Goal: Task Accomplishment & Management: Use online tool/utility

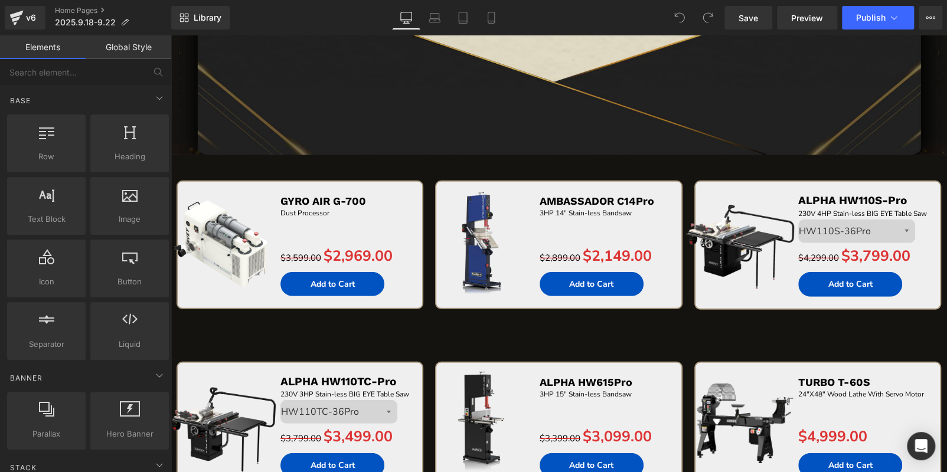
scroll to position [1712, 0]
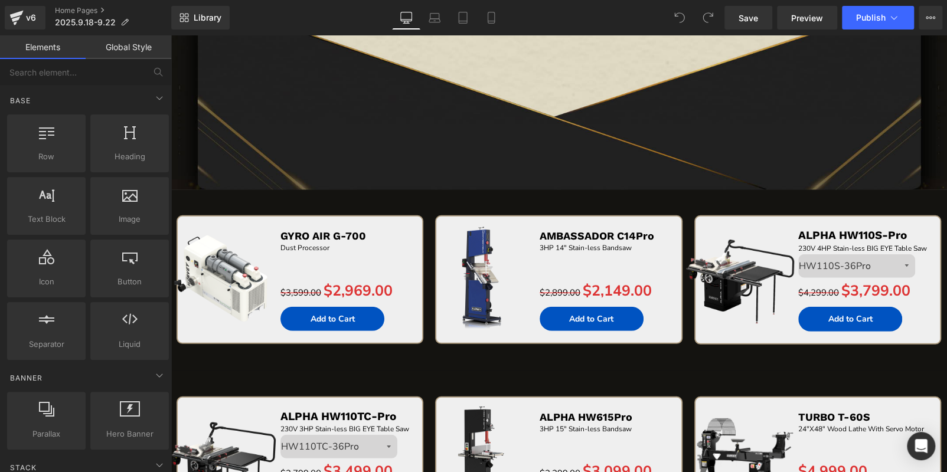
click at [214, 210] on div "Sale Off (P) Image GYRO AIR G-700 Text Block Dust Processor Text Block Separato…" at bounding box center [559, 280] width 776 height 181
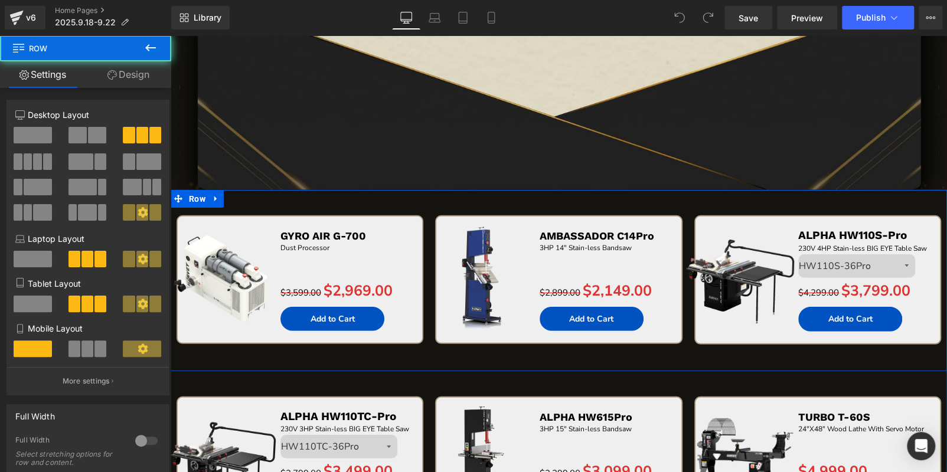
scroll to position [0, 0]
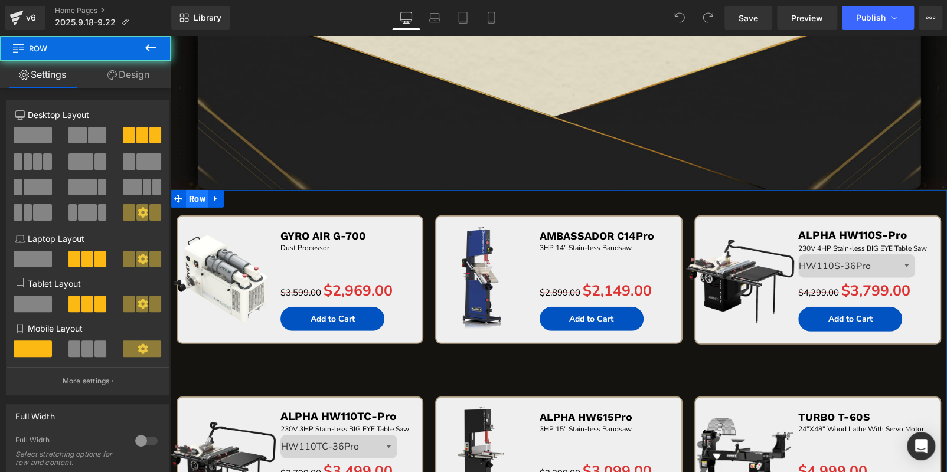
click at [195, 198] on span "Row" at bounding box center [197, 199] width 22 height 18
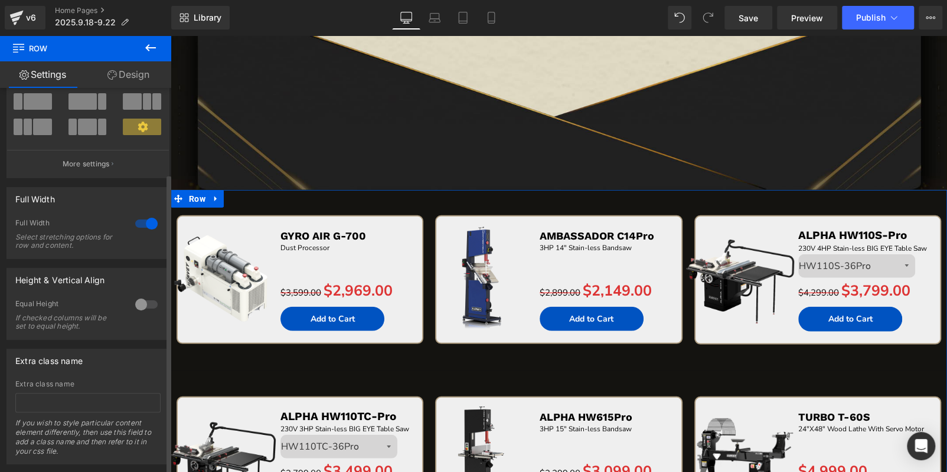
scroll to position [111, 0]
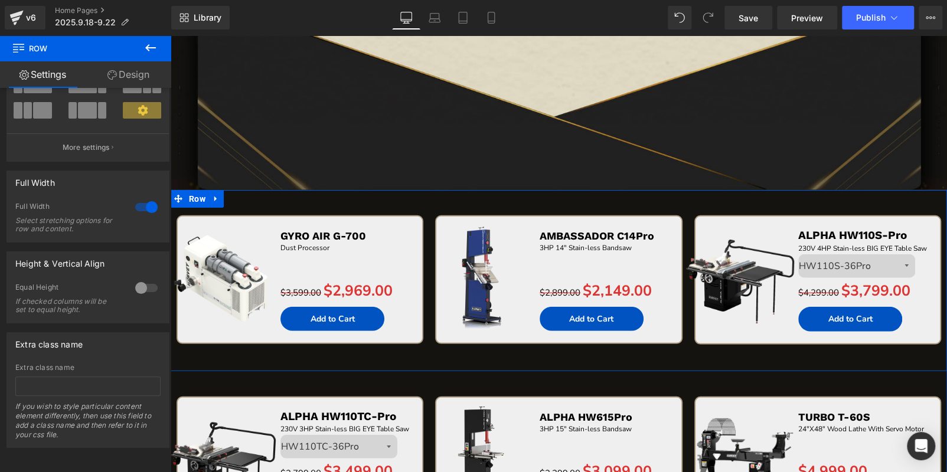
click at [388, 355] on div "Sale Off (P) Image GYRO AIR G-700 Text Block Dust Processor Text Block Separato…" at bounding box center [300, 292] width 259 height 155
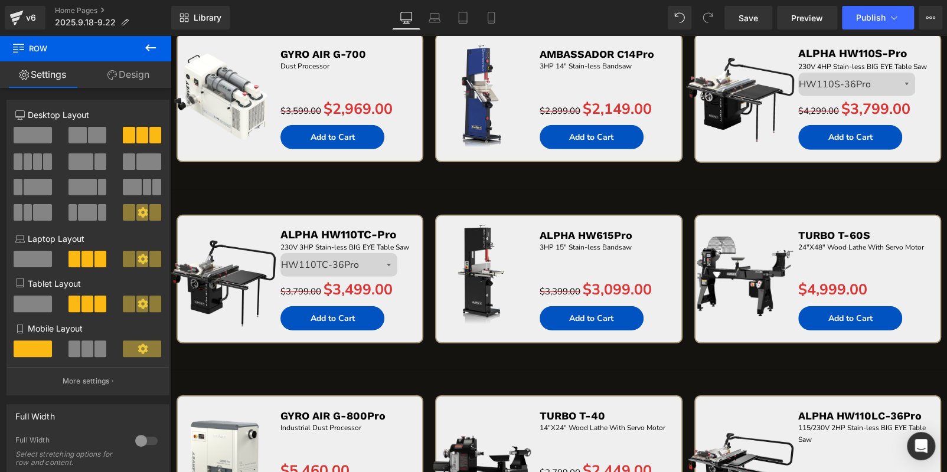
scroll to position [1712, 0]
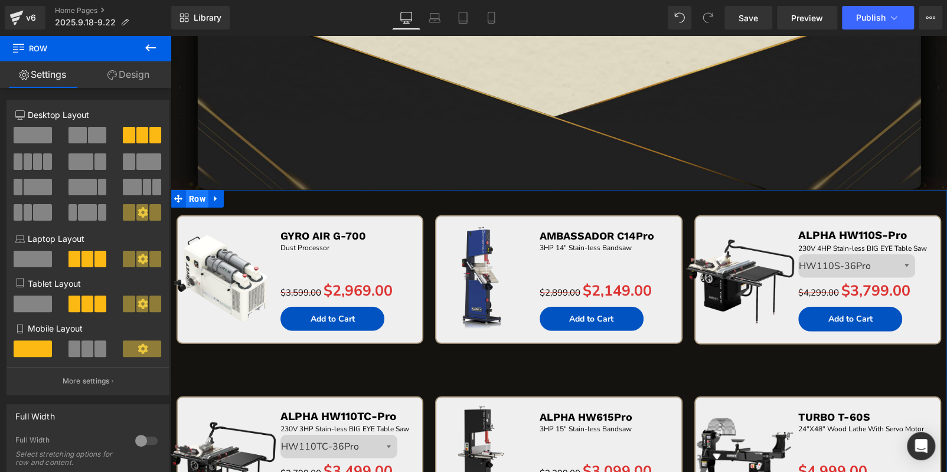
click at [196, 200] on span "Row" at bounding box center [197, 199] width 22 height 18
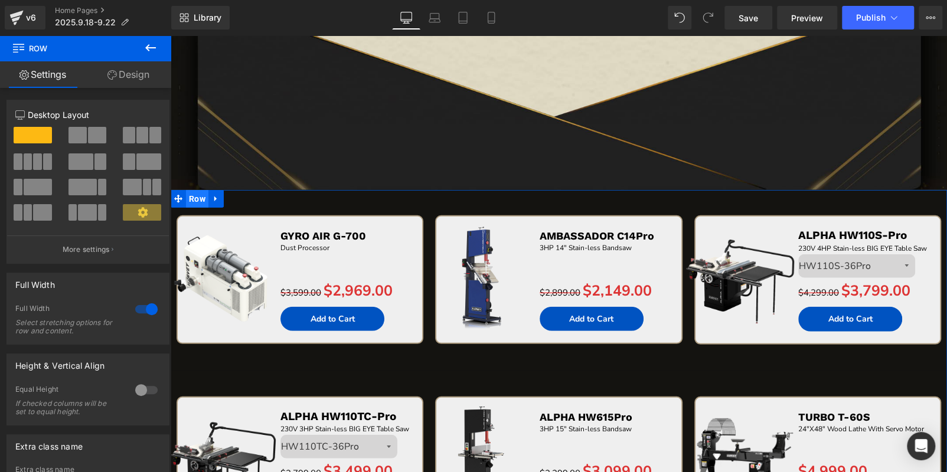
click at [192, 197] on span "Row" at bounding box center [197, 199] width 22 height 18
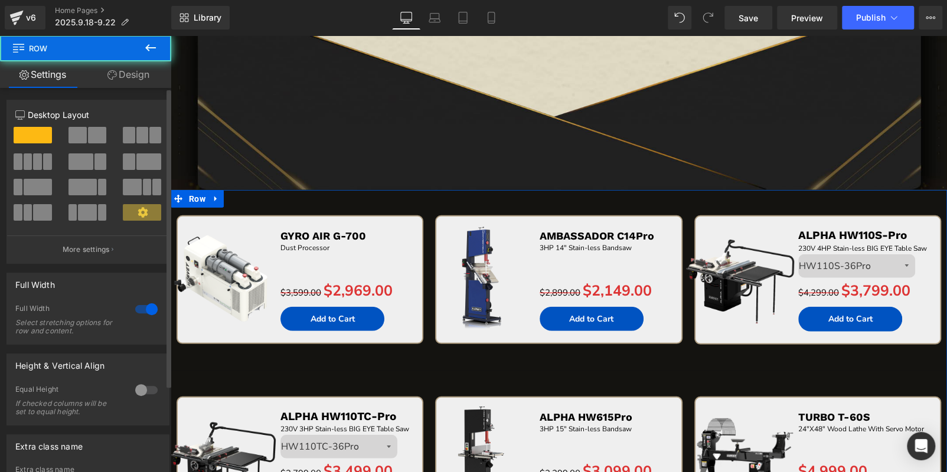
click at [151, 305] on div at bounding box center [146, 309] width 28 height 19
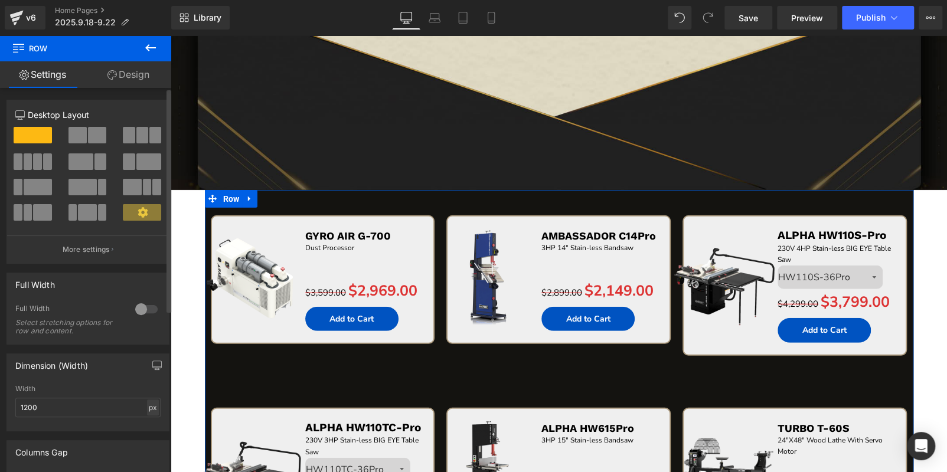
click at [147, 407] on div "px" at bounding box center [153, 408] width 12 height 16
drag, startPoint x: 151, startPoint y: 420, endPoint x: 137, endPoint y: 419, distance: 13.6
click at [151, 420] on li "%" at bounding box center [152, 425] width 15 height 17
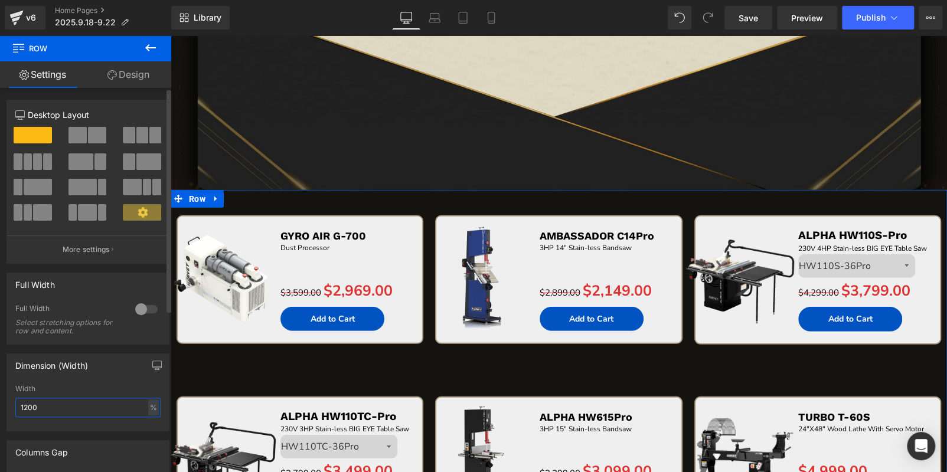
click at [82, 403] on input "1200" at bounding box center [87, 407] width 145 height 19
type input "100"
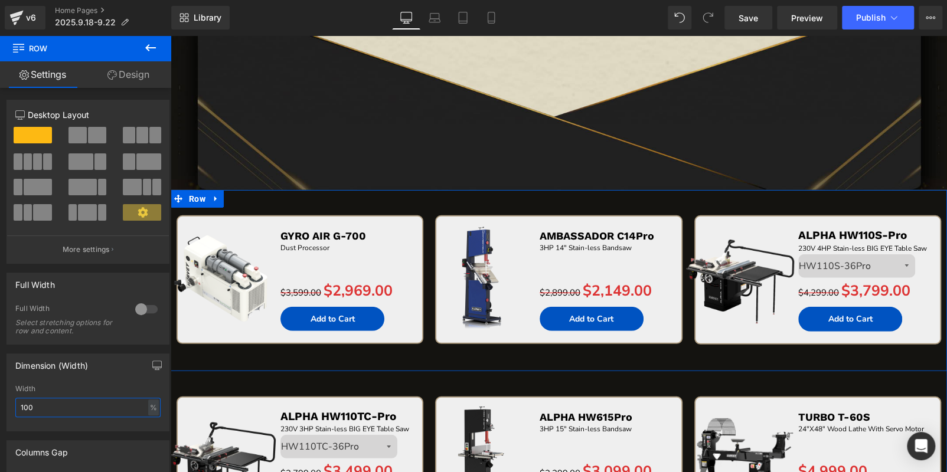
scroll to position [1889, 0]
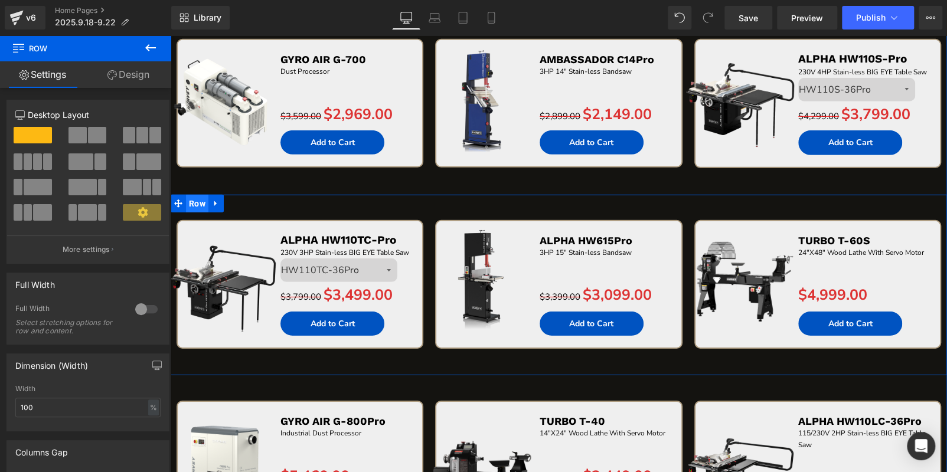
click at [202, 204] on span "Row" at bounding box center [197, 204] width 22 height 18
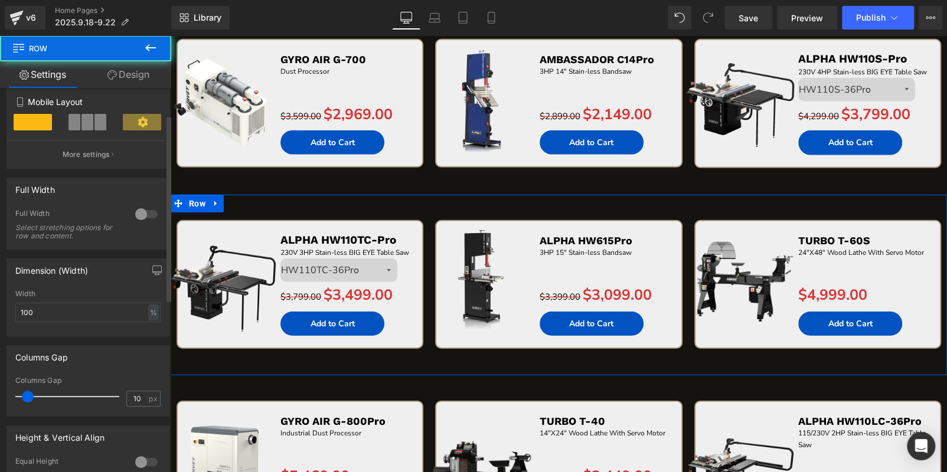
scroll to position [236, 0]
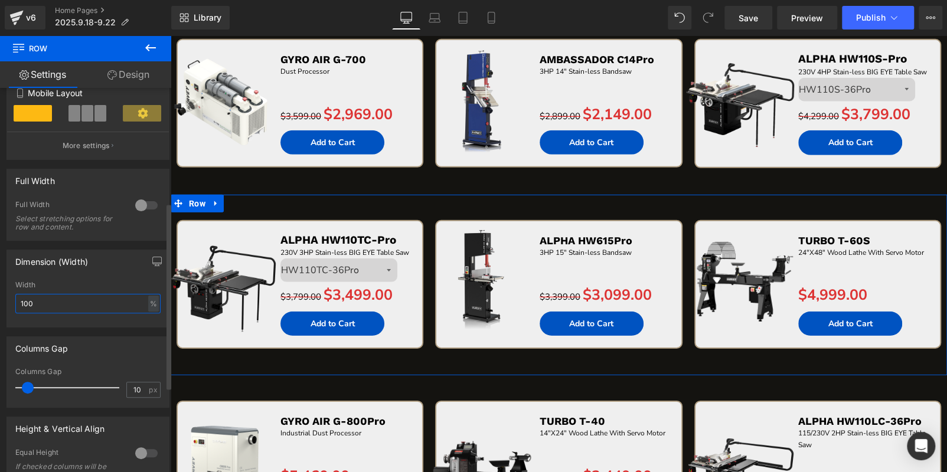
click at [51, 306] on input "100" at bounding box center [87, 303] width 145 height 19
type input "98"
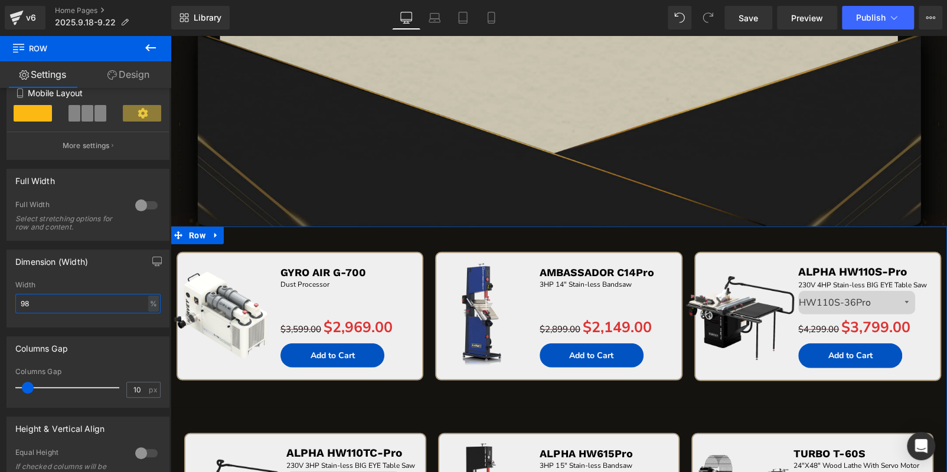
scroll to position [1652, 0]
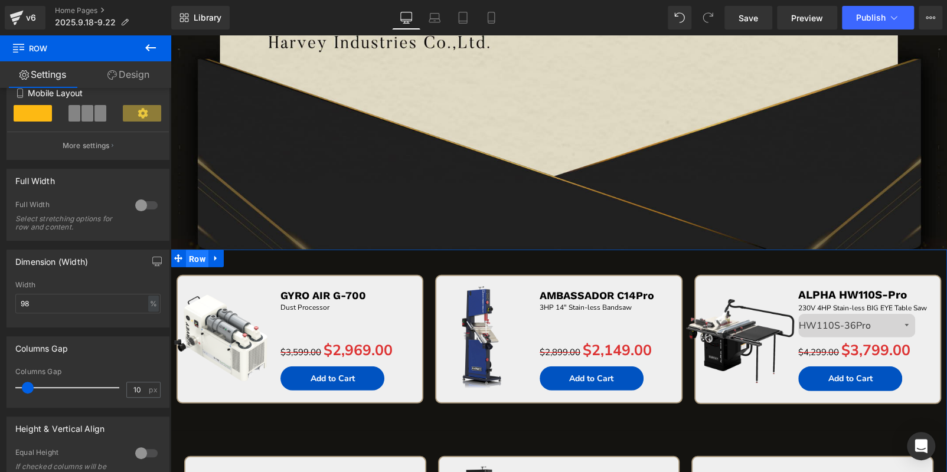
click at [193, 263] on span "Row" at bounding box center [197, 259] width 22 height 18
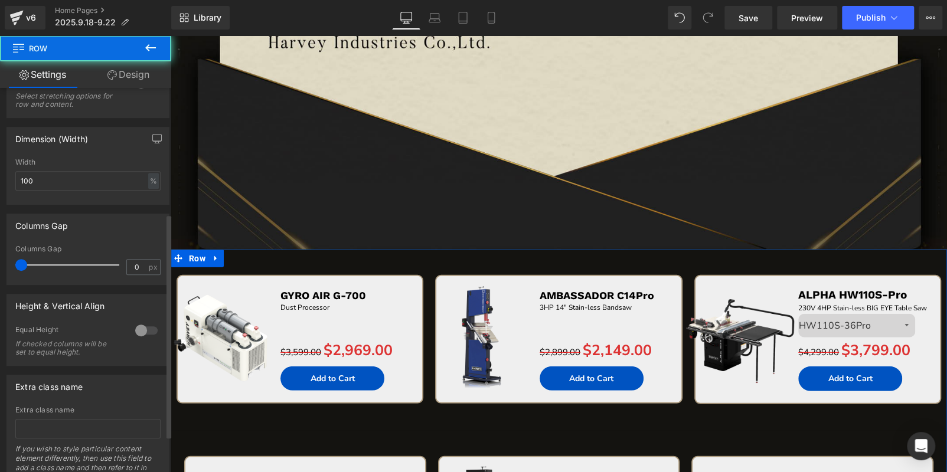
scroll to position [236, 0]
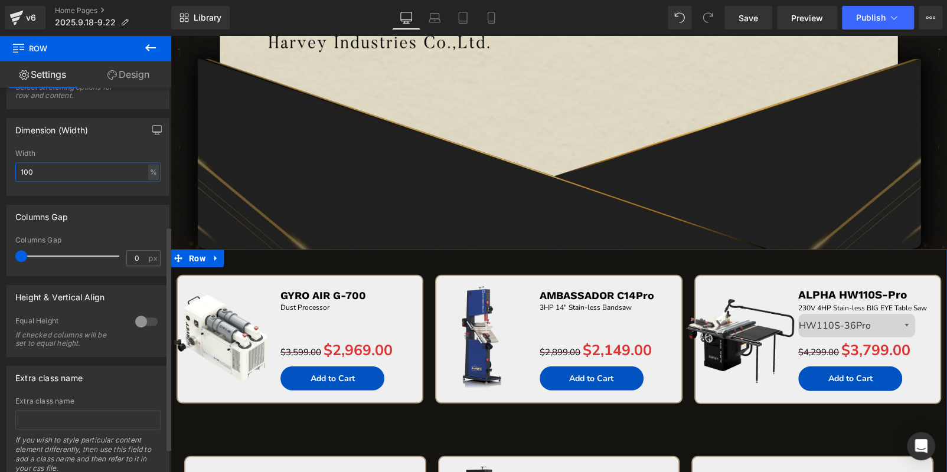
click at [63, 177] on input "100" at bounding box center [87, 171] width 145 height 19
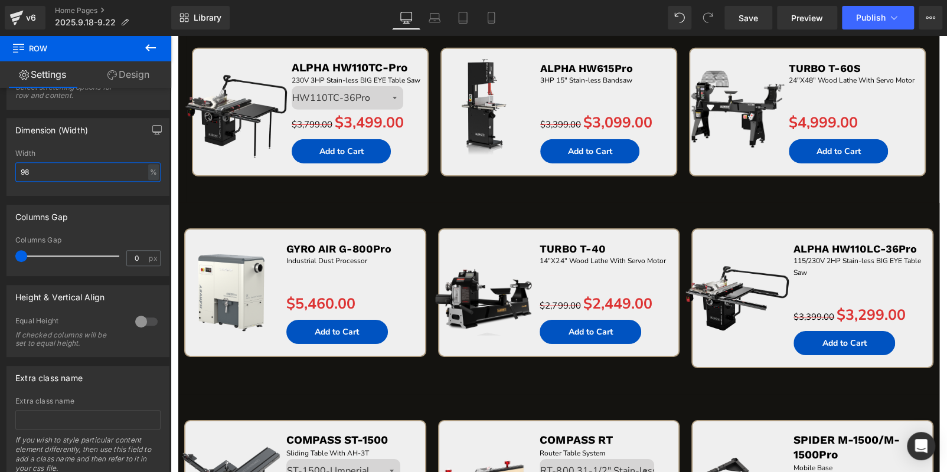
scroll to position [1948, 0]
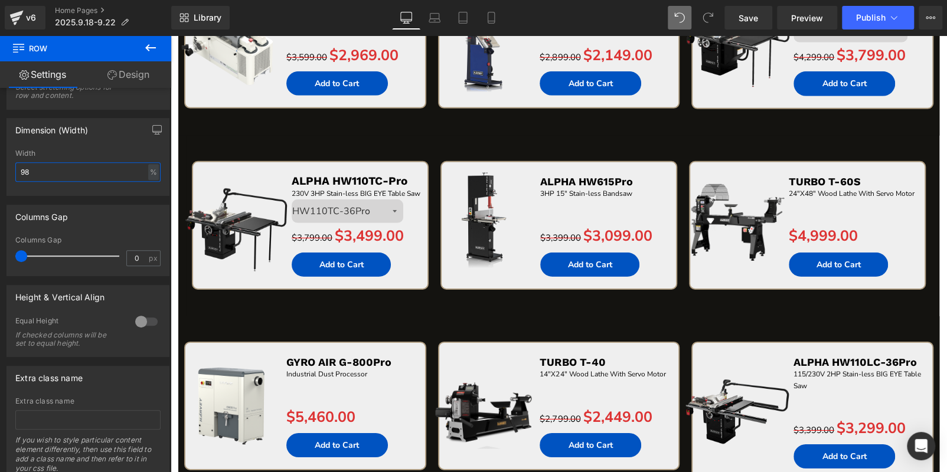
type input "98"
click at [674, 17] on span at bounding box center [680, 18] width 24 height 24
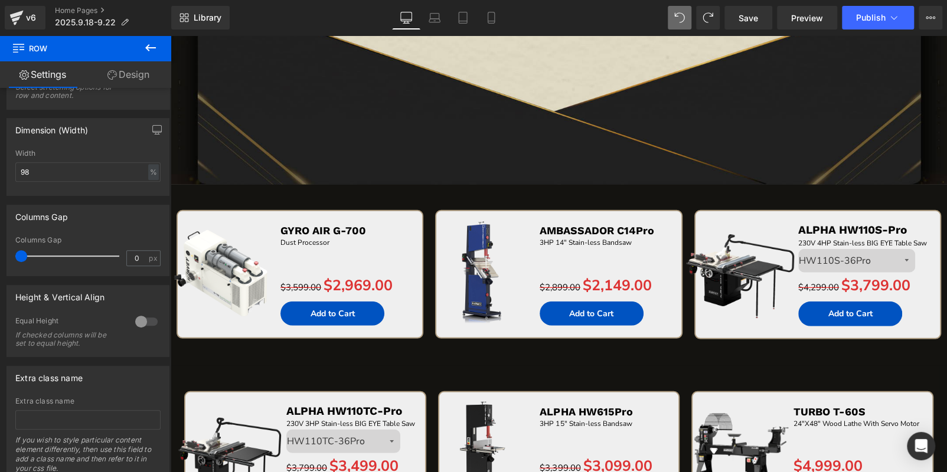
scroll to position [1778, 0]
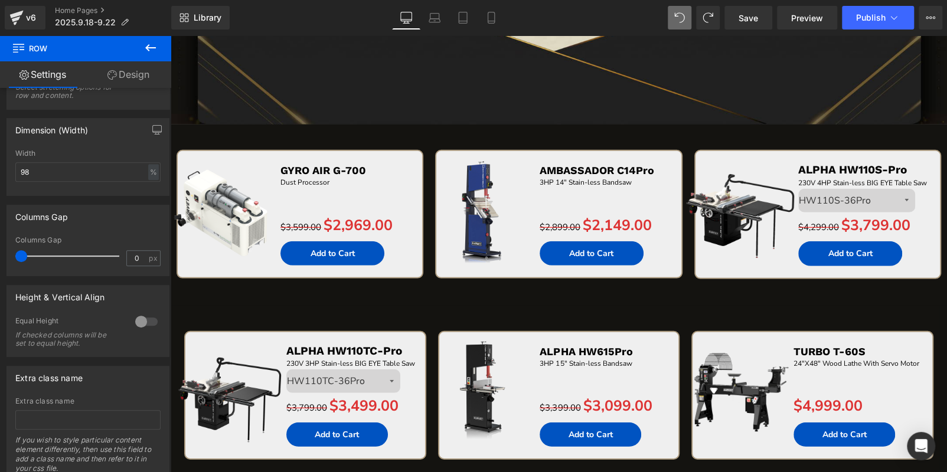
click at [317, 294] on div "Sale Off (P) Image GYRO AIR G-700 Text Block Dust Processor Text Block Separato…" at bounding box center [300, 227] width 259 height 155
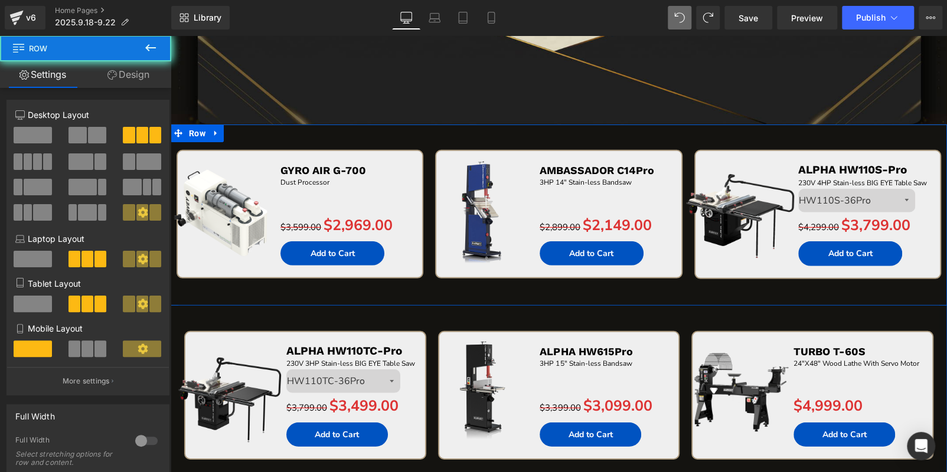
click at [309, 287] on div "Sale Off (P) Image GYRO AIR G-700 Text Block Dust Processor Text Block Separato…" at bounding box center [300, 227] width 259 height 155
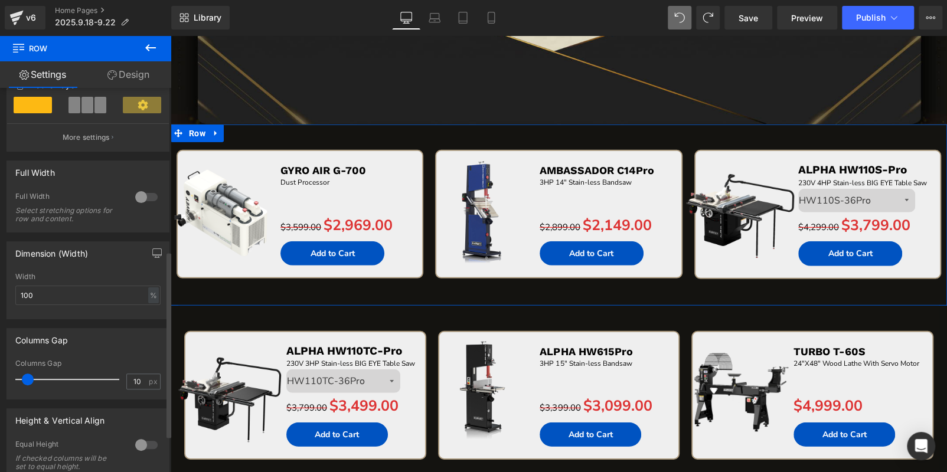
scroll to position [354, 0]
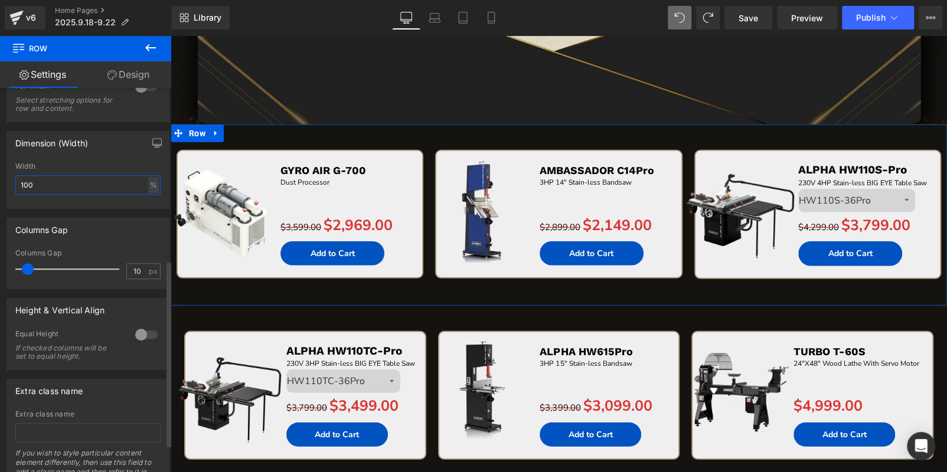
click at [101, 187] on input "100" at bounding box center [87, 184] width 145 height 19
type input "98"
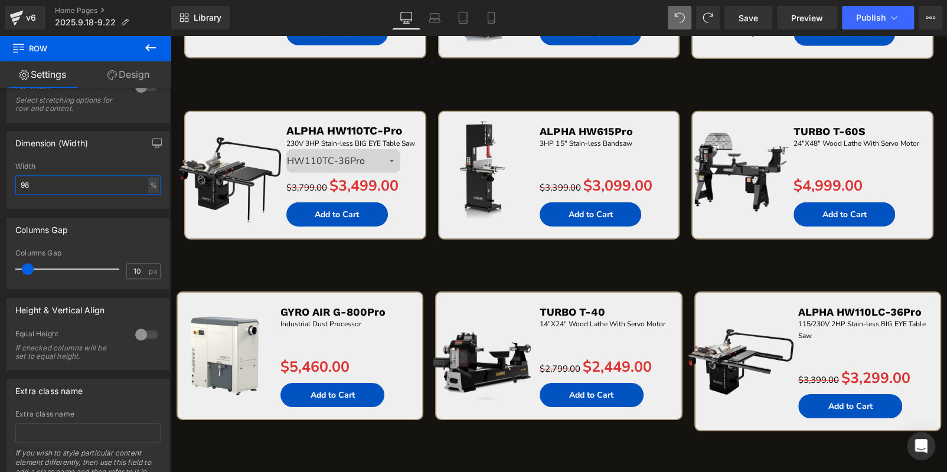
scroll to position [2073, 0]
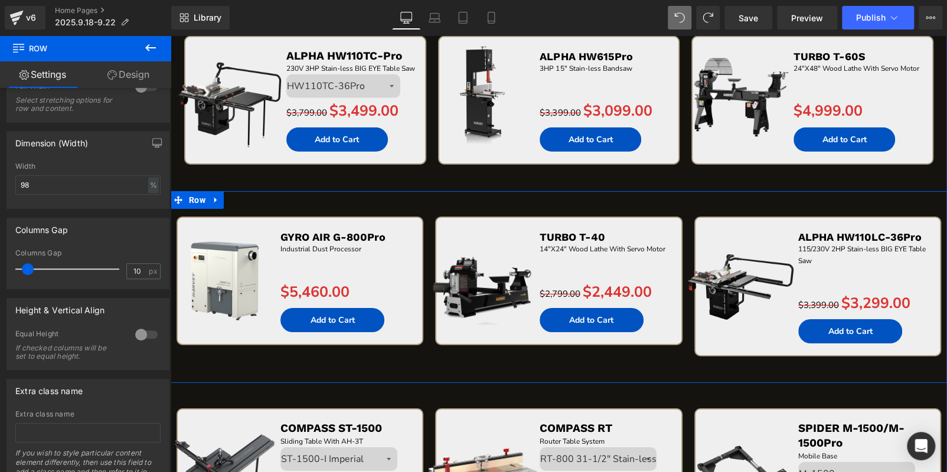
click at [244, 226] on div "Sale Off (P) Image GYRO AIR G-800Pro Text Block Industrial Dust Processor Text …" at bounding box center [559, 287] width 776 height 192
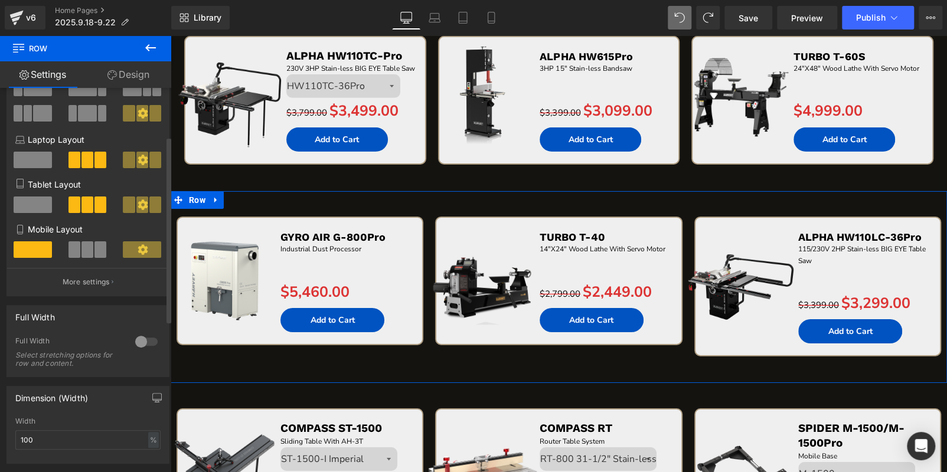
scroll to position [236, 0]
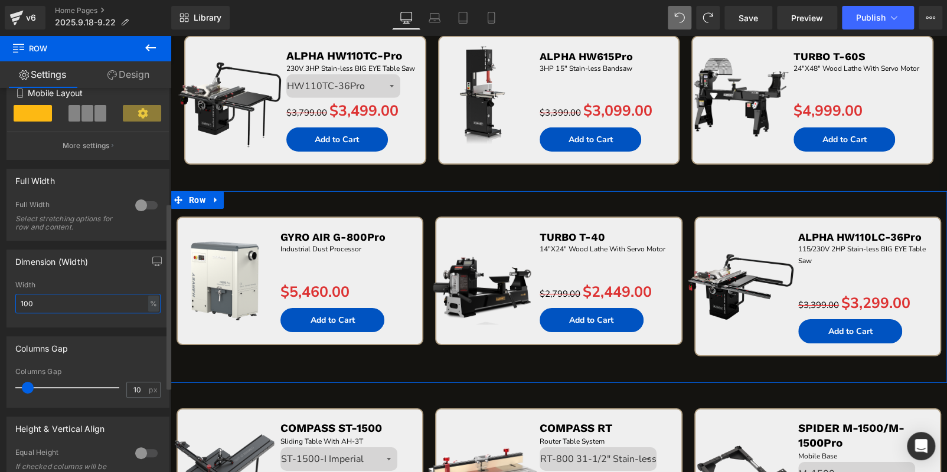
click at [61, 303] on input "100" at bounding box center [87, 303] width 145 height 19
type input "98"
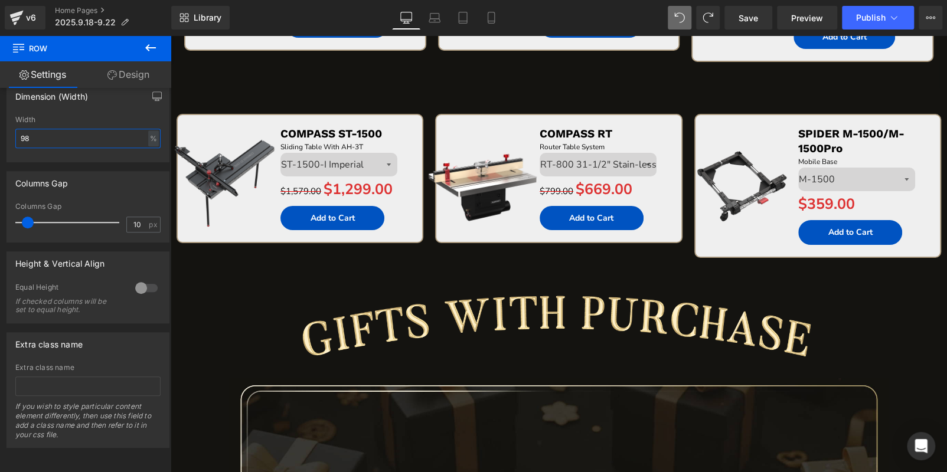
scroll to position [2368, 0]
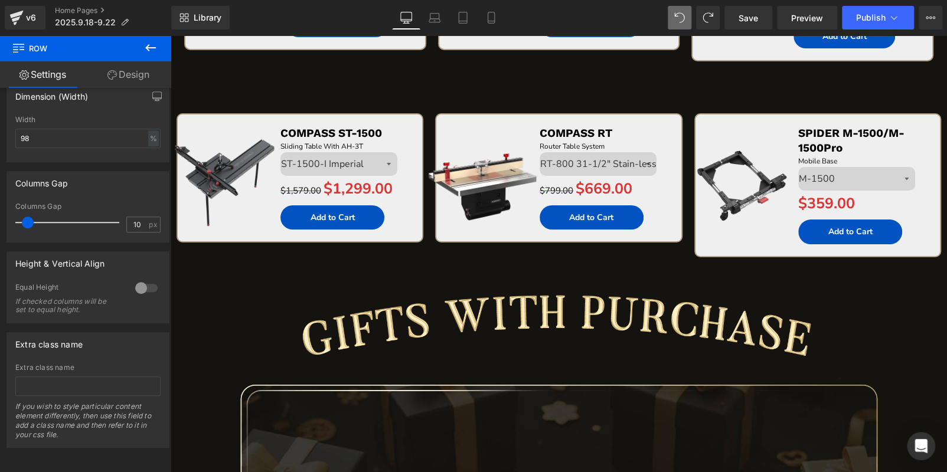
click at [294, 269] on div "Sale Off (P) Image COMPASS ST-1500 Text Block Sliding Table With AH-3T Text Blo…" at bounding box center [300, 191] width 259 height 156
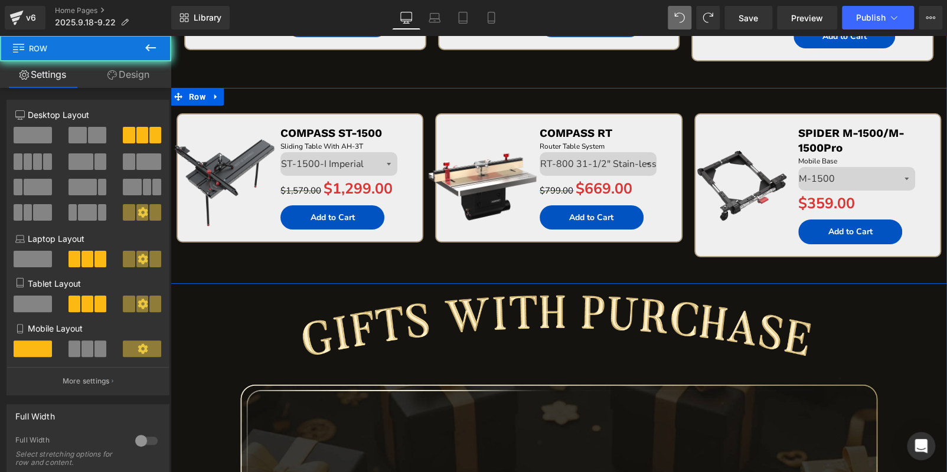
click at [282, 269] on div "Sale Off (P) Image COMPASS ST-1500 Text Block Sliding Table With AH-3T Text Blo…" at bounding box center [300, 191] width 259 height 156
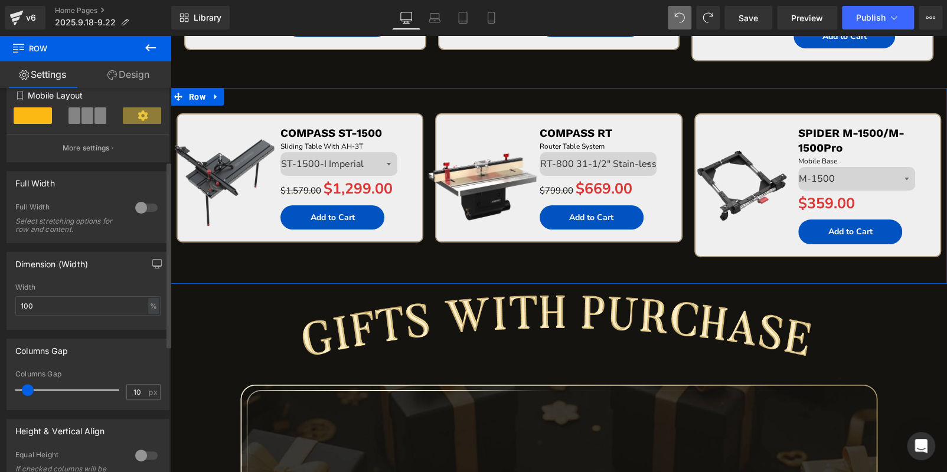
scroll to position [236, 0]
click at [67, 313] on input "100" at bounding box center [87, 303] width 145 height 19
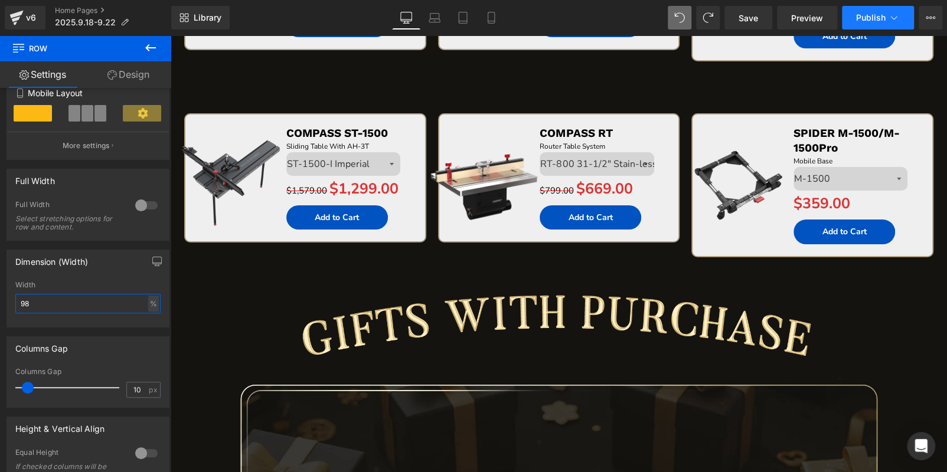
type input "98"
click at [864, 13] on span "Publish" at bounding box center [871, 17] width 30 height 9
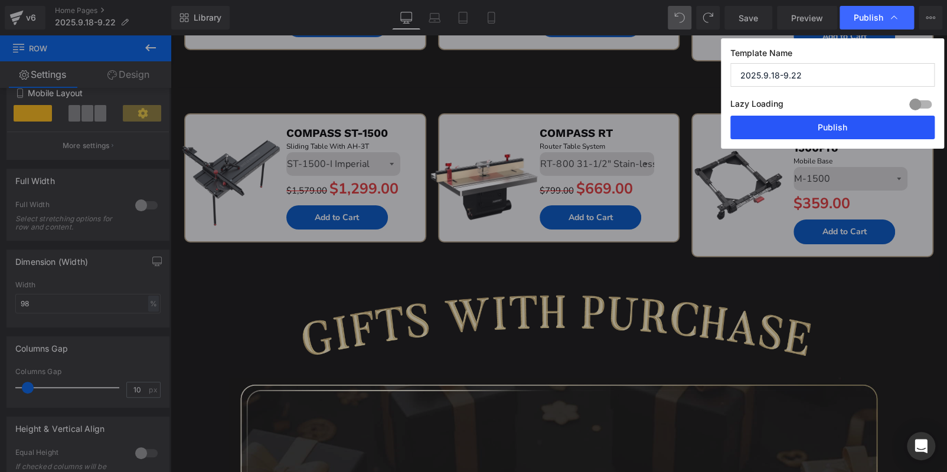
click at [850, 117] on button "Publish" at bounding box center [832, 128] width 204 height 24
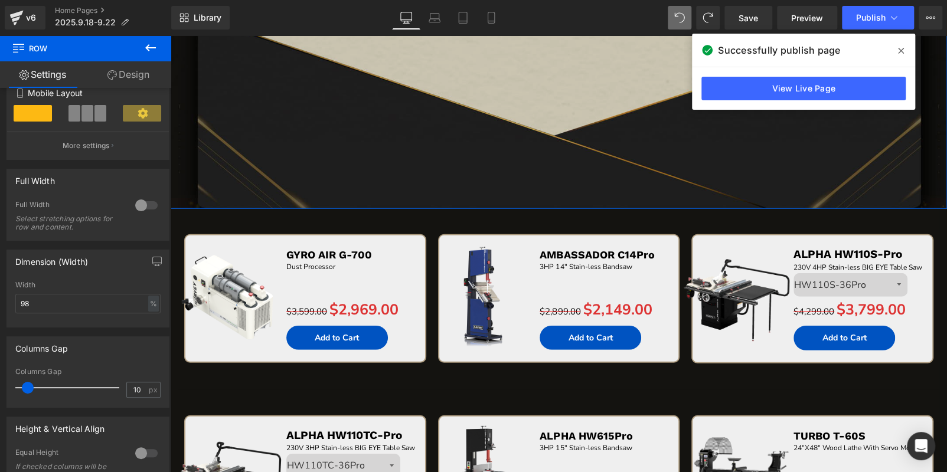
scroll to position [1771, 0]
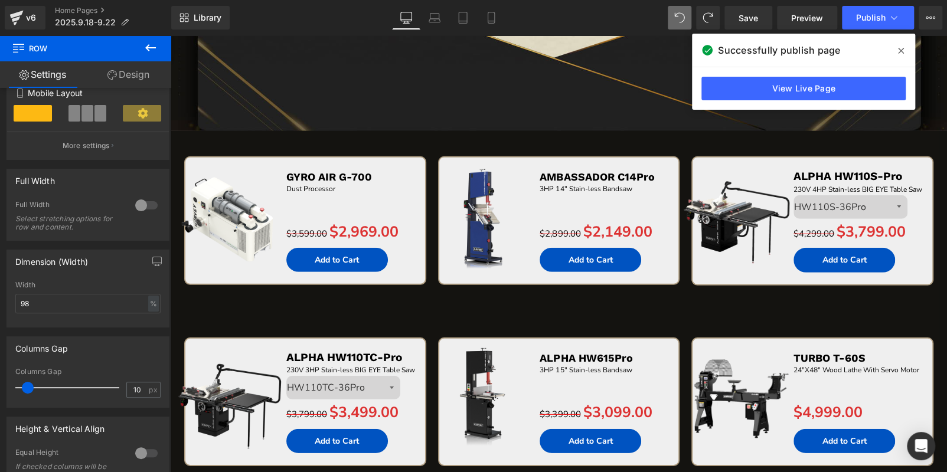
click at [898, 51] on icon at bounding box center [901, 50] width 6 height 9
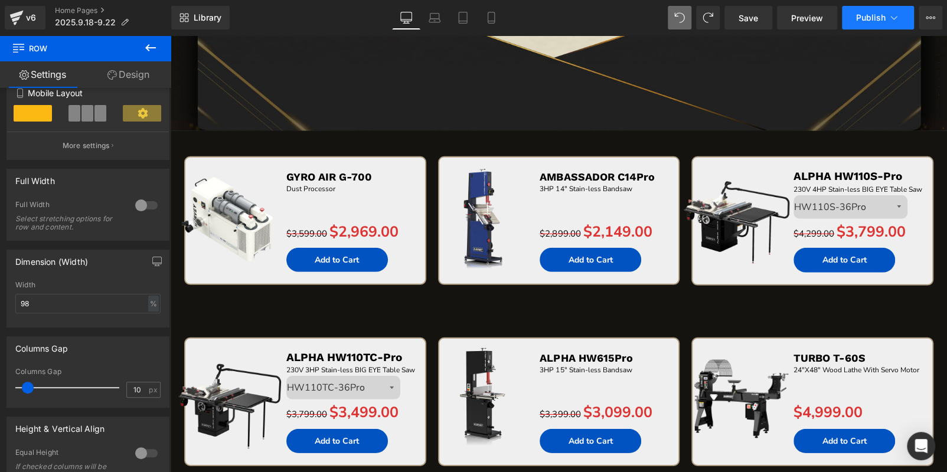
click at [861, 19] on span "Publish" at bounding box center [871, 17] width 30 height 9
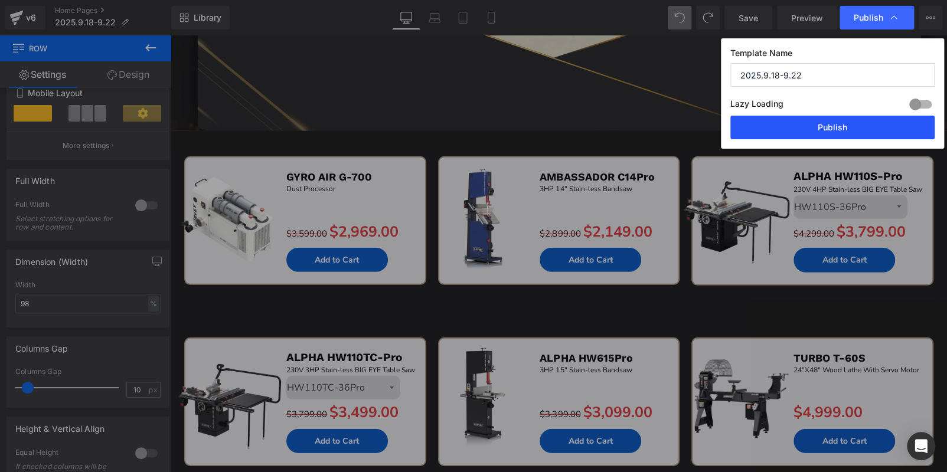
click at [822, 121] on button "Publish" at bounding box center [832, 128] width 204 height 24
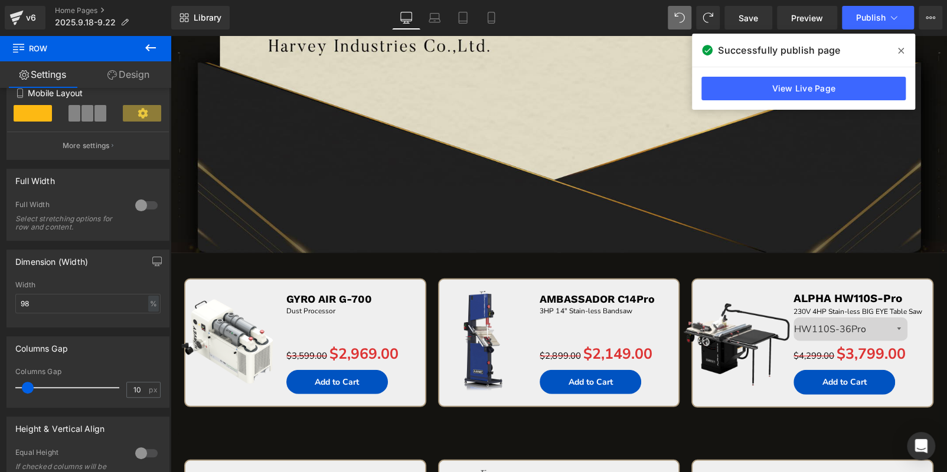
scroll to position [1535, 0]
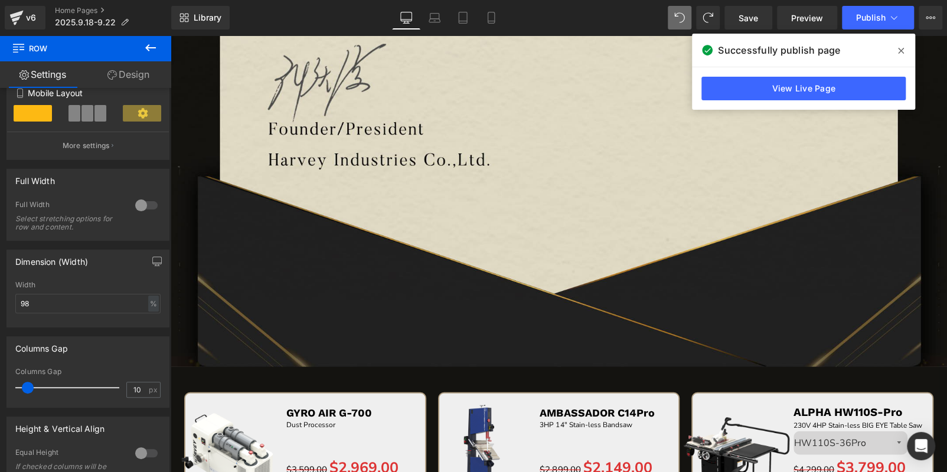
click at [903, 46] on span at bounding box center [900, 50] width 19 height 19
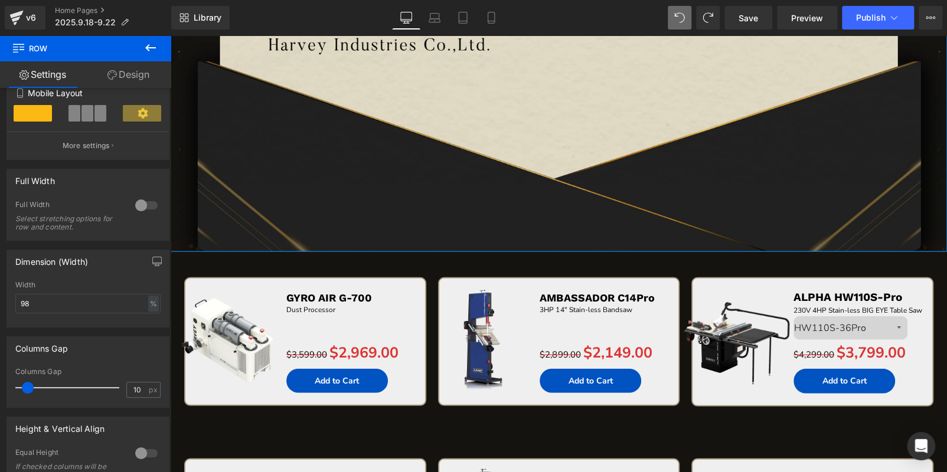
scroll to position [1712, 0]
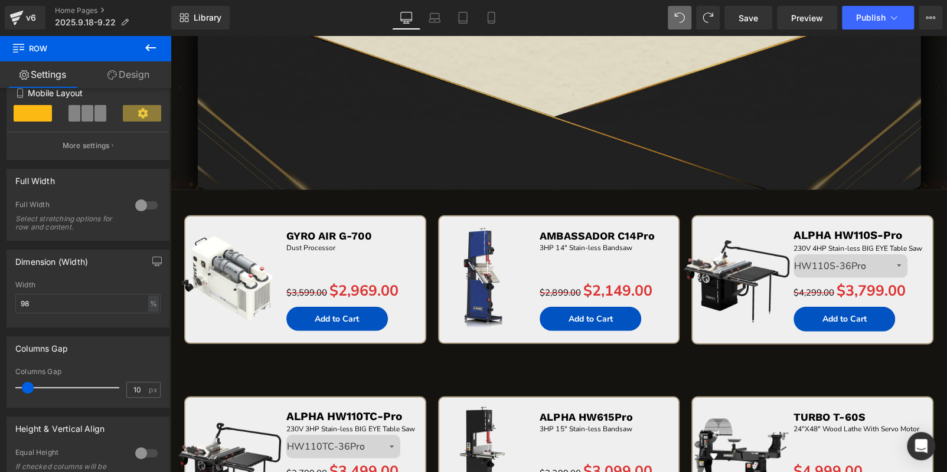
click at [152, 47] on icon at bounding box center [150, 48] width 14 height 14
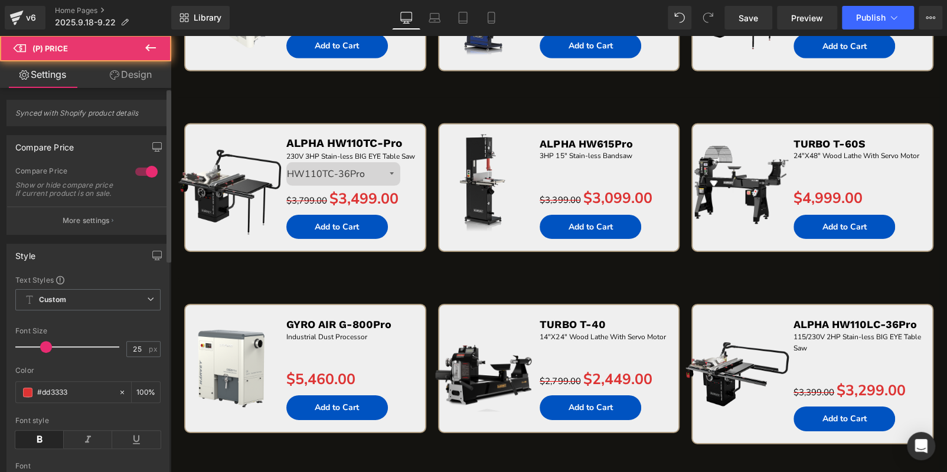
click at [140, 172] on div at bounding box center [146, 171] width 28 height 19
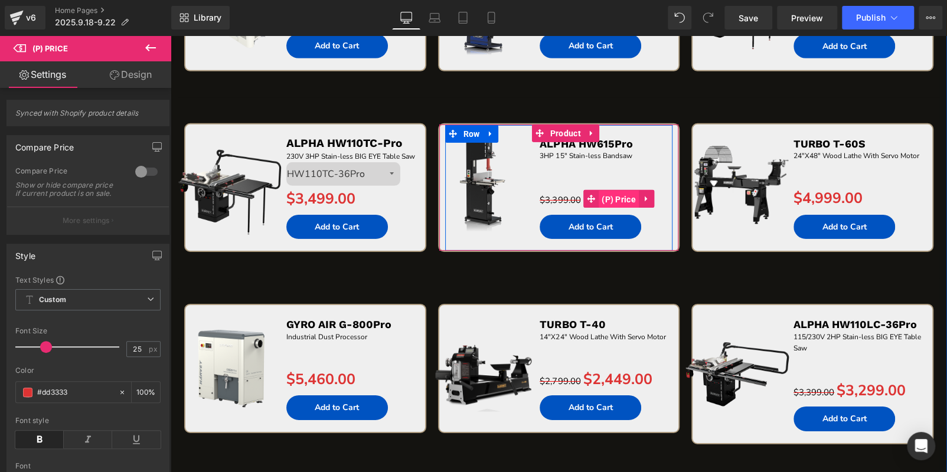
click at [605, 208] on span "(P) Price" at bounding box center [619, 200] width 40 height 18
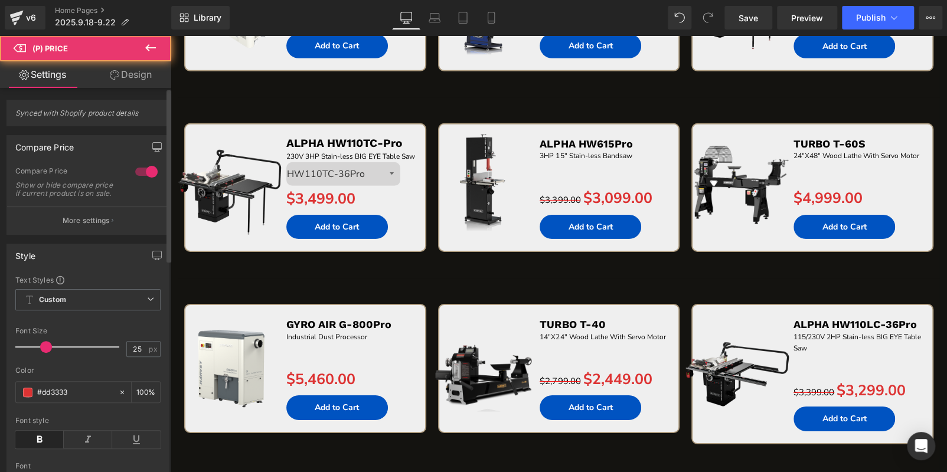
drag, startPoint x: 145, startPoint y: 169, endPoint x: 4, endPoint y: 135, distance: 144.6
click at [145, 169] on div at bounding box center [146, 171] width 28 height 19
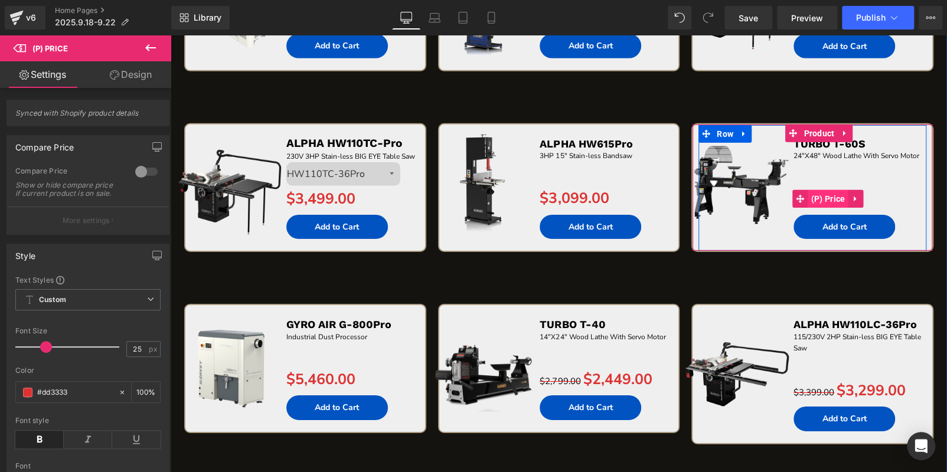
click at [819, 207] on span "(P) Price" at bounding box center [828, 199] width 40 height 18
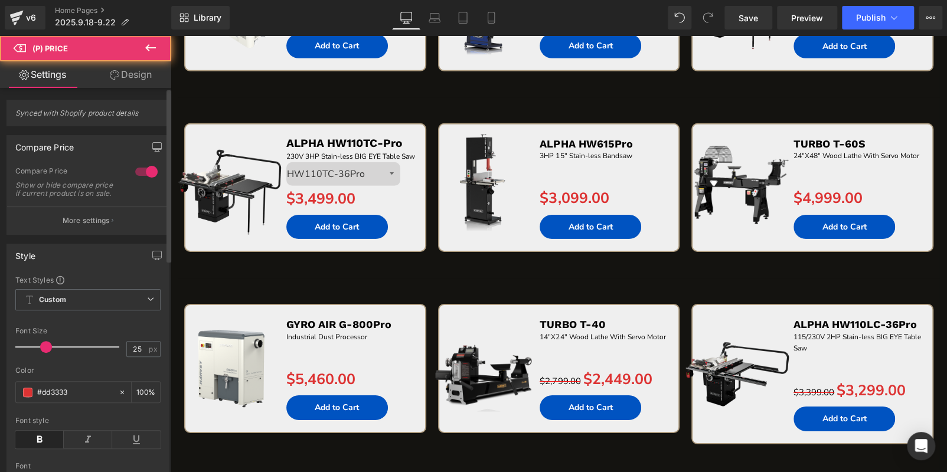
click at [145, 169] on div at bounding box center [146, 171] width 28 height 19
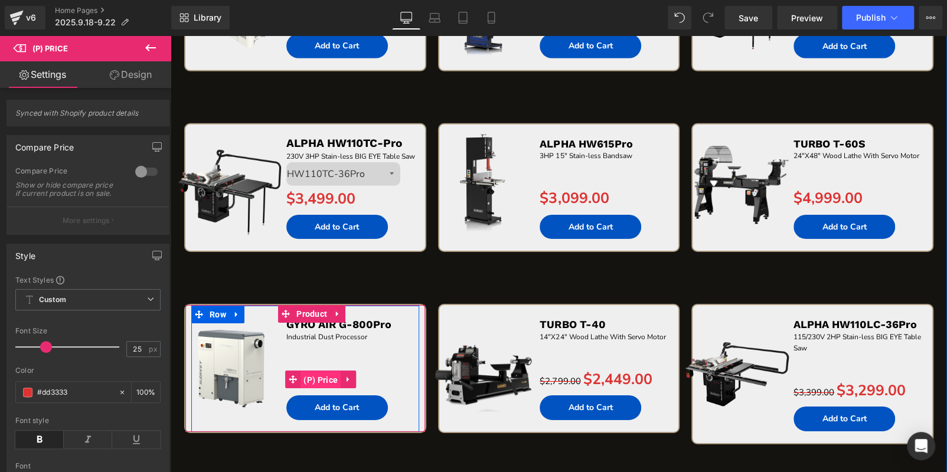
click at [322, 389] on span "(P) Price" at bounding box center [320, 380] width 40 height 18
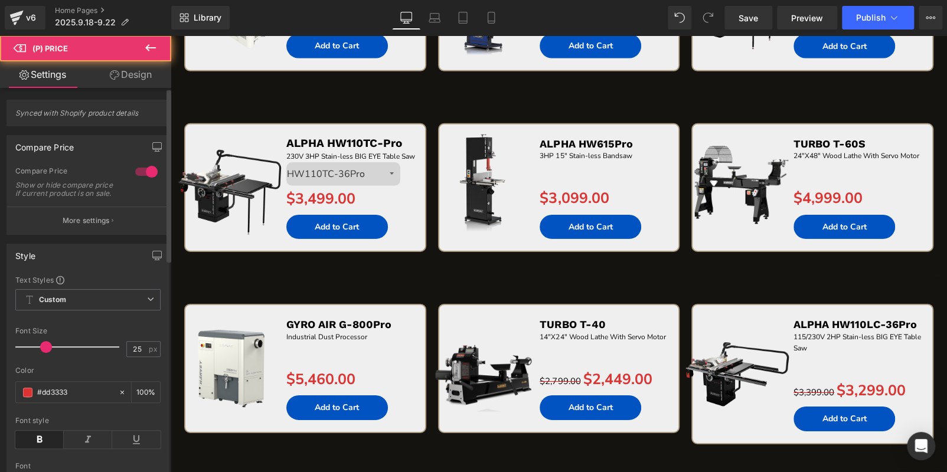
click at [137, 172] on div at bounding box center [146, 171] width 28 height 19
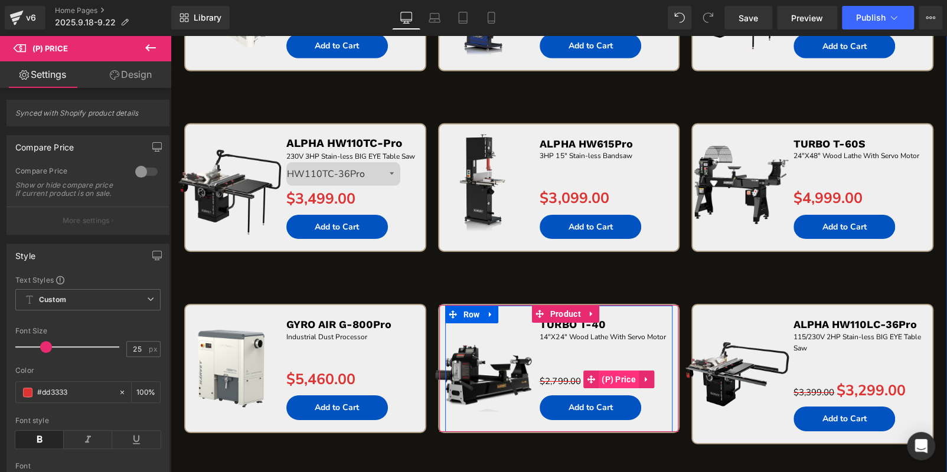
click at [607, 388] on span "(P) Price" at bounding box center [619, 380] width 40 height 18
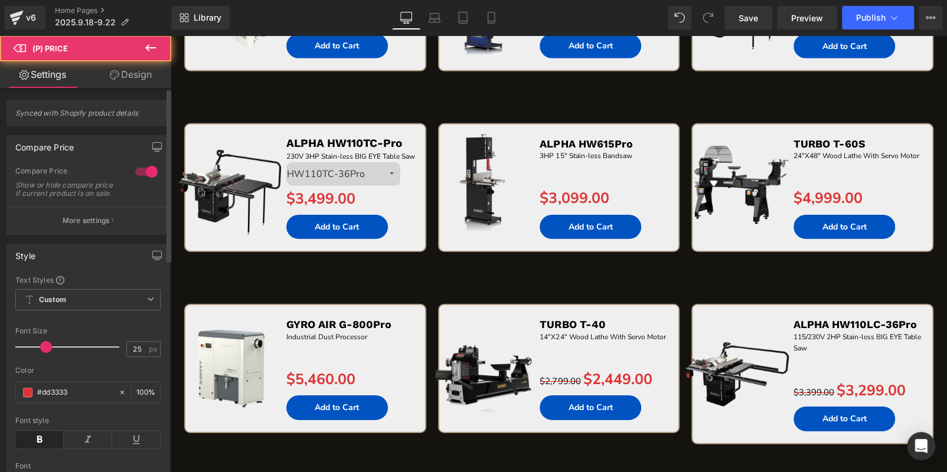
click at [138, 165] on div at bounding box center [146, 171] width 28 height 19
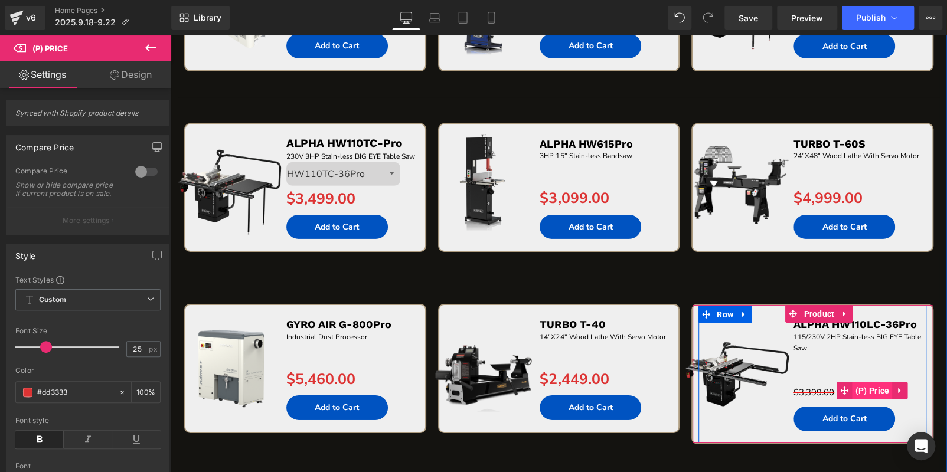
click at [857, 400] on span "(P) Price" at bounding box center [872, 391] width 40 height 18
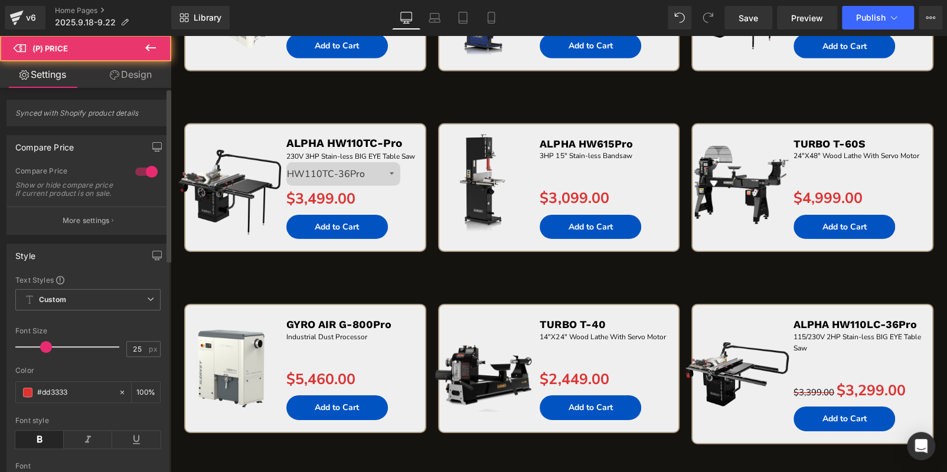
click at [140, 172] on div at bounding box center [146, 171] width 28 height 19
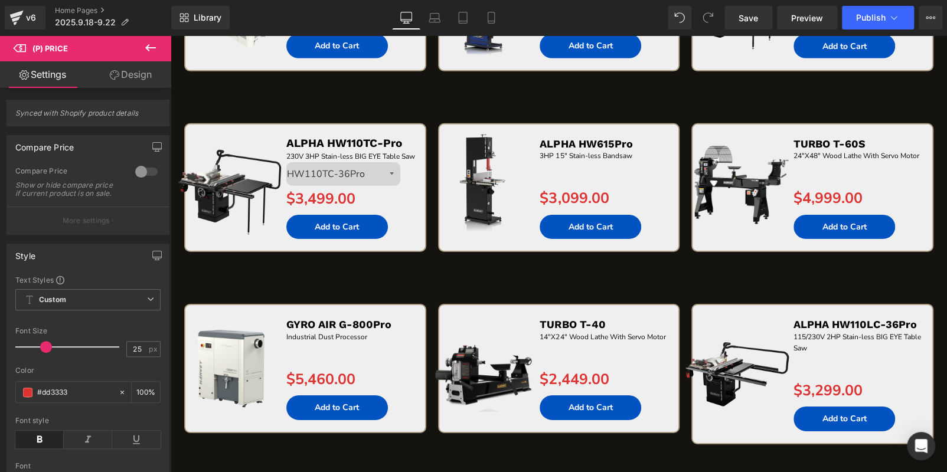
scroll to position [2361, 0]
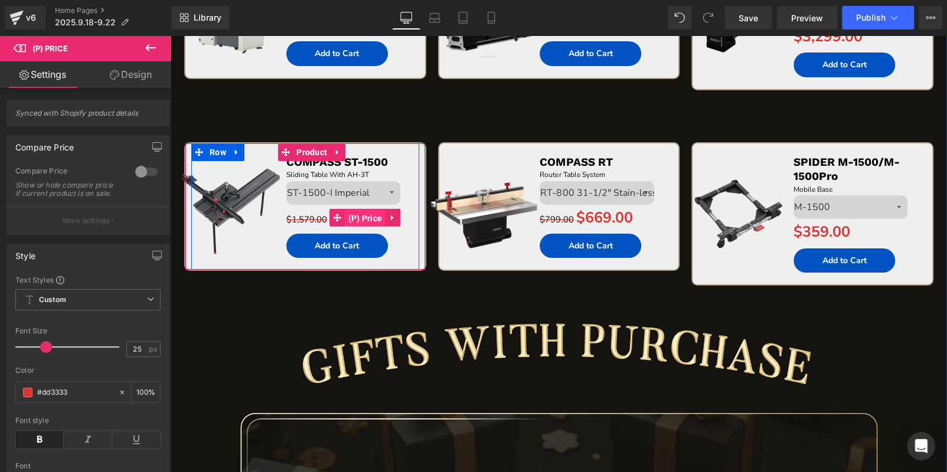
click at [360, 227] on span "(P) Price" at bounding box center [365, 219] width 40 height 18
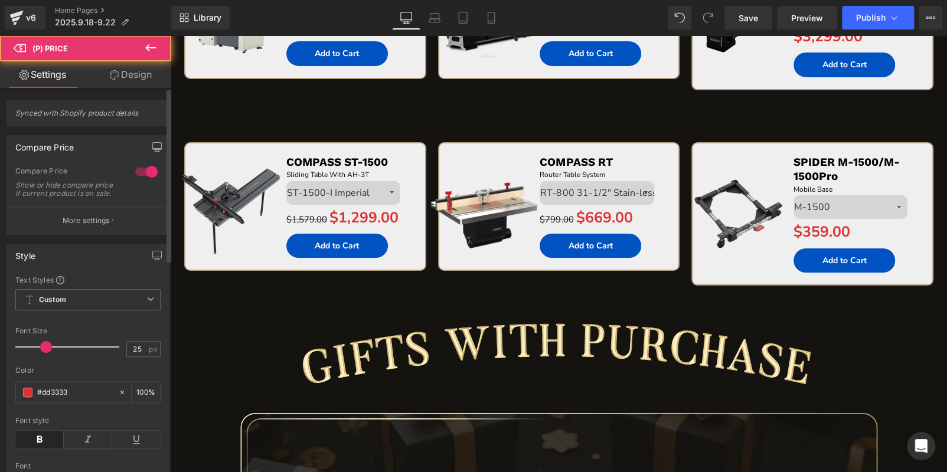
click at [137, 172] on div at bounding box center [146, 171] width 28 height 19
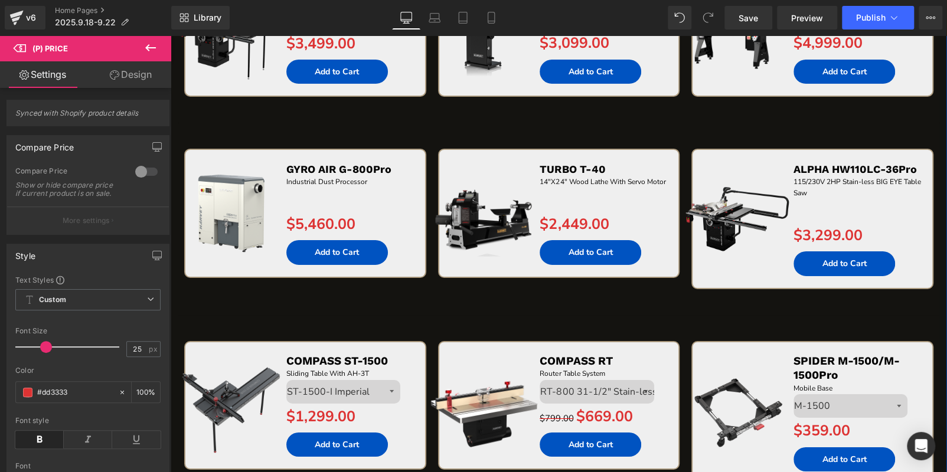
scroll to position [2184, 0]
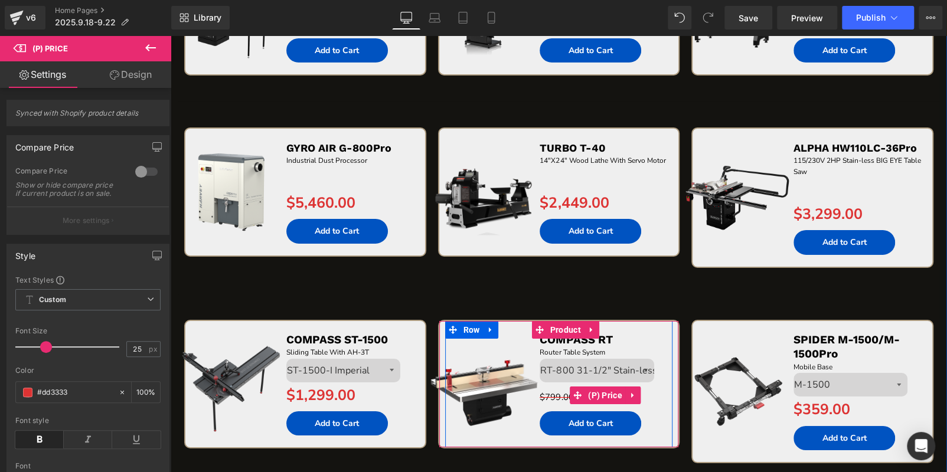
drag, startPoint x: 595, startPoint y: 413, endPoint x: 313, endPoint y: 348, distance: 289.6
click at [595, 404] on span "(P) Price" at bounding box center [605, 396] width 40 height 18
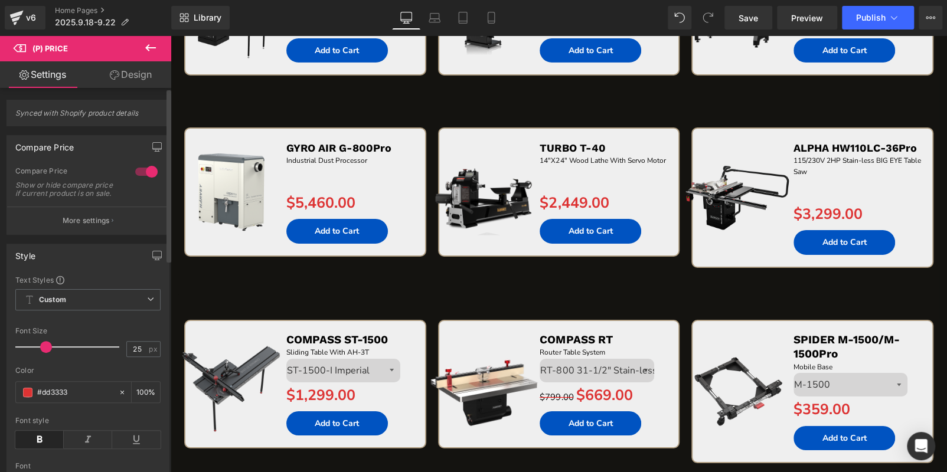
click at [140, 171] on div at bounding box center [146, 171] width 28 height 19
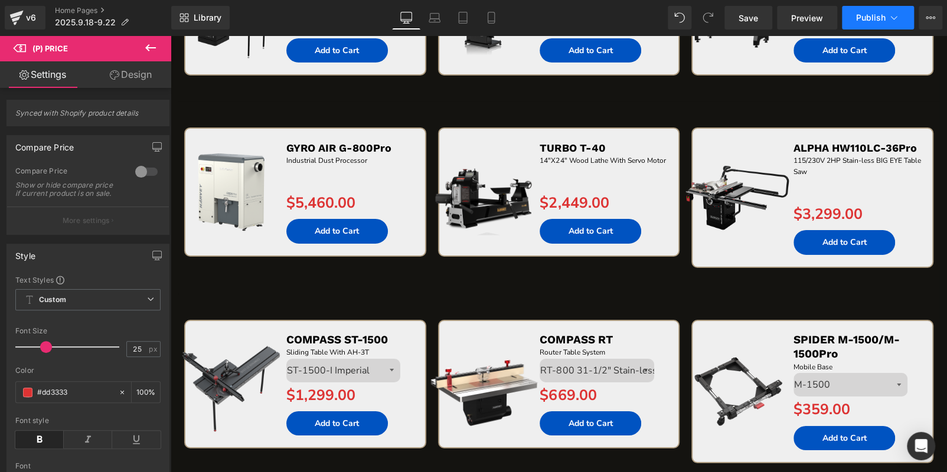
click at [864, 22] on span "Publish" at bounding box center [871, 17] width 30 height 9
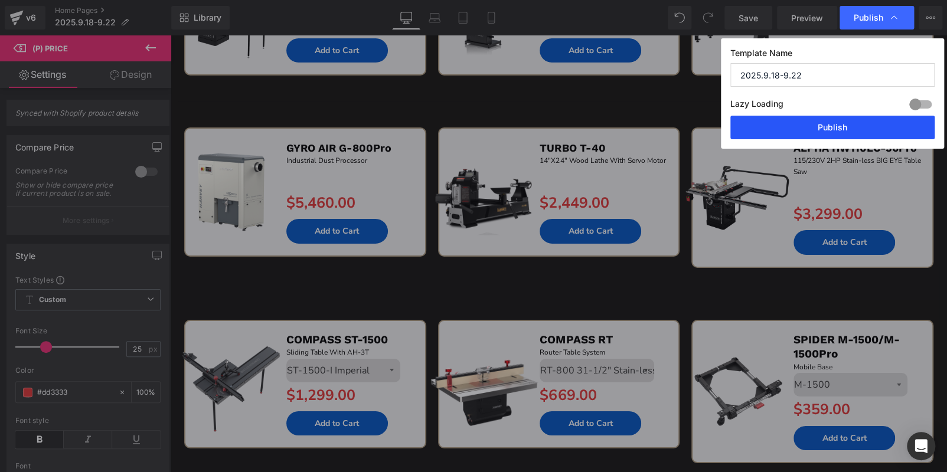
click at [853, 123] on button "Publish" at bounding box center [832, 128] width 204 height 24
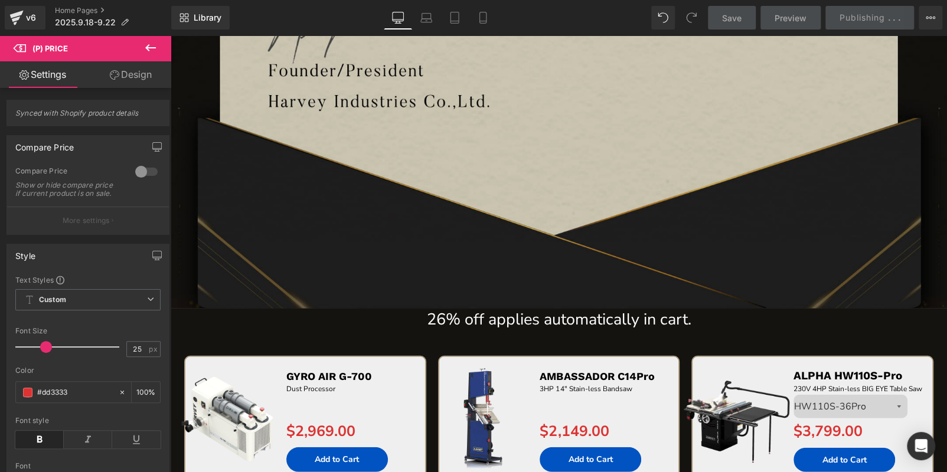
scroll to position [1830, 0]
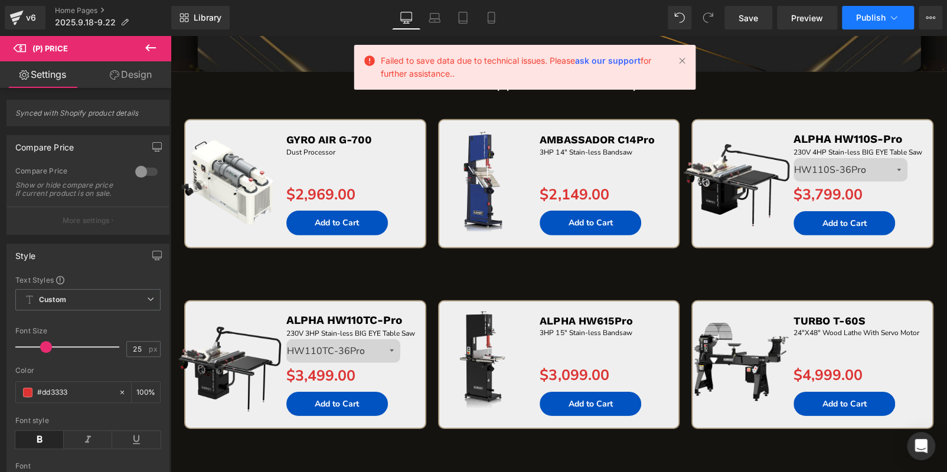
click at [884, 14] on span "Publish" at bounding box center [871, 17] width 30 height 9
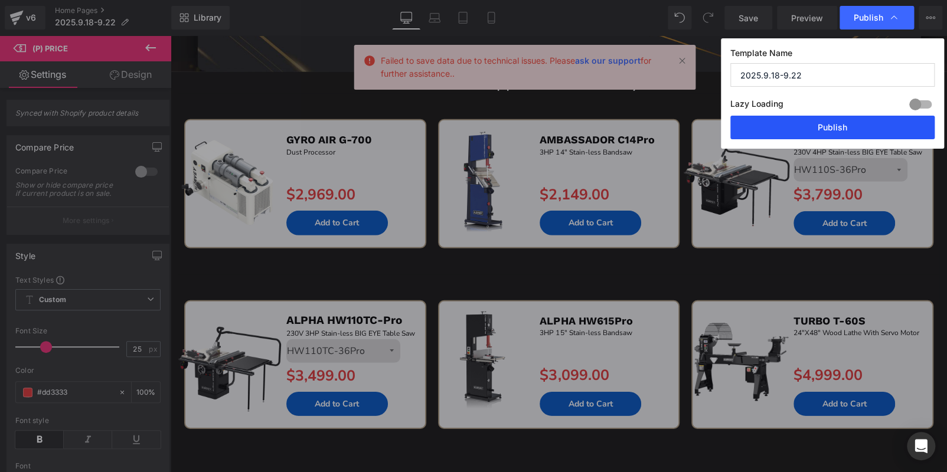
click at [824, 128] on button "Publish" at bounding box center [832, 128] width 204 height 24
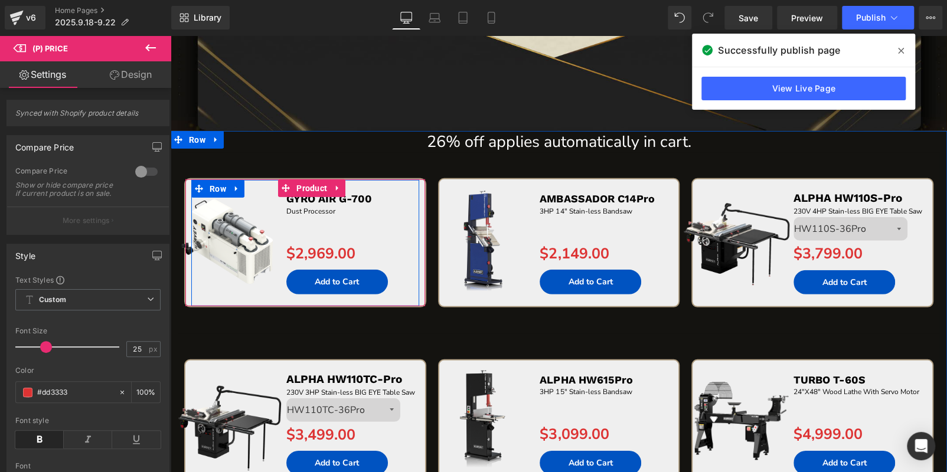
scroll to position [1712, 0]
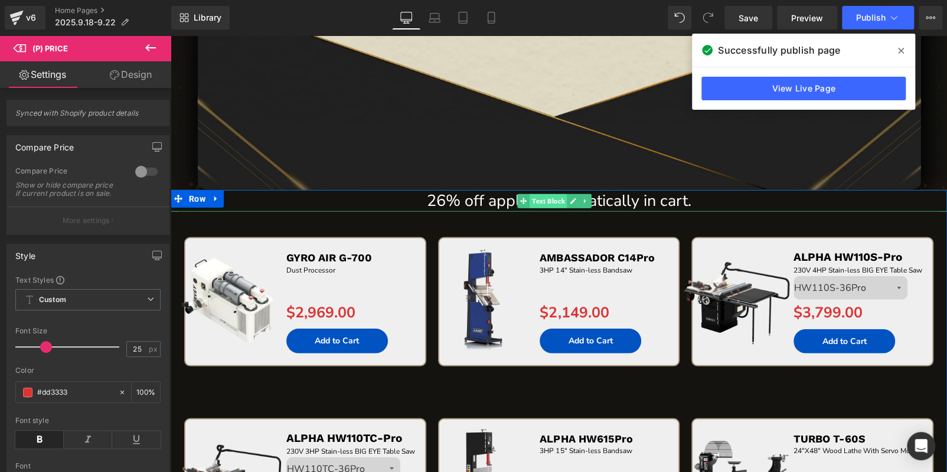
click at [562, 201] on span "Text Block" at bounding box center [548, 201] width 37 height 14
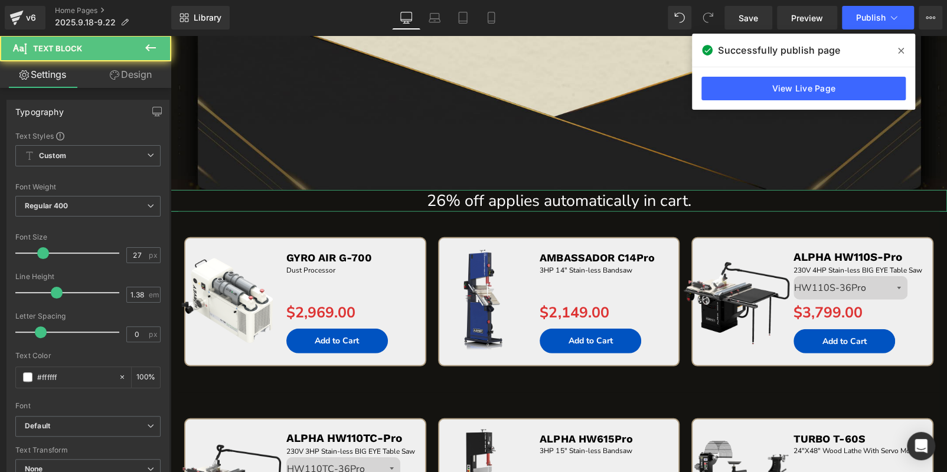
click at [142, 67] on link "Design" at bounding box center [131, 74] width 86 height 27
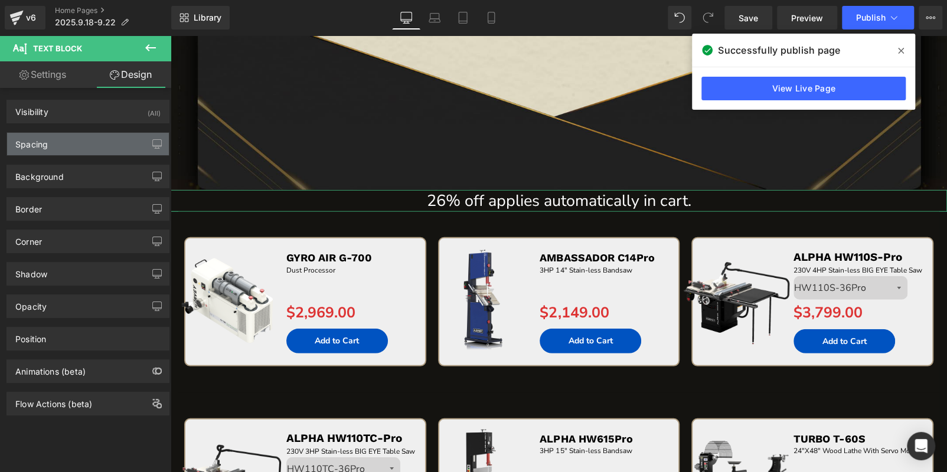
click at [80, 142] on div "Spacing" at bounding box center [88, 144] width 162 height 22
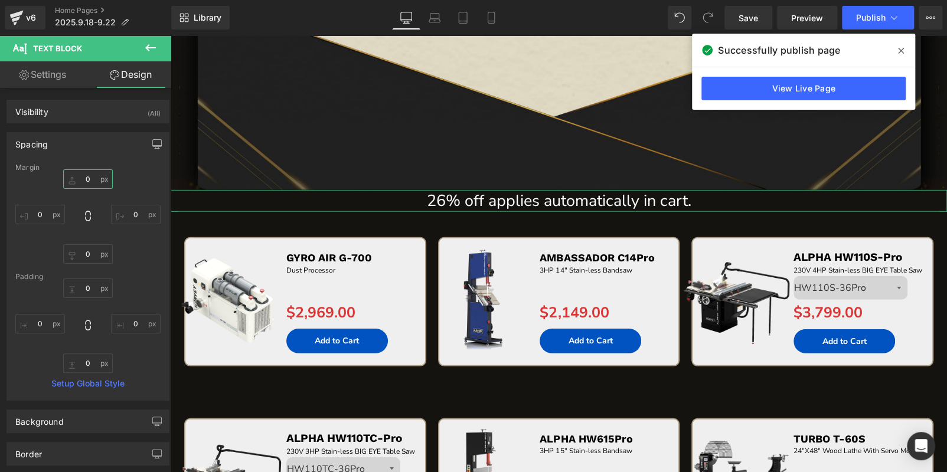
click at [92, 174] on input "0" at bounding box center [88, 178] width 50 height 19
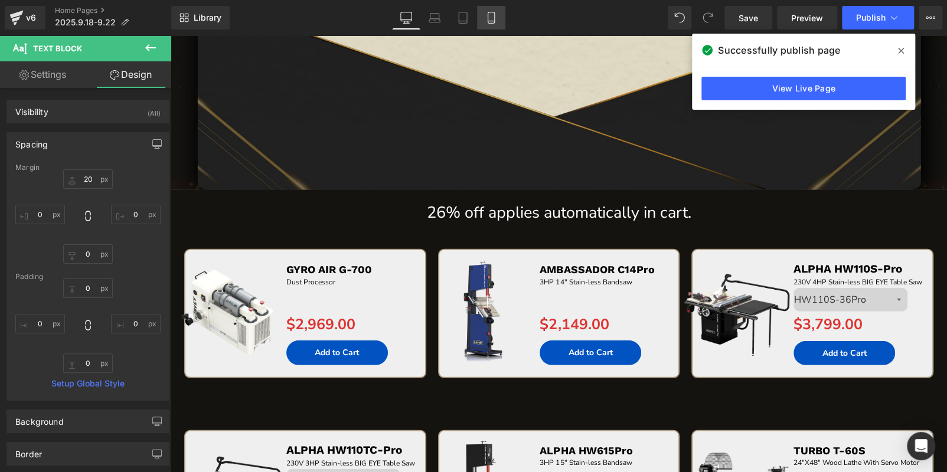
click at [491, 13] on icon at bounding box center [491, 18] width 12 height 12
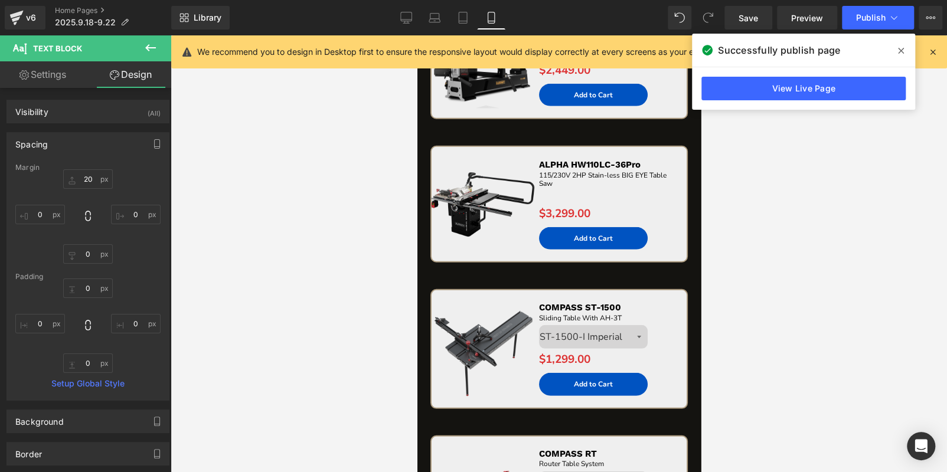
type input "20"
type input "0"
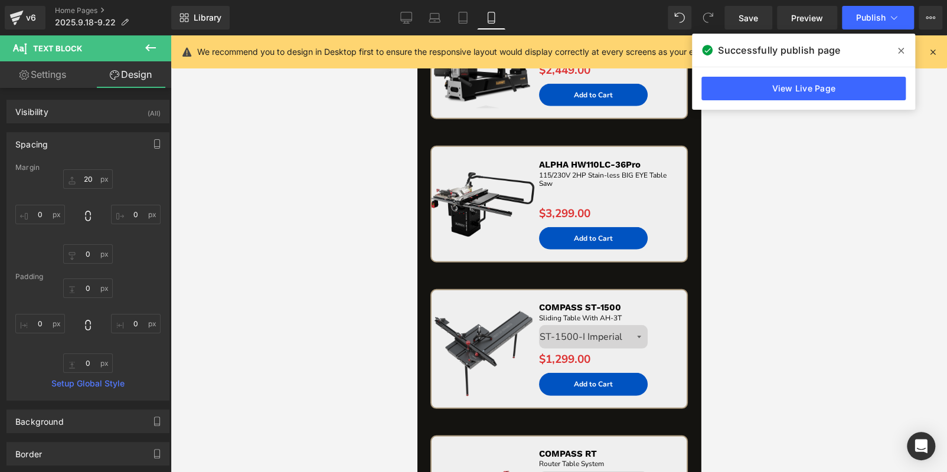
type input "0"
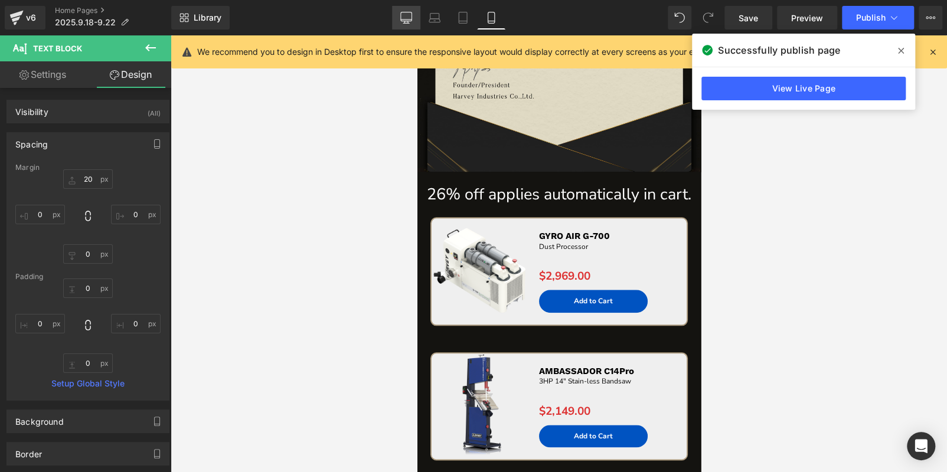
click at [407, 16] on icon at bounding box center [406, 18] width 12 height 12
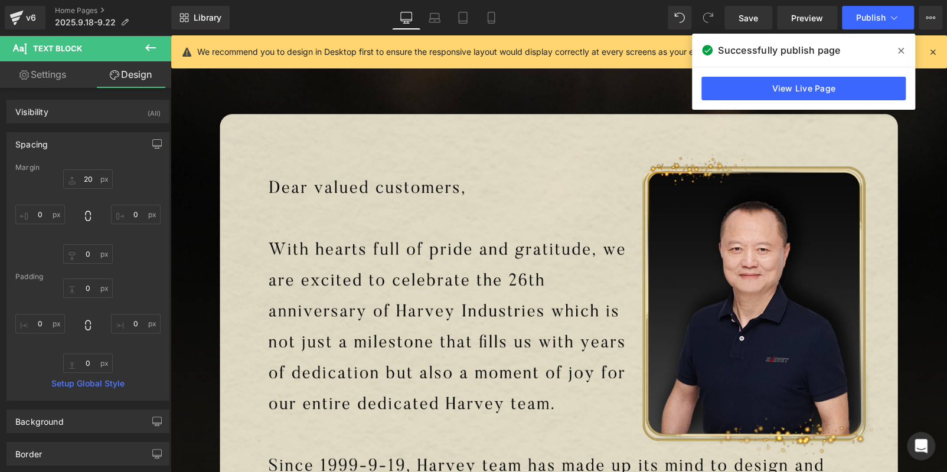
type input "20"
type input "0"
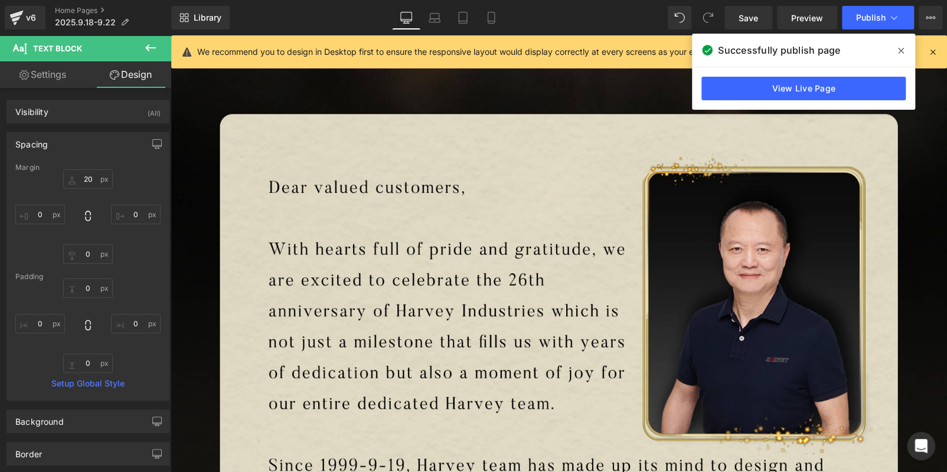
type input "0"
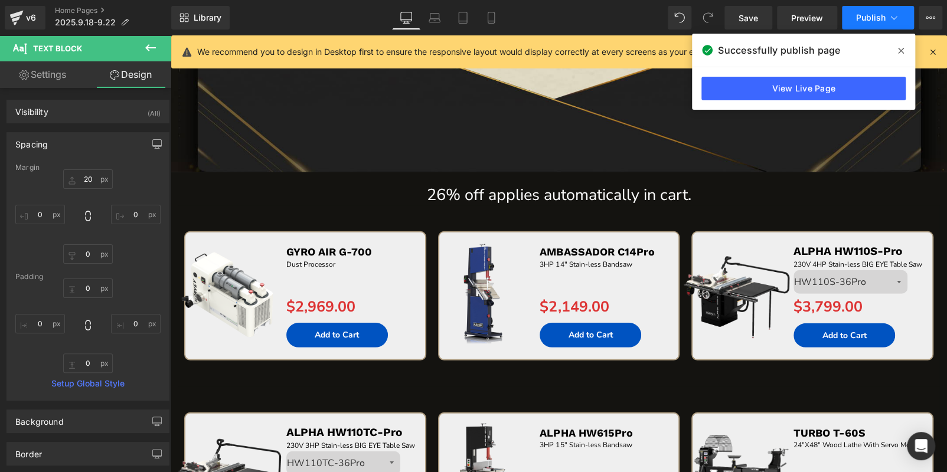
click at [863, 17] on span "Publish" at bounding box center [871, 17] width 30 height 9
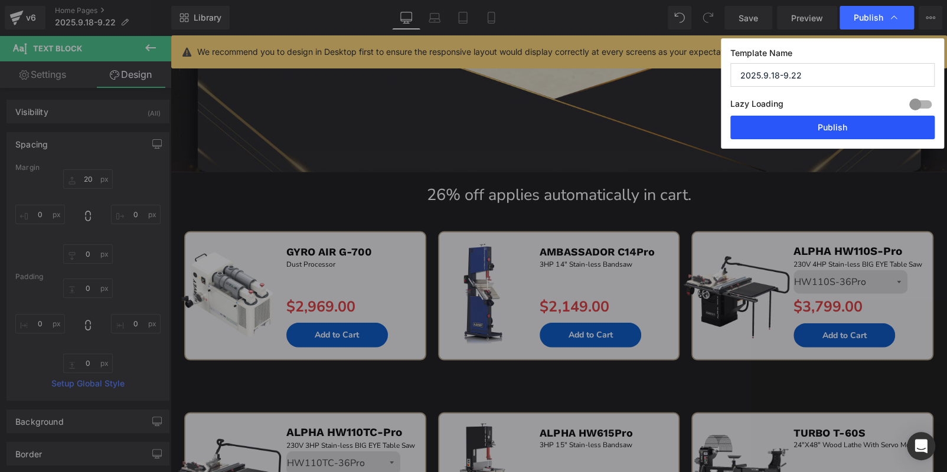
click at [871, 128] on button "Publish" at bounding box center [832, 128] width 204 height 24
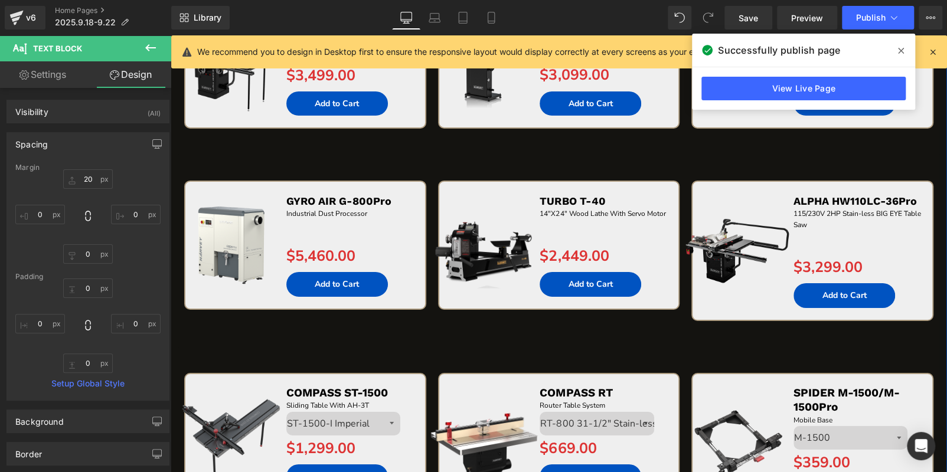
scroll to position [1789, 0]
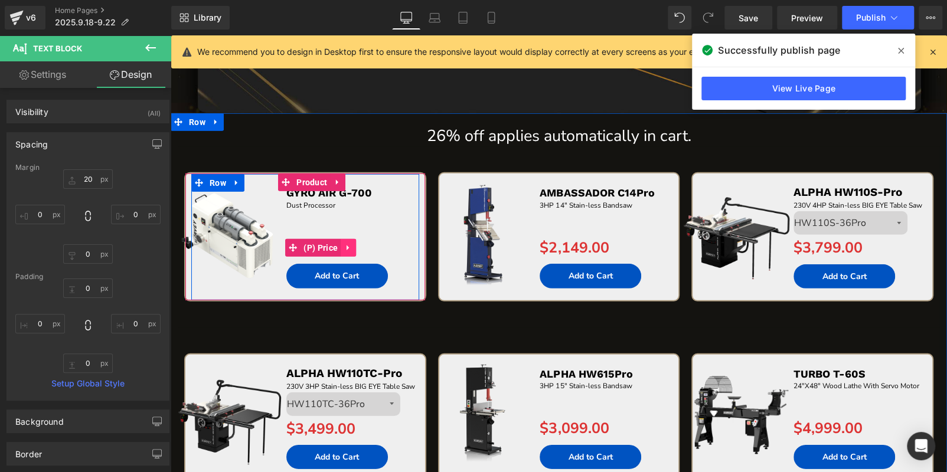
click at [350, 246] on icon at bounding box center [348, 248] width 8 height 9
click at [353, 247] on icon at bounding box center [356, 248] width 8 height 8
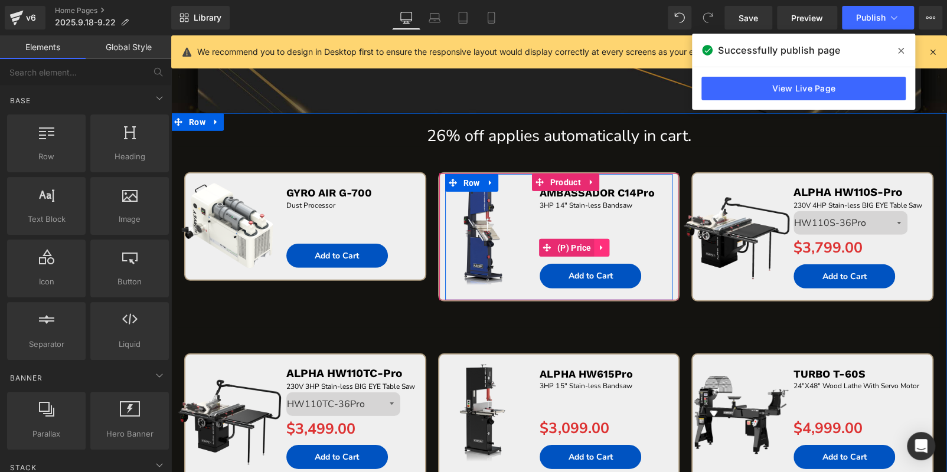
click at [598, 246] on icon at bounding box center [602, 248] width 8 height 9
click at [607, 246] on icon at bounding box center [610, 248] width 8 height 9
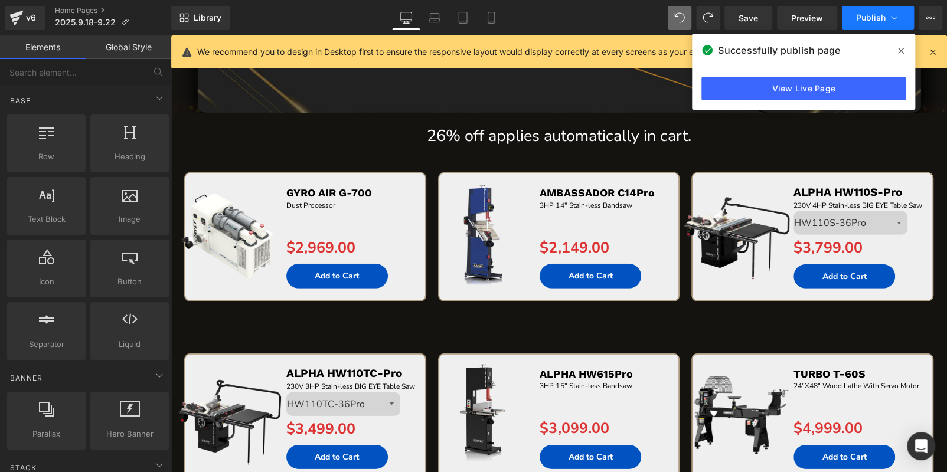
click at [857, 11] on button "Publish" at bounding box center [878, 18] width 72 height 24
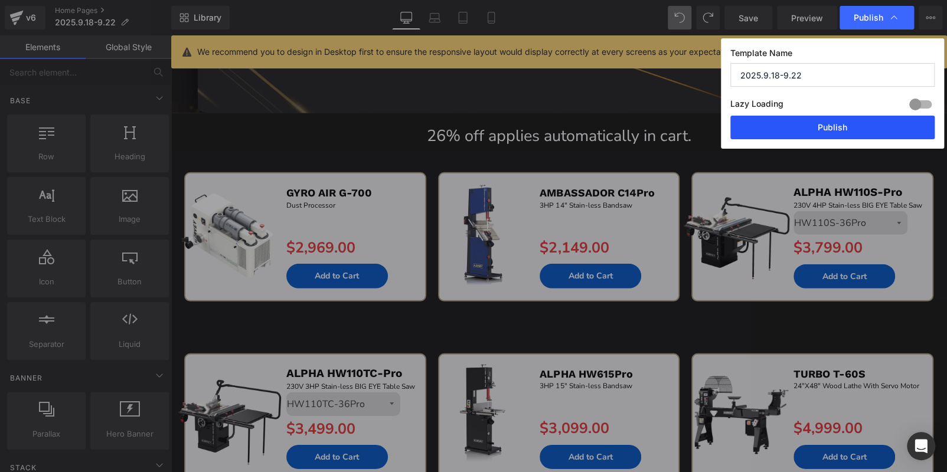
click at [854, 128] on button "Publish" at bounding box center [832, 128] width 204 height 24
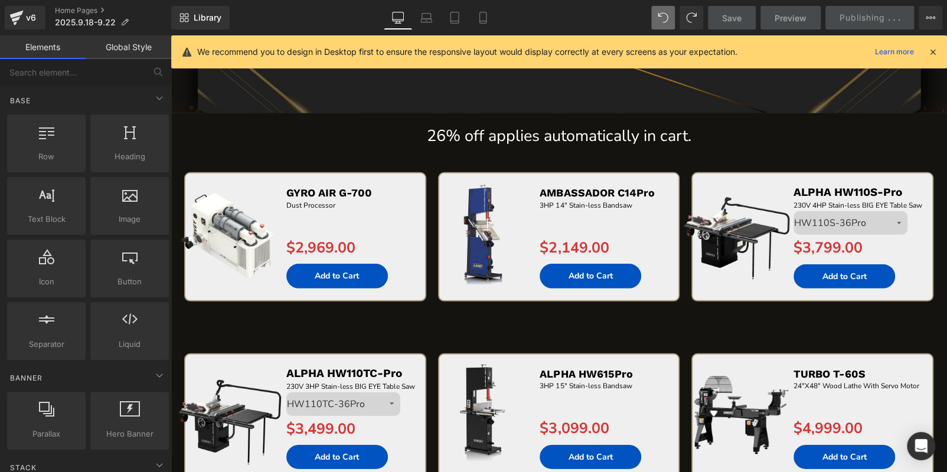
drag, startPoint x: 930, startPoint y: 51, endPoint x: 773, endPoint y: 28, distance: 159.2
click at [930, 51] on icon at bounding box center [932, 52] width 11 height 11
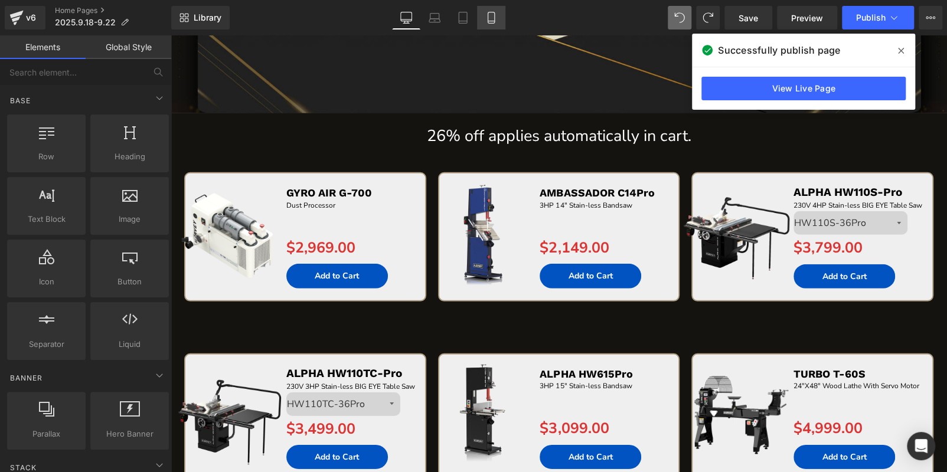
click at [491, 16] on icon at bounding box center [491, 18] width 12 height 12
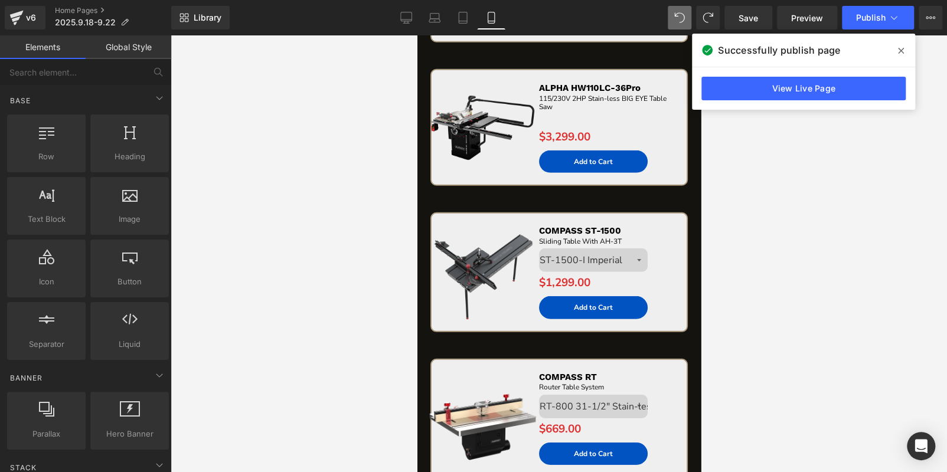
scroll to position [675, 0]
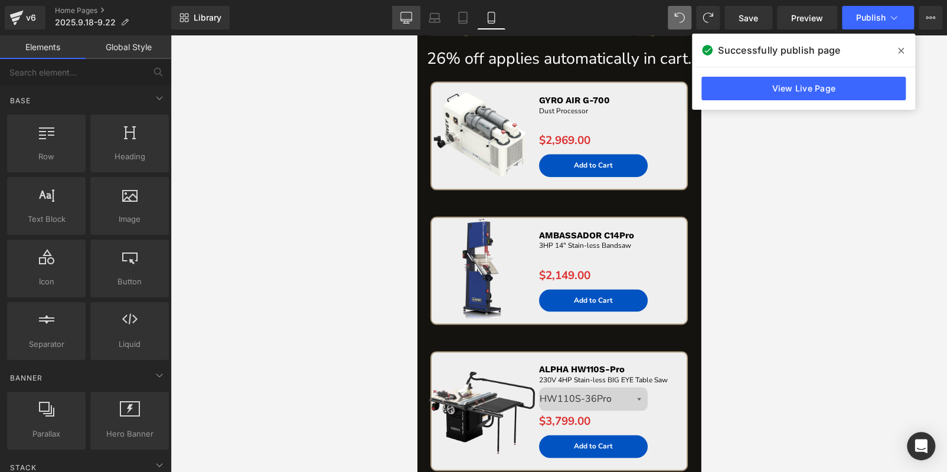
click at [405, 18] on icon at bounding box center [406, 18] width 12 height 12
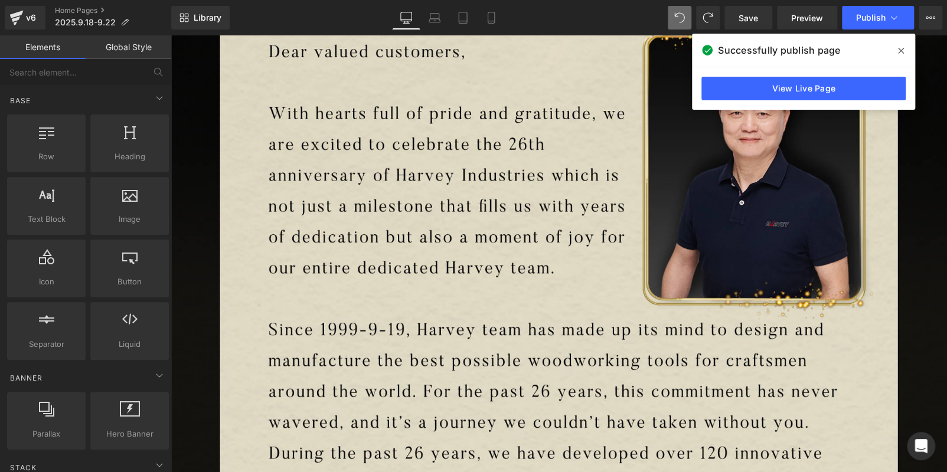
scroll to position [1865, 0]
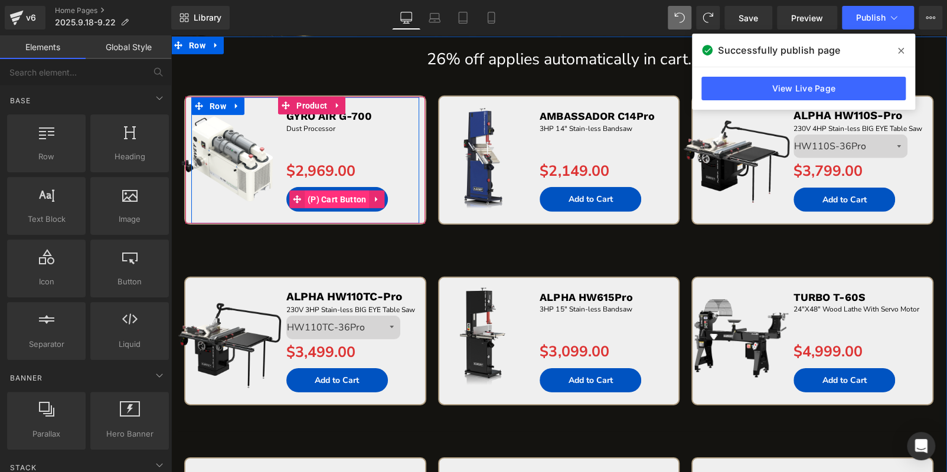
click at [338, 194] on span "(P) Cart Button" at bounding box center [337, 200] width 65 height 18
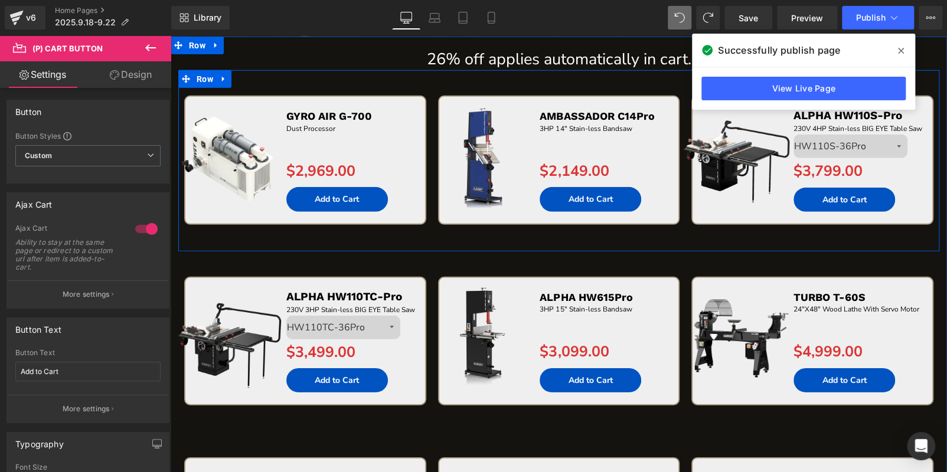
click at [477, 243] on div "Sale Off (P) Image AMBASSADOR C14Pro Text Block 3HP 14" Stain-less Bandsaw Text…" at bounding box center [559, 173] width 254 height 155
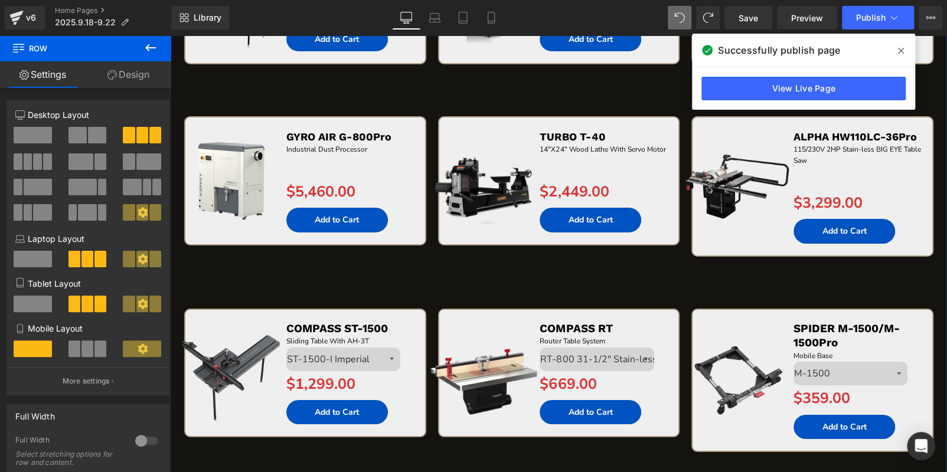
scroll to position [2043, 0]
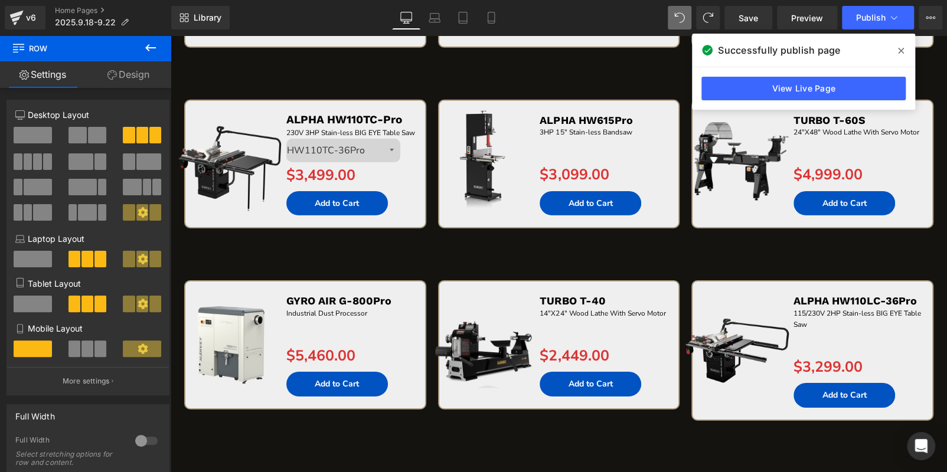
click at [900, 50] on icon at bounding box center [901, 51] width 6 height 6
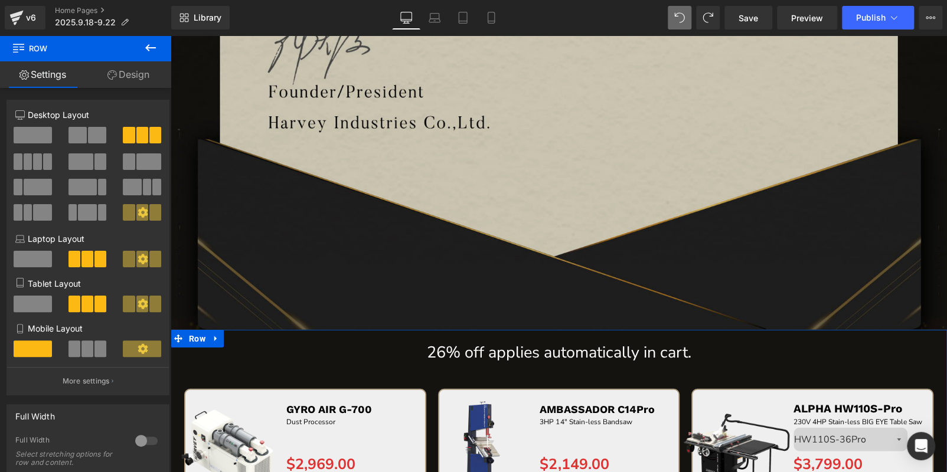
scroll to position [1570, 0]
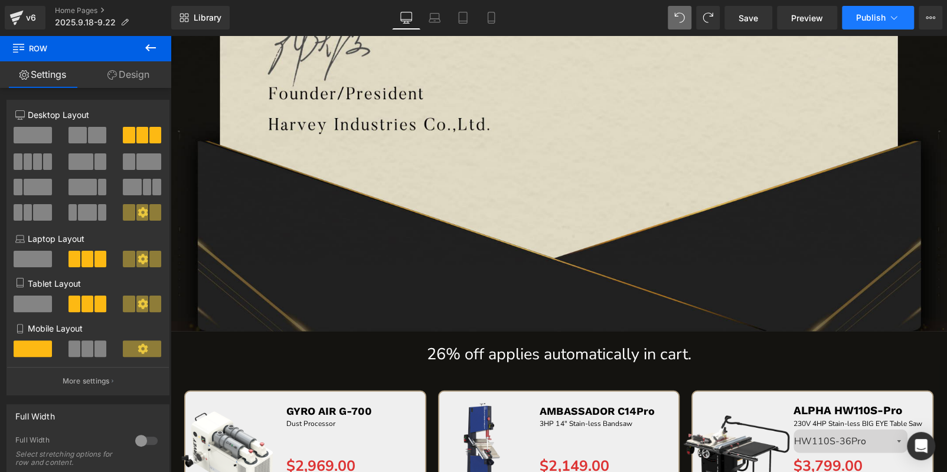
click at [862, 13] on span "Publish" at bounding box center [871, 17] width 30 height 9
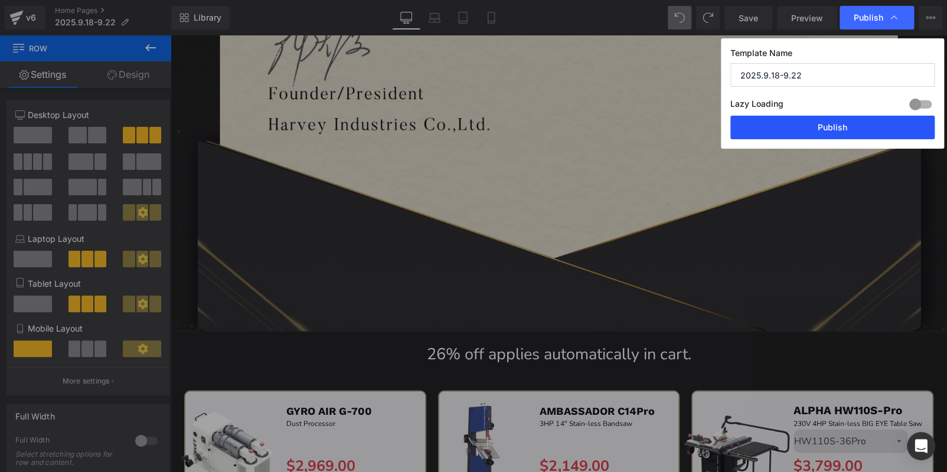
click at [856, 127] on button "Publish" at bounding box center [832, 128] width 204 height 24
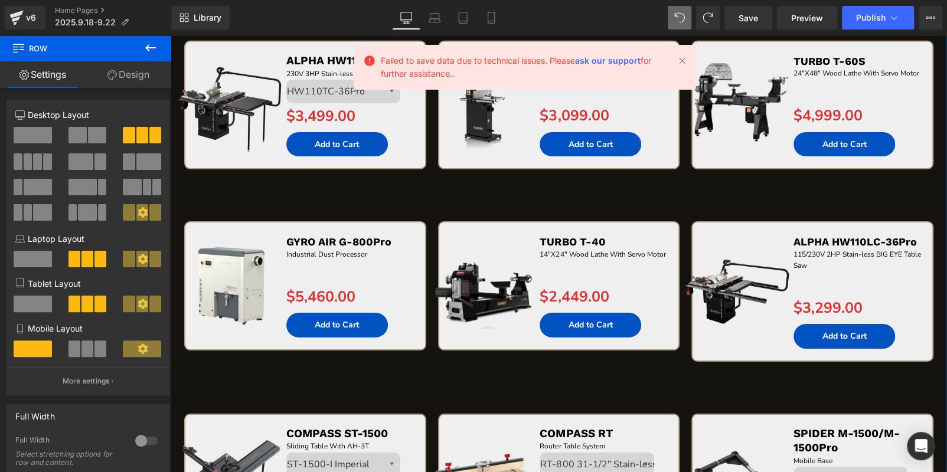
scroll to position [1925, 0]
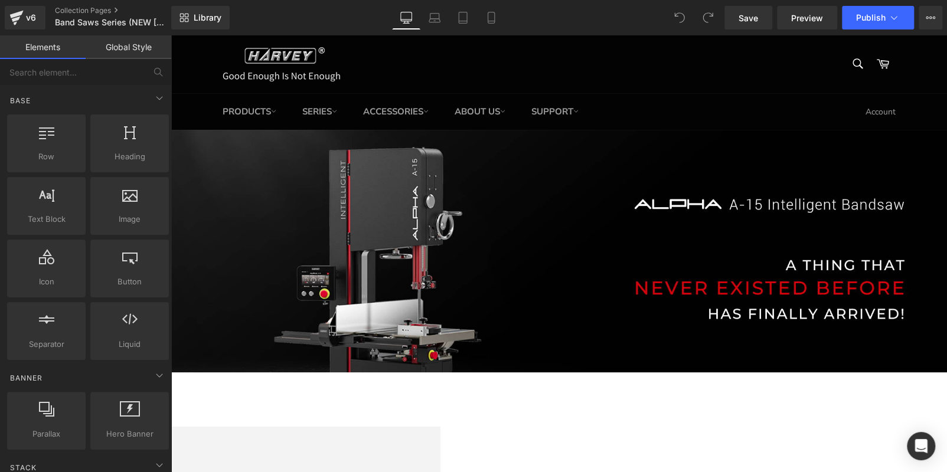
scroll to position [295, 0]
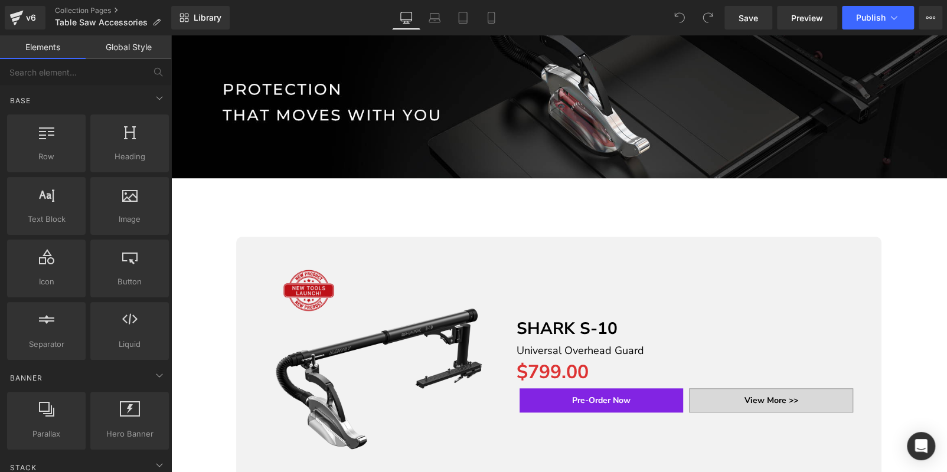
scroll to position [413, 0]
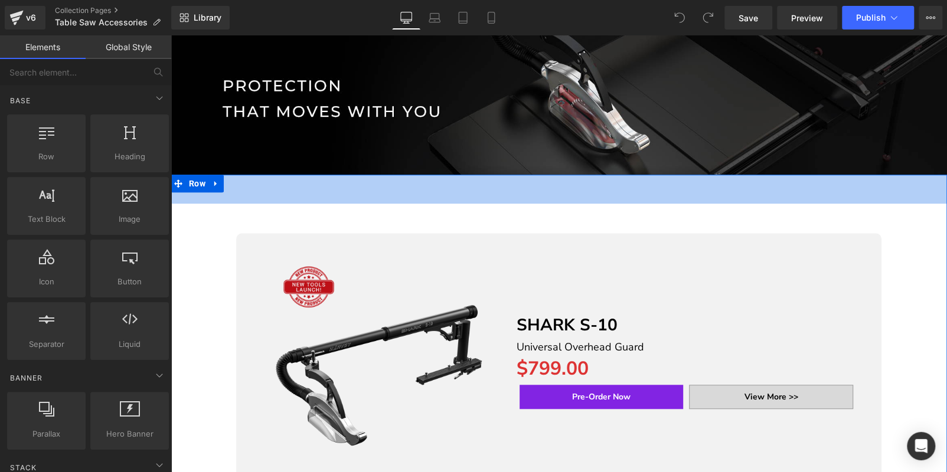
drag, startPoint x: 581, startPoint y: 186, endPoint x: 605, endPoint y: 261, distance: 78.6
click at [582, 186] on div "49px" at bounding box center [559, 189] width 776 height 29
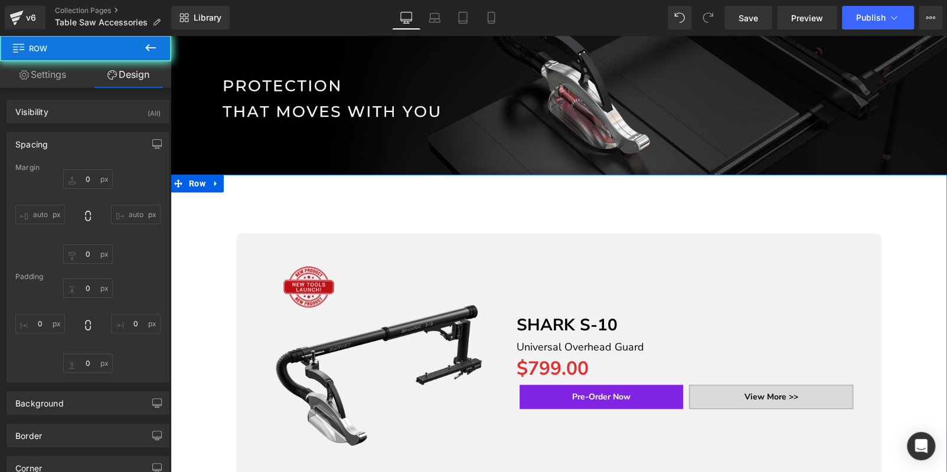
type input "0"
type input "49"
type input "0"
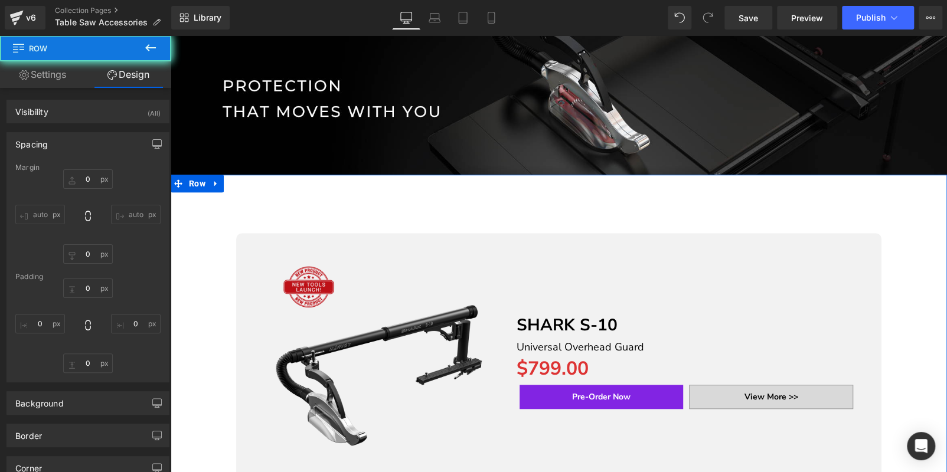
type input "0"
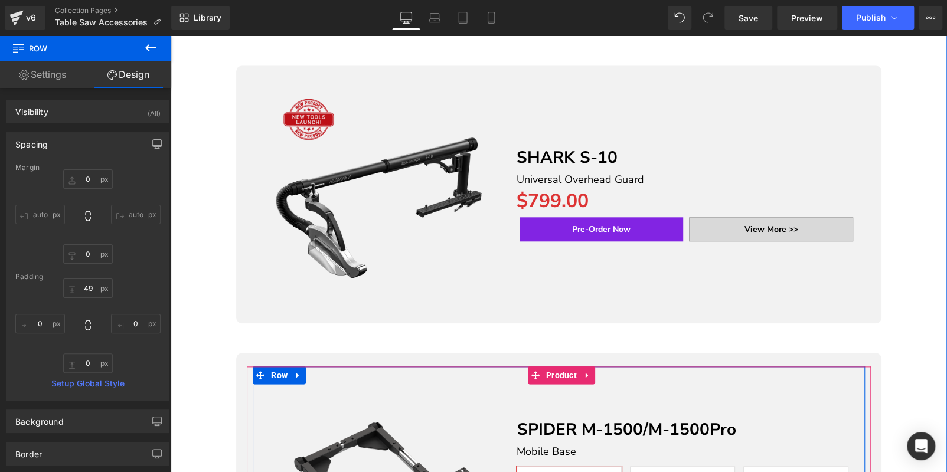
scroll to position [472, 0]
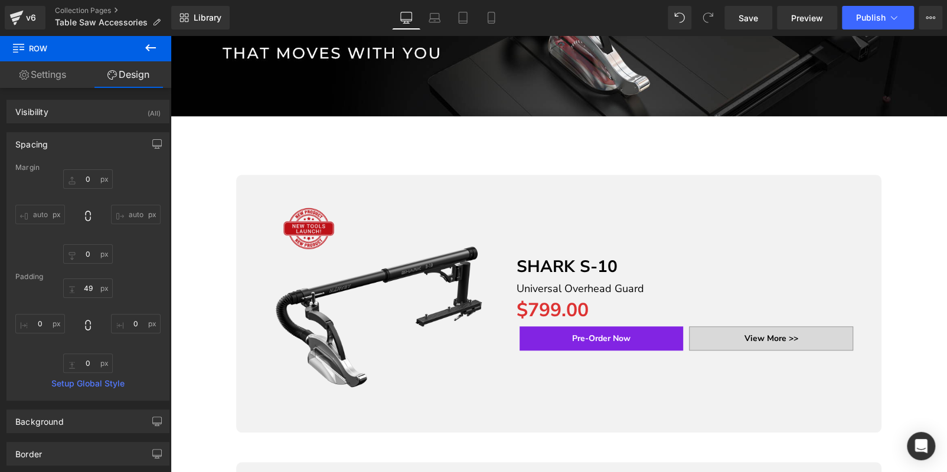
click at [146, 53] on icon at bounding box center [150, 48] width 14 height 14
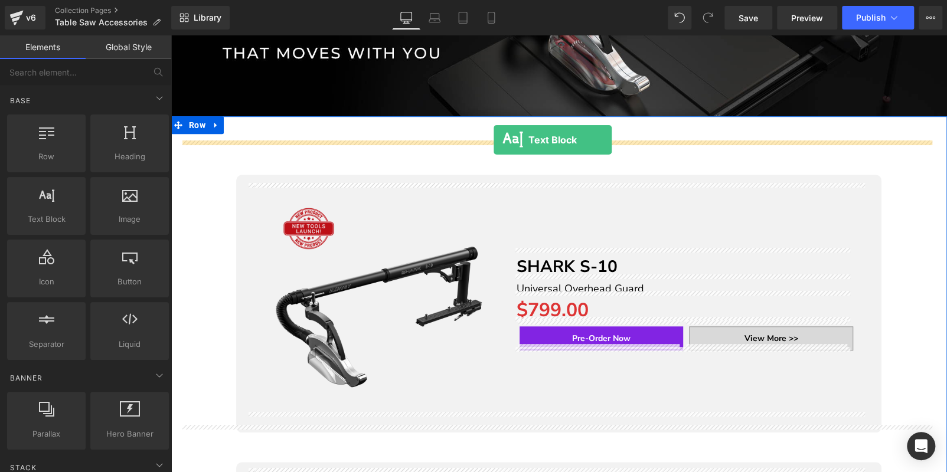
drag, startPoint x: 440, startPoint y: 151, endPoint x: 494, endPoint y: 140, distance: 54.9
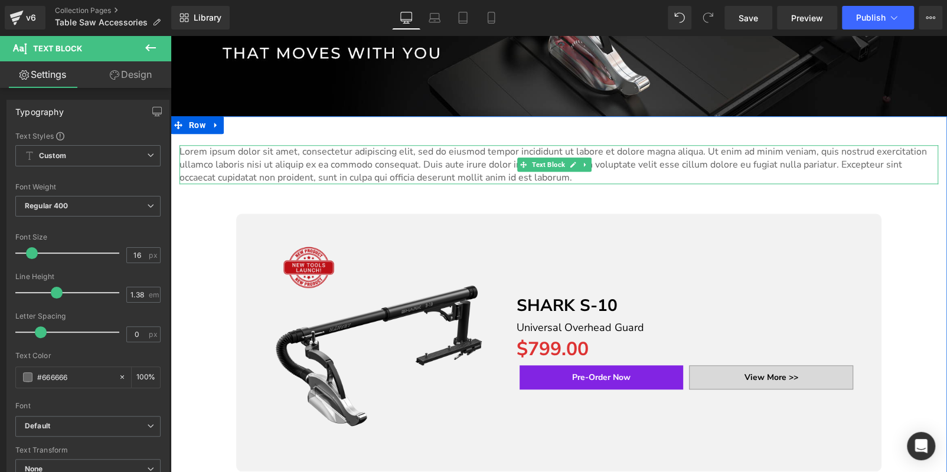
click at [473, 159] on p "Lorem ipsum dolor sit amet, consectetur adipiscing elit, sed do eiusmod tempor …" at bounding box center [558, 164] width 759 height 39
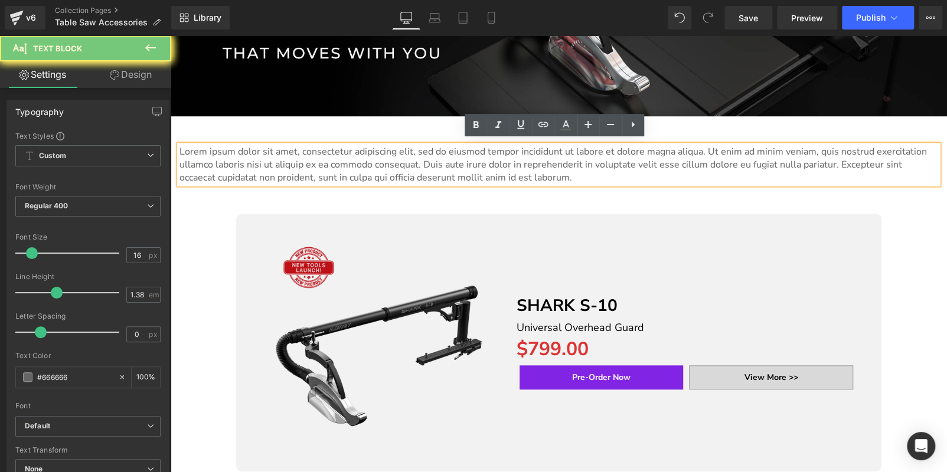
click at [473, 159] on p "Lorem ipsum dolor sit amet, consectetur adipiscing elit, sed do eiusmod tempor …" at bounding box center [558, 164] width 759 height 39
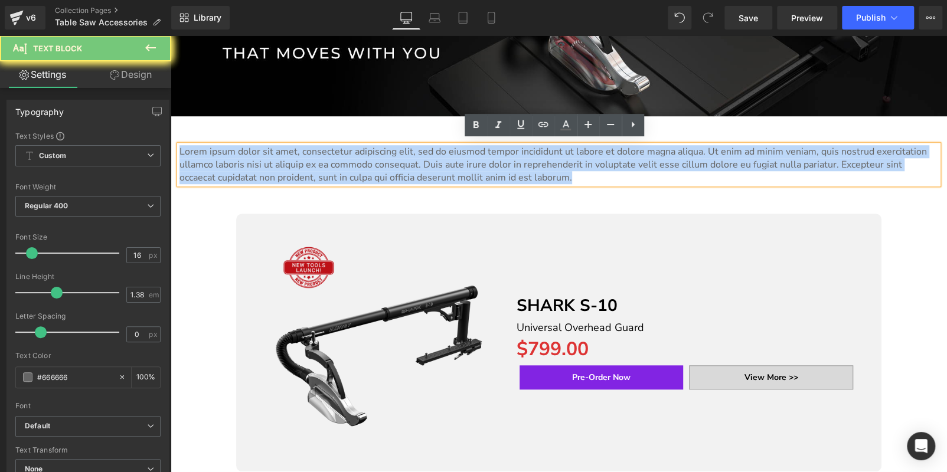
click at [473, 159] on p "Lorem ipsum dolor sit amet, consectetur adipiscing elit, sed do eiusmod tempor …" at bounding box center [558, 164] width 759 height 39
paste div "To enrich screen reader interactions, please activate Accessibility in Grammarl…"
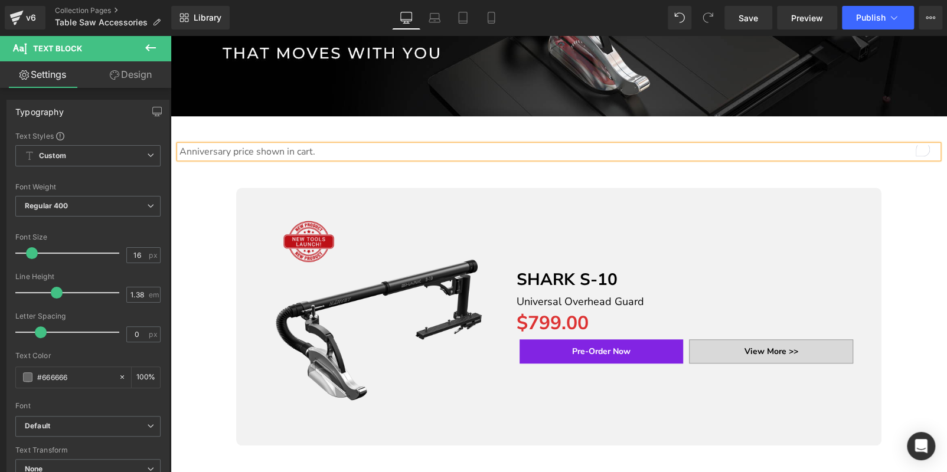
click at [303, 147] on p "Anniversary price shown in cart." at bounding box center [558, 151] width 759 height 13
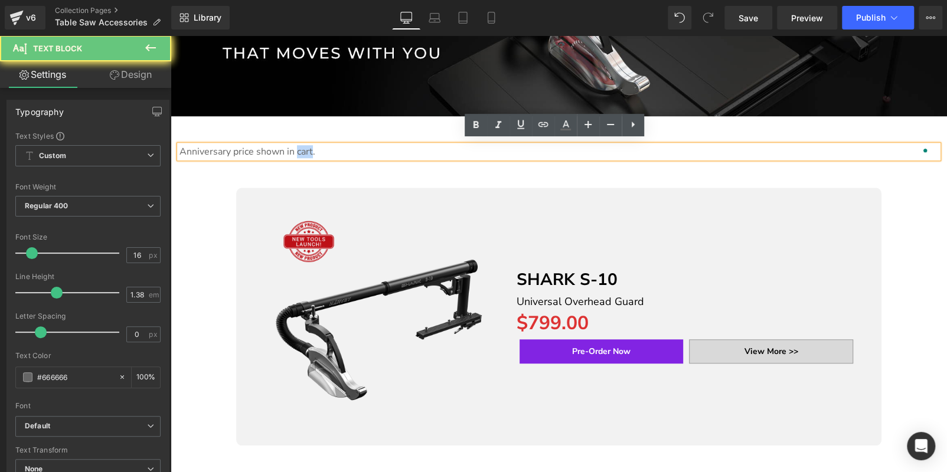
click at [303, 147] on p "Anniversary price shown in cart." at bounding box center [558, 151] width 759 height 13
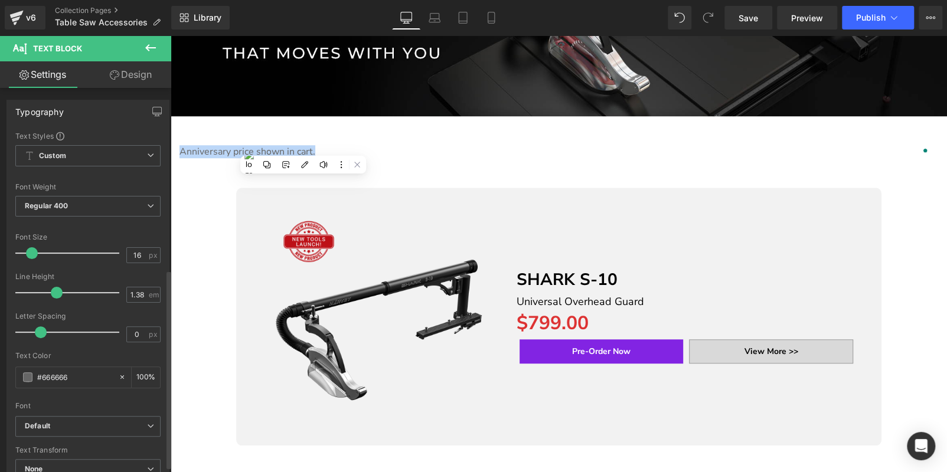
scroll to position [361, 0]
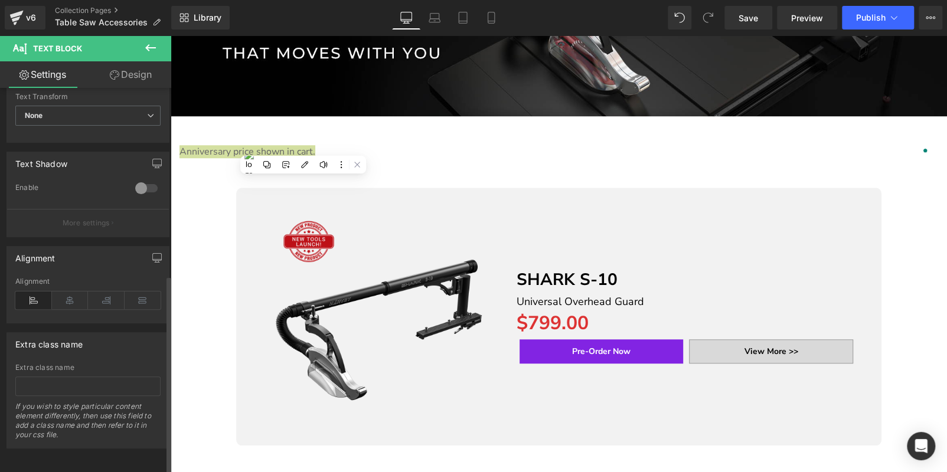
drag, startPoint x: 66, startPoint y: 294, endPoint x: 81, endPoint y: 279, distance: 21.7
click at [66, 293] on icon at bounding box center [70, 301] width 37 height 18
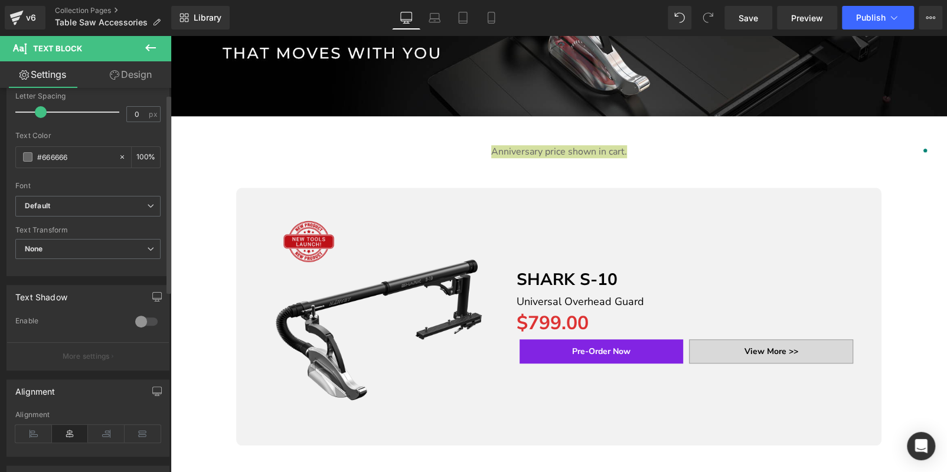
scroll to position [6, 0]
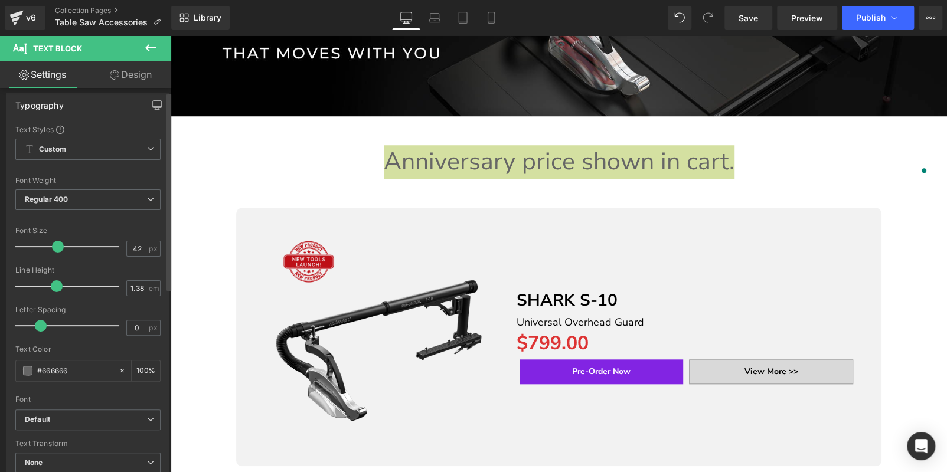
type input "43"
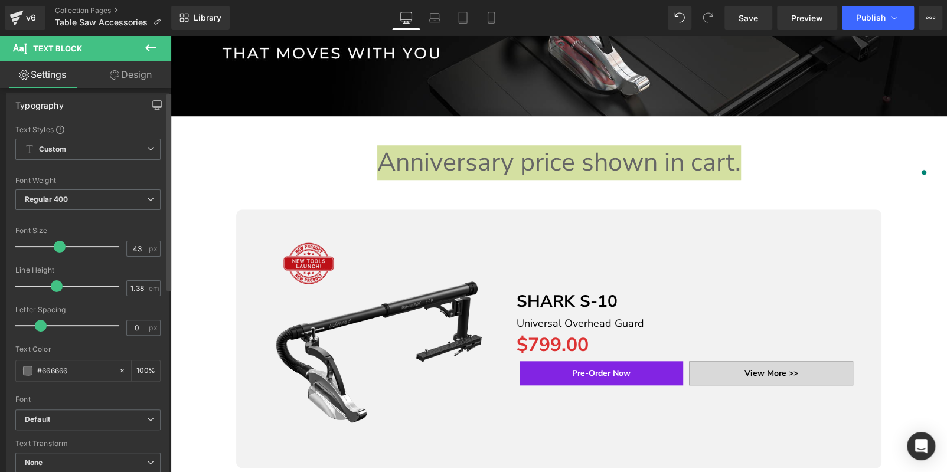
drag, startPoint x: 33, startPoint y: 249, endPoint x: 92, endPoint y: 182, distance: 89.5
click at [60, 250] on span at bounding box center [60, 247] width 12 height 12
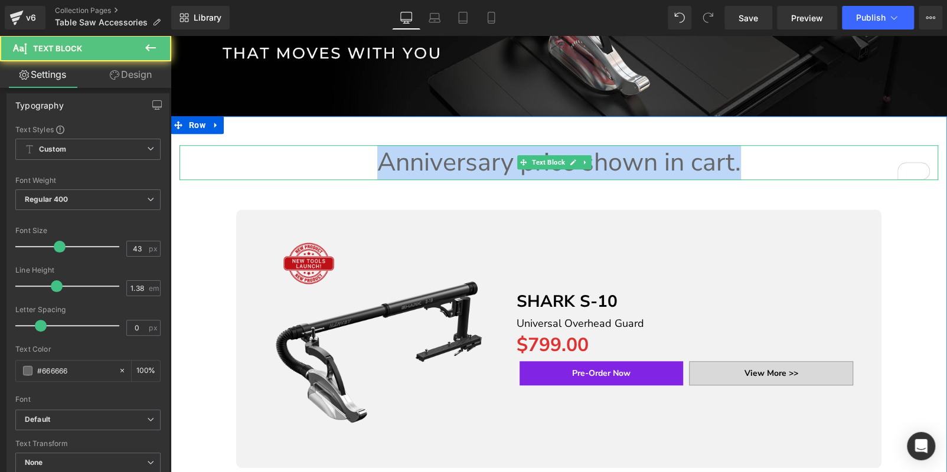
click at [425, 156] on p "Anniversary price shown in cart." at bounding box center [558, 162] width 759 height 35
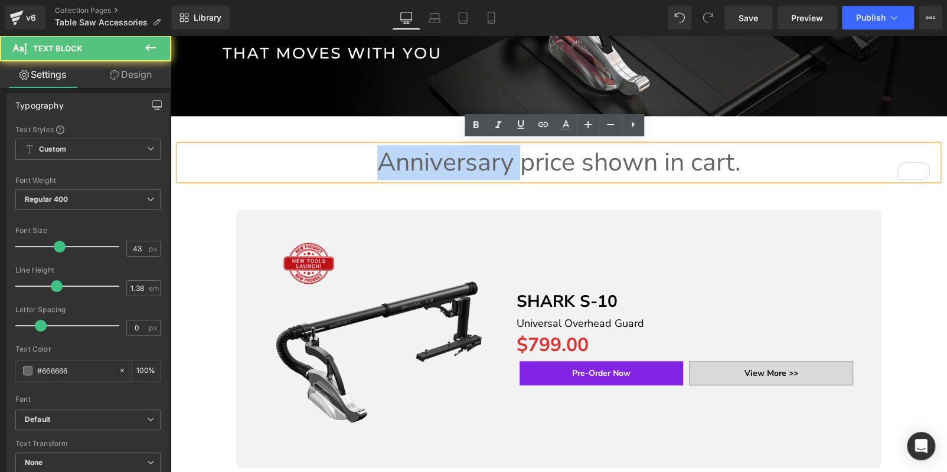
click at [425, 156] on p "Anniversary price shown in cart." at bounding box center [558, 162] width 759 height 35
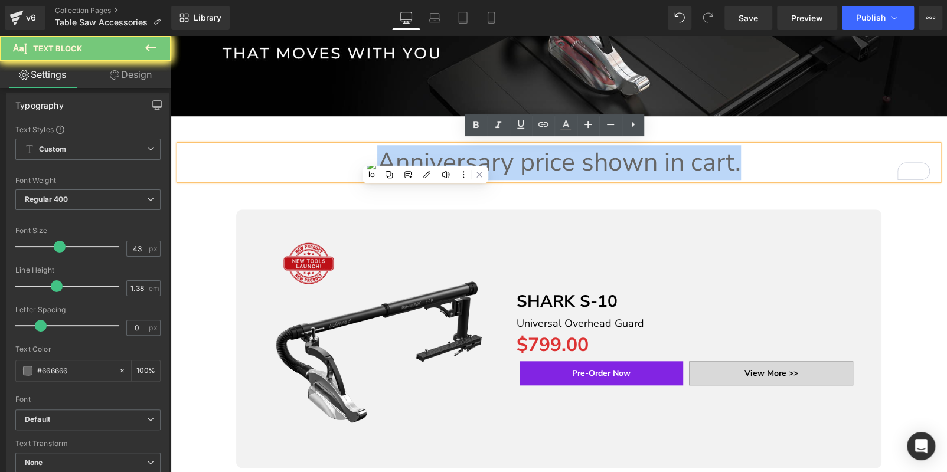
click at [425, 156] on p "Anniversary price shown in cart." at bounding box center [558, 162] width 759 height 35
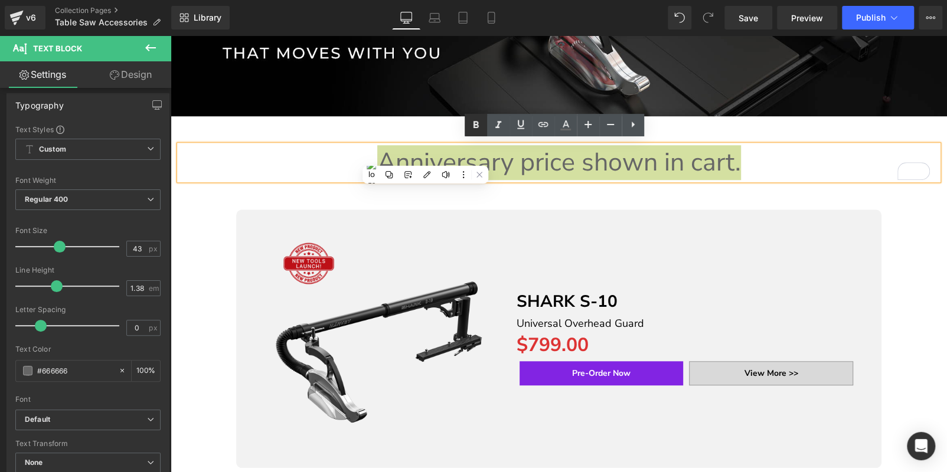
click at [476, 122] on icon at bounding box center [475, 124] width 5 height 7
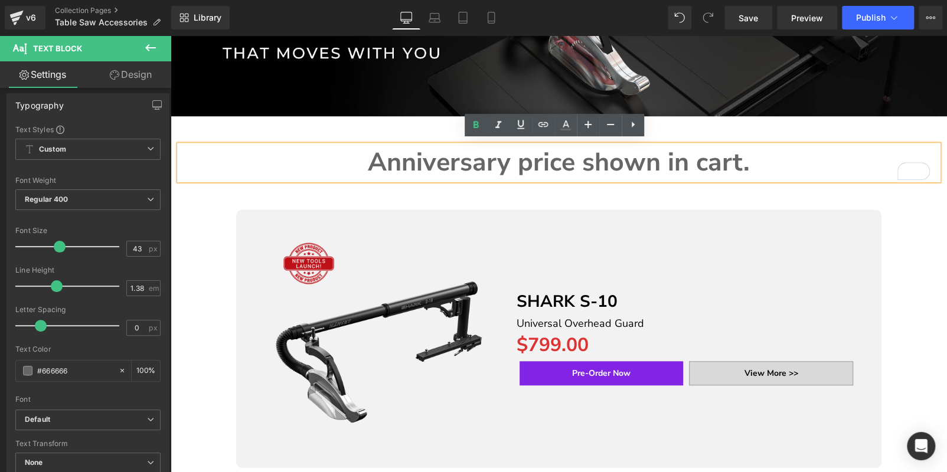
click at [434, 156] on strong "Anniversary price shown in cart." at bounding box center [559, 162] width 382 height 34
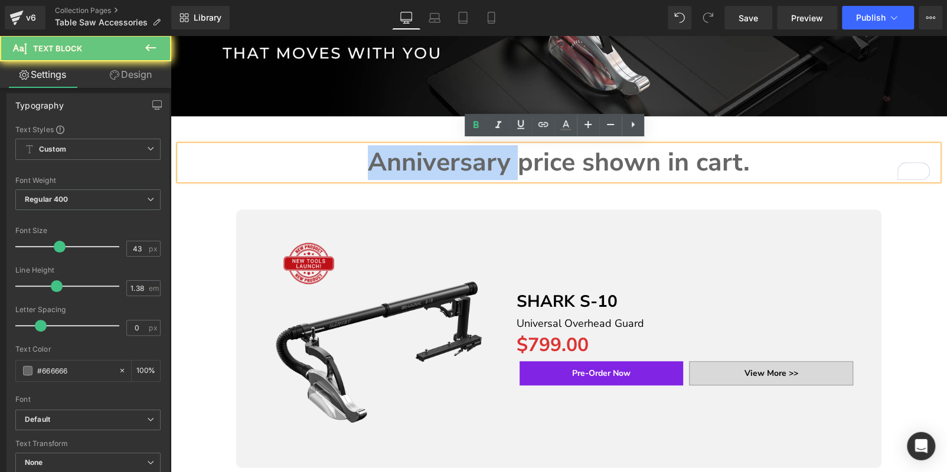
click at [434, 156] on strong "Anniversary price shown in cart." at bounding box center [559, 162] width 382 height 34
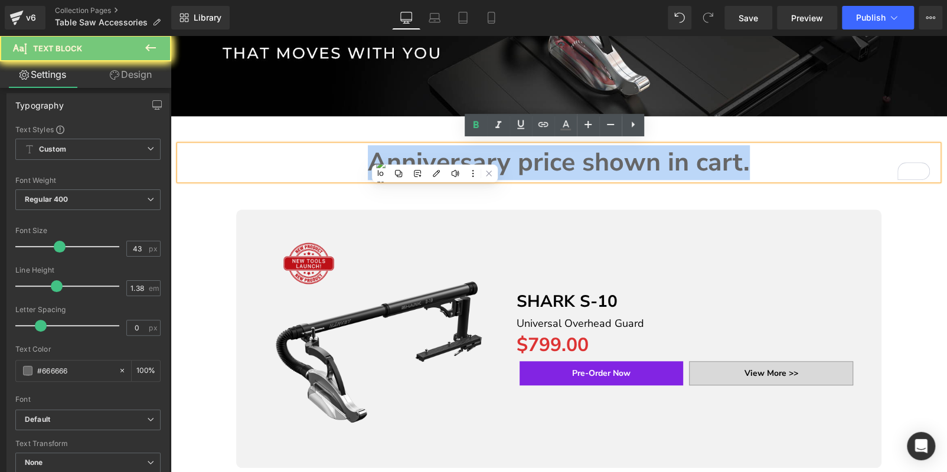
click at [434, 156] on strong "Anniversary price shown in cart." at bounding box center [559, 162] width 382 height 34
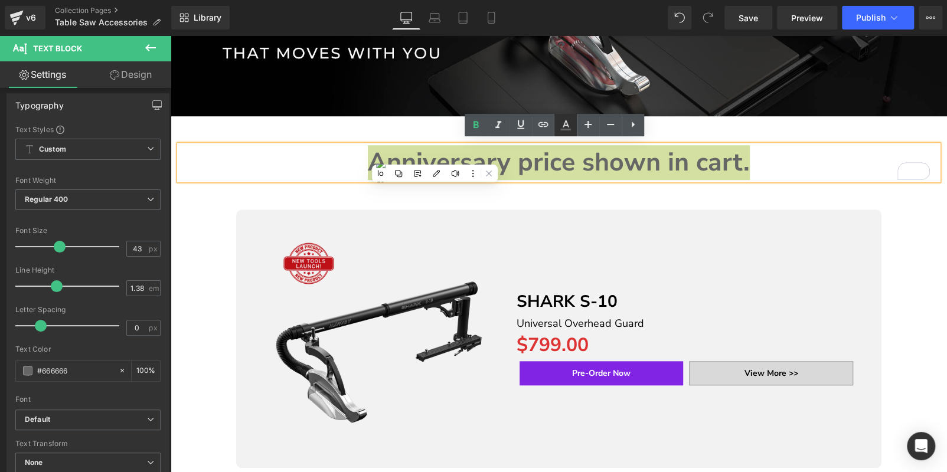
drag, startPoint x: 567, startPoint y: 126, endPoint x: 396, endPoint y: 103, distance: 172.7
click at [567, 126] on icon at bounding box center [566, 123] width 6 height 7
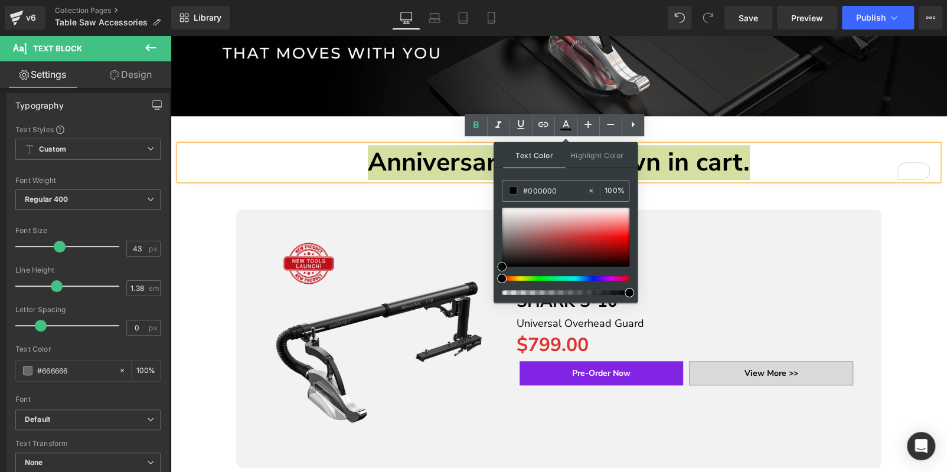
drag, startPoint x: 502, startPoint y: 237, endPoint x: 495, endPoint y: 276, distance: 39.6
click at [495, 276] on div "Text Color Highlight Color rgba(0, 0, 0, 1) #000000 100 % transparent transpare…" at bounding box center [566, 222] width 144 height 161
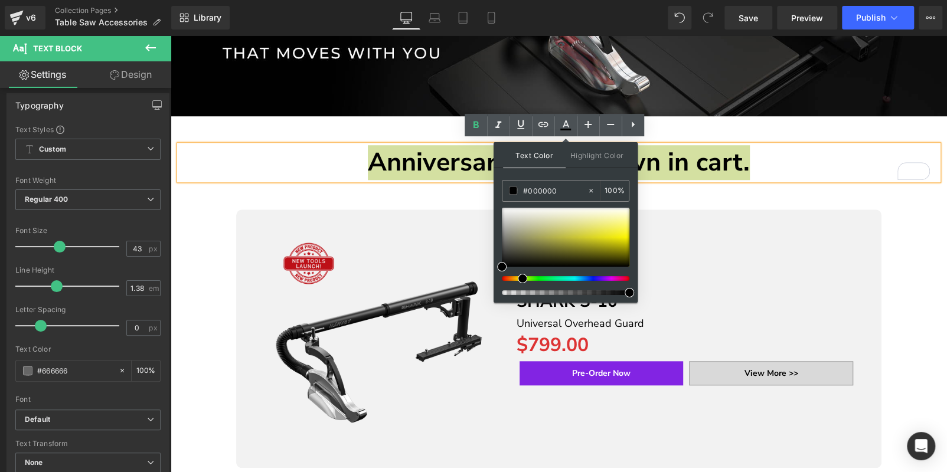
drag, startPoint x: 505, startPoint y: 277, endPoint x: 521, endPoint y: 279, distance: 16.6
click at [521, 279] on span at bounding box center [522, 278] width 9 height 9
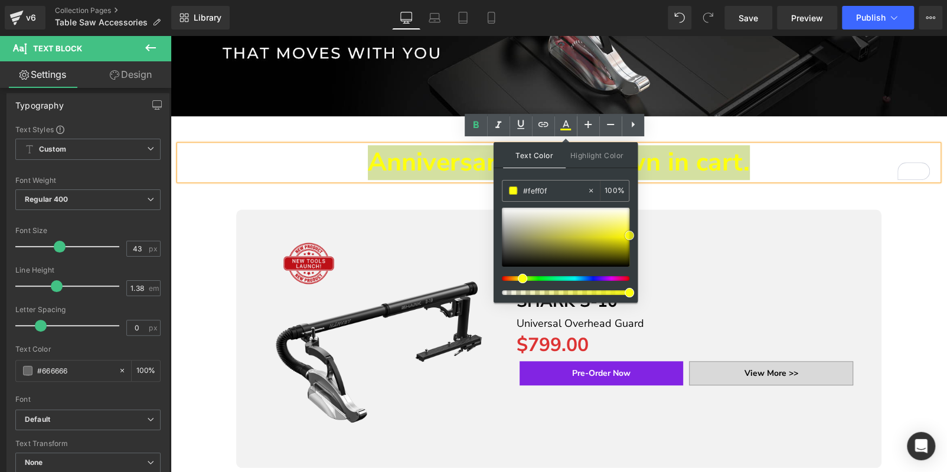
drag, startPoint x: 520, startPoint y: 261, endPoint x: 635, endPoint y: 233, distance: 118.6
click at [635, 233] on div "Text Color Highlight Color rgba(254, 255, 15, 1) #feff0f 100 % transparent tran…" at bounding box center [566, 222] width 144 height 161
type input "#feff14"
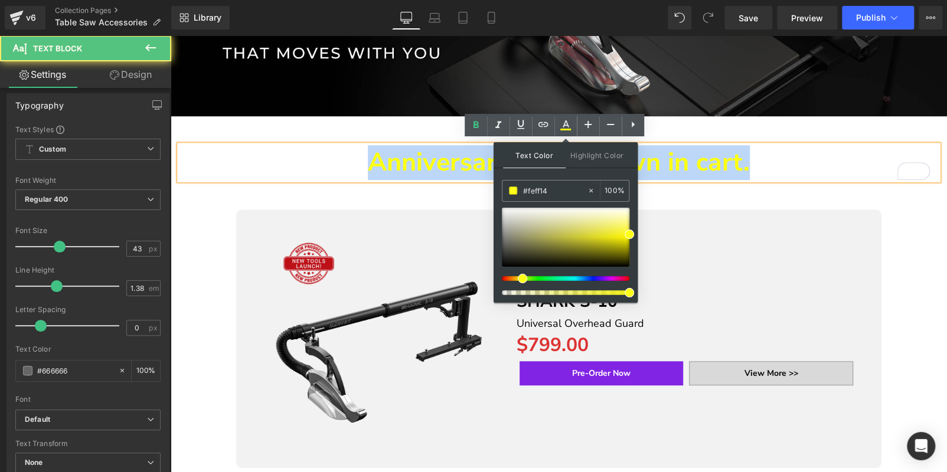
click at [860, 161] on p "Anniversary price shown in cart." at bounding box center [558, 162] width 759 height 35
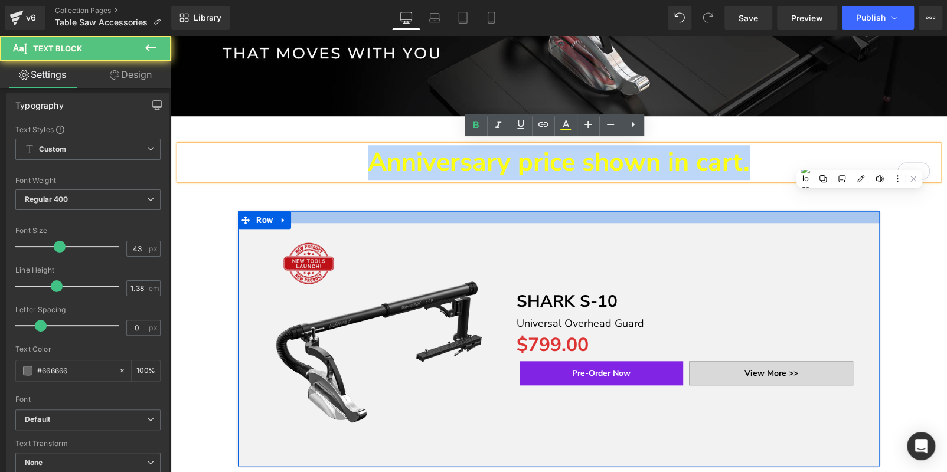
click at [861, 198] on div "Anniversary price shown in cart. Text Block" at bounding box center [559, 450] width 776 height 611
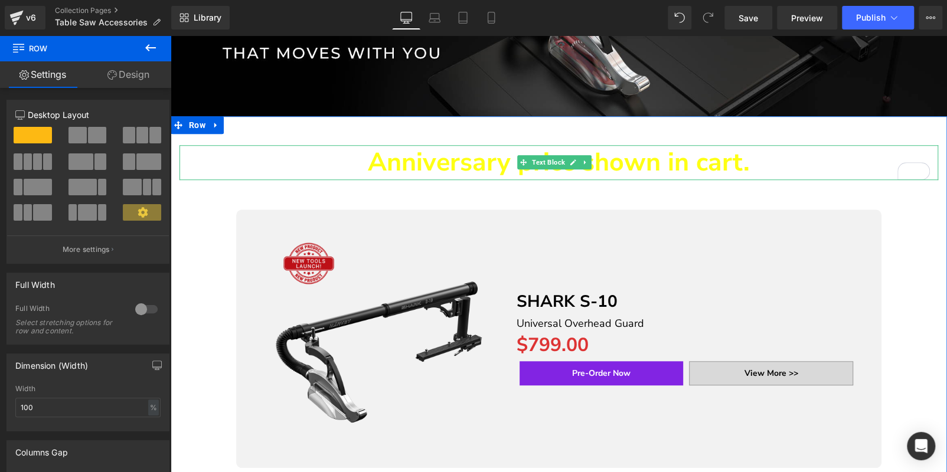
click at [705, 159] on strong "Anniversary price shown in cart." at bounding box center [559, 162] width 382 height 34
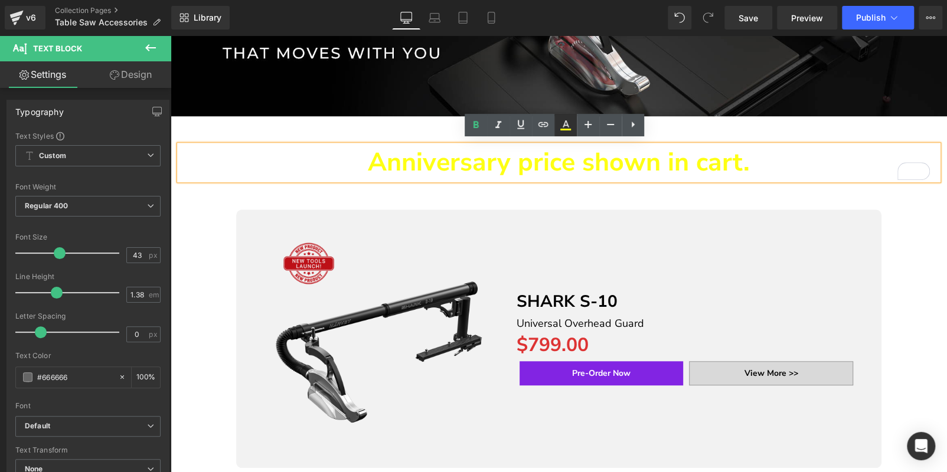
click at [560, 127] on icon at bounding box center [565, 125] width 14 height 14
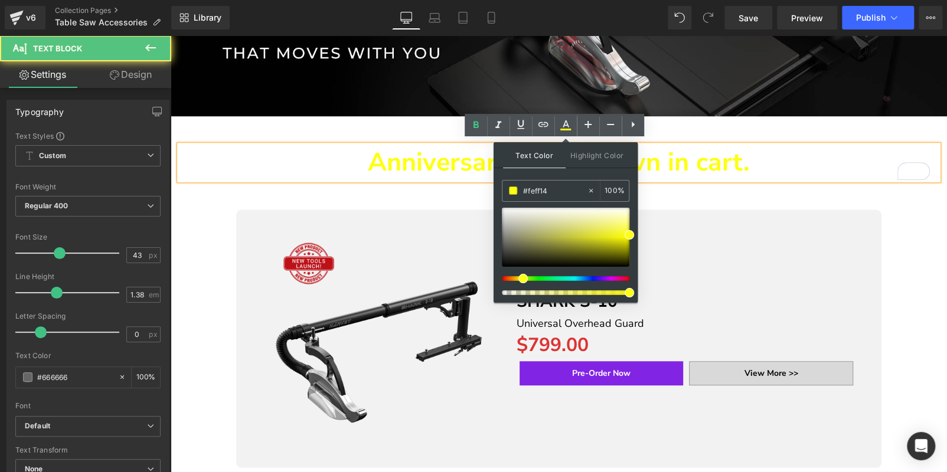
click at [693, 156] on strong "Anniversary price shown in cart." at bounding box center [559, 162] width 382 height 34
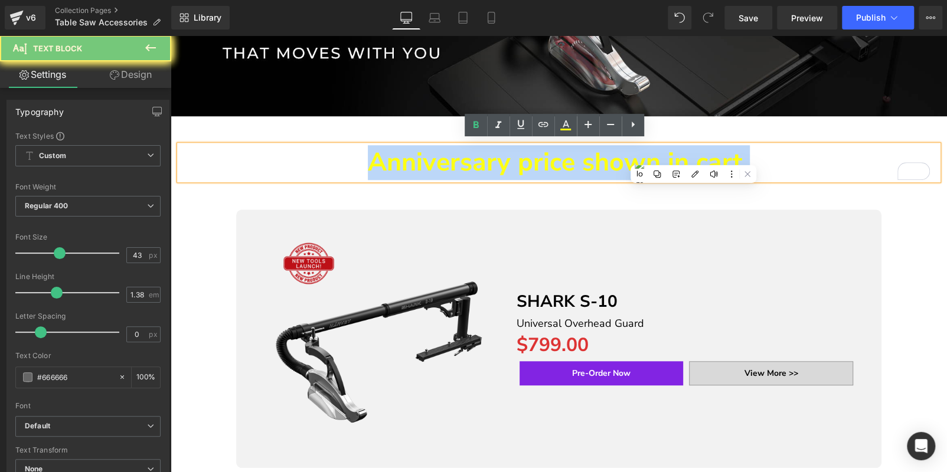
click at [693, 156] on strong "Anniversary price shown in cart." at bounding box center [559, 162] width 382 height 34
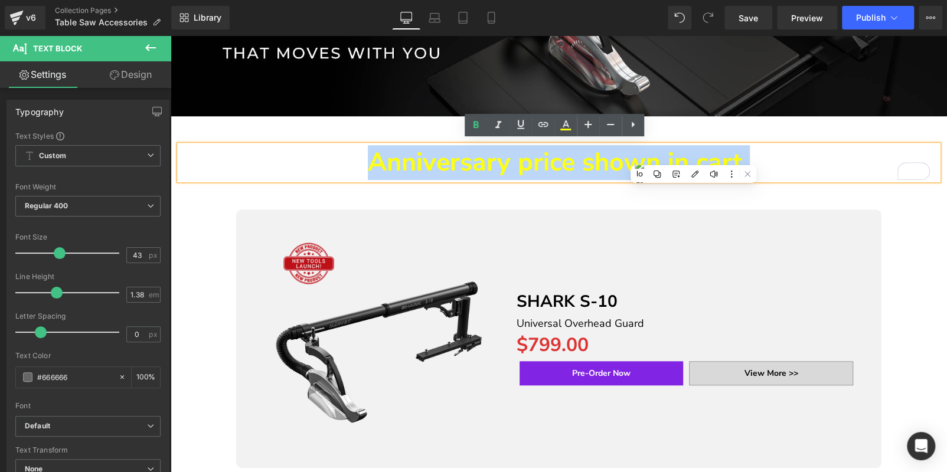
click at [592, 153] on strong "Anniversary price shown in cart." at bounding box center [559, 162] width 382 height 34
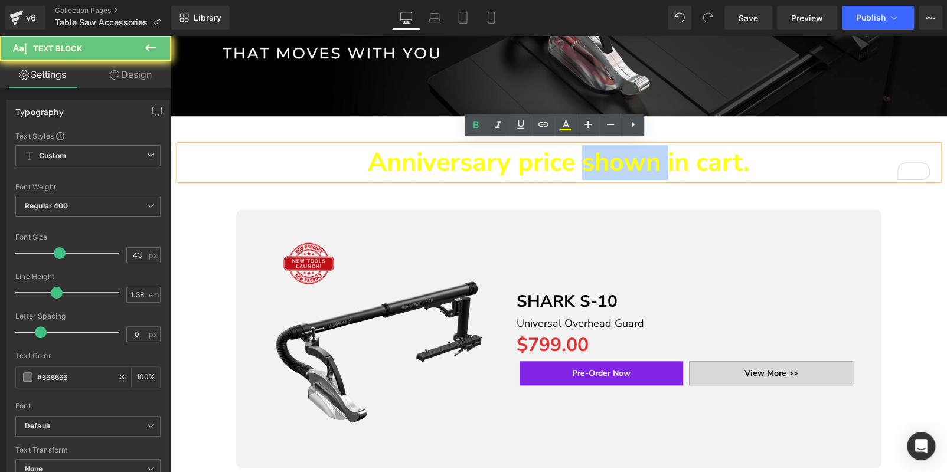
click at [592, 153] on strong "Anniversary price shown in cart." at bounding box center [559, 162] width 382 height 34
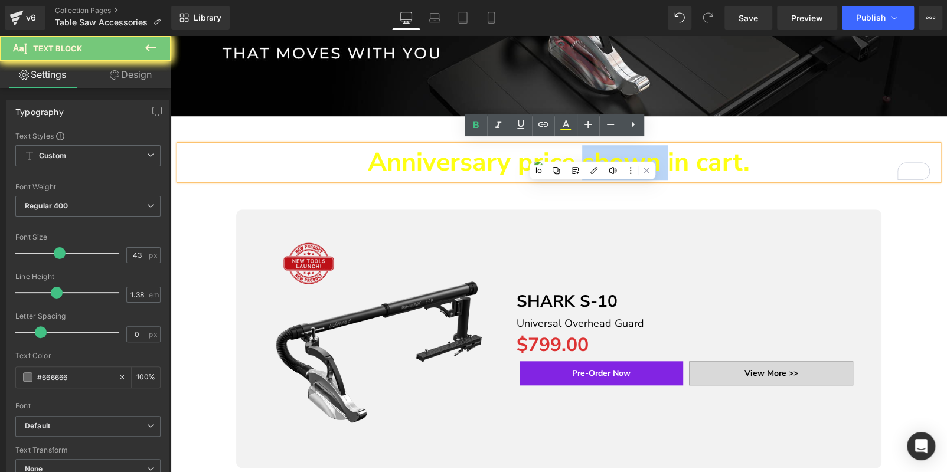
click at [592, 153] on strong "Anniversary price shown in cart." at bounding box center [559, 162] width 382 height 34
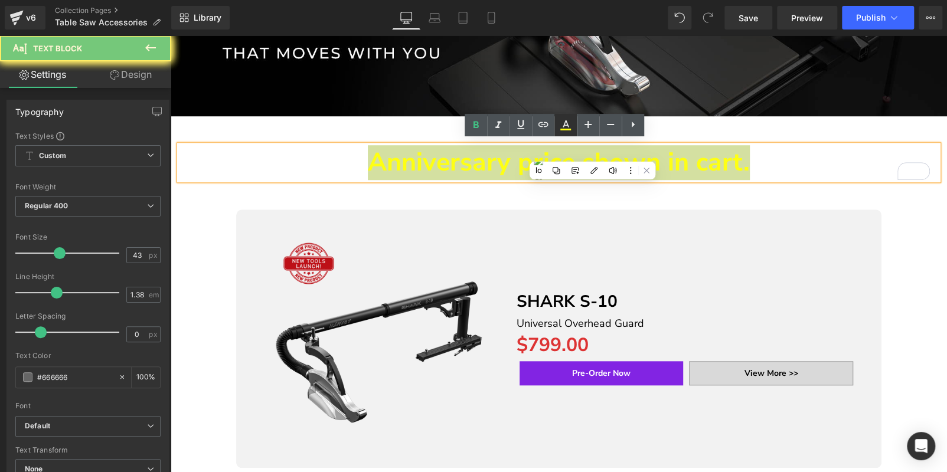
click at [568, 129] on icon at bounding box center [565, 130] width 11 height 2
type input "100"
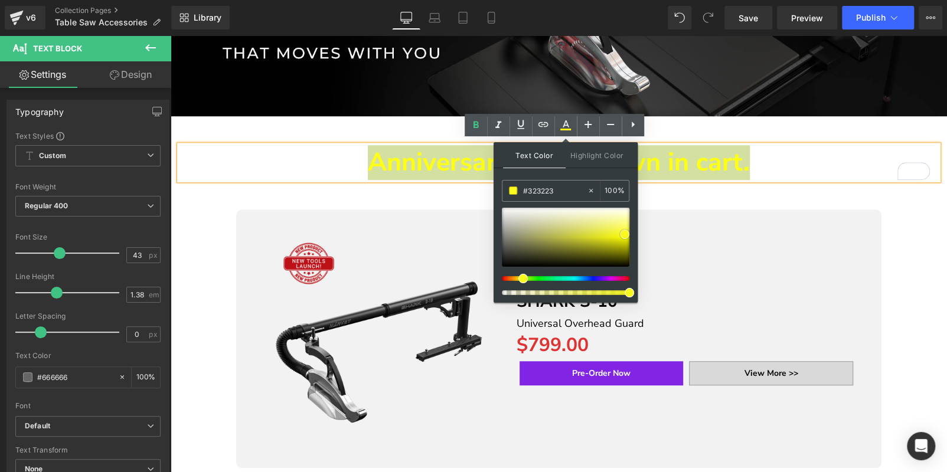
type input "#111111"
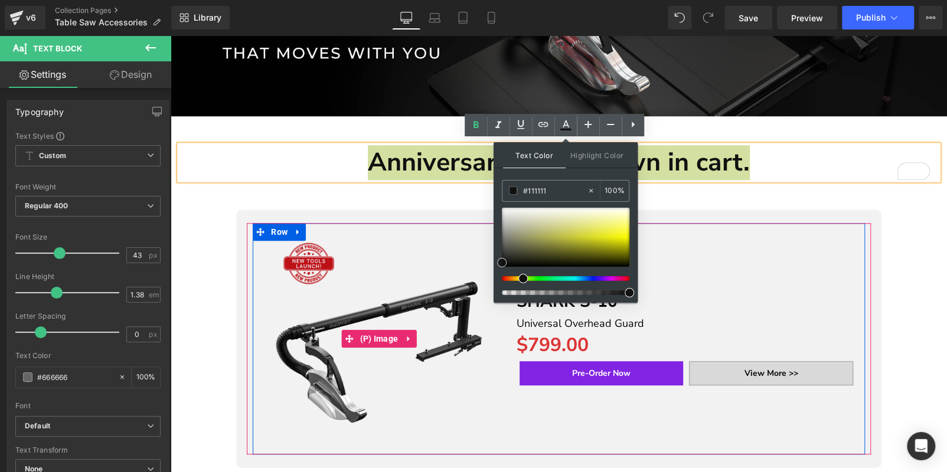
drag, startPoint x: 799, startPoint y: 270, endPoint x: 458, endPoint y: 273, distance: 341.2
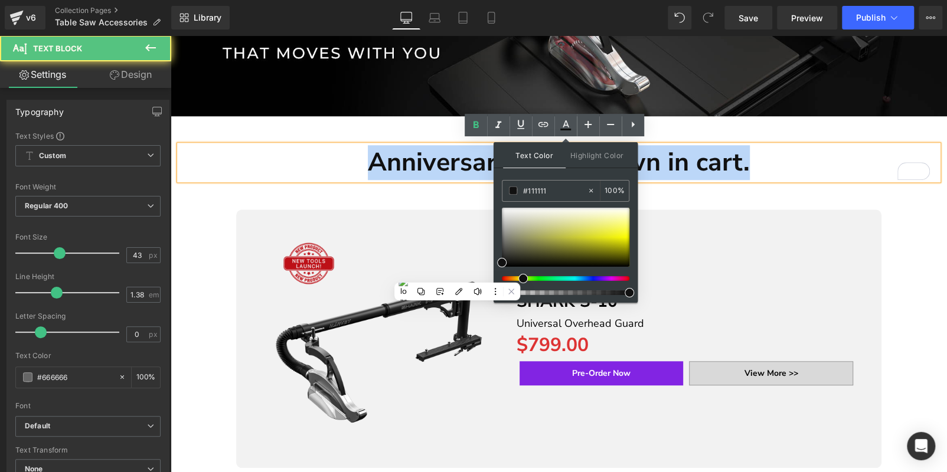
click at [846, 166] on p "Anniversary price shown in cart." at bounding box center [558, 162] width 759 height 35
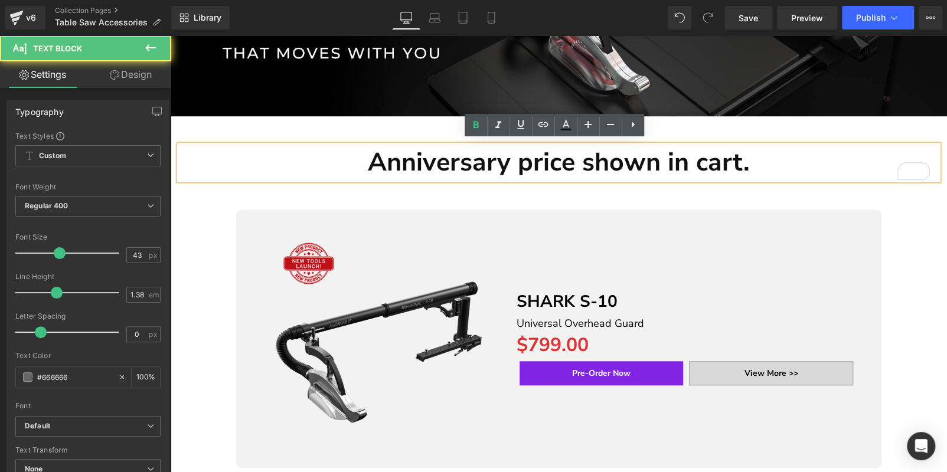
click at [717, 163] on strong "Anniversary price shown in cart." at bounding box center [559, 162] width 382 height 34
click at [652, 161] on strong "Anniversary price shown in cart." at bounding box center [559, 162] width 382 height 34
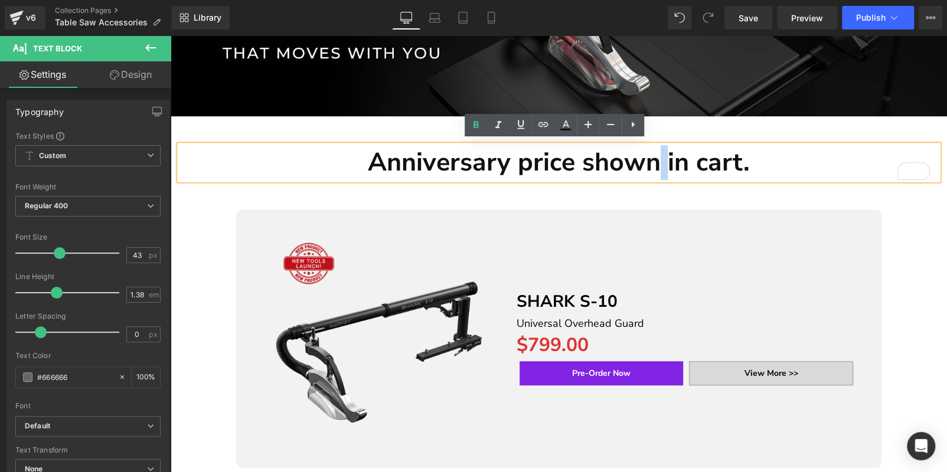
click at [628, 165] on strong "Anniversary price shown in cart." at bounding box center [559, 162] width 382 height 34
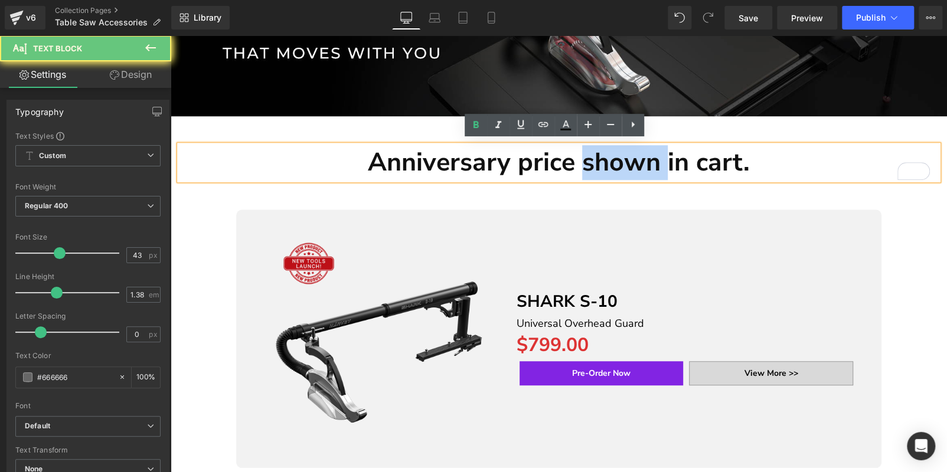
click at [628, 165] on strong "Anniversary price shown in cart." at bounding box center [559, 162] width 382 height 34
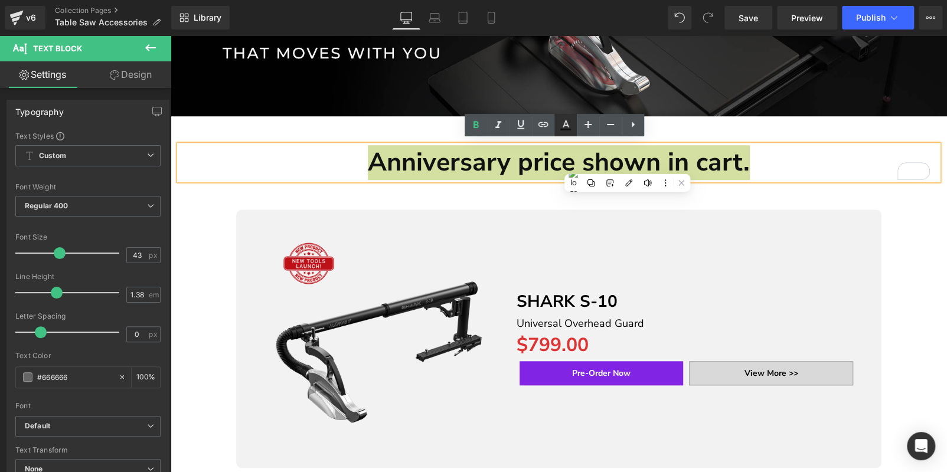
click at [558, 130] on icon at bounding box center [565, 125] width 14 height 14
type input "100"
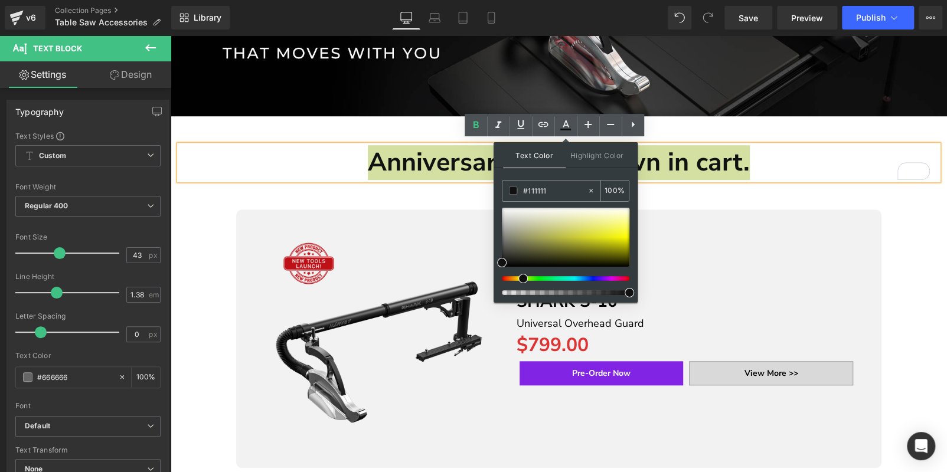
click at [548, 189] on input "#111111" at bounding box center [555, 190] width 64 height 13
paste input "FFD700"
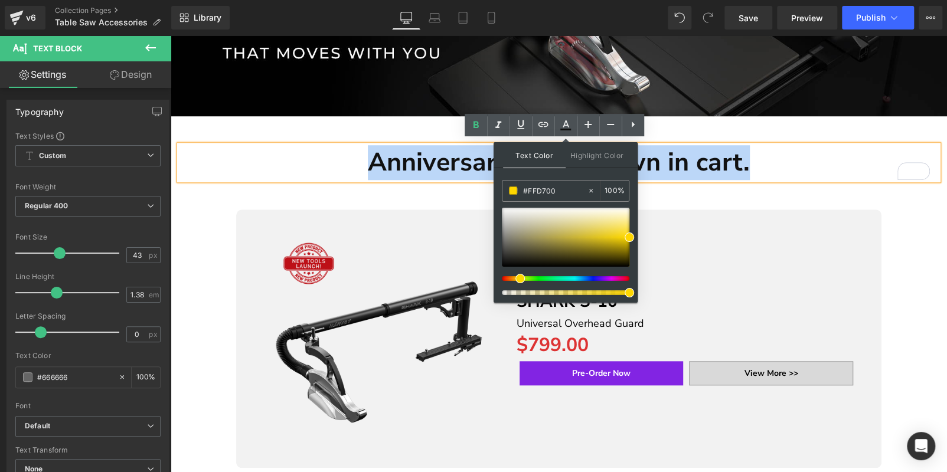
type input "#ffd700"
click at [690, 162] on strong "Anniversary price shown in cart." at bounding box center [559, 162] width 382 height 34
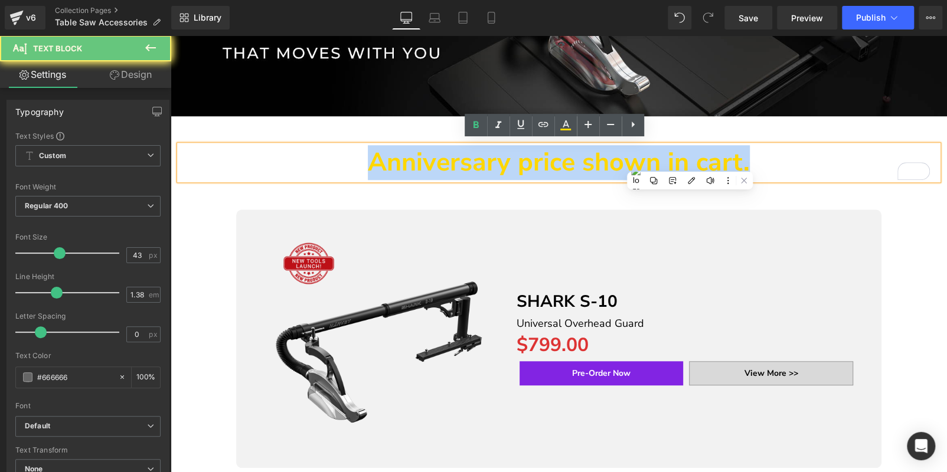
click at [872, 166] on p "Anniversary price shown in cart." at bounding box center [558, 162] width 759 height 35
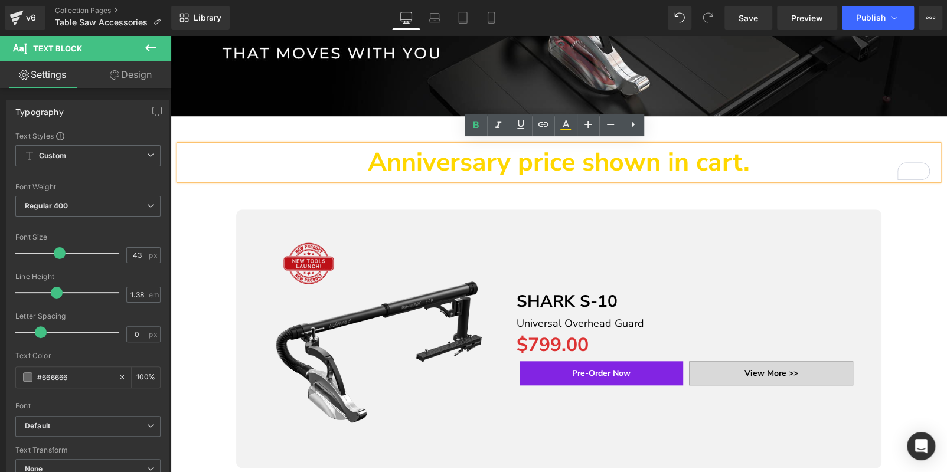
click at [913, 282] on div "Anniversary price shown in cart. Text Block" at bounding box center [559, 450] width 776 height 611
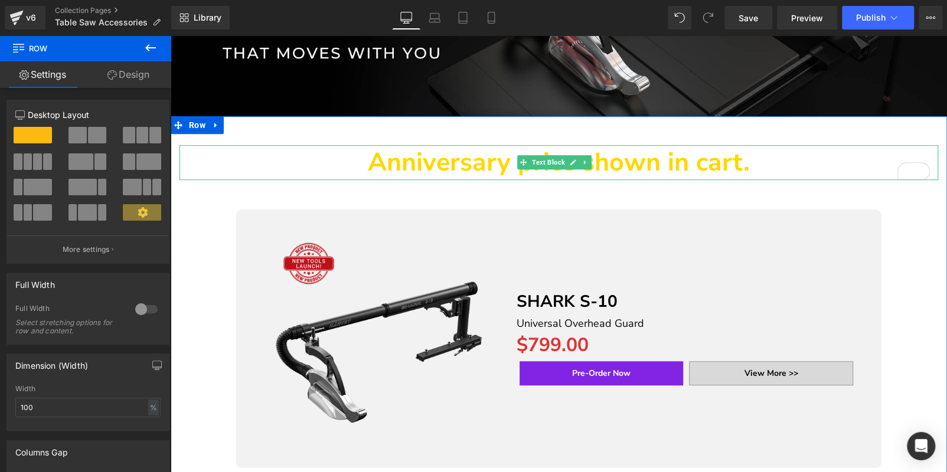
click at [474, 158] on strong "Anniversary price shown in cart." at bounding box center [559, 162] width 382 height 34
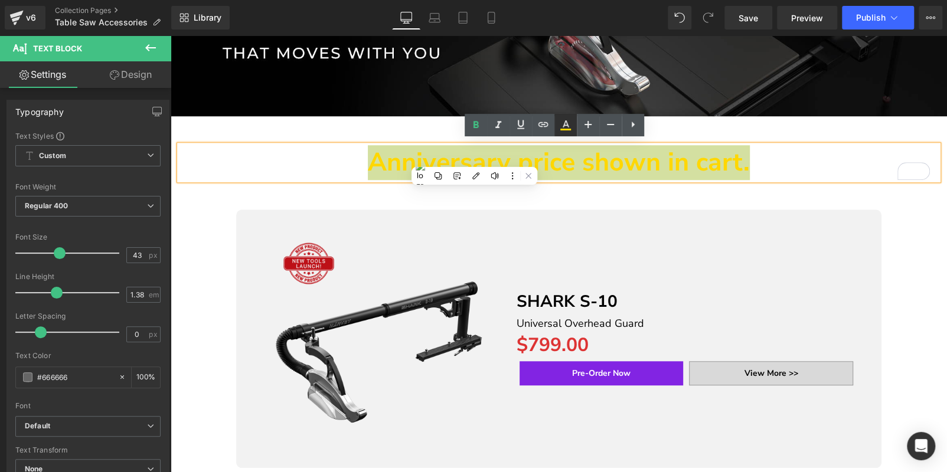
click at [573, 124] on link at bounding box center [565, 125] width 22 height 22
type input "100"
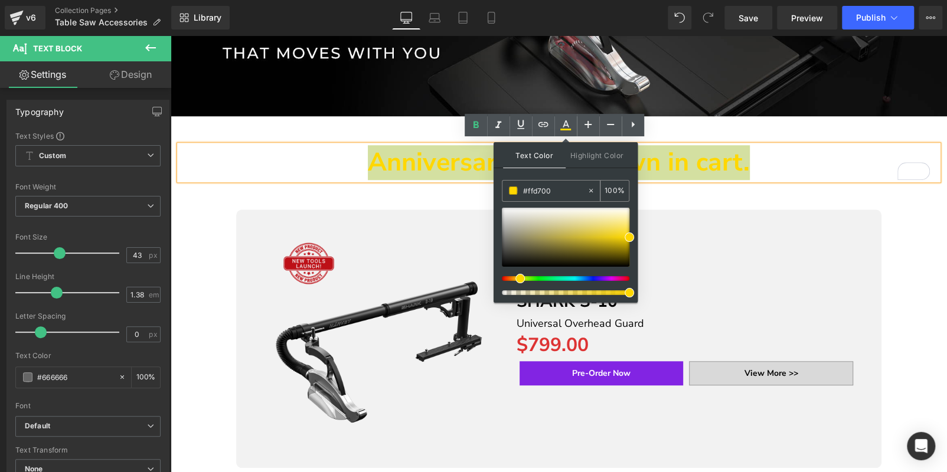
click at [551, 189] on input "#ffd700" at bounding box center [555, 190] width 64 height 13
click at [569, 189] on input "#ffd700" at bounding box center [555, 190] width 64 height 13
paste input "FAFAD2"
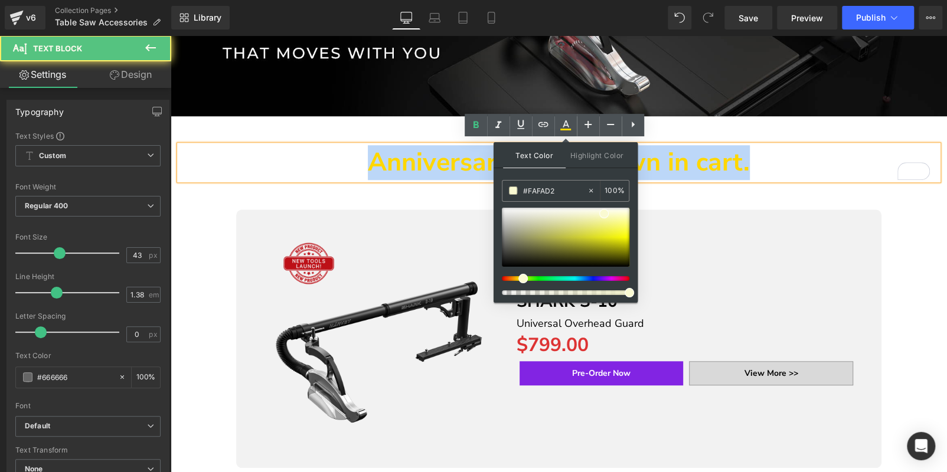
type input "#fafad2"
click at [715, 162] on strong "Anniversary price shown in cart." at bounding box center [559, 162] width 382 height 34
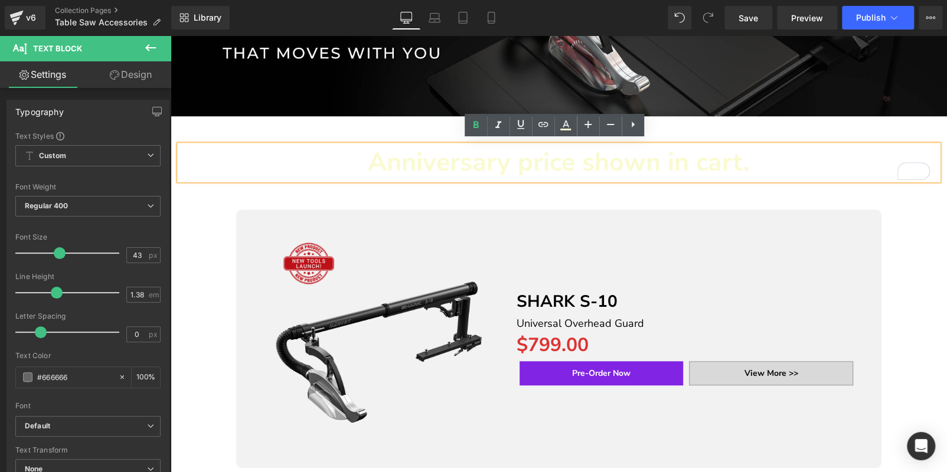
click at [715, 160] on strong "Anniversary price shown in cart." at bounding box center [559, 162] width 382 height 34
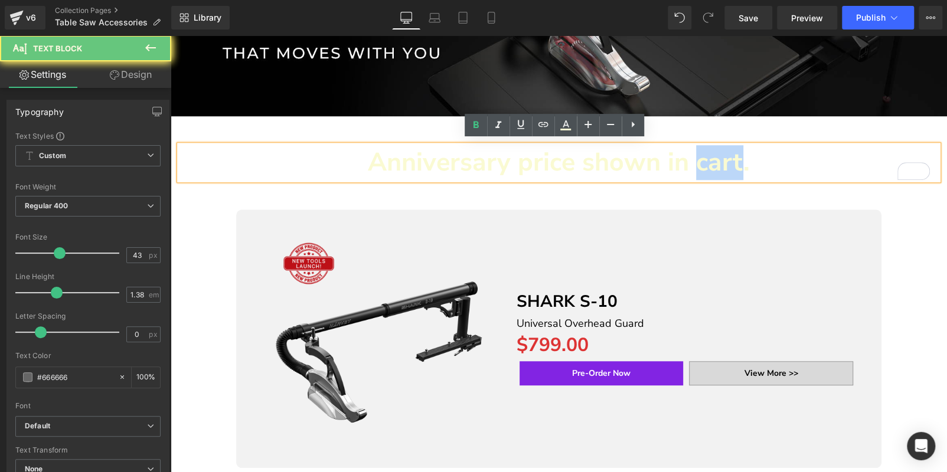
click at [715, 160] on strong "Anniversary price shown in cart." at bounding box center [559, 162] width 382 height 34
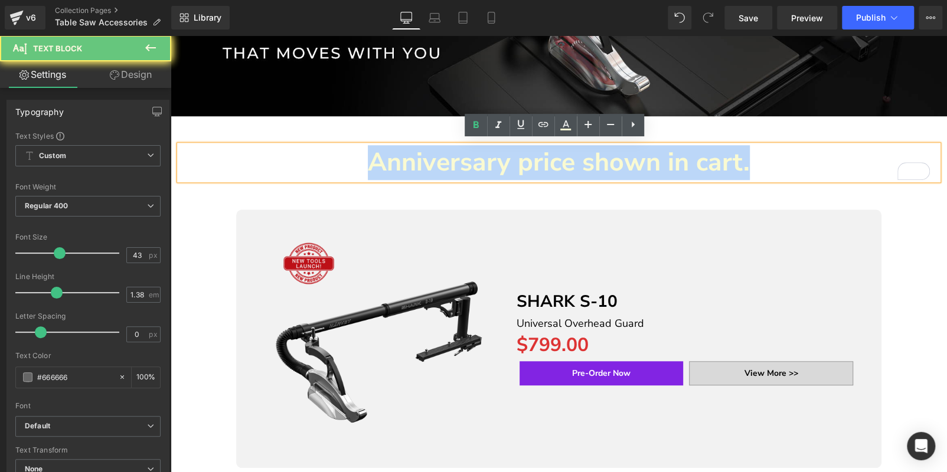
click at [715, 160] on strong "Anniversary price shown in cart." at bounding box center [559, 162] width 382 height 34
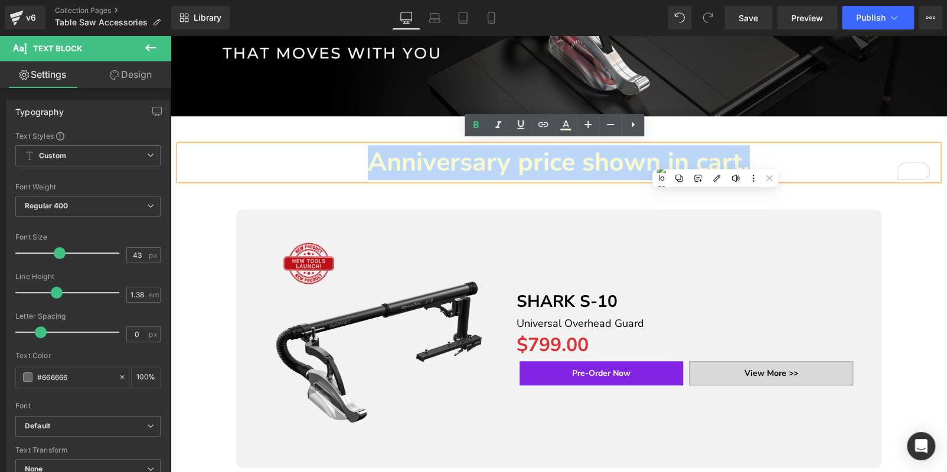
click at [506, 161] on strong "Anniversary price shown in cart." at bounding box center [559, 162] width 382 height 34
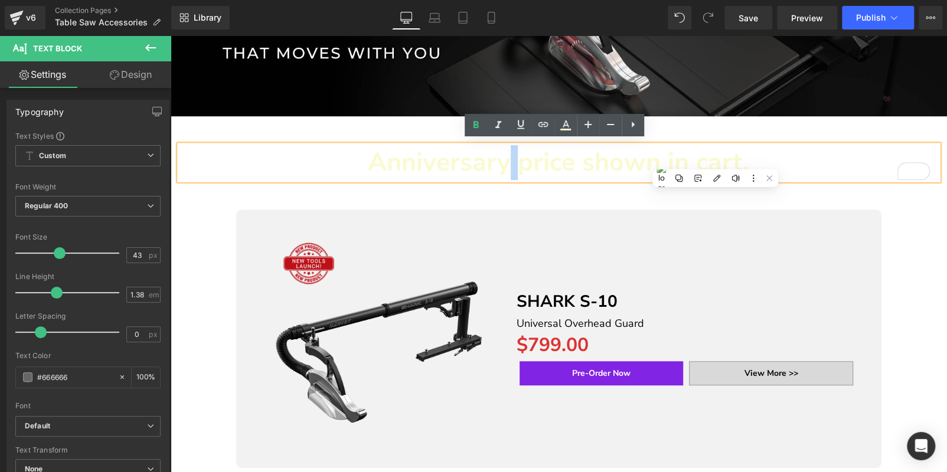
click at [506, 161] on strong "Anniversary price shown in cart." at bounding box center [559, 162] width 382 height 34
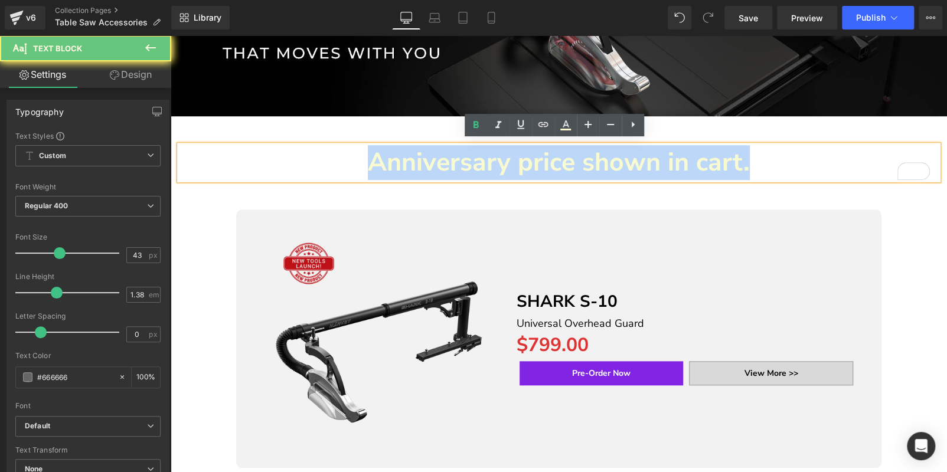
click at [506, 161] on strong "Anniversary price shown in cart." at bounding box center [559, 162] width 382 height 34
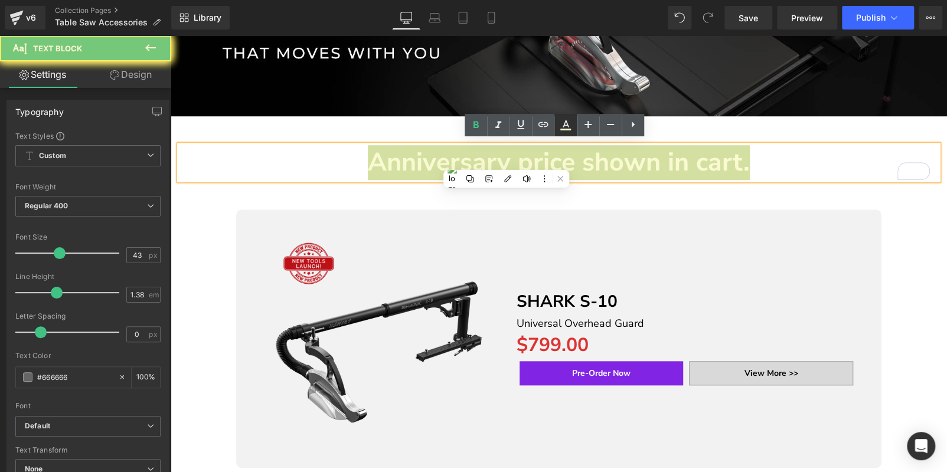
click at [567, 122] on icon at bounding box center [565, 125] width 14 height 14
type input "100"
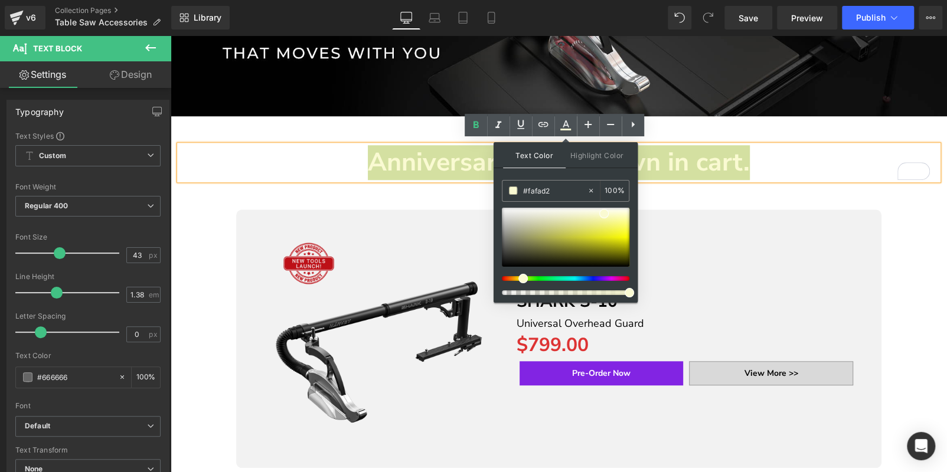
click at [522, 279] on span at bounding box center [522, 278] width 9 height 9
click at [524, 228] on div at bounding box center [566, 237] width 128 height 59
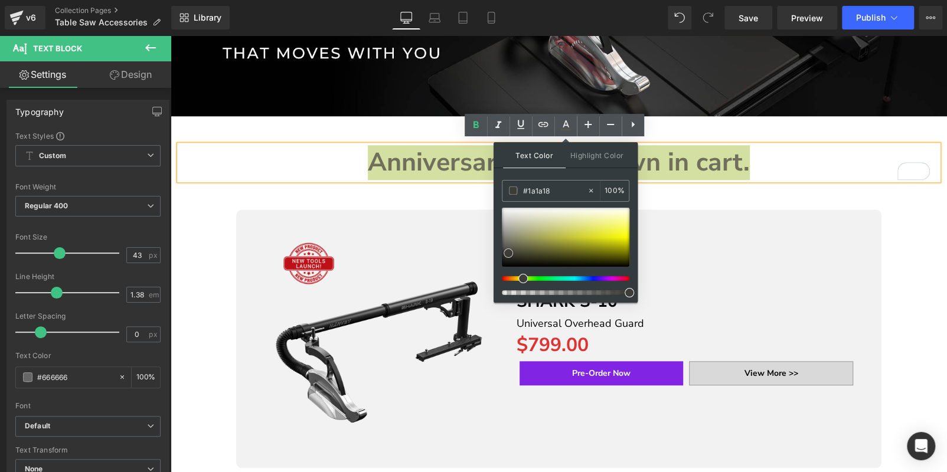
type input "#000000"
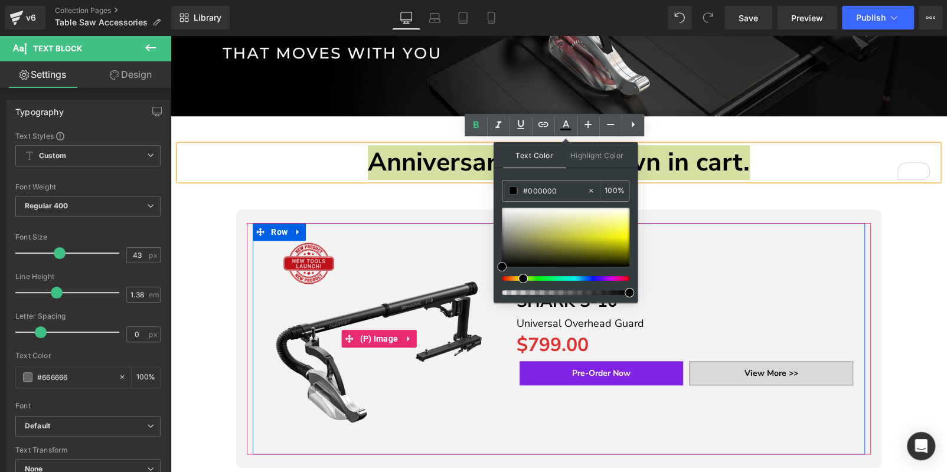
drag, startPoint x: 690, startPoint y: 258, endPoint x: 487, endPoint y: 303, distance: 208.0
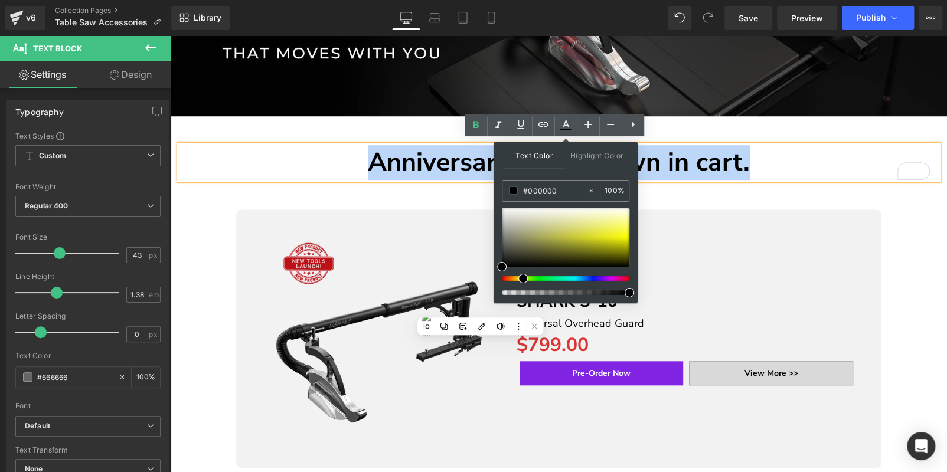
click at [763, 157] on p "Anniversary price shown in cart." at bounding box center [558, 162] width 759 height 35
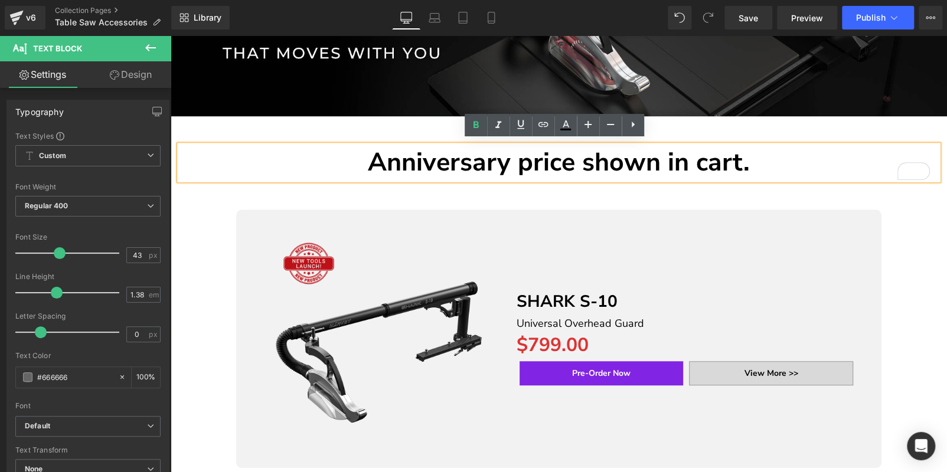
click at [726, 194] on div "Anniversary price shown in cart. Text Block" at bounding box center [559, 450] width 776 height 611
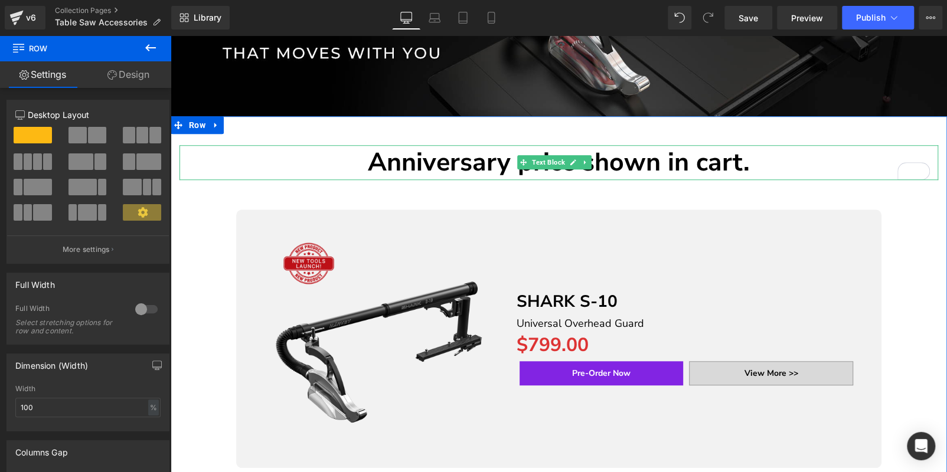
click at [364, 153] on p "Anniversary price shown in cart." at bounding box center [558, 162] width 759 height 35
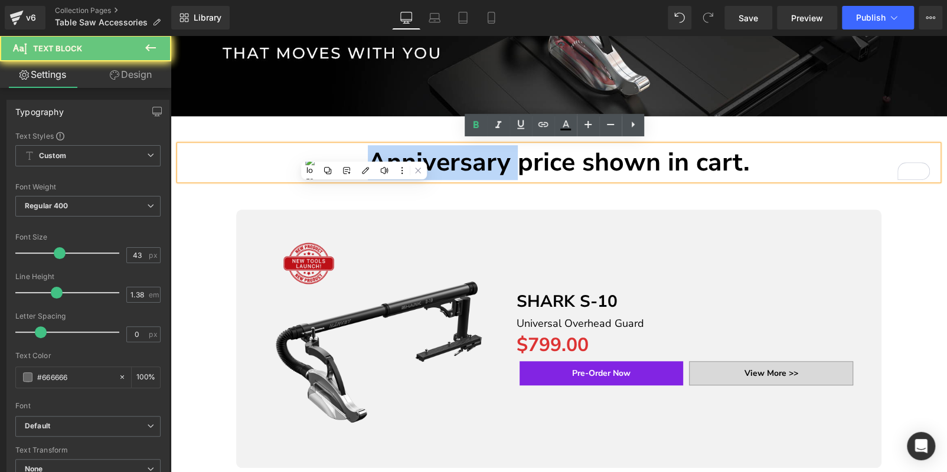
click at [362, 153] on p "Anniversary price shown in cart." at bounding box center [558, 162] width 759 height 35
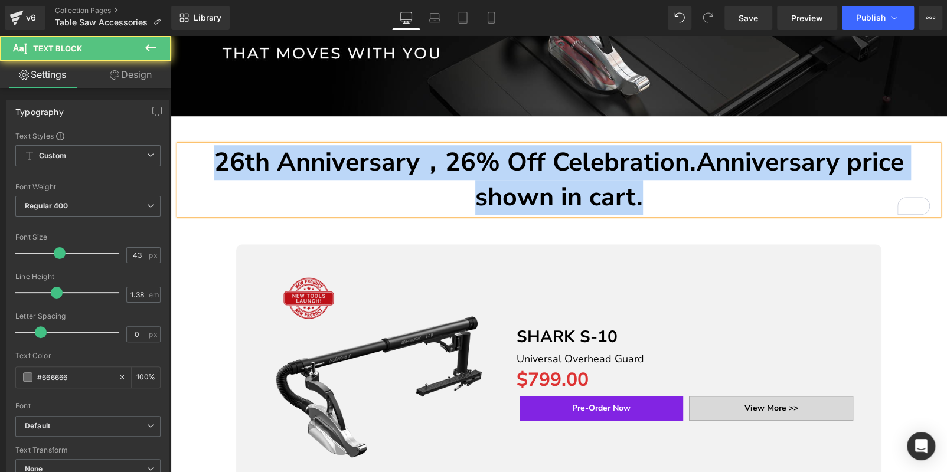
drag, startPoint x: 689, startPoint y: 198, endPoint x: 150, endPoint y: 130, distance: 543.3
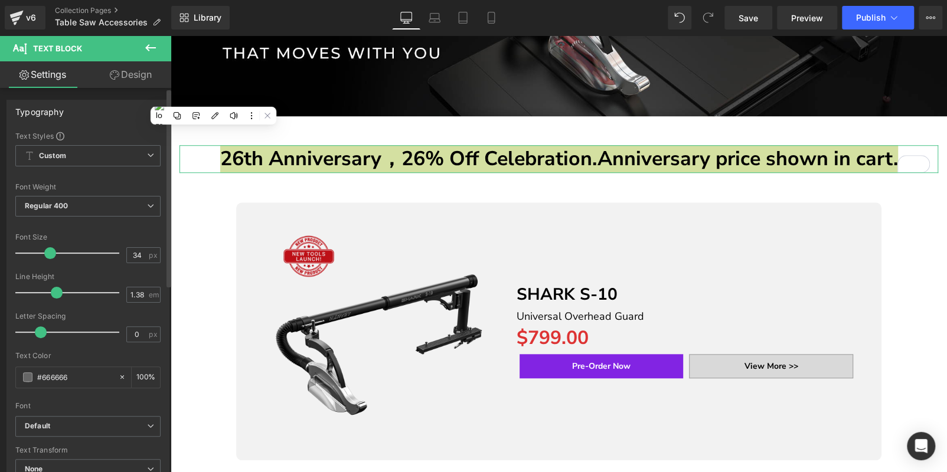
type input "33"
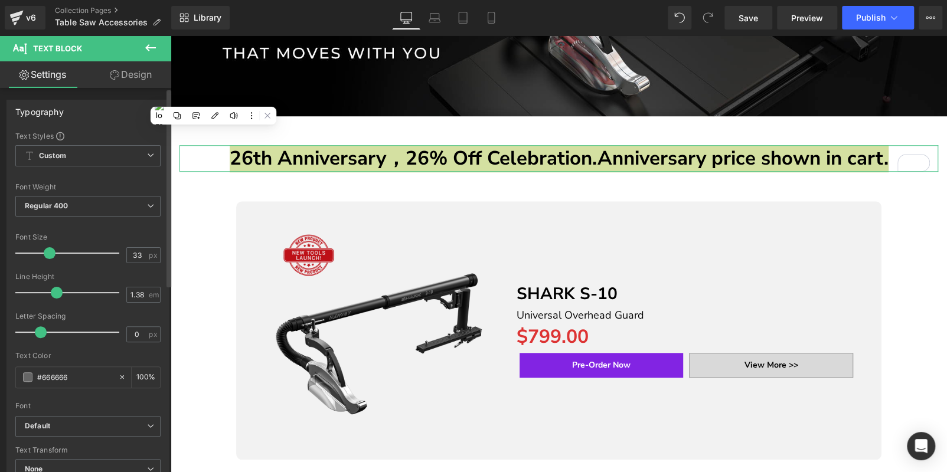
drag, startPoint x: 57, startPoint y: 256, endPoint x: 47, endPoint y: 260, distance: 10.6
click at [47, 260] on div at bounding box center [70, 253] width 98 height 24
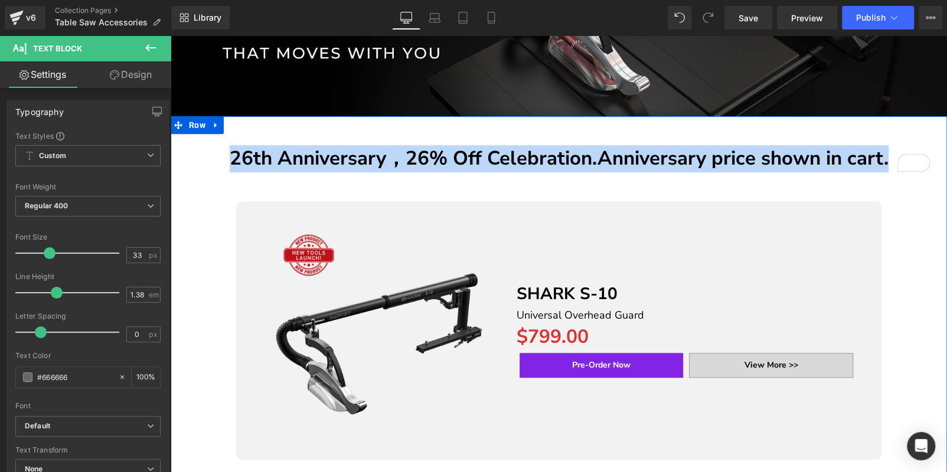
click at [900, 253] on div "26th Anniversary，26% Off Celebration.Anniversary price shown in cart. Text Bloc…" at bounding box center [559, 446] width 776 height 603
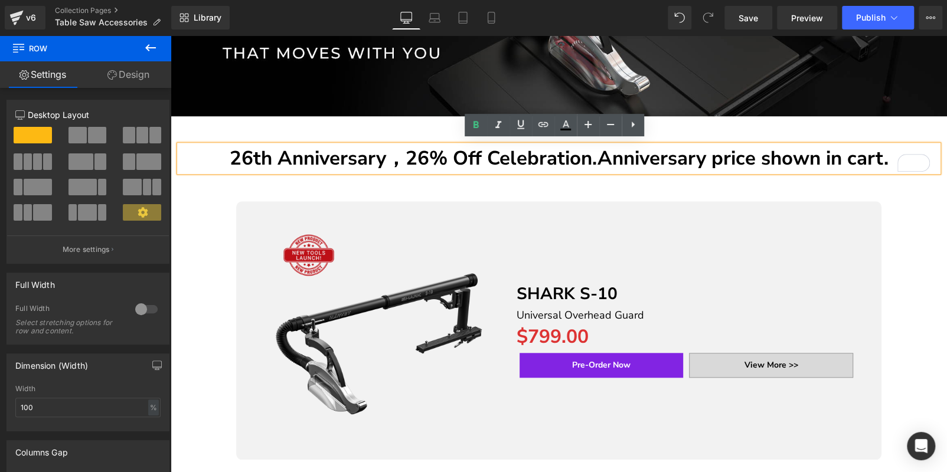
click at [597, 151] on strong "26th Anniversary，26% Off Celebration.Anniversary price shown in cart." at bounding box center [559, 158] width 659 height 27
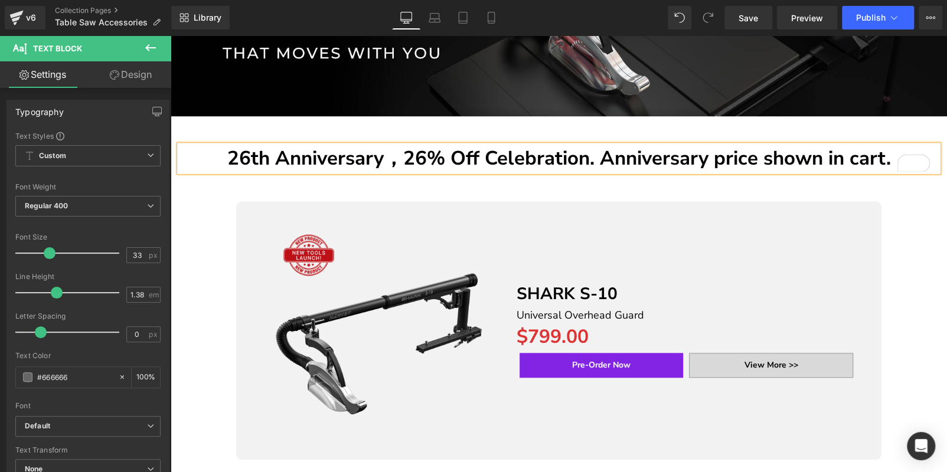
click at [652, 145] on strong "26th Anniversary，26% Off Celebration. Anniversary price shown in cart." at bounding box center [559, 158] width 664 height 27
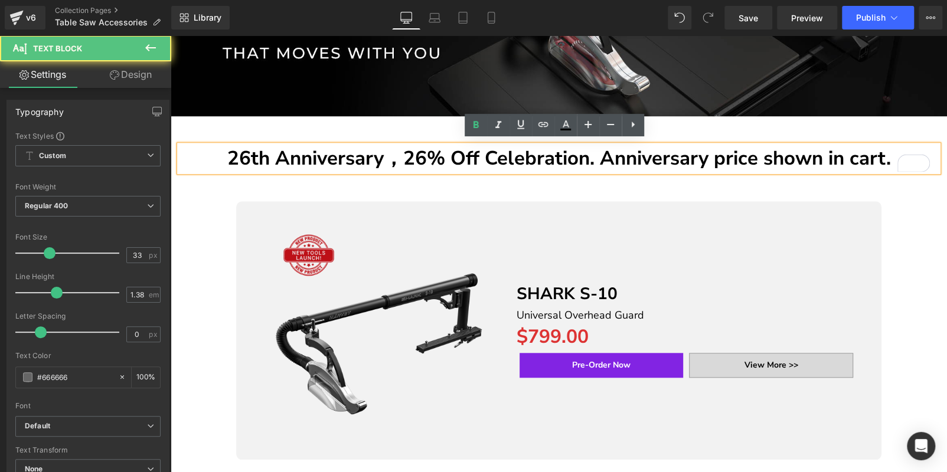
click at [652, 145] on strong "26th Anniversary，26% Off Celebration. Anniversary price shown in cart." at bounding box center [559, 158] width 664 height 27
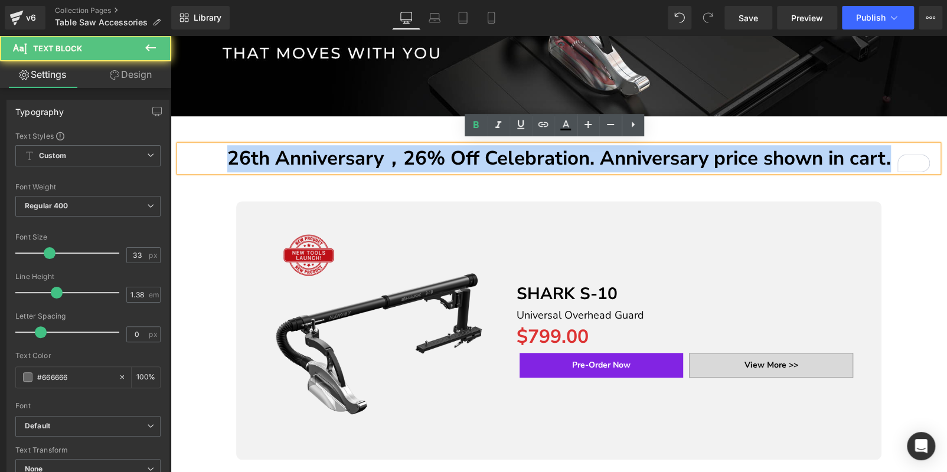
click at [652, 145] on strong "26th Anniversary，26% Off Celebration. Anniversary price shown in cart." at bounding box center [559, 158] width 664 height 27
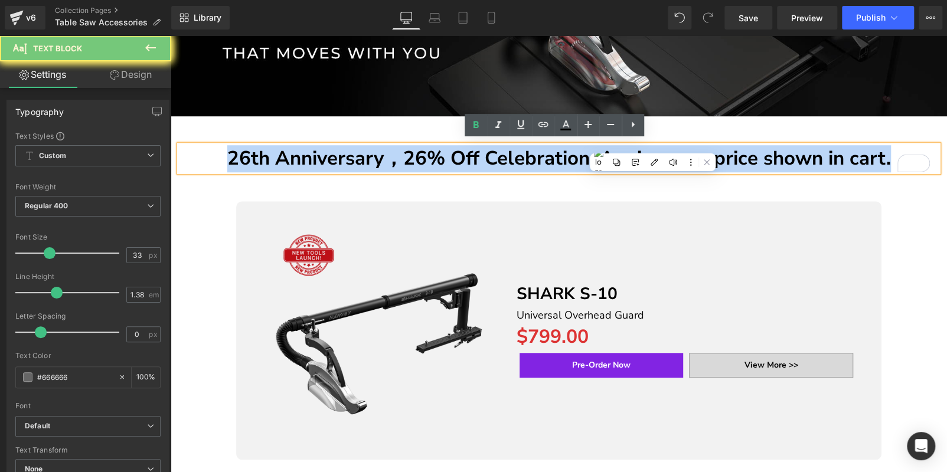
copy strong "26th Anniversary，26% Off Celebration. Anniversary price shown in cart."
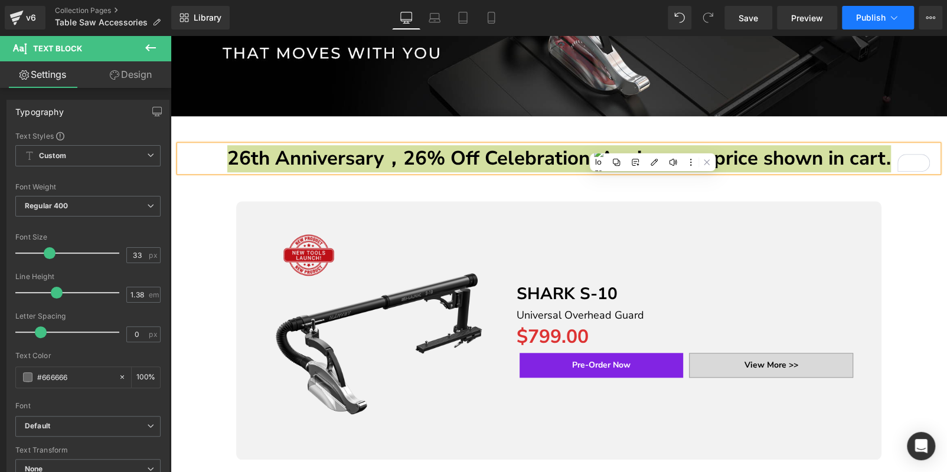
click at [864, 16] on span "Publish" at bounding box center [871, 17] width 30 height 9
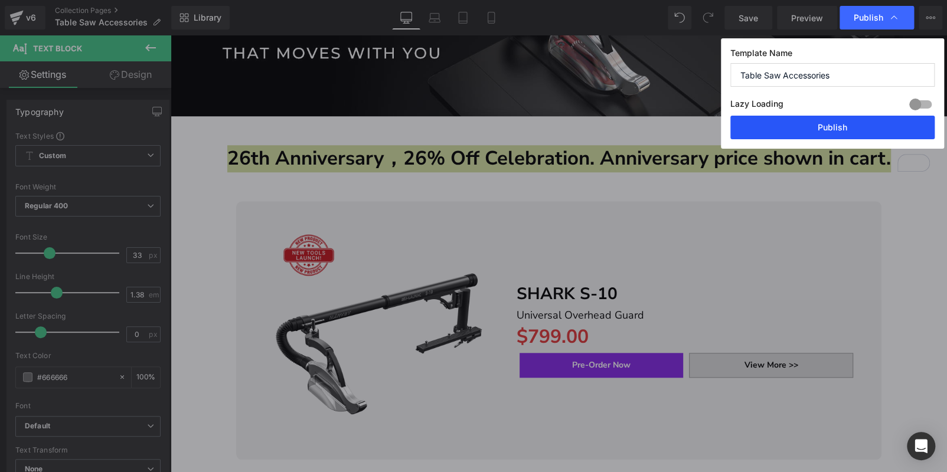
click at [855, 133] on button "Publish" at bounding box center [832, 128] width 204 height 24
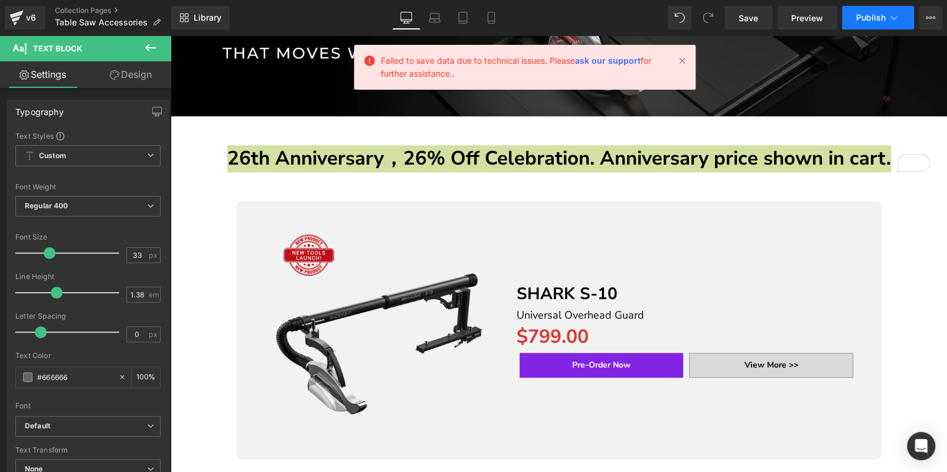
click at [866, 17] on span "Publish" at bounding box center [871, 17] width 30 height 9
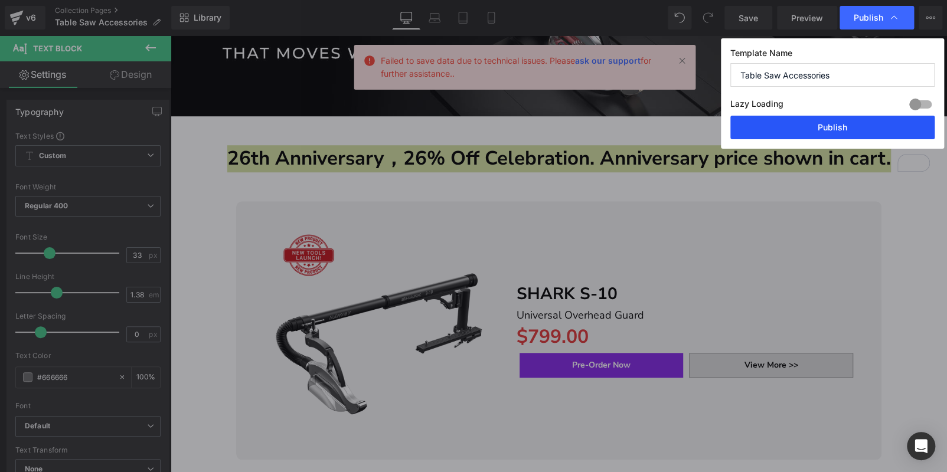
click at [842, 130] on button "Publish" at bounding box center [832, 128] width 204 height 24
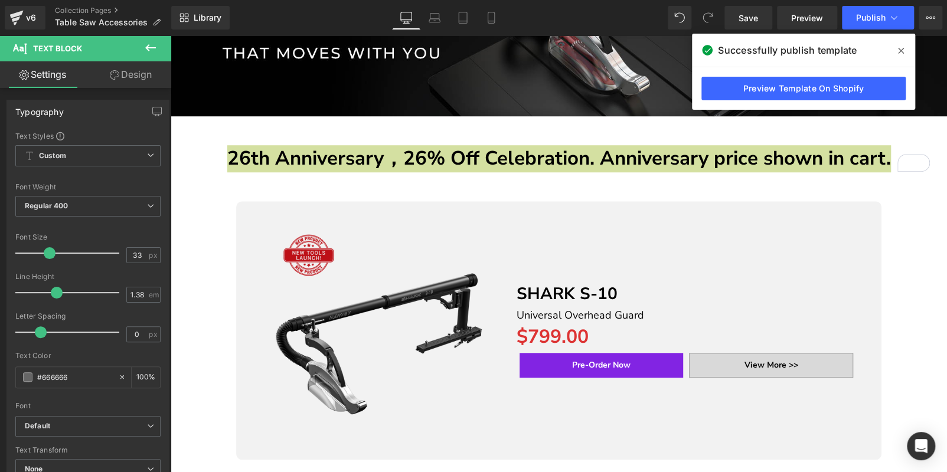
drag, startPoint x: 903, startPoint y: 50, endPoint x: 731, endPoint y: 14, distance: 175.4
click at [903, 50] on icon at bounding box center [901, 50] width 6 height 9
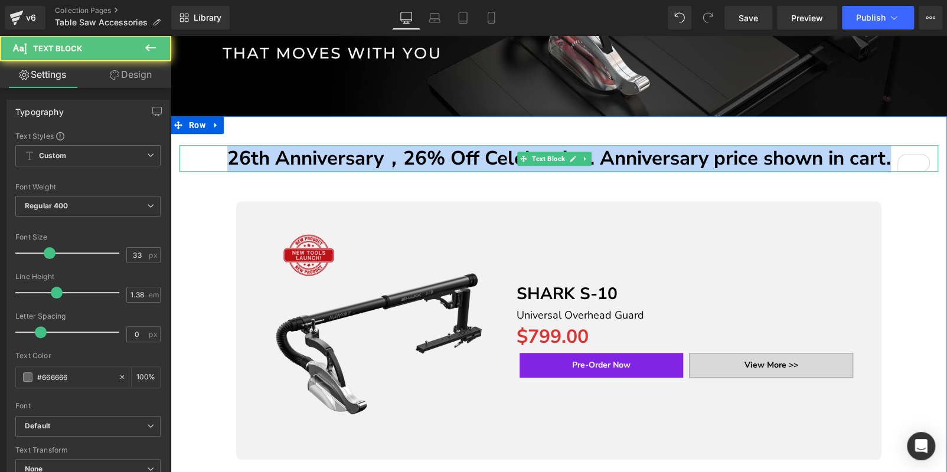
click at [769, 151] on strong "26th Anniversary，26% Off Celebration. Anniversary price shown in cart." at bounding box center [559, 158] width 664 height 27
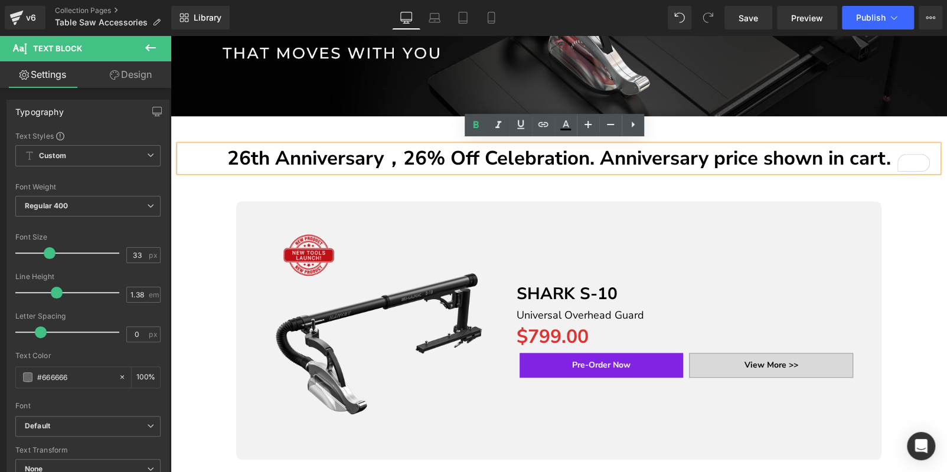
click at [438, 151] on strong "26th Anniversary，26% Off Celebration. Anniversary price shown in cart." at bounding box center [559, 158] width 664 height 27
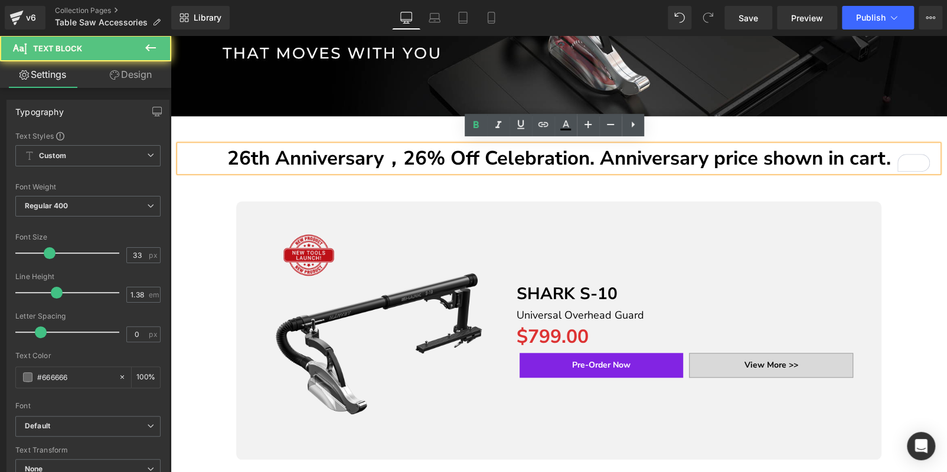
click at [438, 151] on strong "26th Anniversary，26% Off Celebration. Anniversary price shown in cart." at bounding box center [559, 158] width 664 height 27
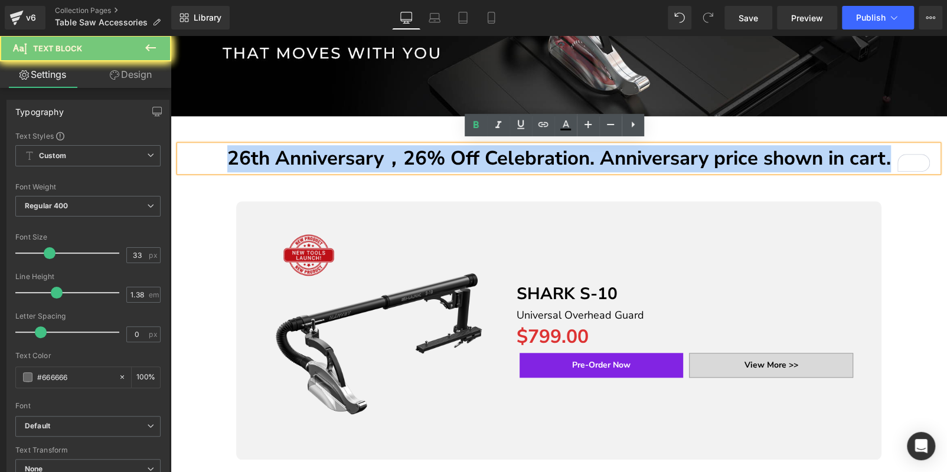
click at [438, 151] on strong "26th Anniversary，26% Off Celebration. Anniversary price shown in cart." at bounding box center [559, 158] width 664 height 27
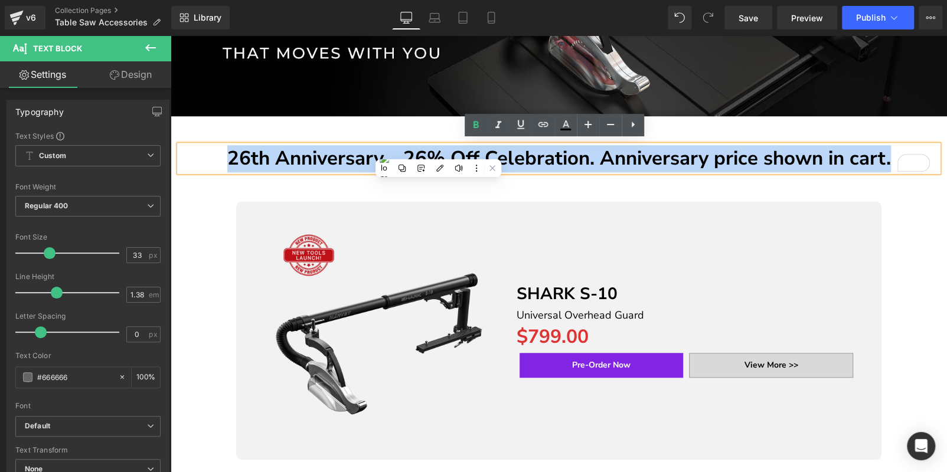
click at [317, 149] on strong "26th Anniversary，26% Off Celebration. Anniversary price shown in cart." at bounding box center [559, 158] width 664 height 27
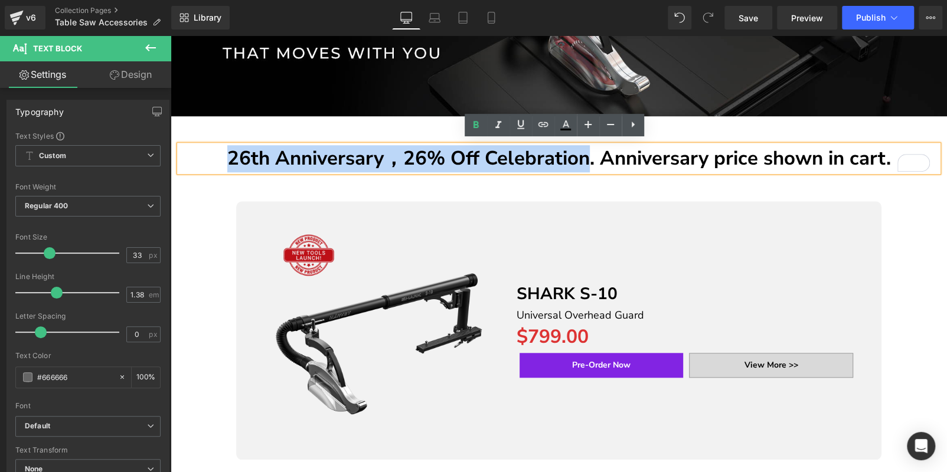
drag, startPoint x: 224, startPoint y: 154, endPoint x: 504, endPoint y: 169, distance: 280.2
click at [581, 162] on p "26th Anniversary，26% Off Celebration. Anniversary price shown in cart." at bounding box center [558, 158] width 759 height 27
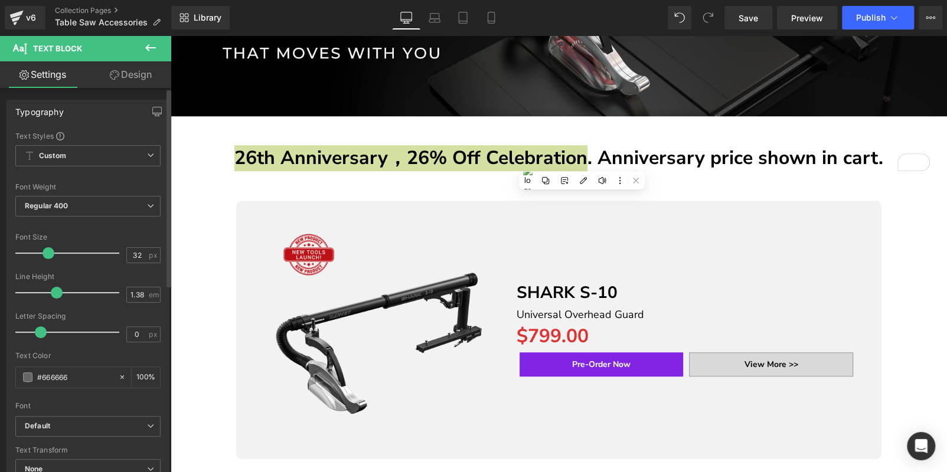
type input "31"
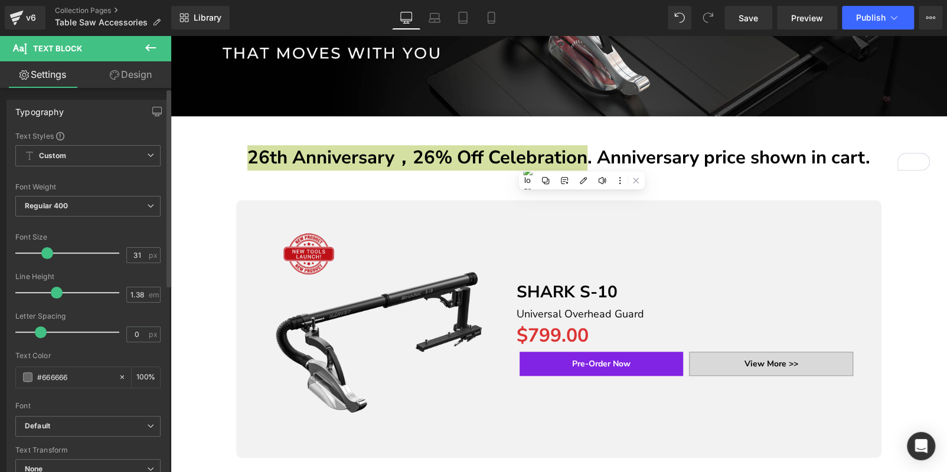
click at [45, 251] on span at bounding box center [47, 253] width 12 height 12
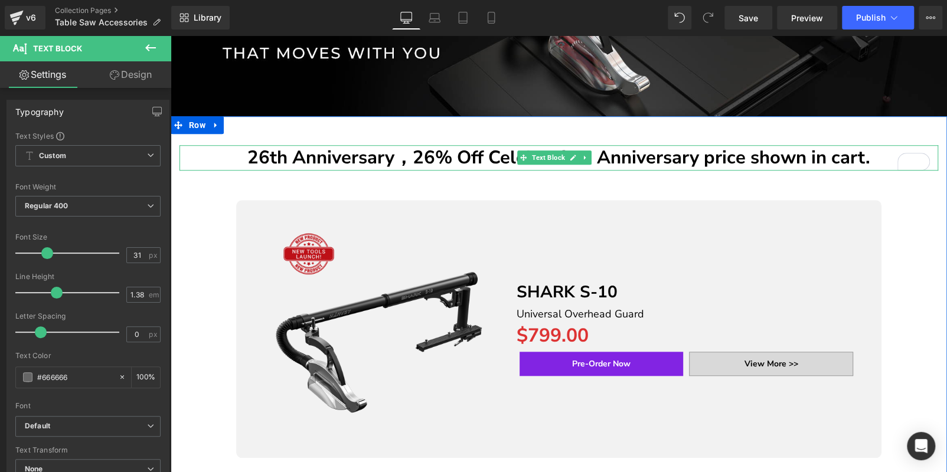
click at [720, 153] on strong "26th Anniversary，26% Off Celebration. Anniversary price shown in cart." at bounding box center [558, 157] width 623 height 25
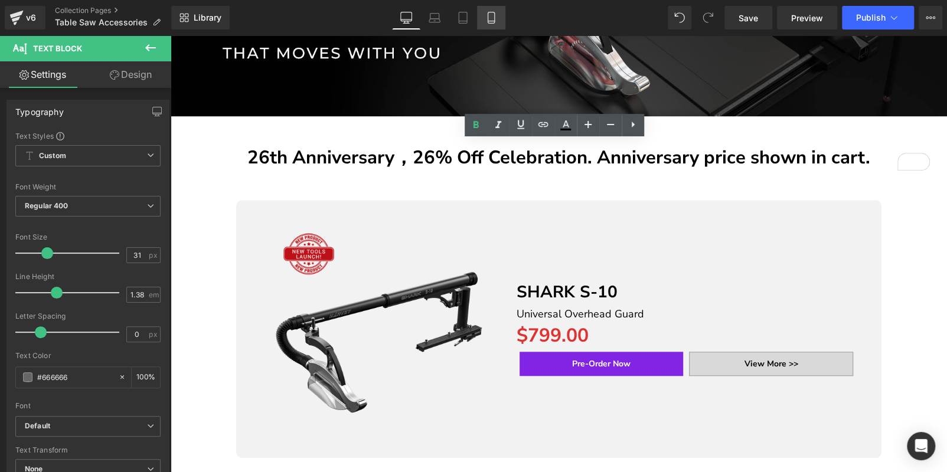
click at [492, 19] on icon at bounding box center [491, 18] width 12 height 12
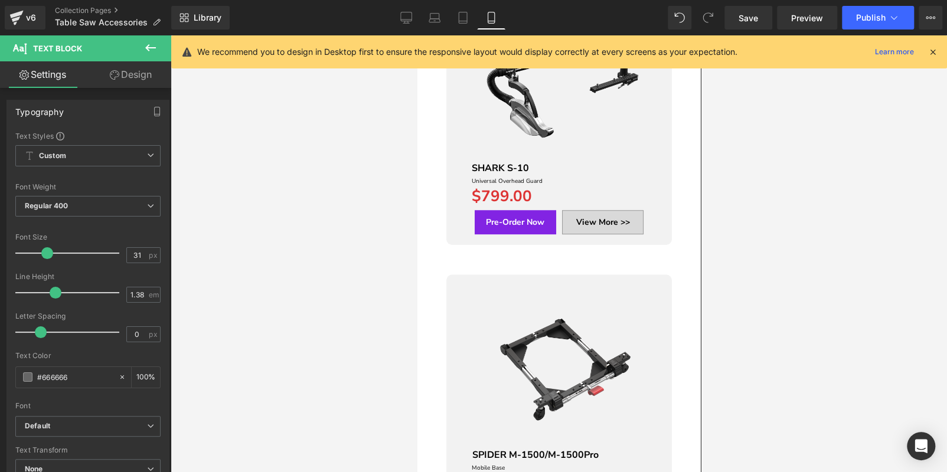
scroll to position [178, 0]
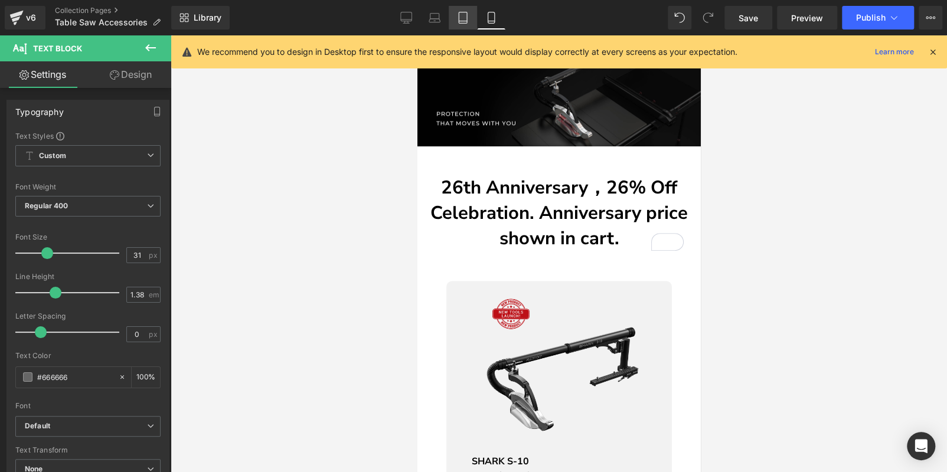
click at [455, 16] on link "Tablet" at bounding box center [463, 18] width 28 height 24
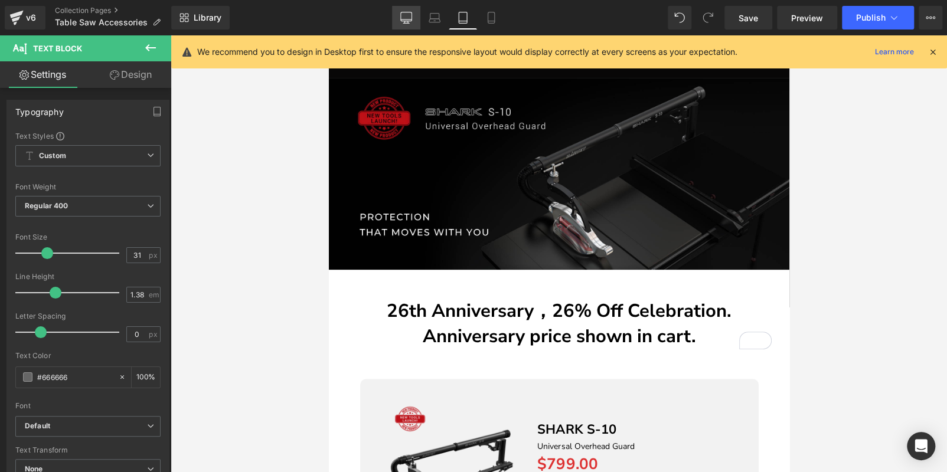
scroll to position [301, 0]
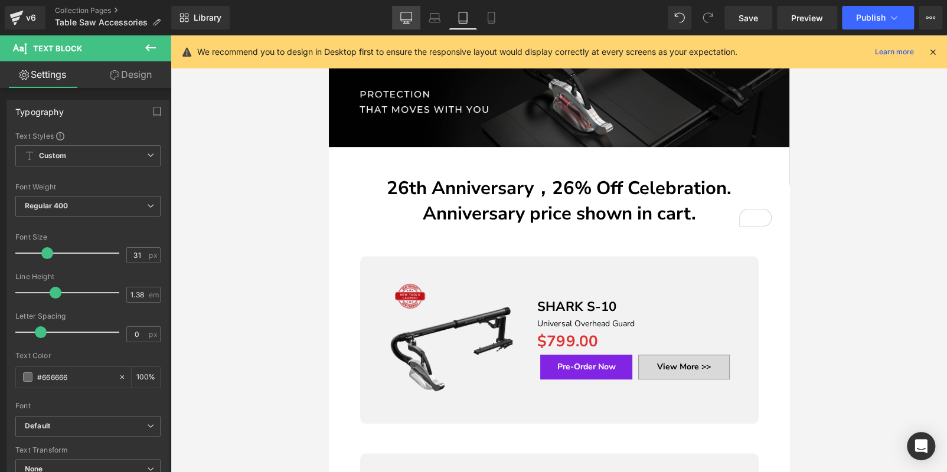
click at [394, 19] on link "Desktop" at bounding box center [406, 18] width 28 height 24
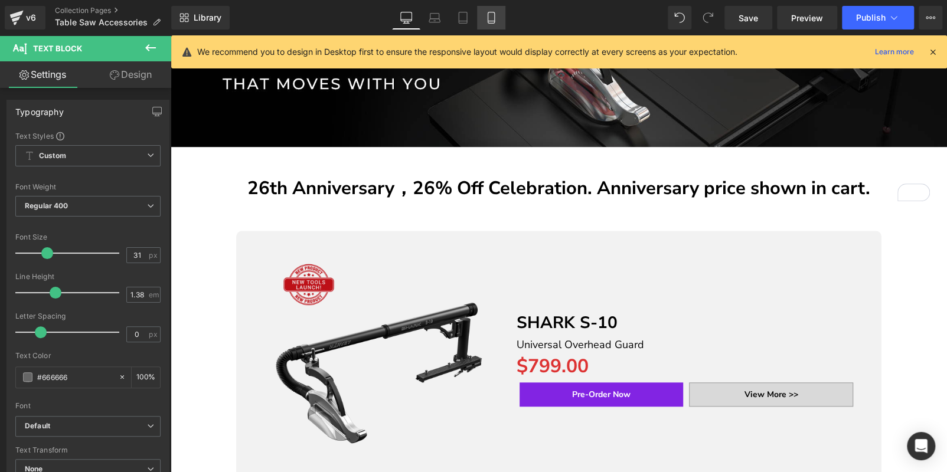
click at [482, 20] on link "Mobile" at bounding box center [491, 18] width 28 height 24
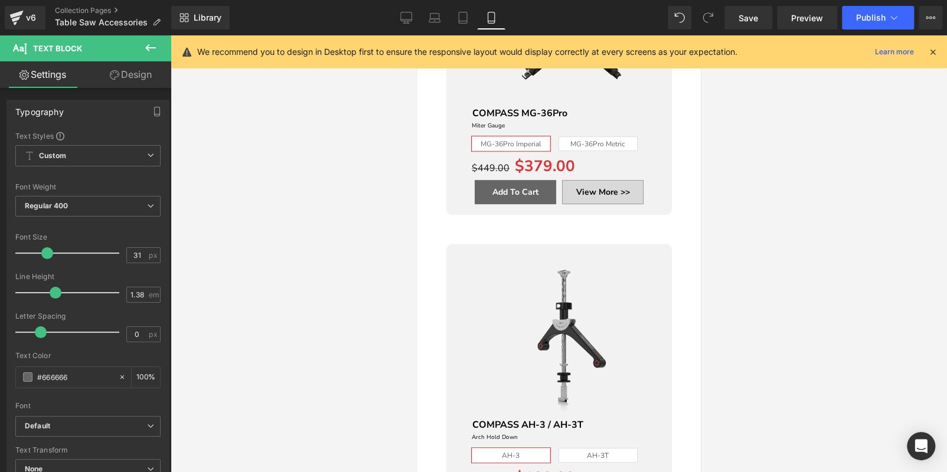
scroll to position [2657, 0]
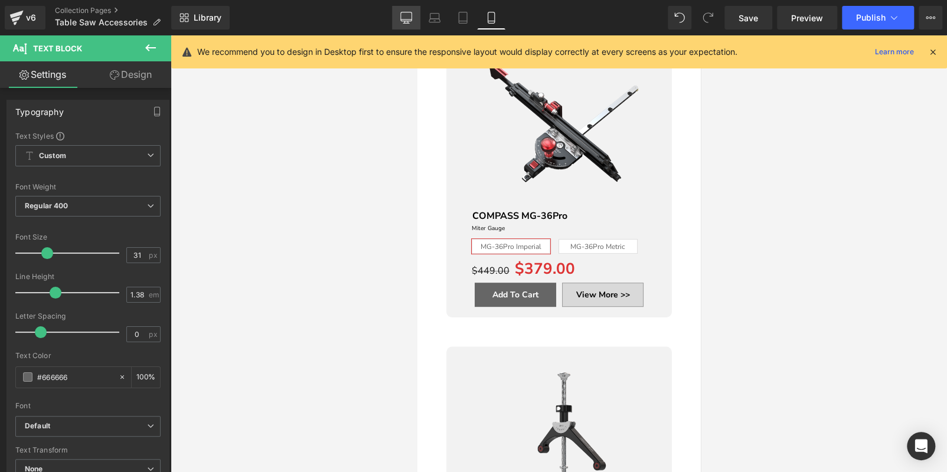
click at [409, 28] on link "Desktop" at bounding box center [406, 18] width 28 height 24
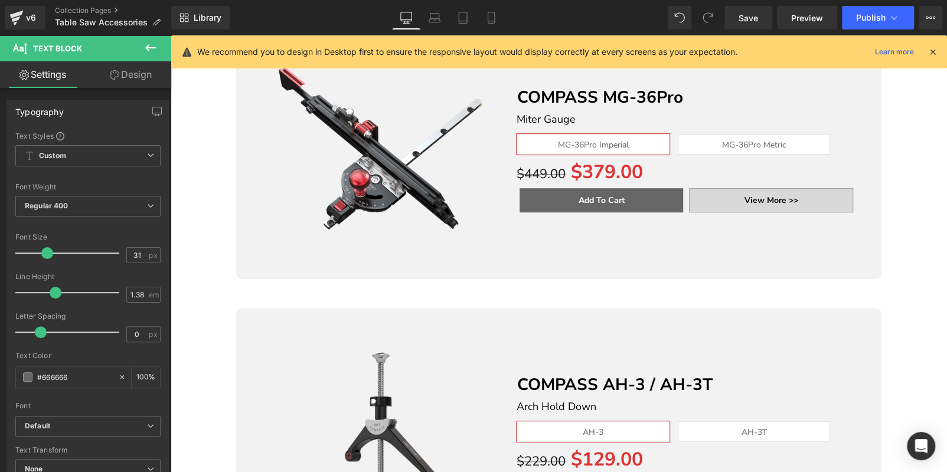
type input "100"
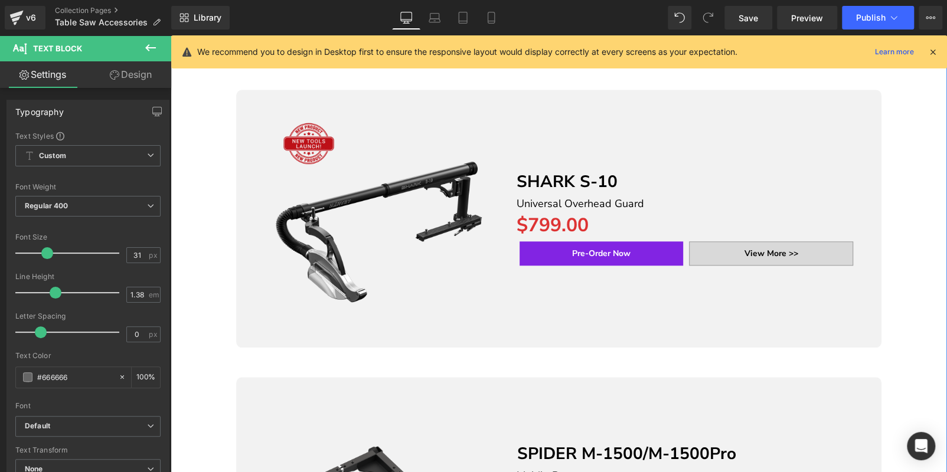
scroll to position [488, 0]
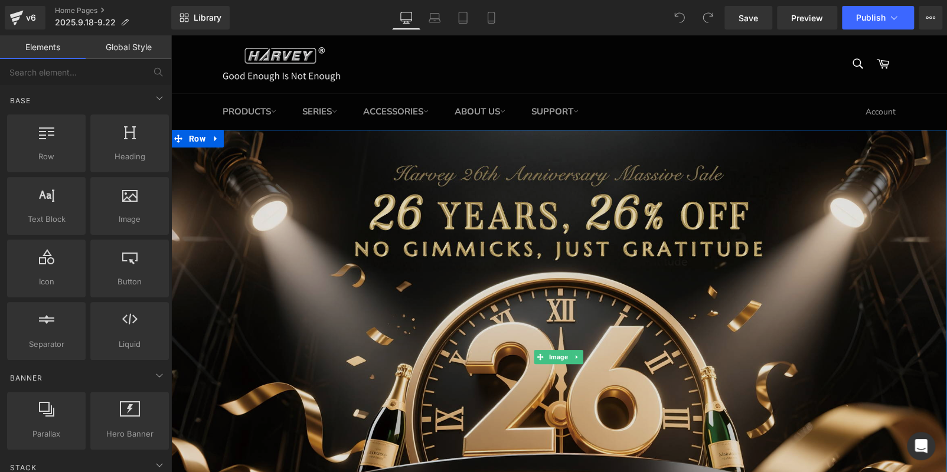
click at [462, 295] on img at bounding box center [559, 357] width 776 height 455
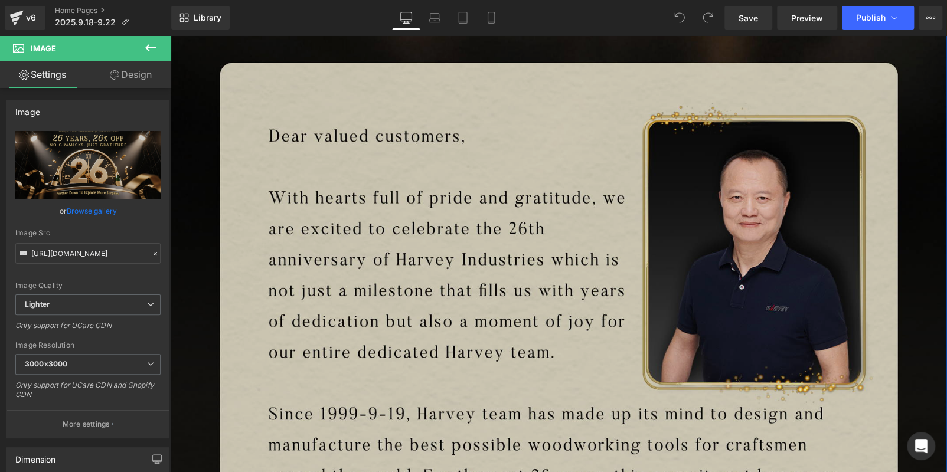
scroll to position [945, 0]
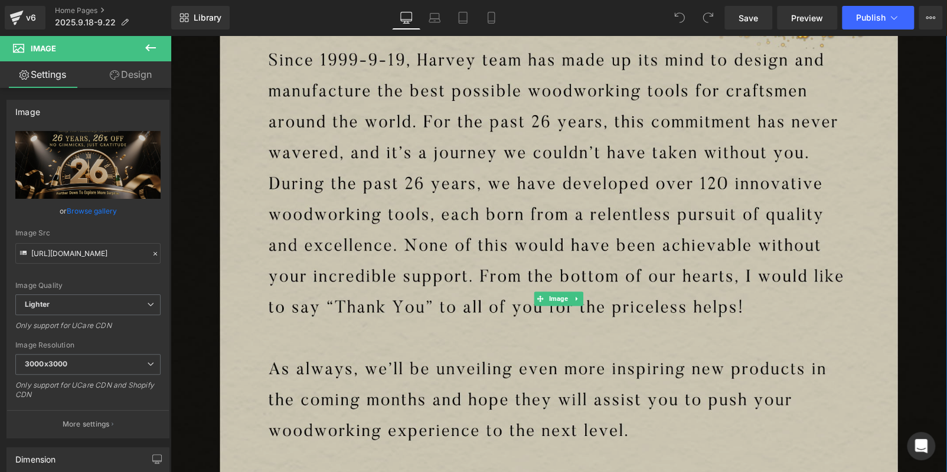
click at [589, 196] on img at bounding box center [559, 298] width 776 height 1318
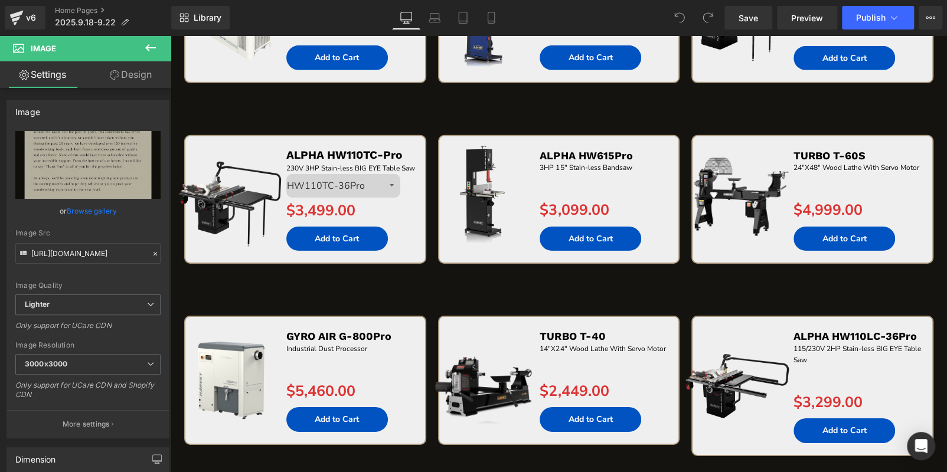
scroll to position [1771, 0]
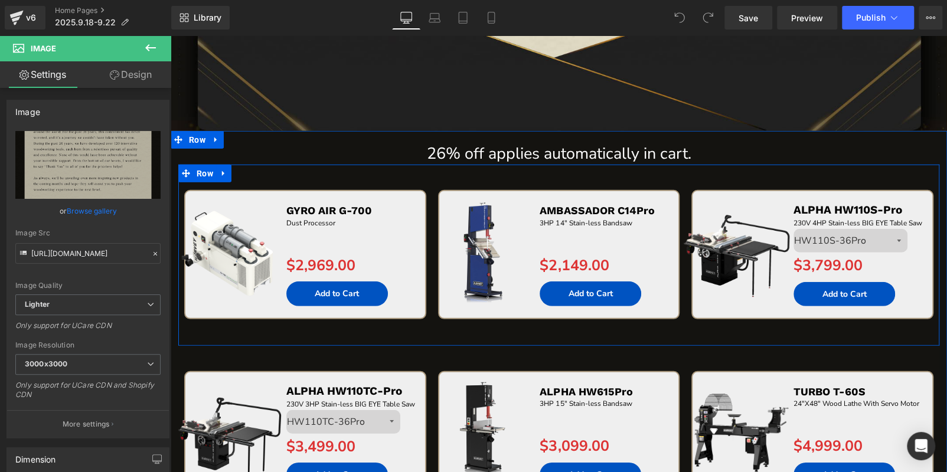
click at [500, 334] on div "Sale Off (P) Image AMBASSADOR C14Pro Text Block 3HP 14" Stain-less Bandsaw Text…" at bounding box center [559, 267] width 254 height 155
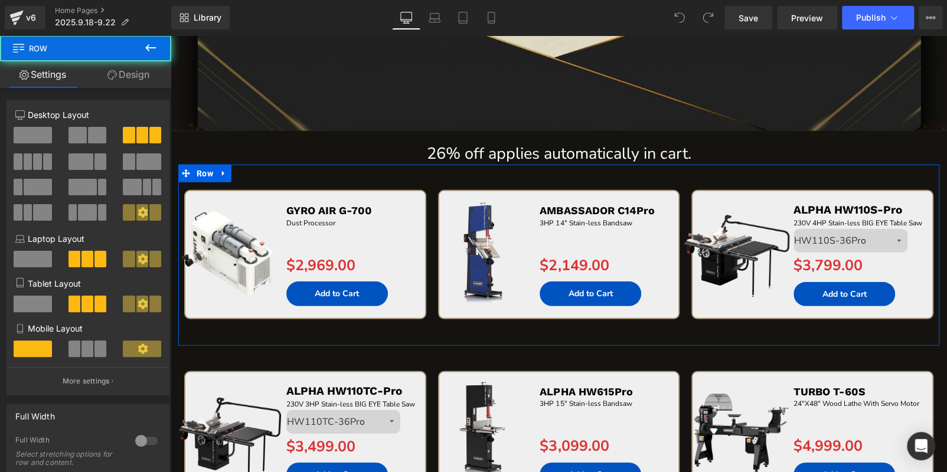
click at [71, 137] on span at bounding box center [77, 135] width 18 height 17
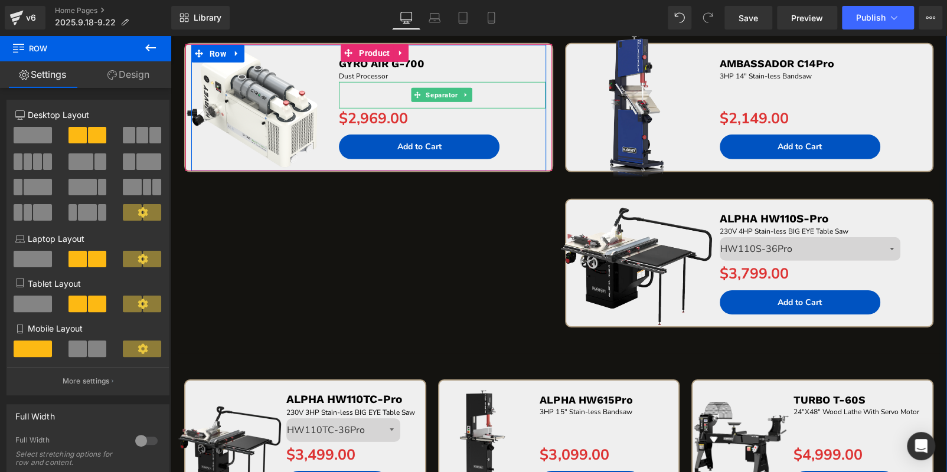
scroll to position [2125, 0]
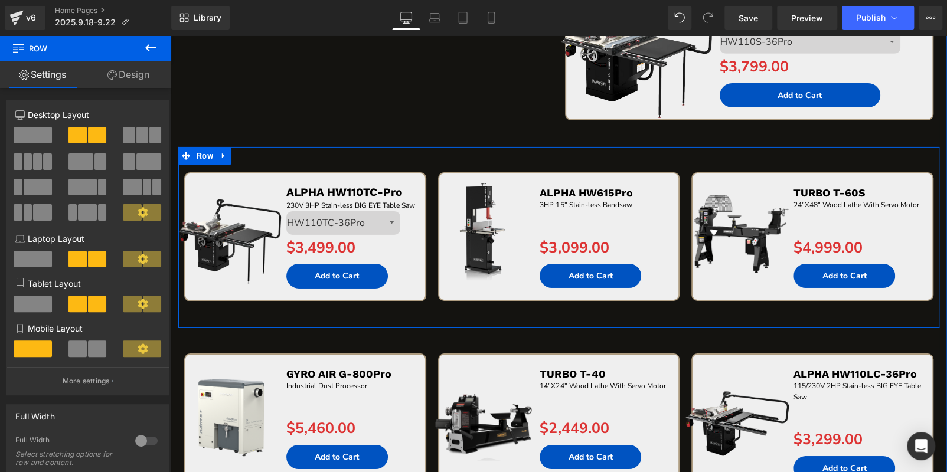
click at [502, 311] on div "Sale Off (P) Image ALPHA HW615Pro Text Block 3HP 15" Stain-less Bandsaw Text Bl…" at bounding box center [559, 249] width 254 height 155
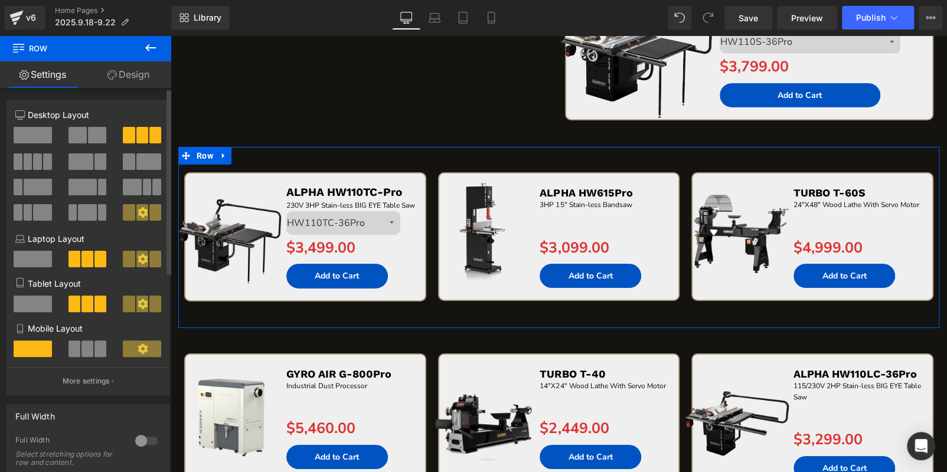
click at [88, 136] on span at bounding box center [97, 135] width 18 height 17
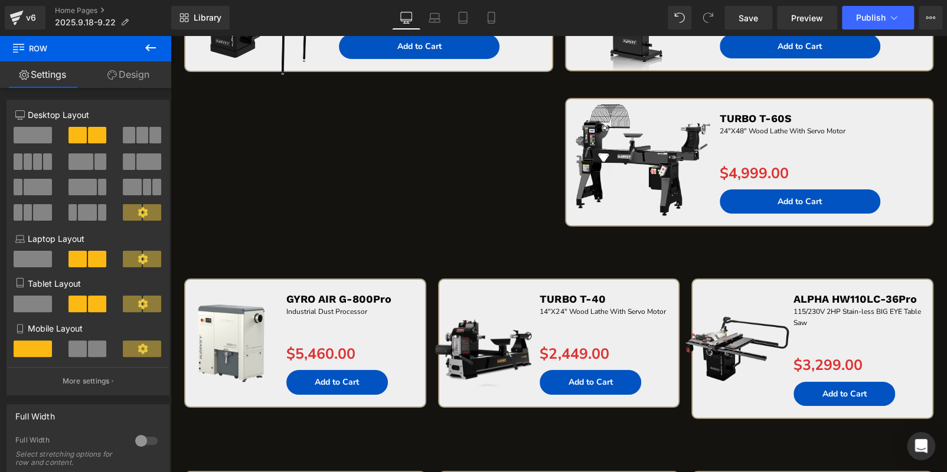
scroll to position [2420, 0]
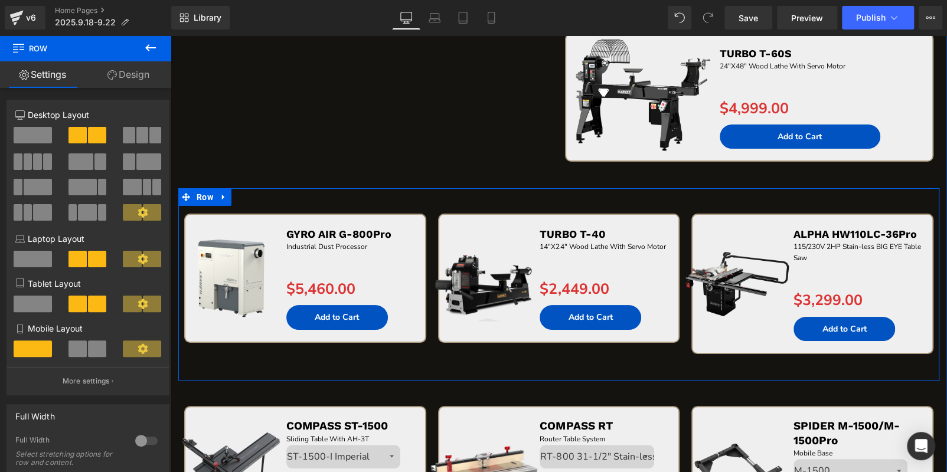
click at [407, 201] on div "Sale Off (P) Image GYRO AIR G-800Pro Text Block Industrial Dust Processor Text …" at bounding box center [558, 284] width 761 height 192
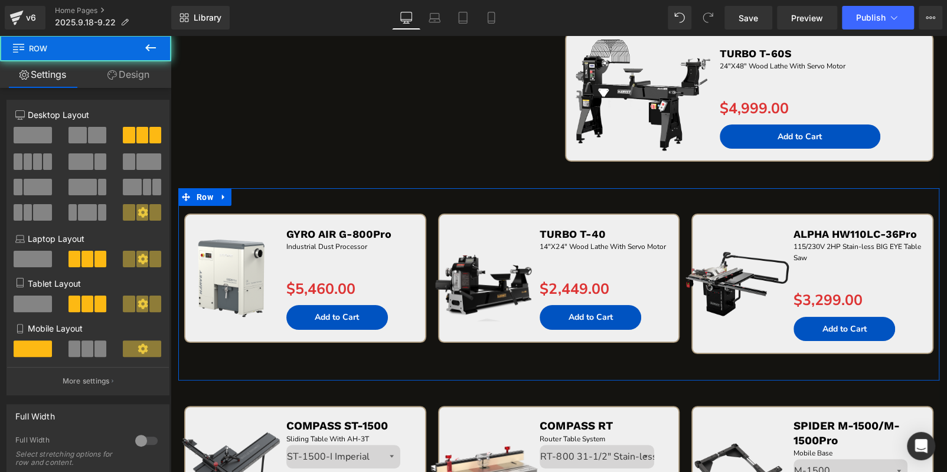
click at [88, 130] on span at bounding box center [97, 135] width 18 height 17
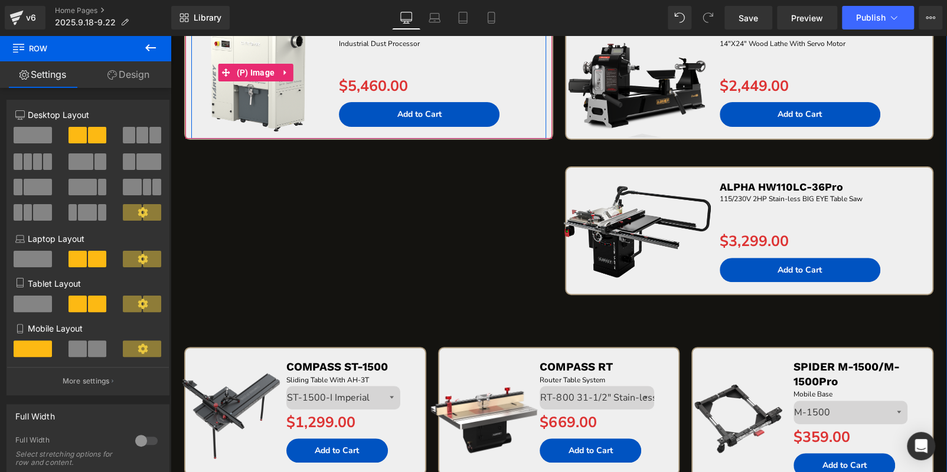
scroll to position [2715, 0]
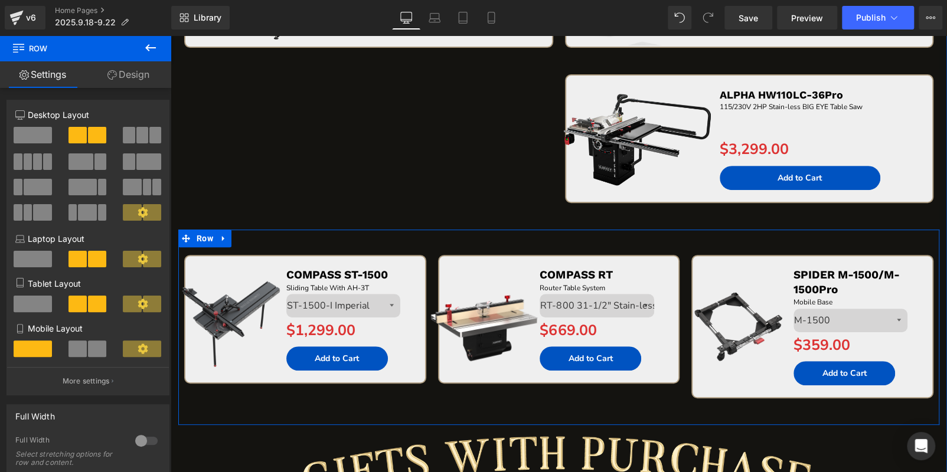
click at [435, 242] on div "Sale Off (P) Image COMPASS ST-1500 Text Block Sliding Table With AH-3T Text Blo…" at bounding box center [558, 327] width 761 height 195
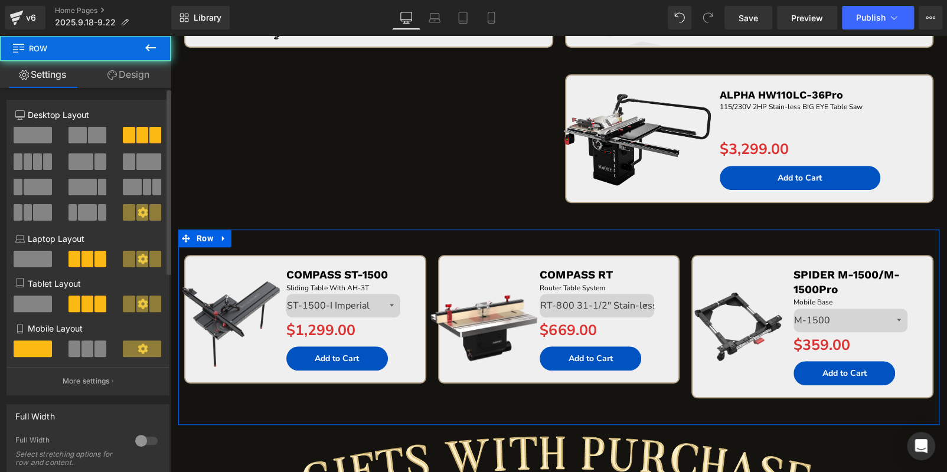
click at [79, 125] on div at bounding box center [87, 178] width 145 height 115
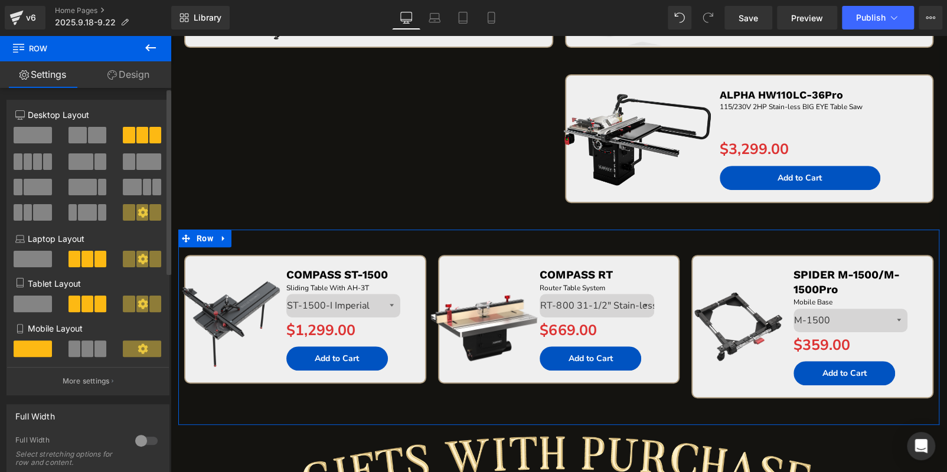
drag, startPoint x: 80, startPoint y: 128, endPoint x: 102, endPoint y: 177, distance: 54.2
click at [80, 128] on span at bounding box center [77, 135] width 18 height 17
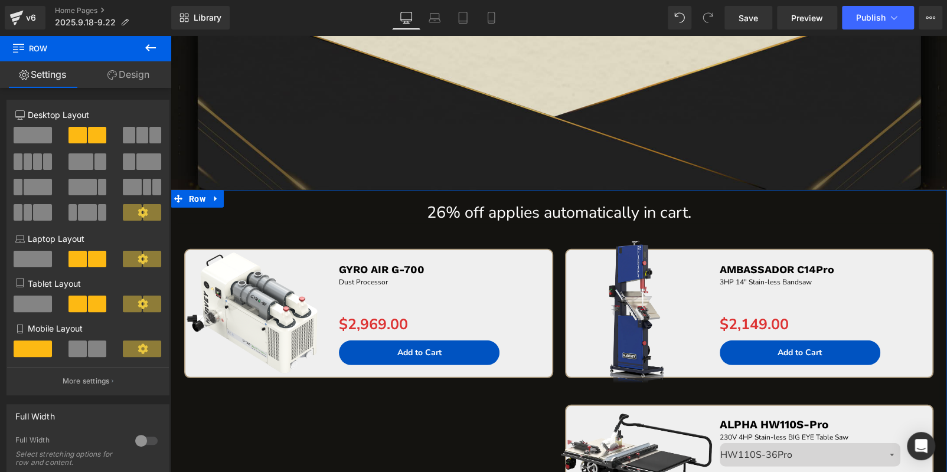
scroll to position [2007, 0]
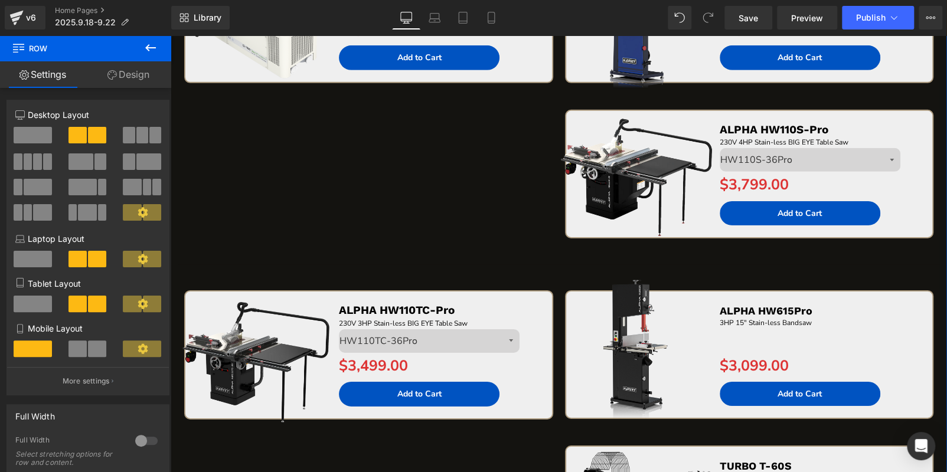
click at [466, 207] on div "Sale Off (P) Image GYRO AIR G-700 Text Block Dust Processor Text Block Separato…" at bounding box center [558, 97] width 761 height 336
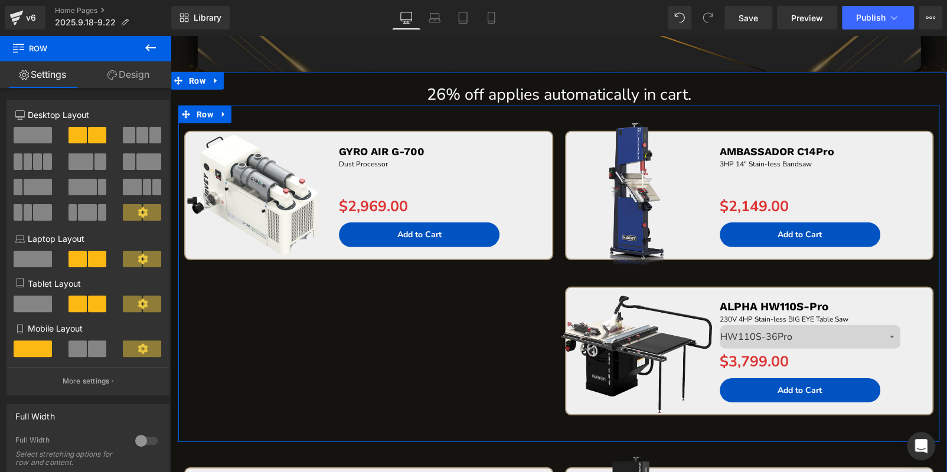
click at [303, 297] on div "Sale Off (P) Image GYRO AIR G-700 Text Block Dust Processor Text Block Separato…" at bounding box center [558, 274] width 761 height 336
click at [224, 113] on icon at bounding box center [223, 114] width 2 height 5
click at [237, 115] on icon at bounding box center [239, 114] width 8 height 8
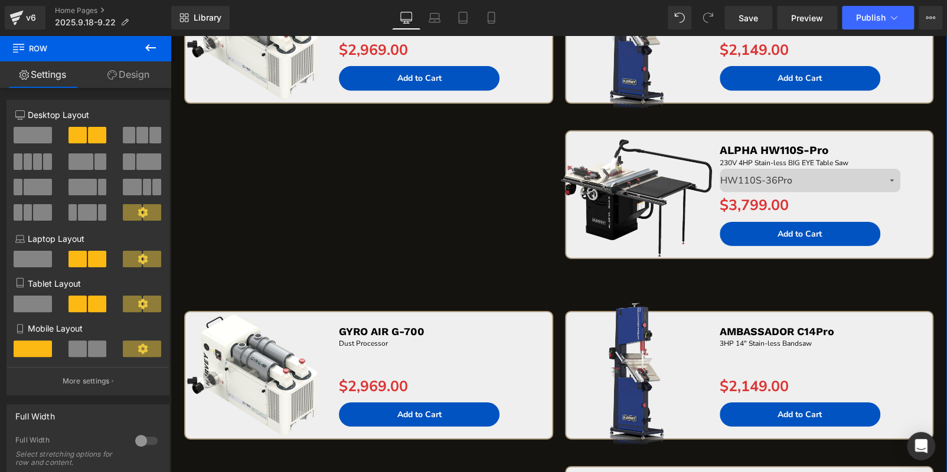
scroll to position [2069, 0]
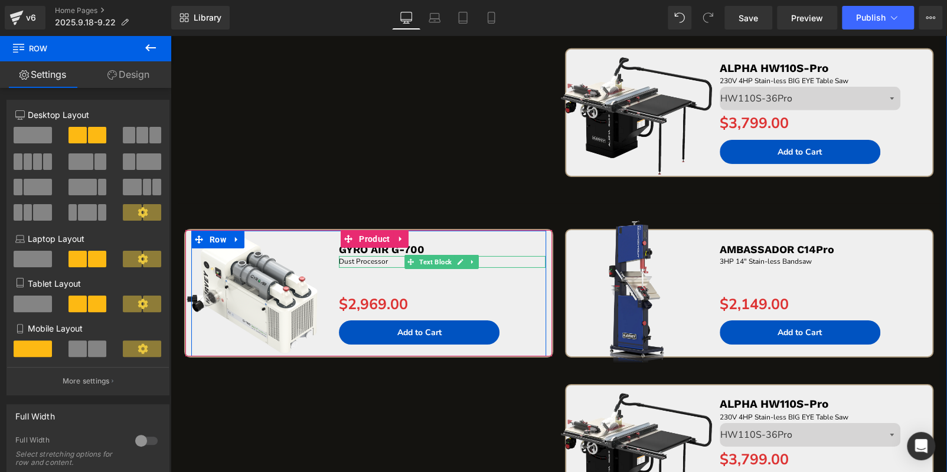
click at [499, 259] on p "Dust Processor" at bounding box center [442, 261] width 207 height 11
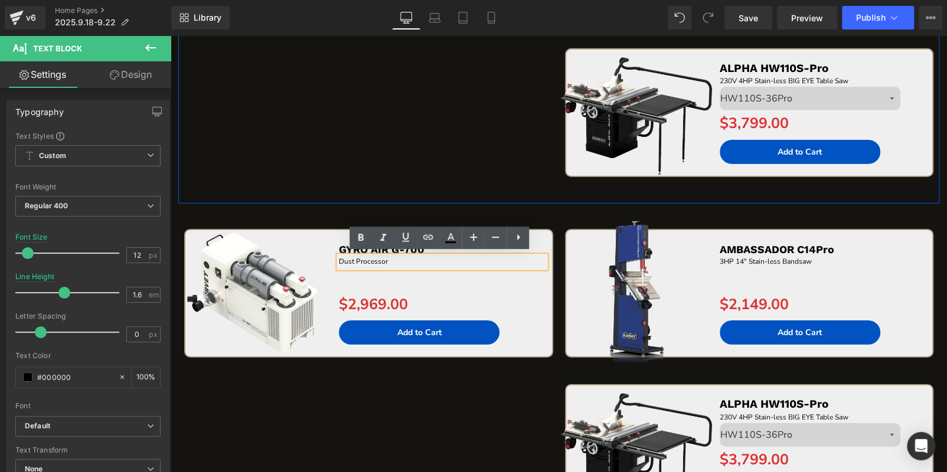
click at [426, 169] on div "Sale Off (P) Image GYRO AIR G-700 Text Block Dust Processor Text Block Separato…" at bounding box center [558, 35] width 761 height 336
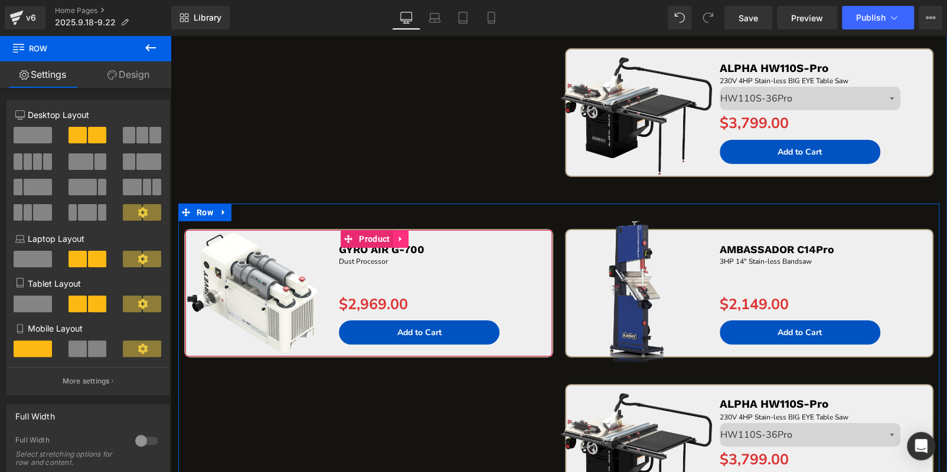
click at [403, 237] on icon at bounding box center [401, 239] width 8 height 9
click at [408, 235] on icon at bounding box center [408, 239] width 8 height 9
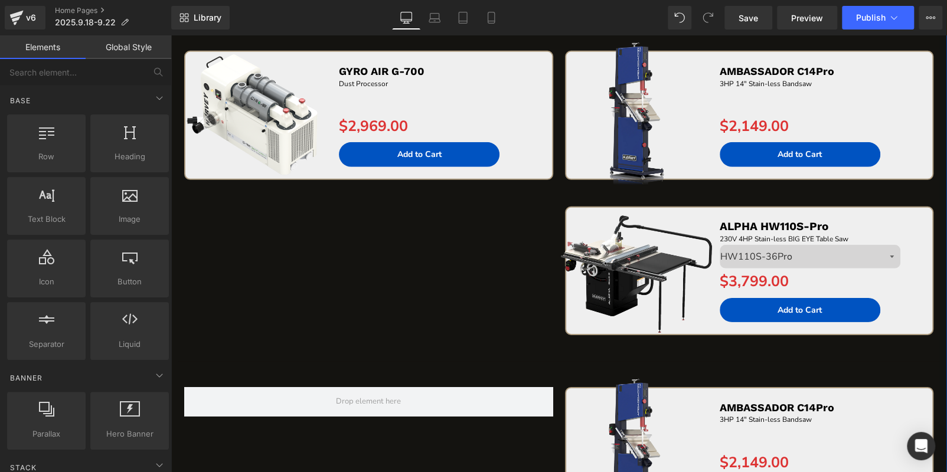
scroll to position [1950, 0]
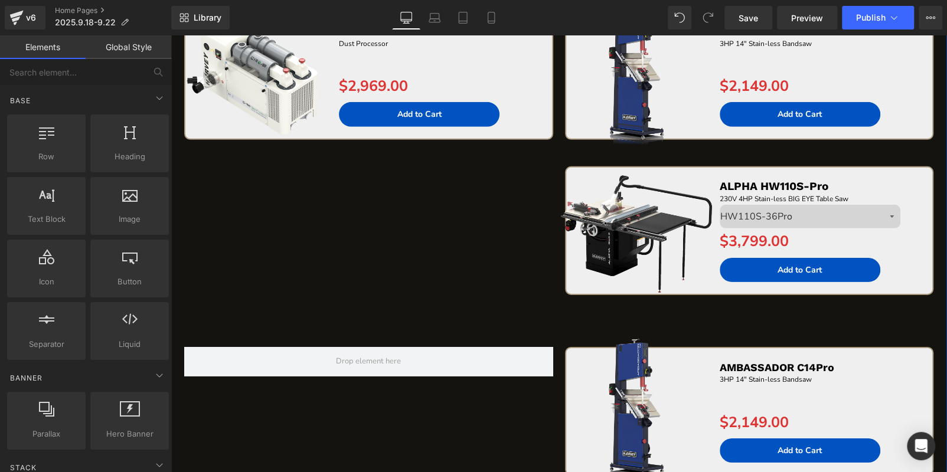
click at [687, 178] on img at bounding box center [636, 227] width 159 height 159
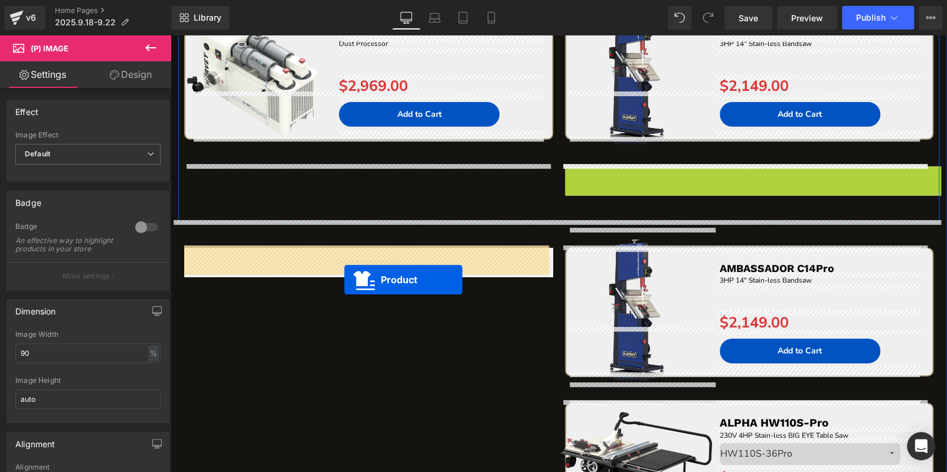
drag, startPoint x: 710, startPoint y: 179, endPoint x: 574, endPoint y: 267, distance: 161.0
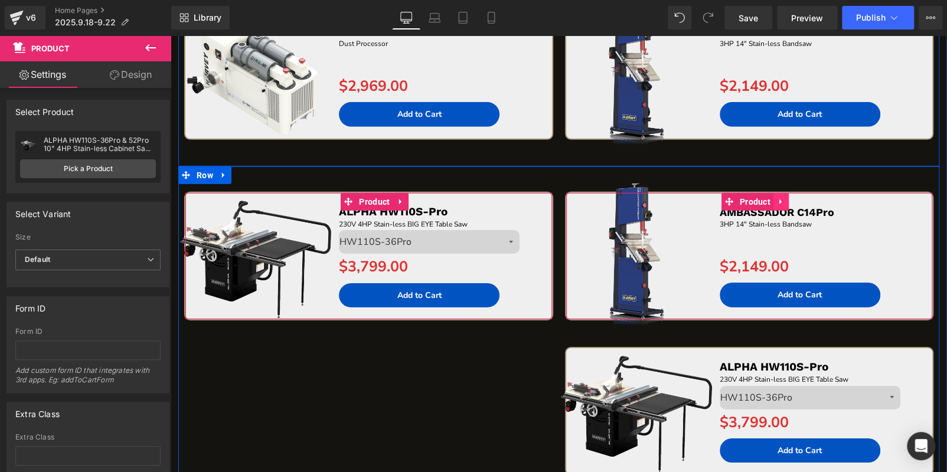
click at [780, 198] on icon at bounding box center [781, 201] width 8 height 9
click at [785, 200] on icon at bounding box center [789, 202] width 8 height 8
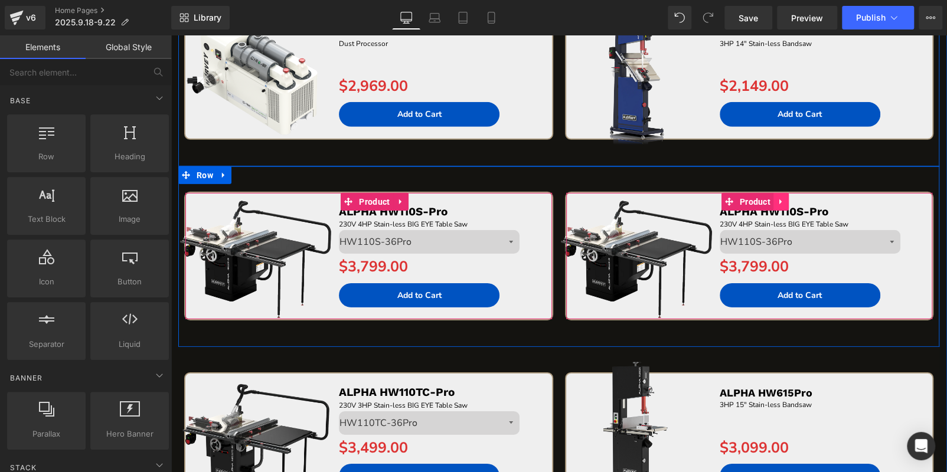
click at [777, 200] on icon at bounding box center [781, 201] width 8 height 9
click at [785, 200] on icon at bounding box center [789, 202] width 8 height 8
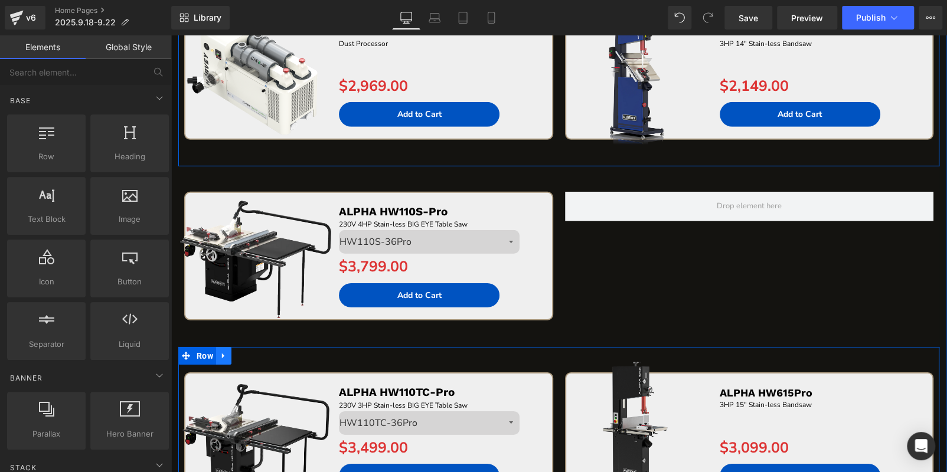
click at [227, 355] on icon at bounding box center [224, 356] width 8 height 9
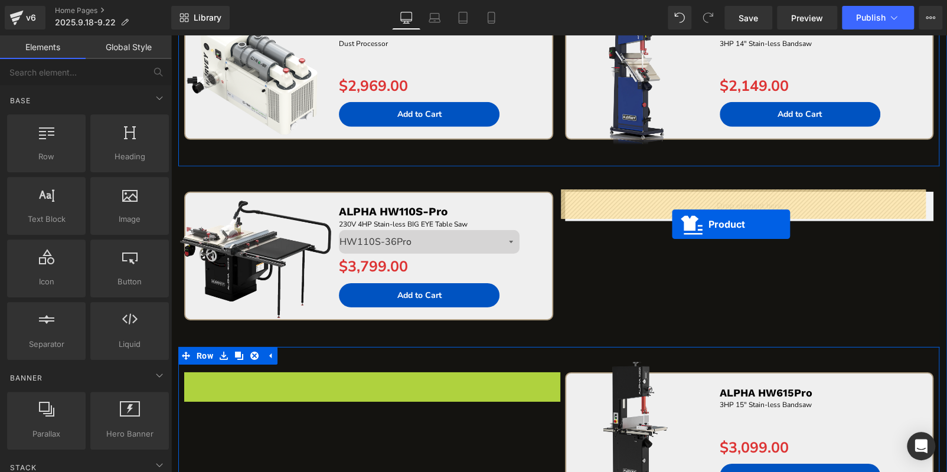
drag, startPoint x: 342, startPoint y: 381, endPoint x: 672, endPoint y: 224, distance: 365.5
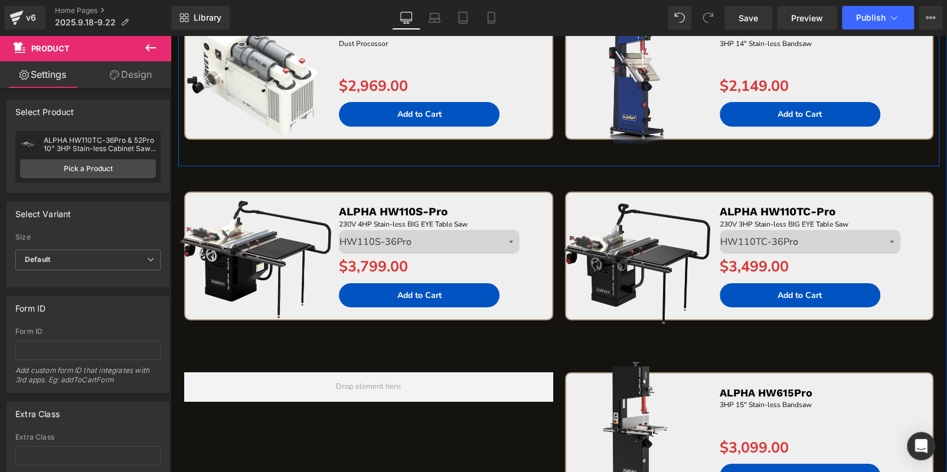
click at [657, 217] on img at bounding box center [636, 253] width 159 height 159
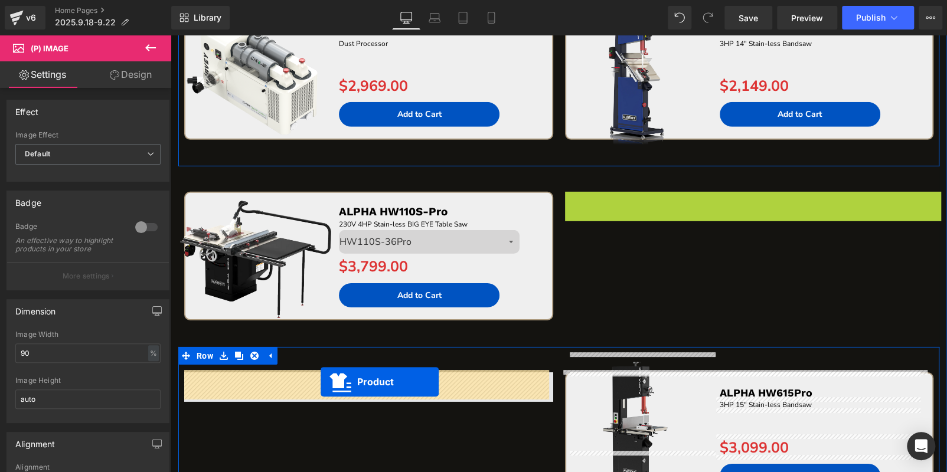
drag, startPoint x: 715, startPoint y: 201, endPoint x: 318, endPoint y: 383, distance: 436.6
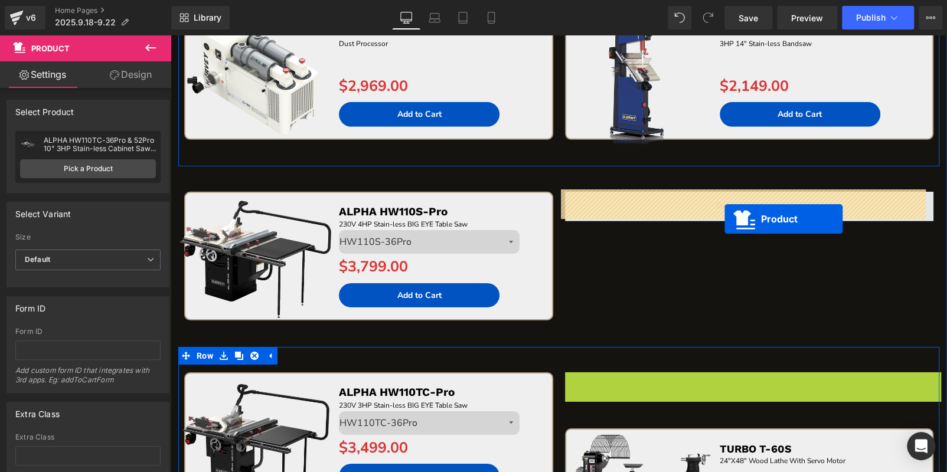
drag, startPoint x: 730, startPoint y: 371, endPoint x: 723, endPoint y: 217, distance: 154.2
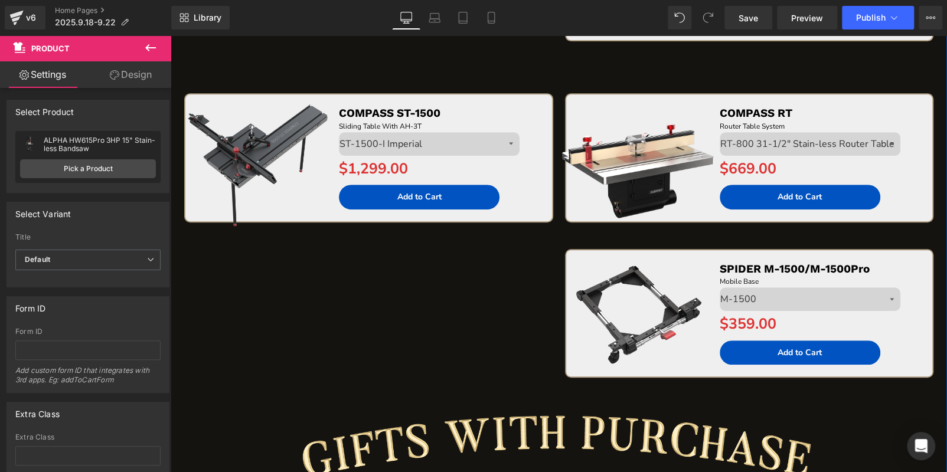
scroll to position [2659, 0]
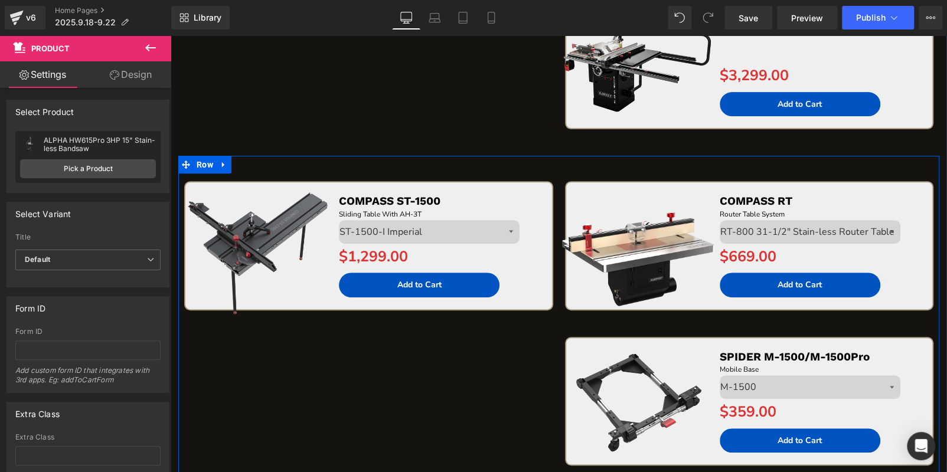
click at [268, 348] on div "Sale Off (P) Image COMPASS ST-1500 Text Block Sliding Table With AH-3T Text Blo…" at bounding box center [558, 324] width 761 height 336
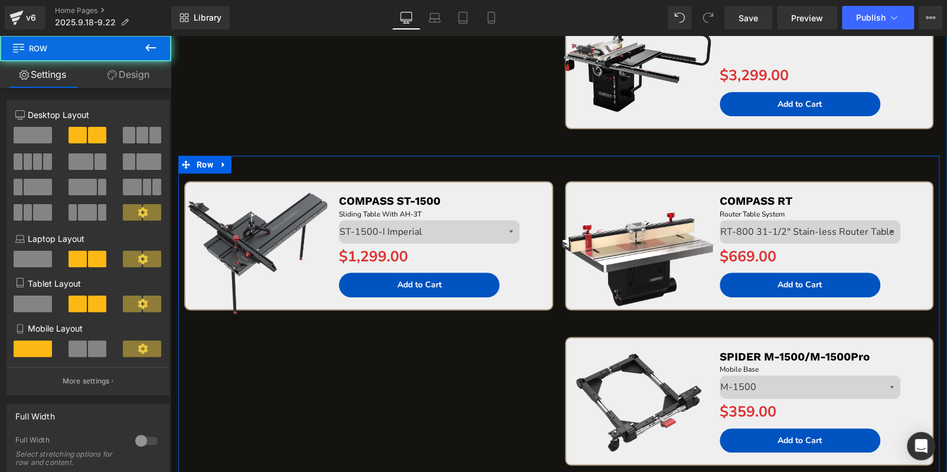
click at [250, 340] on div "Sale Off (P) Image COMPASS ST-1500 Text Block Sliding Table With AH-3T Text Blo…" at bounding box center [558, 324] width 761 height 336
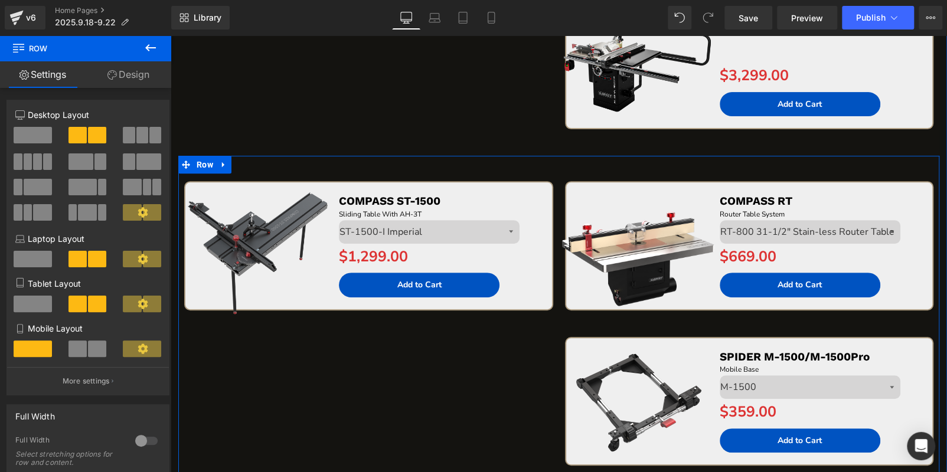
click at [352, 162] on div "Sale Off (P) Image COMPASS ST-1500 Text Block Sliding Table With AH-3T Text Blo…" at bounding box center [558, 324] width 761 height 336
click at [223, 162] on icon at bounding box center [223, 164] width 2 height 5
click at [241, 161] on icon at bounding box center [239, 165] width 8 height 8
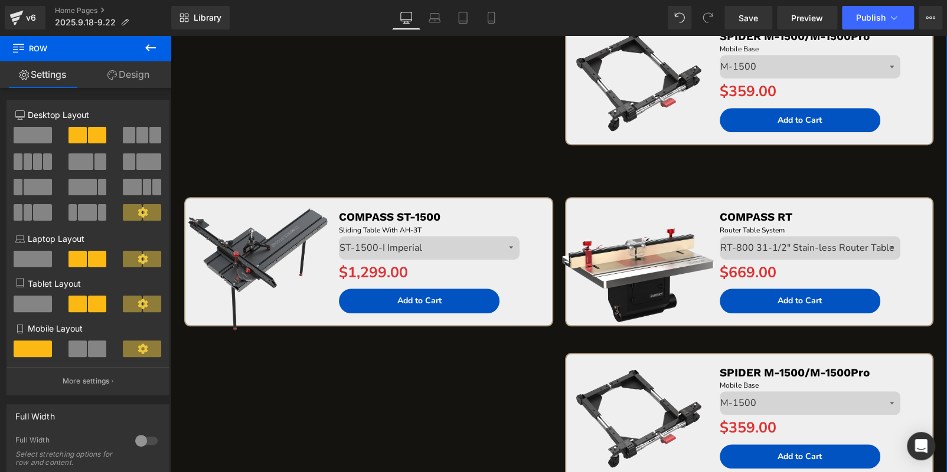
scroll to position [2943, 0]
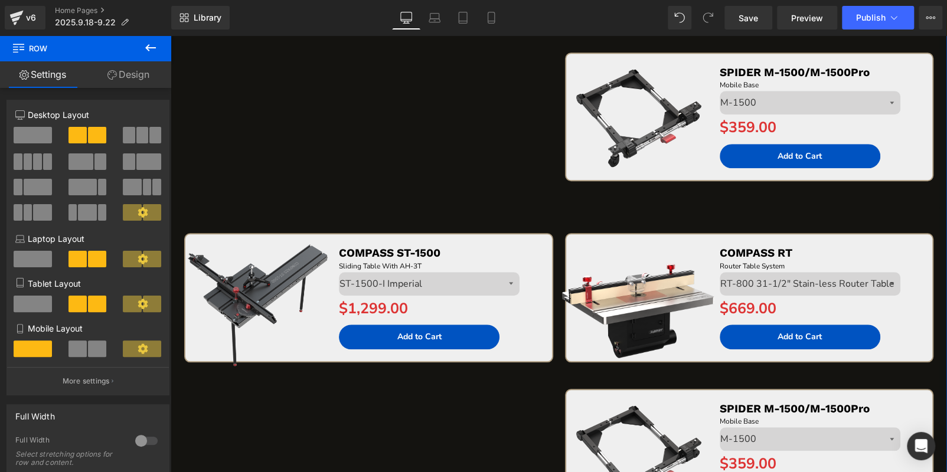
drag, startPoint x: 502, startPoint y: 247, endPoint x: 427, endPoint y: 240, distance: 75.9
click at [502, 247] on p "COMPASS ST-1500" at bounding box center [442, 253] width 207 height 15
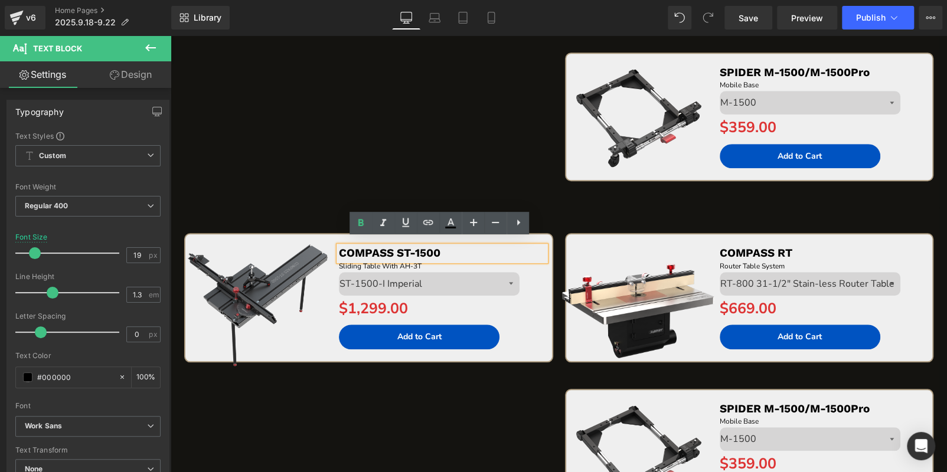
click at [433, 388] on div "Sale Off (P) Image COMPASS ST-1500 Text Block Sliding Table With AH-3T Text Blo…" at bounding box center [558, 376] width 761 height 336
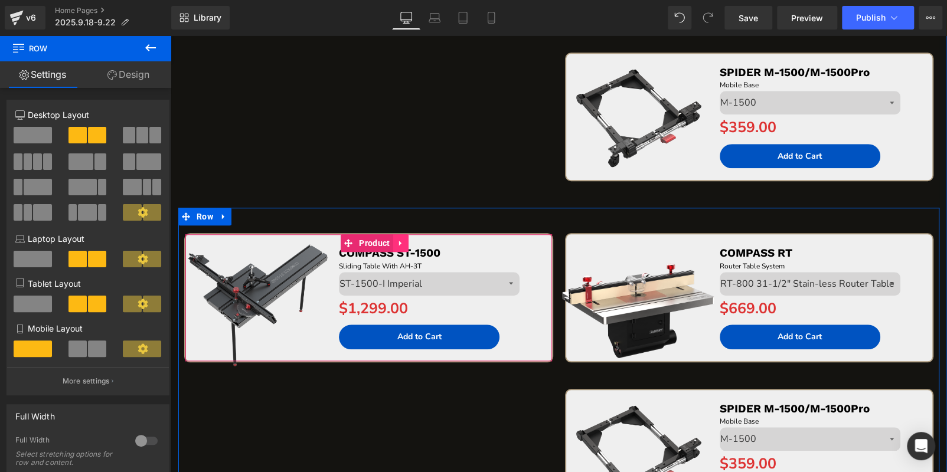
click at [401, 241] on icon at bounding box center [399, 243] width 2 height 5
click at [407, 239] on icon at bounding box center [408, 243] width 8 height 8
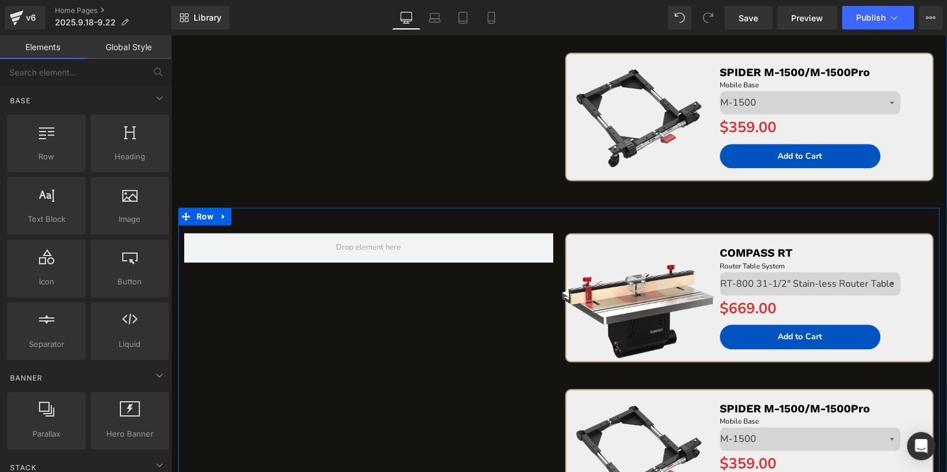
click at [469, 335] on div "Sale Off (P) Image COMPASS RT Text Block Router Table System Text Block Size RT…" at bounding box center [558, 376] width 761 height 336
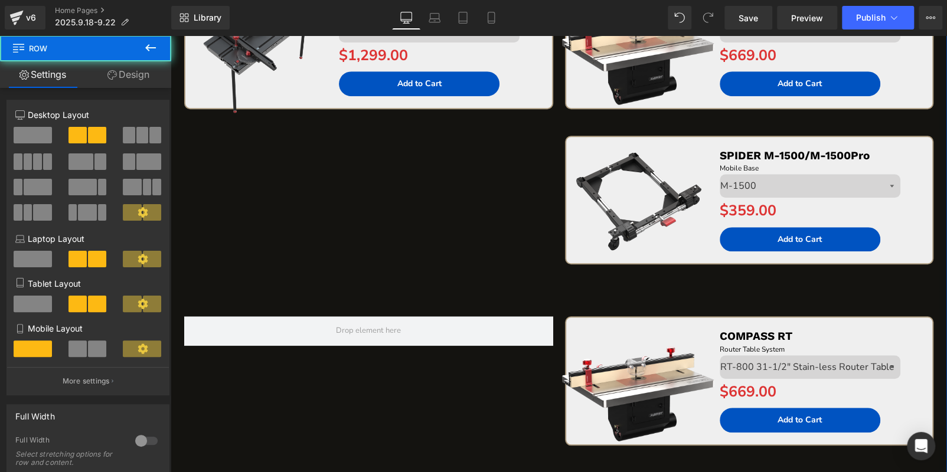
scroll to position [2826, 0]
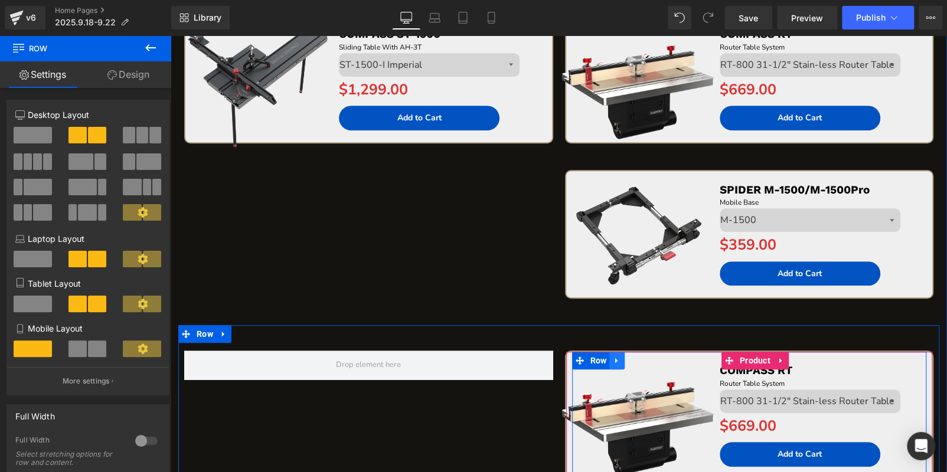
click at [609, 356] on link at bounding box center [616, 361] width 15 height 18
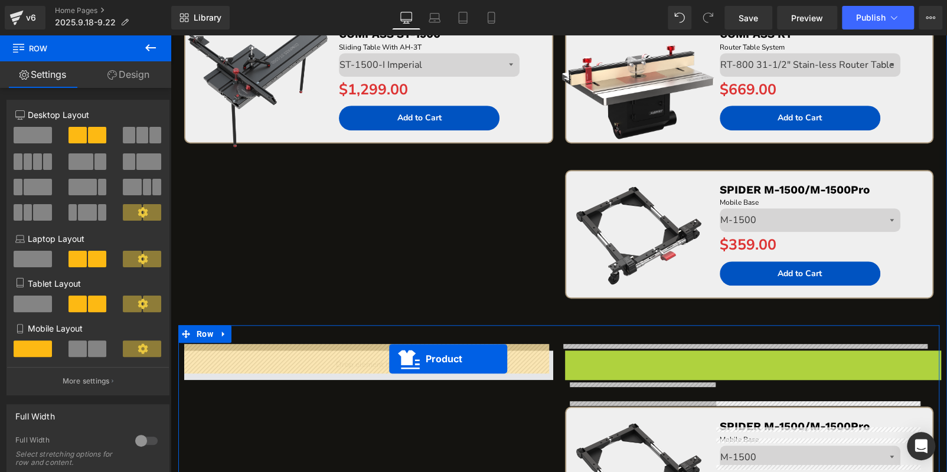
drag, startPoint x: 679, startPoint y: 360, endPoint x: 387, endPoint y: 358, distance: 292.8
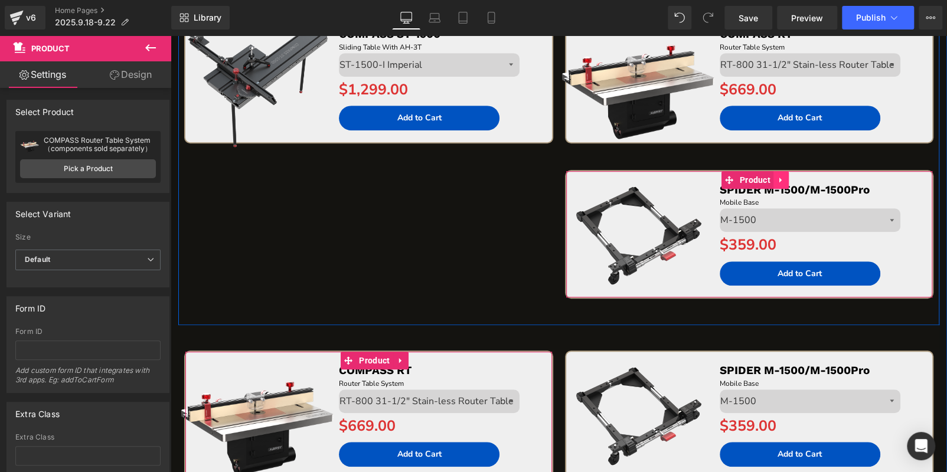
click at [777, 175] on icon at bounding box center [781, 179] width 8 height 9
click at [781, 174] on link at bounding box center [788, 180] width 15 height 18
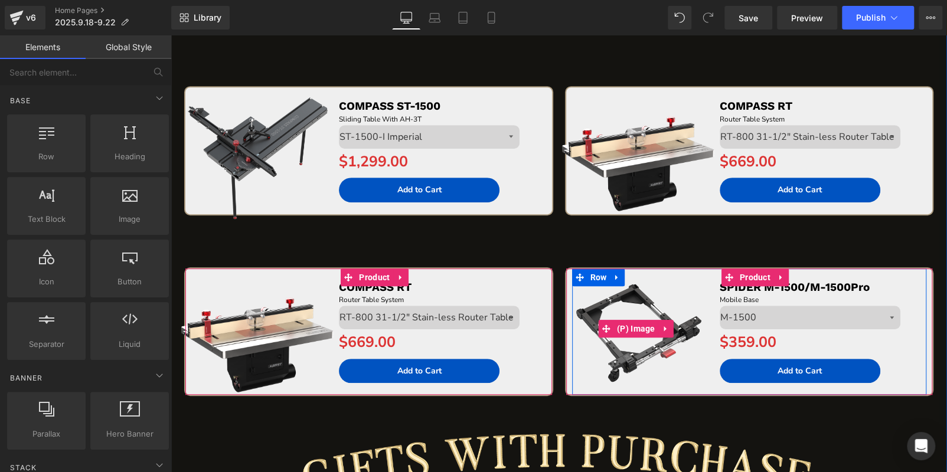
scroll to position [2708, 0]
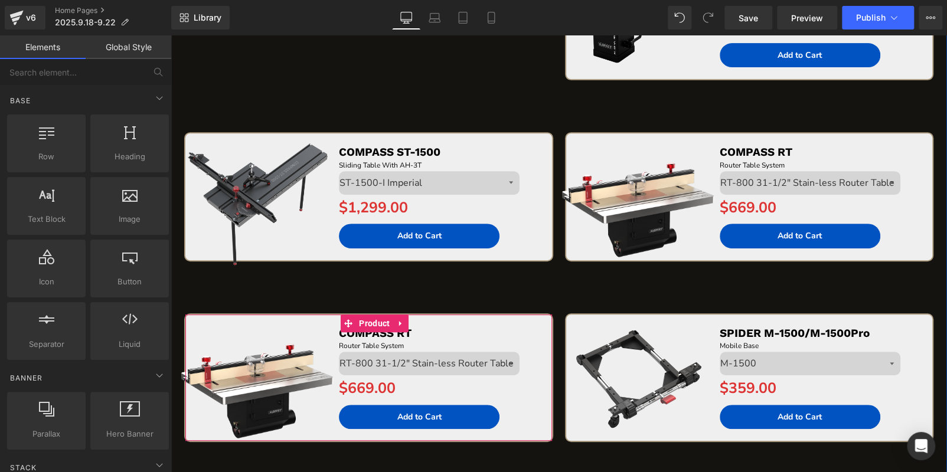
click at [710, 114] on img at bounding box center [636, 193] width 159 height 159
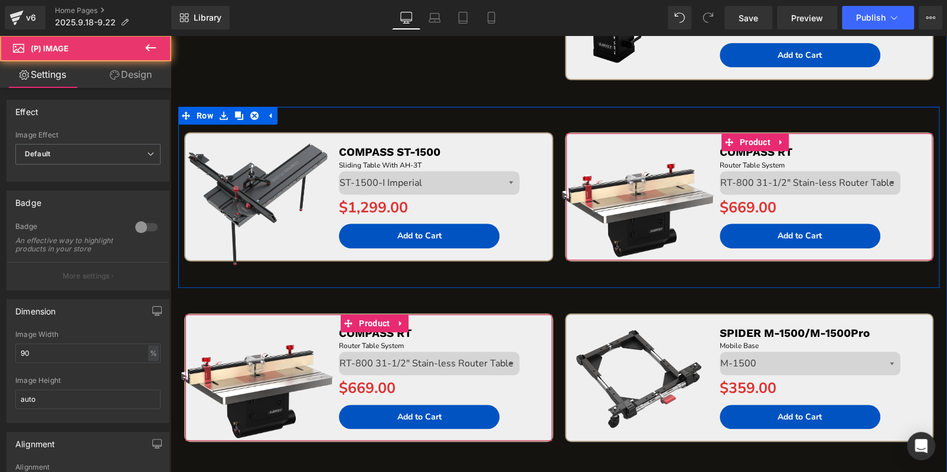
click at [778, 137] on link at bounding box center [780, 142] width 15 height 18
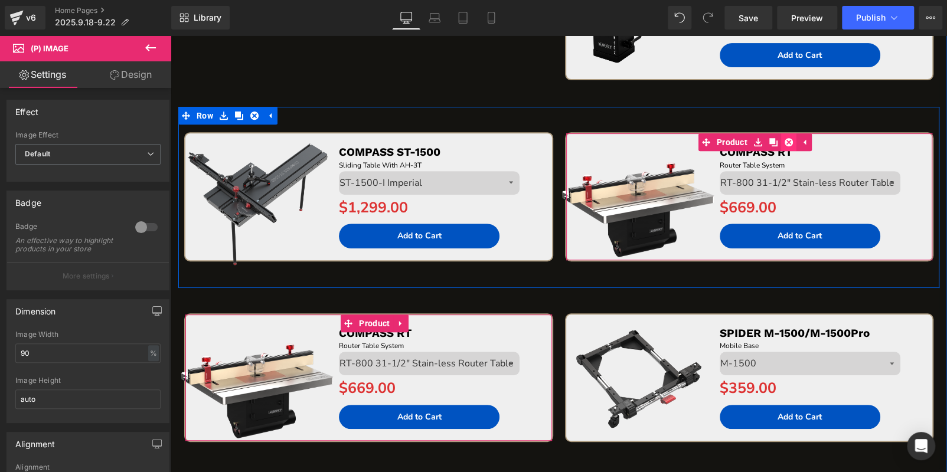
click at [786, 138] on icon at bounding box center [789, 142] width 8 height 8
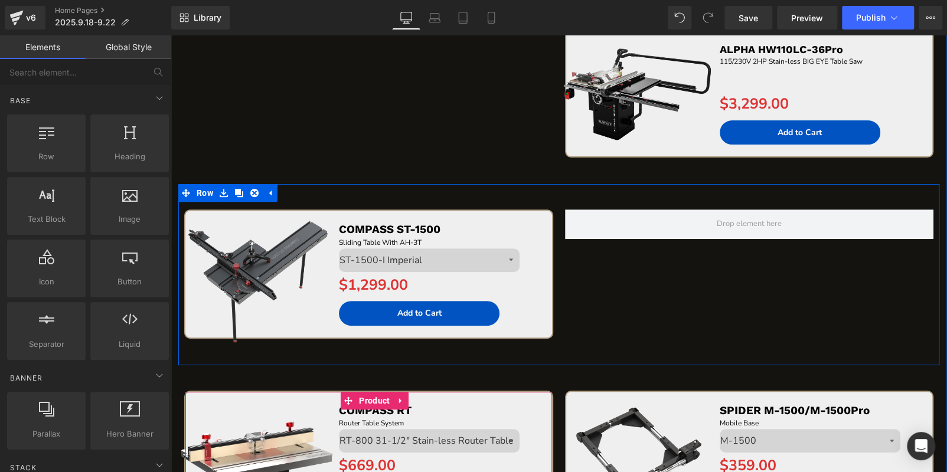
scroll to position [2472, 0]
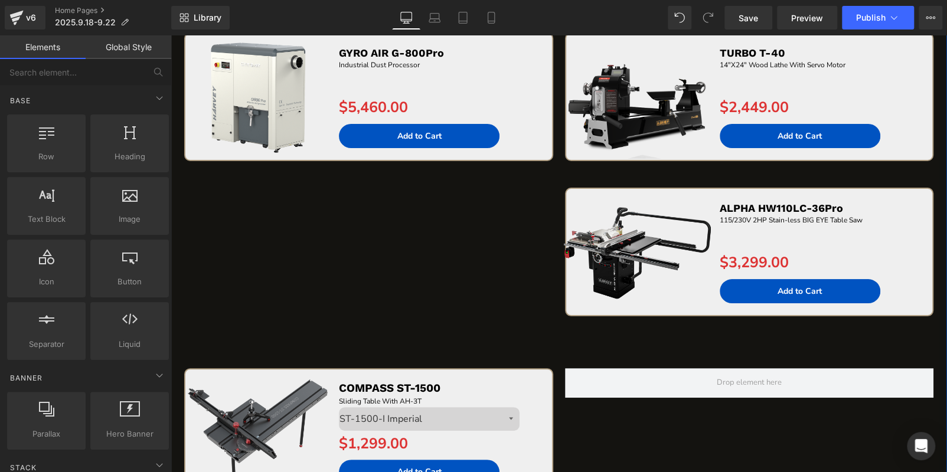
click at [633, 191] on img at bounding box center [636, 248] width 159 height 159
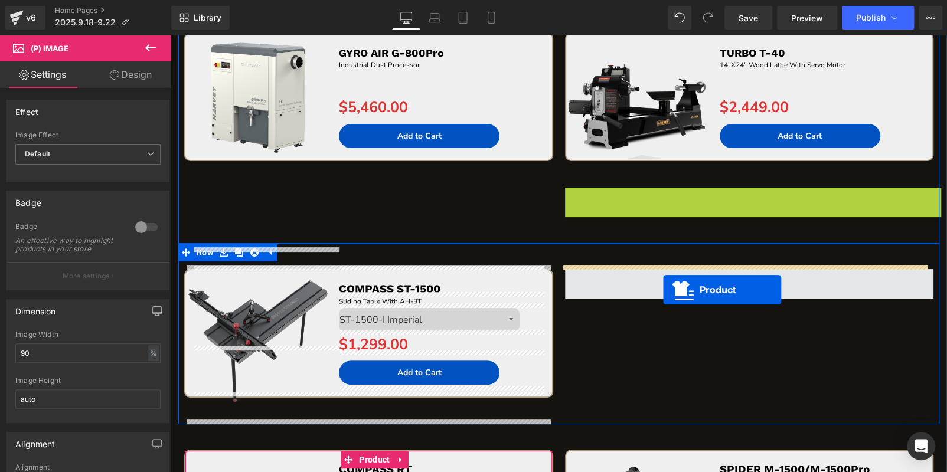
drag, startPoint x: 716, startPoint y: 217, endPoint x: 663, endPoint y: 290, distance: 90.0
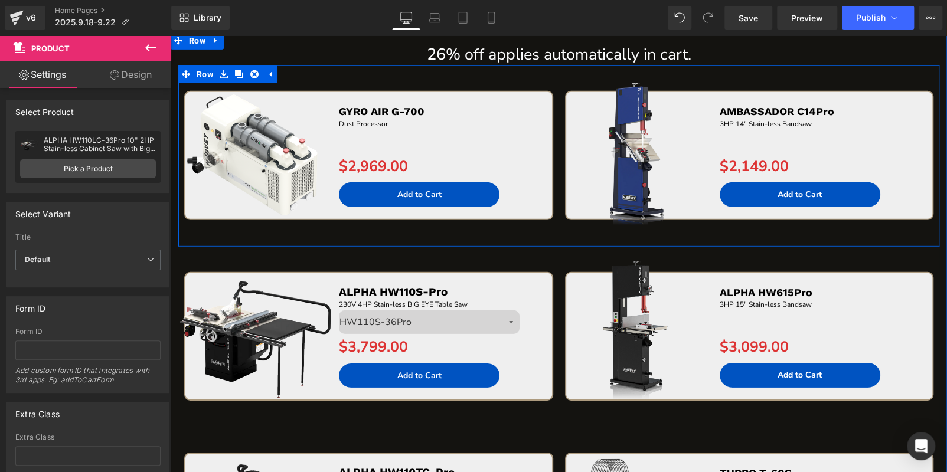
scroll to position [1763, 0]
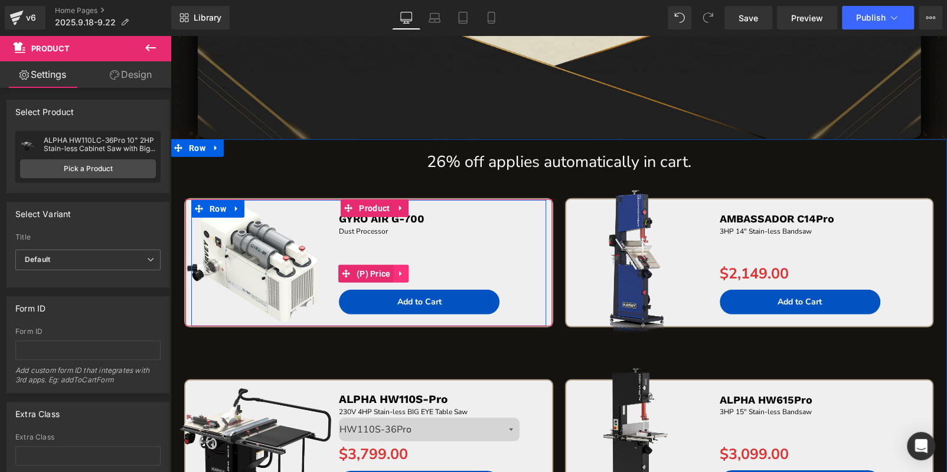
click at [407, 272] on link at bounding box center [401, 274] width 15 height 18
click at [410, 273] on icon at bounding box center [409, 274] width 8 height 8
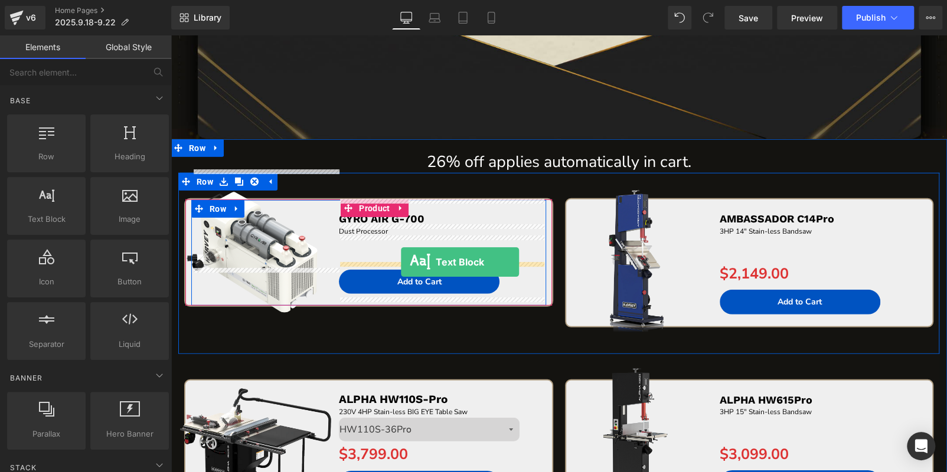
drag, startPoint x: 293, startPoint y: 267, endPoint x: 401, endPoint y: 262, distance: 108.2
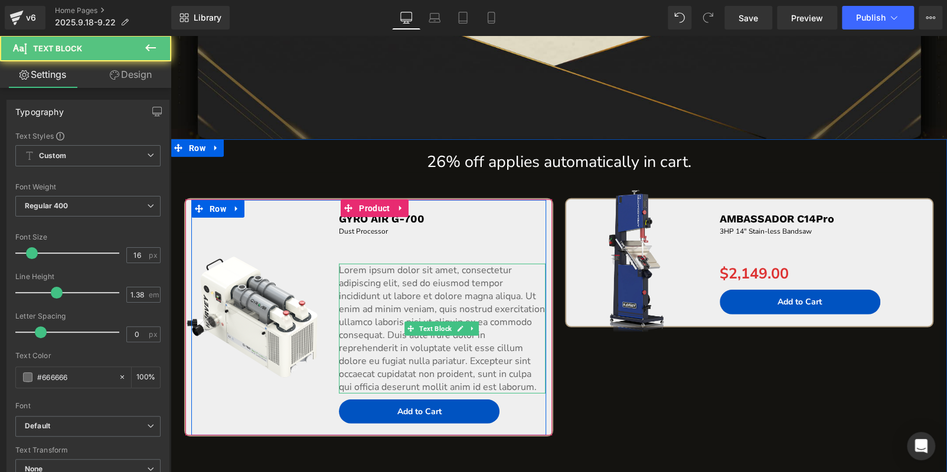
click at [385, 341] on p "Lorem ipsum dolor sit amet, consectetur adipiscing elit, sed do eiusmod tempor …" at bounding box center [442, 329] width 207 height 130
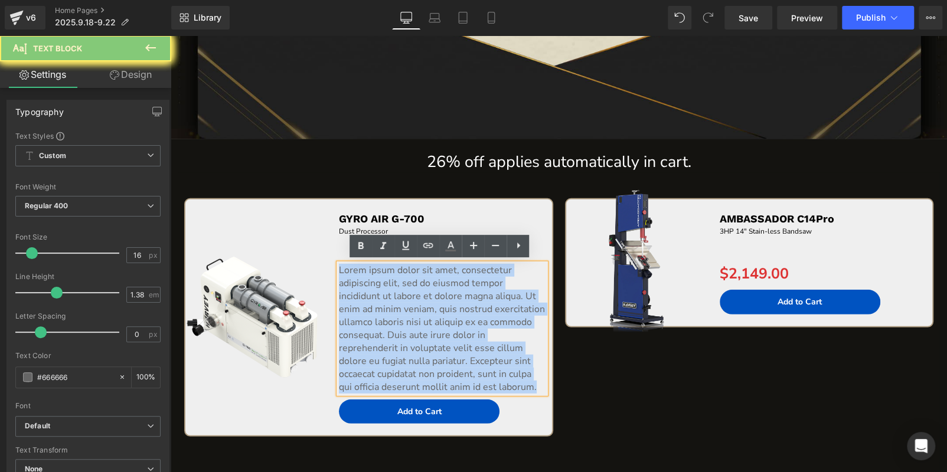
click at [385, 341] on p "Lorem ipsum dolor sit amet, consectetur adipiscing elit, sed do eiusmod tempor …" at bounding box center [442, 329] width 207 height 130
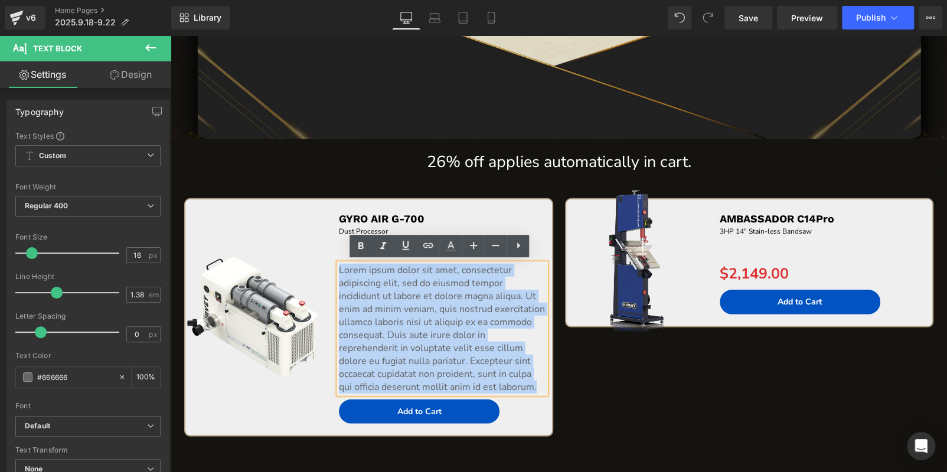
click at [385, 341] on p "Lorem ipsum dolor sit amet, consectetur adipiscing elit, sed do eiusmod tempor …" at bounding box center [442, 329] width 207 height 130
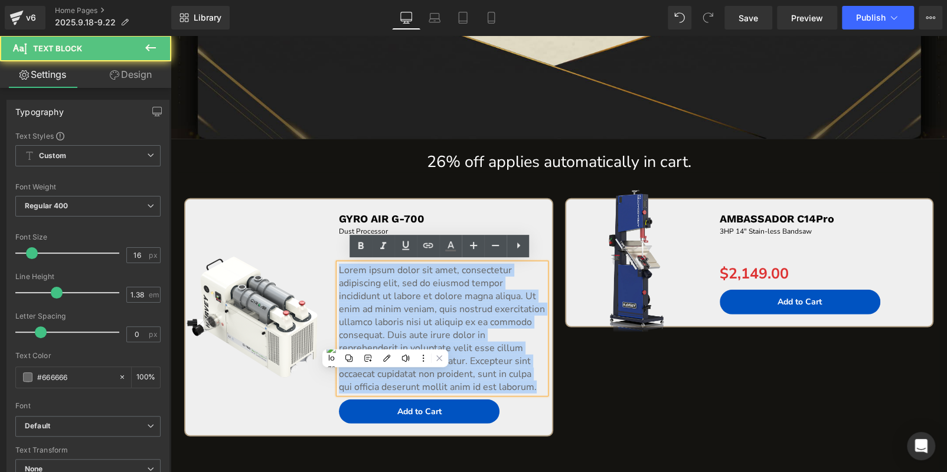
paste div "To enrich screen reader interactions, please activate Accessibility in Grammarl…"
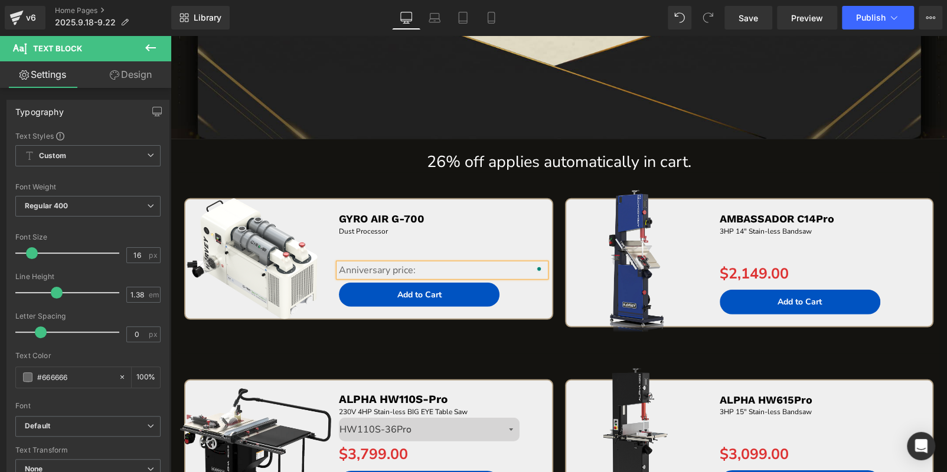
click at [432, 270] on p "Anniversary price:" at bounding box center [442, 270] width 207 height 13
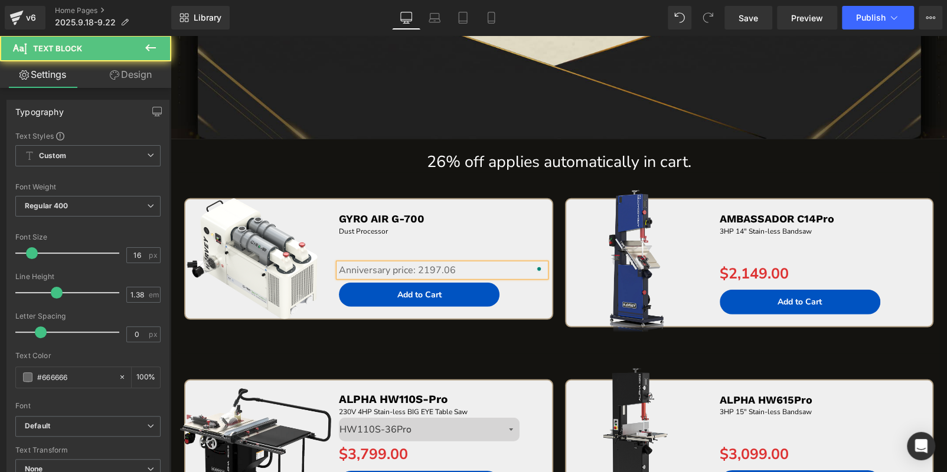
click at [422, 268] on p "Anniversary price: 2197.06" at bounding box center [442, 270] width 207 height 13
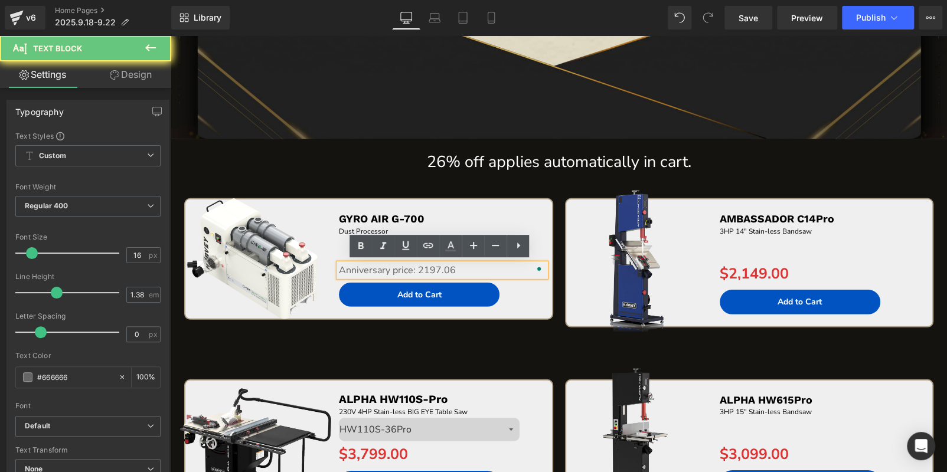
click at [417, 264] on p "Anniversary price: 2197.06" at bounding box center [442, 270] width 207 height 13
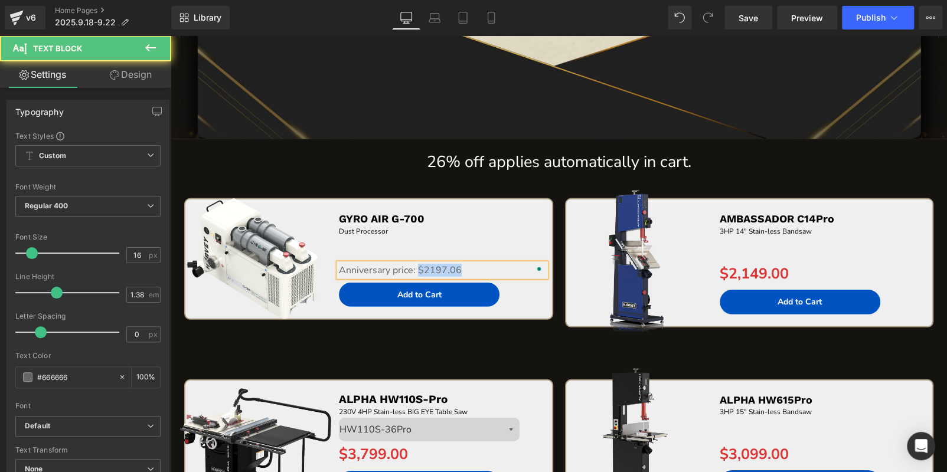
drag, startPoint x: 417, startPoint y: 267, endPoint x: 471, endPoint y: 267, distance: 54.3
click at [471, 267] on p "Anniversary price: $2197.06" at bounding box center [442, 270] width 207 height 13
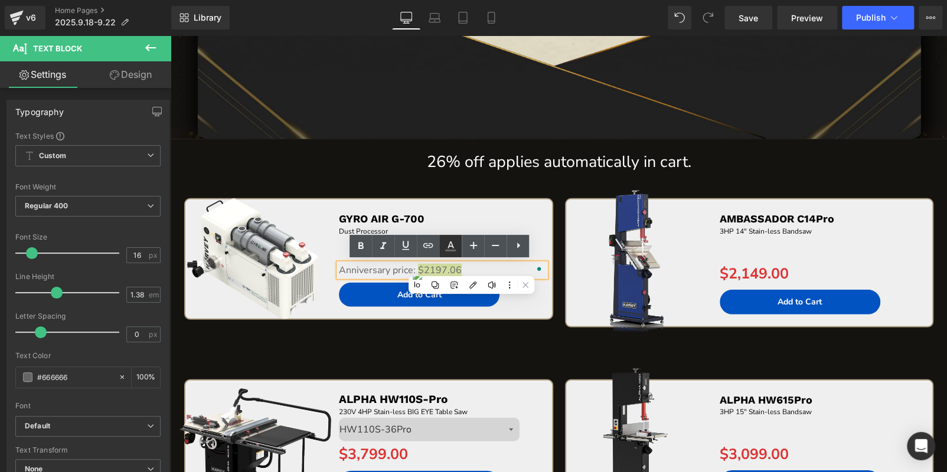
click at [449, 241] on icon at bounding box center [450, 246] width 14 height 14
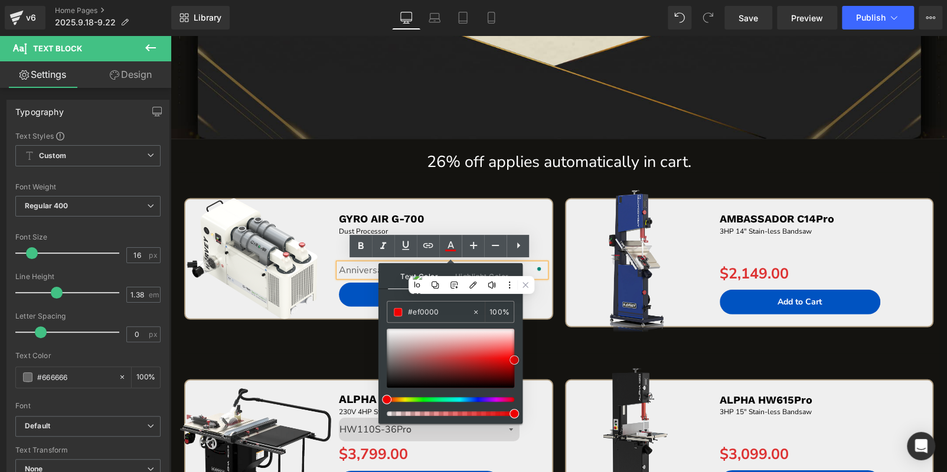
drag, startPoint x: 385, startPoint y: 364, endPoint x: 518, endPoint y: 360, distance: 132.3
click at [518, 360] on span at bounding box center [513, 359] width 9 height 9
click at [171, 35] on div at bounding box center [171, 35] width 0 height 0
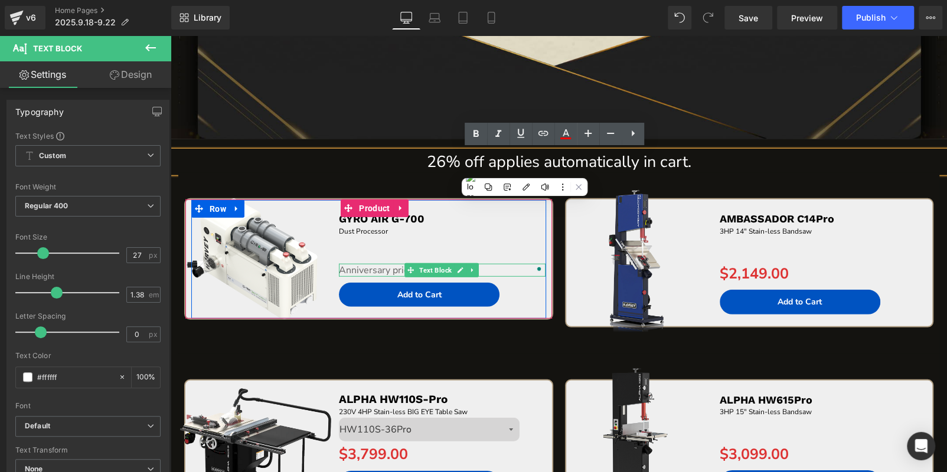
click at [384, 267] on p "Anniversary price: $2197.06" at bounding box center [442, 270] width 207 height 13
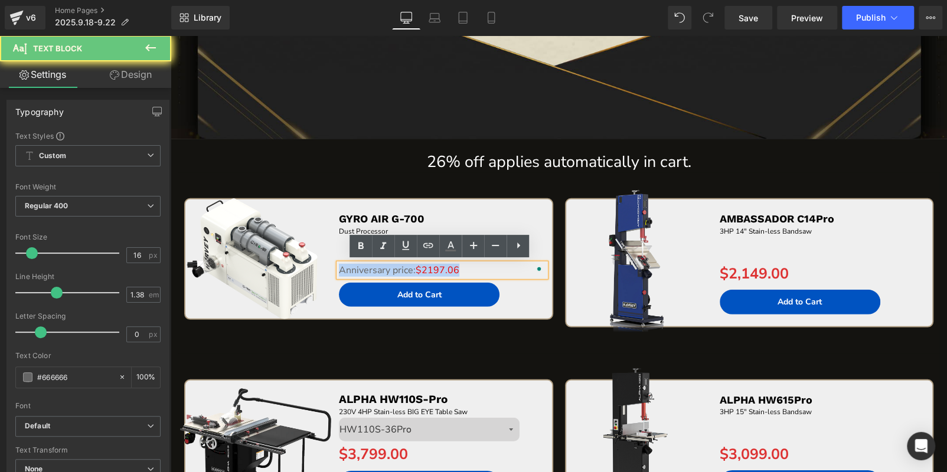
click at [384, 267] on p "Anniversary price: $2197.06" at bounding box center [442, 270] width 207 height 13
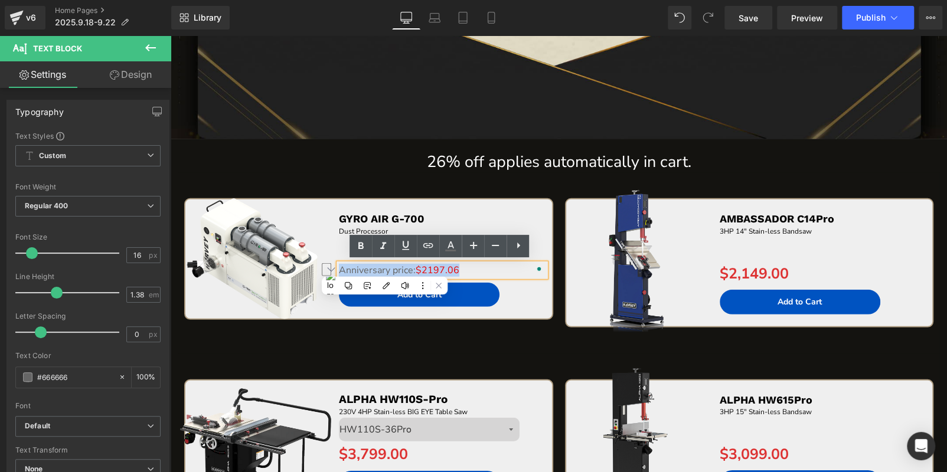
click at [404, 268] on p "Anniversary price: $2197.06" at bounding box center [442, 270] width 207 height 13
drag, startPoint x: 413, startPoint y: 269, endPoint x: 339, endPoint y: 269, distance: 73.8
click at [339, 269] on p "Anniversary price: $2197.06" at bounding box center [442, 270] width 207 height 13
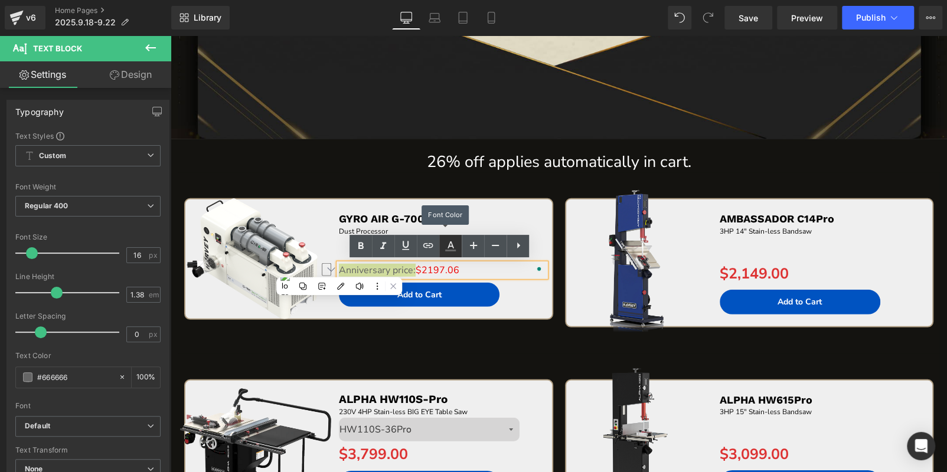
click at [447, 249] on icon at bounding box center [450, 246] width 14 height 14
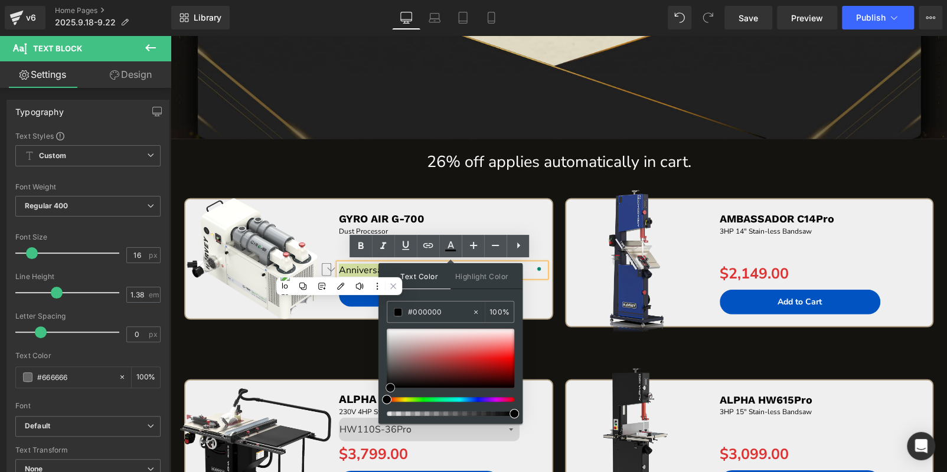
drag, startPoint x: 387, startPoint y: 360, endPoint x: 390, endPoint y: 422, distance: 62.1
click at [390, 422] on div "#666666 100 %" at bounding box center [451, 362] width 128 height 123
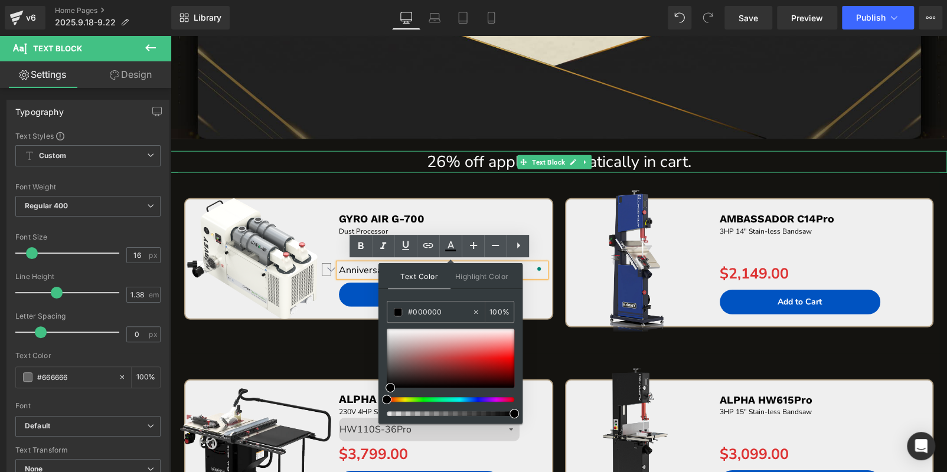
click at [344, 164] on p "26% off applies automatically in cart." at bounding box center [559, 162] width 776 height 22
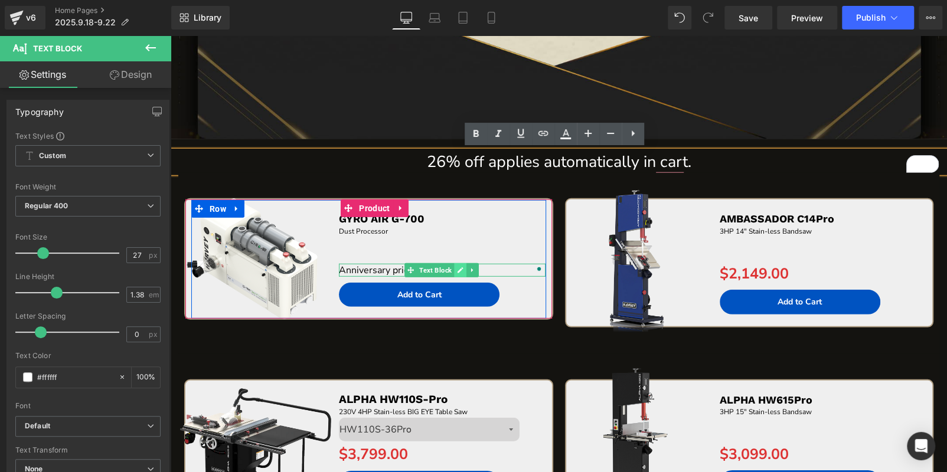
click at [457, 269] on icon at bounding box center [460, 270] width 6 height 7
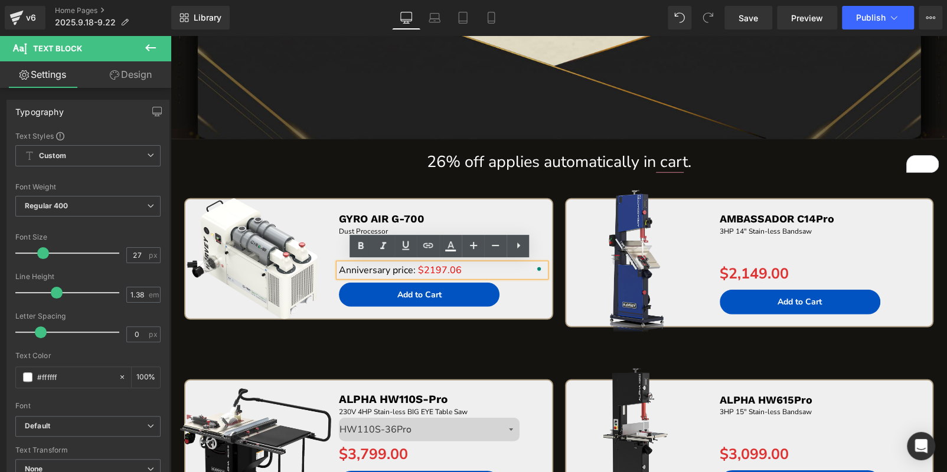
drag, startPoint x: 428, startPoint y: 266, endPoint x: 413, endPoint y: 269, distance: 15.2
click at [428, 265] on span "$2197.06" at bounding box center [440, 270] width 44 height 13
drag, startPoint x: 416, startPoint y: 269, endPoint x: 472, endPoint y: 274, distance: 56.9
click at [472, 274] on p "Anniversary price: $2197.06" at bounding box center [442, 270] width 207 height 13
click at [361, 246] on icon at bounding box center [360, 246] width 5 height 7
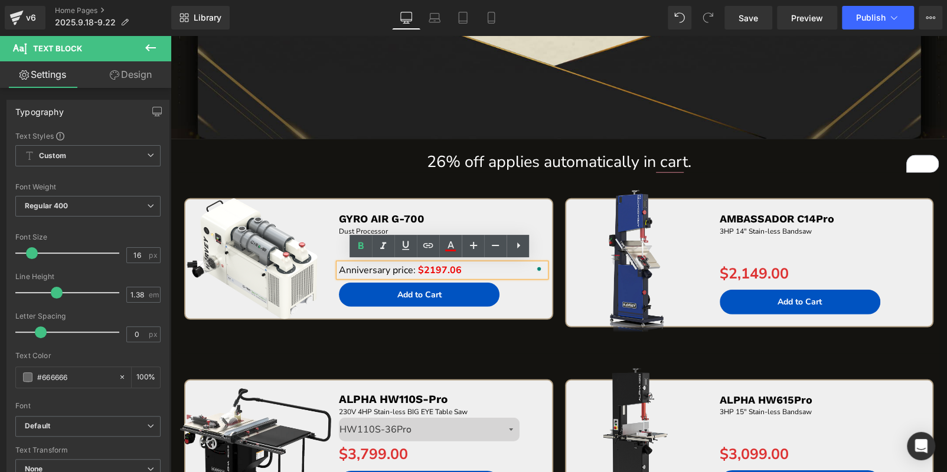
click at [494, 173] on div "Sale Off (P) Image GYRO AIR G-700 Text Block Dust Processor Text Block Separato…" at bounding box center [558, 263] width 761 height 181
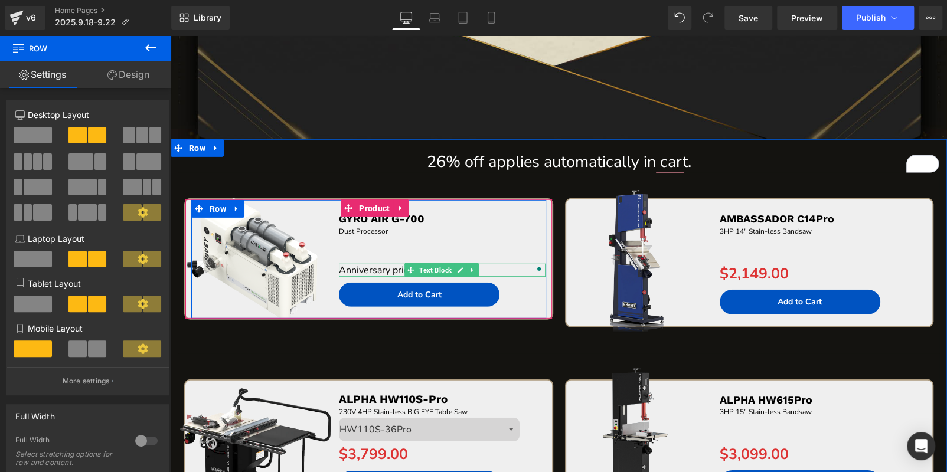
click at [470, 267] on icon at bounding box center [472, 270] width 6 height 7
click at [465, 268] on icon at bounding box center [466, 270] width 6 height 6
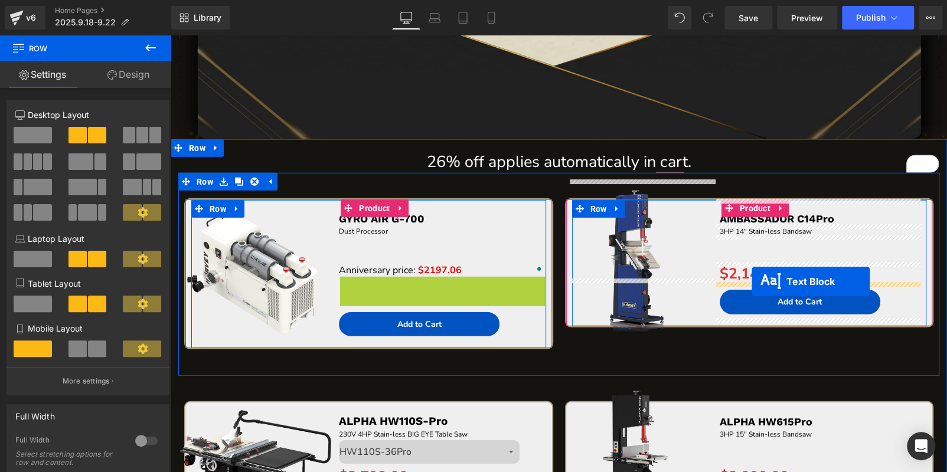
drag, startPoint x: 405, startPoint y: 282, endPoint x: 752, endPoint y: 282, distance: 346.5
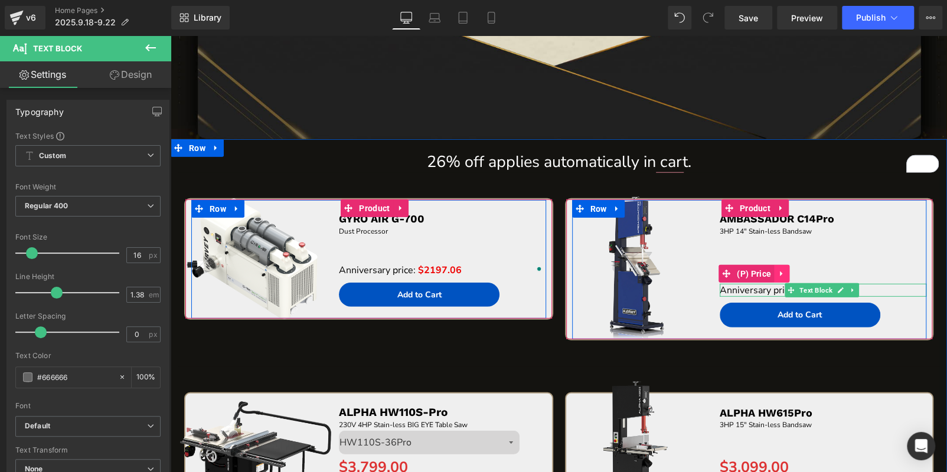
click at [780, 272] on icon at bounding box center [781, 274] width 2 height 5
click at [785, 270] on icon at bounding box center [789, 274] width 8 height 8
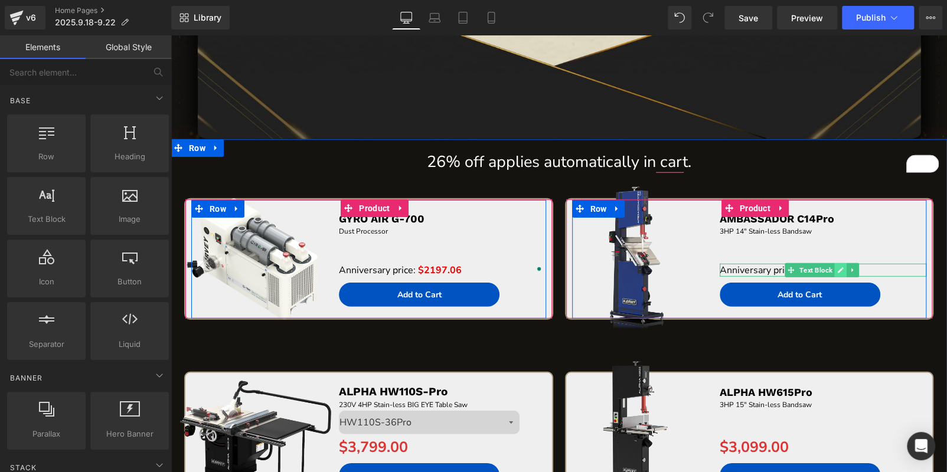
click at [834, 273] on link at bounding box center [840, 270] width 12 height 14
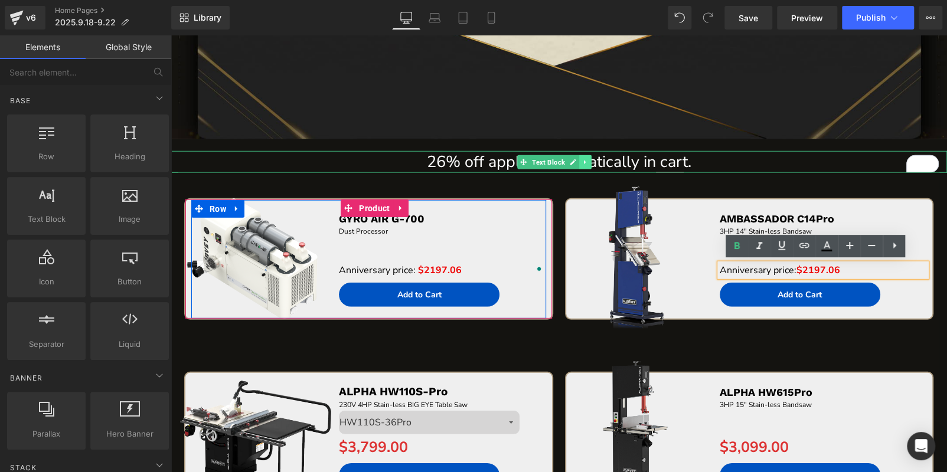
click at [584, 161] on icon at bounding box center [585, 162] width 6 height 7
click at [596, 161] on link at bounding box center [592, 162] width 12 height 14
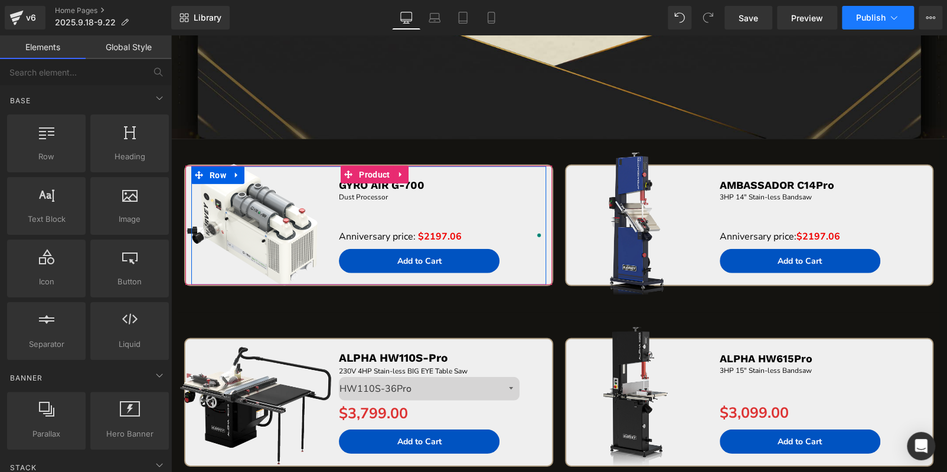
click at [861, 16] on span "Publish" at bounding box center [871, 17] width 30 height 9
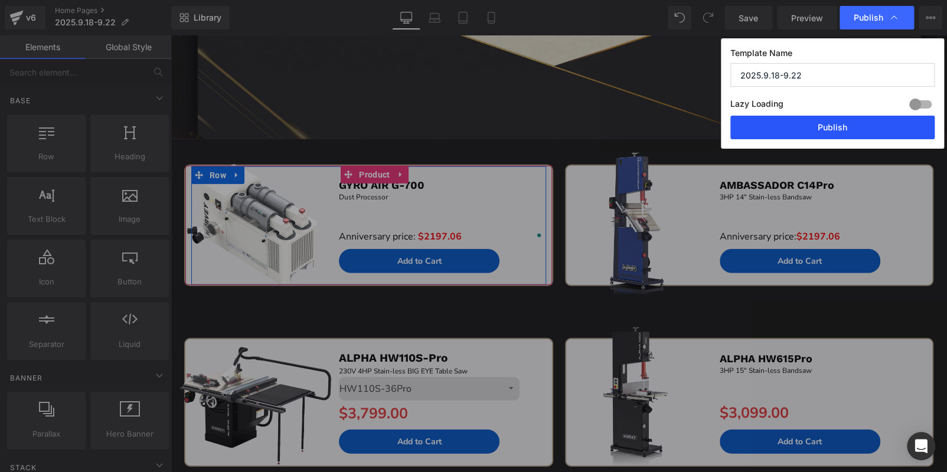
click at [835, 126] on button "Publish" at bounding box center [832, 128] width 204 height 24
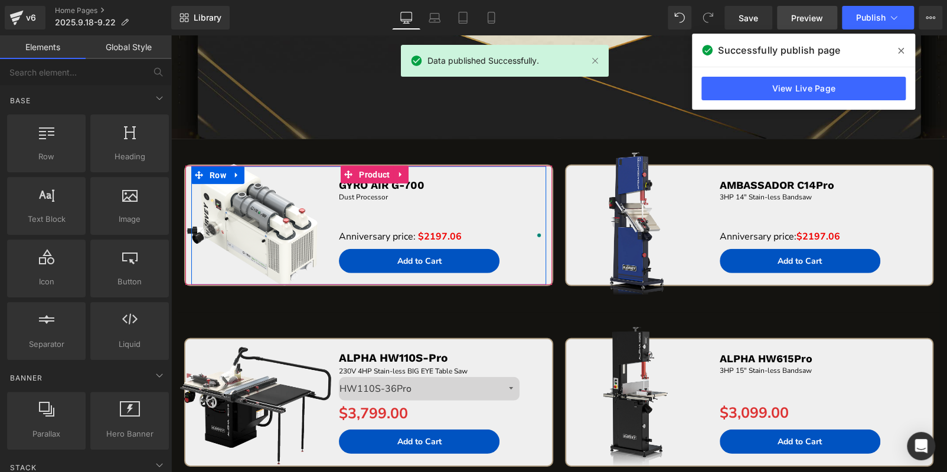
click at [789, 18] on link "Preview" at bounding box center [807, 18] width 60 height 24
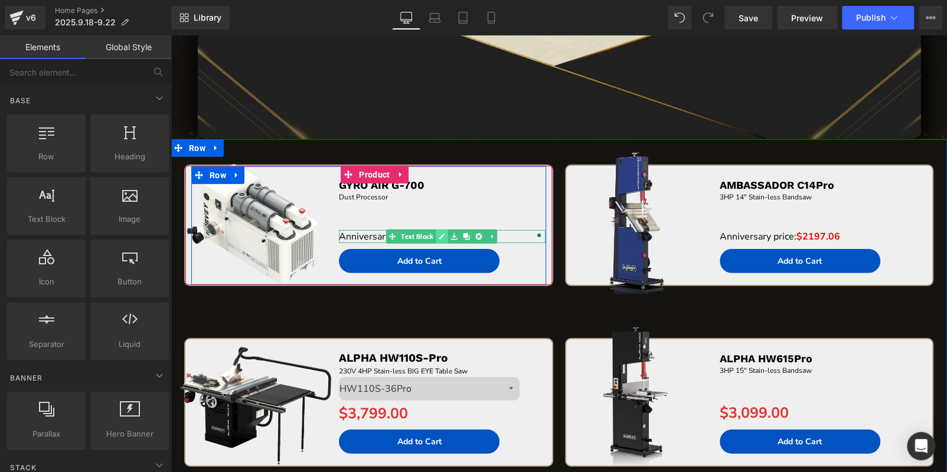
click at [440, 233] on icon at bounding box center [441, 236] width 6 height 7
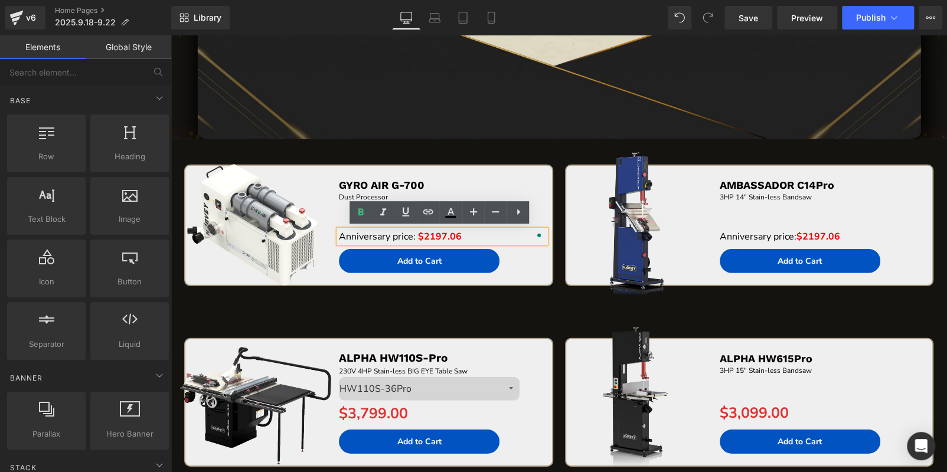
click at [418, 234] on span "$2197.06" at bounding box center [440, 236] width 44 height 13
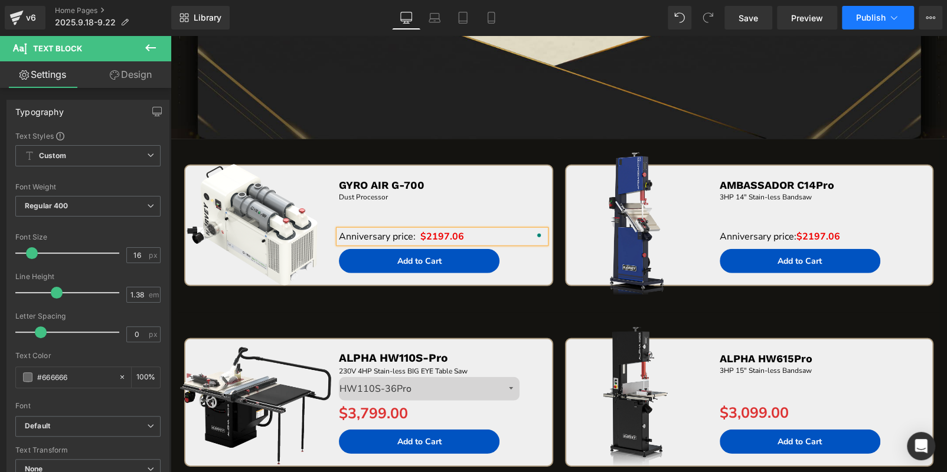
click at [854, 22] on button "Publish" at bounding box center [878, 18] width 72 height 24
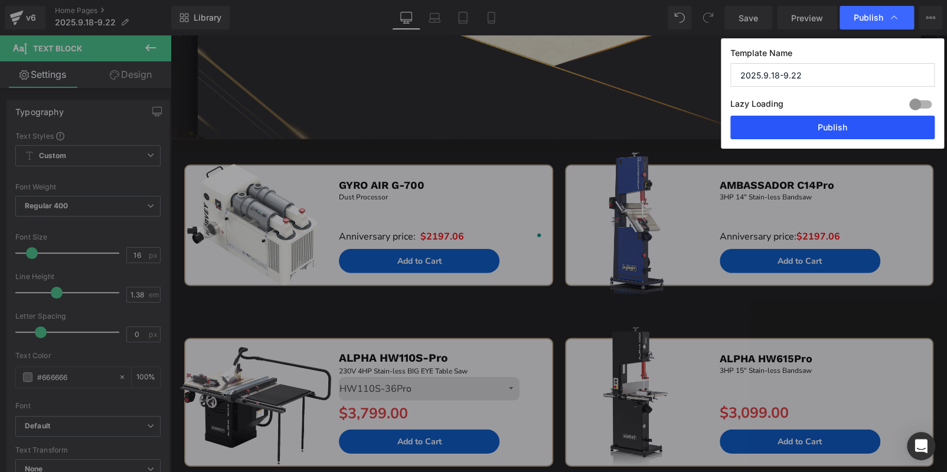
drag, startPoint x: 829, startPoint y: 134, endPoint x: 506, endPoint y: 128, distance: 323.0
click at [829, 134] on button "Publish" at bounding box center [832, 128] width 204 height 24
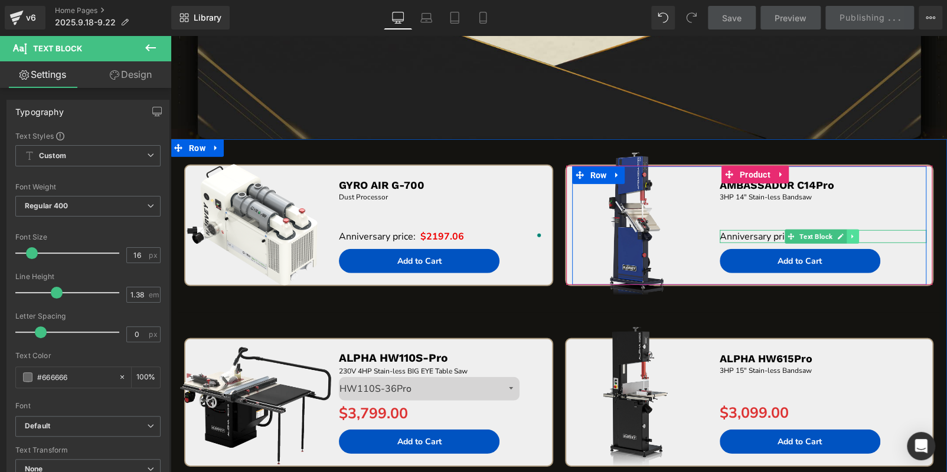
click at [851, 234] on icon at bounding box center [852, 236] width 2 height 4
click at [855, 234] on icon at bounding box center [858, 236] width 6 height 6
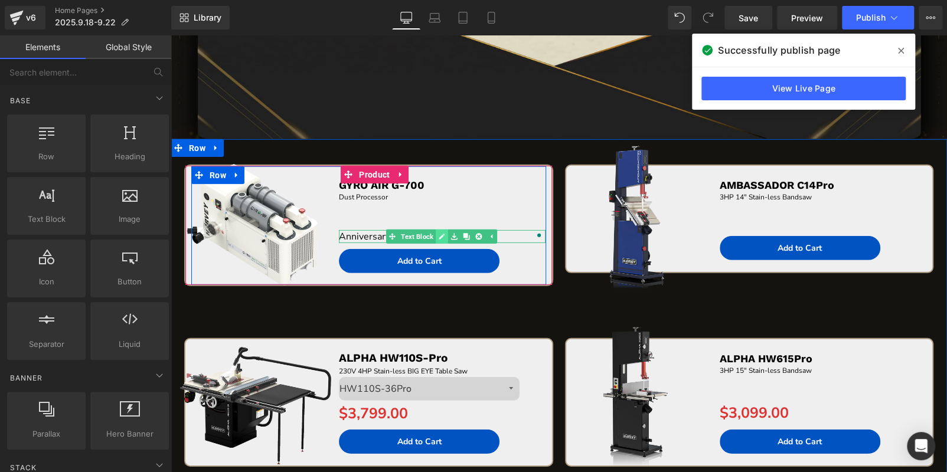
click at [437, 231] on link at bounding box center [442, 237] width 12 height 14
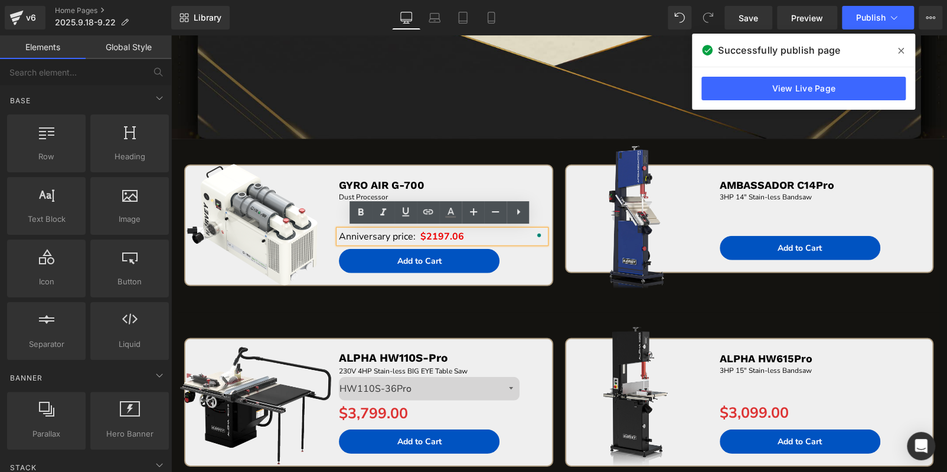
click at [420, 233] on span "$2197.06" at bounding box center [442, 236] width 44 height 13
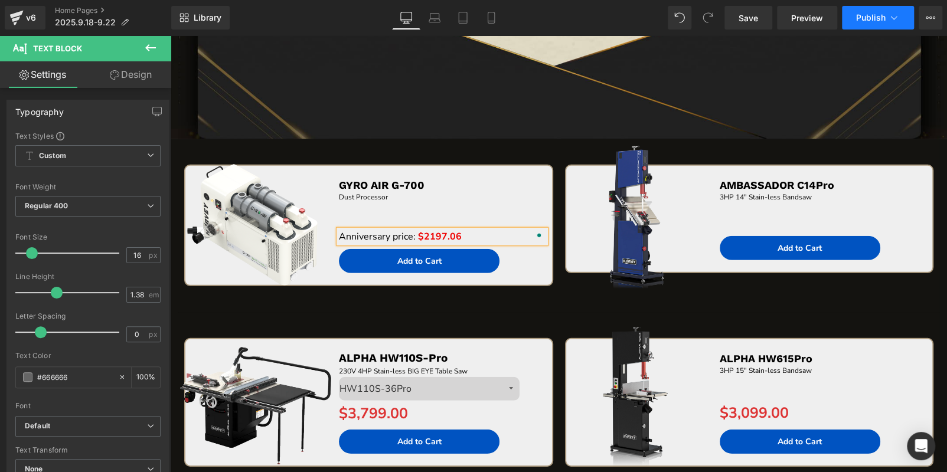
click at [872, 18] on span "Publish" at bounding box center [871, 17] width 30 height 9
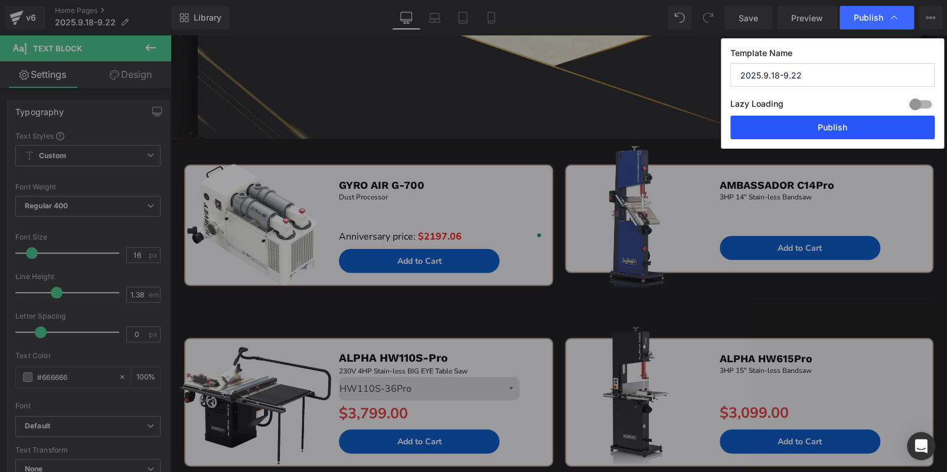
click at [839, 129] on button "Publish" at bounding box center [832, 128] width 204 height 24
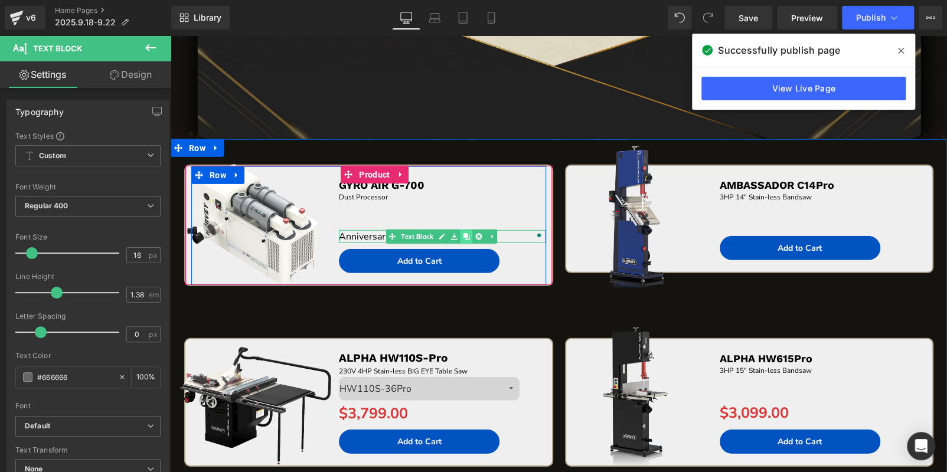
click at [463, 235] on icon at bounding box center [466, 236] width 6 height 6
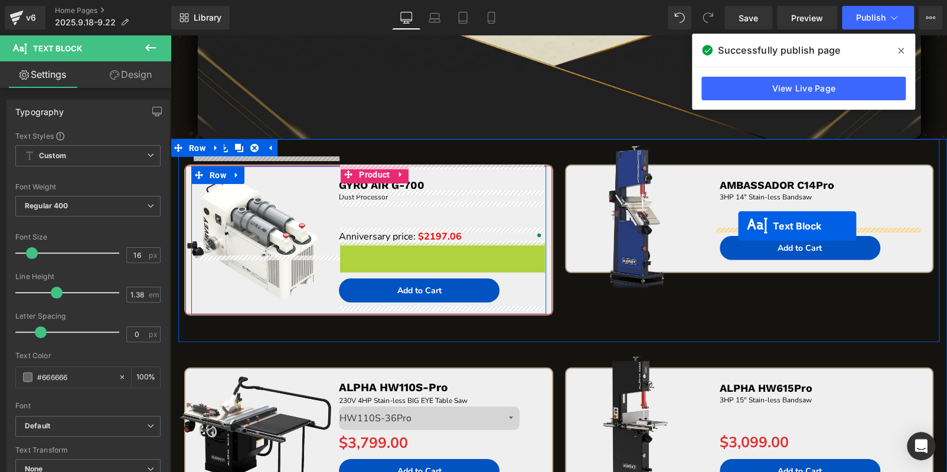
drag, startPoint x: 404, startPoint y: 249, endPoint x: 738, endPoint y: 226, distance: 334.3
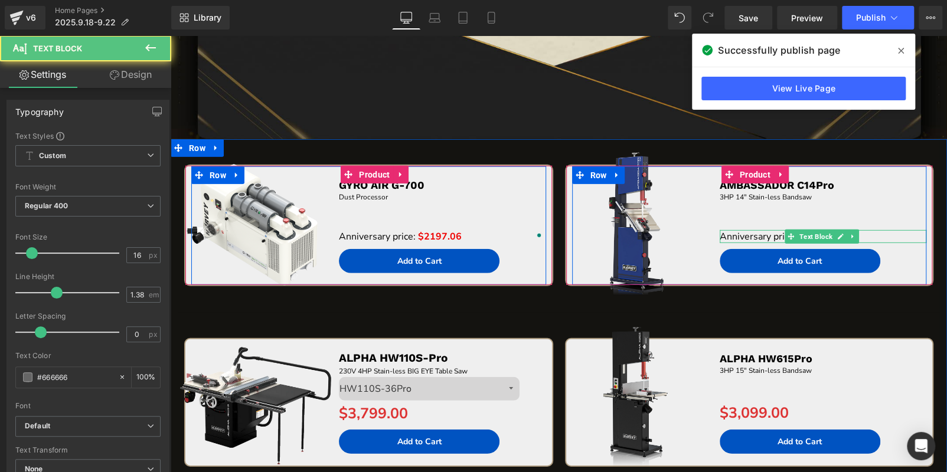
click at [874, 234] on p "Anniversary price: $2197.06" at bounding box center [823, 236] width 207 height 13
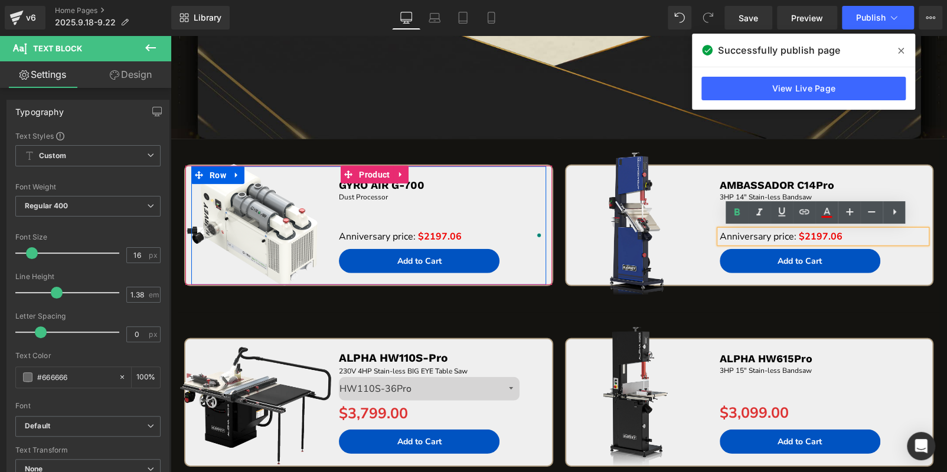
click at [874, 234] on p "Anniversary price: $2197.06" at bounding box center [823, 236] width 207 height 13
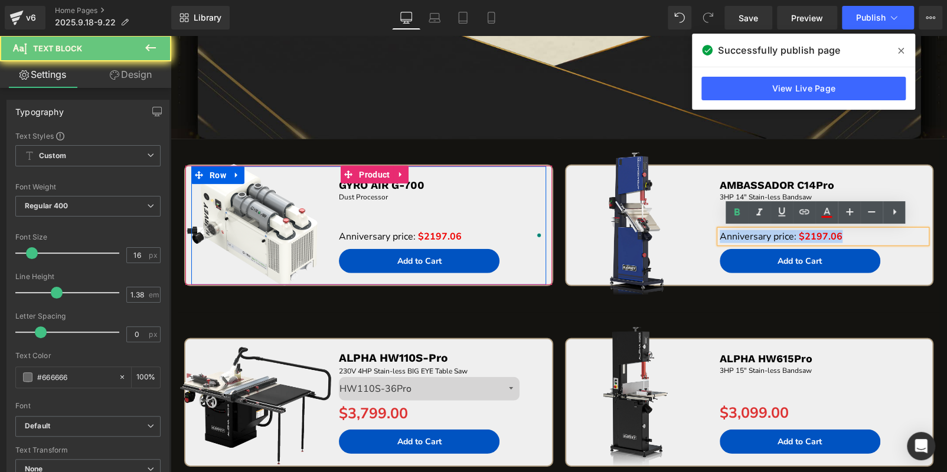
click at [874, 234] on p "Anniversary price: $2197.06" at bounding box center [823, 236] width 207 height 13
click at [801, 233] on span "$2197.06" at bounding box center [821, 236] width 44 height 13
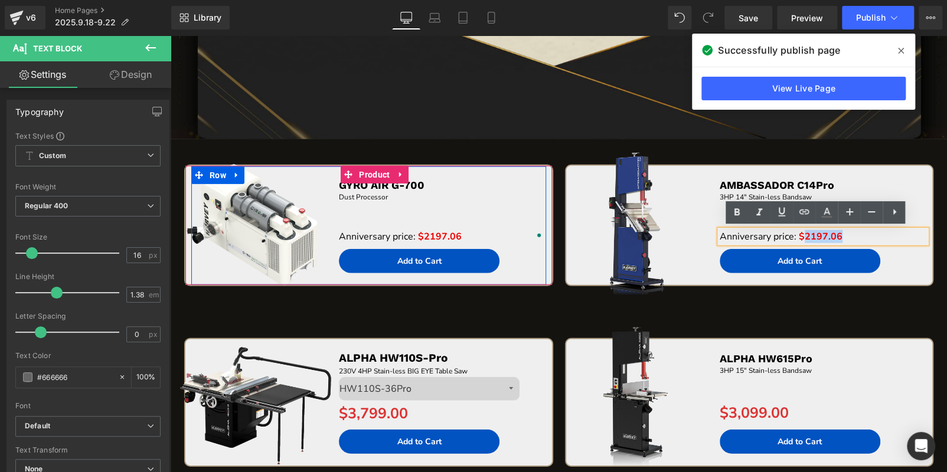
drag, startPoint x: 800, startPoint y: 233, endPoint x: 839, endPoint y: 235, distance: 39.0
click at [839, 235] on p "Anniversary price: $2197.06" at bounding box center [823, 236] width 207 height 13
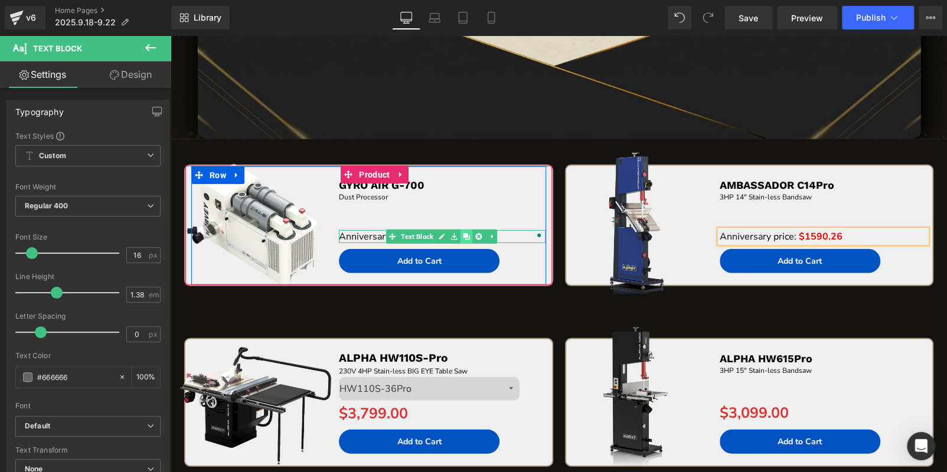
click at [462, 239] on link at bounding box center [466, 237] width 12 height 14
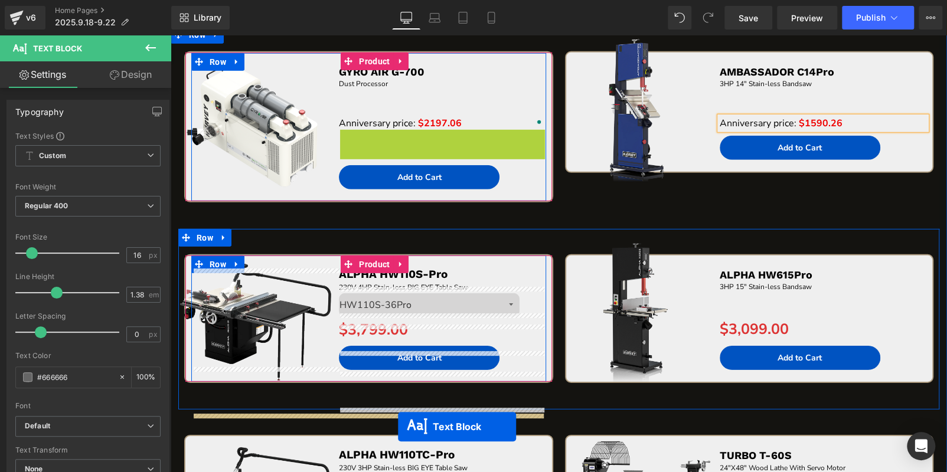
scroll to position [1888, 0]
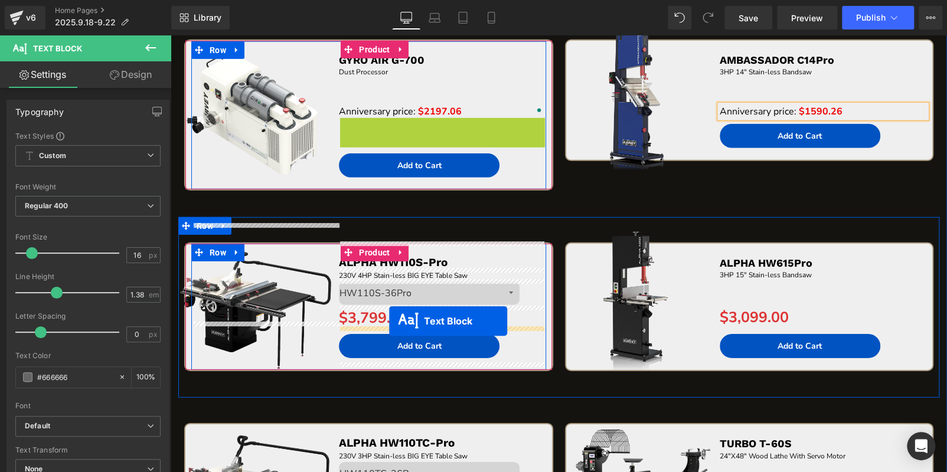
drag, startPoint x: 406, startPoint y: 252, endPoint x: 389, endPoint y: 321, distance: 71.0
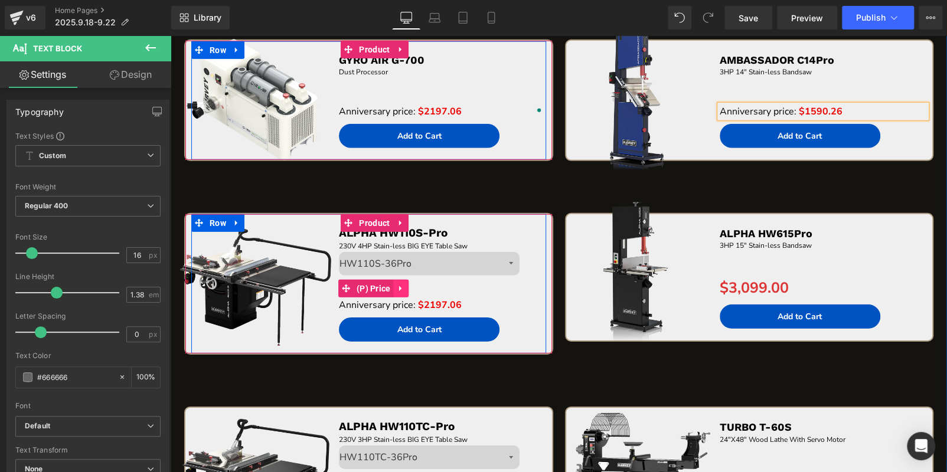
click at [399, 287] on icon at bounding box center [400, 288] width 2 height 5
click at [409, 287] on icon at bounding box center [409, 288] width 8 height 9
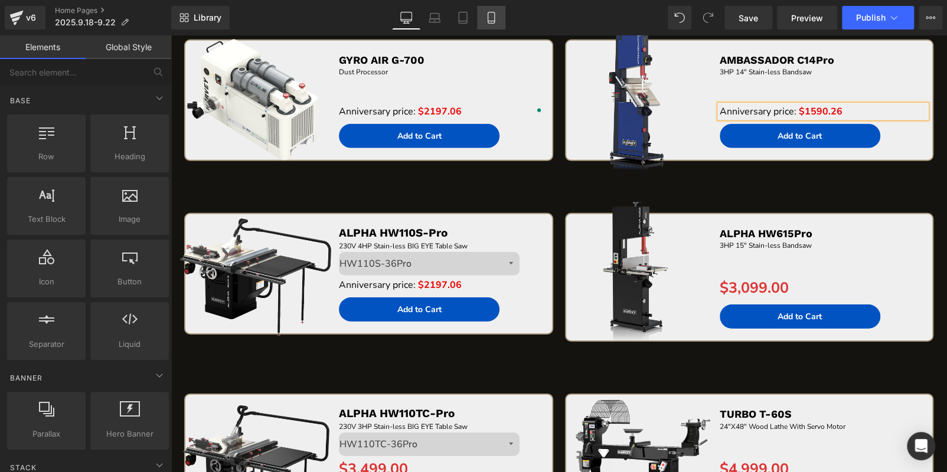
click at [489, 15] on icon at bounding box center [491, 18] width 12 height 12
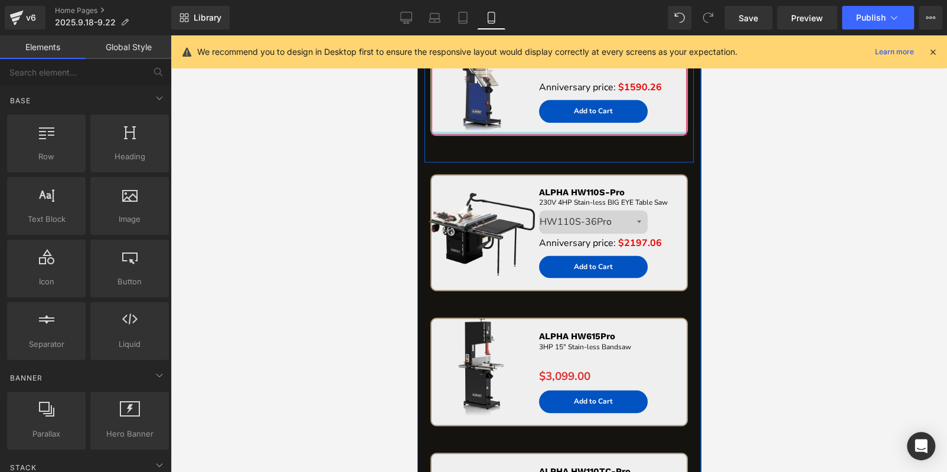
scroll to position [766, 0]
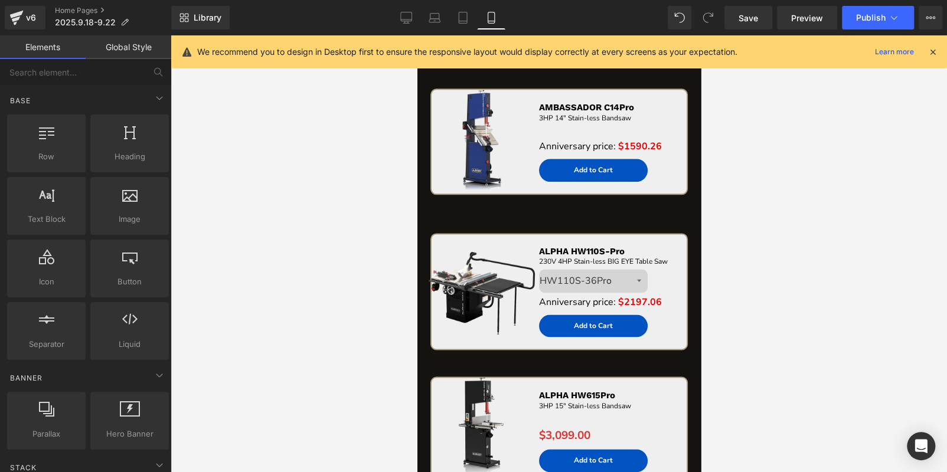
click at [391, 6] on div "Library Mobile Desktop Laptop Tablet Mobile Save Preview Publish Scheduled View…" at bounding box center [559, 18] width 776 height 24
click at [406, 24] on link "Desktop" at bounding box center [406, 18] width 28 height 24
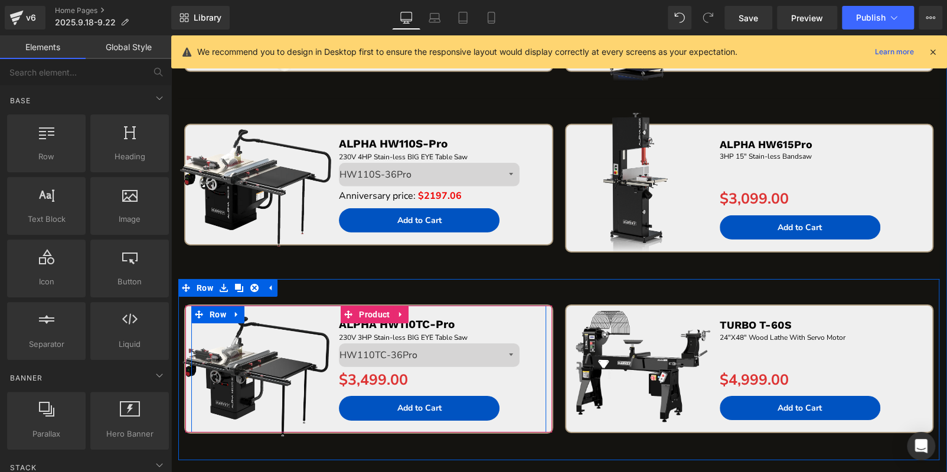
scroll to position [1917, 0]
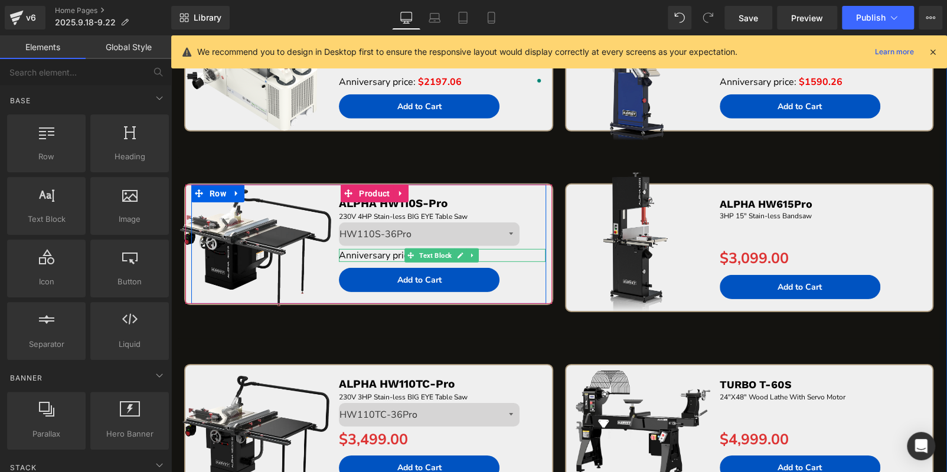
click at [492, 252] on p "Anniversary price: $2197.06" at bounding box center [442, 255] width 207 height 13
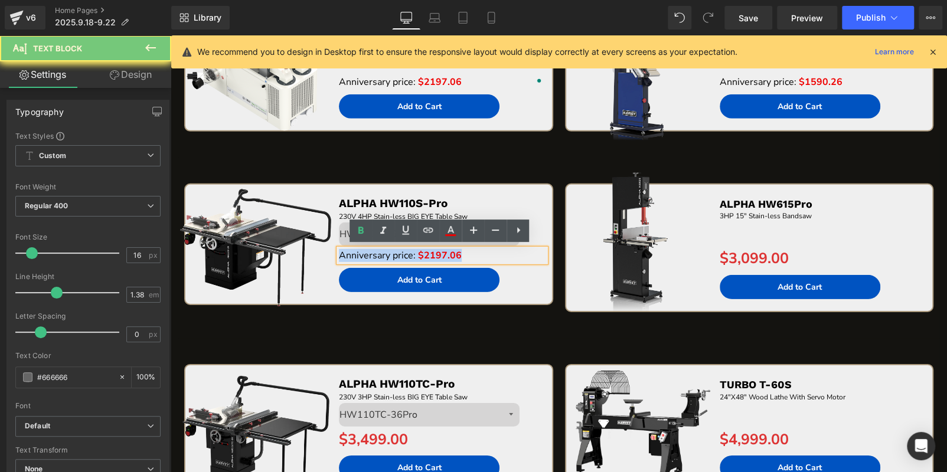
click at [492, 252] on p "Anniversary price: $2197.06" at bounding box center [442, 255] width 207 height 13
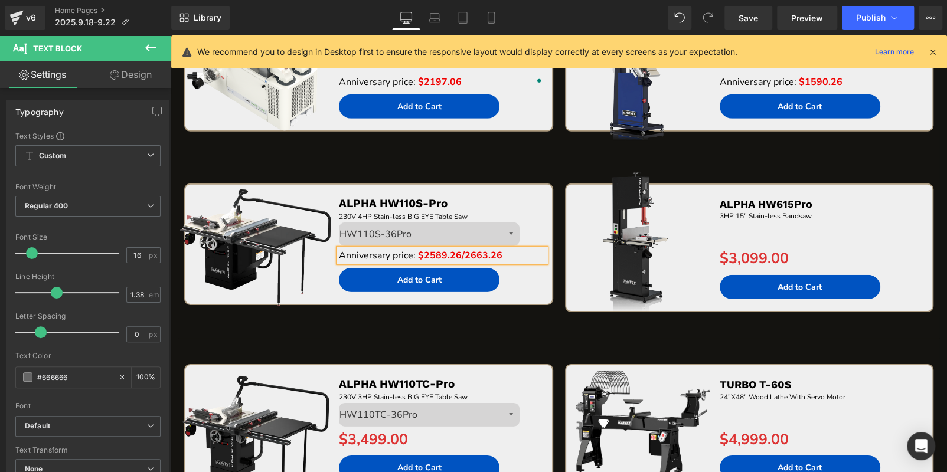
click at [513, 158] on div "Sale Off (P) Image ALPHA HW110S-Pro Text Block 230V 4HP Stain-less BIG EYE Tabl…" at bounding box center [558, 248] width 761 height 181
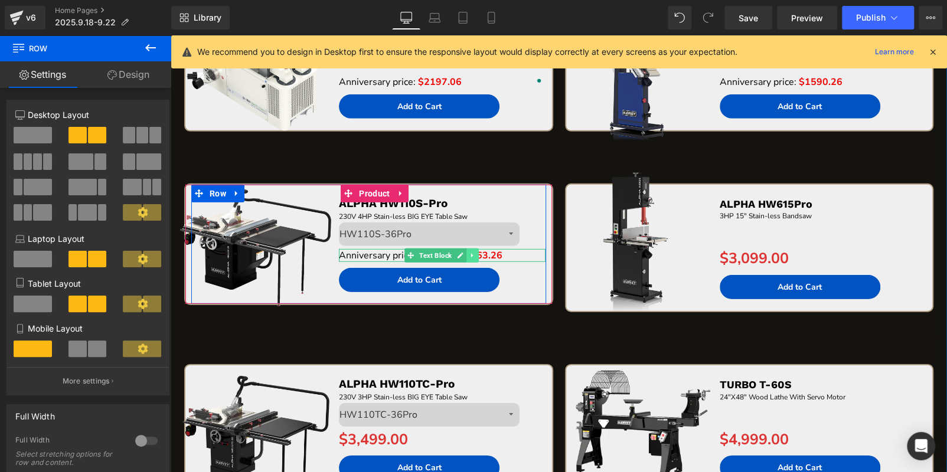
click at [475, 251] on link at bounding box center [472, 256] width 12 height 14
click at [467, 253] on icon at bounding box center [466, 255] width 6 height 7
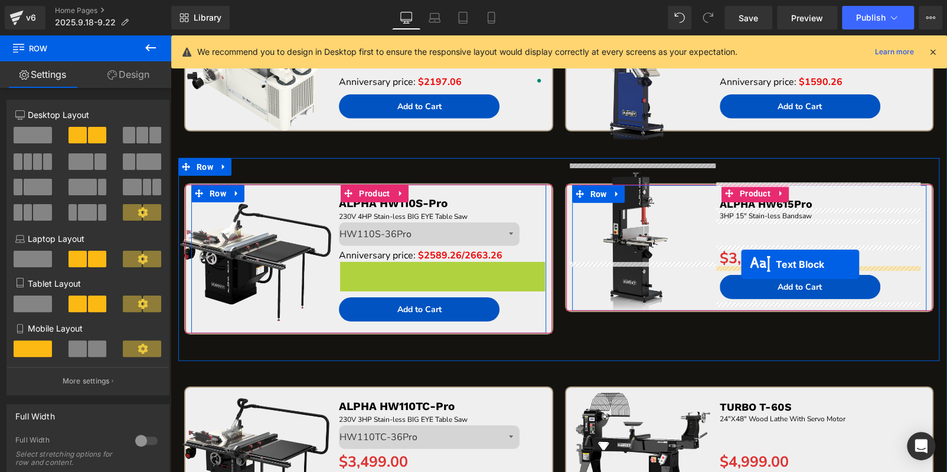
drag, startPoint x: 407, startPoint y: 266, endPoint x: 741, endPoint y: 264, distance: 334.1
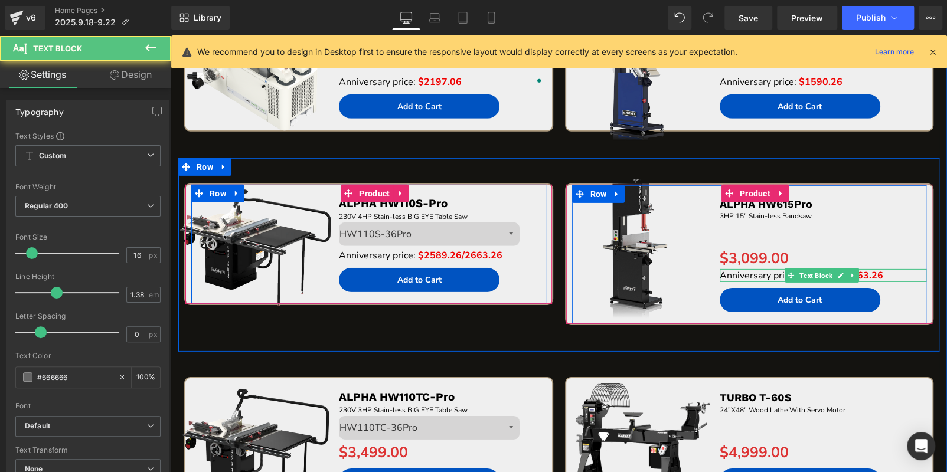
click at [752, 252] on div "$3,099.00 (P) Price" at bounding box center [823, 259] width 207 height 20
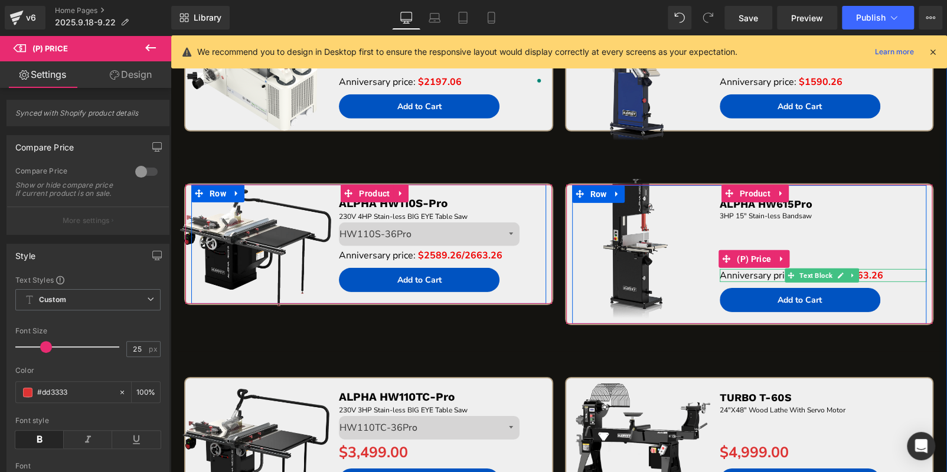
drag, startPoint x: 776, startPoint y: 255, endPoint x: 783, endPoint y: 256, distance: 7.2
click at [779, 256] on icon at bounding box center [781, 258] width 8 height 9
click at [785, 256] on icon at bounding box center [789, 258] width 8 height 9
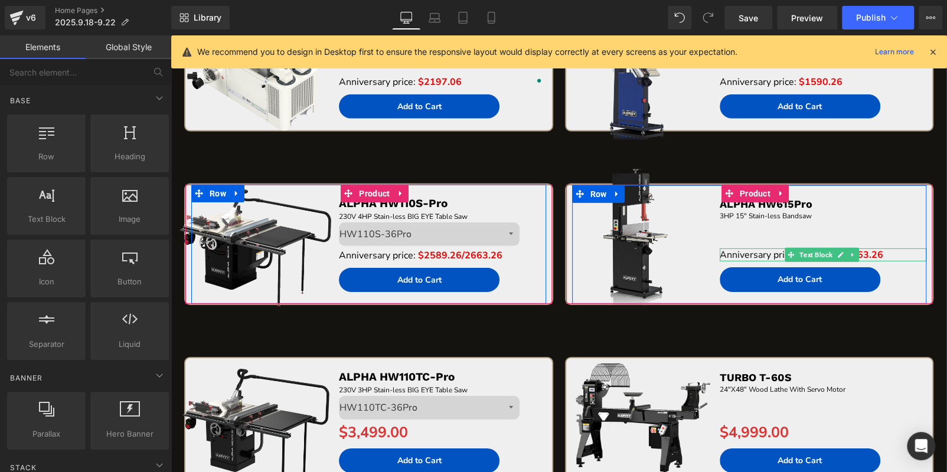
click at [888, 252] on p "Anniversary price: $2589.26/2663.26" at bounding box center [823, 255] width 207 height 13
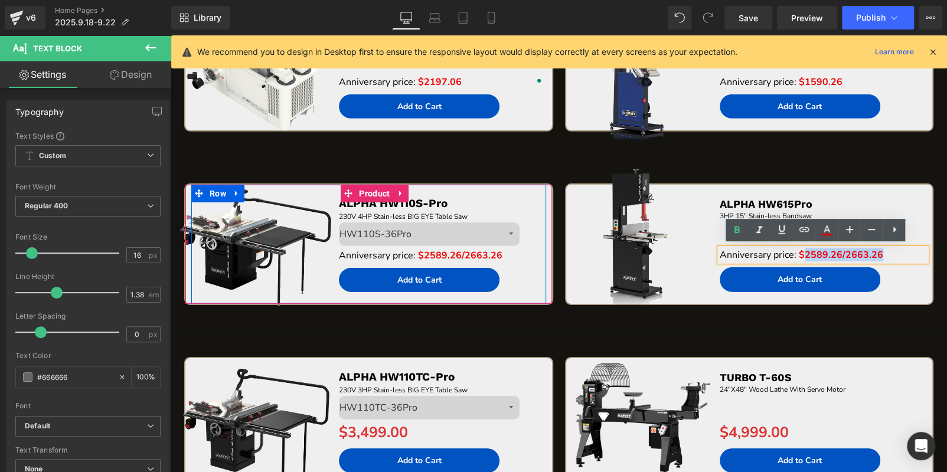
drag, startPoint x: 880, startPoint y: 250, endPoint x: 799, endPoint y: 251, distance: 81.5
click at [799, 251] on p "Anniversary price: $2589.26/2663.26" at bounding box center [823, 255] width 207 height 13
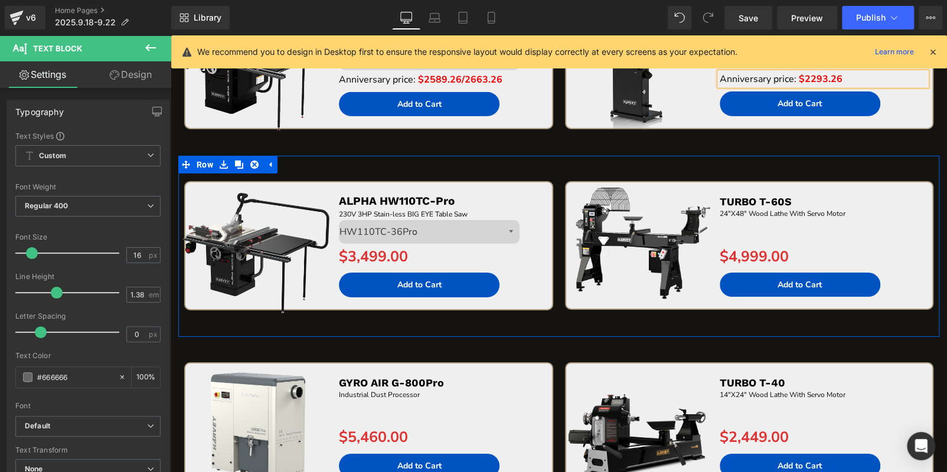
scroll to position [2095, 0]
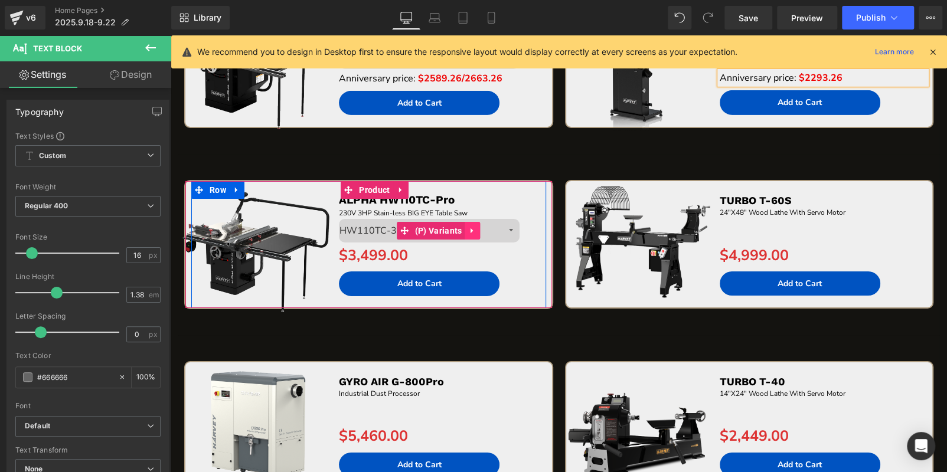
click at [471, 230] on icon at bounding box center [472, 230] width 2 height 5
click at [401, 253] on icon at bounding box center [401, 255] width 8 height 9
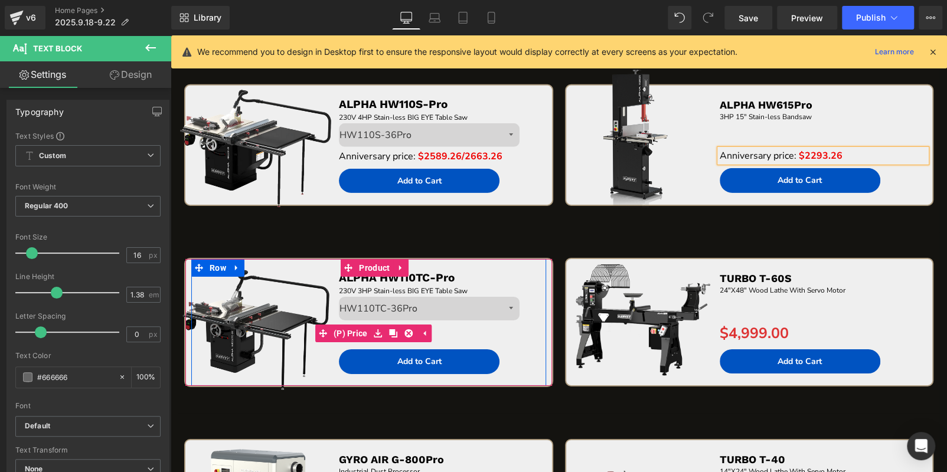
scroll to position [1977, 0]
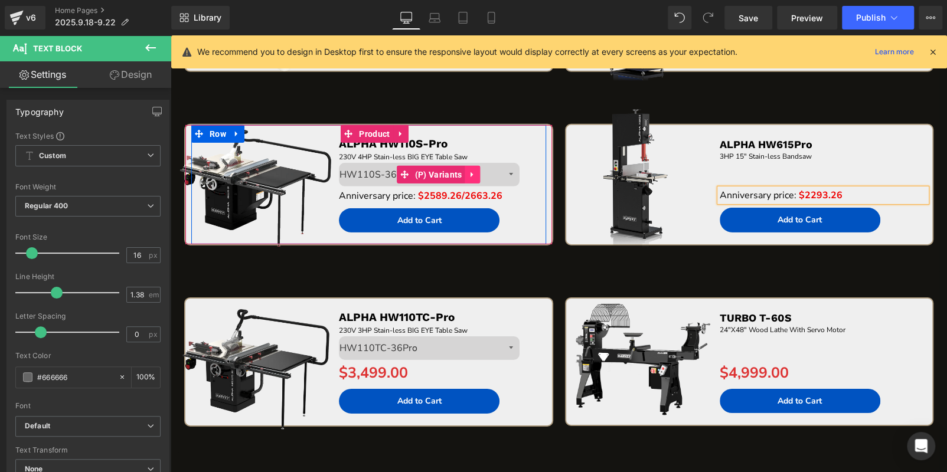
click at [478, 171] on link at bounding box center [472, 175] width 15 height 18
click at [478, 171] on icon at bounding box center [480, 175] width 8 height 8
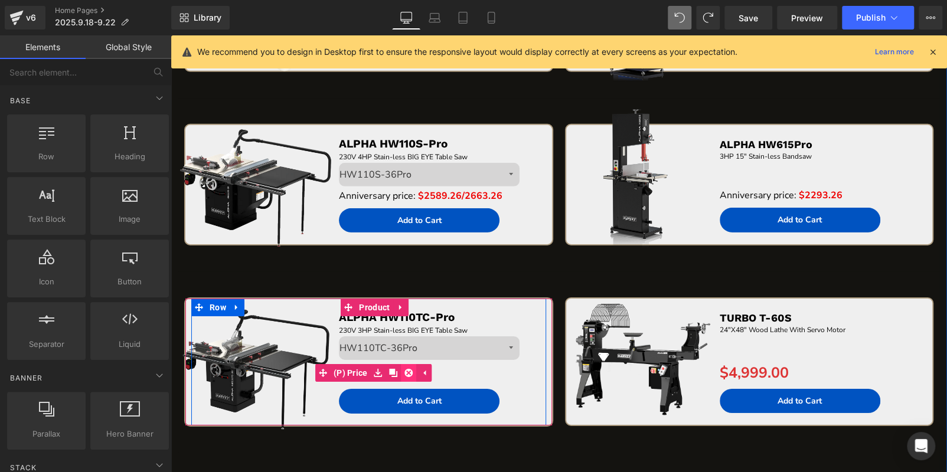
click at [410, 373] on icon at bounding box center [409, 373] width 8 height 8
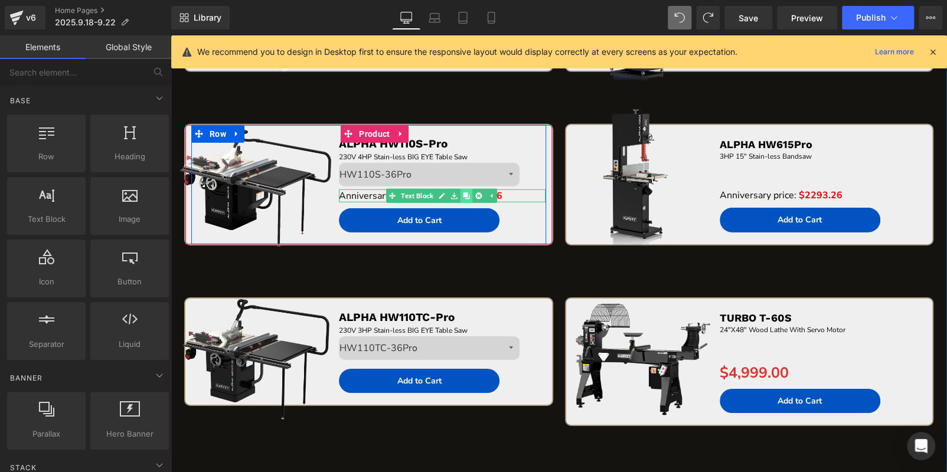
click at [467, 194] on icon at bounding box center [466, 195] width 6 height 7
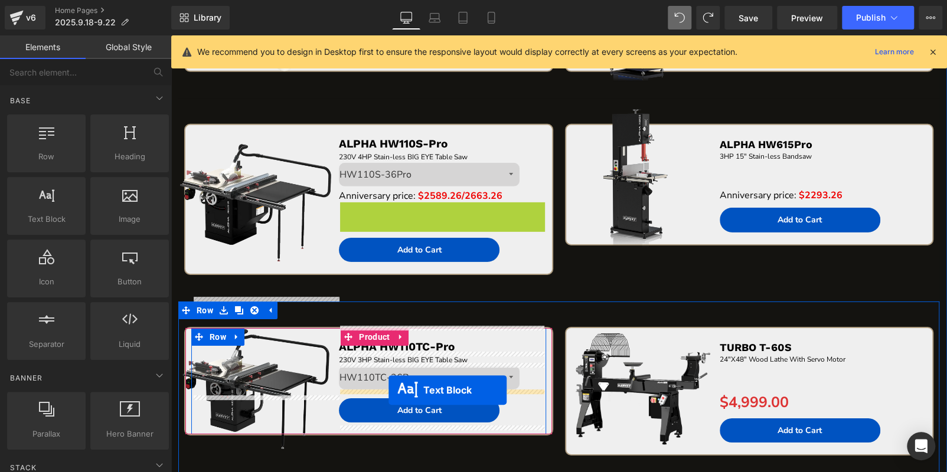
drag, startPoint x: 409, startPoint y: 205, endPoint x: 388, endPoint y: 390, distance: 185.9
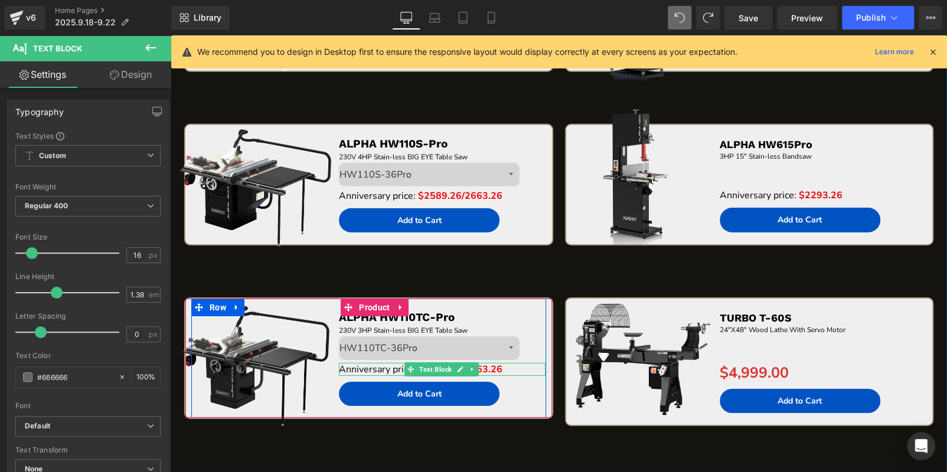
click at [516, 368] on p "Anniversary price: $2589.26/2663.26" at bounding box center [442, 369] width 207 height 13
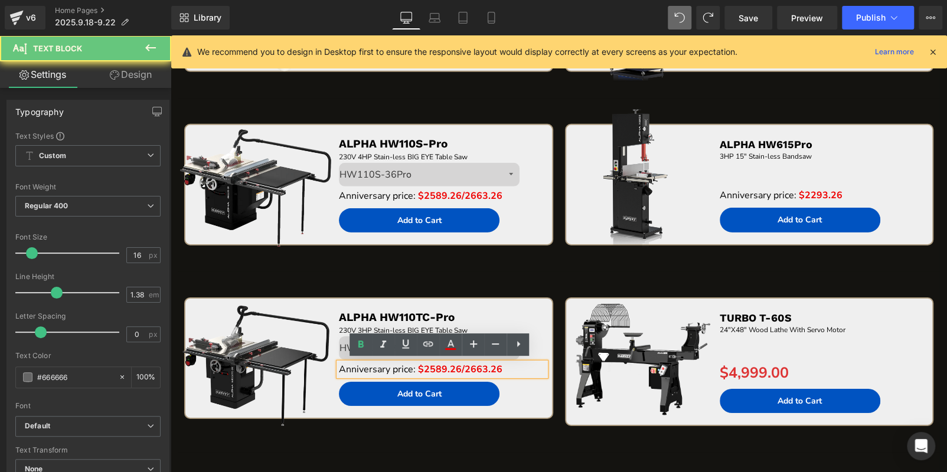
click at [516, 368] on p "Anniversary price: $2589.26/2663.26" at bounding box center [442, 369] width 207 height 13
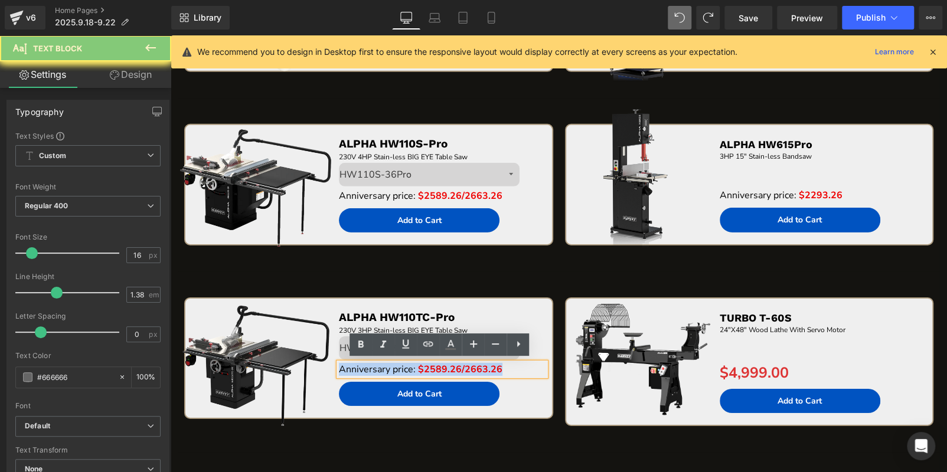
click at [422, 370] on span "$2589.26/2663.26" at bounding box center [460, 369] width 84 height 13
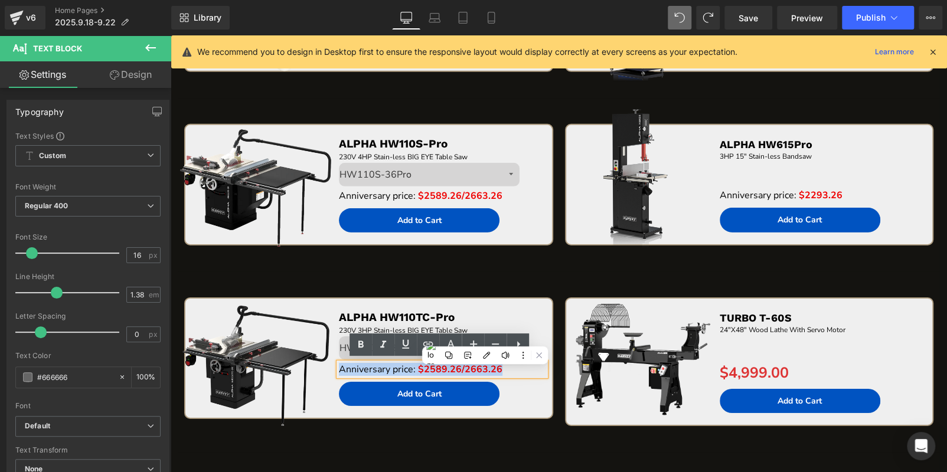
click at [422, 369] on span "$2589.26/2663.26" at bounding box center [460, 369] width 84 height 13
click at [432, 366] on span "$2589.26/2663.26" at bounding box center [460, 369] width 84 height 13
drag, startPoint x: 420, startPoint y: 368, endPoint x: 509, endPoint y: 371, distance: 89.2
click at [509, 371] on p "Anniversary price: $2589.26/2663.26" at bounding box center [442, 369] width 207 height 13
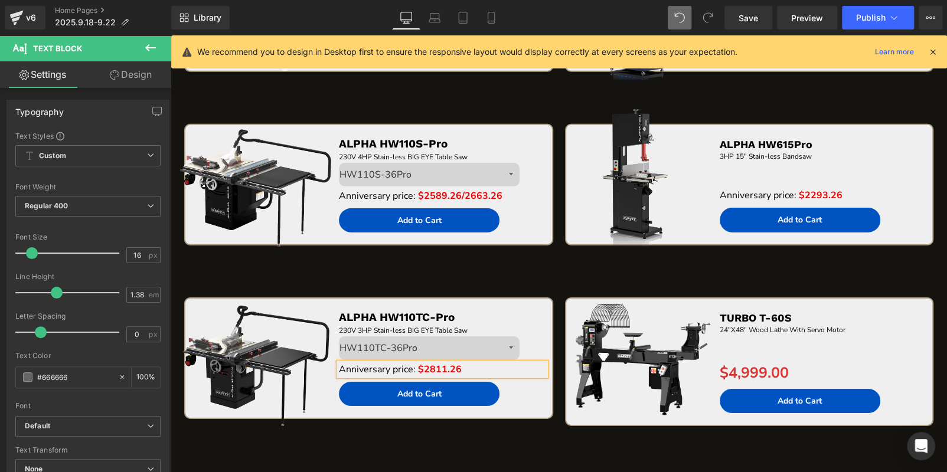
click at [499, 369] on p "Anniversary price: $2811.26" at bounding box center [442, 369] width 207 height 13
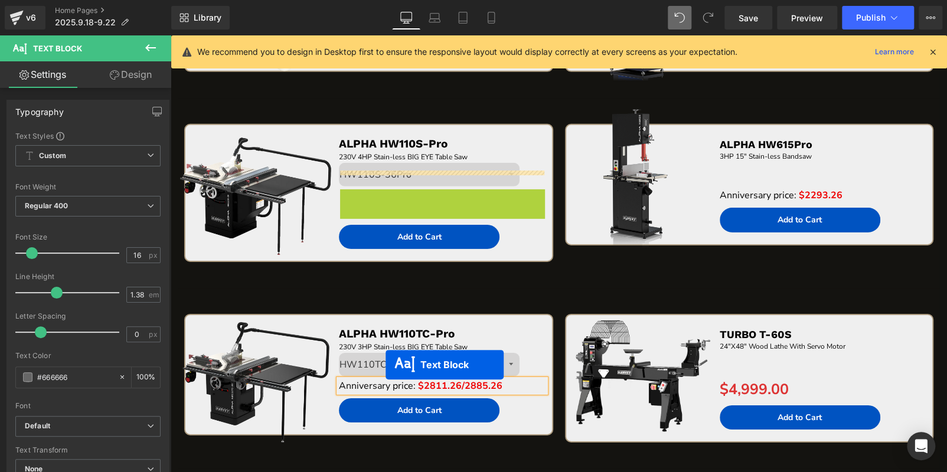
scroll to position [1993, 0]
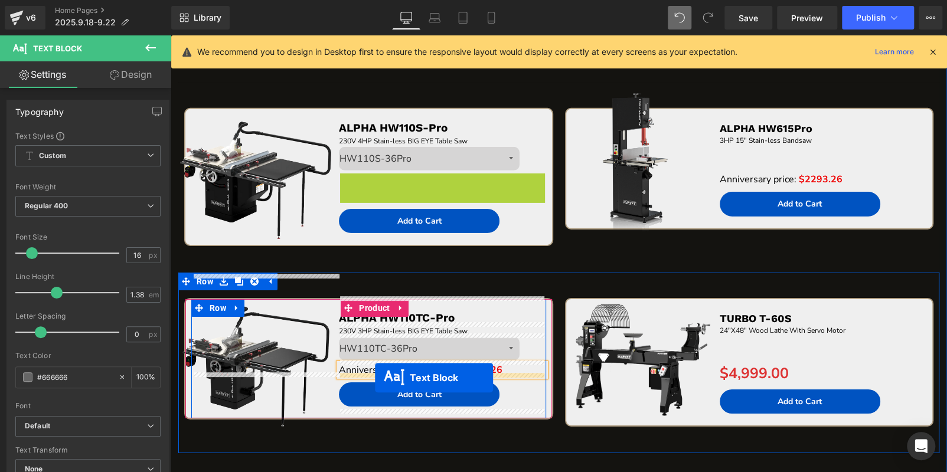
drag, startPoint x: 392, startPoint y: 193, endPoint x: 375, endPoint y: 378, distance: 185.6
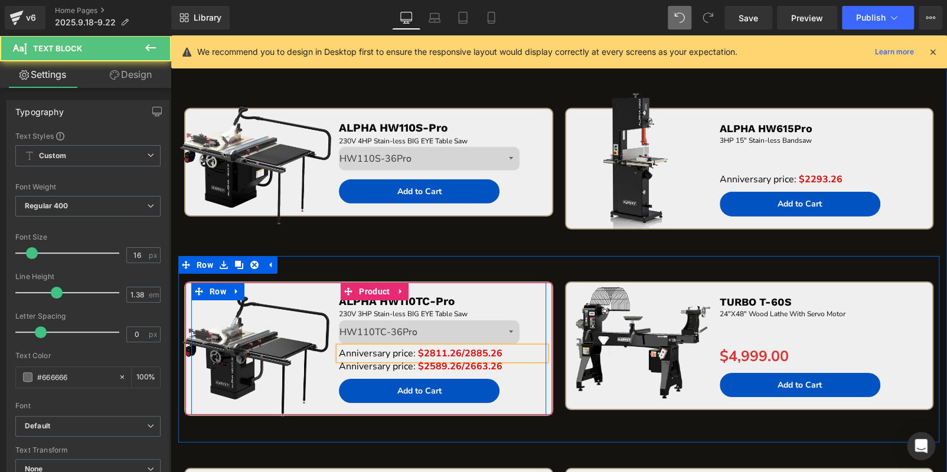
scroll to position [1976, 0]
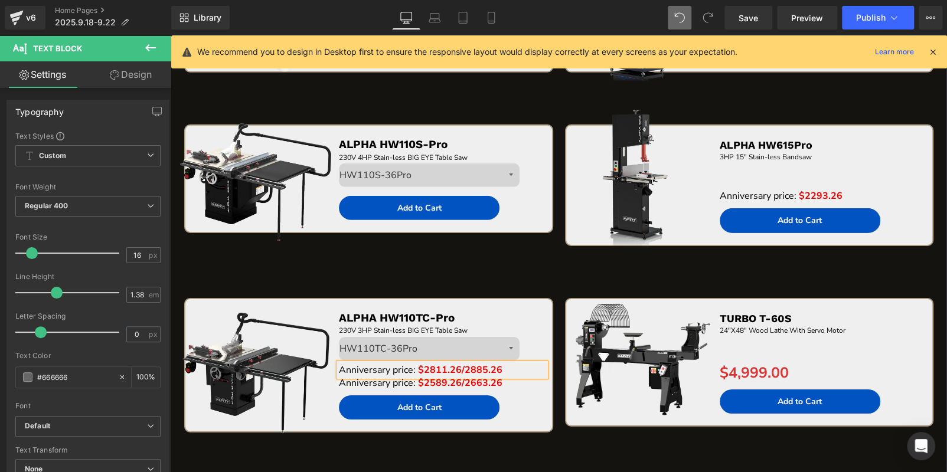
click at [561, 275] on div "Sale Off (P) Image ALPHA HW110TC-Pro Text Block 230V 3HP Stain-less BIG EYE Tab…" at bounding box center [558, 366] width 761 height 187
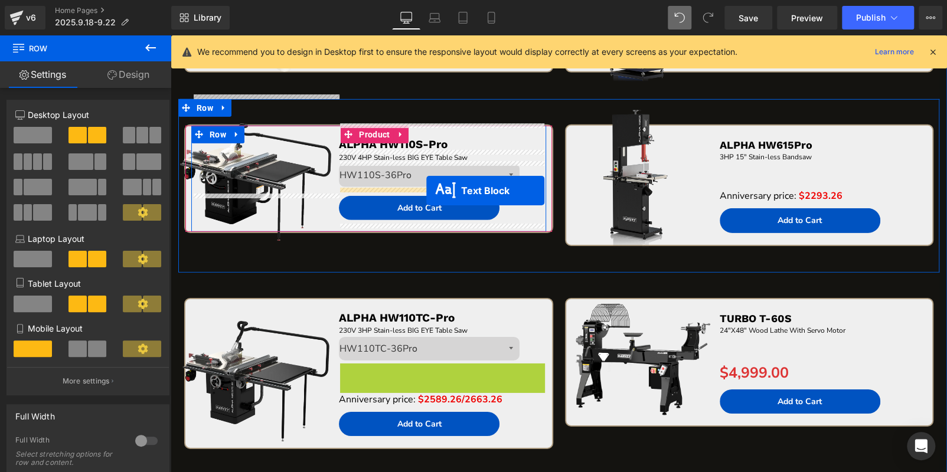
drag, startPoint x: 408, startPoint y: 344, endPoint x: 426, endPoint y: 190, distance: 155.1
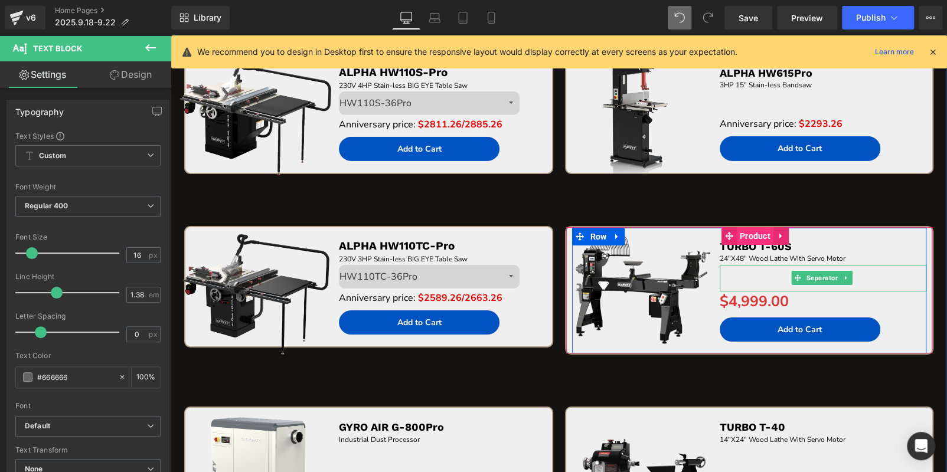
scroll to position [2035, 0]
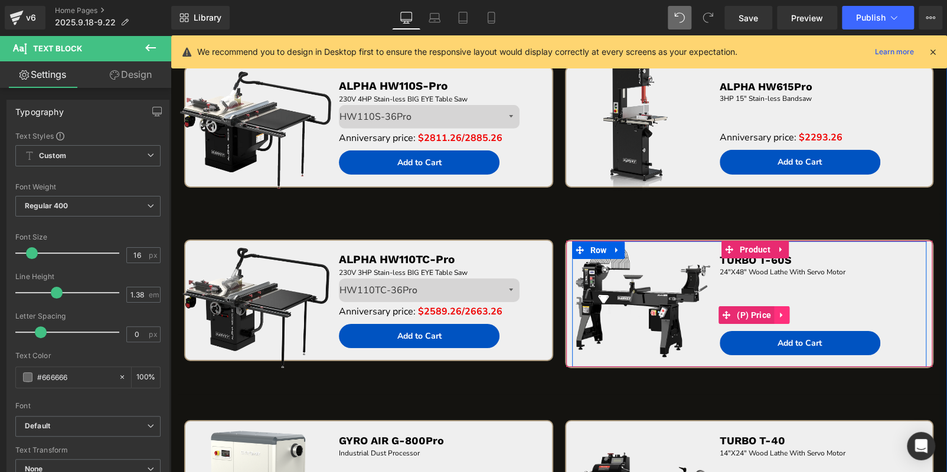
click at [779, 311] on icon at bounding box center [781, 315] width 8 height 9
click at [785, 311] on icon at bounding box center [789, 315] width 8 height 8
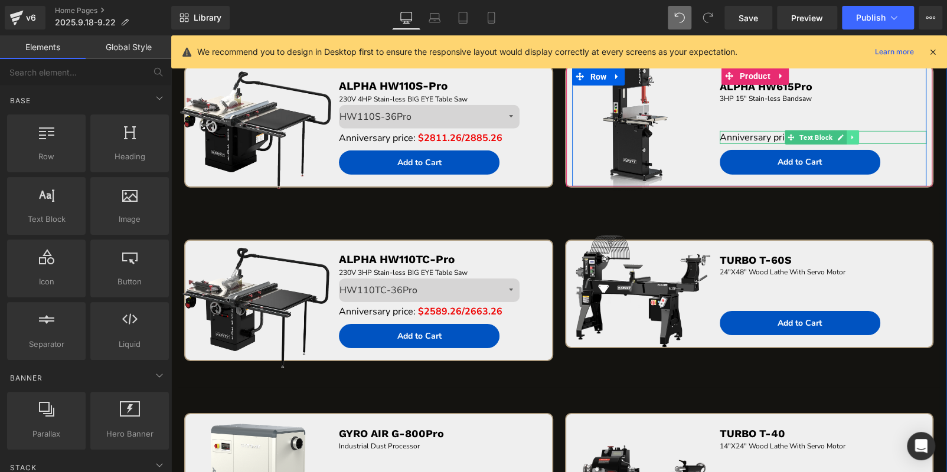
click at [850, 135] on icon at bounding box center [853, 137] width 6 height 7
click at [843, 136] on icon at bounding box center [846, 138] width 6 height 6
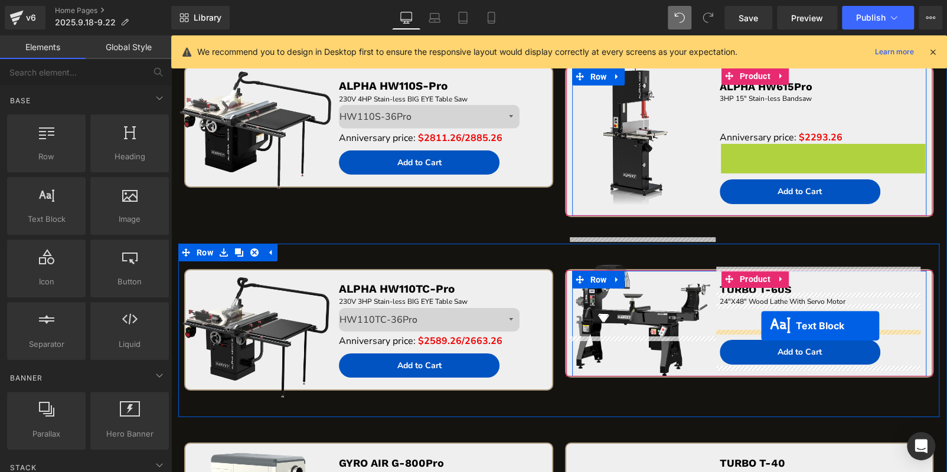
drag, startPoint x: 783, startPoint y: 157, endPoint x: 766, endPoint y: 324, distance: 167.9
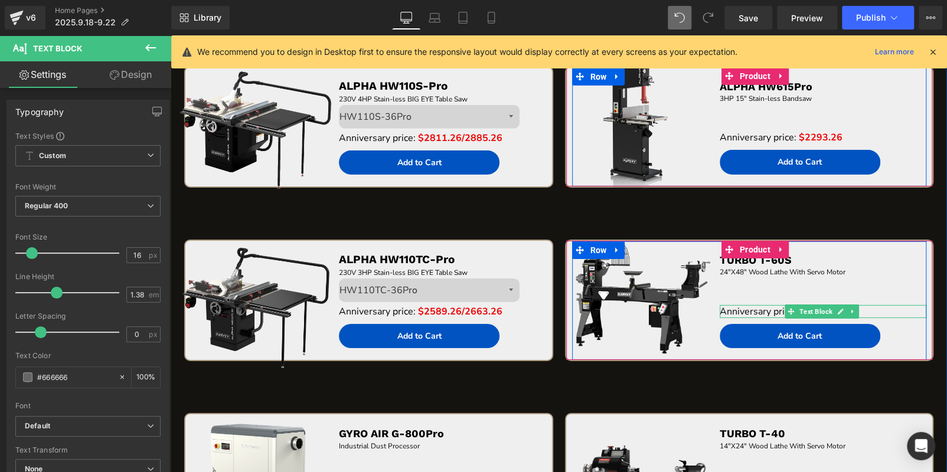
click at [878, 309] on p "Anniversary price: $2293.26" at bounding box center [823, 311] width 207 height 13
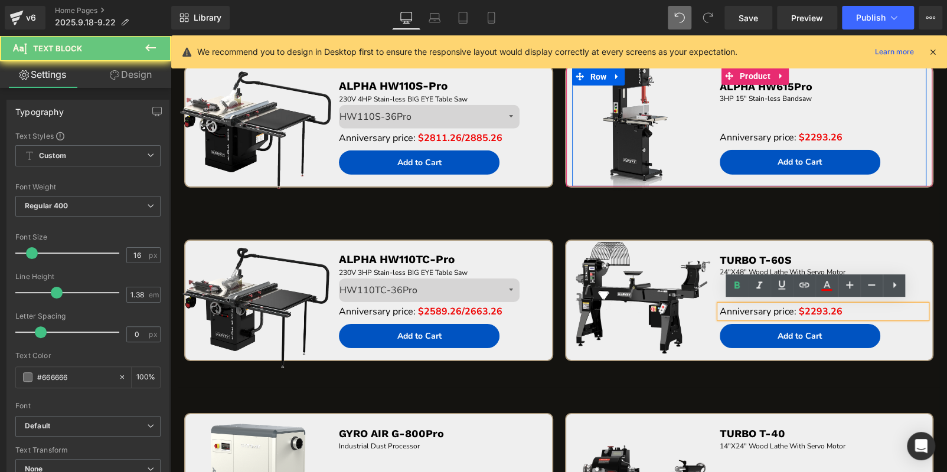
click at [878, 309] on p "Anniversary price: $2293.26" at bounding box center [823, 311] width 207 height 13
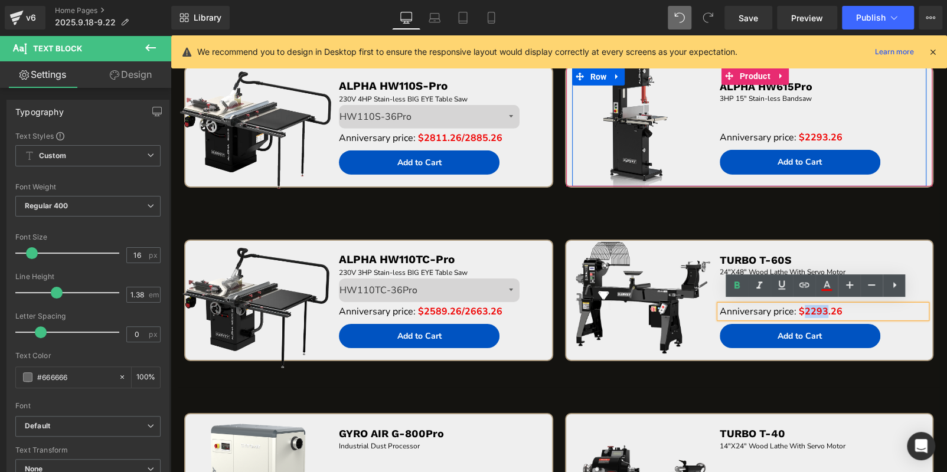
drag, startPoint x: 798, startPoint y: 308, endPoint x: 819, endPoint y: 312, distance: 21.7
click at [819, 312] on span "$2293.26" at bounding box center [821, 311] width 44 height 13
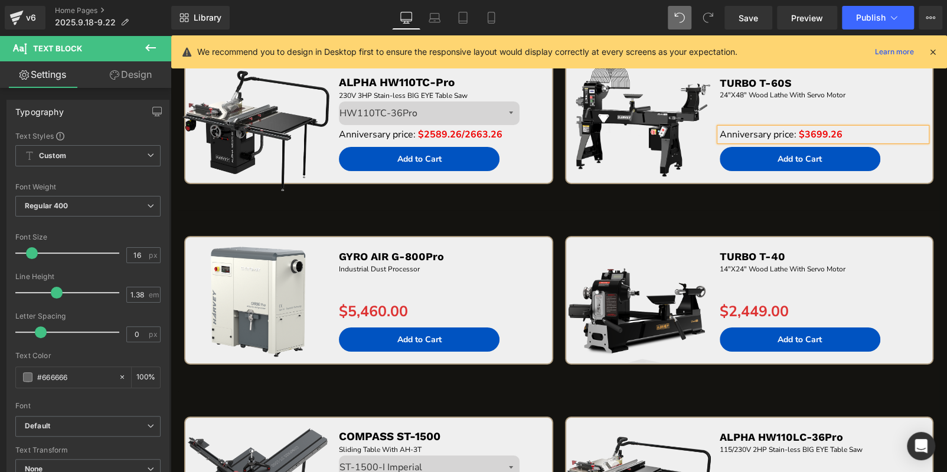
scroll to position [2213, 0]
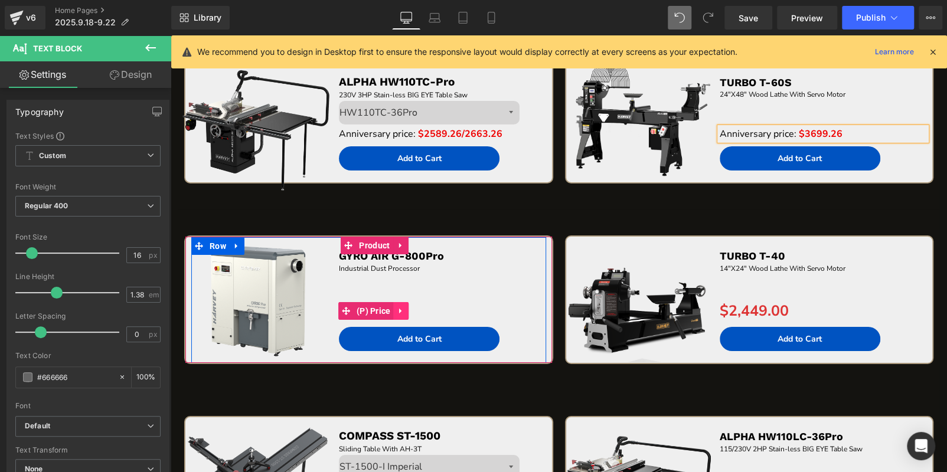
click at [397, 306] on icon at bounding box center [401, 310] width 8 height 9
click at [410, 307] on icon at bounding box center [409, 311] width 8 height 8
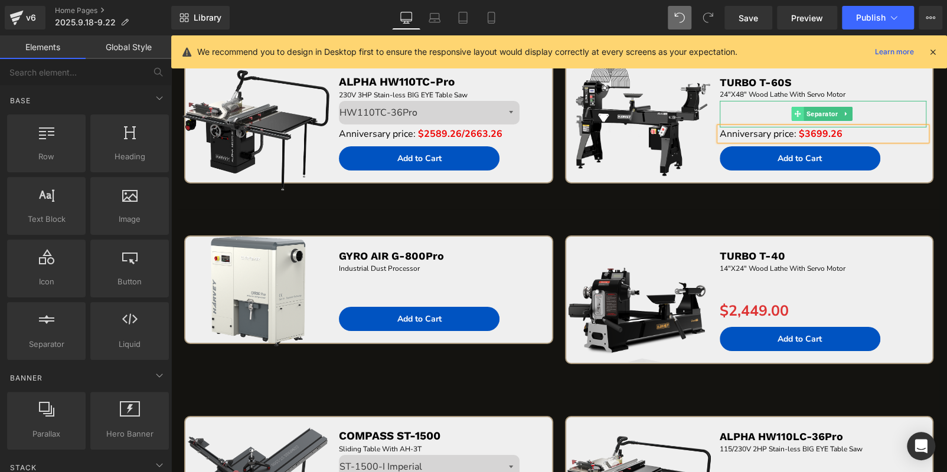
click at [791, 107] on span at bounding box center [797, 114] width 12 height 14
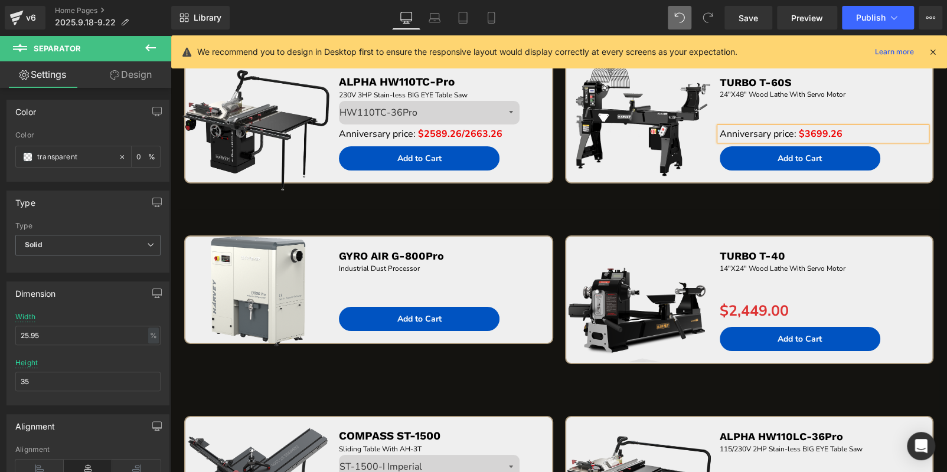
click at [799, 129] on span "$3699.26" at bounding box center [821, 134] width 44 height 13
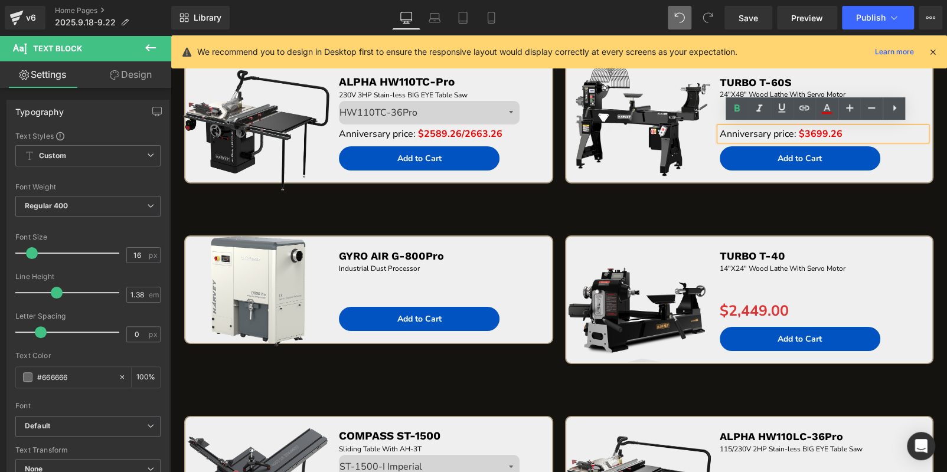
click at [927, 152] on div "Sale Off (P) Image TURBO T-60S Text Block 24"X48" Wood Lathe With Servo Motor T…" at bounding box center [749, 136] width 380 height 148
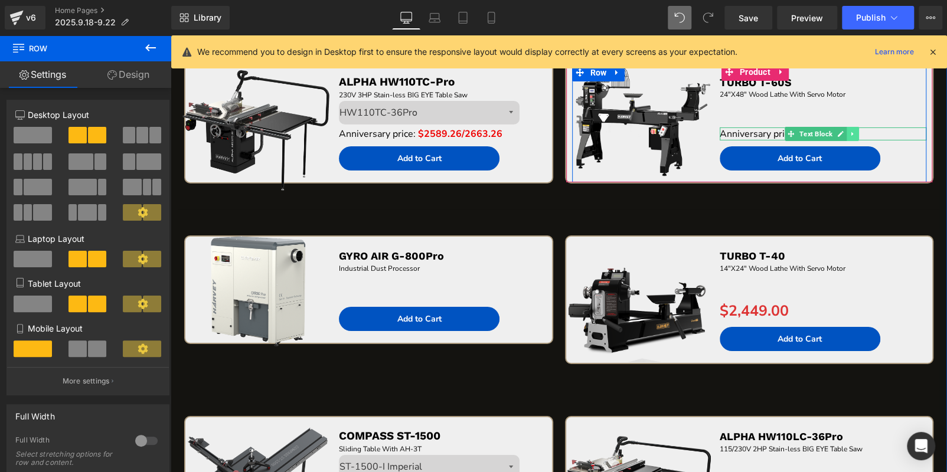
click at [851, 132] on icon at bounding box center [852, 134] width 2 height 4
click at [843, 130] on icon at bounding box center [846, 133] width 6 height 6
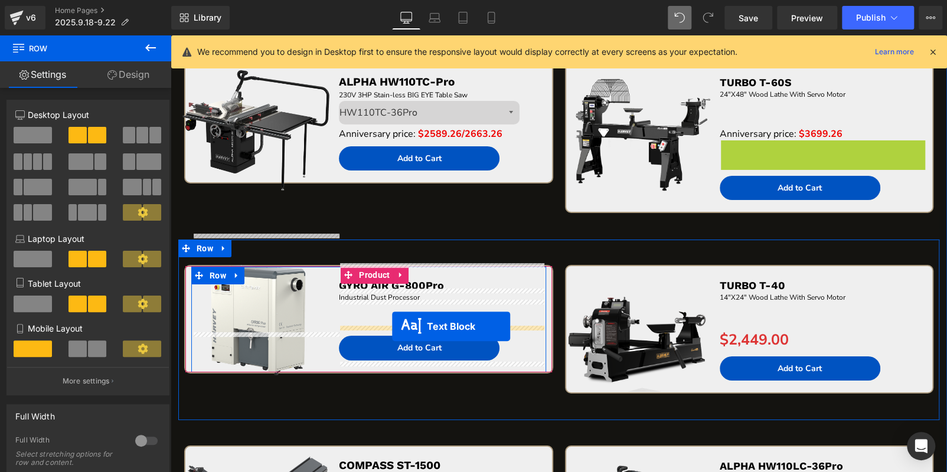
drag, startPoint x: 777, startPoint y: 143, endPoint x: 392, endPoint y: 326, distance: 427.0
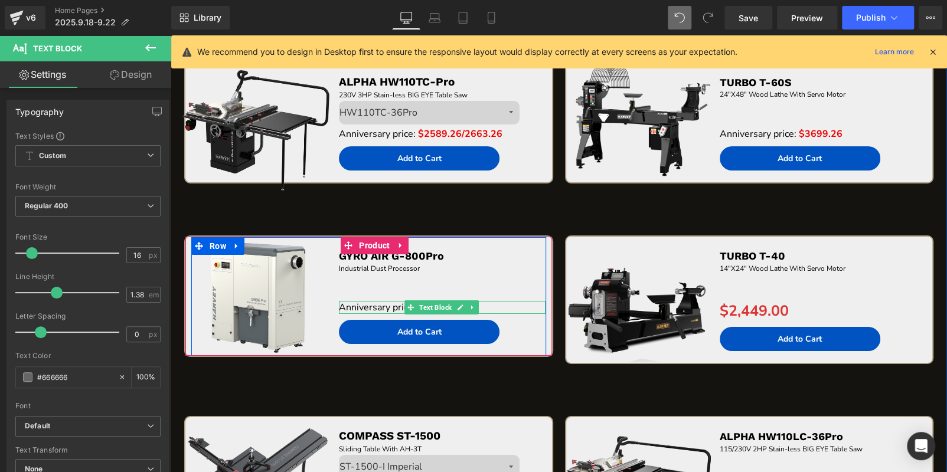
click at [458, 306] on icon at bounding box center [460, 308] width 6 height 6
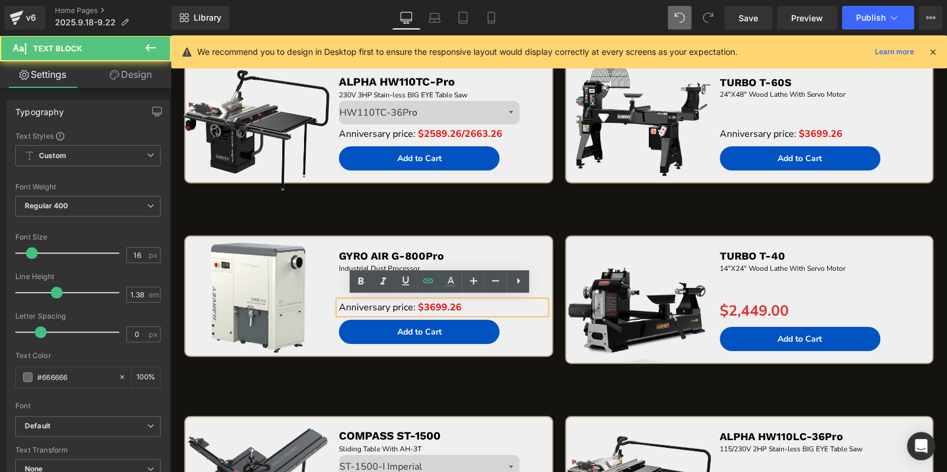
click at [452, 306] on span "$3699.26" at bounding box center [440, 307] width 44 height 13
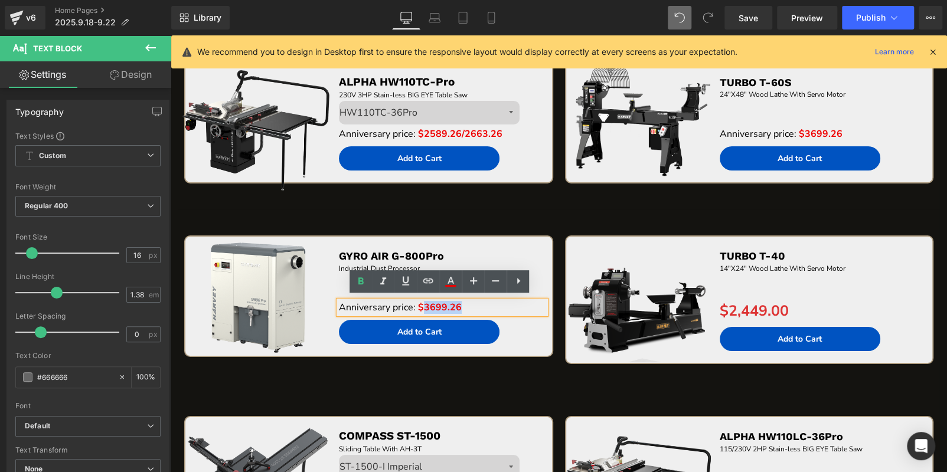
drag, startPoint x: 421, startPoint y: 305, endPoint x: 466, endPoint y: 306, distance: 45.5
click at [466, 306] on p "Anniversary price: $3699.26" at bounding box center [442, 307] width 207 height 13
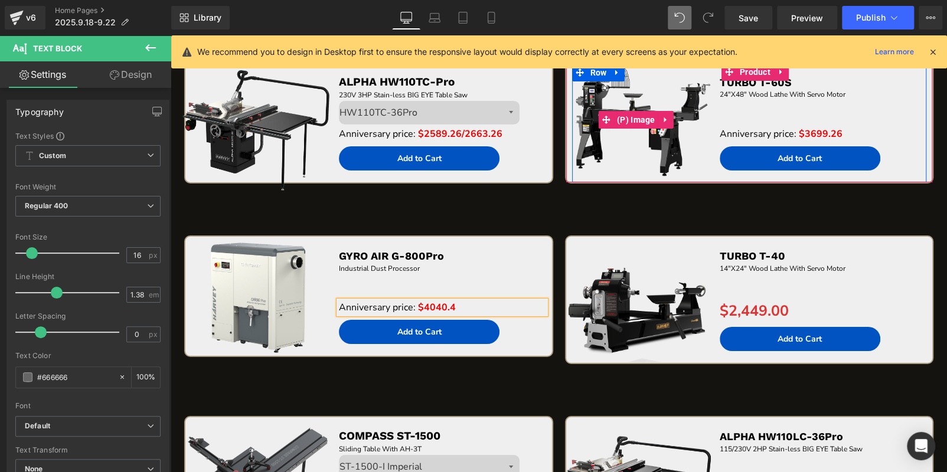
click at [557, 193] on img at bounding box center [636, 119] width 159 height 159
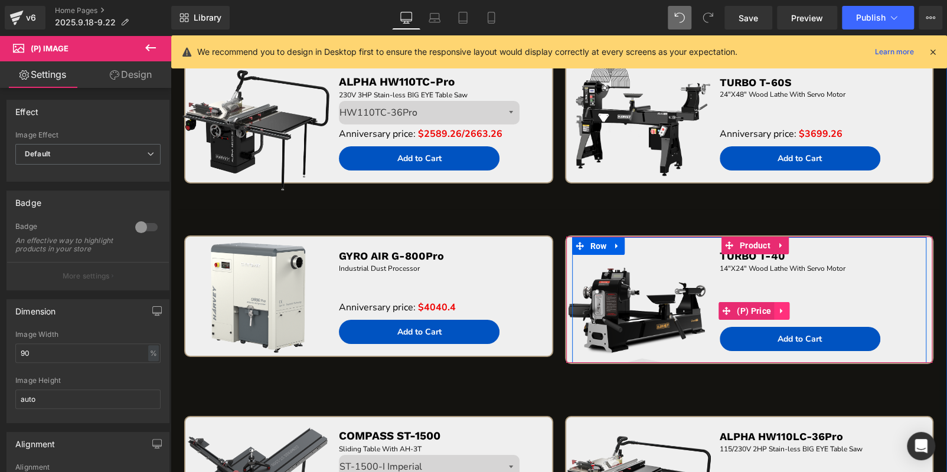
click at [780, 309] on icon at bounding box center [781, 311] width 2 height 5
click at [788, 309] on icon at bounding box center [789, 311] width 8 height 8
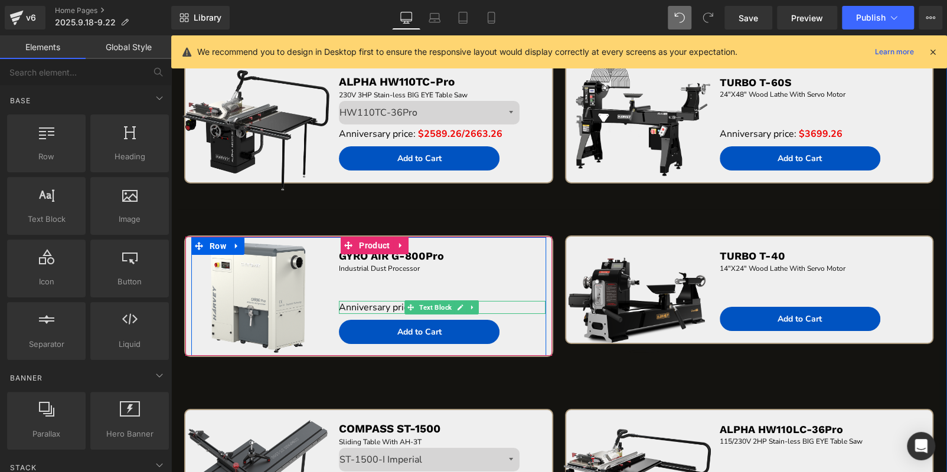
click at [472, 304] on icon at bounding box center [472, 307] width 6 height 7
click at [463, 304] on icon at bounding box center [466, 307] width 6 height 6
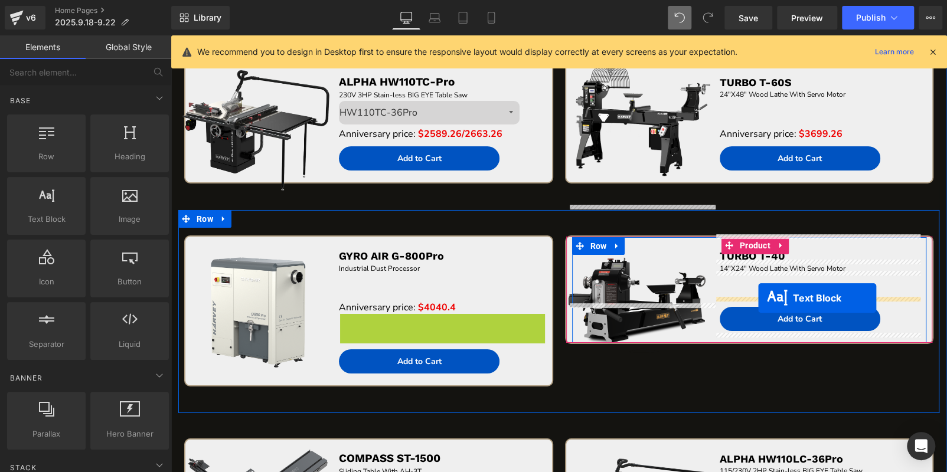
drag, startPoint x: 407, startPoint y: 316, endPoint x: 757, endPoint y: 298, distance: 350.0
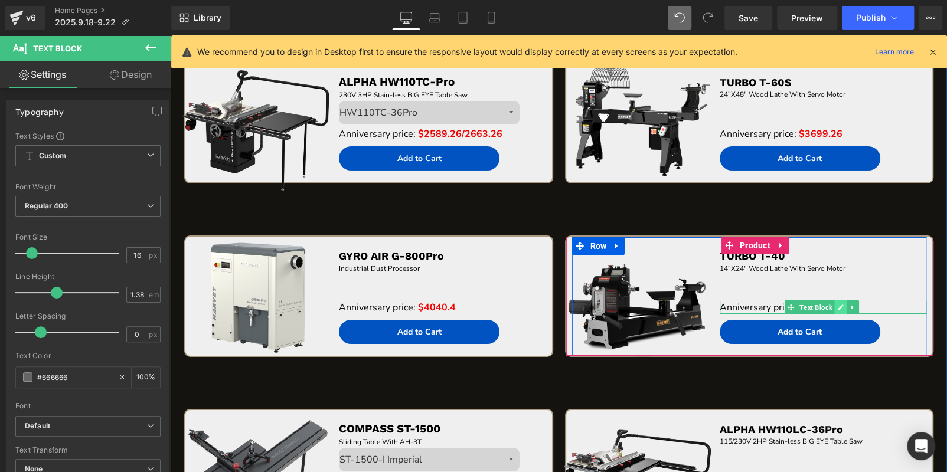
click at [834, 306] on link at bounding box center [840, 307] width 12 height 14
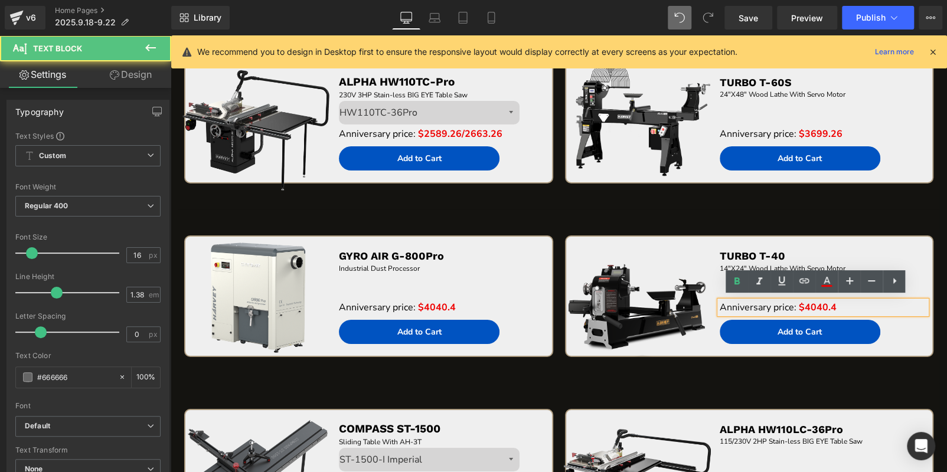
click at [824, 306] on span "$4040.4" at bounding box center [818, 307] width 38 height 13
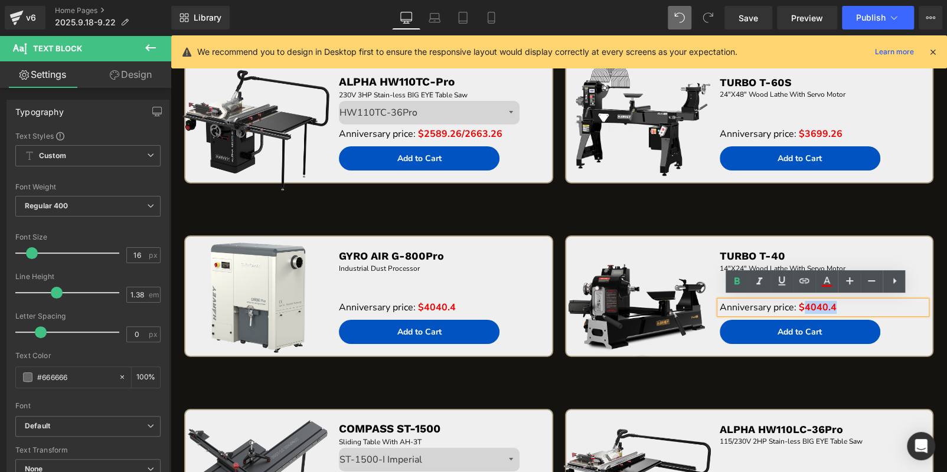
drag, startPoint x: 799, startPoint y: 305, endPoint x: 834, endPoint y: 305, distance: 34.8
click at [834, 305] on p "Anniversary price: $4040.4" at bounding box center [823, 307] width 207 height 13
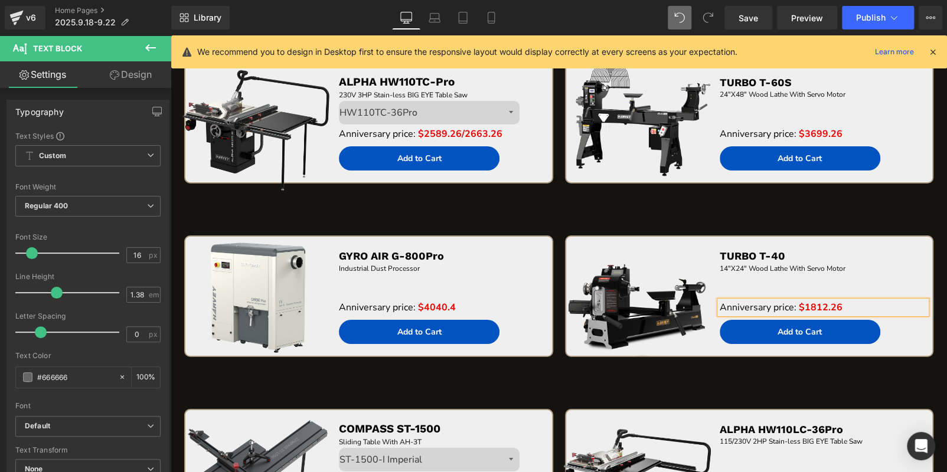
scroll to position [2330, 0]
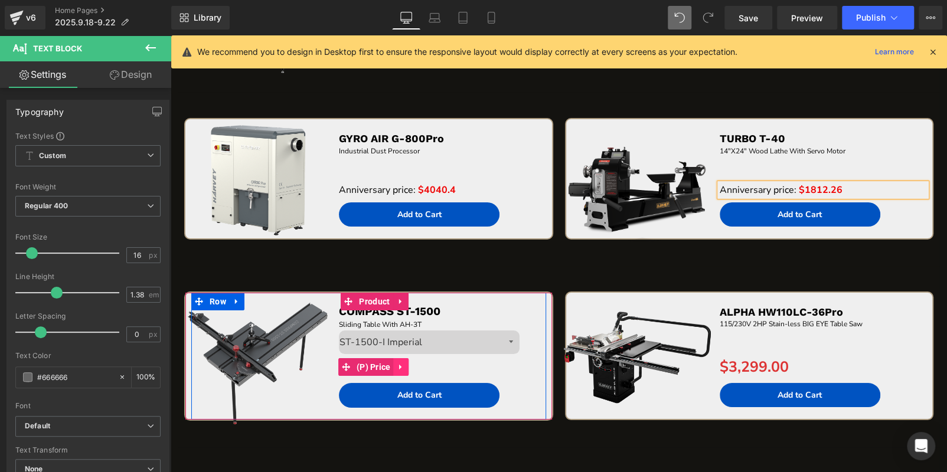
click at [400, 365] on icon at bounding box center [400, 367] width 2 height 5
click at [408, 363] on icon at bounding box center [409, 367] width 8 height 8
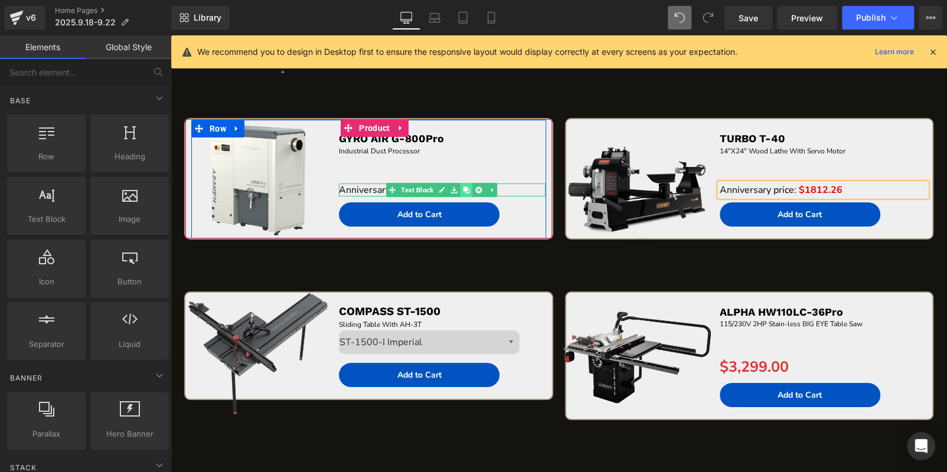
click at [465, 187] on icon at bounding box center [466, 190] width 6 height 6
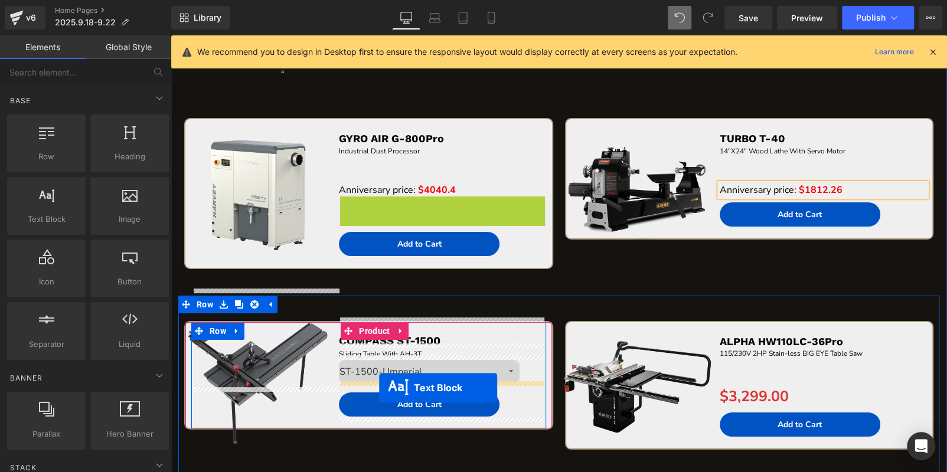
drag, startPoint x: 403, startPoint y: 201, endPoint x: 379, endPoint y: 388, distance: 188.1
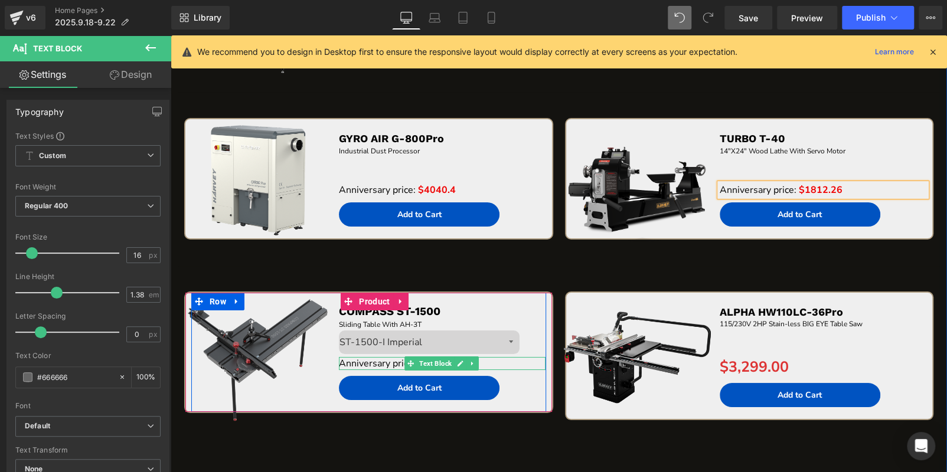
click at [494, 359] on p "Anniversary price: $4040.4" at bounding box center [442, 363] width 207 height 13
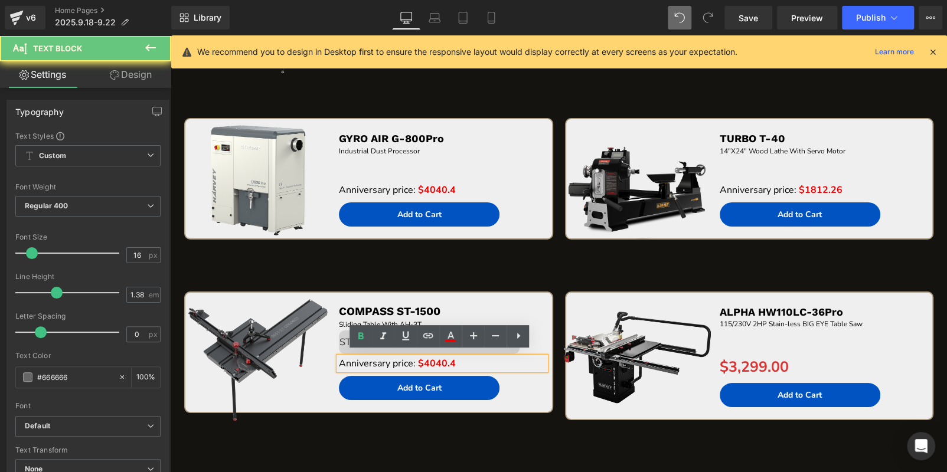
click at [494, 359] on p "Anniversary price: $4040.4" at bounding box center [442, 363] width 207 height 13
drag, startPoint x: 421, startPoint y: 360, endPoint x: 481, endPoint y: 362, distance: 60.3
click at [481, 362] on p "Anniversary price: $4040.4" at bounding box center [442, 363] width 207 height 13
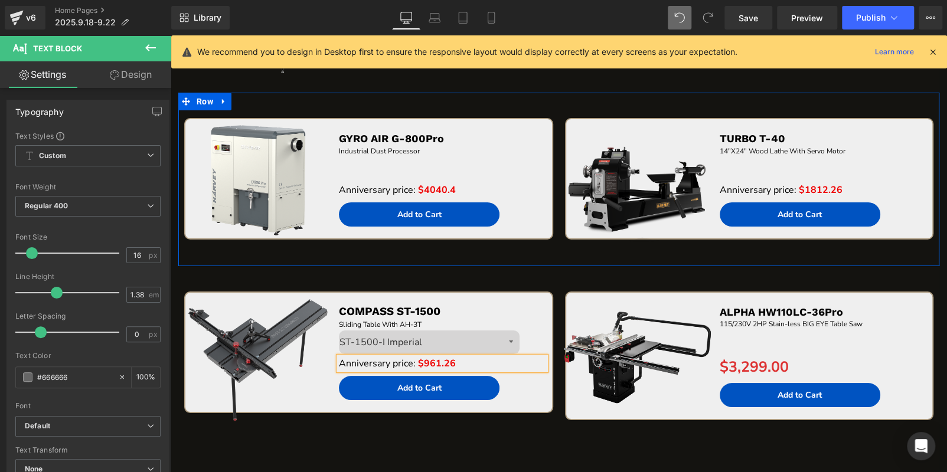
click at [499, 243] on div "Sale Off (P) Image GYRO AIR G-800Pro Text Block Industrial Dust Processor Text …" at bounding box center [368, 192] width 380 height 148
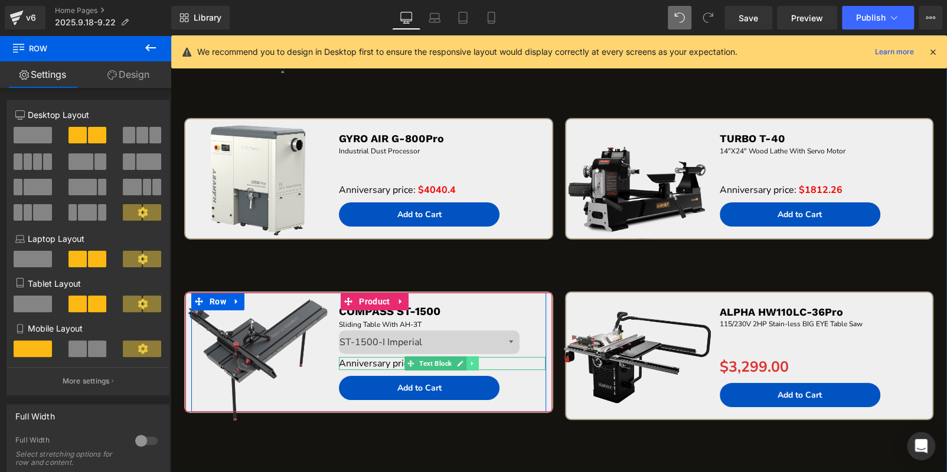
click at [469, 360] on icon at bounding box center [472, 363] width 6 height 7
click at [465, 360] on icon at bounding box center [466, 363] width 6 height 6
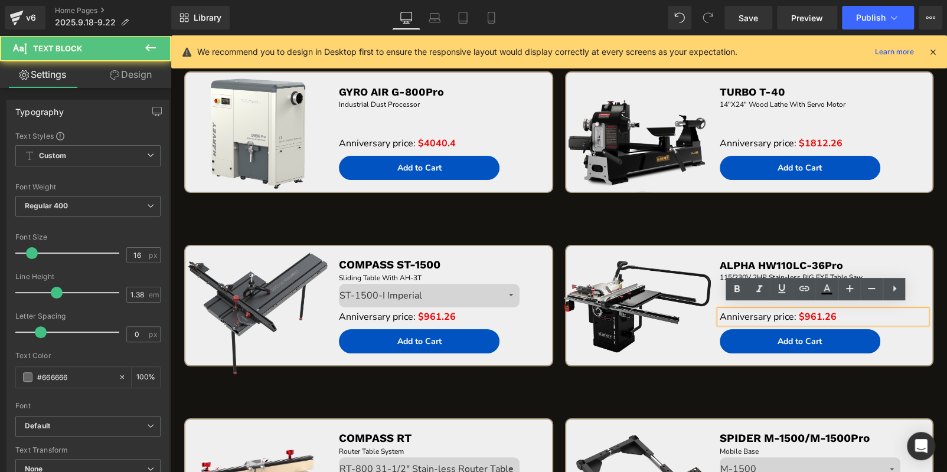
scroll to position [2377, 0]
click at [805, 312] on span "$961.26" at bounding box center [818, 317] width 38 height 13
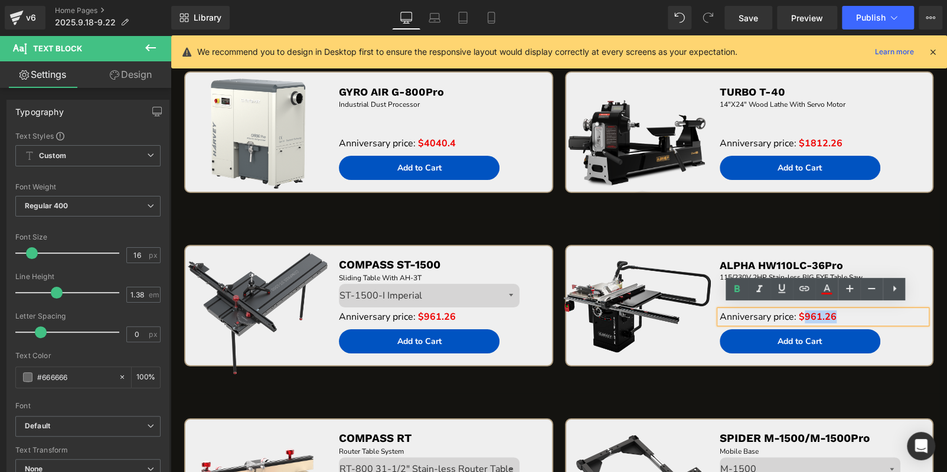
drag, startPoint x: 798, startPoint y: 312, endPoint x: 848, endPoint y: 313, distance: 50.2
click at [848, 313] on p "Anniversary price: $961.26" at bounding box center [823, 317] width 207 height 13
click at [812, 210] on div "Sale Off (P) Image TURBO T-40 Text Block 14"X24" Wood Lathe With Servo Motor Te…" at bounding box center [749, 145] width 380 height 148
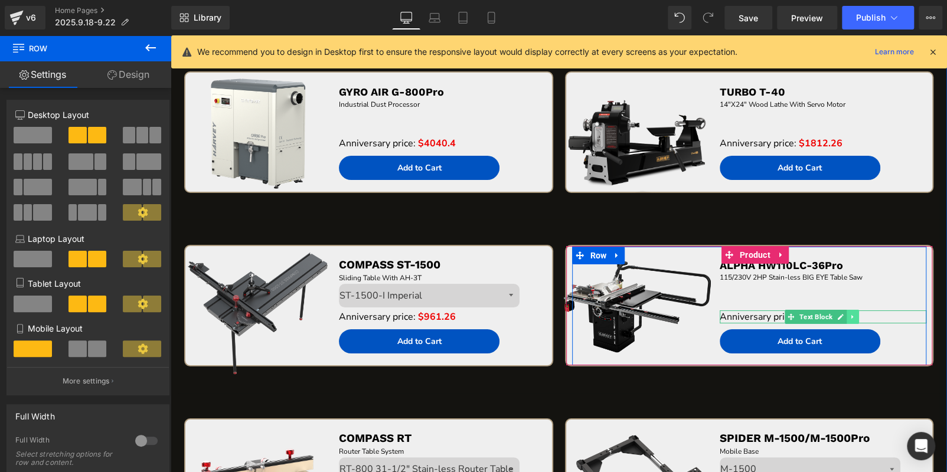
click at [850, 313] on icon at bounding box center [853, 316] width 6 height 7
click at [843, 313] on icon at bounding box center [846, 316] width 6 height 6
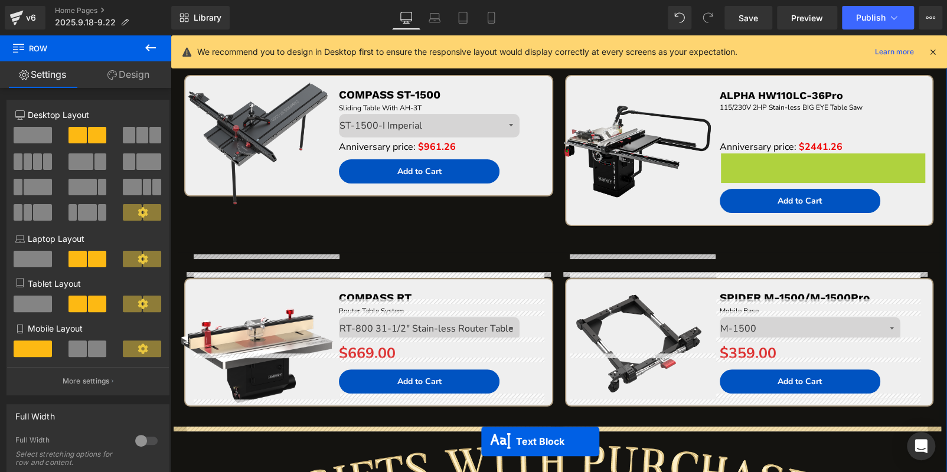
scroll to position [2559, 0]
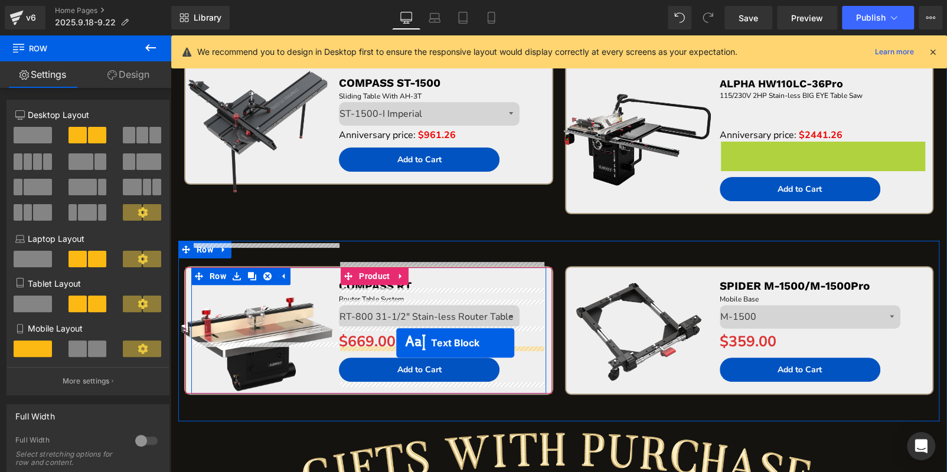
drag, startPoint x: 786, startPoint y: 324, endPoint x: 396, endPoint y: 343, distance: 390.1
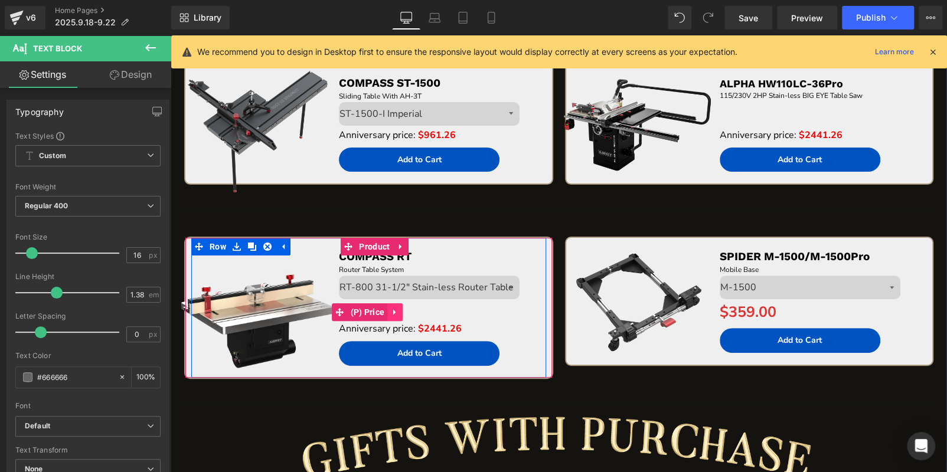
click at [395, 310] on icon at bounding box center [394, 312] width 2 height 5
click at [403, 309] on icon at bounding box center [402, 312] width 8 height 9
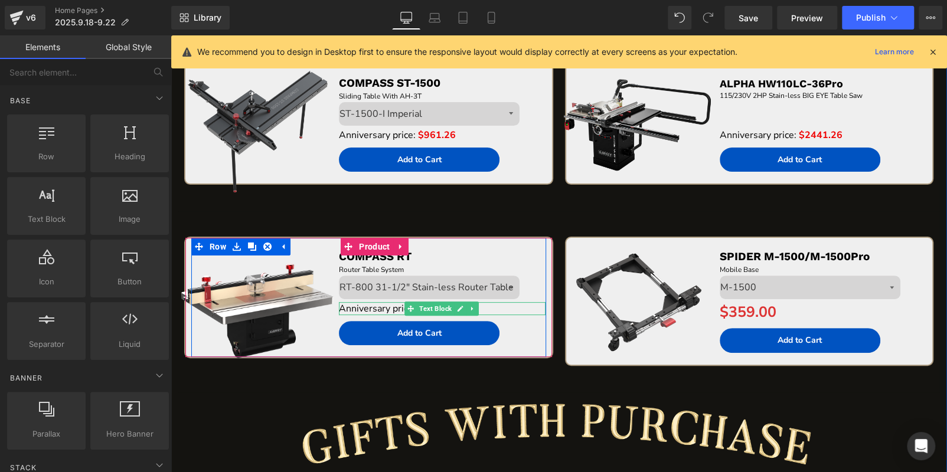
click at [395, 303] on span "Anniversary price:" at bounding box center [377, 308] width 77 height 13
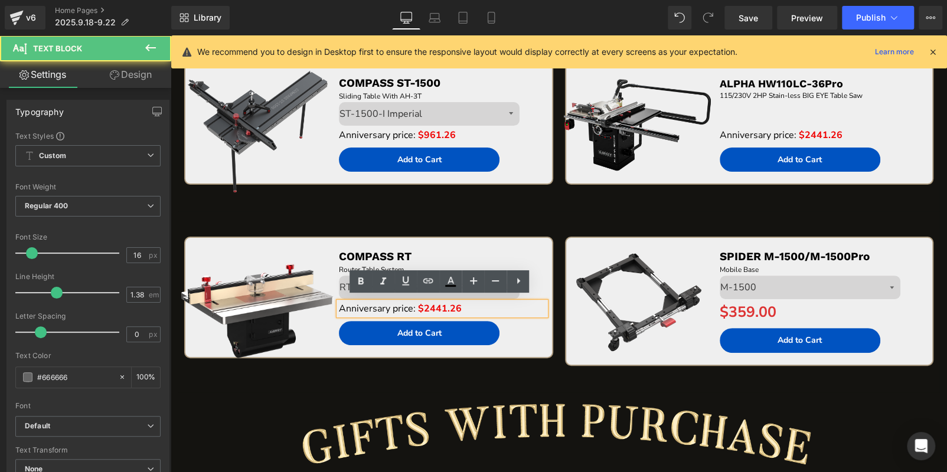
click at [418, 303] on span "$2441.26" at bounding box center [440, 308] width 44 height 13
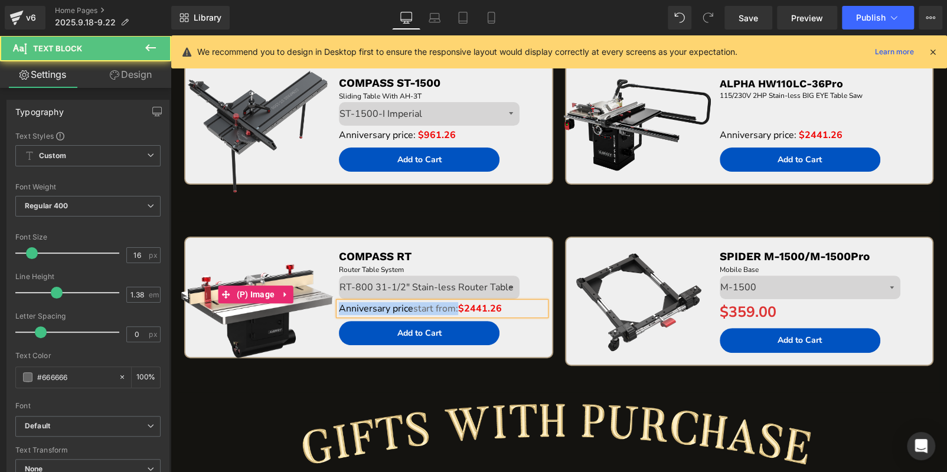
drag, startPoint x: 458, startPoint y: 303, endPoint x: 318, endPoint y: 300, distance: 139.9
click at [318, 300] on div "Sale Off (P) Image COMPASS RT Text Block Router Table System Text Block Size RT…" at bounding box center [368, 297] width 354 height 119
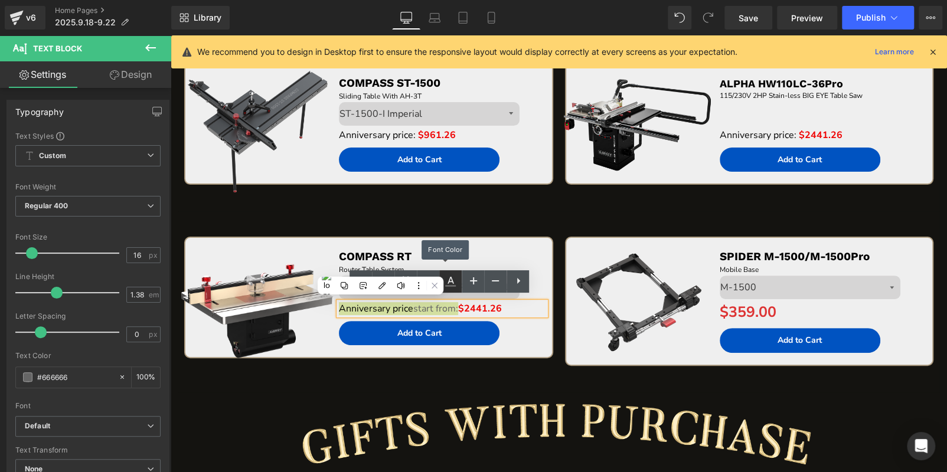
click at [449, 277] on icon at bounding box center [450, 282] width 14 height 14
type input "#666666"
type input "100"
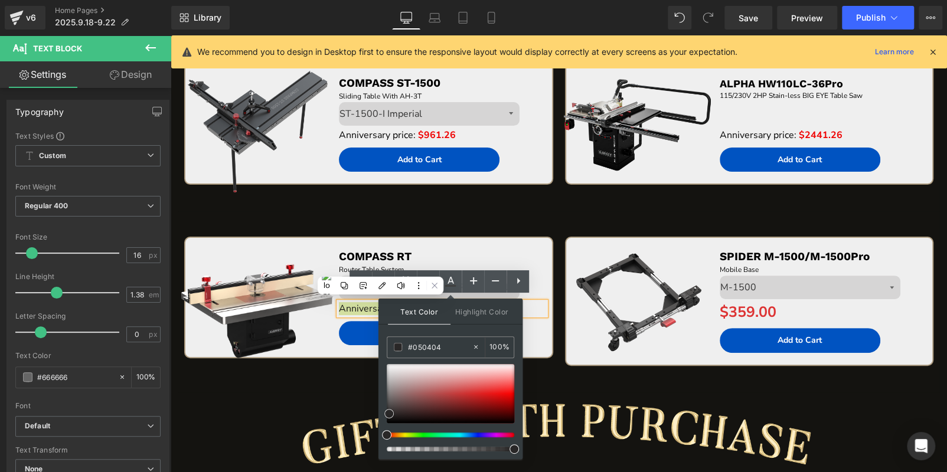
type input "#000000"
drag, startPoint x: 385, startPoint y: 401, endPoint x: 385, endPoint y: 446, distance: 44.9
click at [387, 447] on div at bounding box center [451, 407] width 128 height 87
click at [456, 202] on div "Sale Off (P) Image COMPASS ST-1500 Text Block Sliding Table With AH-3T Text Blo…" at bounding box center [368, 137] width 380 height 148
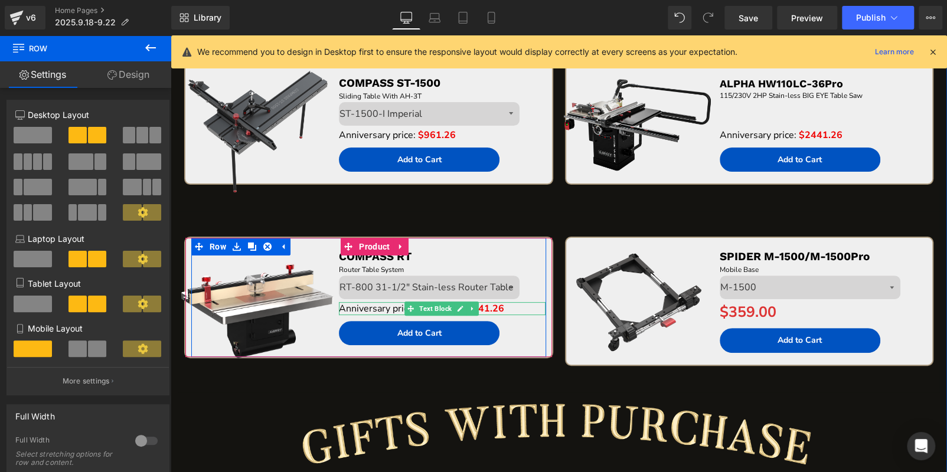
click at [511, 303] on p "Anniversary price start from: $2441.26" at bounding box center [442, 308] width 207 height 13
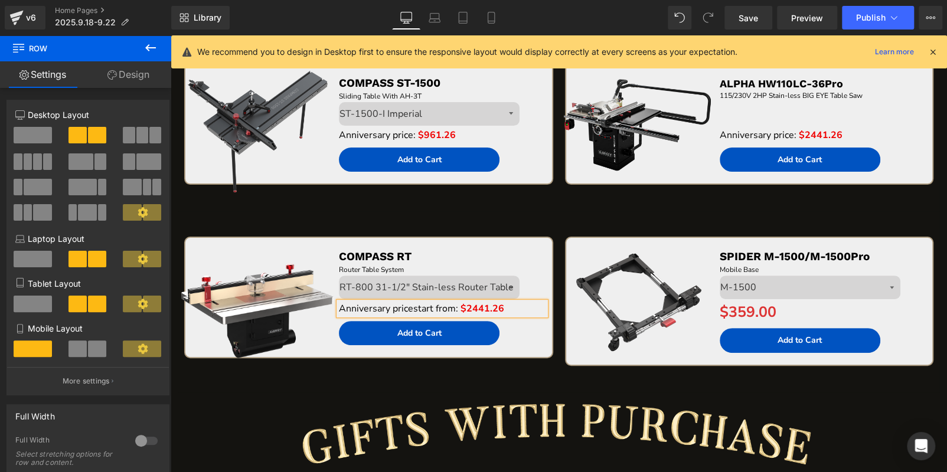
click at [511, 303] on p "Anniversary price start from: $2441.26" at bounding box center [442, 308] width 207 height 13
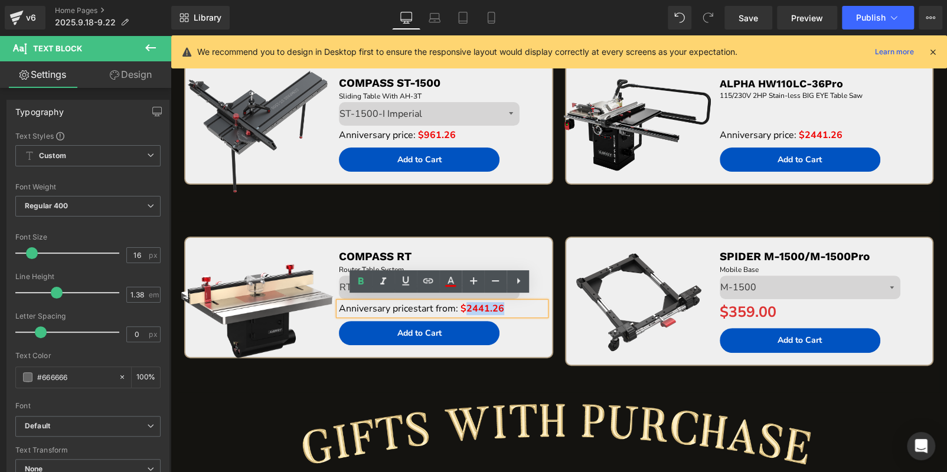
drag, startPoint x: 465, startPoint y: 301, endPoint x: 518, endPoint y: 304, distance: 53.2
click at [518, 304] on p "Anniversary price start from: $2441.26" at bounding box center [442, 308] width 207 height 13
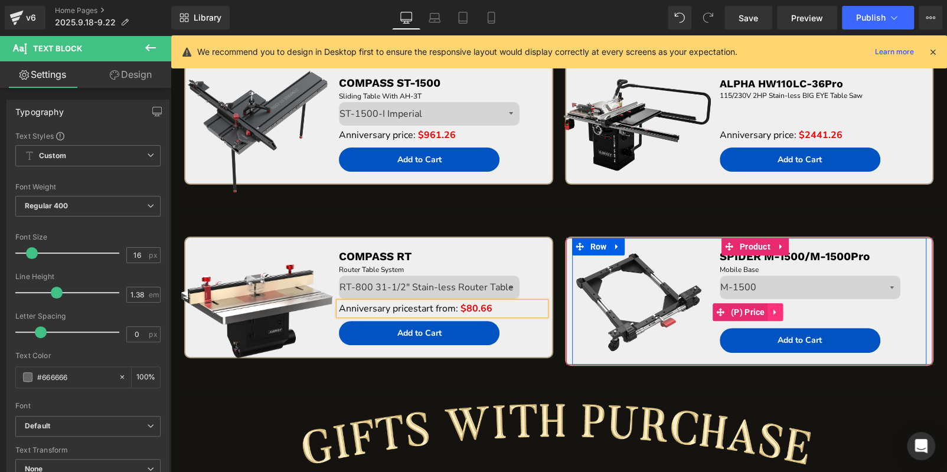
click at [773, 308] on icon at bounding box center [775, 312] width 8 height 9
click at [779, 308] on icon at bounding box center [783, 312] width 8 height 8
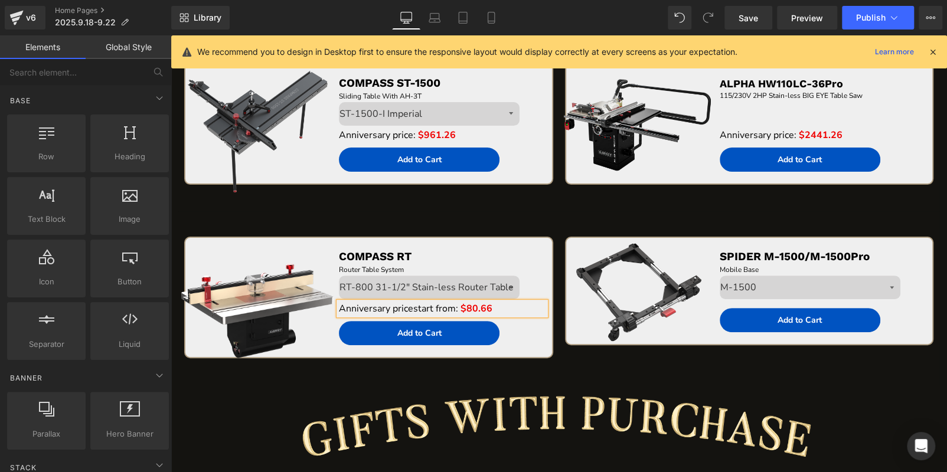
click at [521, 213] on div "Sale Off (P) Image COMPASS RT Text Block Router Table System Text Block Size RT…" at bounding box center [558, 298] width 761 height 174
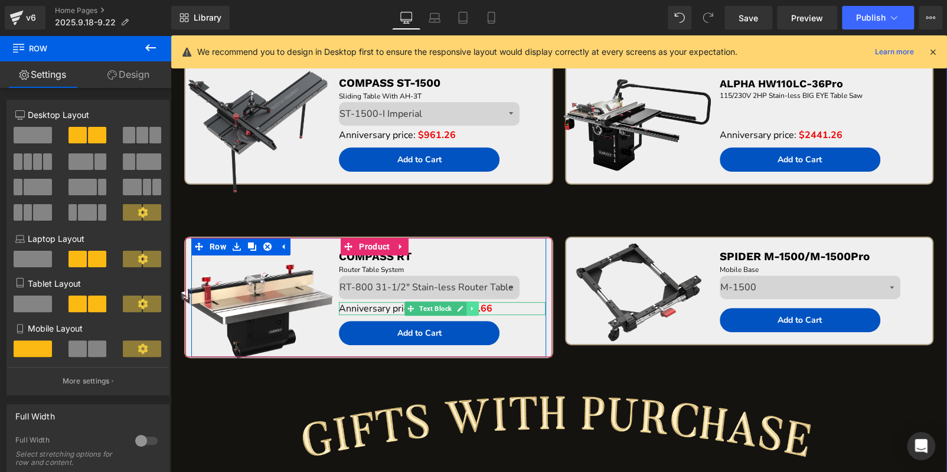
click at [470, 306] on icon at bounding box center [472, 308] width 6 height 7
click at [465, 305] on icon at bounding box center [466, 308] width 6 height 6
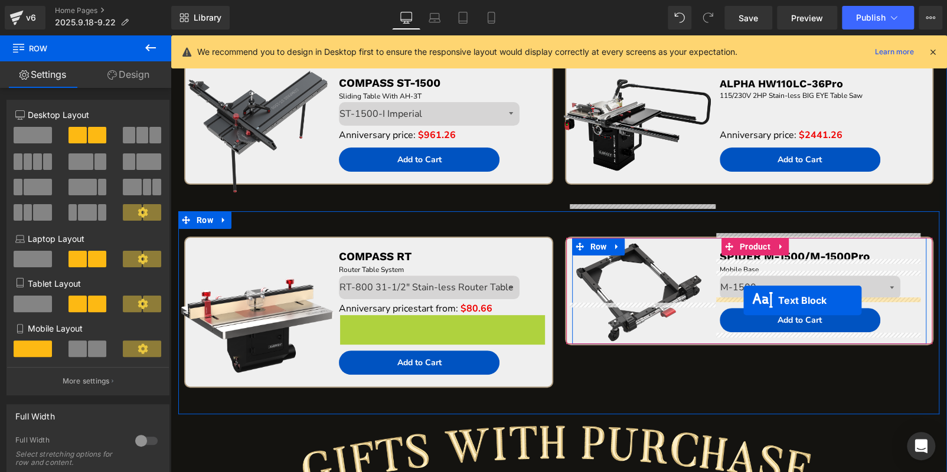
drag, startPoint x: 407, startPoint y: 319, endPoint x: 743, endPoint y: 300, distance: 336.5
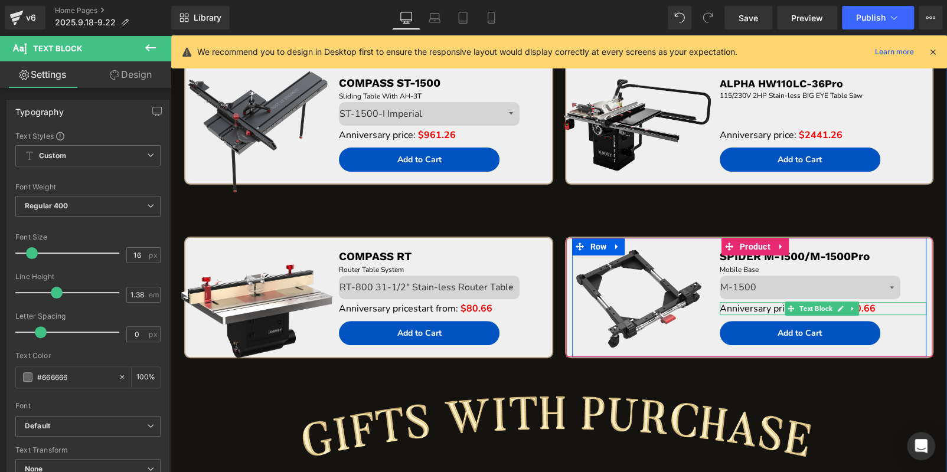
click at [882, 302] on p "Anniversary price start from: $80.66" at bounding box center [823, 308] width 207 height 13
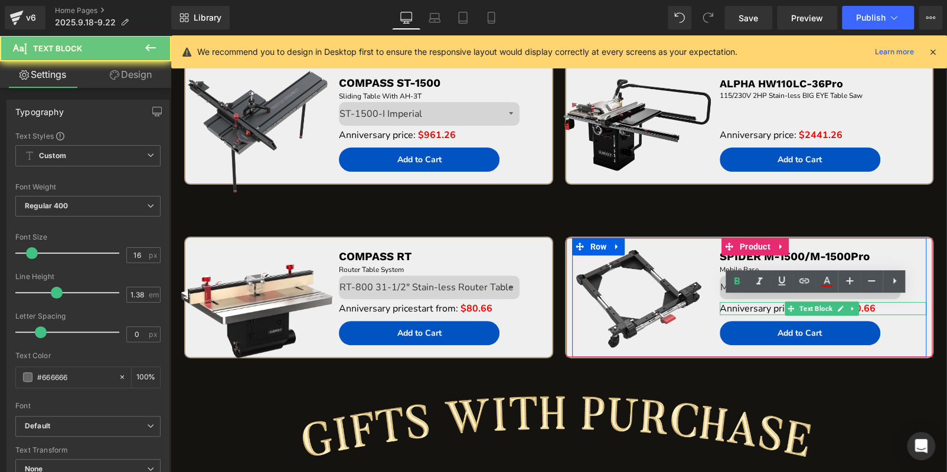
click at [882, 302] on p "Anniversary price start from: $80.66" at bounding box center [823, 308] width 207 height 13
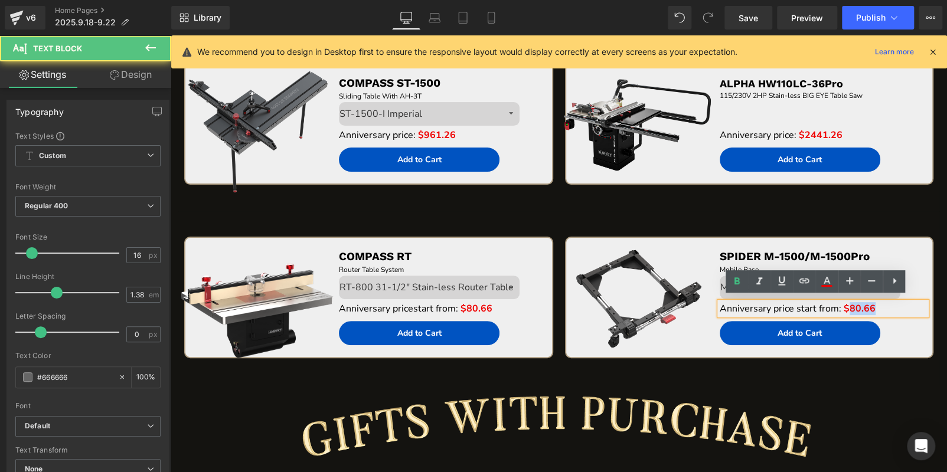
drag, startPoint x: 840, startPoint y: 305, endPoint x: 879, endPoint y: 305, distance: 39.0
click at [879, 305] on p "Anniversary price start from: $80.66" at bounding box center [823, 308] width 207 height 13
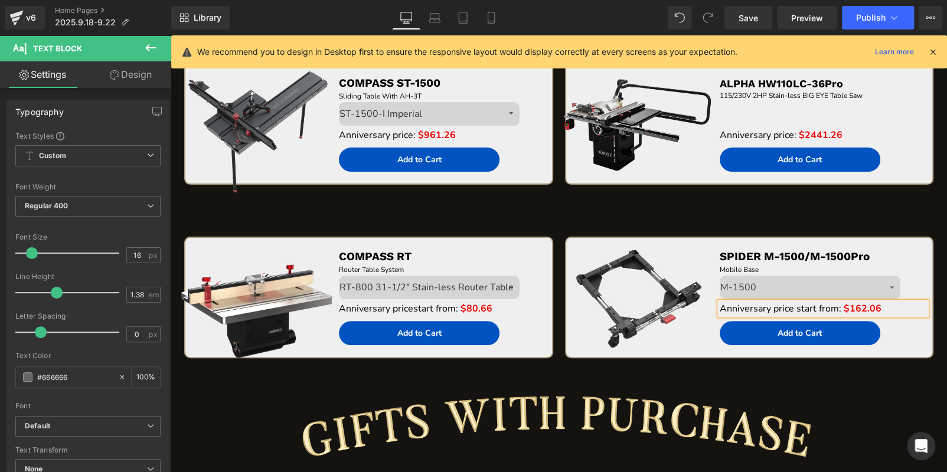
click at [854, 214] on div "Sale Off (P) Image COMPASS RT Text Block Router Table System Text Block Size RT…" at bounding box center [558, 298] width 761 height 174
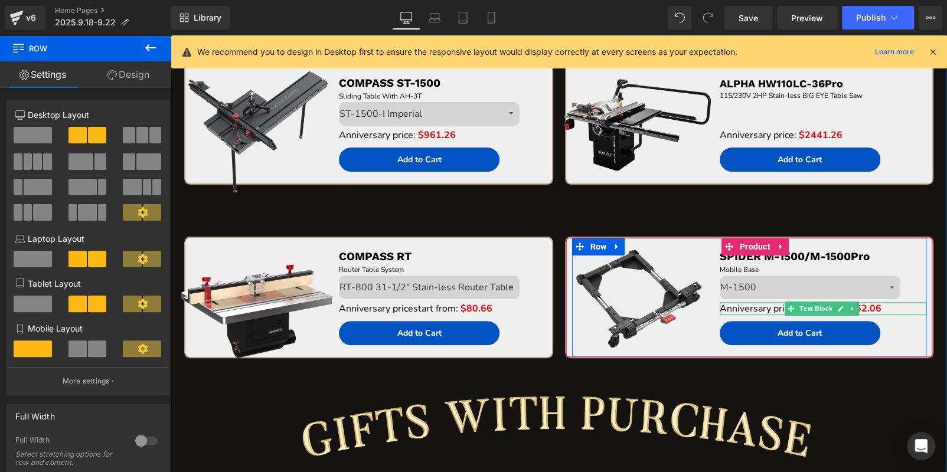
click at [893, 304] on p "Anniversary price start from: $162.06" at bounding box center [823, 308] width 207 height 13
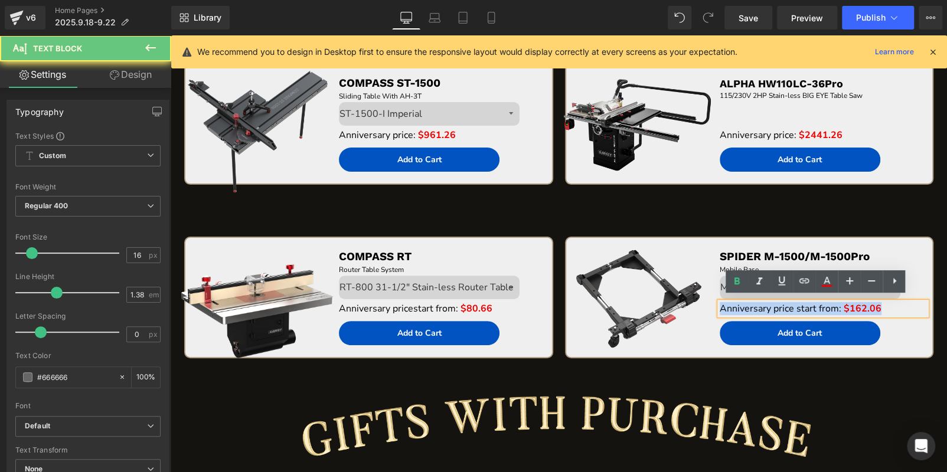
click at [893, 304] on p "Anniversary price start from: $162.06" at bounding box center [823, 308] width 207 height 13
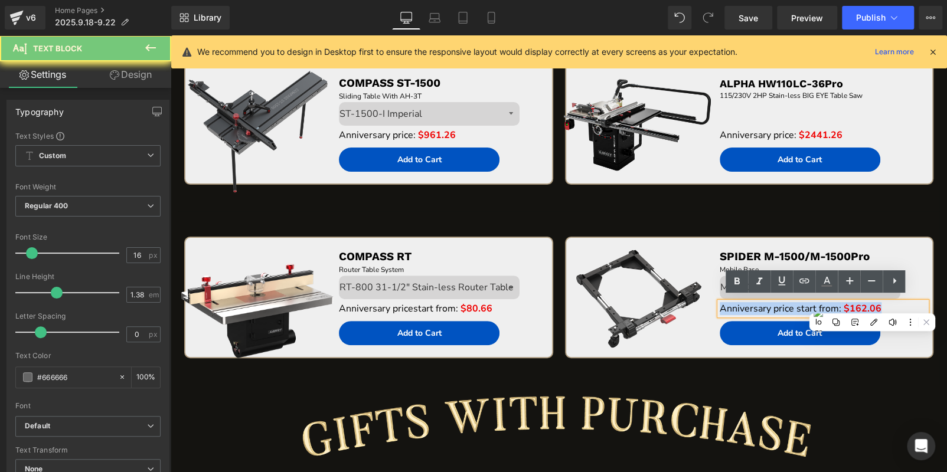
copy p "Anniversary price start from: $162.06"
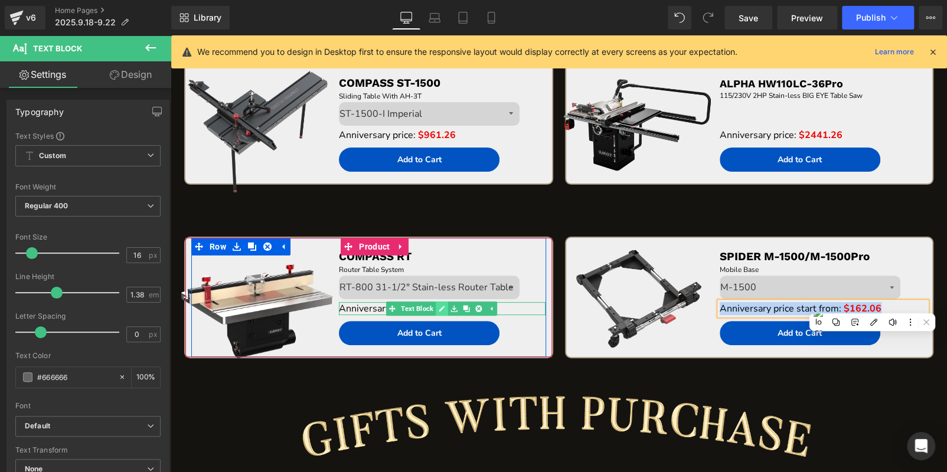
click at [442, 306] on icon at bounding box center [442, 309] width 6 height 6
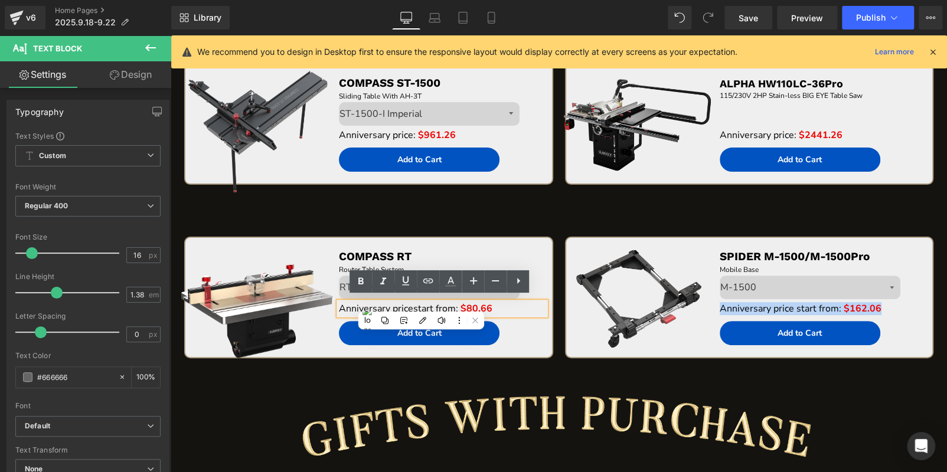
click at [462, 304] on span "$80.66" at bounding box center [476, 308] width 32 height 13
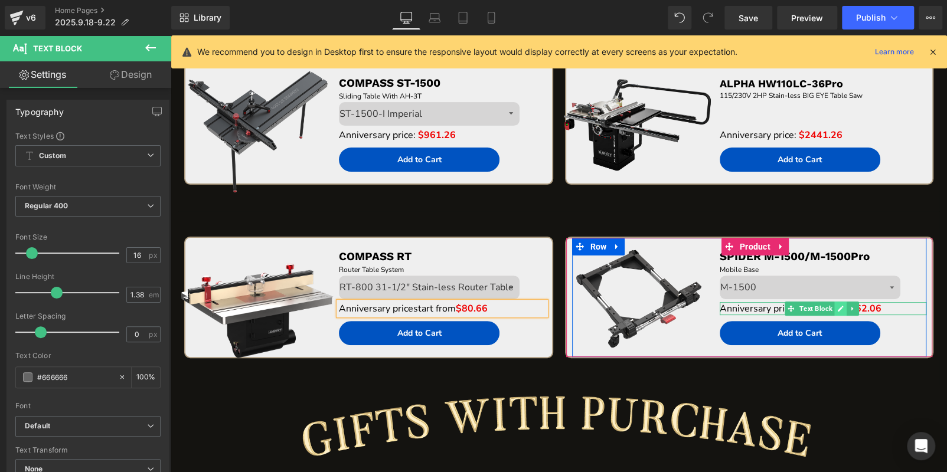
click at [837, 305] on icon at bounding box center [840, 308] width 6 height 7
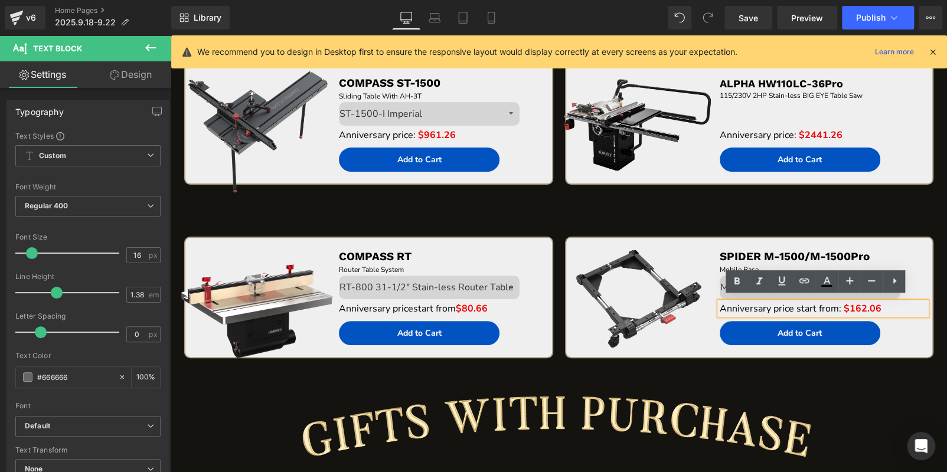
click at [831, 302] on span "Anniversary price start from:" at bounding box center [781, 308] width 122 height 13
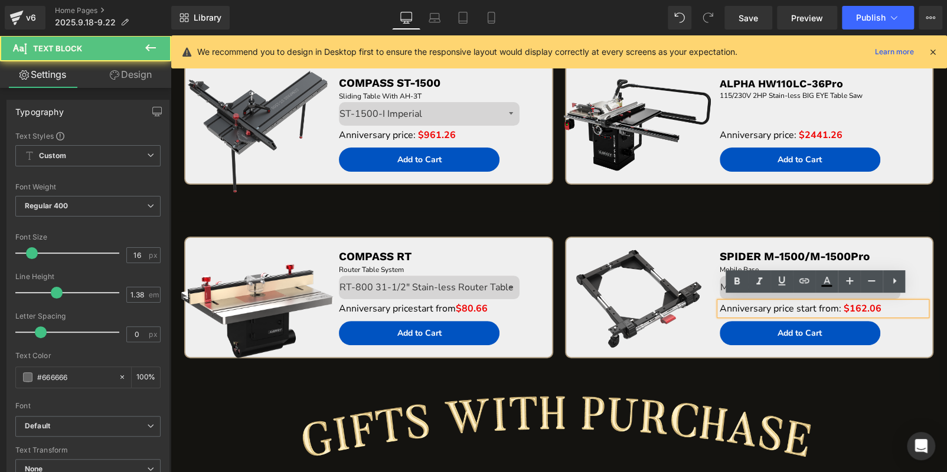
click at [844, 303] on span "$162.06" at bounding box center [863, 308] width 38 height 13
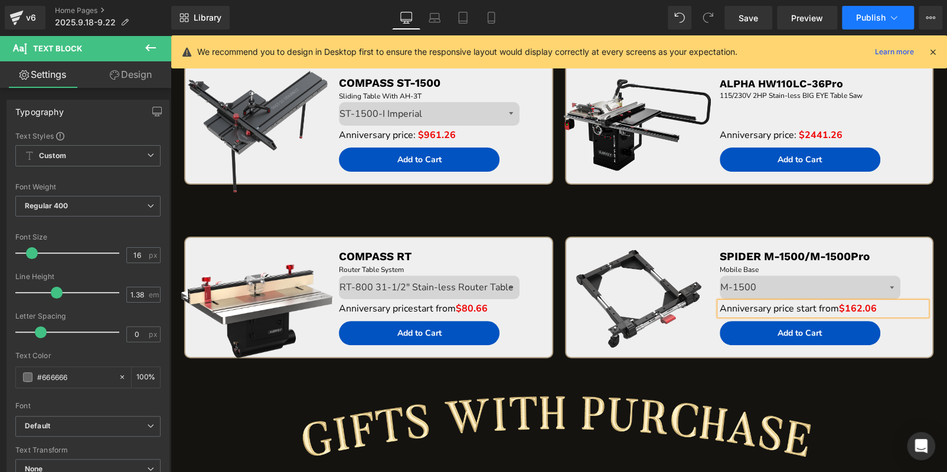
click at [864, 8] on button "Publish" at bounding box center [878, 18] width 72 height 24
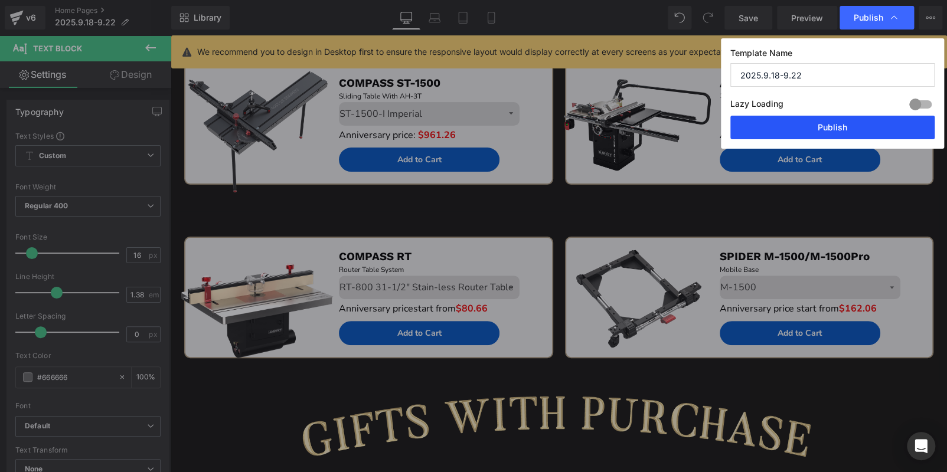
click at [869, 126] on button "Publish" at bounding box center [832, 128] width 204 height 24
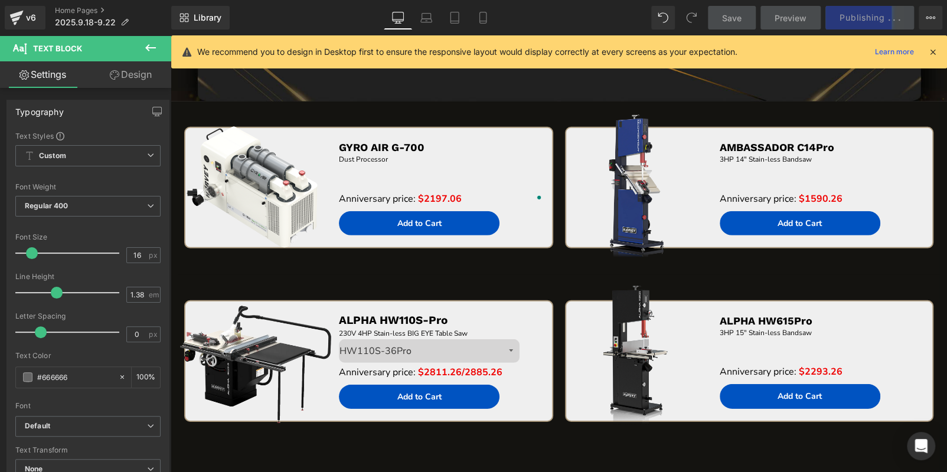
scroll to position [1673, 0]
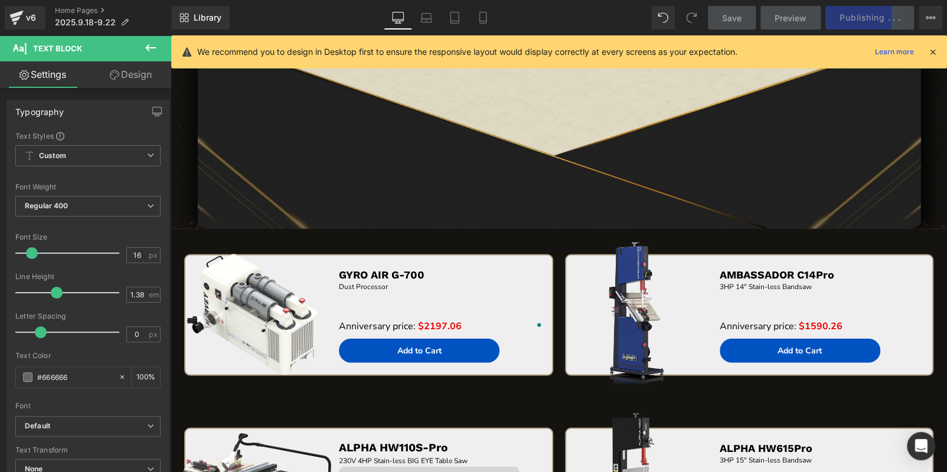
click at [936, 55] on icon at bounding box center [932, 52] width 11 height 11
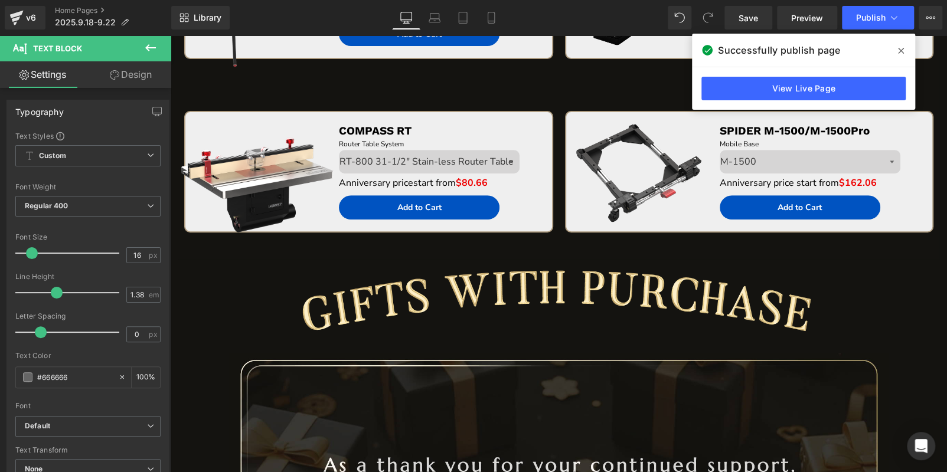
scroll to position [2736, 0]
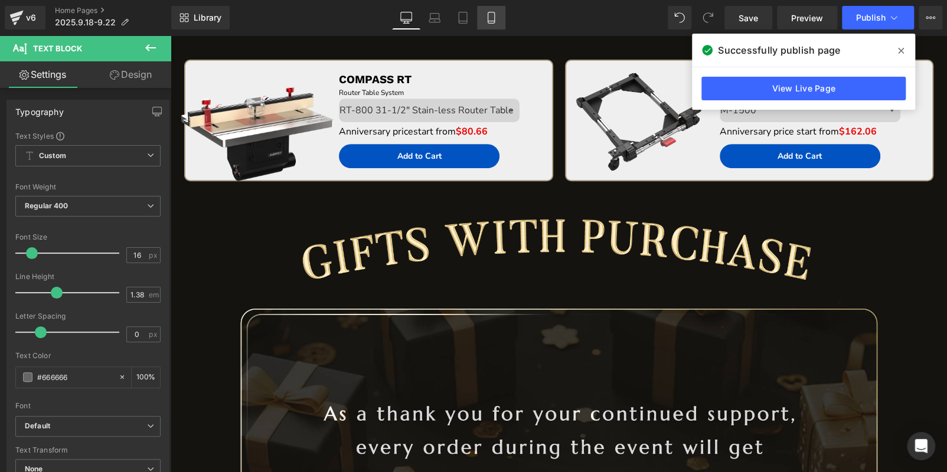
click at [495, 24] on link "Mobile" at bounding box center [491, 18] width 28 height 24
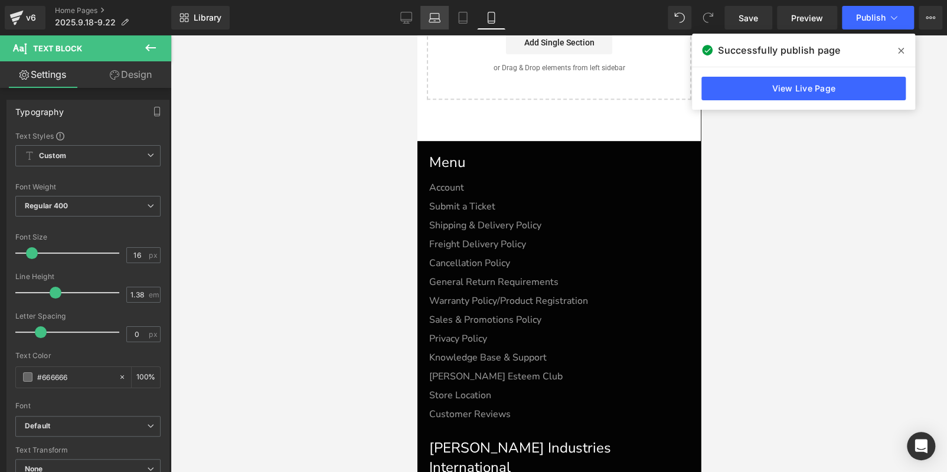
scroll to position [2216, 0]
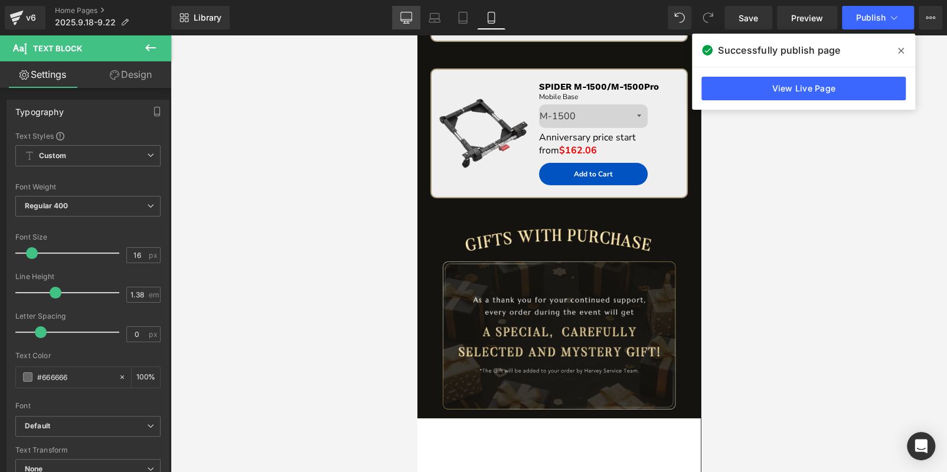
click at [409, 15] on icon at bounding box center [406, 18] width 12 height 12
type input "100"
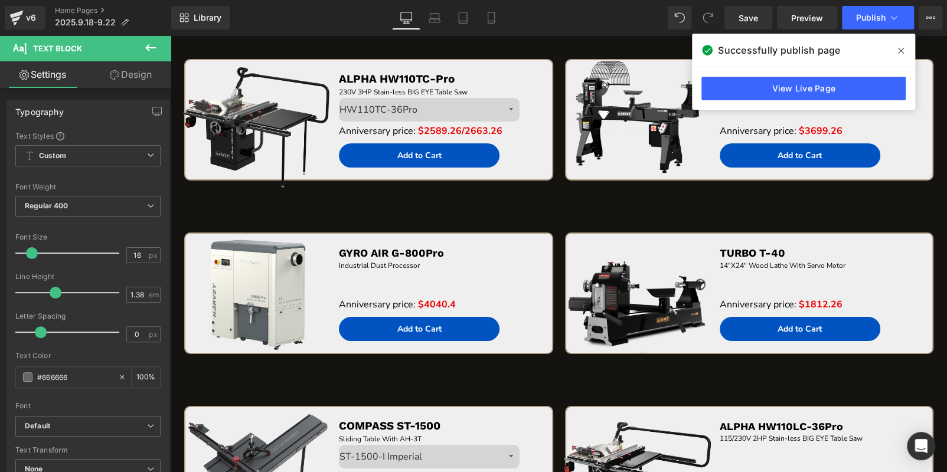
scroll to position [2735, 0]
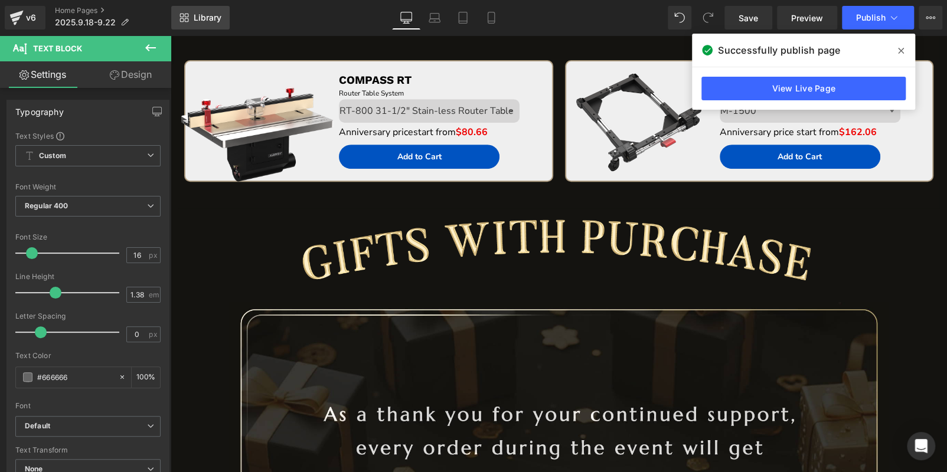
click at [226, 19] on link "Library" at bounding box center [200, 18] width 58 height 24
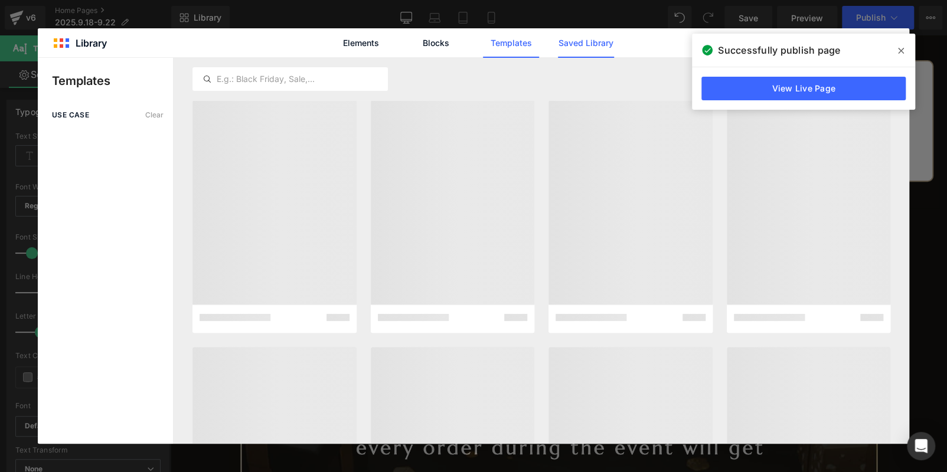
click at [580, 44] on link "Saved Library" at bounding box center [586, 43] width 56 height 30
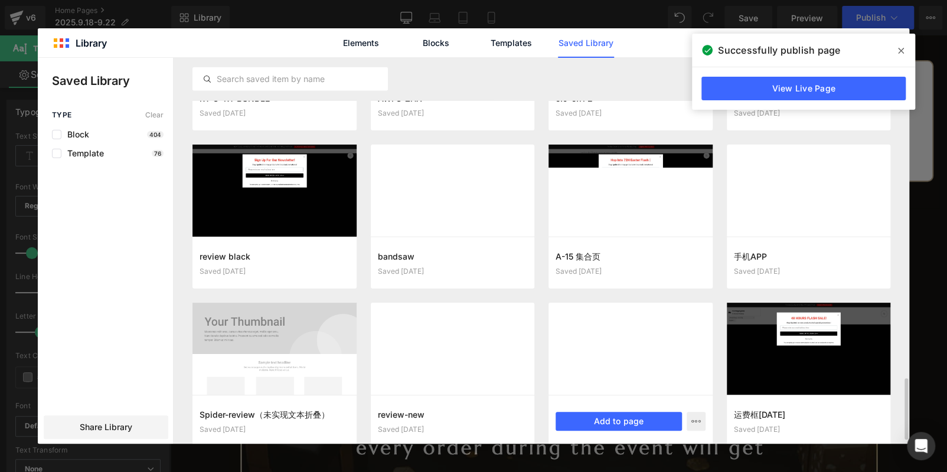
scroll to position [2037, 0]
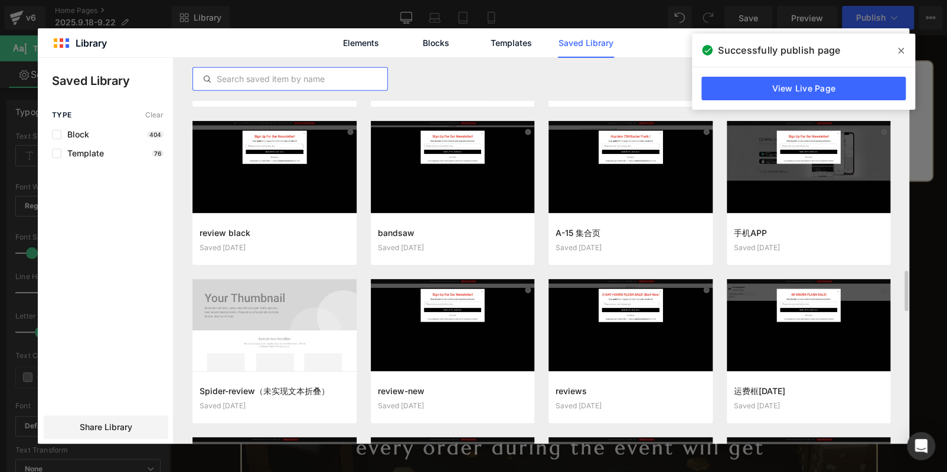
click at [303, 83] on input "text" at bounding box center [290, 79] width 194 height 14
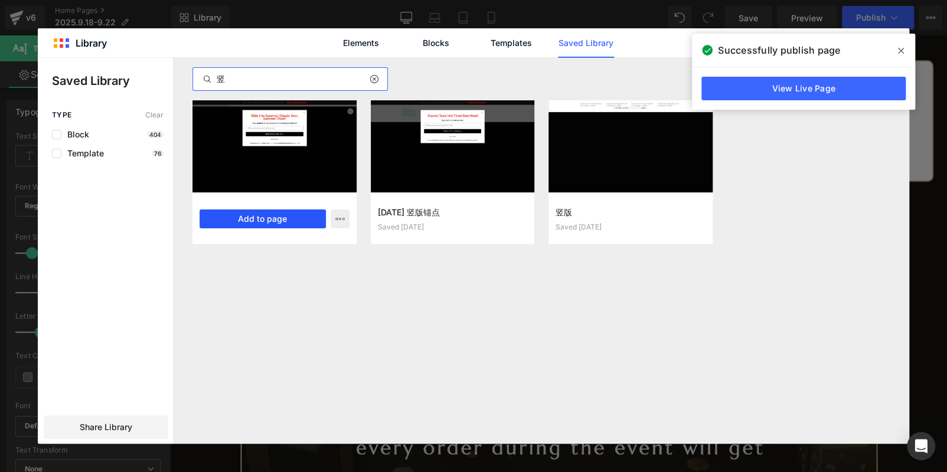
type input "竖"
click at [283, 223] on button "Add to page" at bounding box center [263, 219] width 126 height 19
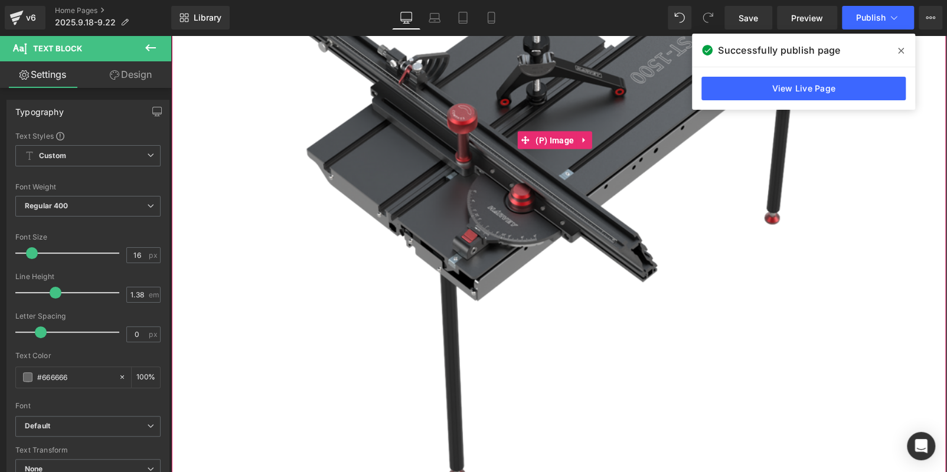
scroll to position [3429, 0]
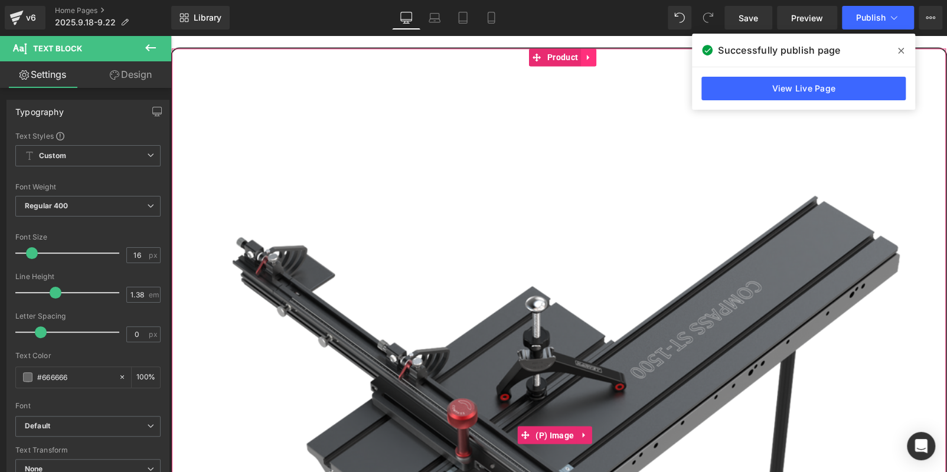
click at [588, 53] on icon at bounding box center [588, 57] width 8 height 9
click at [594, 53] on icon at bounding box center [596, 57] width 8 height 9
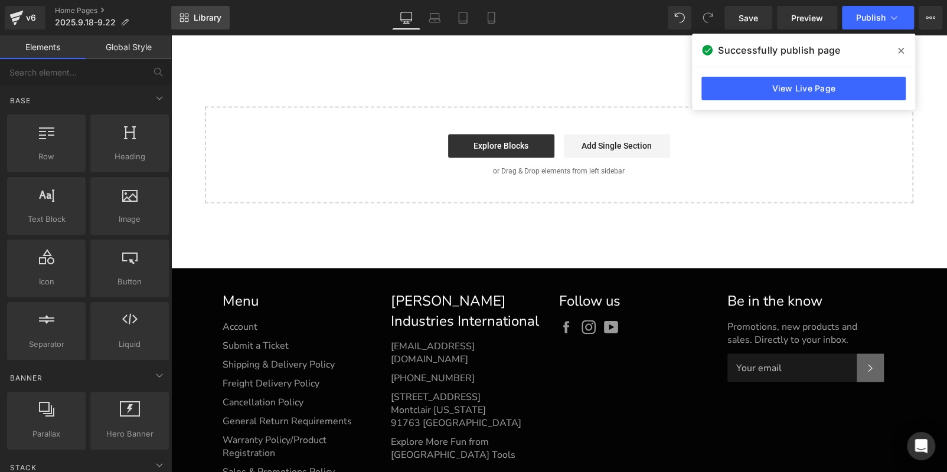
click at [217, 23] on link "Library" at bounding box center [200, 18] width 58 height 24
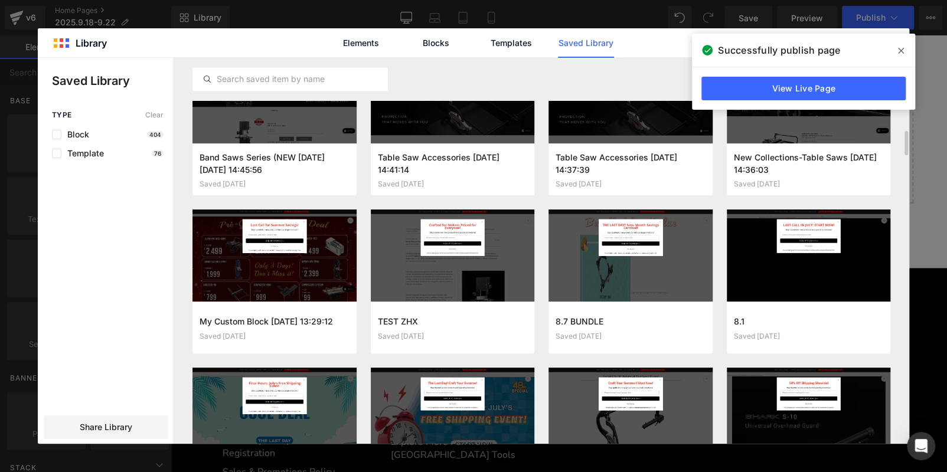
scroll to position [1262, 0]
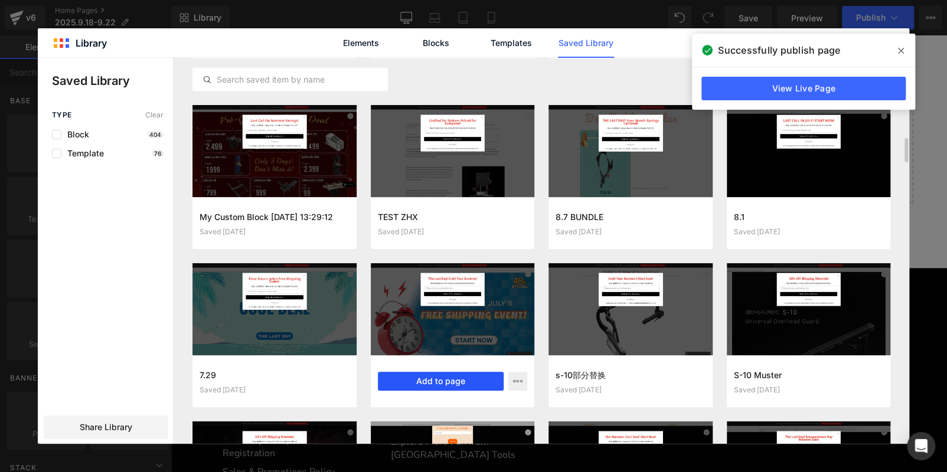
click at [433, 380] on button "Add to page" at bounding box center [441, 381] width 126 height 19
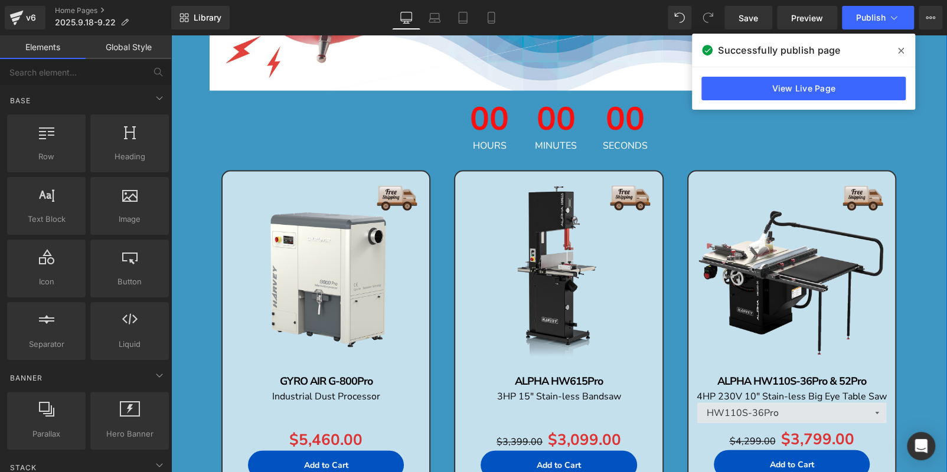
scroll to position [3843, 0]
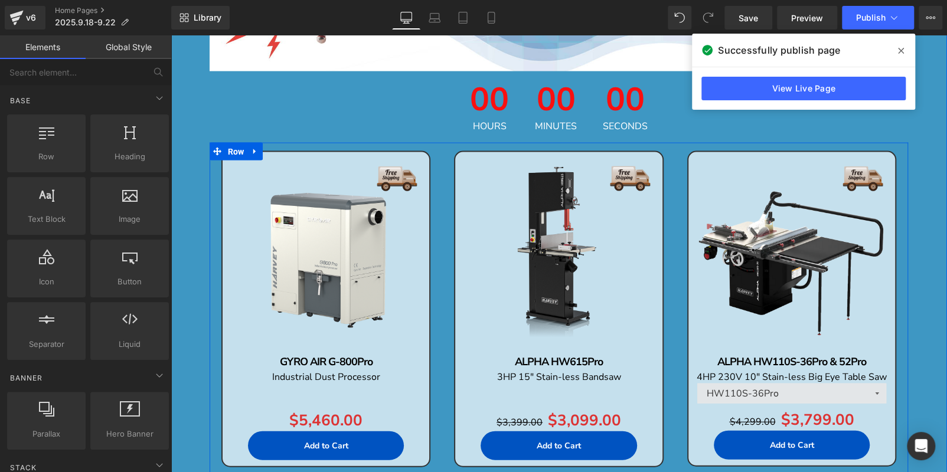
click at [435, 181] on div "Sale Off (P) Image GYRO AIR G-800Pro Text Block Industrial Dust Processor Text …" at bounding box center [326, 318] width 233 height 334
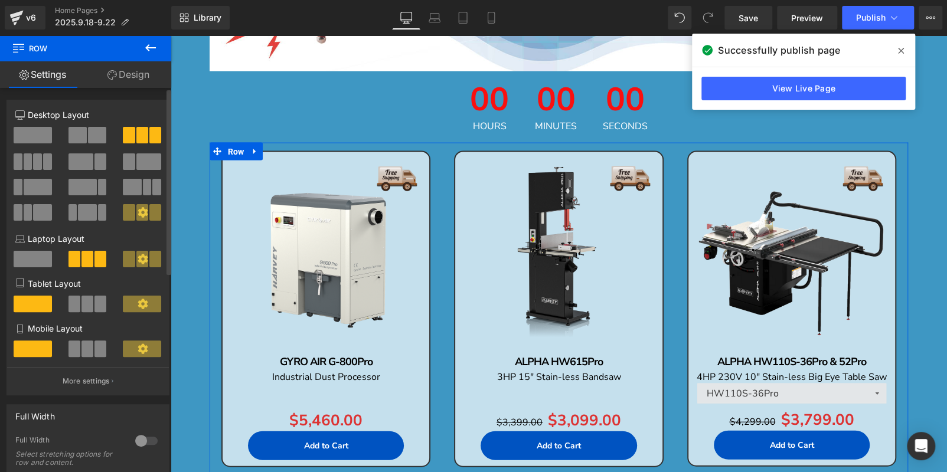
click at [33, 161] on span at bounding box center [37, 161] width 9 height 17
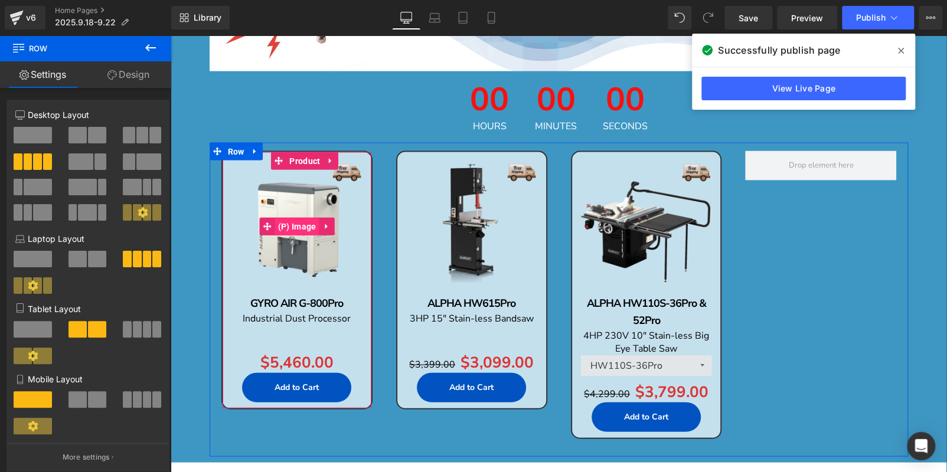
click at [292, 218] on span "(P) Image" at bounding box center [297, 227] width 44 height 18
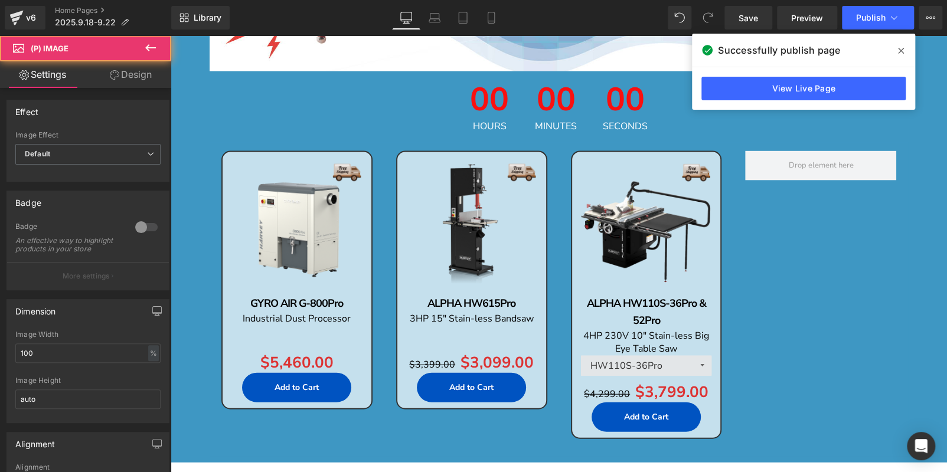
click at [132, 68] on link "Design" at bounding box center [131, 74] width 86 height 27
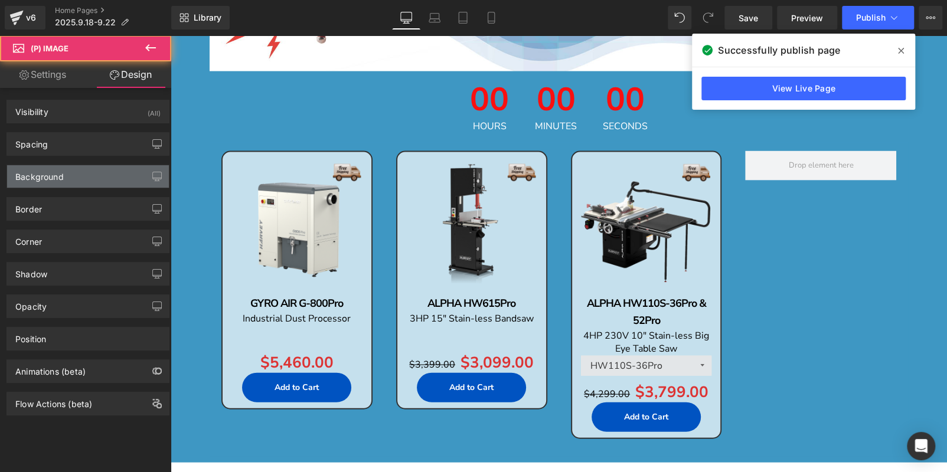
click at [79, 178] on div "Background" at bounding box center [88, 176] width 162 height 22
type input "transparent"
type input "0"
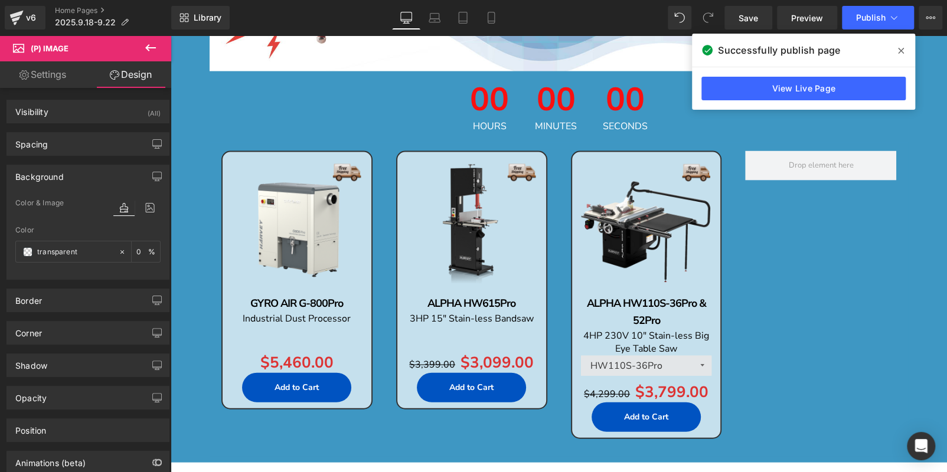
click at [148, 210] on icon at bounding box center [149, 207] width 21 height 15
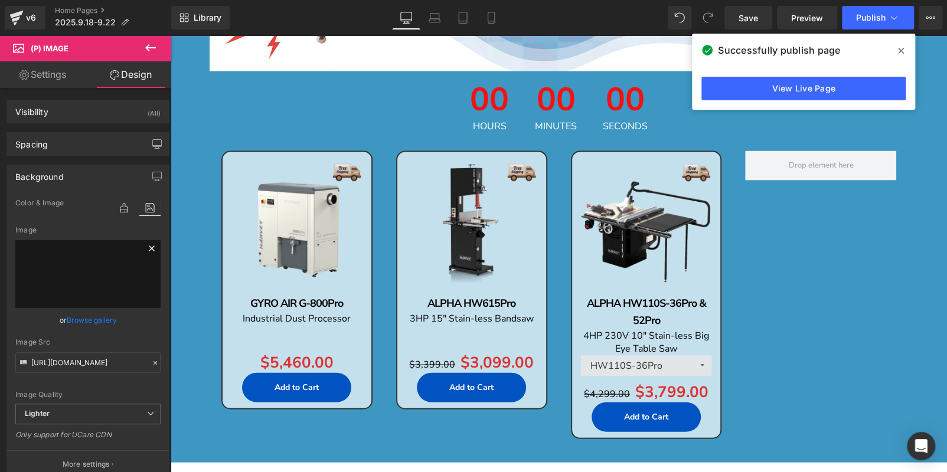
click at [148, 249] on icon at bounding box center [152, 248] width 14 height 14
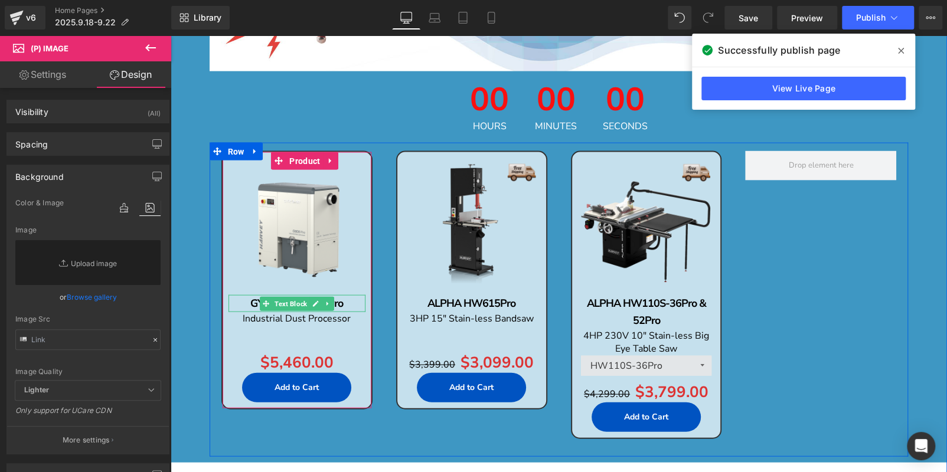
click at [343, 295] on p "GYRO AIR G-800Pro" at bounding box center [296, 303] width 137 height 17
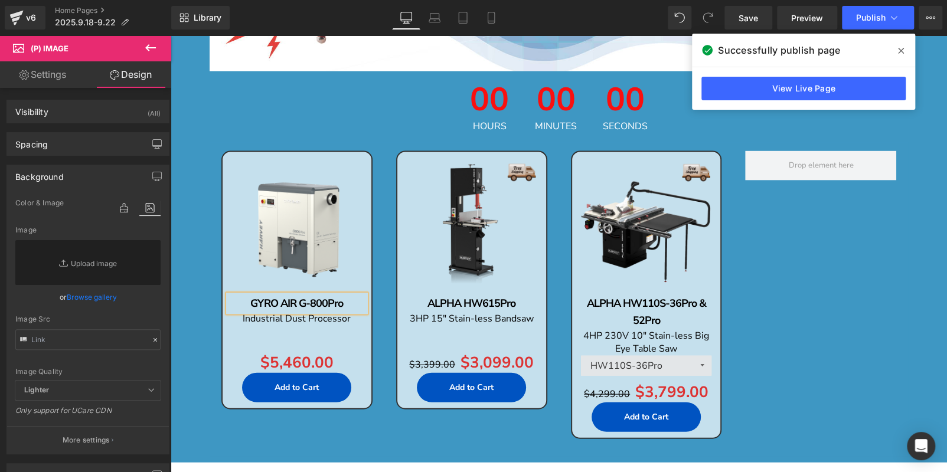
click at [343, 295] on p "GYRO AIR G-800Pro" at bounding box center [296, 303] width 137 height 17
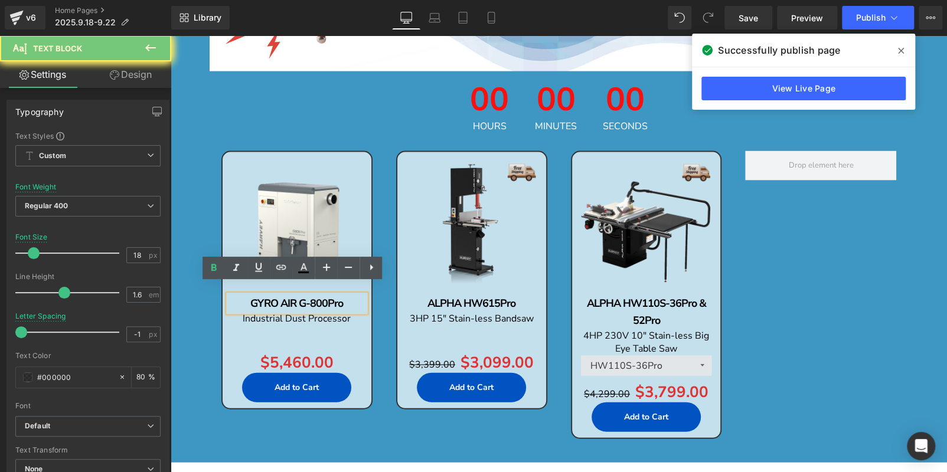
click at [343, 295] on p "GYRO AIR G-800Pro" at bounding box center [296, 303] width 137 height 17
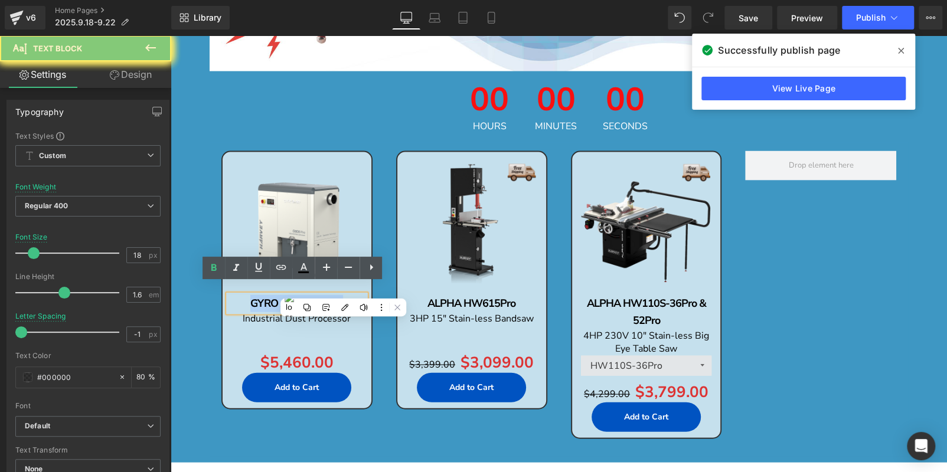
copy b "GYRO AIR G-800Pro"
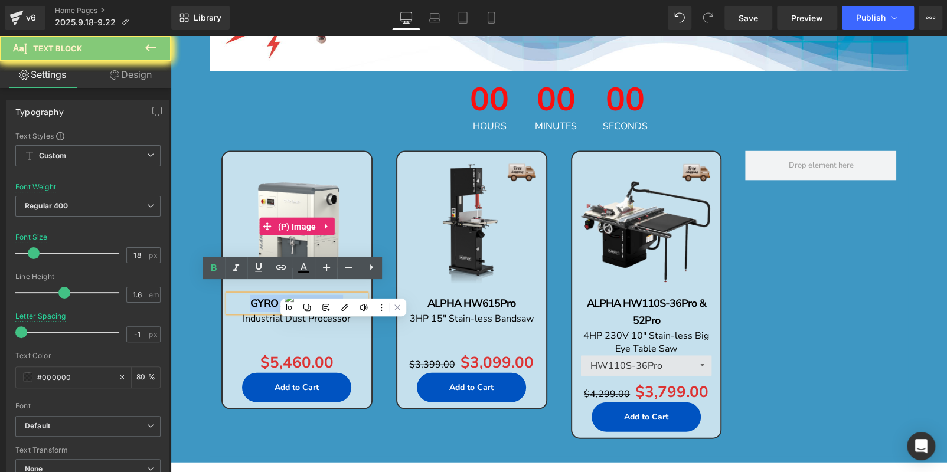
click at [293, 174] on img at bounding box center [296, 226] width 137 height 137
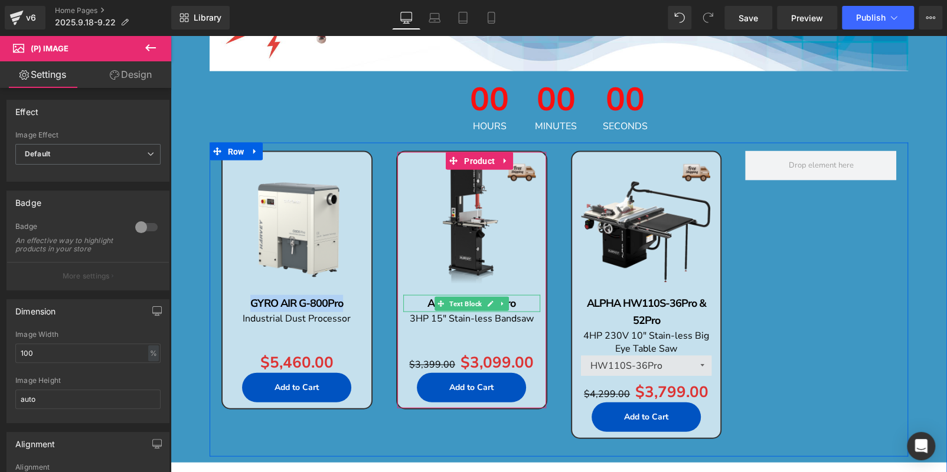
click at [524, 295] on p "ALPHA HW615Pro" at bounding box center [471, 303] width 137 height 17
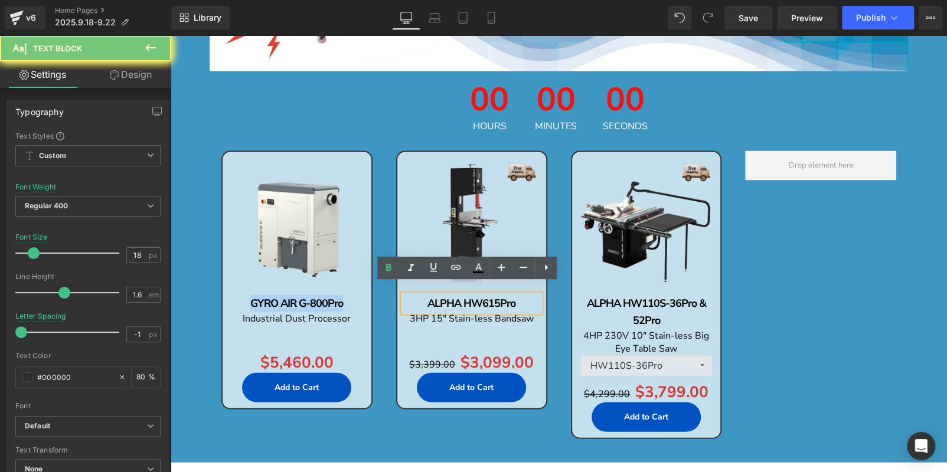
click at [524, 295] on p "ALPHA HW615Pro" at bounding box center [471, 303] width 137 height 17
copy b "ALPHA HW615Pro"
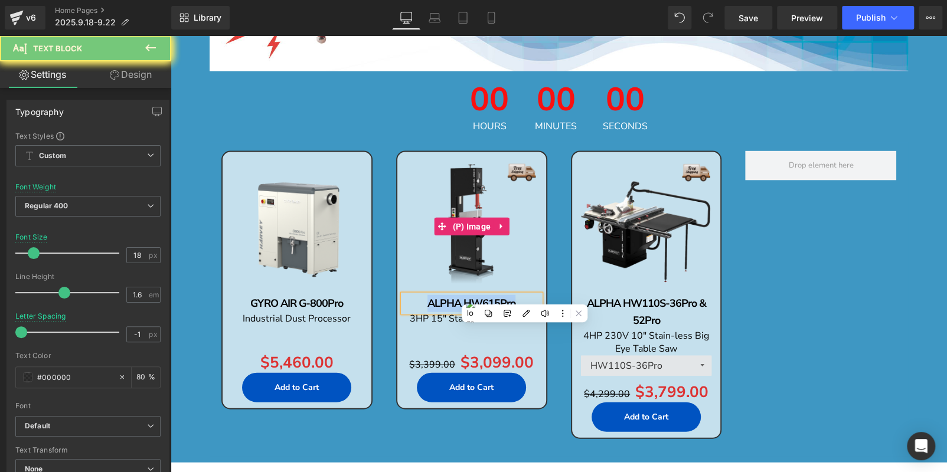
click at [459, 192] on img at bounding box center [471, 226] width 137 height 137
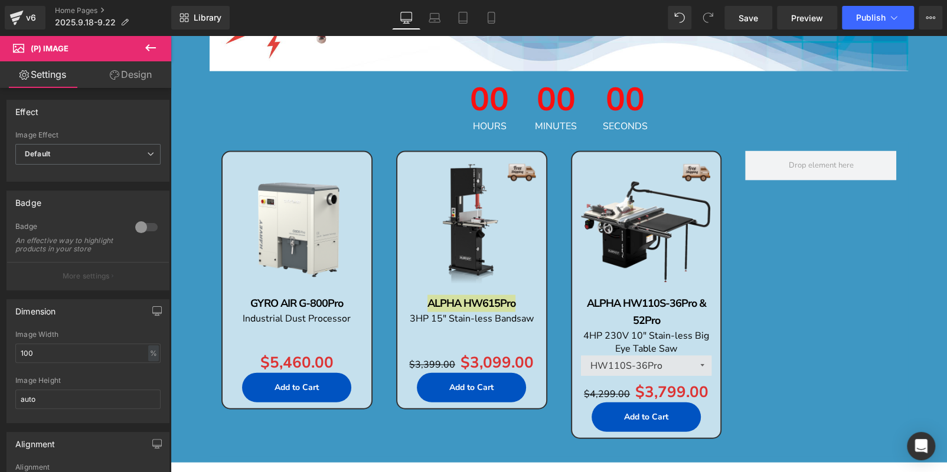
click at [120, 72] on link "Design" at bounding box center [131, 74] width 86 height 27
click at [0, 0] on div "Background" at bounding box center [0, 0] width 0 height 0
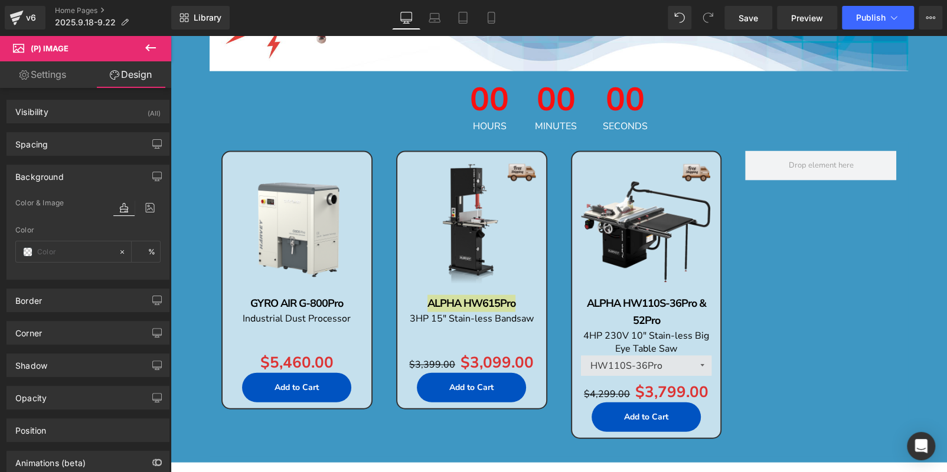
type input "transparent"
type input "0"
click at [141, 207] on icon at bounding box center [149, 207] width 21 height 15
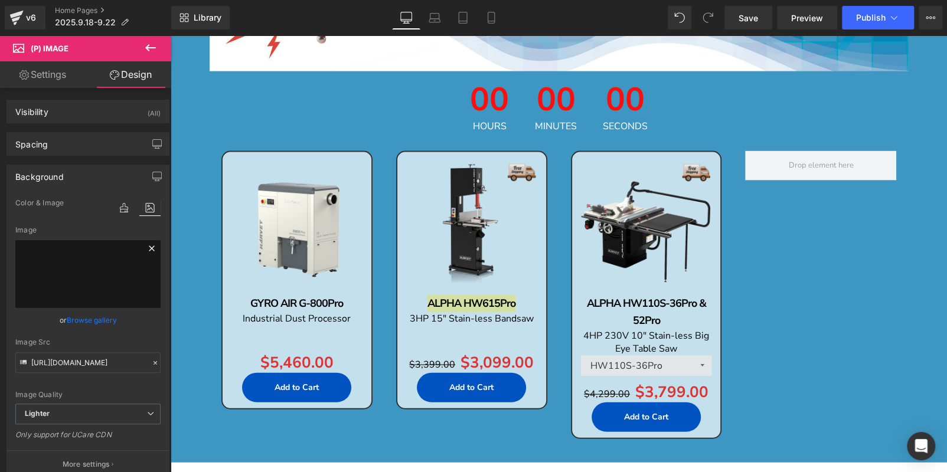
click at [145, 250] on icon at bounding box center [152, 248] width 14 height 14
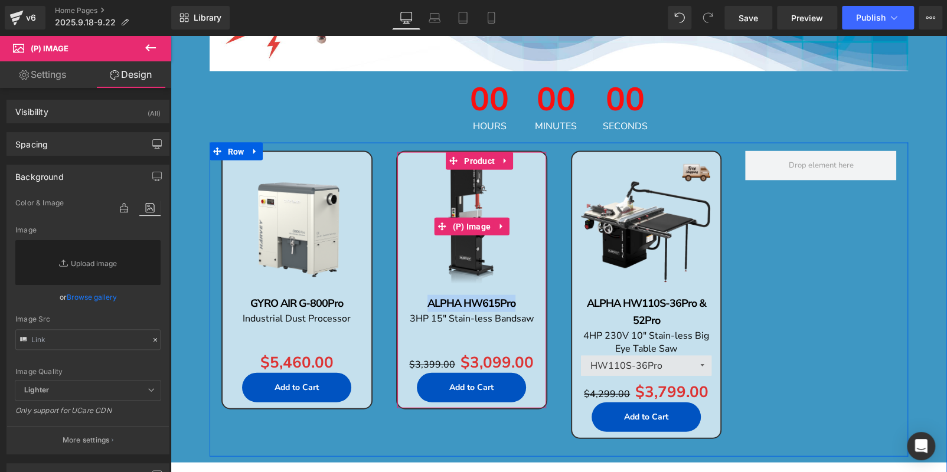
click at [453, 181] on img at bounding box center [471, 226] width 137 height 137
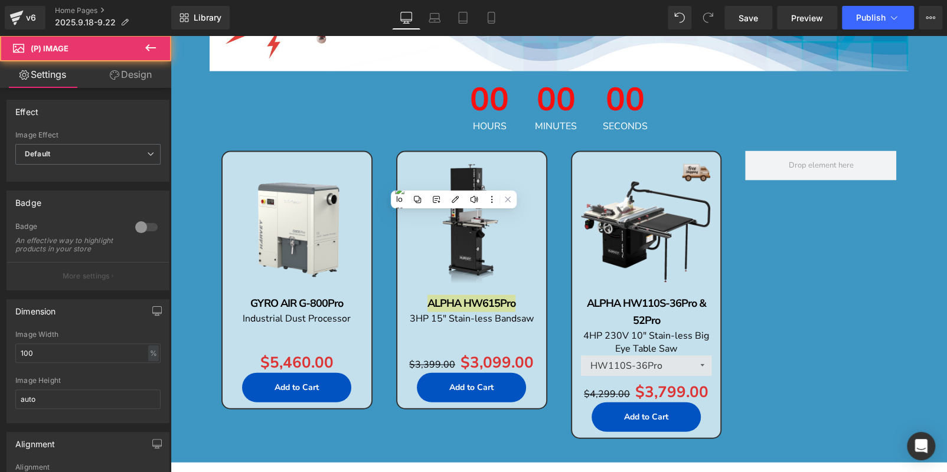
click at [115, 70] on icon at bounding box center [114, 74] width 9 height 9
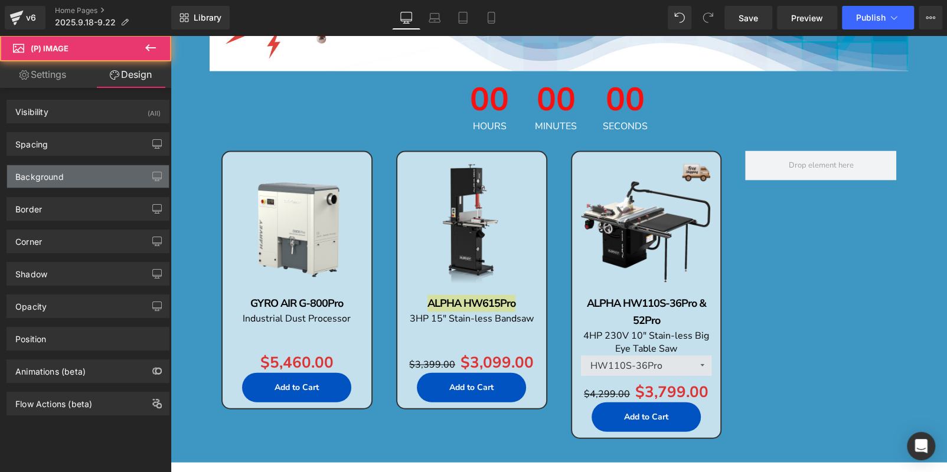
click at [78, 181] on div "Background" at bounding box center [88, 176] width 162 height 22
type input "transparent"
type input "0"
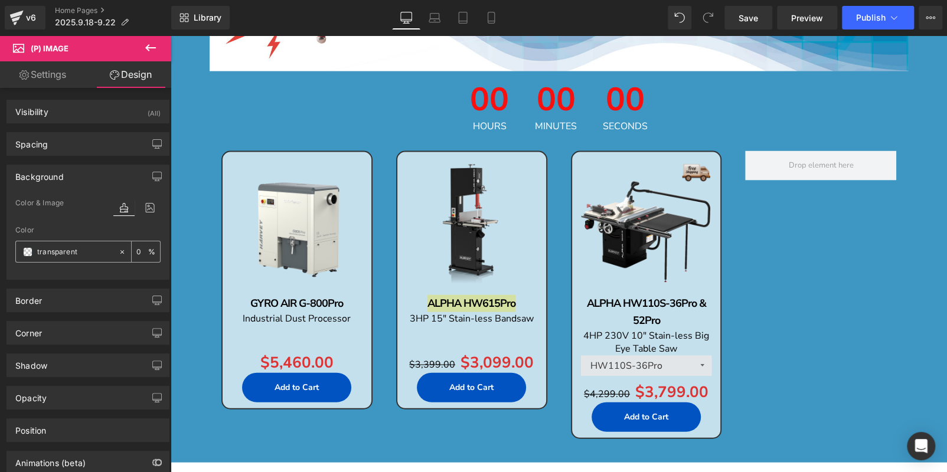
click at [89, 248] on input "transparent" at bounding box center [75, 252] width 76 height 13
click at [43, 80] on link "Settings" at bounding box center [43, 74] width 86 height 27
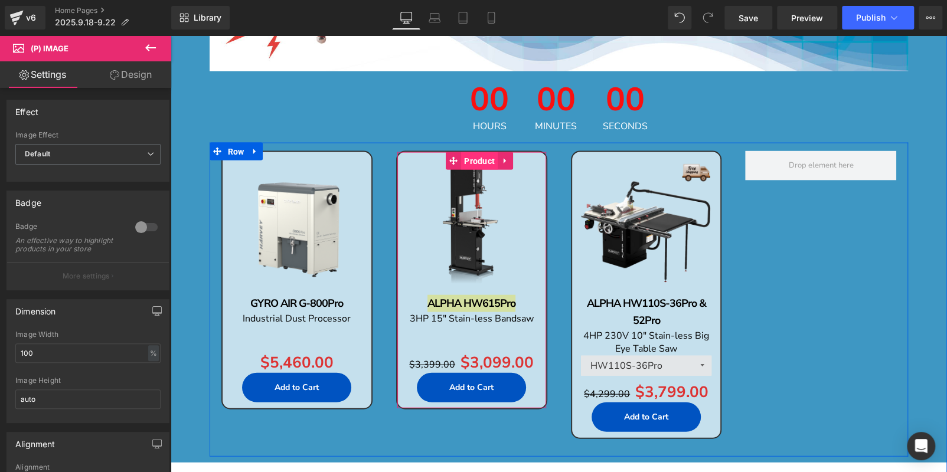
click at [464, 152] on span "Product" at bounding box center [479, 161] width 37 height 18
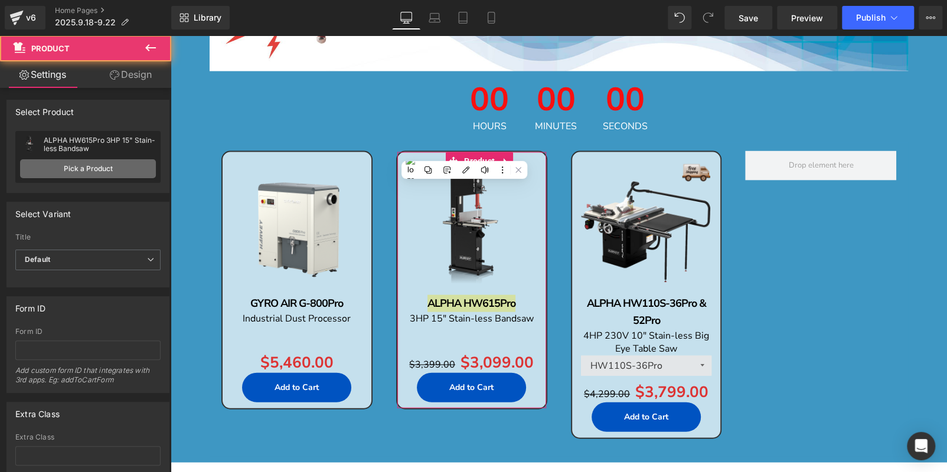
click at [92, 172] on link "Pick a Product" at bounding box center [88, 168] width 136 height 19
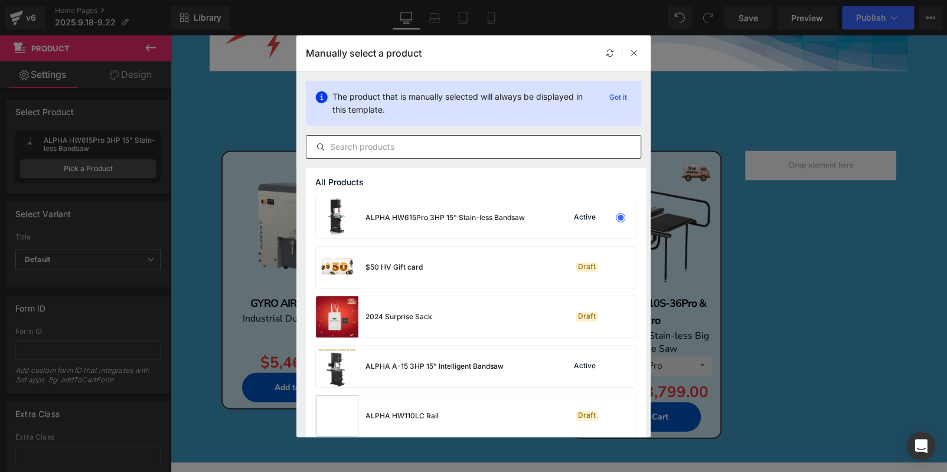
click at [395, 149] on input "text" at bounding box center [473, 147] width 334 height 14
paste input "ALPHA HW615Pro"
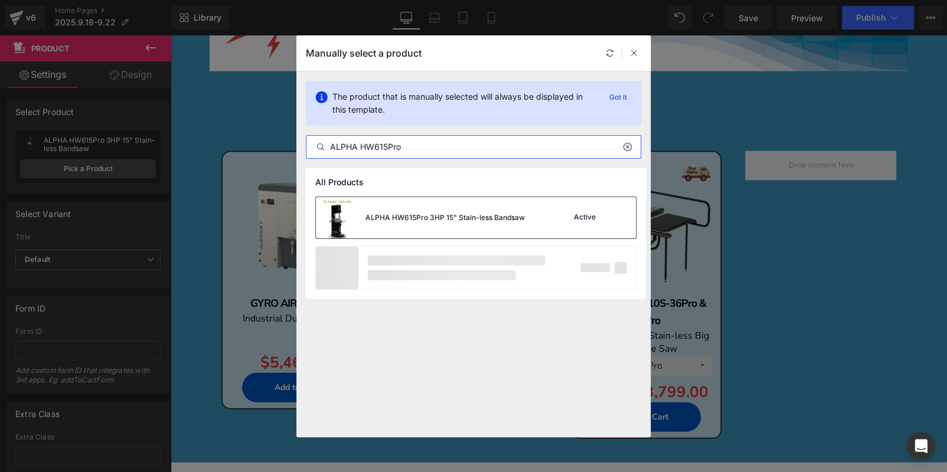
type input "ALPHA HW615Pro"
click at [445, 203] on div "ALPHA HW615Pro 3HP 15" Stain-less Bandsaw" at bounding box center [420, 217] width 209 height 41
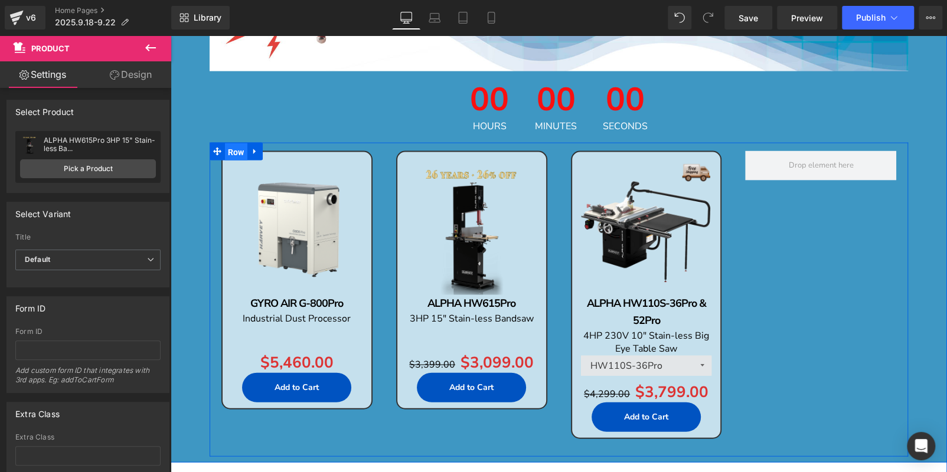
click at [243, 143] on span "Row" at bounding box center [236, 152] width 22 height 18
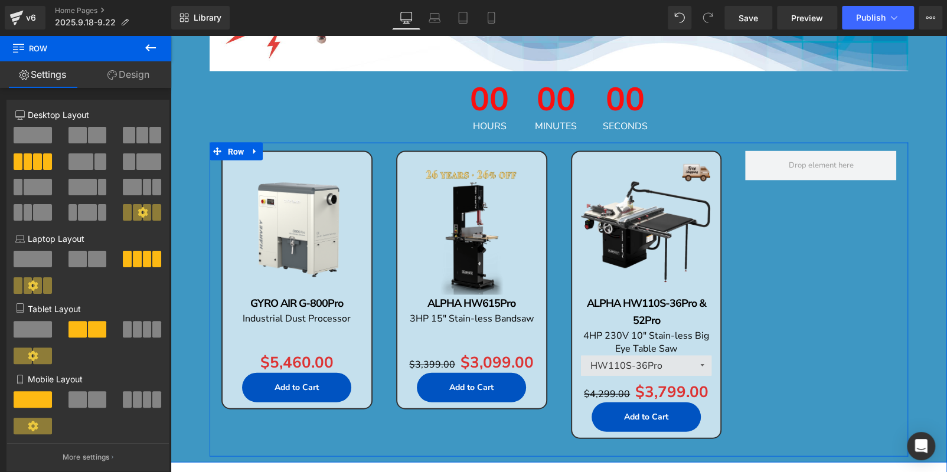
click at [759, 259] on div "Sale Off (P) Image GYRO AIR G-800Pro Text Block Industrial Dust Processor Text …" at bounding box center [559, 299] width 699 height 313
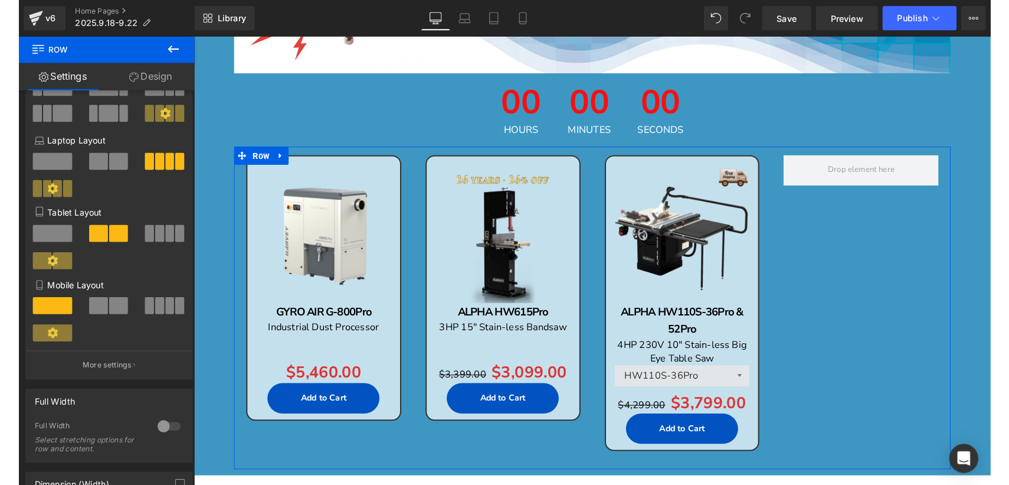
scroll to position [236, 0]
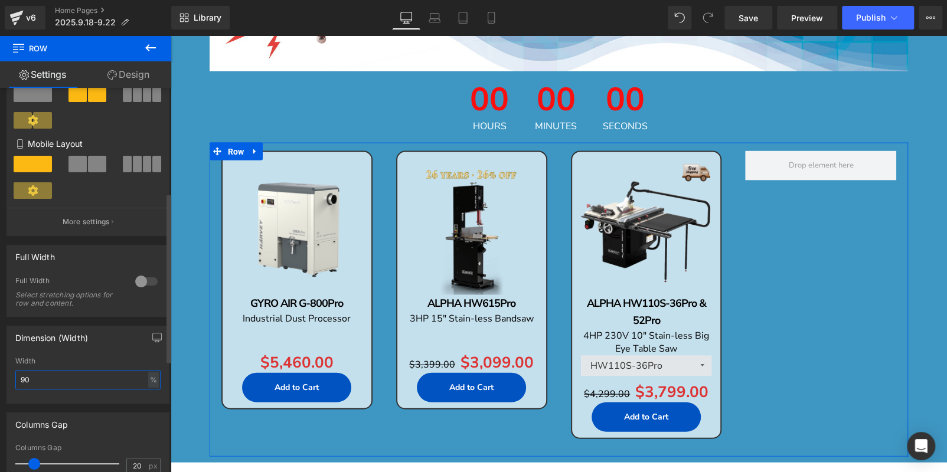
click at [79, 374] on input "90" at bounding box center [87, 379] width 145 height 19
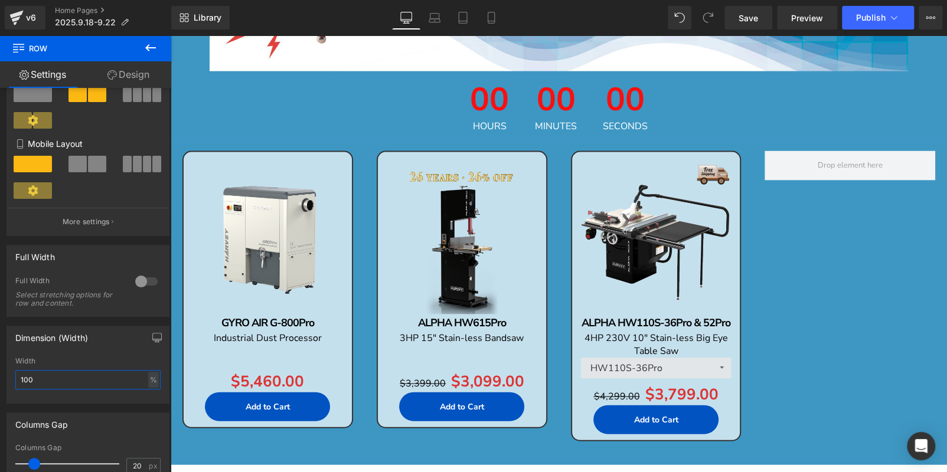
type input "100"
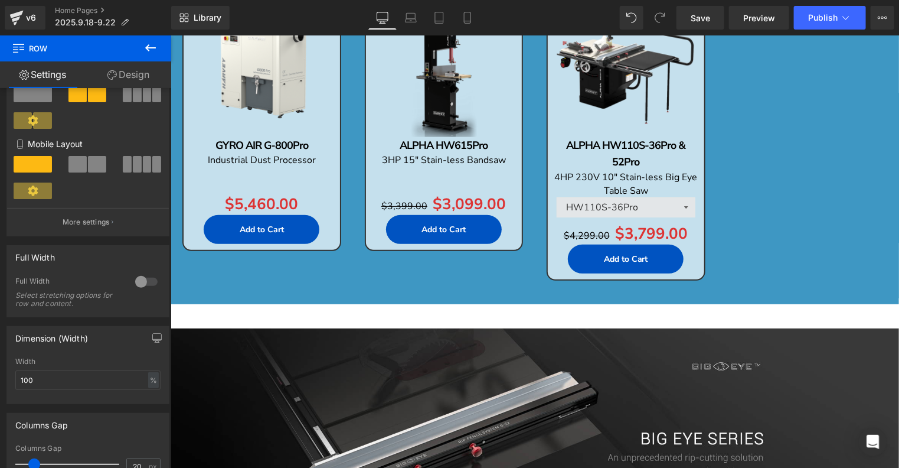
click at [262, 4] on div "Library Desktop Desktop Laptop Tablet Mobile Save Preview Publish Scheduled Vie…" at bounding box center [535, 17] width 728 height 35
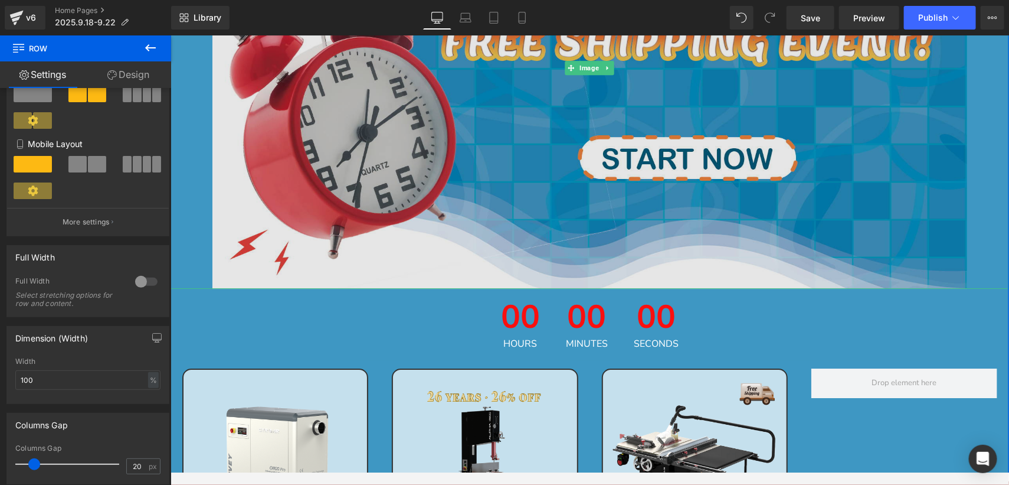
click at [362, 214] on img at bounding box center [589, 68] width 755 height 442
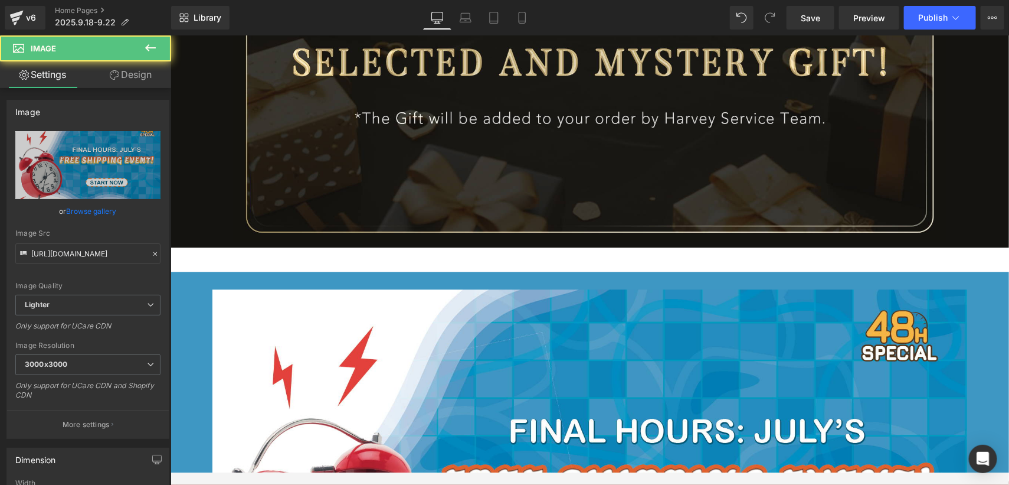
scroll to position [3381, 0]
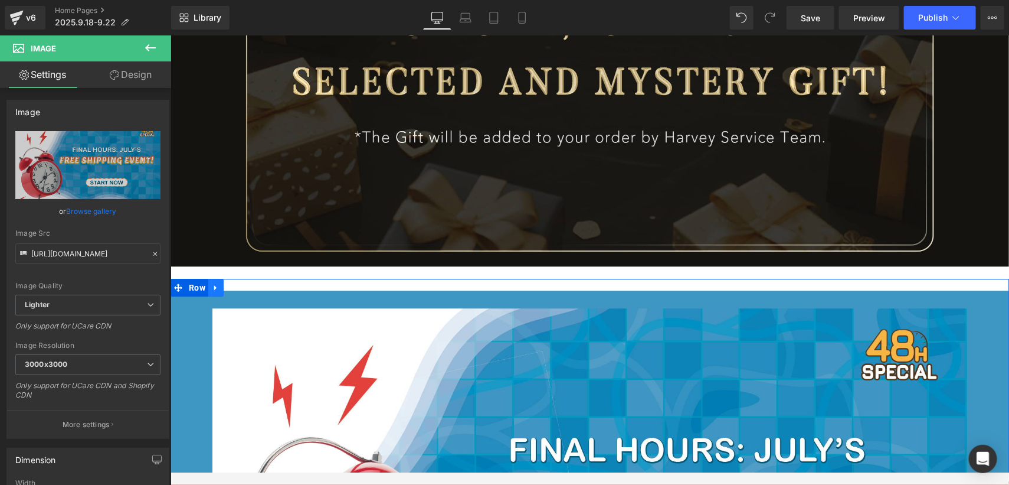
click at [211, 282] on icon at bounding box center [215, 286] width 8 height 9
click at [242, 282] on icon at bounding box center [246, 286] width 8 height 9
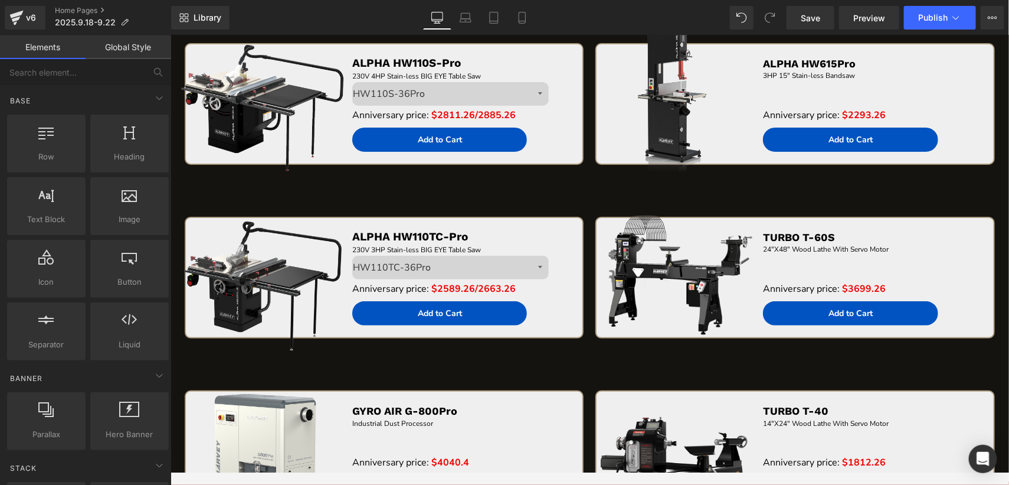
scroll to position [1847, 0]
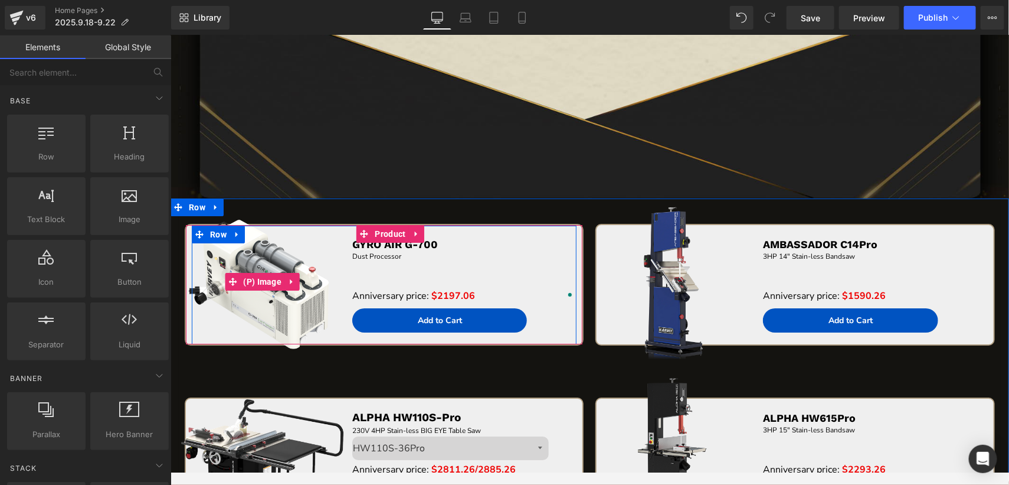
click at [266, 354] on img at bounding box center [262, 281] width 171 height 171
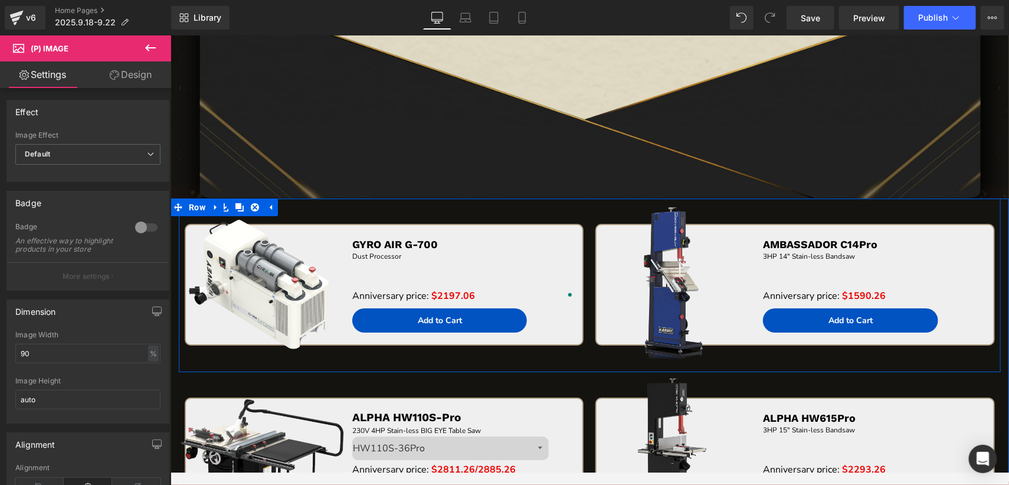
click at [567, 359] on div "Sale Off (P) Image GYRO AIR G-700 Text Block Dust Processor Text Block Separato…" at bounding box center [383, 297] width 411 height 148
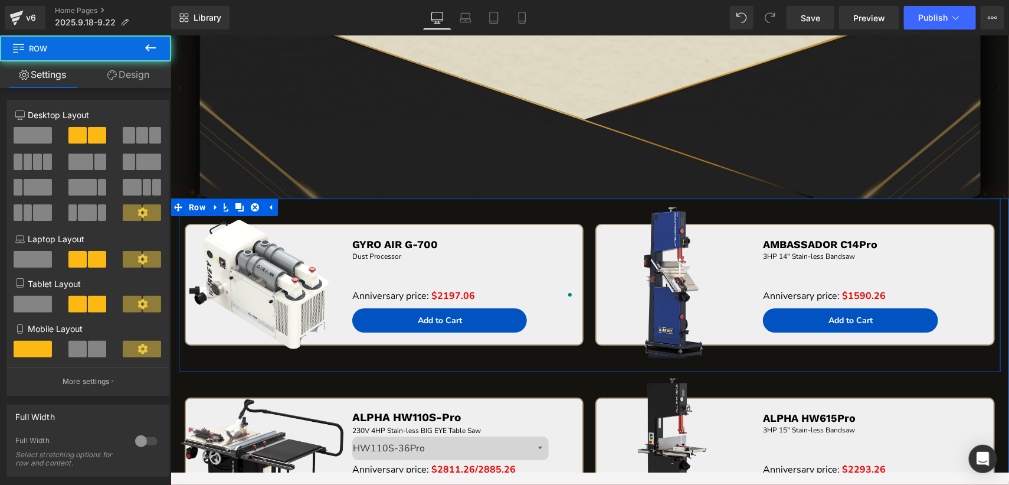
click at [547, 356] on div "Sale Off (P) Image GYRO AIR G-700 Text Block Dust Processor Text Block Separato…" at bounding box center [383, 297] width 411 height 148
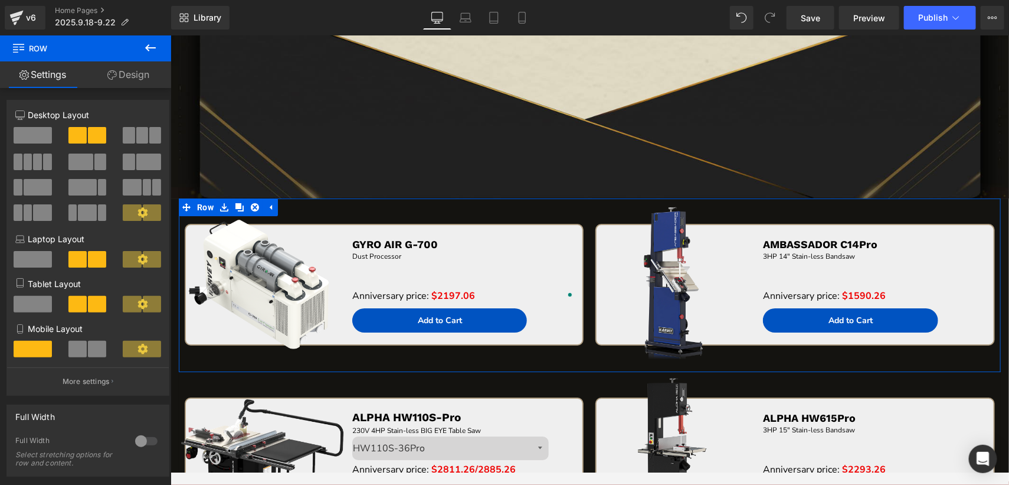
click at [128, 68] on link "Design" at bounding box center [129, 74] width 86 height 27
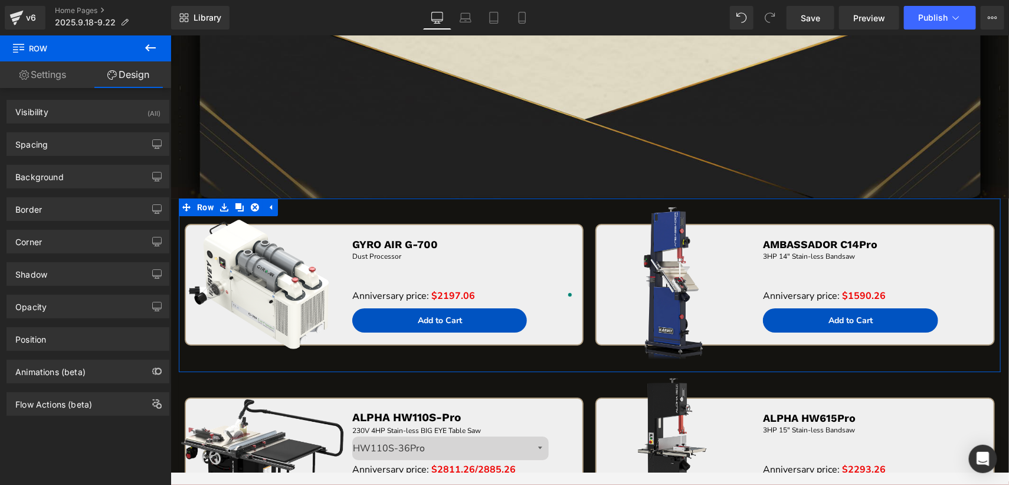
type input "0"
type input "43"
type input "0"
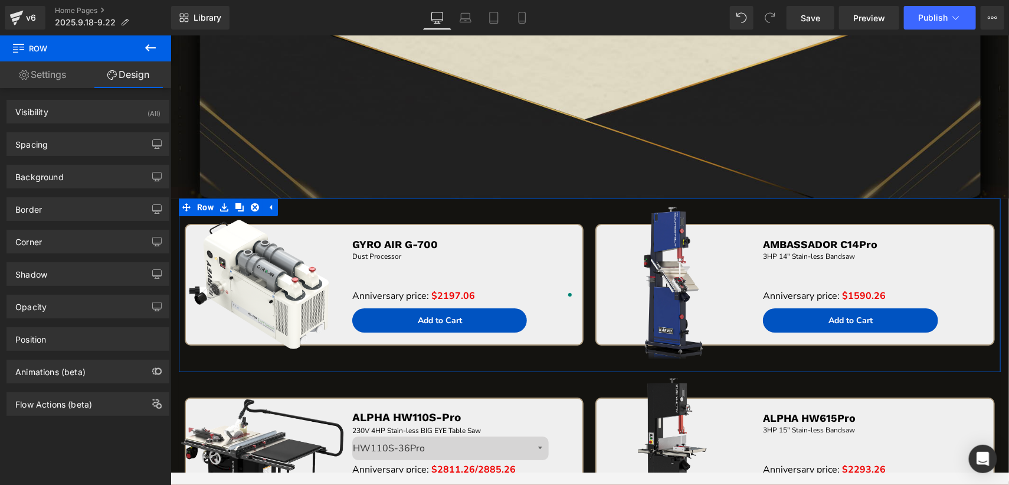
type input "0"
drag, startPoint x: 87, startPoint y: 148, endPoint x: 87, endPoint y: 159, distance: 11.8
click at [87, 148] on div "Spacing" at bounding box center [88, 144] width 162 height 22
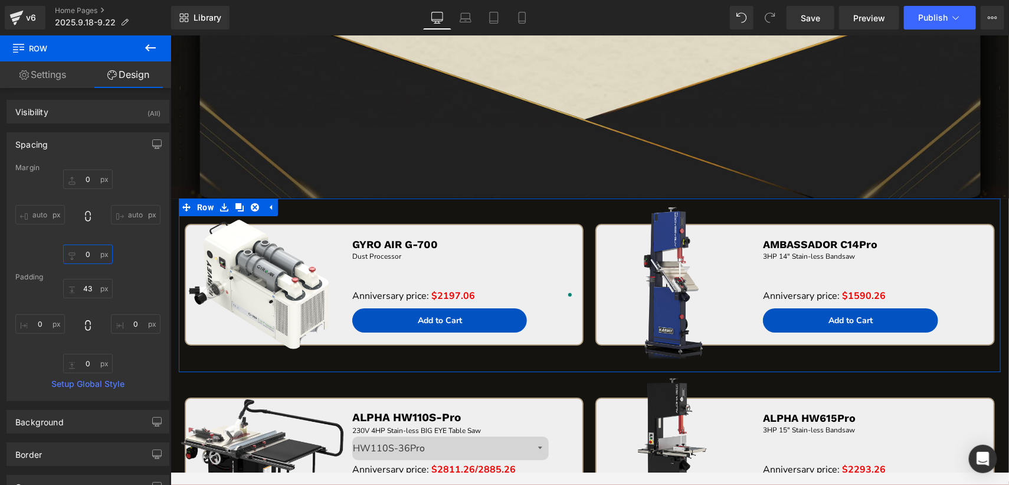
click at [88, 260] on input "0" at bounding box center [88, 253] width 50 height 19
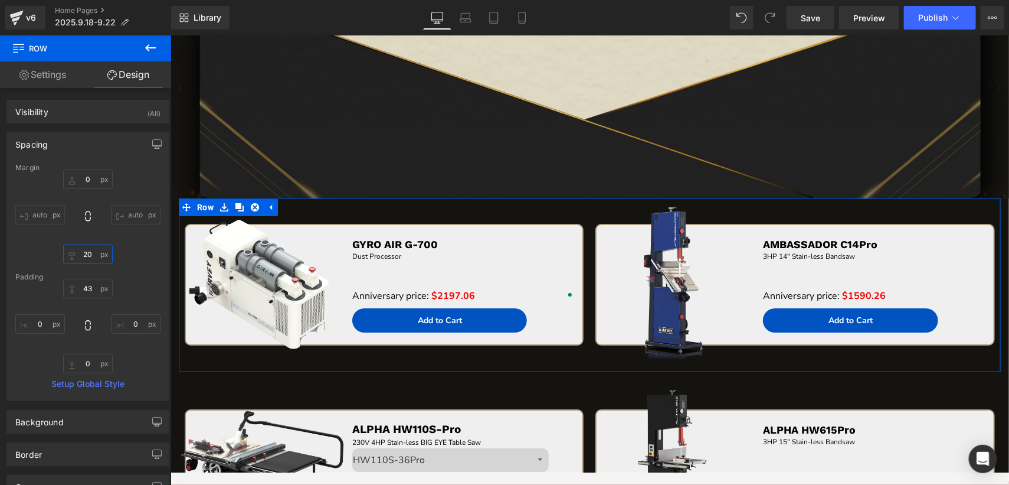
click at [90, 251] on input "20" at bounding box center [88, 253] width 50 height 19
type input "50"
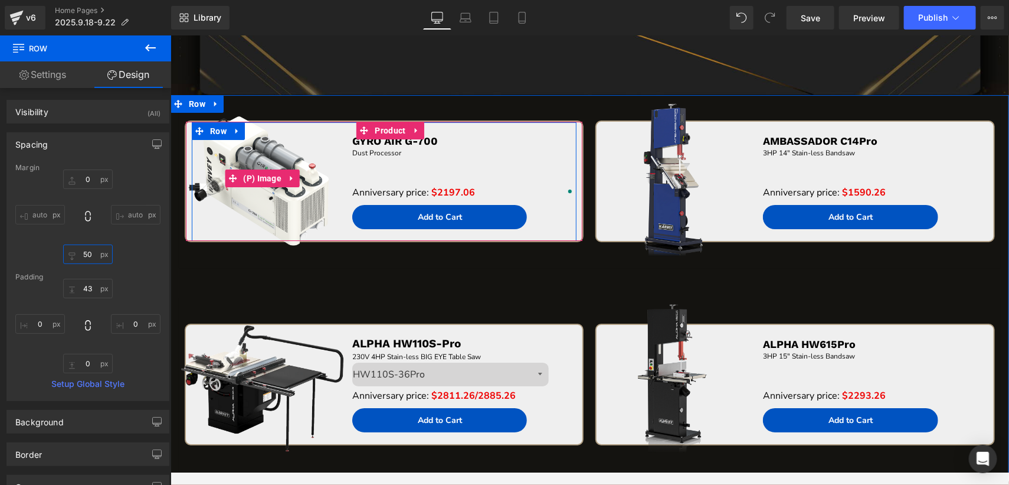
scroll to position [2024, 0]
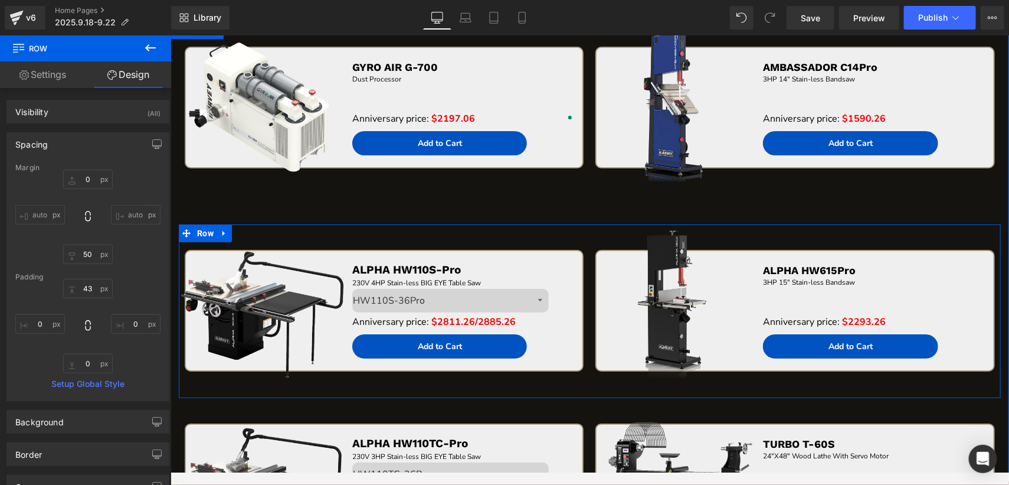
click at [553, 386] on div "Sale Off (P) Image ALPHA HW110S-Pro Text Block 230V 4HP Stain-less BIG EYE Tabl…" at bounding box center [383, 323] width 411 height 148
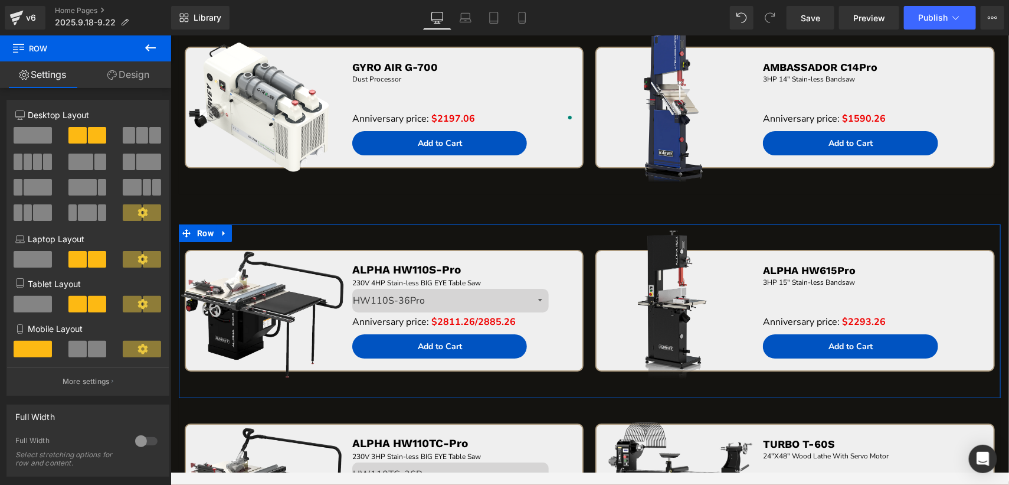
click at [138, 71] on link "Design" at bounding box center [129, 74] width 86 height 27
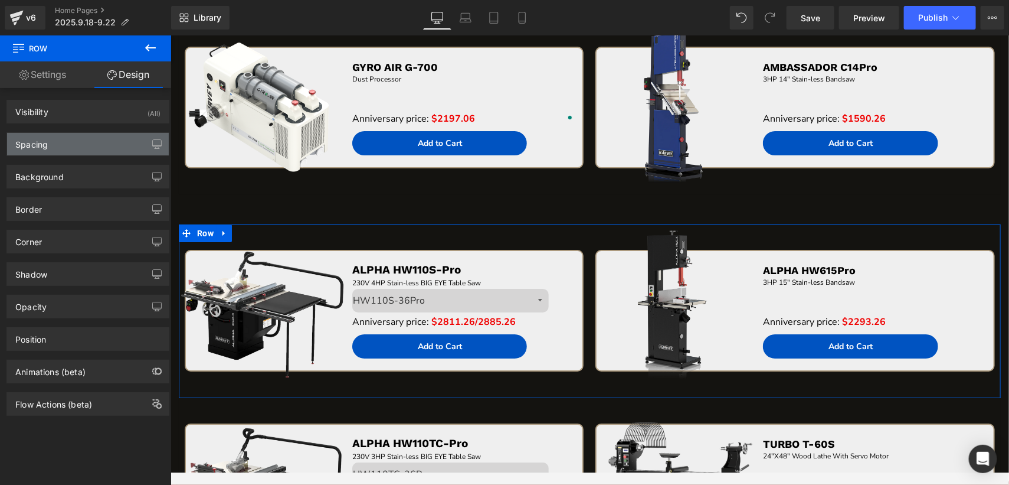
click at [85, 151] on div "Spacing" at bounding box center [88, 144] width 162 height 22
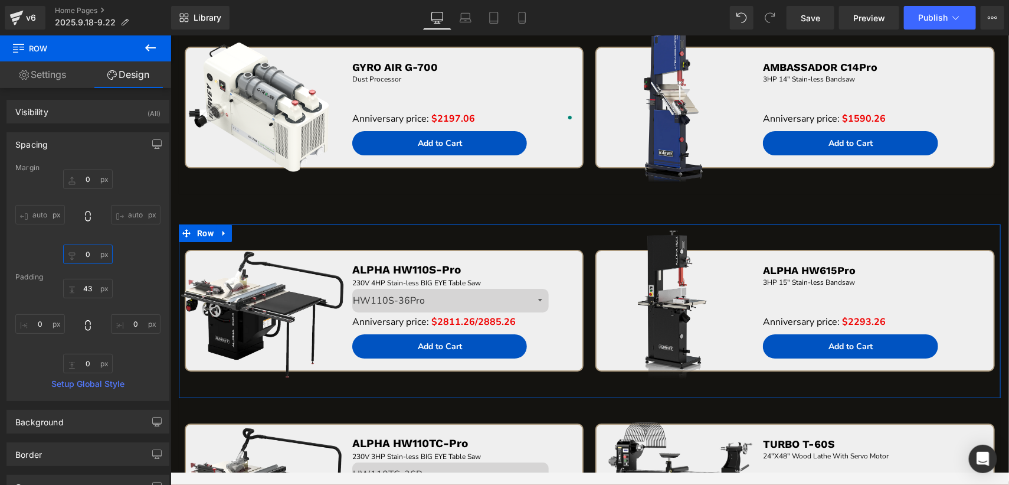
click at [87, 256] on input "0" at bounding box center [88, 253] width 50 height 19
type input "50"
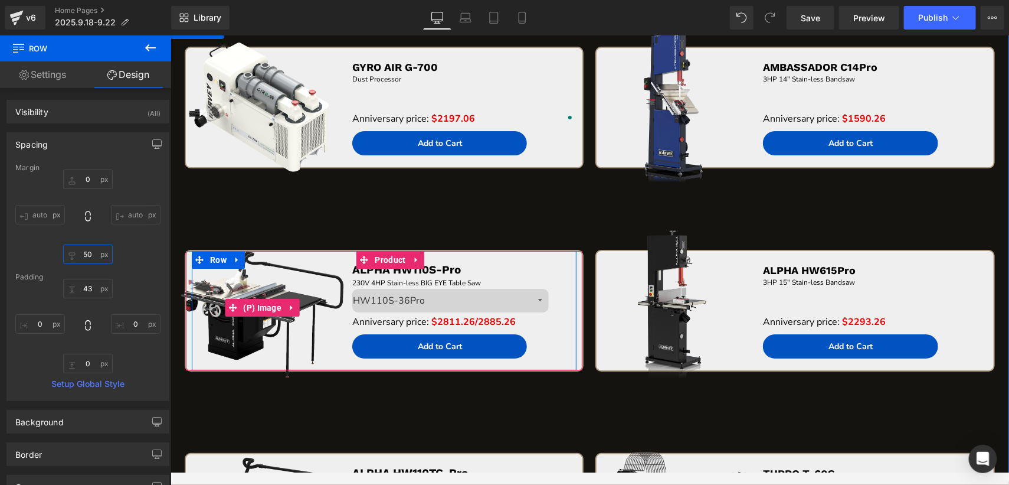
scroll to position [2378, 0]
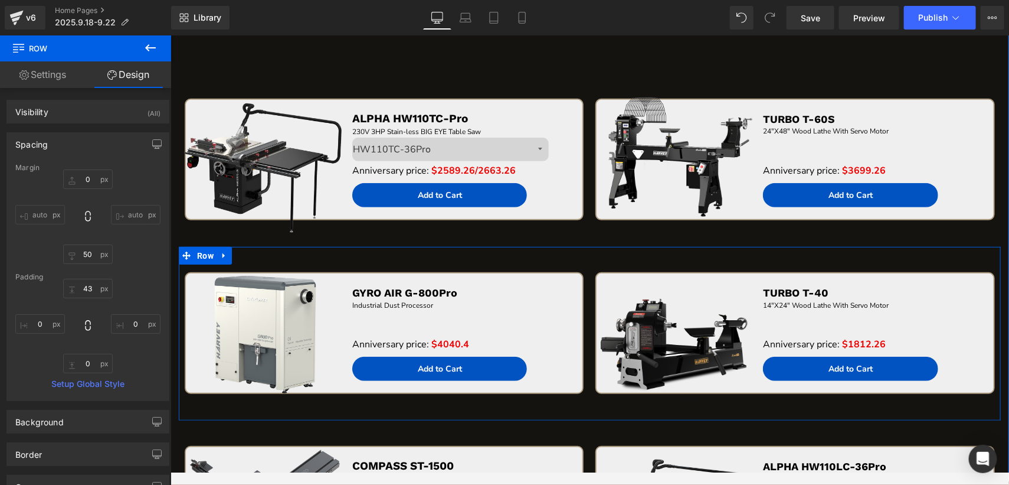
click at [589, 410] on img at bounding box center [674, 329] width 171 height 171
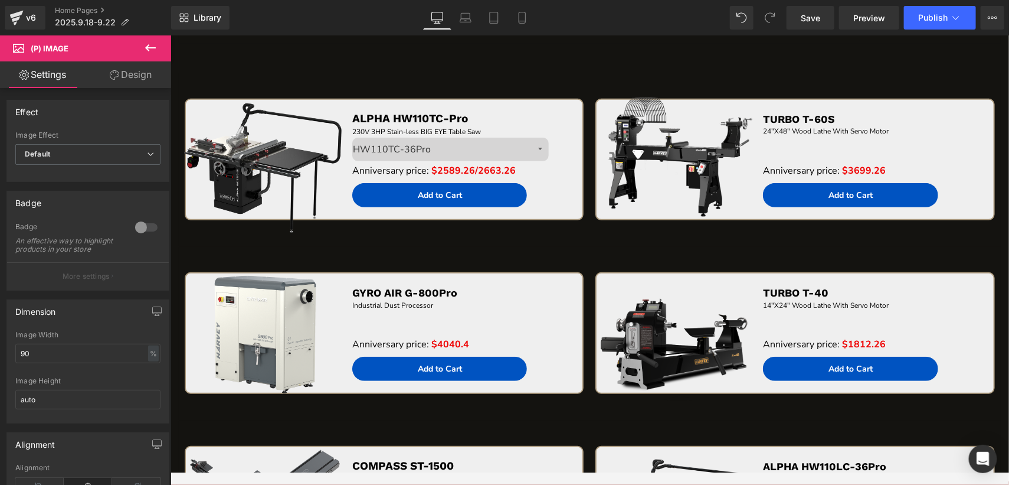
click at [126, 71] on link "Design" at bounding box center [131, 74] width 86 height 27
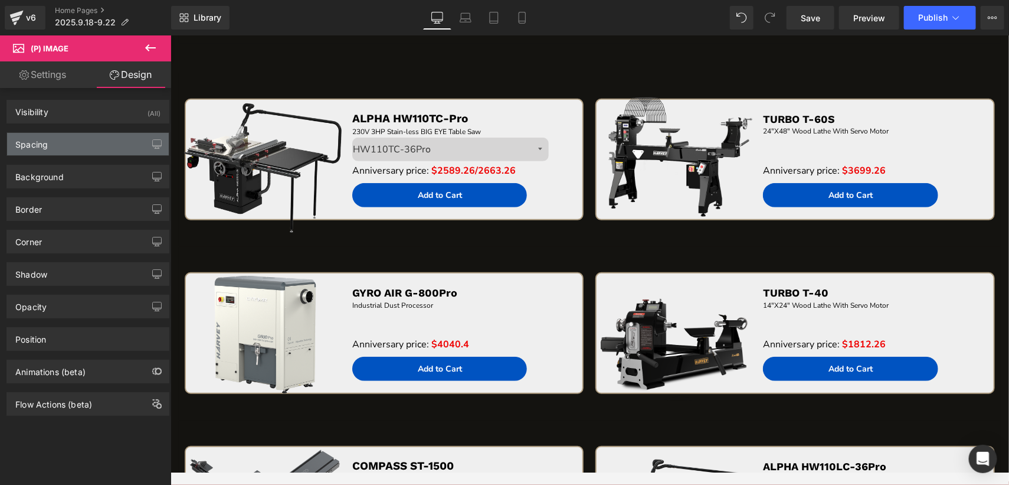
click at [83, 145] on div "Spacing" at bounding box center [88, 144] width 162 height 22
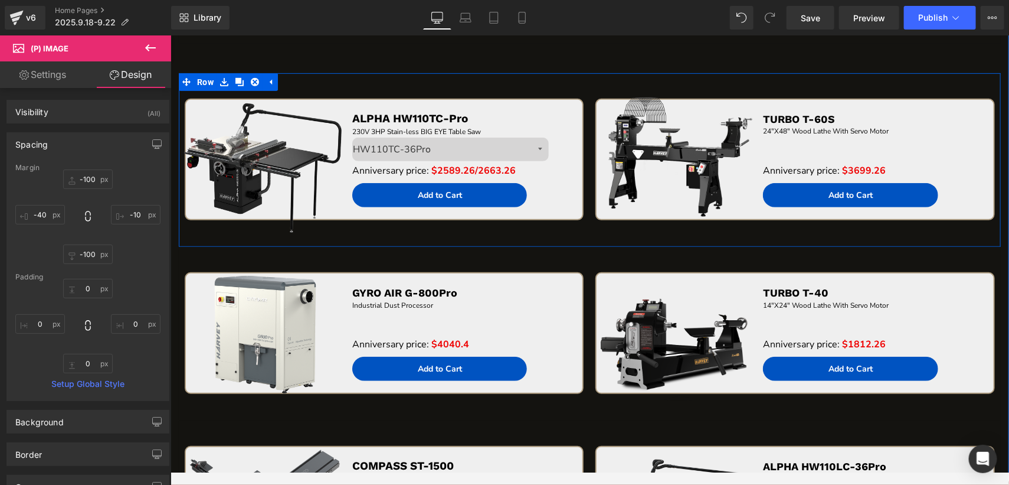
click at [579, 230] on link "Sale Off" at bounding box center [674, 156] width 190 height 171
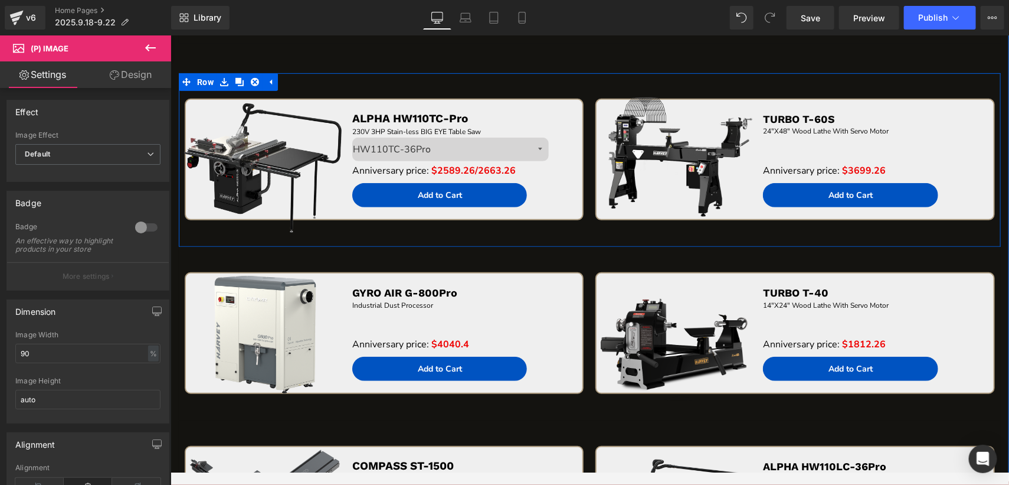
click at [539, 228] on div "Sale Off (P) Image ALPHA HW110TC-Pro Text Block 230V 3HP Stain-less BIG EYE Tab…" at bounding box center [383, 172] width 411 height 148
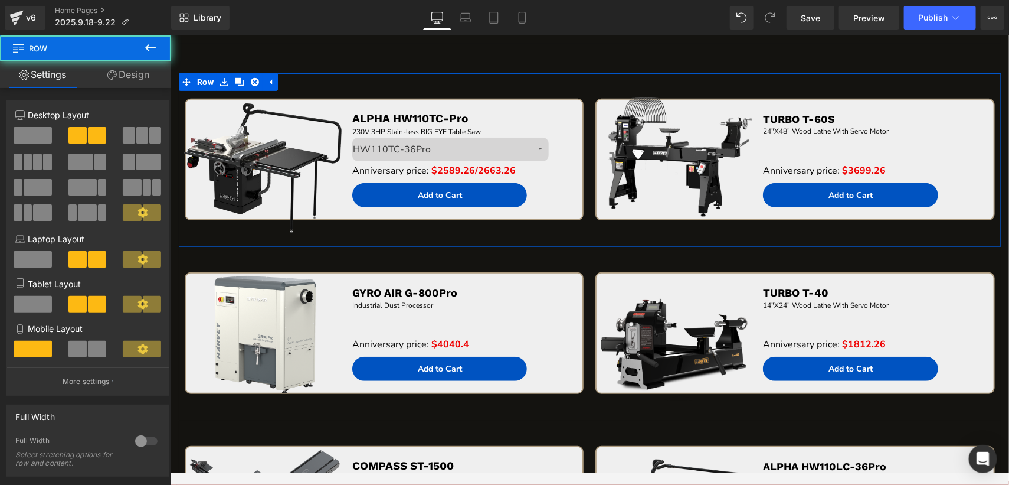
click at [117, 76] on link "Design" at bounding box center [129, 74] width 86 height 27
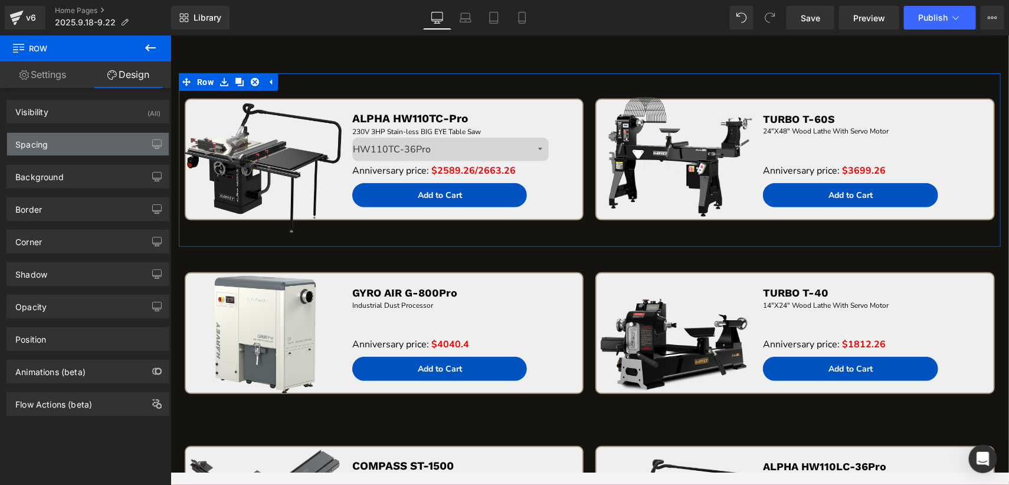
type input "0"
type input "43"
type input "0"
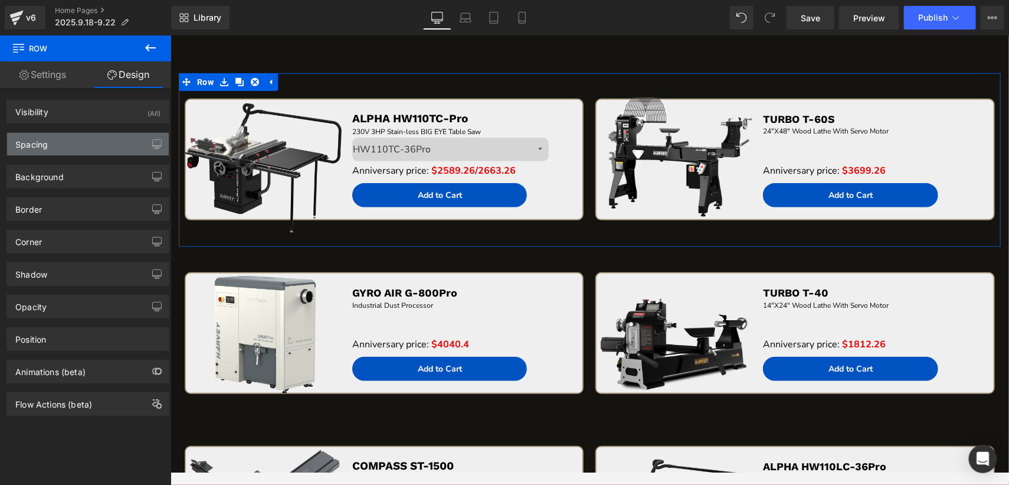
type input "0"
click at [77, 145] on div "Spacing" at bounding box center [88, 144] width 162 height 22
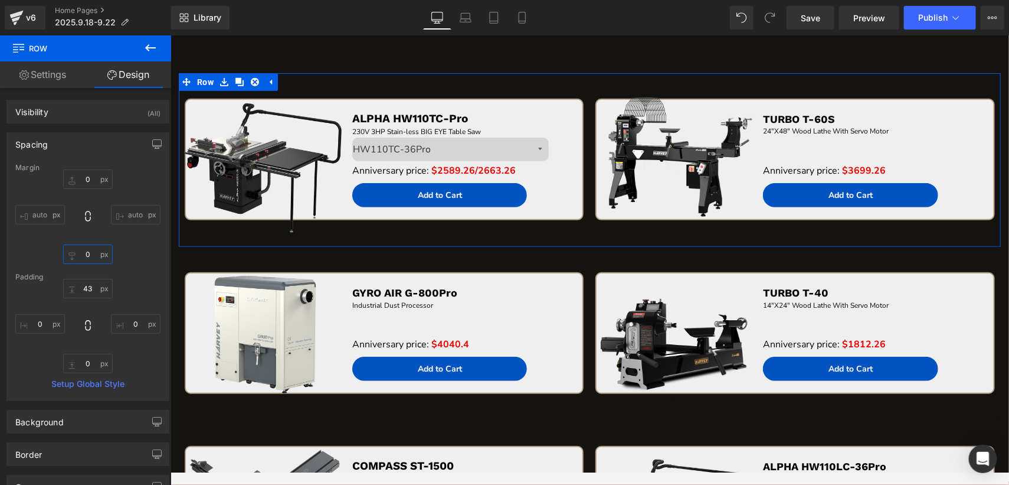
click at [91, 252] on input "0" at bounding box center [88, 253] width 50 height 19
type input "50"
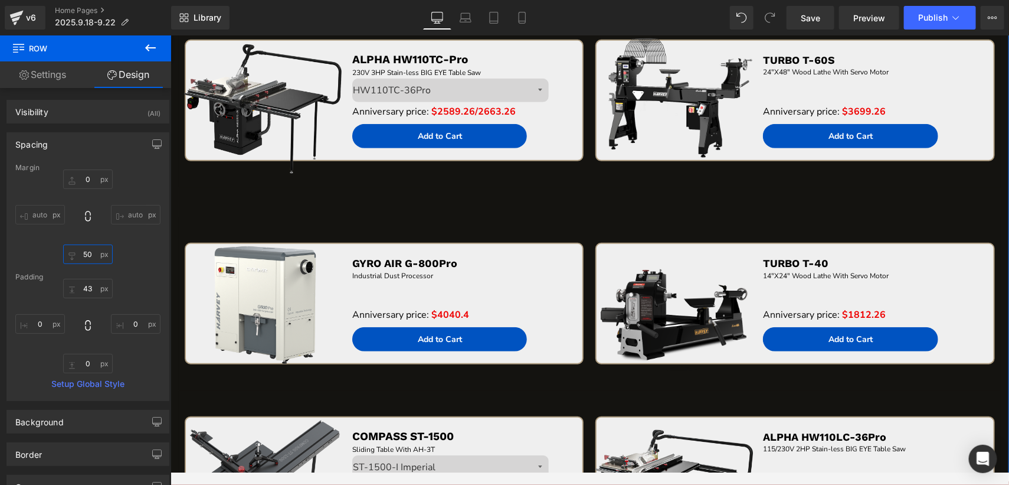
scroll to position [2614, 0]
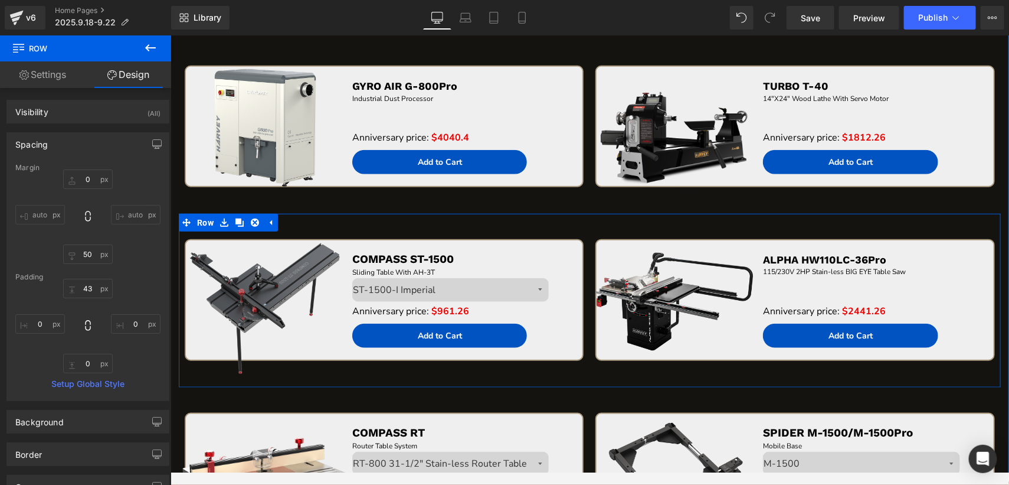
click at [558, 371] on div "Sale Off (P) Image COMPASS ST-1500 Text Block Sliding Table With AH-3T Text Blo…" at bounding box center [383, 312] width 411 height 148
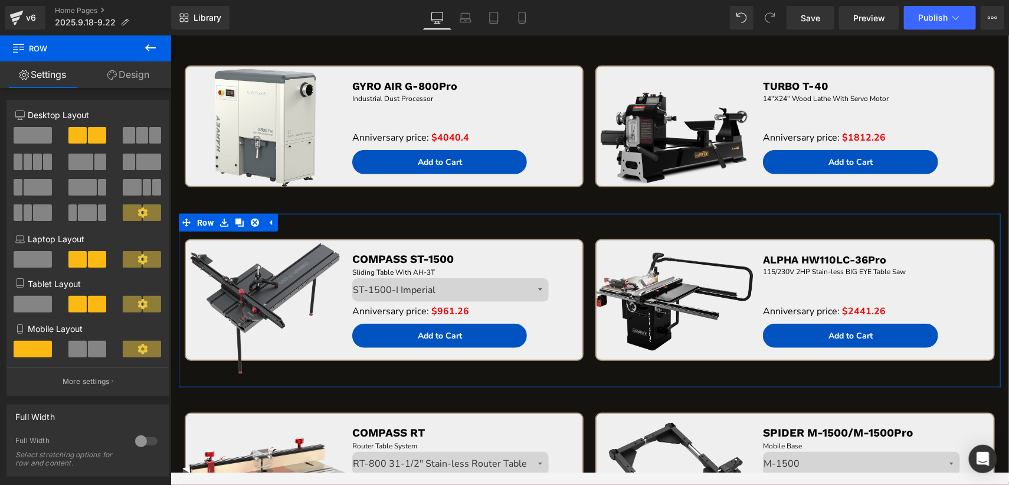
click at [133, 64] on link "Design" at bounding box center [129, 74] width 86 height 27
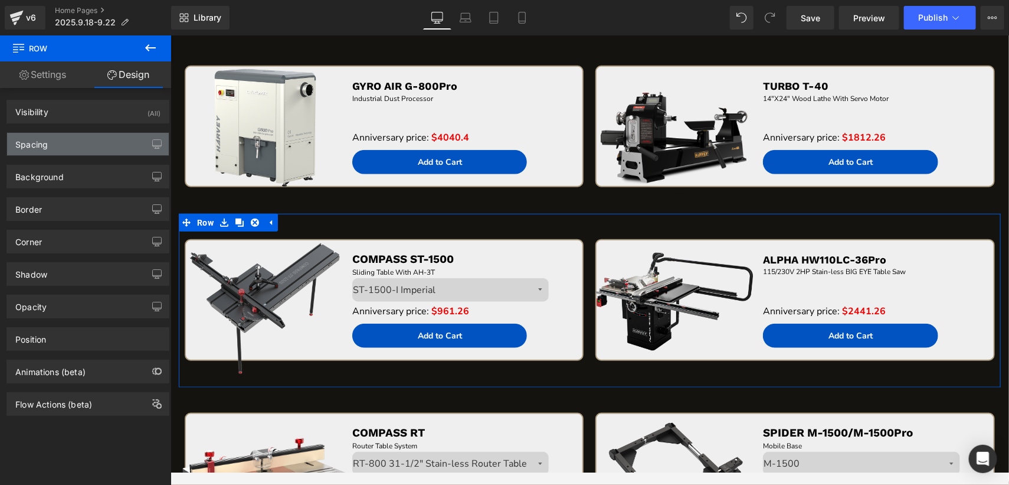
click at [81, 143] on div "Spacing" at bounding box center [88, 144] width 162 height 22
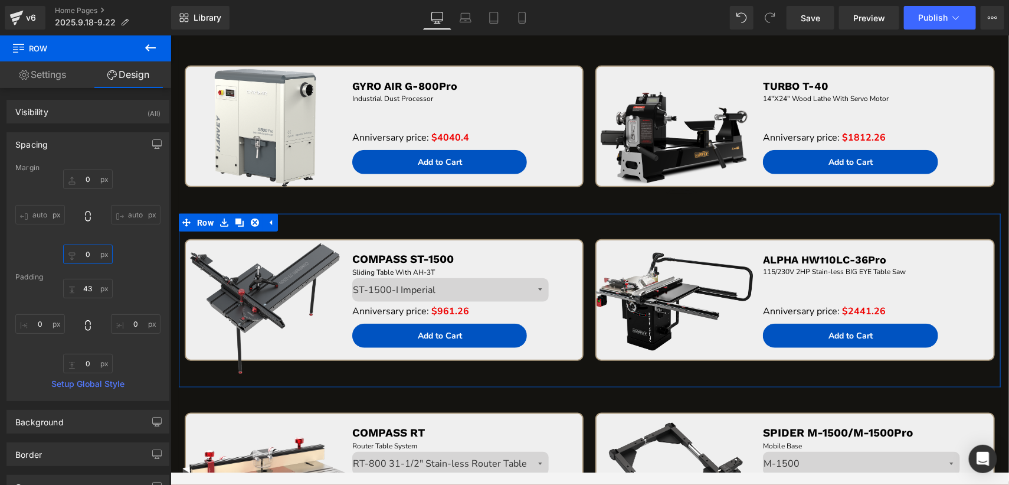
click at [91, 257] on input "0" at bounding box center [88, 253] width 50 height 19
type input "50"
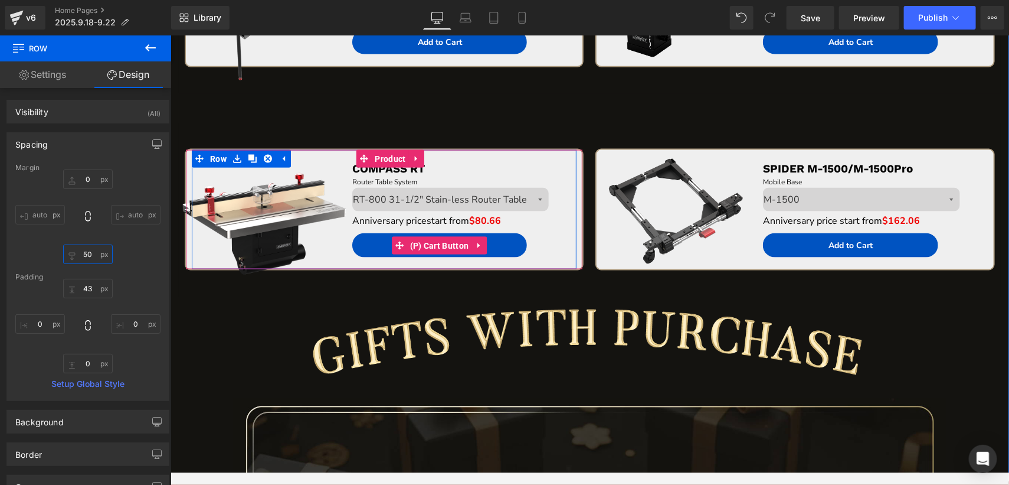
scroll to position [2850, 0]
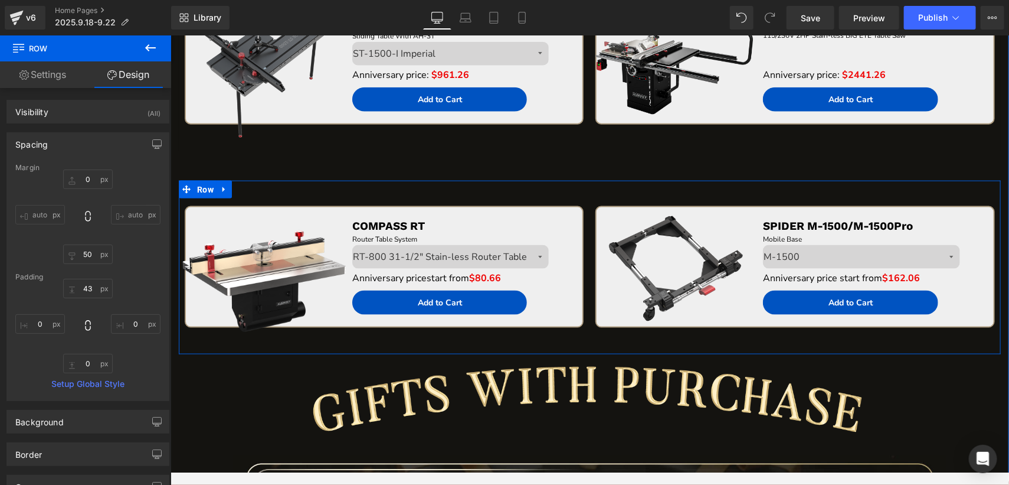
click at [561, 334] on div "Sale Off (P) Image COMPASS RT Text Block Router Table System Text Block Size RT…" at bounding box center [383, 279] width 411 height 148
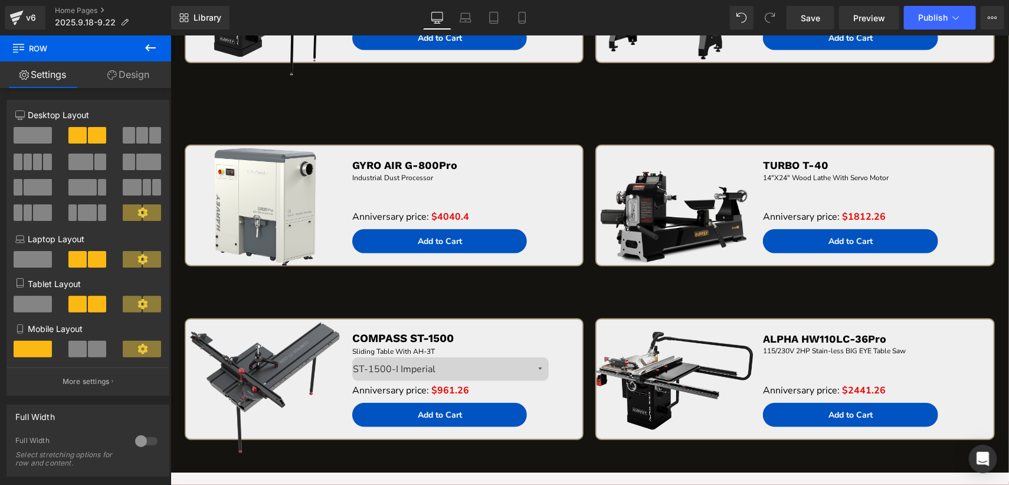
scroll to position [2555, 0]
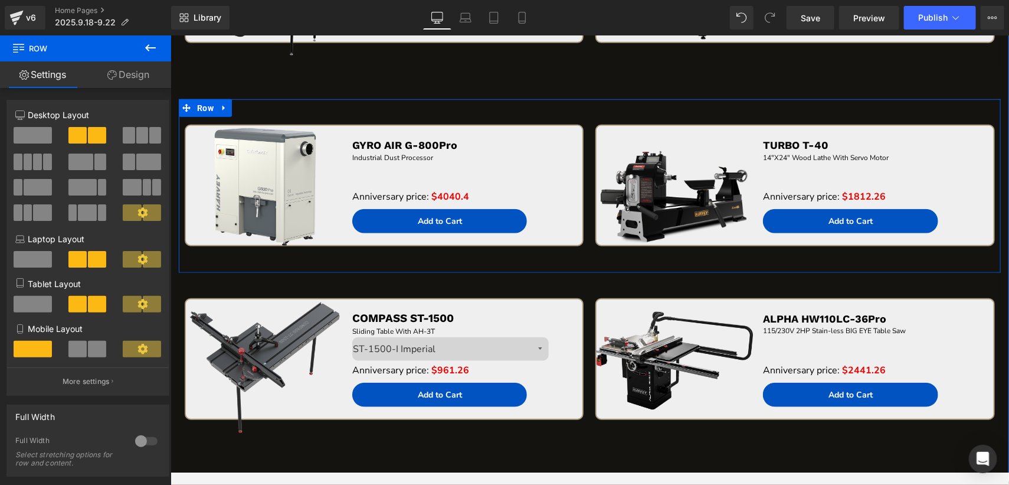
click at [520, 257] on div "Sale Off (P) Image GYRO AIR G-800Pro Text Block Industrial Dust Processor Text …" at bounding box center [383, 198] width 411 height 148
click at [122, 66] on link "Design" at bounding box center [129, 74] width 86 height 27
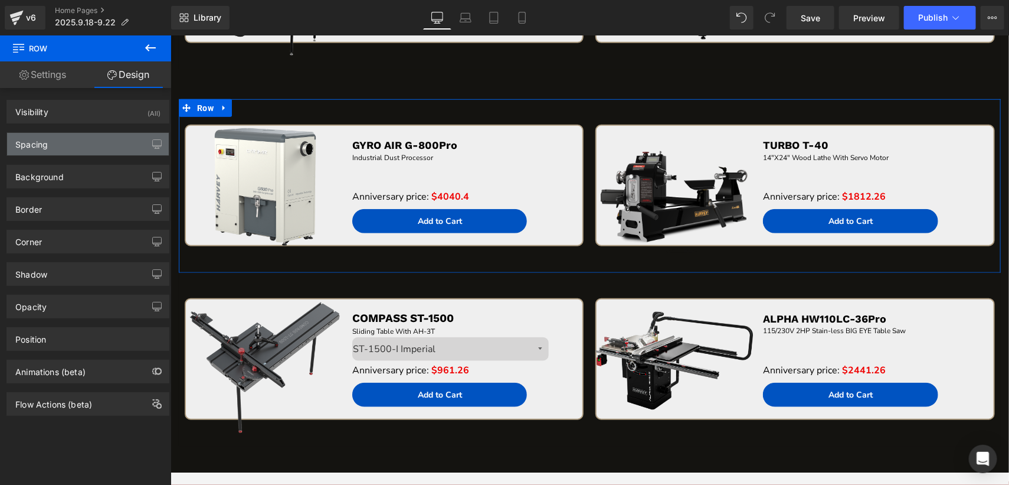
click at [73, 143] on div "Spacing" at bounding box center [88, 144] width 162 height 22
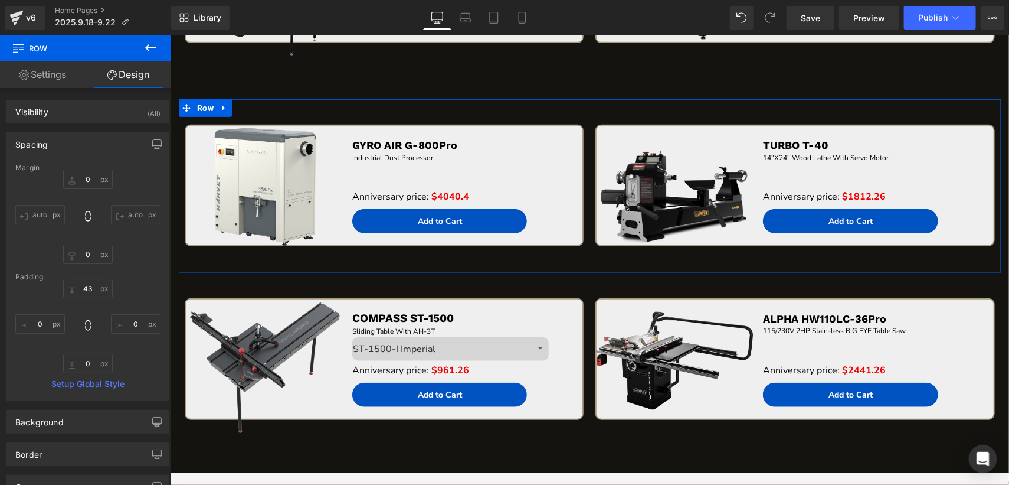
click at [89, 265] on div "Margin 0px 0 auto auto 0px 0 auto auto Padding 43px 43 0px 0 0px 0 0px 0 Setup …" at bounding box center [88, 282] width 162 height 237
click at [90, 257] on input "0" at bounding box center [88, 253] width 50 height 19
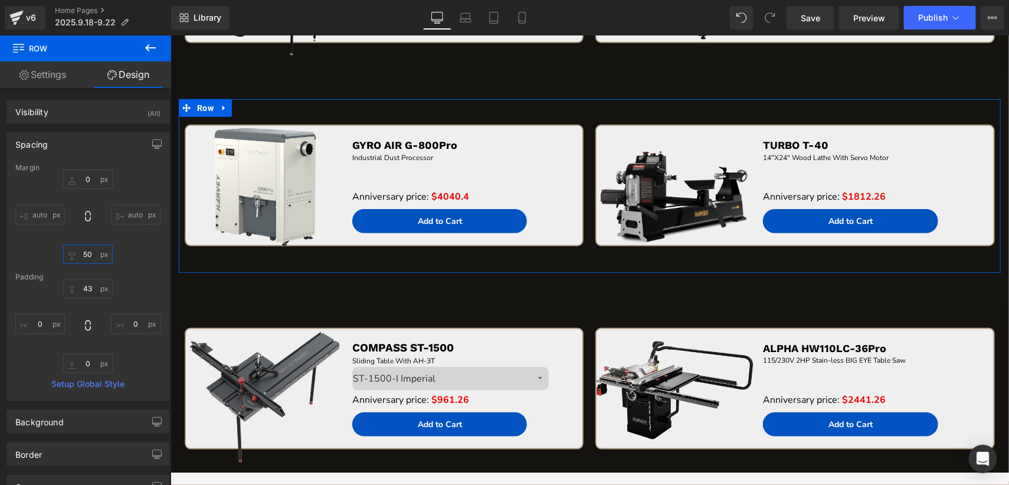
type input "5"
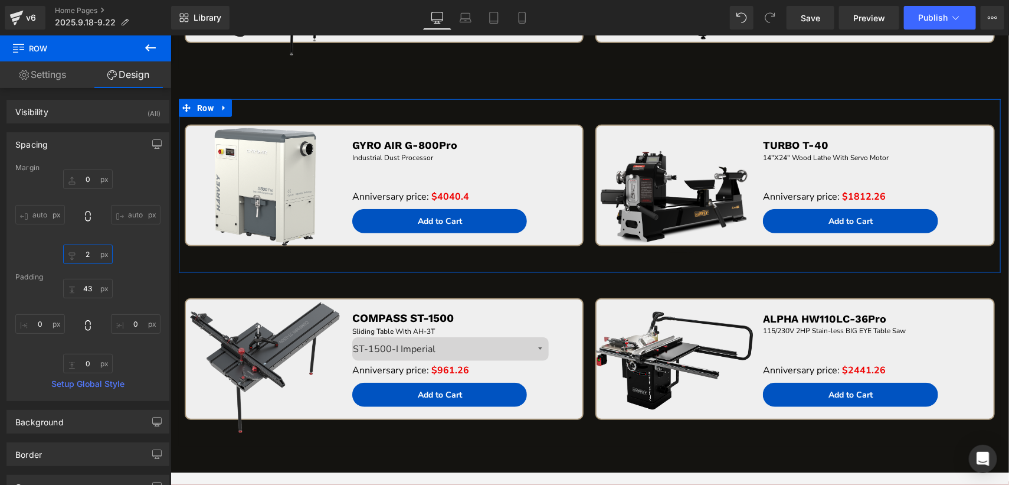
type input "20"
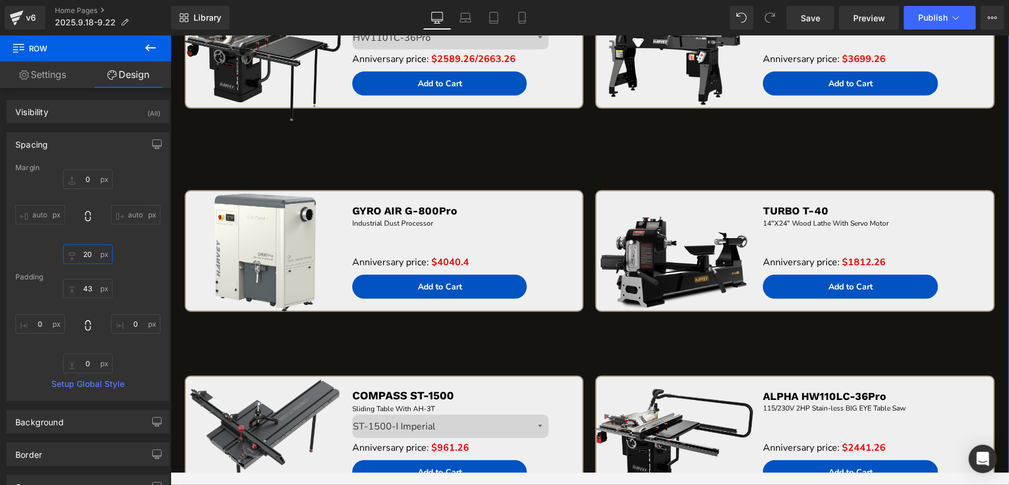
scroll to position [2437, 0]
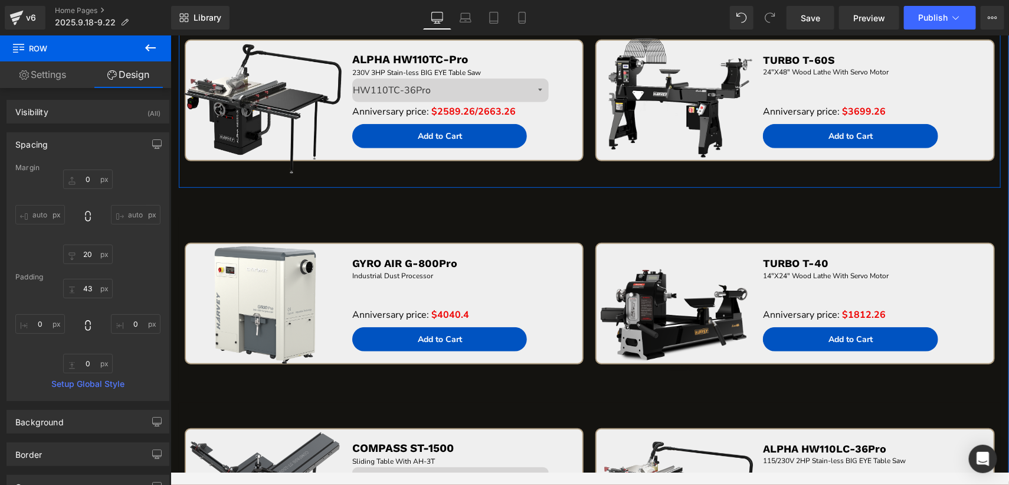
click at [509, 176] on div "Sale Off (P) Image ALPHA HW110TC-Pro Text Block 230V 3HP Stain-less BIG EYE Tab…" at bounding box center [383, 113] width 411 height 148
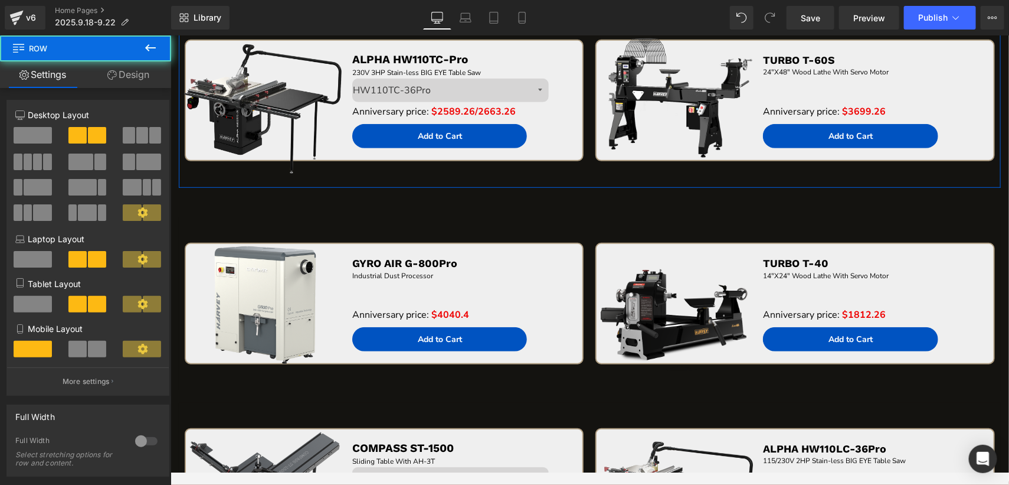
click at [126, 60] on span "Row" at bounding box center [71, 48] width 118 height 26
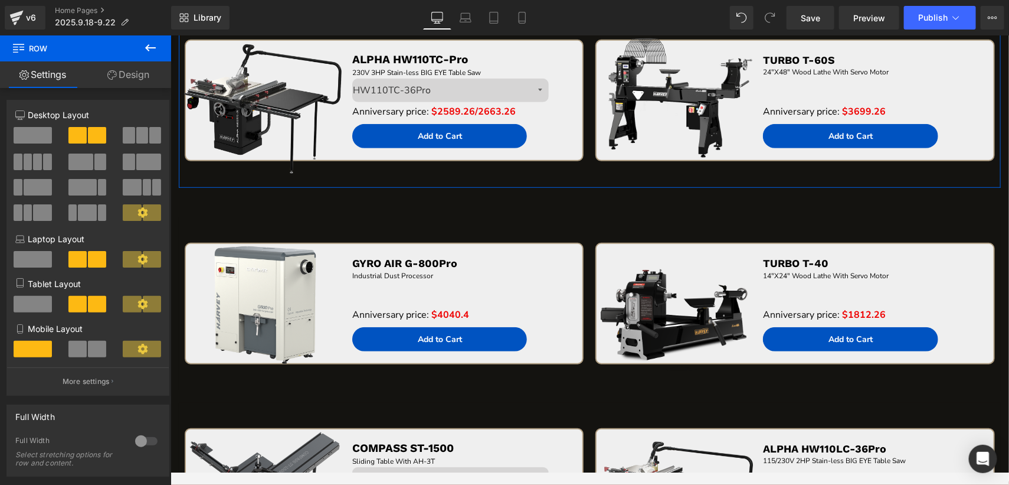
click at [126, 70] on link "Design" at bounding box center [129, 74] width 86 height 27
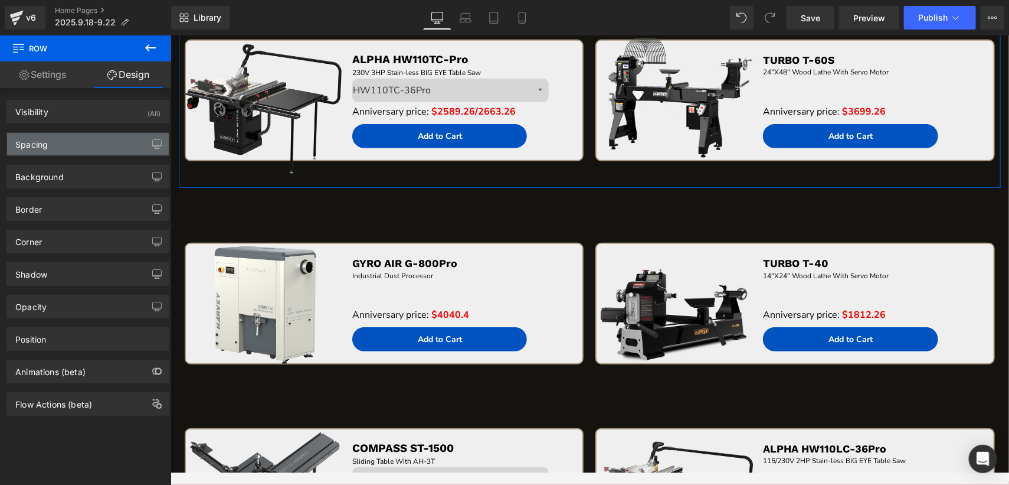
click at [87, 148] on div "Spacing" at bounding box center [88, 144] width 162 height 22
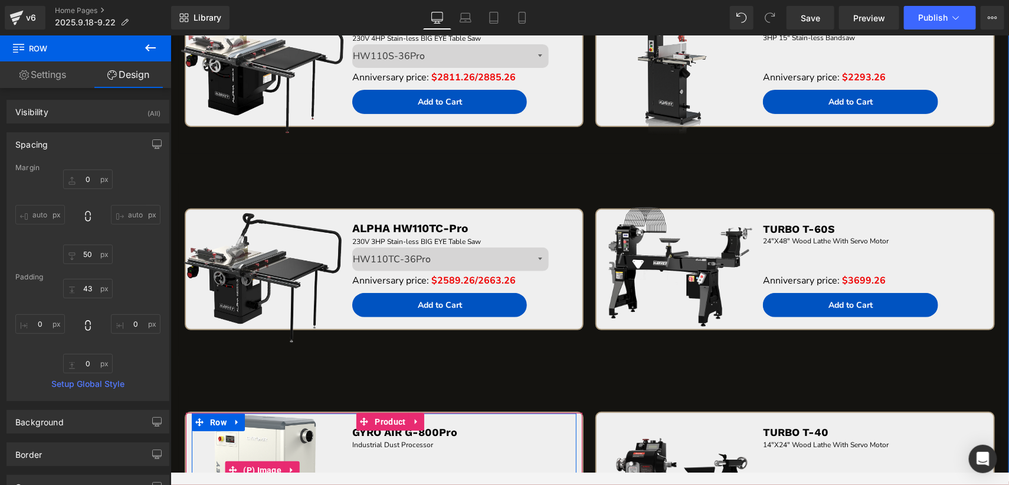
scroll to position [2201, 0]
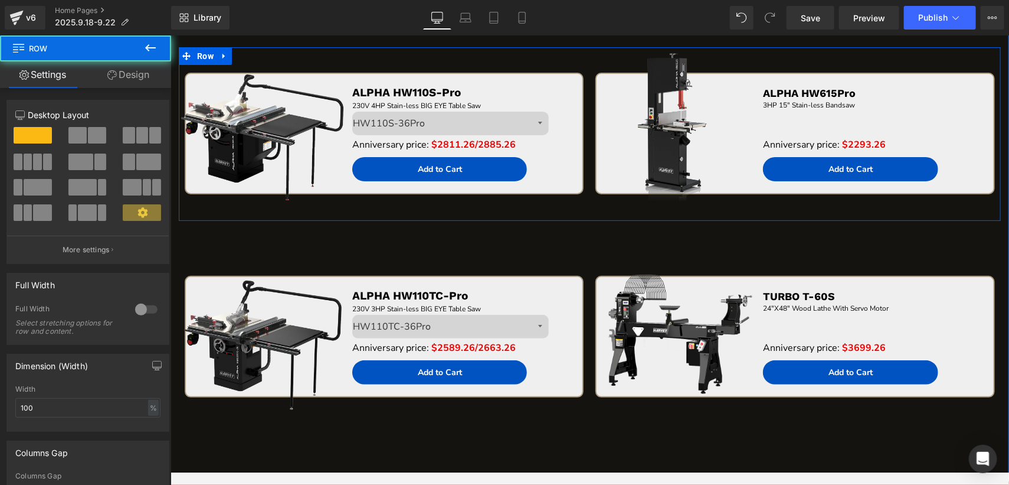
click at [418, 210] on div "Sale Off (P) Image ALPHA HW110S-Pro Text Block 230V 4HP Stain-less BIG EYE Tabl…" at bounding box center [383, 146] width 411 height 148
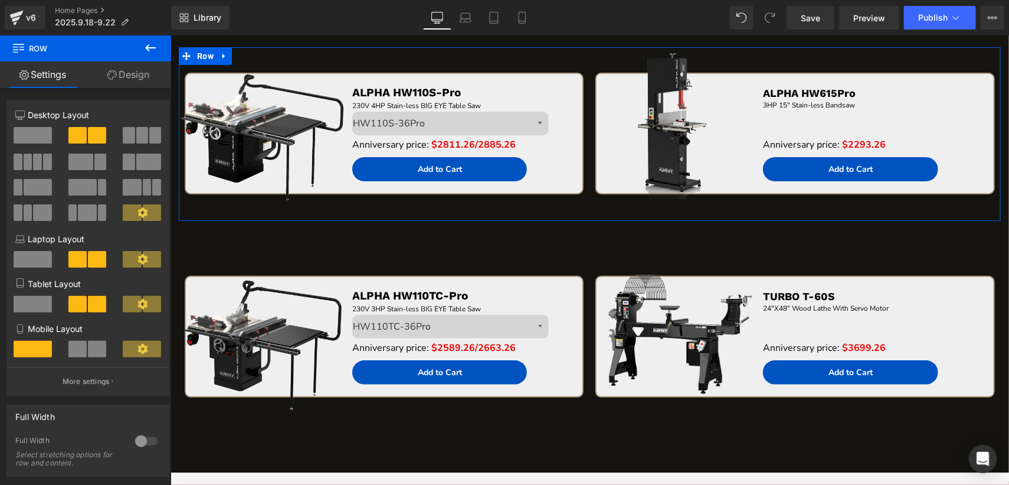
click at [128, 73] on link "Design" at bounding box center [129, 74] width 86 height 27
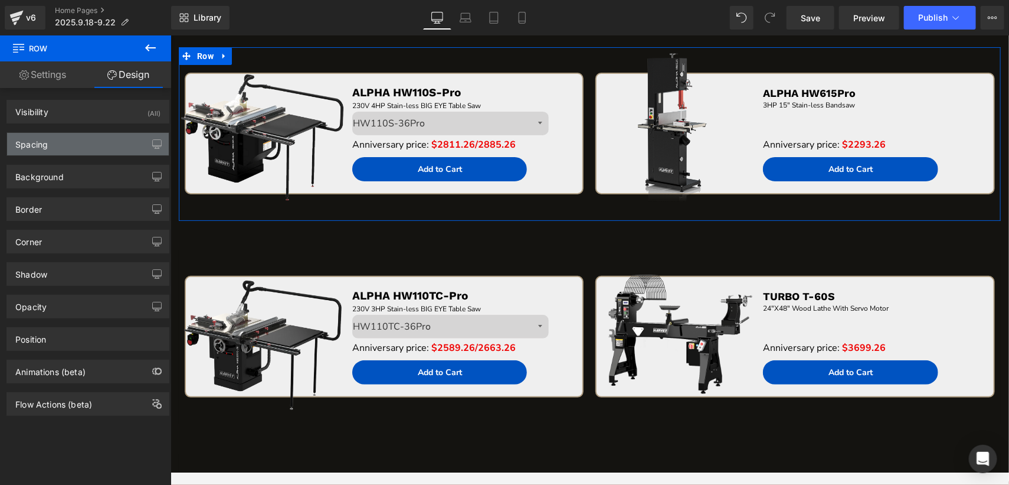
click at [87, 143] on div "Spacing" at bounding box center [88, 144] width 162 height 22
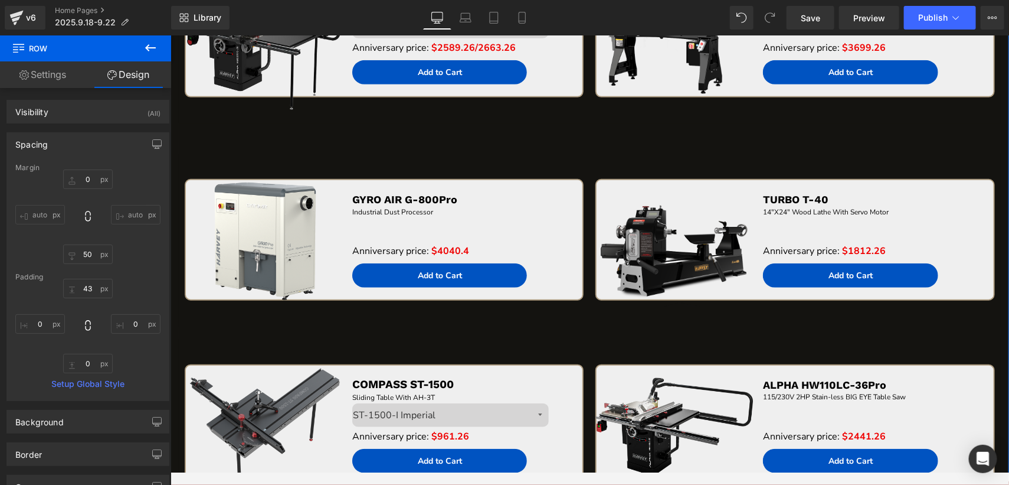
scroll to position [2496, 0]
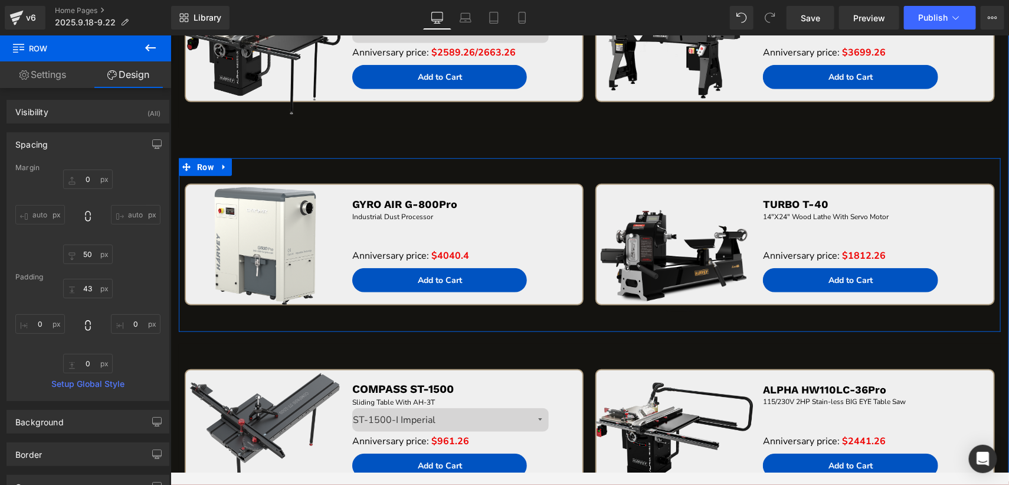
click at [469, 318] on div "Sale Off (P) Image GYRO AIR G-800Pro Text Block Industrial Dust Processor Text …" at bounding box center [383, 257] width 411 height 148
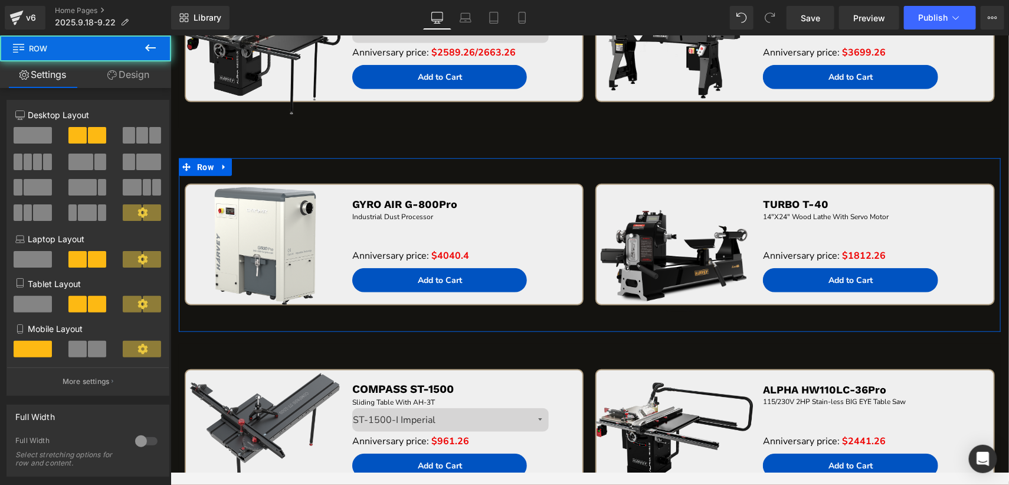
click at [134, 74] on link "Design" at bounding box center [129, 74] width 86 height 27
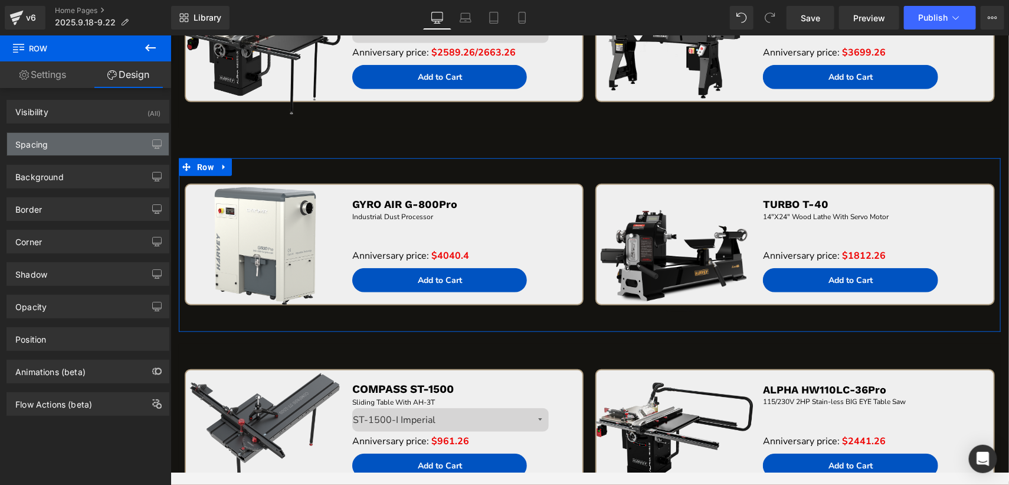
type input "0"
type input "20"
type input "43"
type input "0"
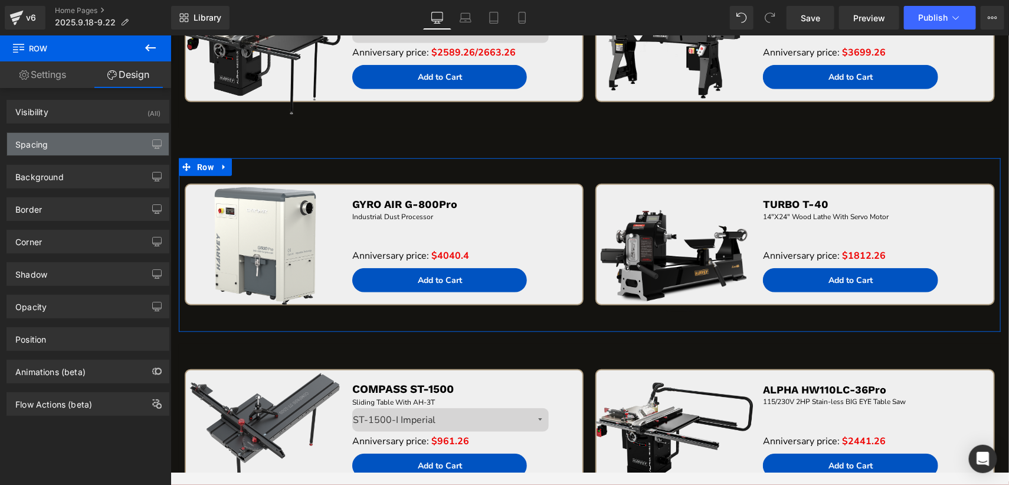
type input "0"
drag, startPoint x: 74, startPoint y: 149, endPoint x: 75, endPoint y: 155, distance: 5.9
click at [74, 149] on div "Spacing" at bounding box center [88, 144] width 162 height 22
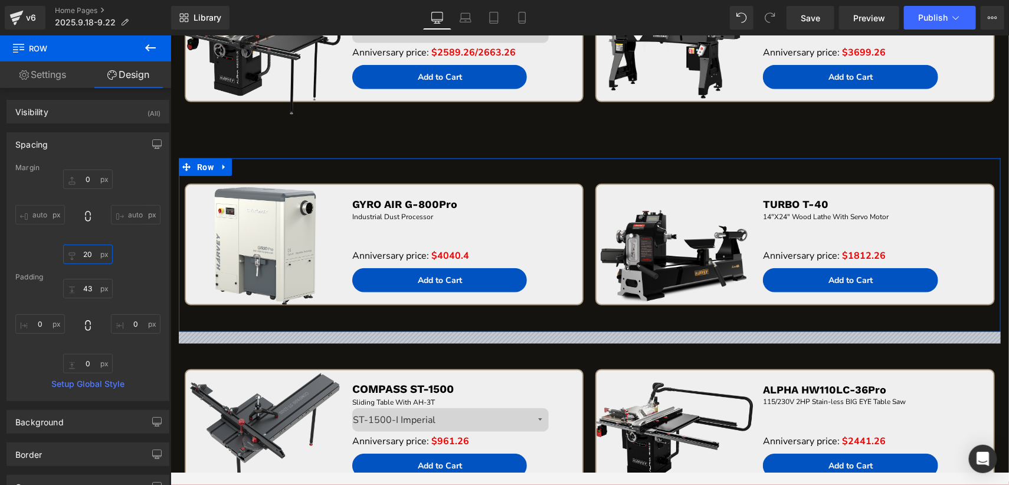
click at [86, 253] on input "20" at bounding box center [88, 253] width 50 height 19
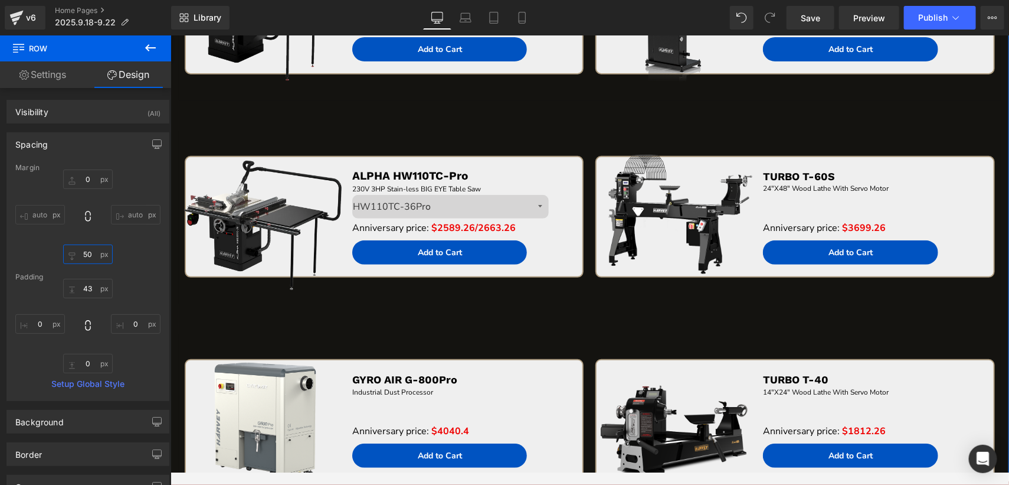
scroll to position [2260, 0]
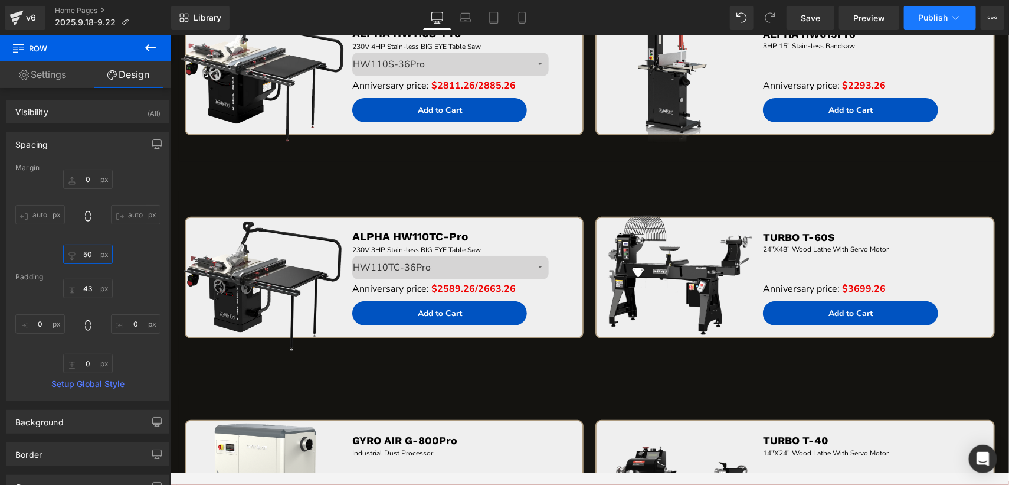
type input "50"
click at [927, 19] on span "Publish" at bounding box center [934, 17] width 30 height 9
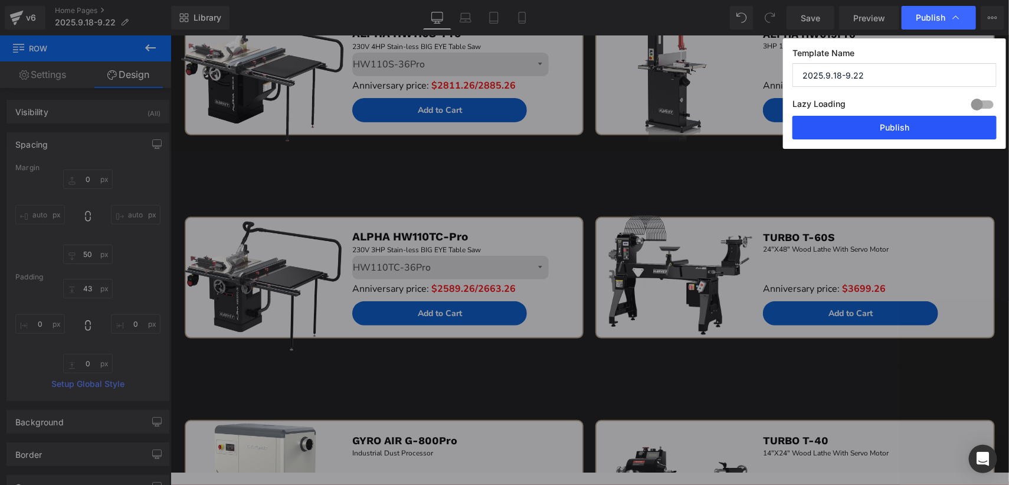
drag, startPoint x: 880, startPoint y: 130, endPoint x: 328, endPoint y: 162, distance: 552.3
click at [880, 130] on button "Publish" at bounding box center [895, 128] width 204 height 24
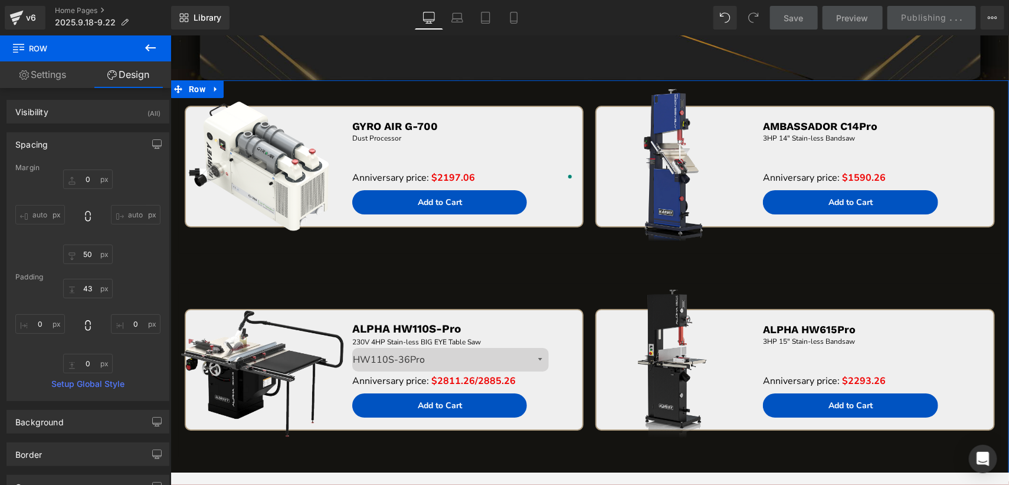
scroll to position [1906, 0]
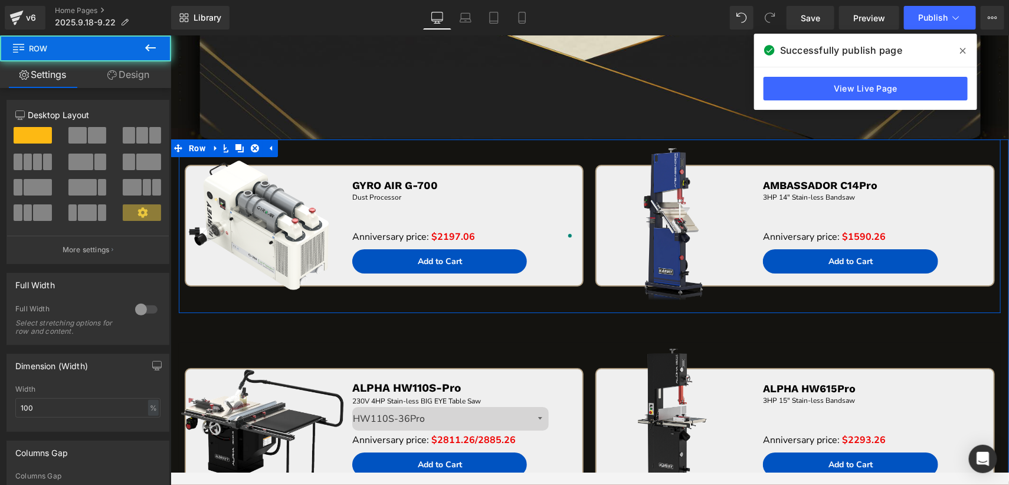
click at [357, 296] on div "Sale Off (P) Image GYRO AIR G-700 Text Block Dust Processor Text Block Separato…" at bounding box center [383, 238] width 411 height 148
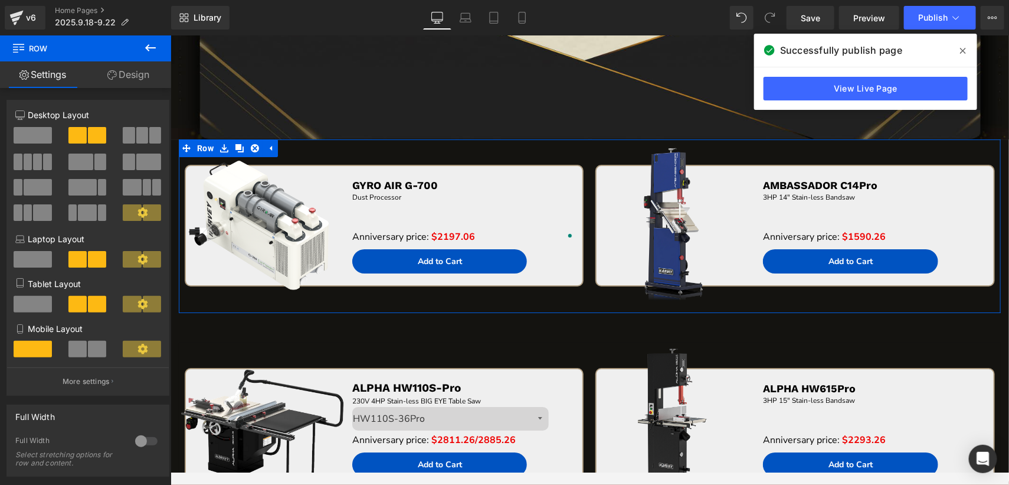
click at [116, 79] on link "Design" at bounding box center [129, 74] width 86 height 27
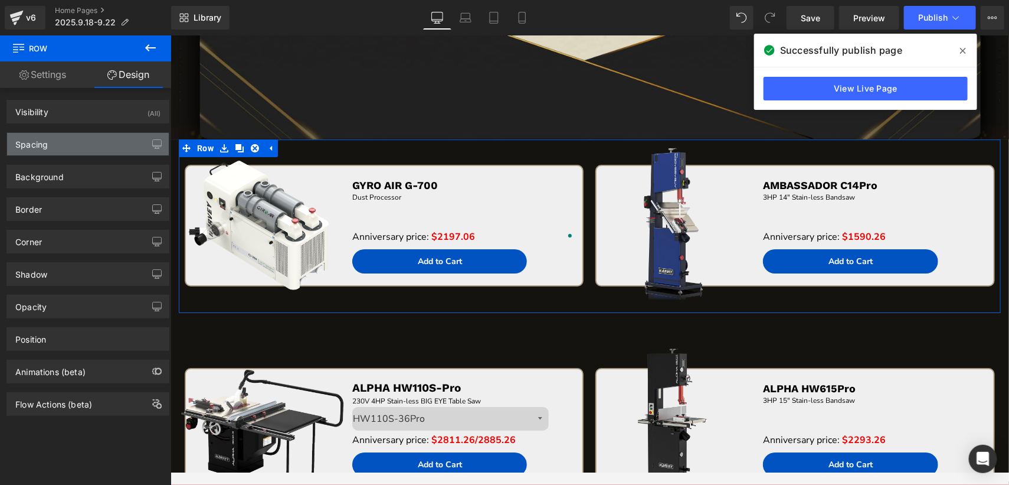
type input "0"
type input "50"
type input "43"
type input "0"
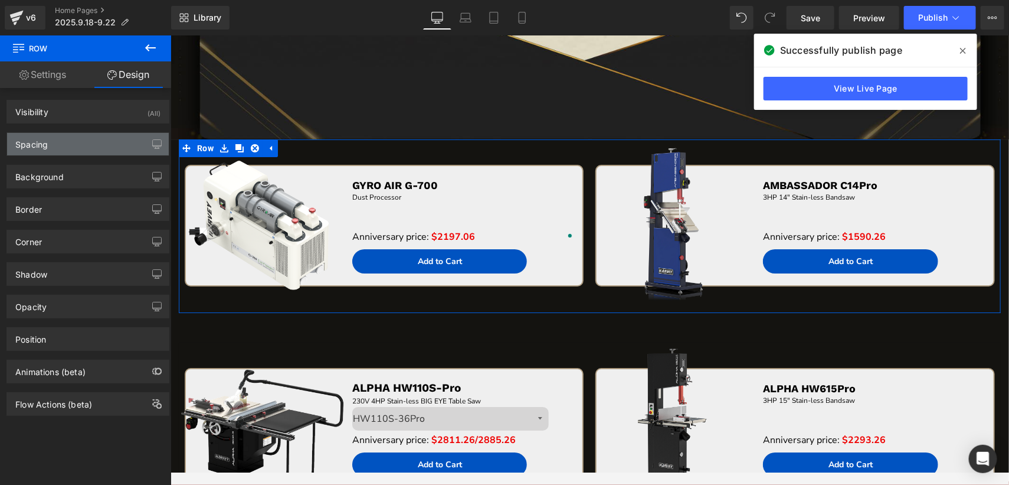
type input "0"
click at [85, 142] on div "Spacing" at bounding box center [88, 144] width 162 height 22
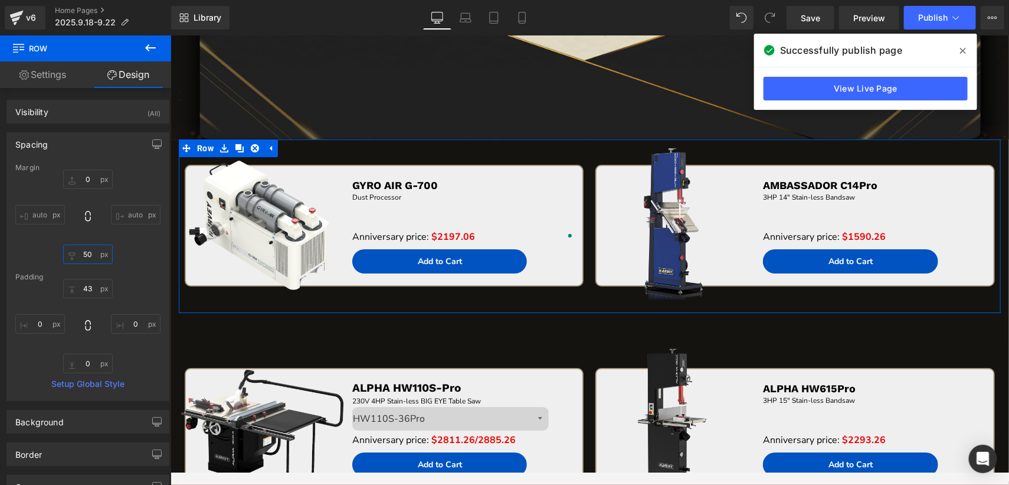
click at [92, 259] on input "50" at bounding box center [88, 253] width 50 height 19
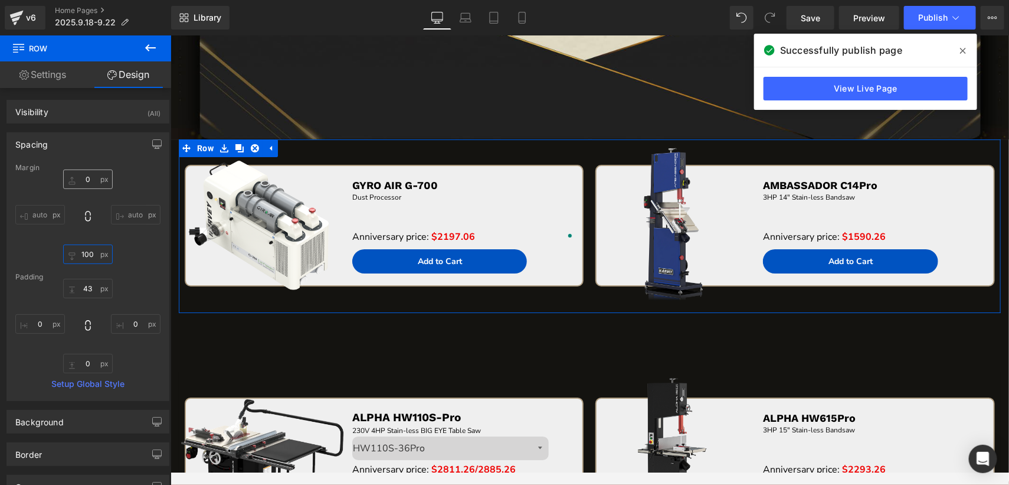
type input "100"
click at [88, 181] on input "0" at bounding box center [88, 178] width 50 height 19
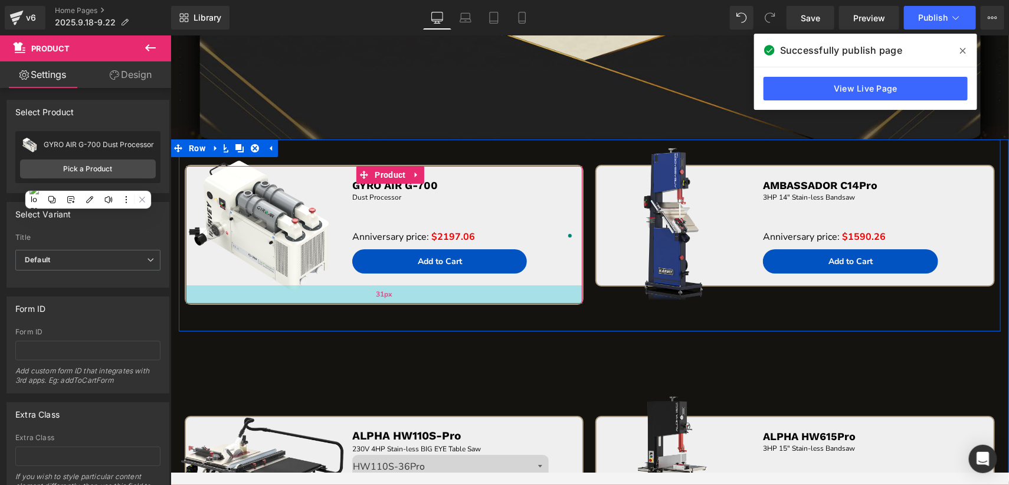
drag, startPoint x: 352, startPoint y: 282, endPoint x: 352, endPoint y: 300, distance: 18.3
click at [352, 300] on div "31px" at bounding box center [383, 294] width 397 height 18
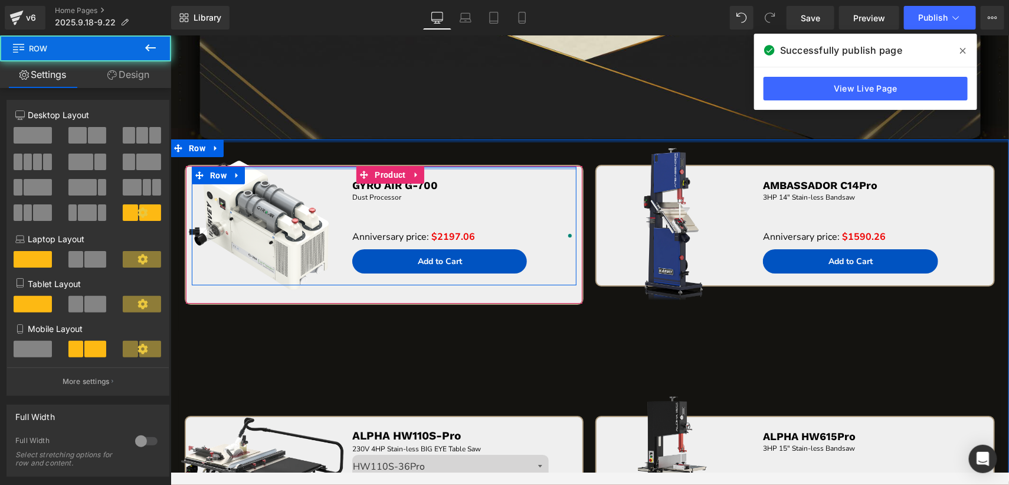
drag, startPoint x: 458, startPoint y: 165, endPoint x: 459, endPoint y: 139, distance: 26.0
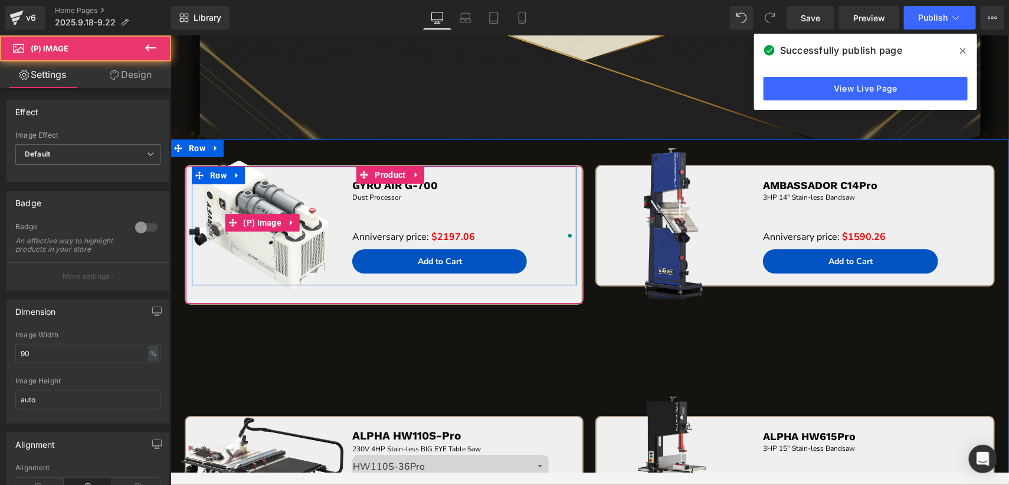
click at [293, 163] on img at bounding box center [262, 222] width 171 height 171
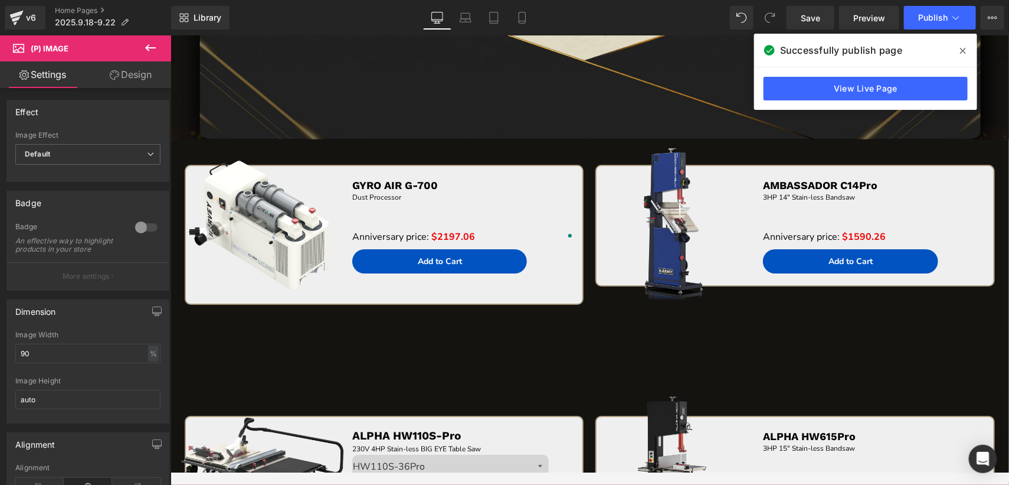
click at [116, 66] on link "Design" at bounding box center [131, 74] width 86 height 27
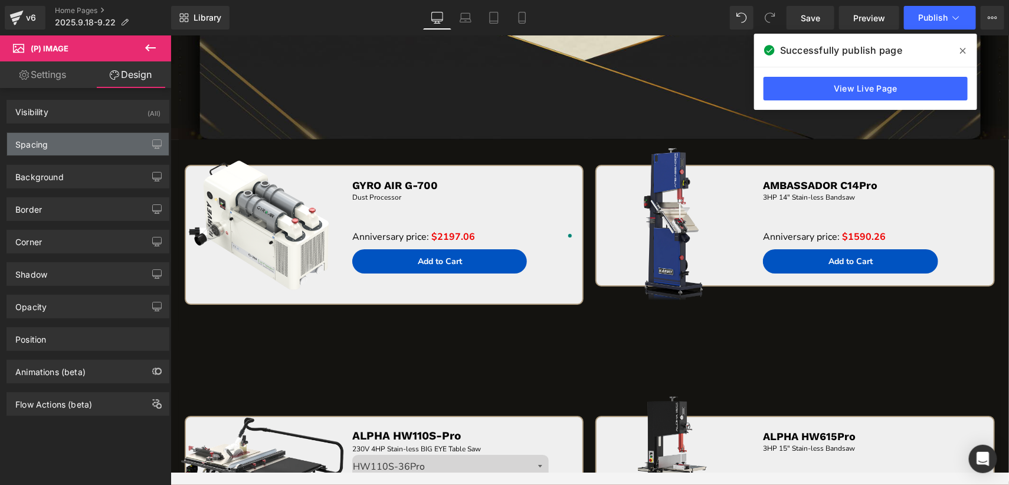
click at [63, 145] on div "Spacing" at bounding box center [88, 144] width 162 height 22
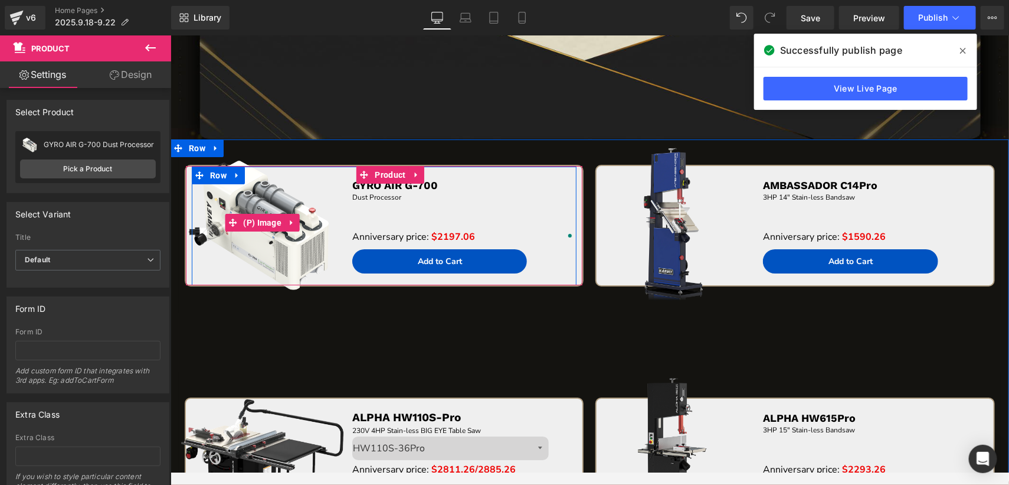
drag, startPoint x: 325, startPoint y: 298, endPoint x: 328, endPoint y: 286, distance: 12.7
click at [326, 286] on div "Sale Off (P) Image GYRO AIR G-700 Text Block Dust Processor Text Block Separato…" at bounding box center [383, 225] width 399 height 122
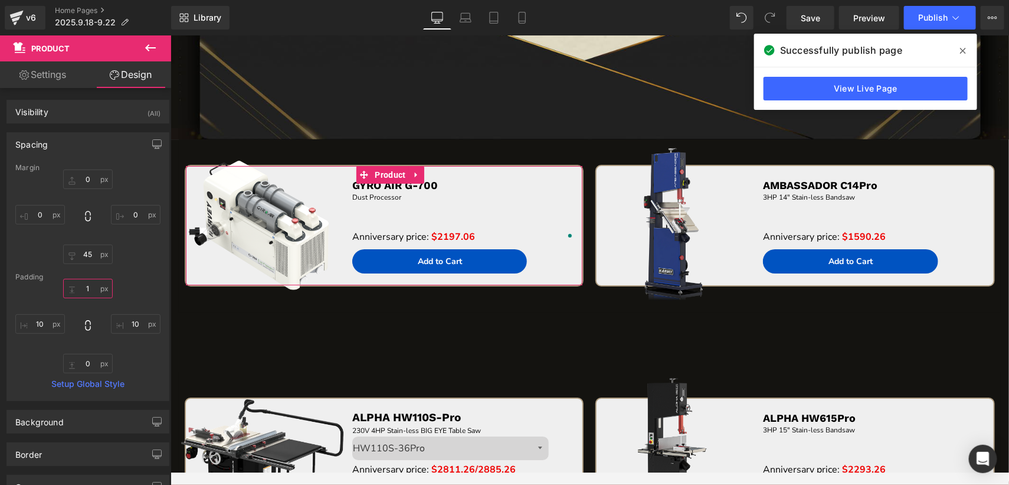
click at [92, 288] on input "1" at bounding box center [88, 288] width 50 height 19
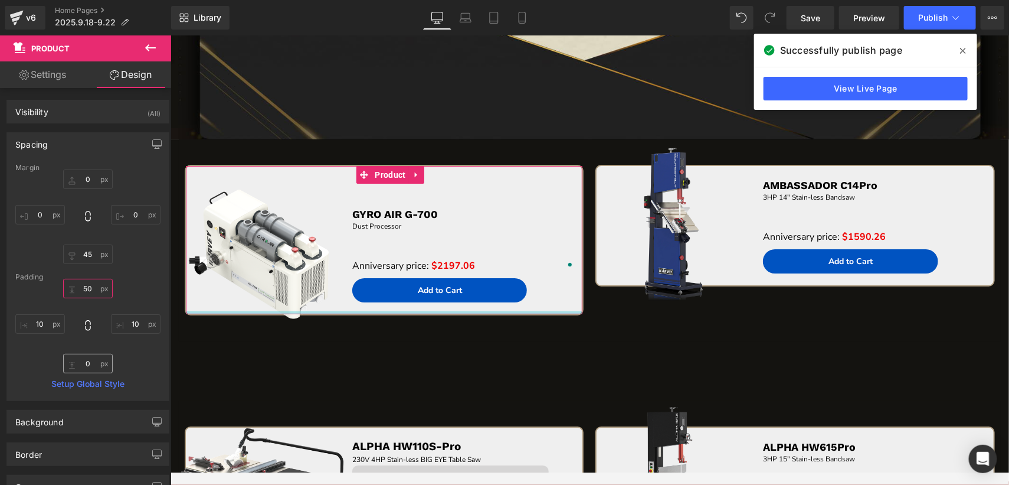
type input "50"
click at [92, 365] on input "0" at bounding box center [88, 363] width 50 height 19
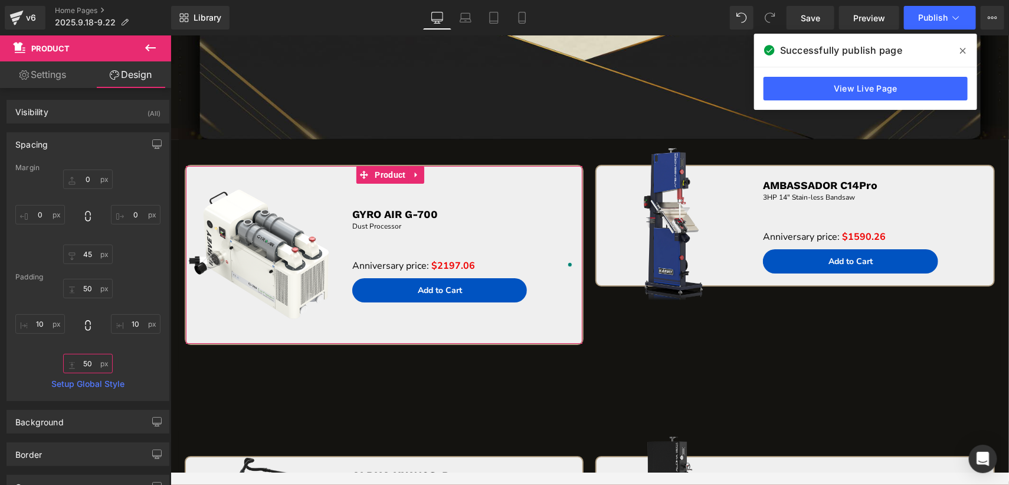
type input "5"
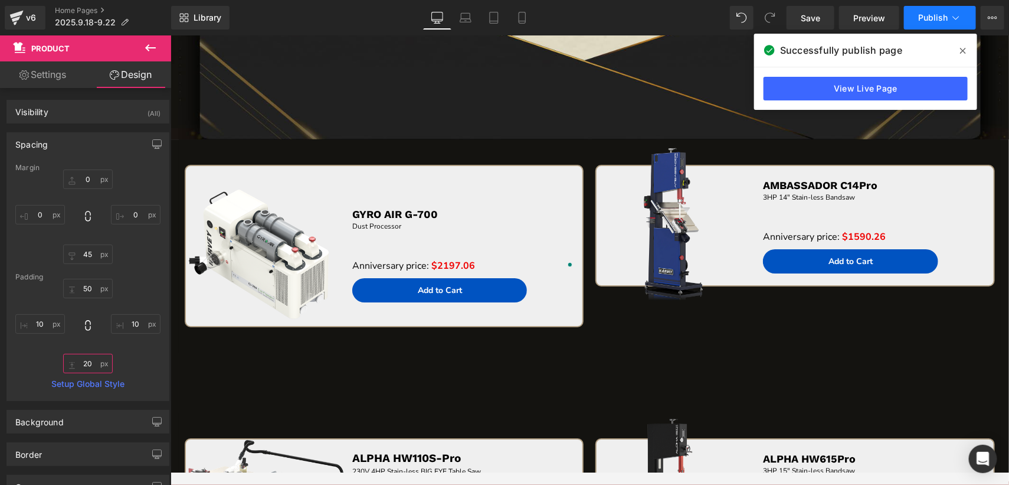
type input "20"
click at [927, 11] on button "Publish" at bounding box center [940, 18] width 72 height 24
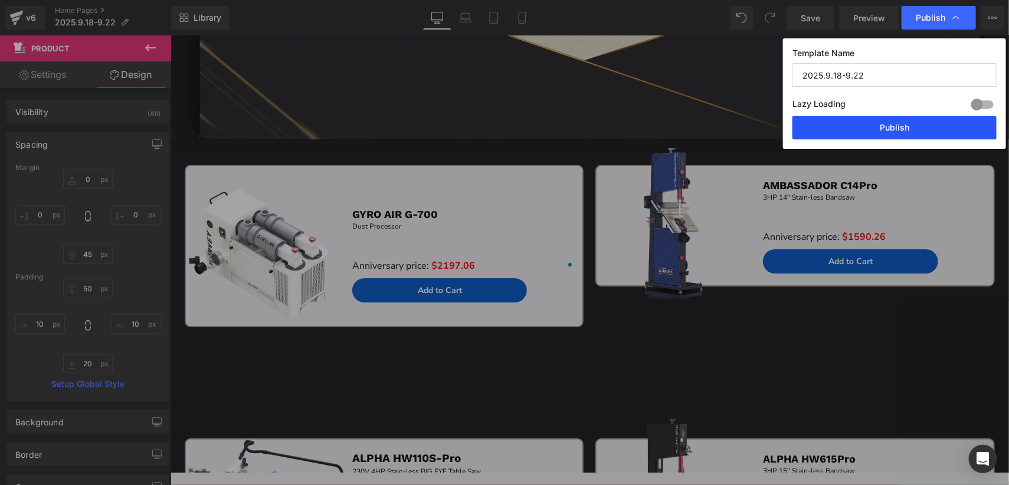
click at [892, 130] on button "Publish" at bounding box center [895, 128] width 204 height 24
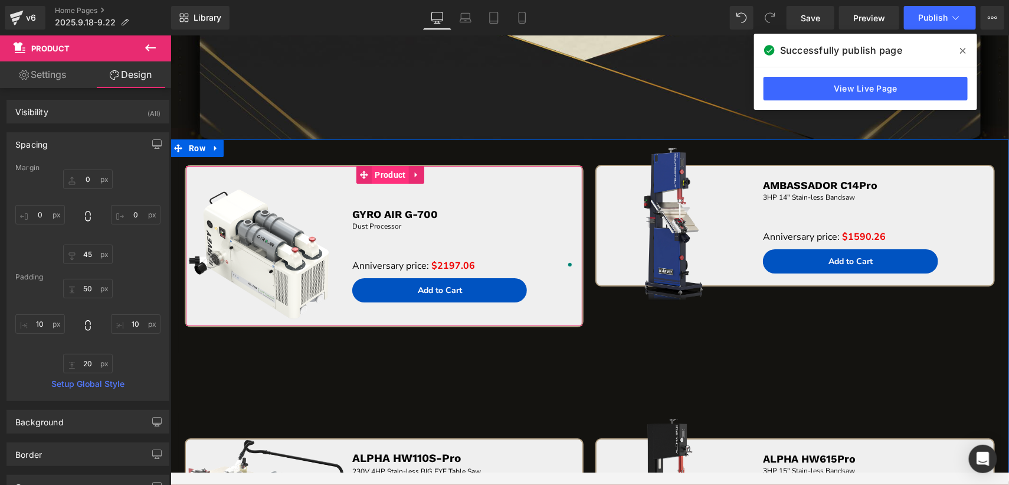
click at [380, 174] on span "Product" at bounding box center [389, 174] width 37 height 18
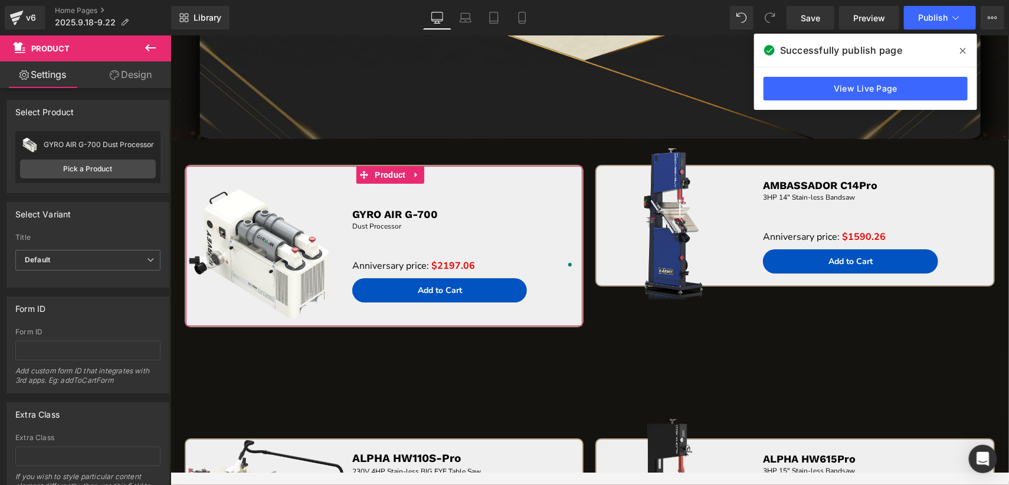
click at [114, 71] on icon at bounding box center [114, 74] width 9 height 9
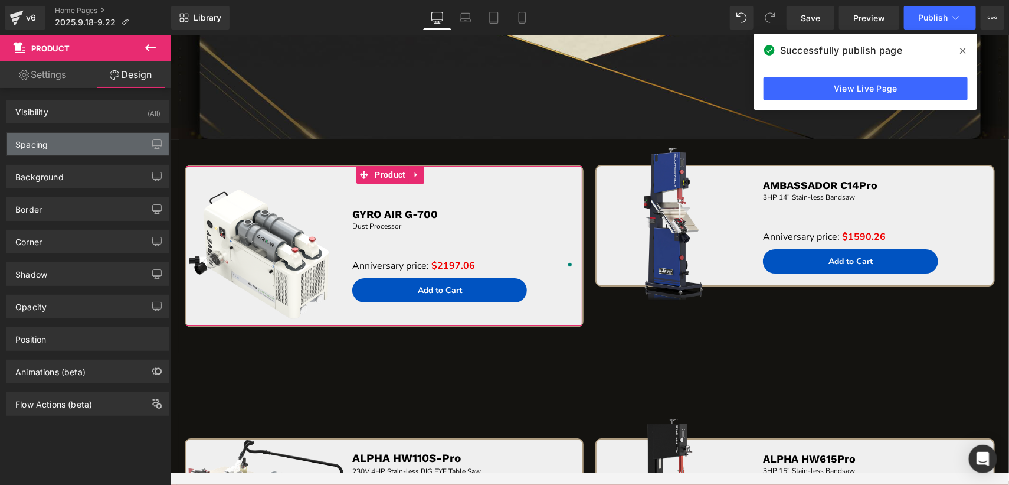
type input "0"
type input "45"
type input "0"
type input "50"
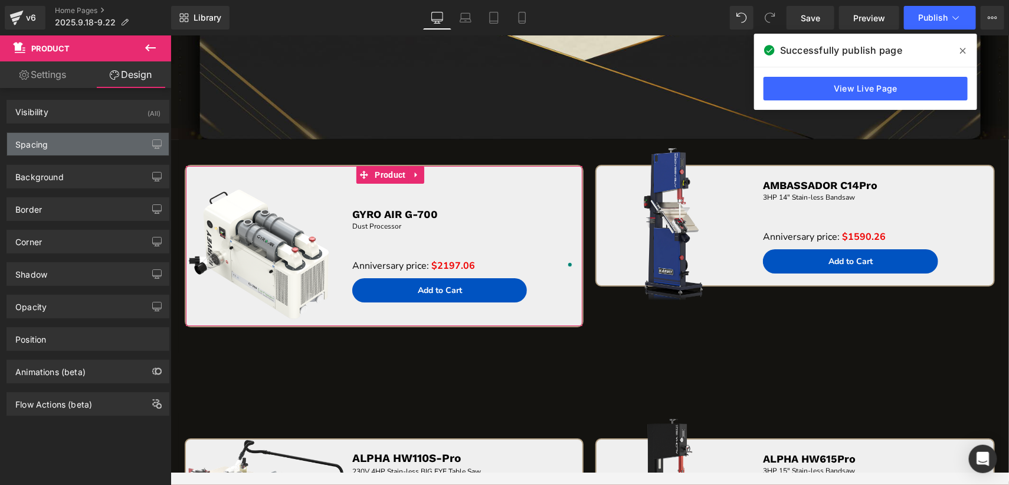
type input "10"
type input "20"
type input "10"
click at [77, 148] on div "Spacing" at bounding box center [88, 144] width 162 height 22
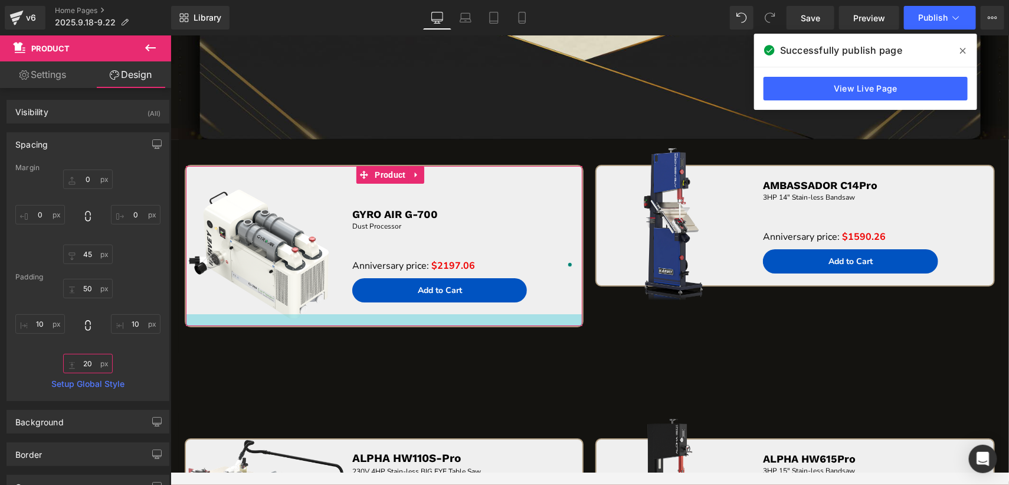
click at [92, 365] on input "20" at bounding box center [88, 363] width 50 height 19
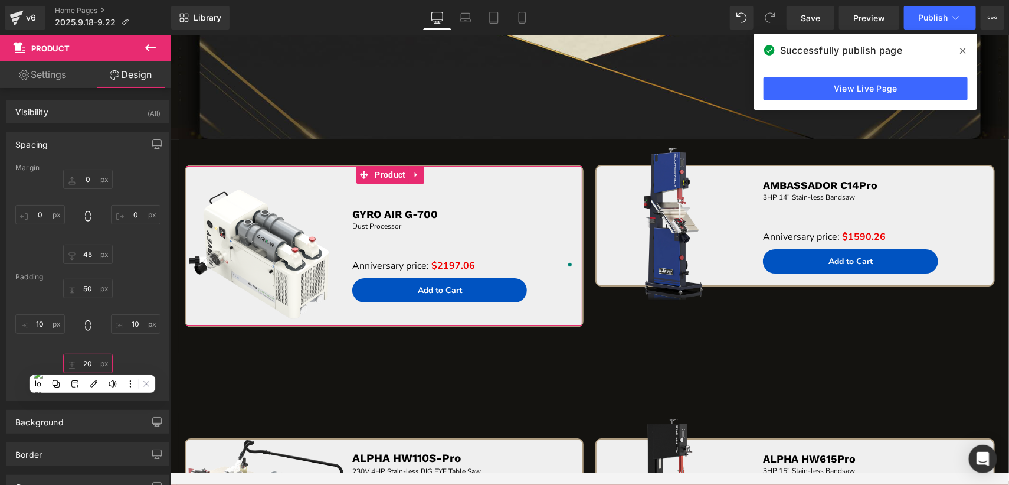
type input "3"
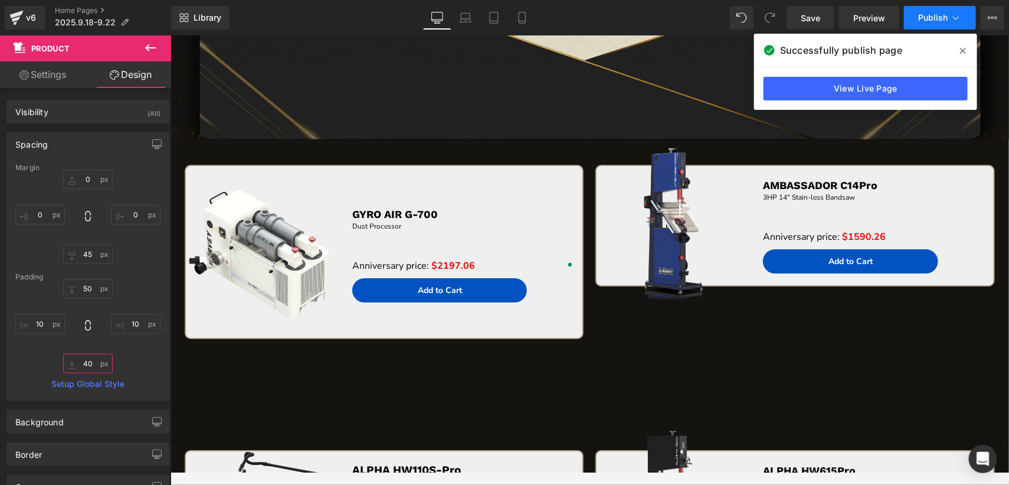
type input "40"
click at [924, 13] on span "Publish" at bounding box center [934, 17] width 30 height 9
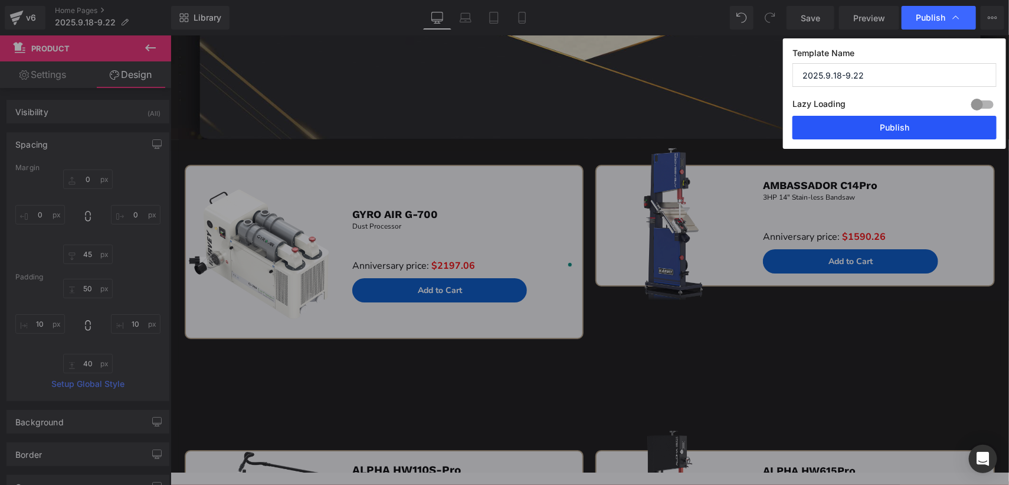
drag, startPoint x: 894, startPoint y: 126, endPoint x: 633, endPoint y: 123, distance: 260.9
click at [894, 126] on button "Publish" at bounding box center [895, 128] width 204 height 24
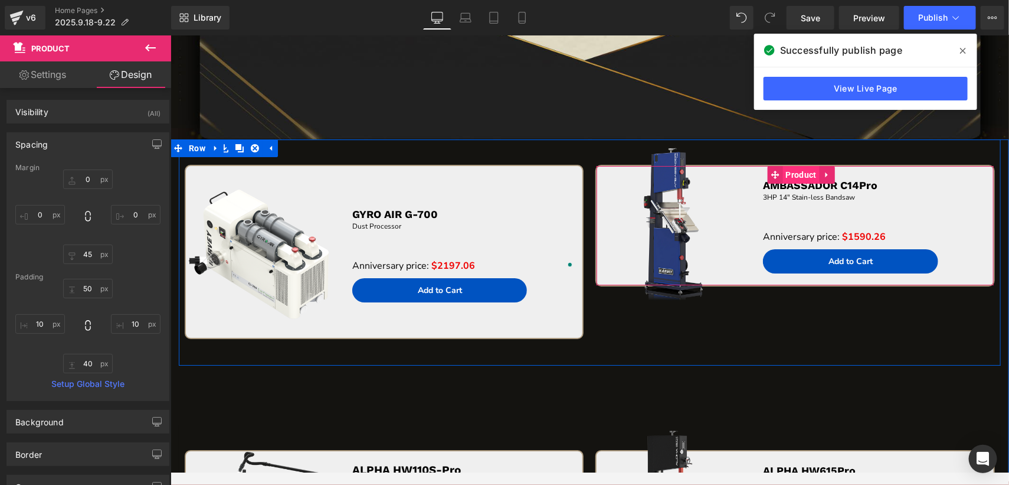
click at [799, 171] on span "Product" at bounding box center [801, 174] width 37 height 18
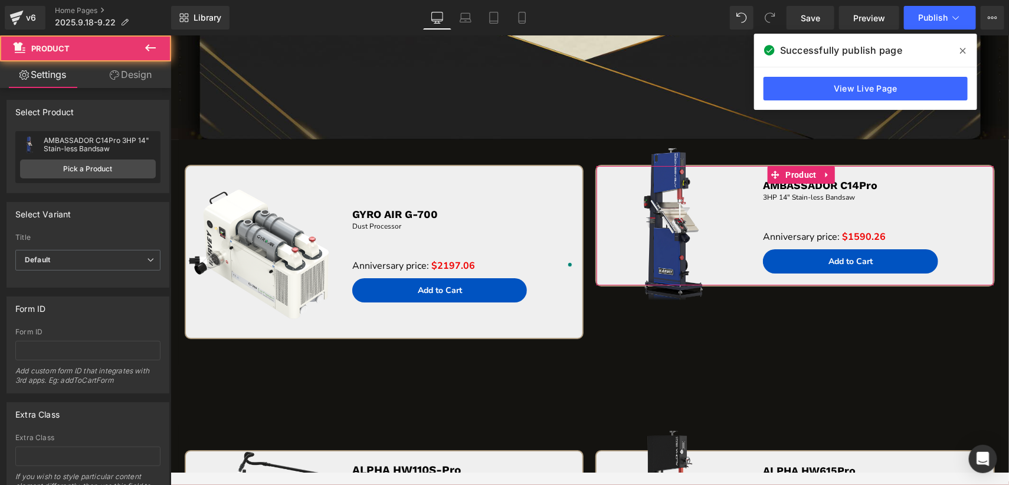
click at [139, 67] on link "Design" at bounding box center [131, 74] width 86 height 27
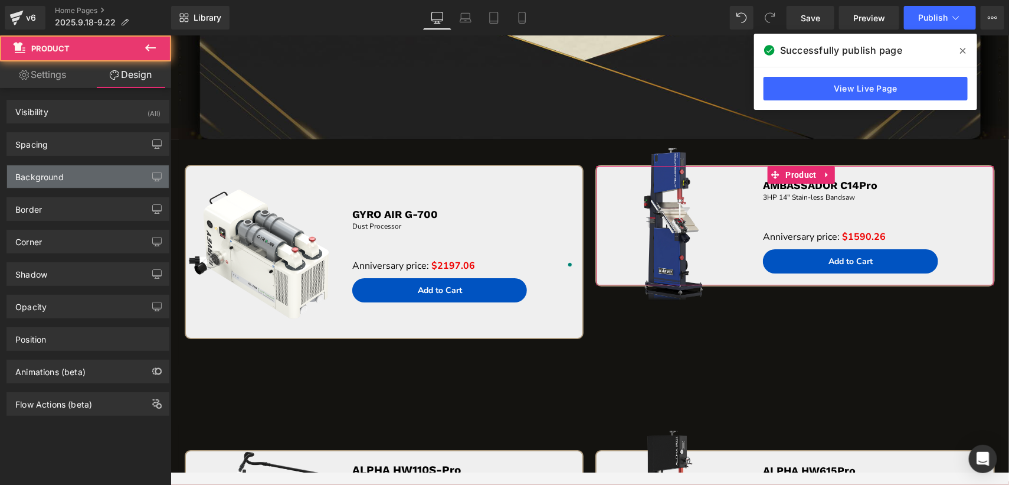
type input "0"
type input "45"
type input "0"
type input "1"
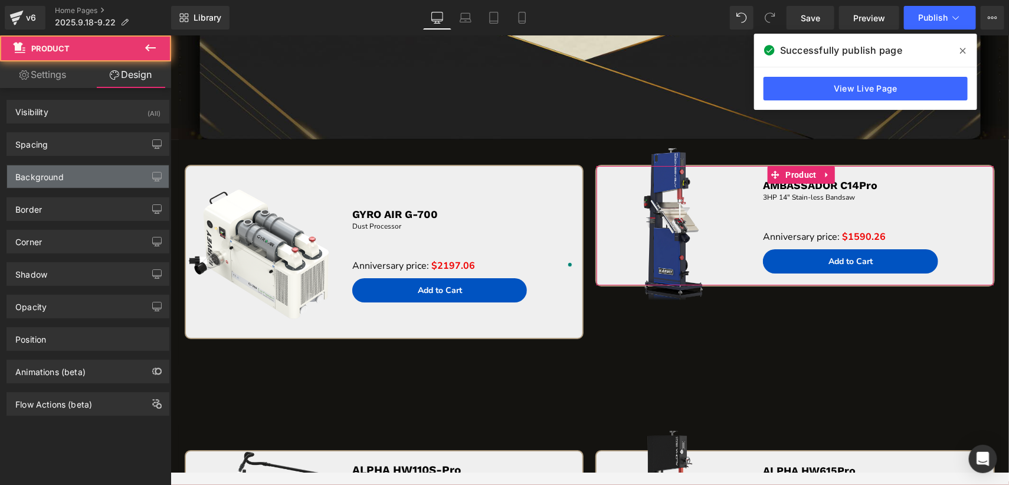
type input "10"
type input "0"
type input "10"
type input "#efefef"
type input "100"
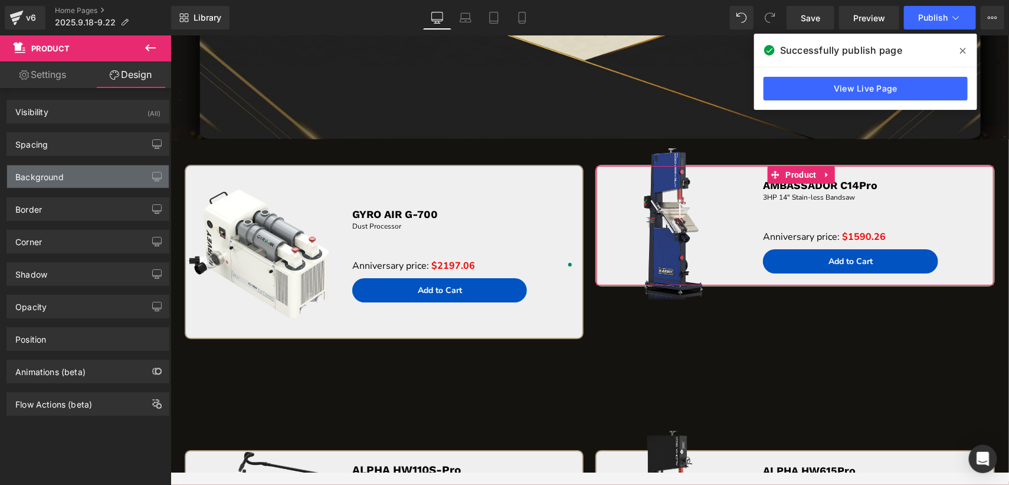
click at [68, 176] on div "Background" at bounding box center [88, 176] width 162 height 22
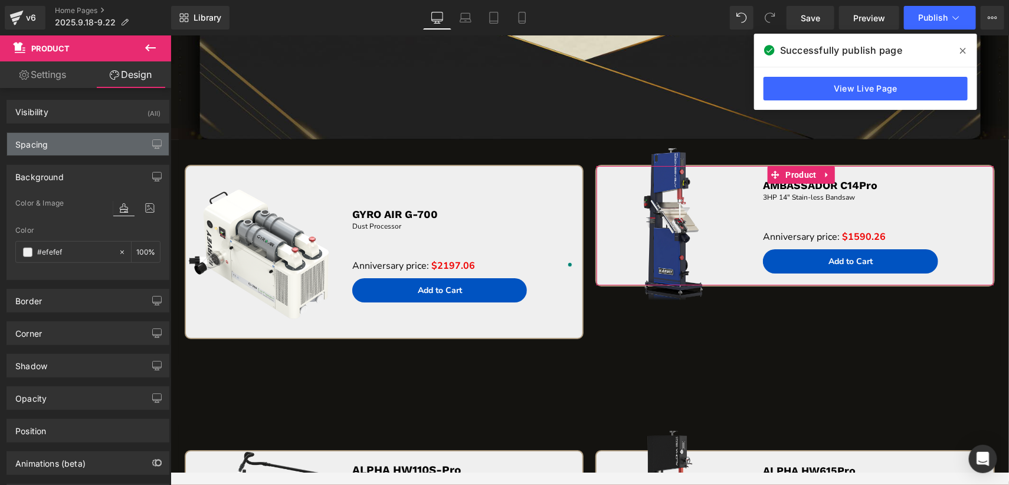
click at [76, 148] on div "Spacing" at bounding box center [88, 144] width 162 height 22
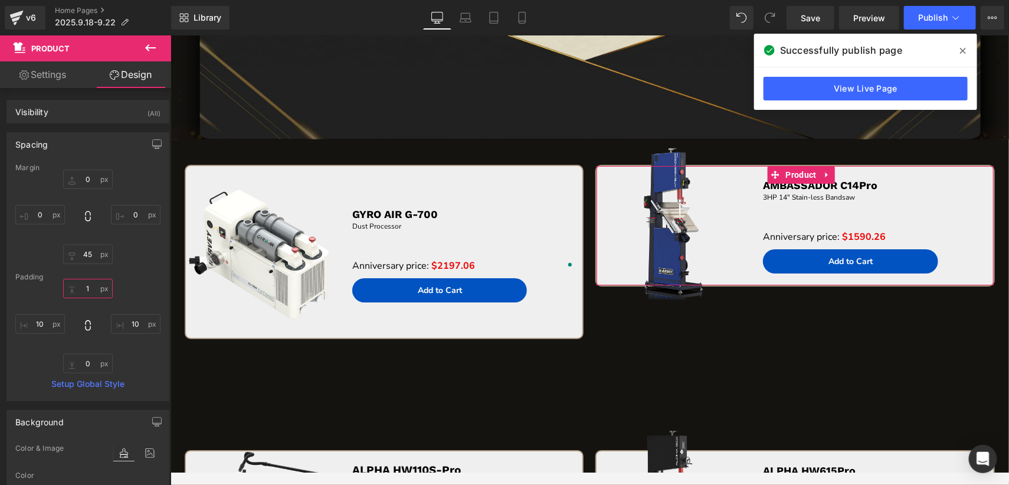
click at [89, 288] on input "1" at bounding box center [88, 288] width 50 height 19
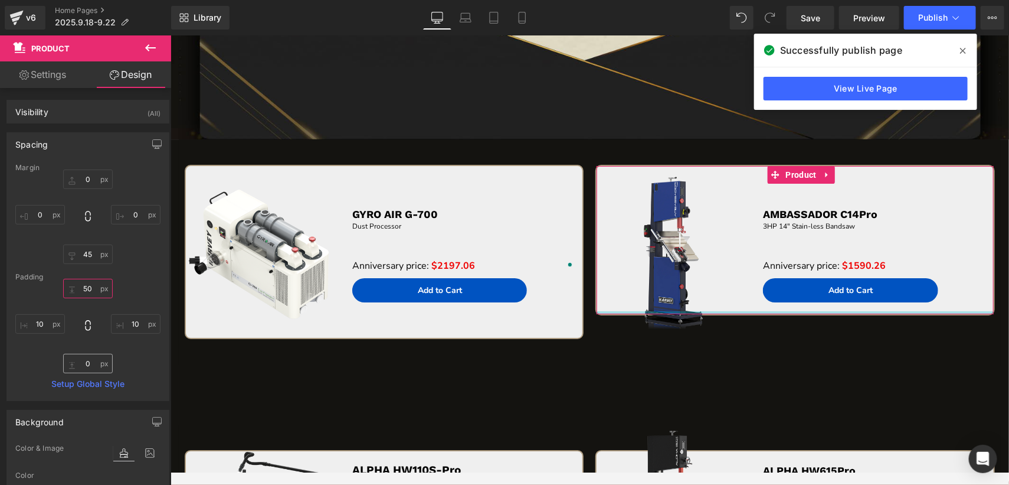
type input "50"
click at [89, 362] on input "0" at bounding box center [88, 363] width 50 height 19
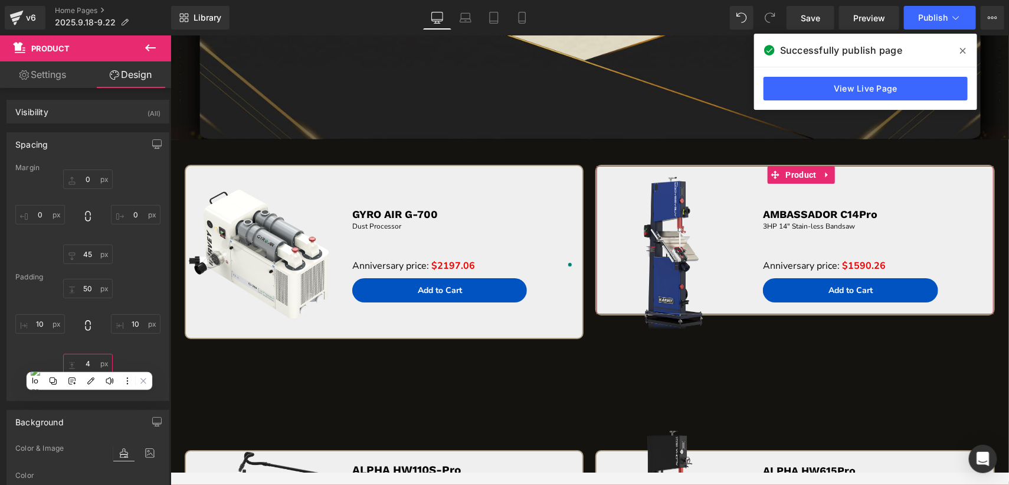
type input "40"
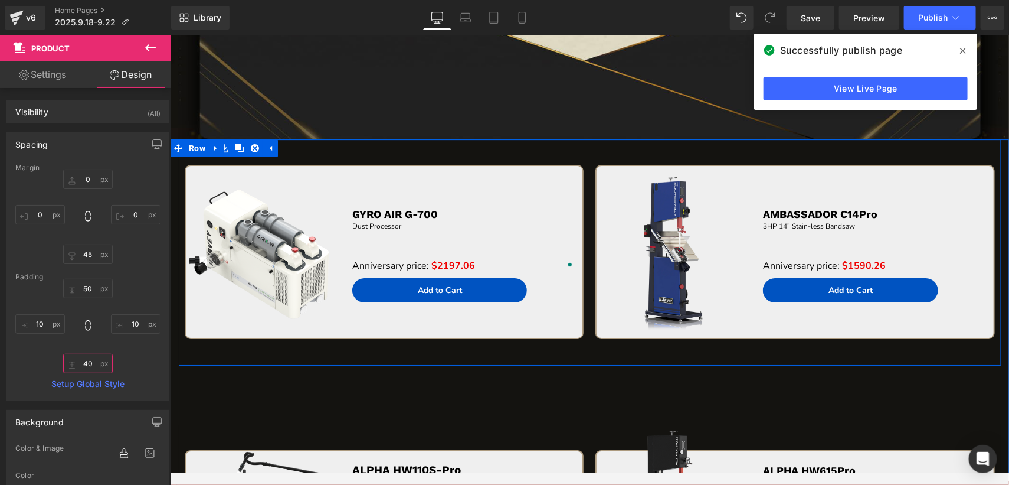
scroll to position [2141, 0]
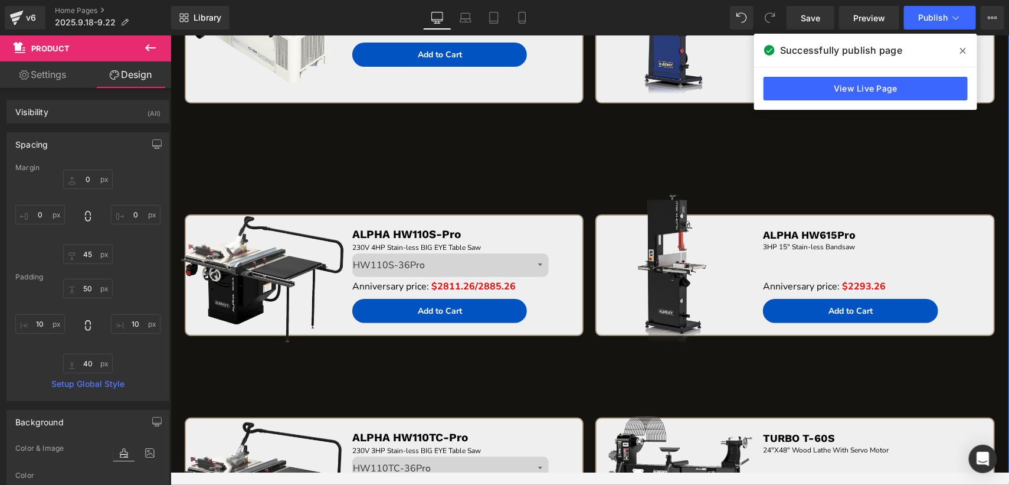
click at [285, 223] on img at bounding box center [262, 271] width 171 height 171
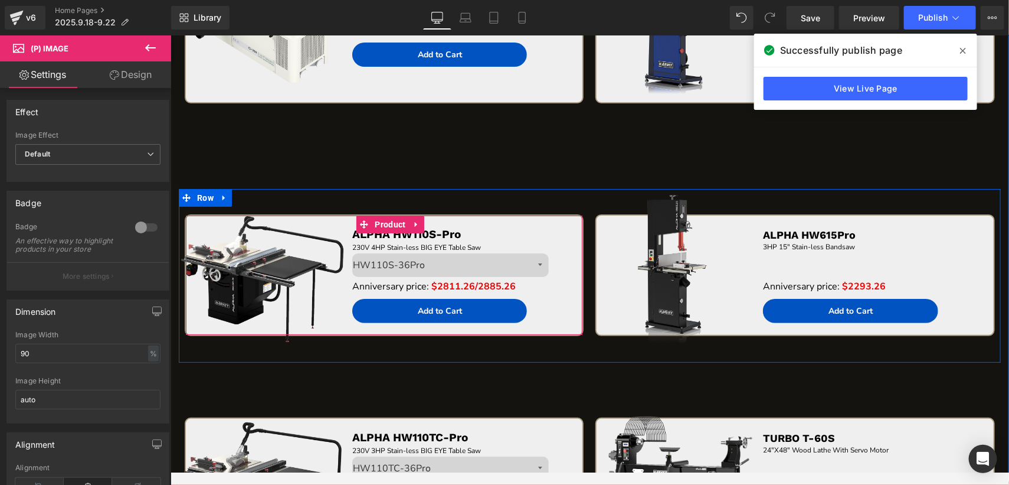
drag, startPoint x: 380, startPoint y: 221, endPoint x: 273, endPoint y: 188, distance: 112.2
click at [381, 221] on span "Product" at bounding box center [389, 224] width 37 height 18
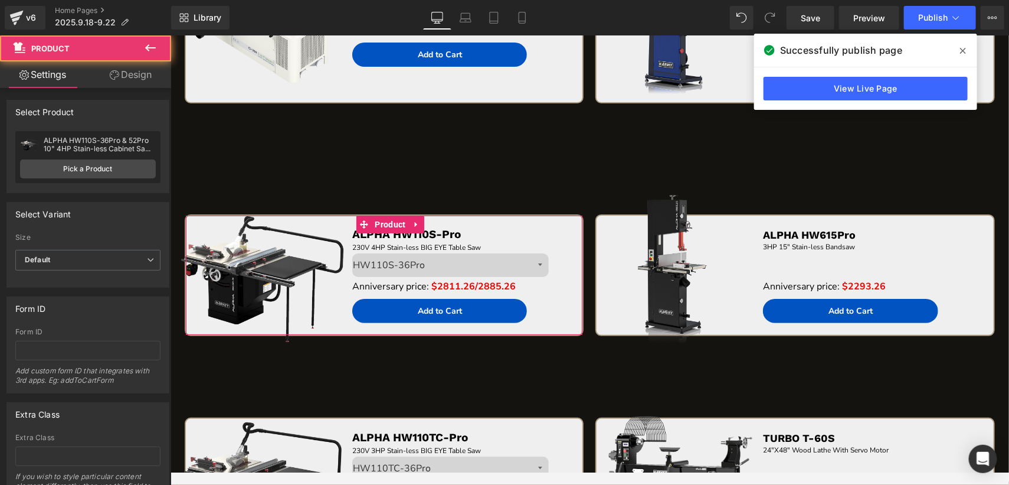
click at [131, 69] on link "Design" at bounding box center [131, 74] width 86 height 27
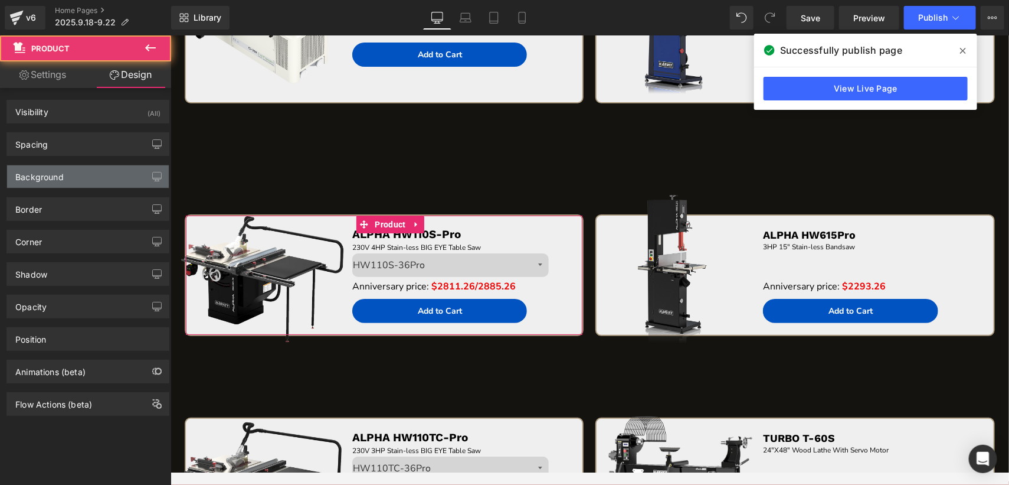
type input "0"
type input "45"
type input "0"
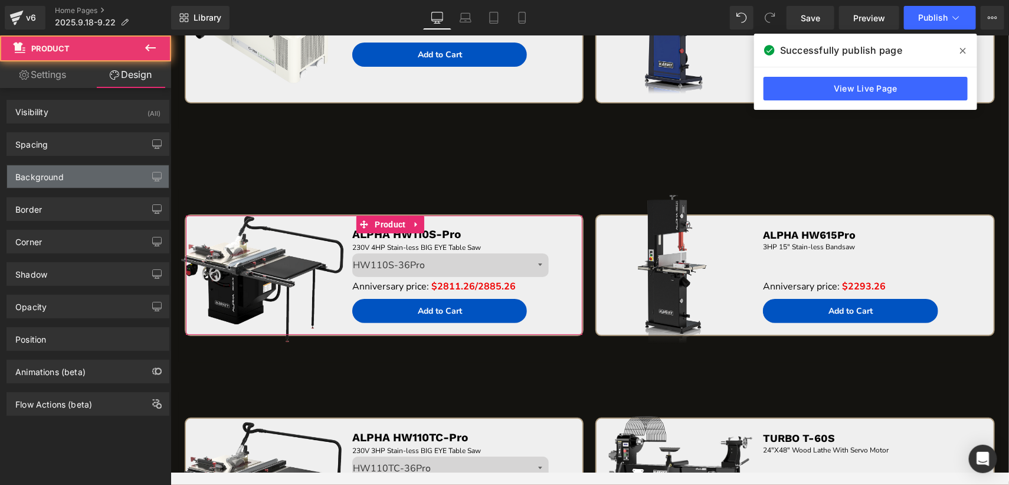
type input "10"
type input "0"
type input "10"
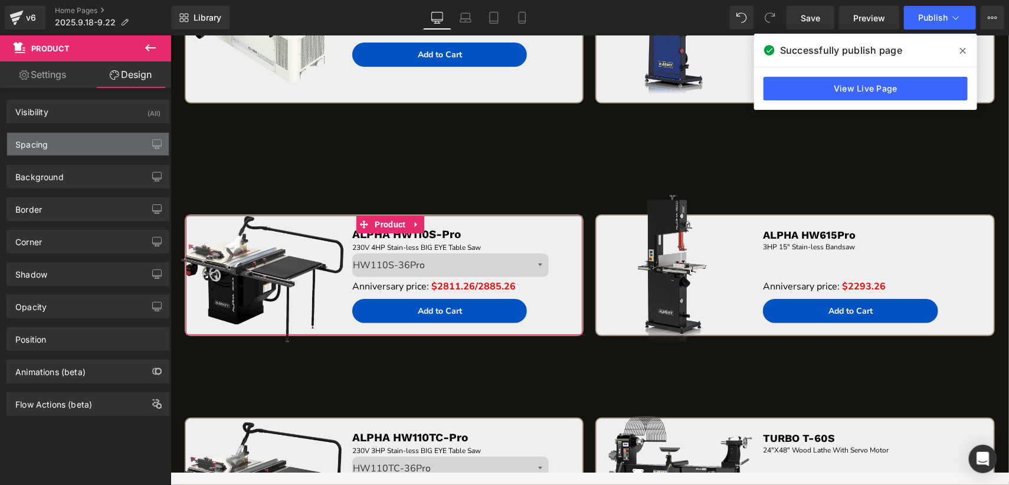
click at [79, 149] on div "Spacing" at bounding box center [88, 144] width 162 height 22
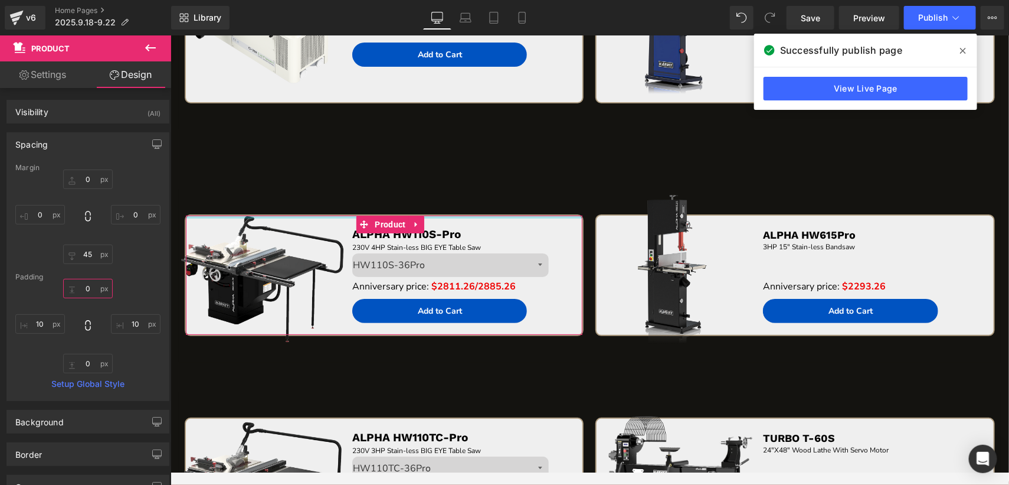
click at [91, 291] on input "0" at bounding box center [88, 288] width 50 height 19
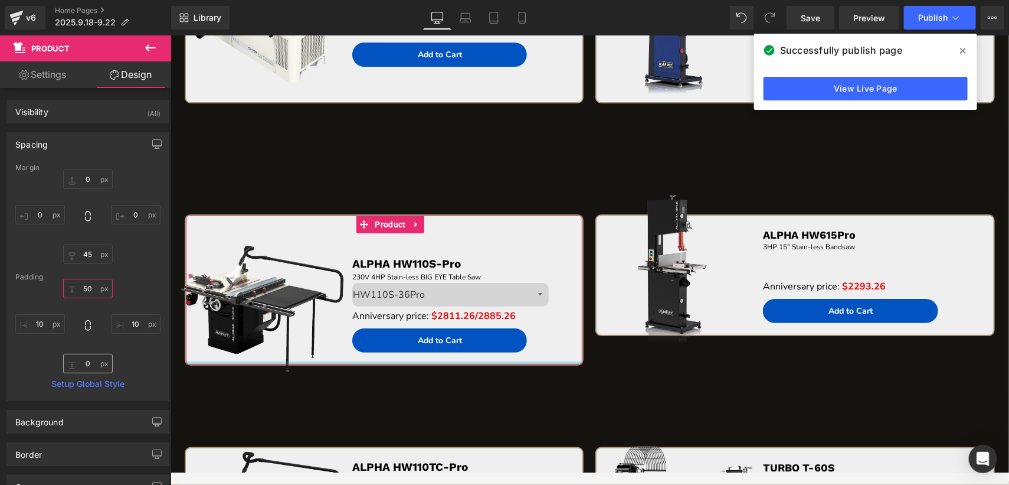
type input "50"
click at [89, 361] on input "0" at bounding box center [88, 363] width 50 height 19
type input "40"
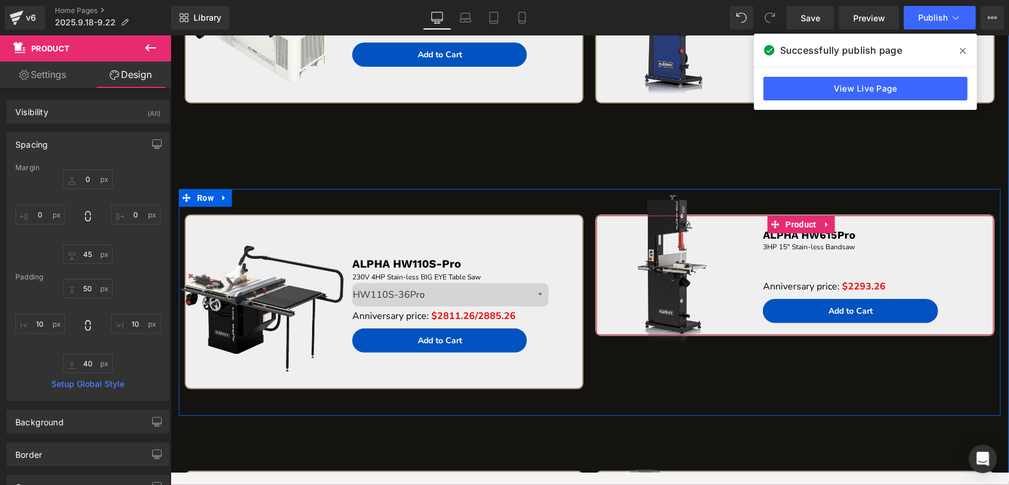
click at [789, 219] on span "Product" at bounding box center [801, 224] width 37 height 18
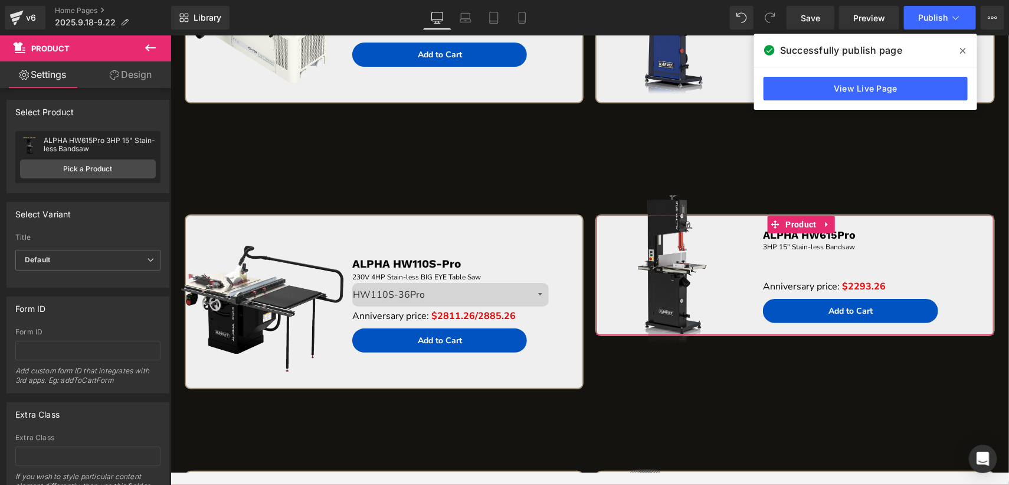
click at [125, 77] on link "Design" at bounding box center [131, 74] width 86 height 27
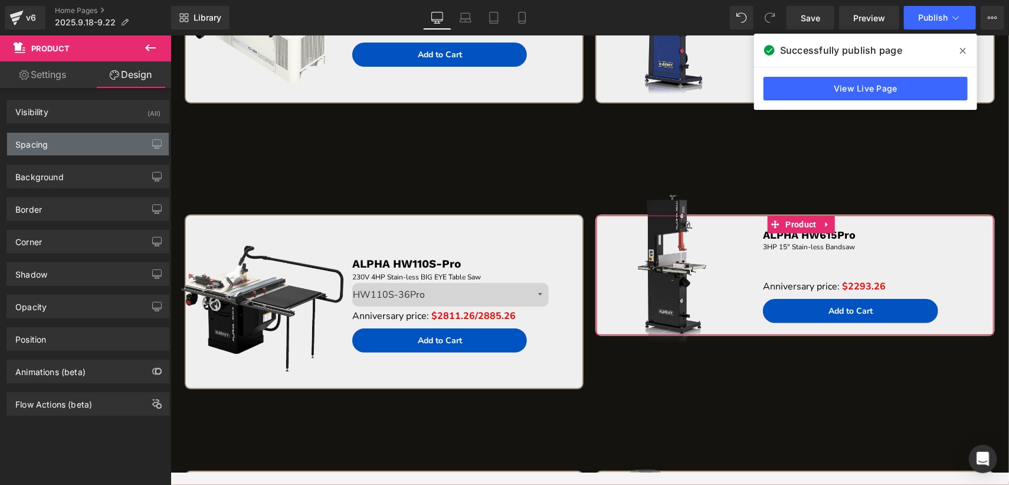
click at [80, 149] on div "Spacing" at bounding box center [88, 144] width 162 height 22
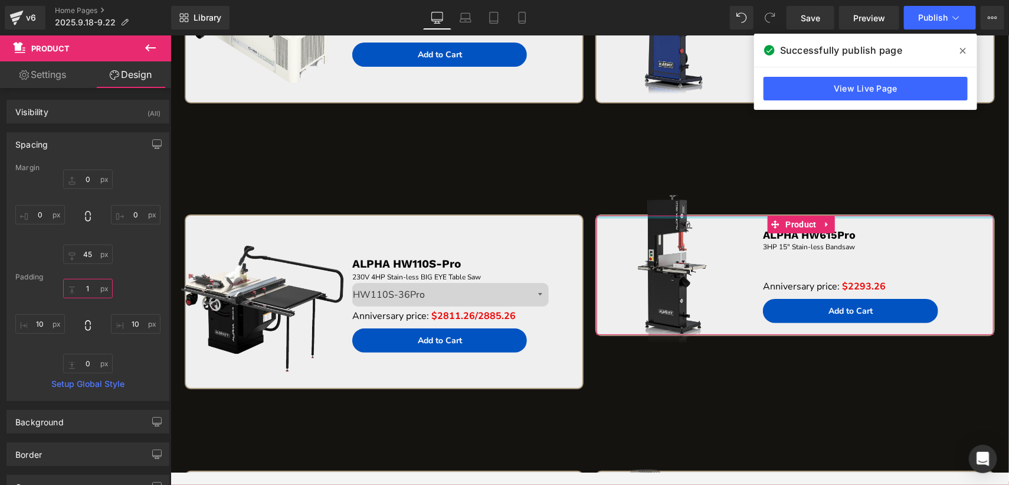
click at [87, 287] on input "1" at bounding box center [88, 288] width 50 height 19
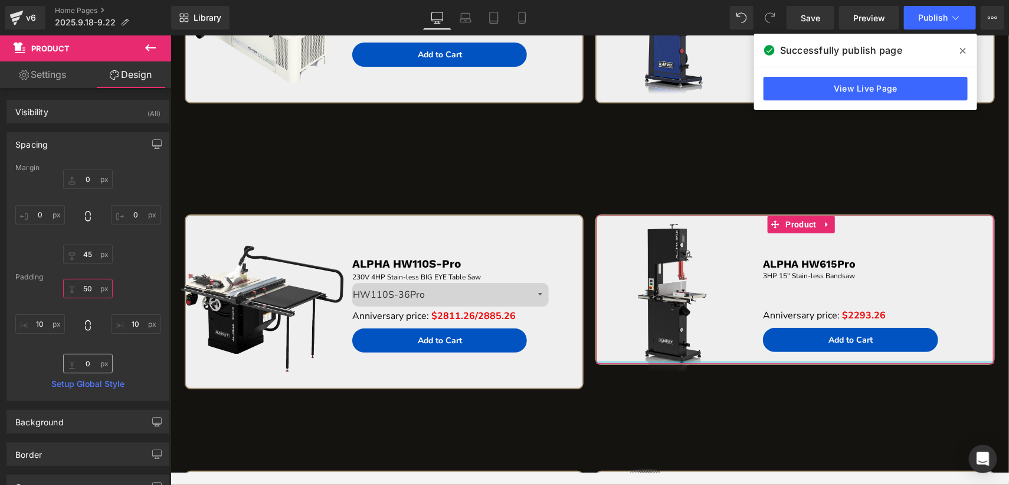
type input "50"
click at [89, 364] on input "0" at bounding box center [88, 363] width 50 height 19
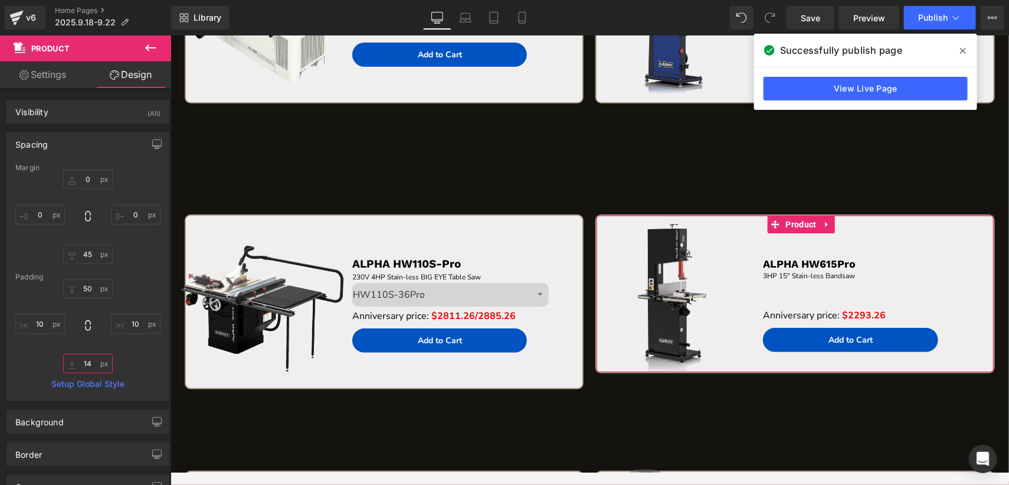
type input "1"
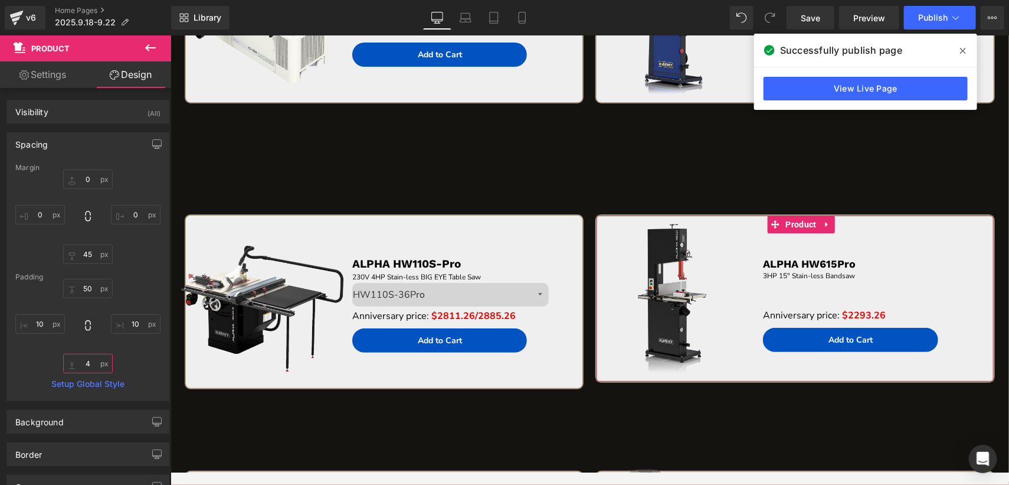
type input "40"
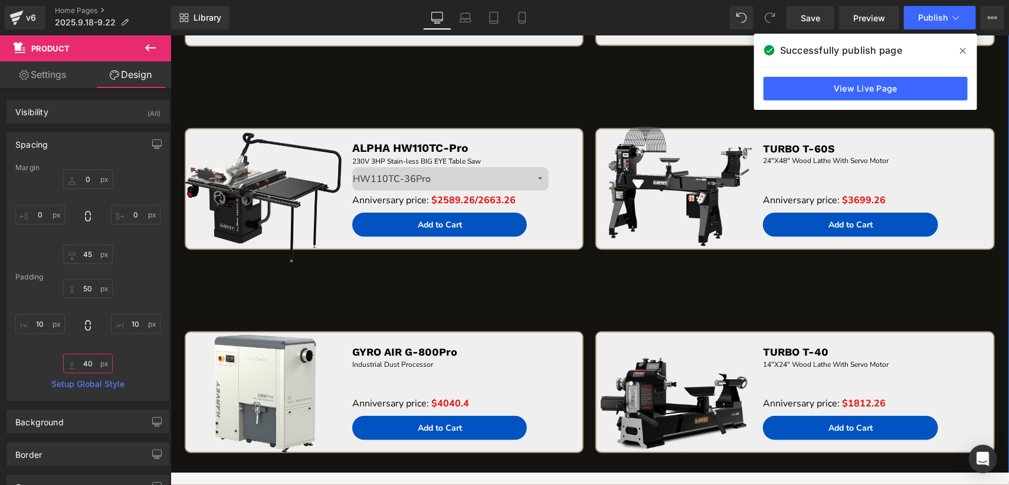
scroll to position [2496, 0]
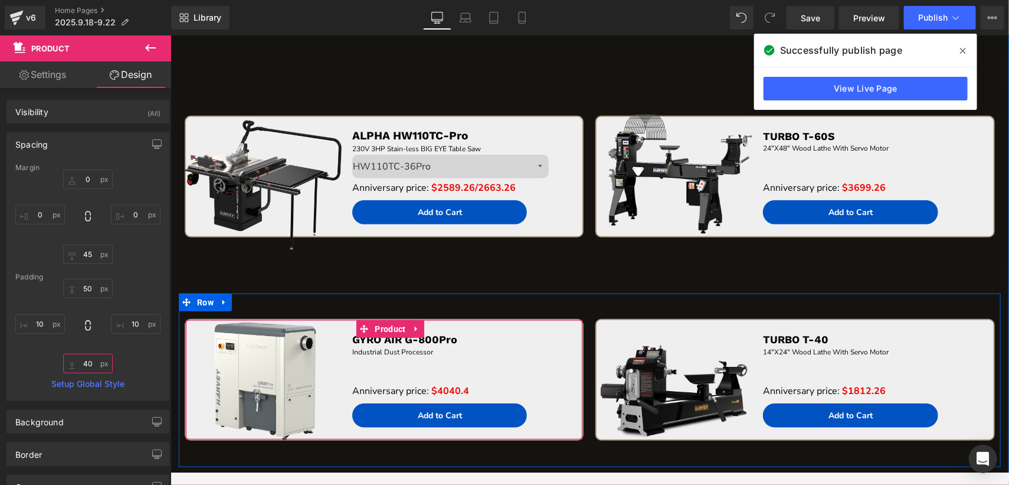
drag, startPoint x: 380, startPoint y: 326, endPoint x: 252, endPoint y: 231, distance: 159.9
click at [380, 326] on span "Product" at bounding box center [389, 328] width 37 height 18
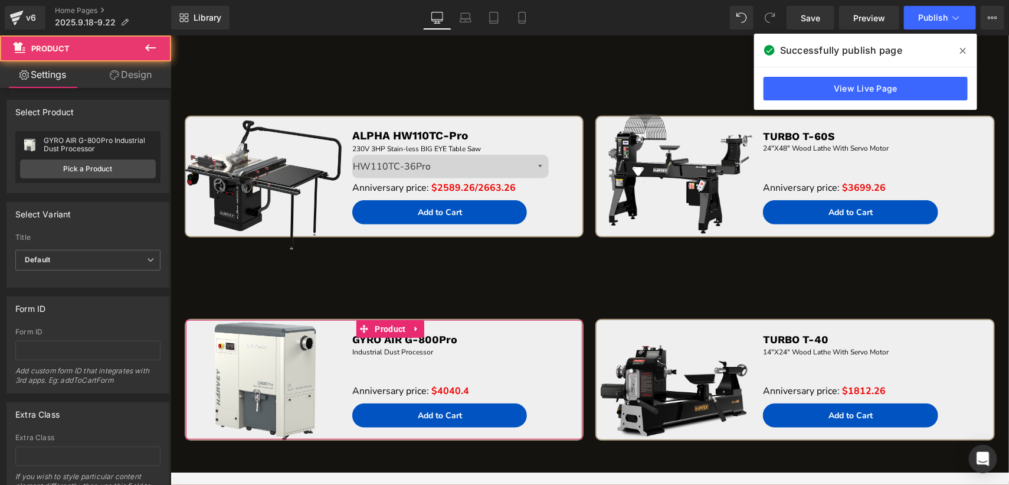
click at [130, 77] on link "Design" at bounding box center [131, 74] width 86 height 27
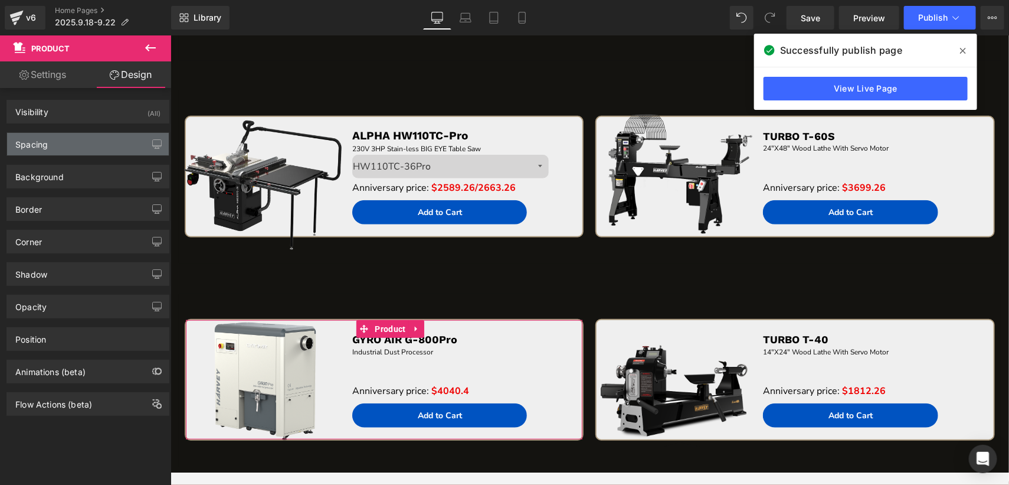
click at [60, 142] on div "Spacing" at bounding box center [88, 144] width 162 height 22
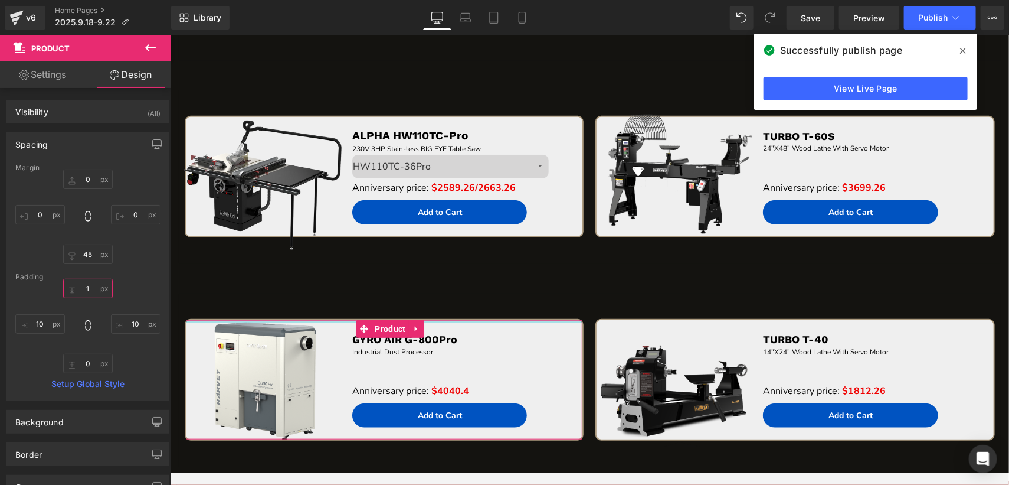
click at [92, 289] on input "1" at bounding box center [88, 288] width 50 height 19
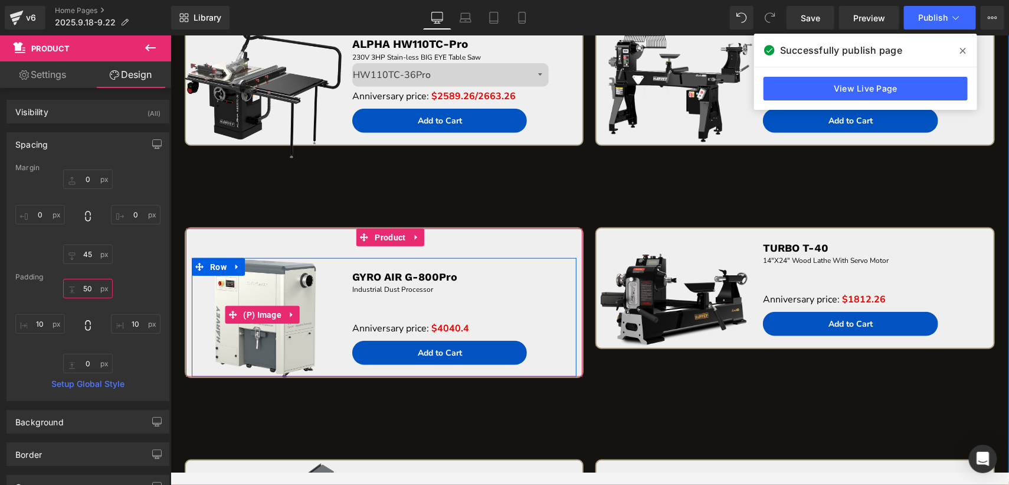
scroll to position [2673, 0]
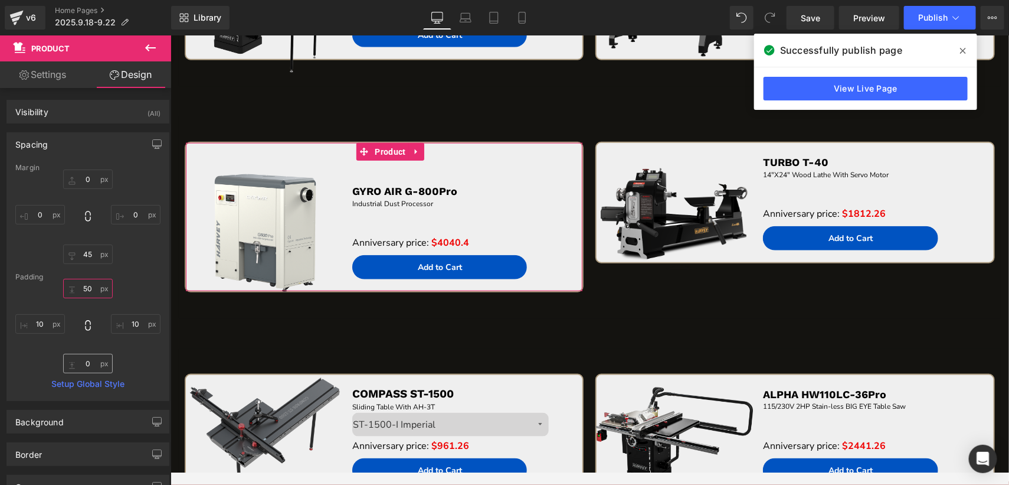
type input "50"
click at [94, 361] on input "0" at bounding box center [88, 363] width 50 height 19
type input "40"
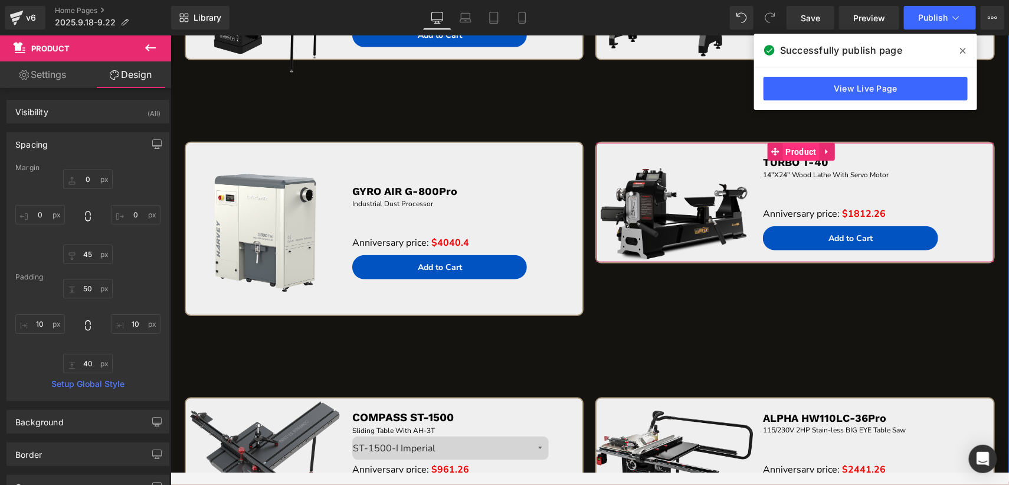
click at [791, 142] on span "Product" at bounding box center [801, 151] width 37 height 18
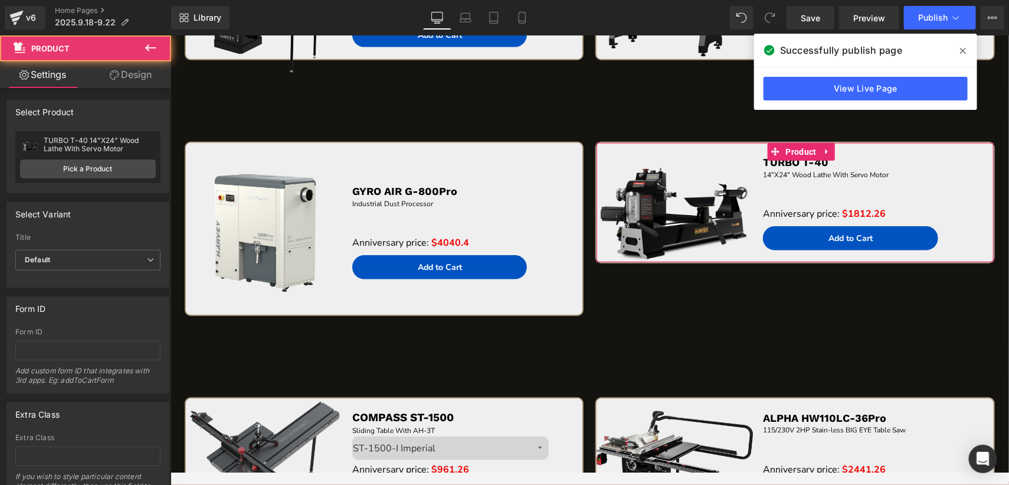
click at [123, 79] on link "Design" at bounding box center [131, 74] width 86 height 27
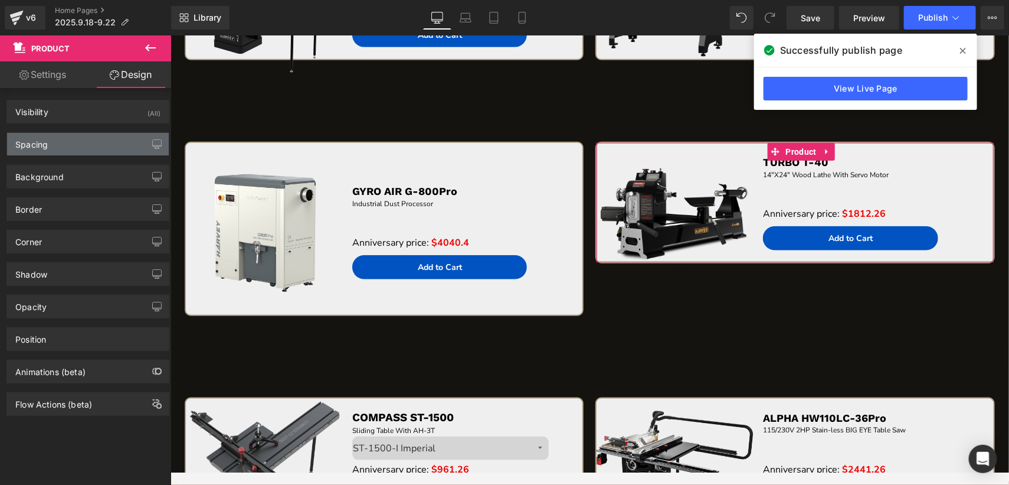
click at [90, 145] on div "Spacing" at bounding box center [88, 144] width 162 height 22
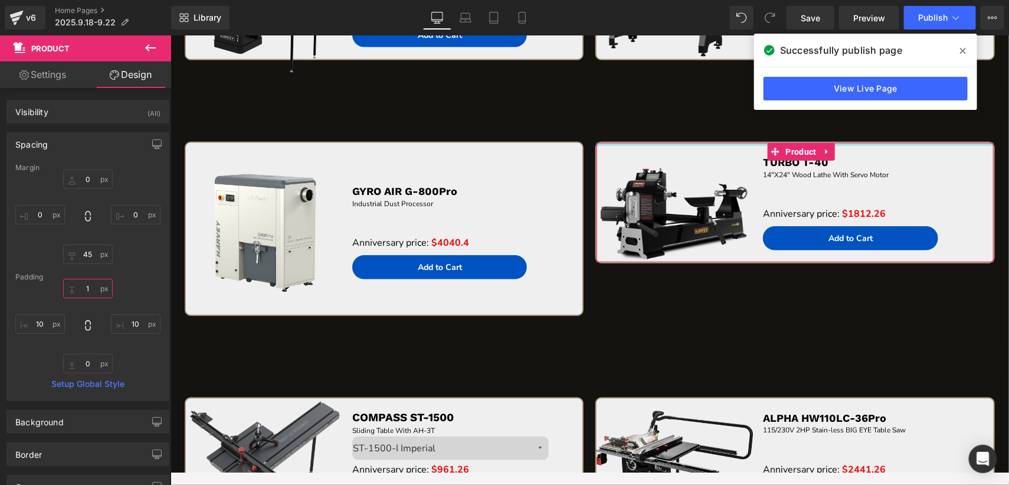
click at [88, 287] on input "1" at bounding box center [88, 288] width 50 height 19
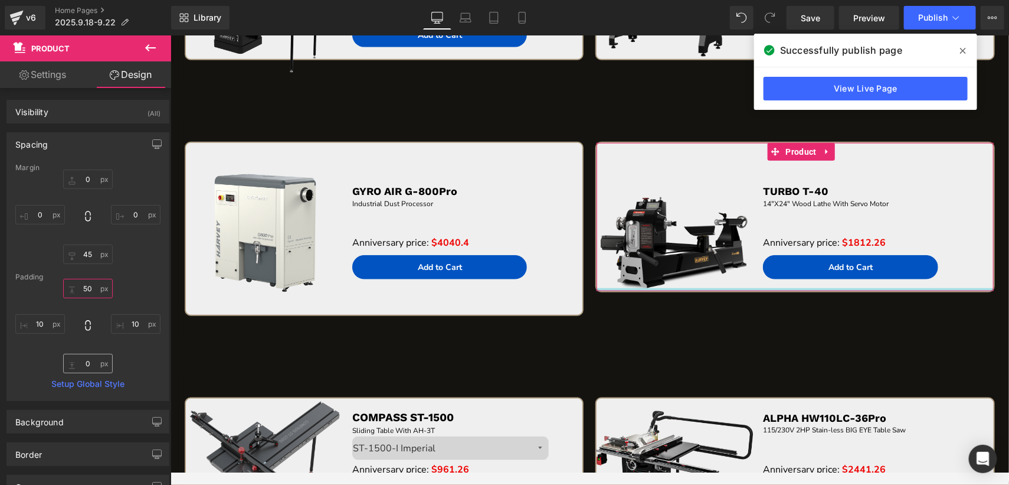
type input "50"
click at [93, 361] on input "0" at bounding box center [88, 363] width 50 height 19
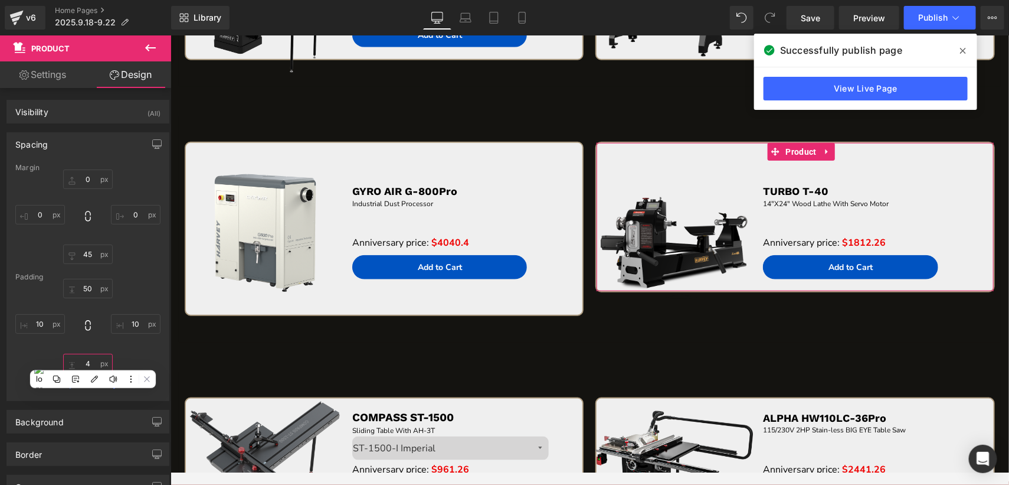
type input "40"
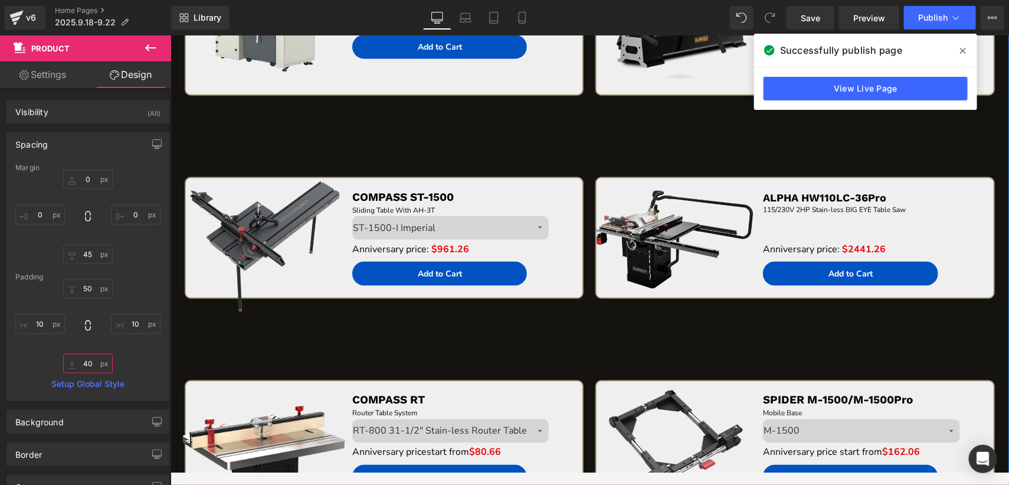
scroll to position [2909, 0]
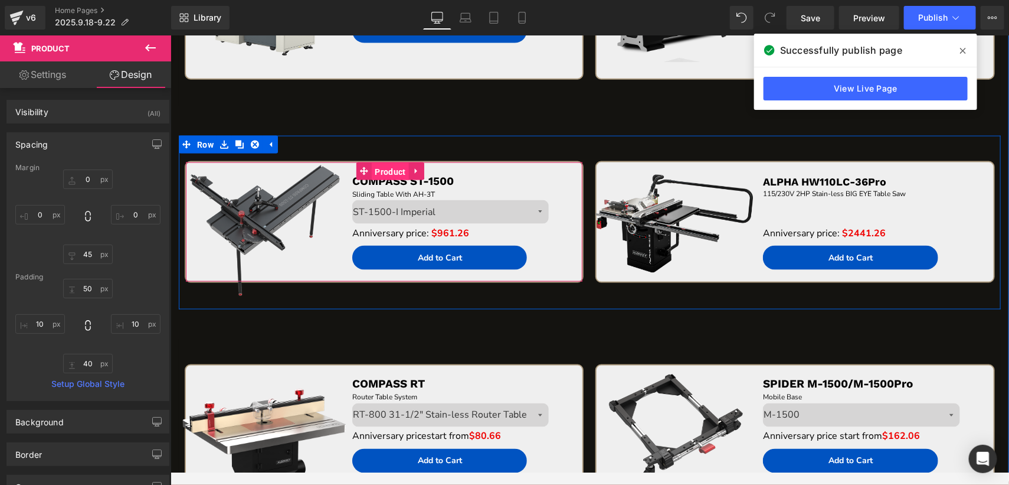
click at [393, 164] on span "Product" at bounding box center [389, 171] width 37 height 18
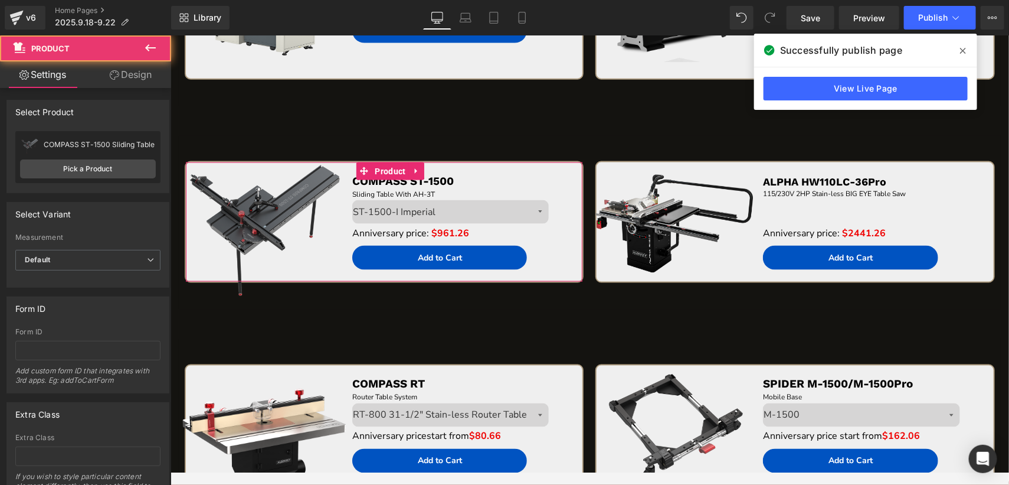
click at [129, 79] on link "Design" at bounding box center [131, 74] width 86 height 27
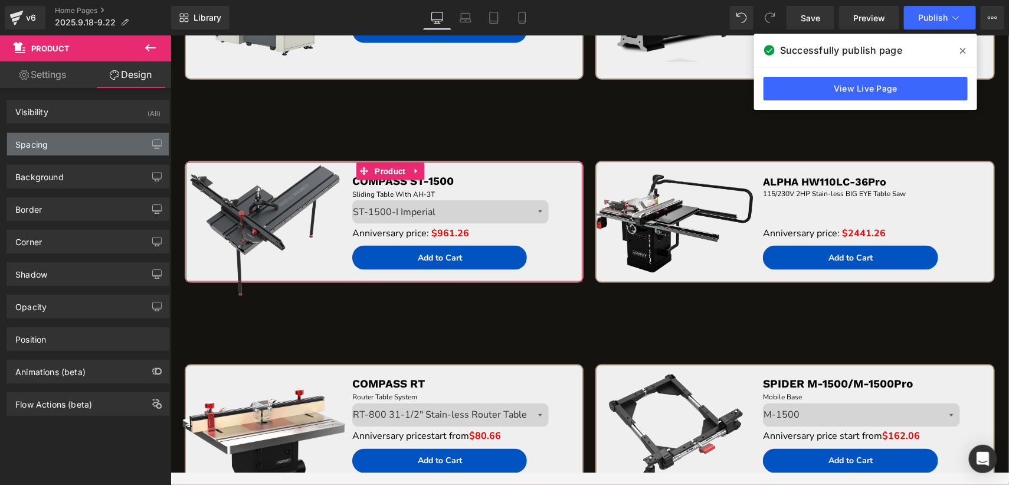
type input "0"
type input "45"
type input "0"
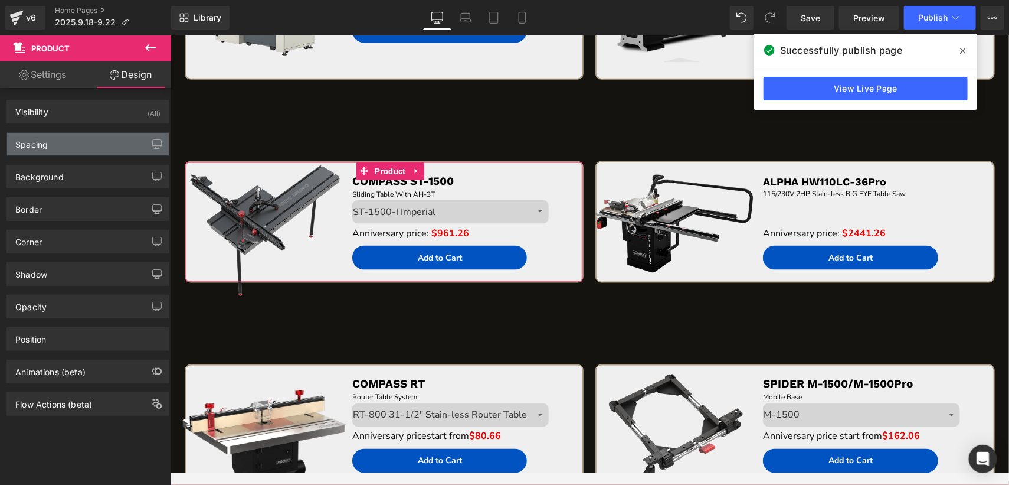
type input "10"
type input "0"
type input "10"
click at [78, 142] on div "Spacing" at bounding box center [88, 144] width 162 height 22
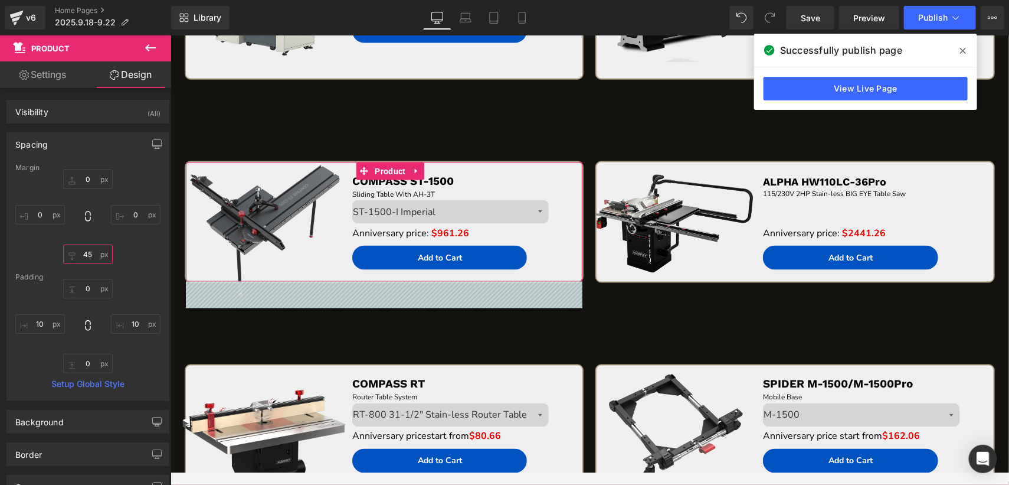
click at [88, 250] on input "45" at bounding box center [88, 253] width 50 height 19
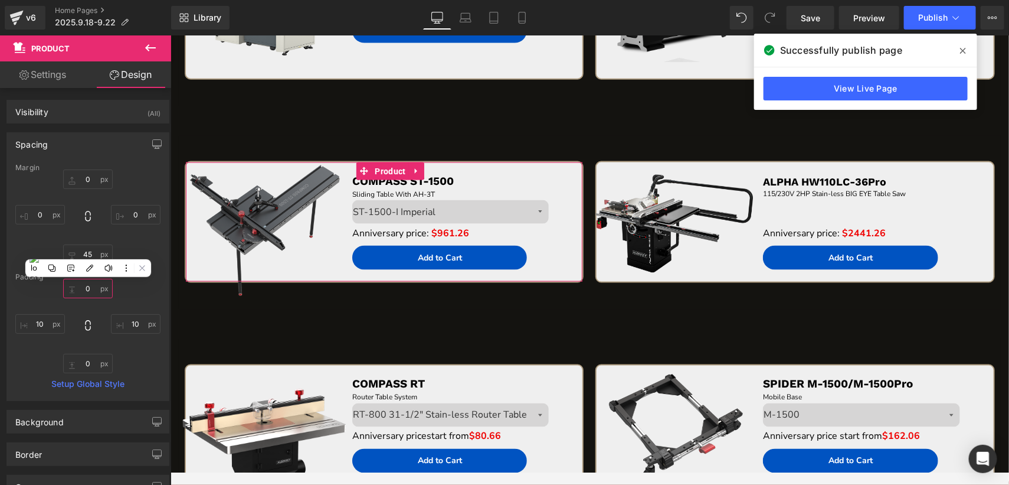
click at [89, 285] on input "0" at bounding box center [88, 288] width 50 height 19
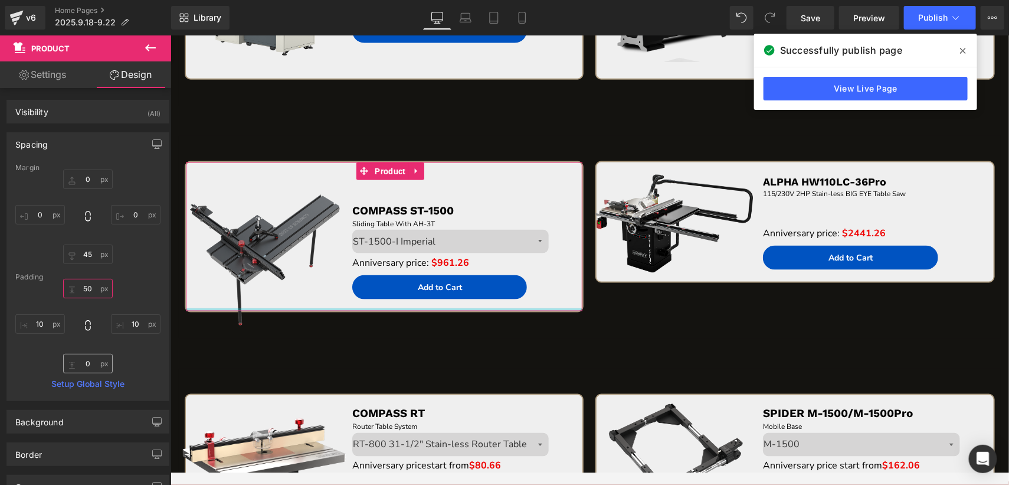
type input "50"
click at [92, 368] on input "0" at bounding box center [88, 363] width 50 height 19
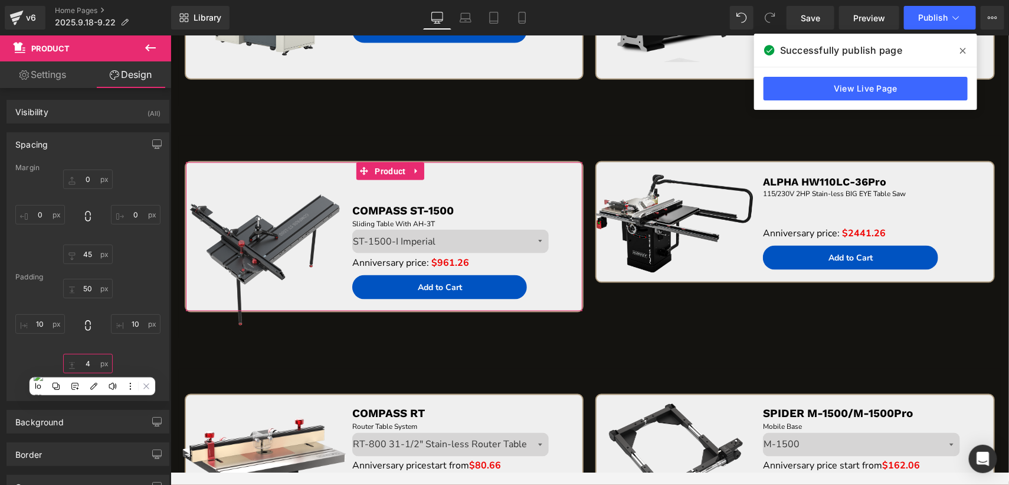
type input "40"
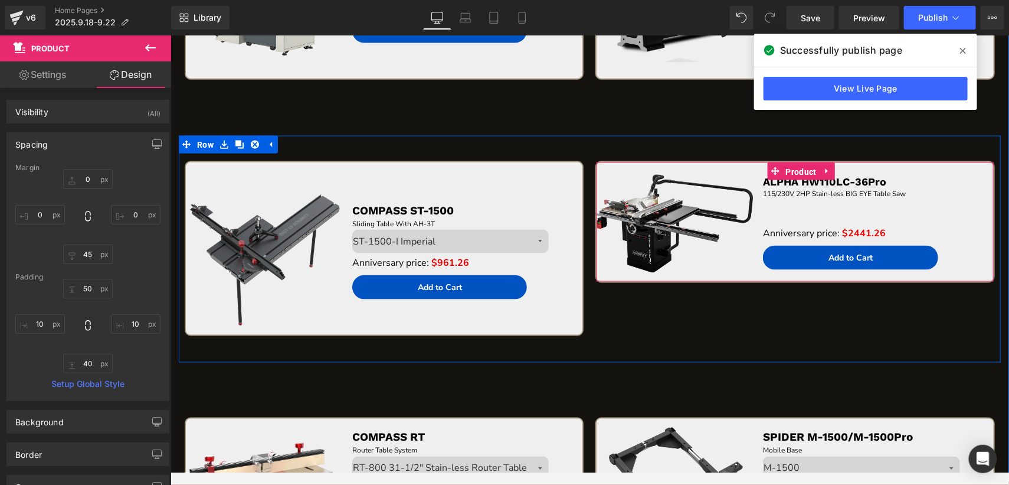
click at [803, 162] on span "Product" at bounding box center [801, 171] width 37 height 18
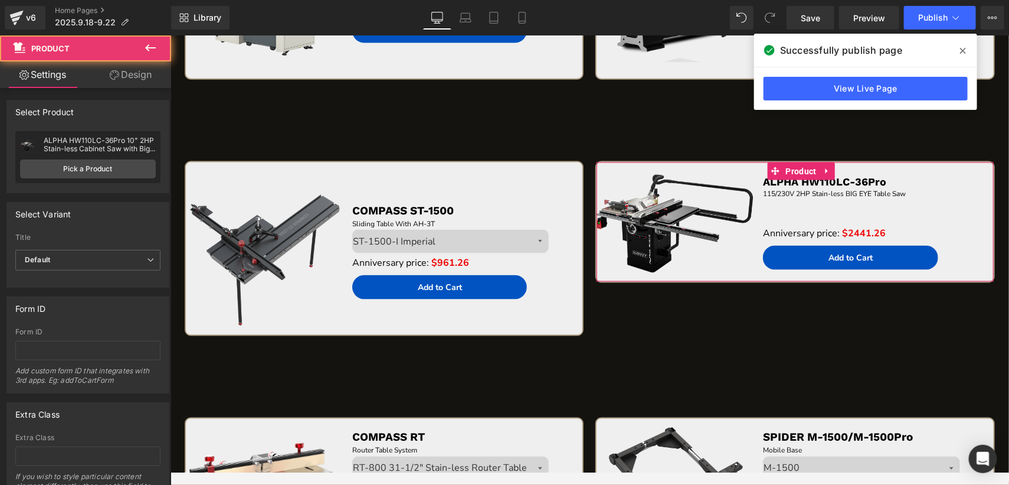
click at [129, 73] on link "Design" at bounding box center [131, 74] width 86 height 27
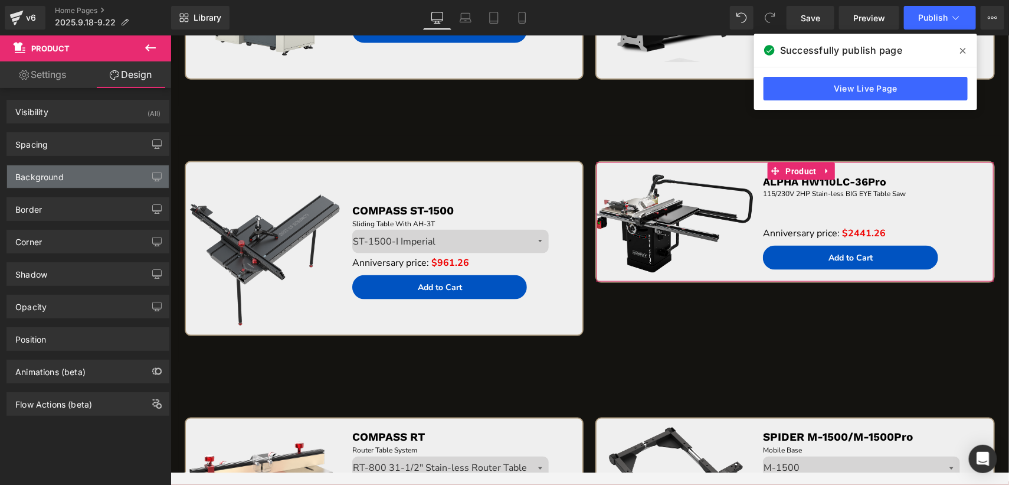
click at [71, 177] on div "Background" at bounding box center [88, 176] width 162 height 22
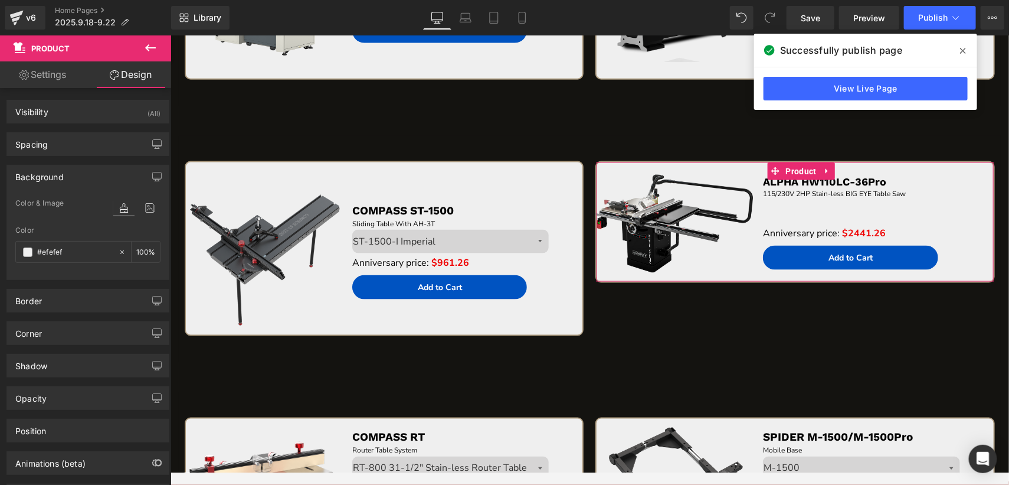
click at [121, 130] on div "Spacing Margin 0px 0 0px 0 45px 45 0px 0 Padding 1px 1 10px 10 0px 0 10px 10 Se…" at bounding box center [88, 139] width 177 height 32
click at [100, 147] on div "Spacing" at bounding box center [88, 144] width 162 height 22
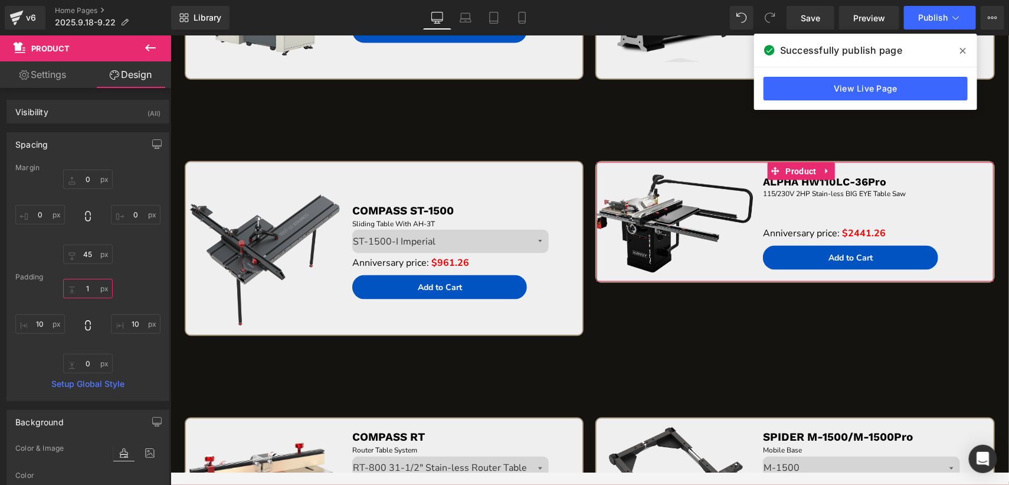
click at [86, 285] on input "1" at bounding box center [88, 288] width 50 height 19
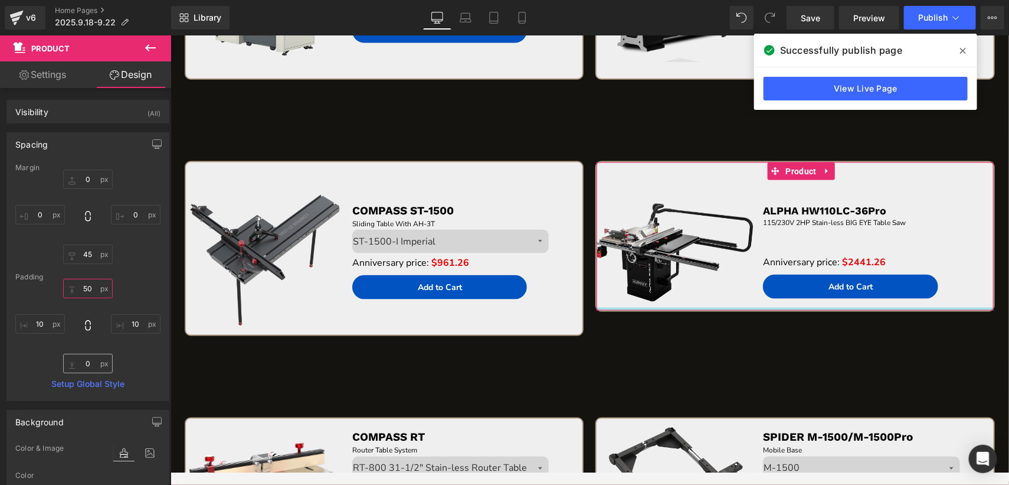
type input "50"
click at [86, 360] on input "0" at bounding box center [88, 363] width 50 height 19
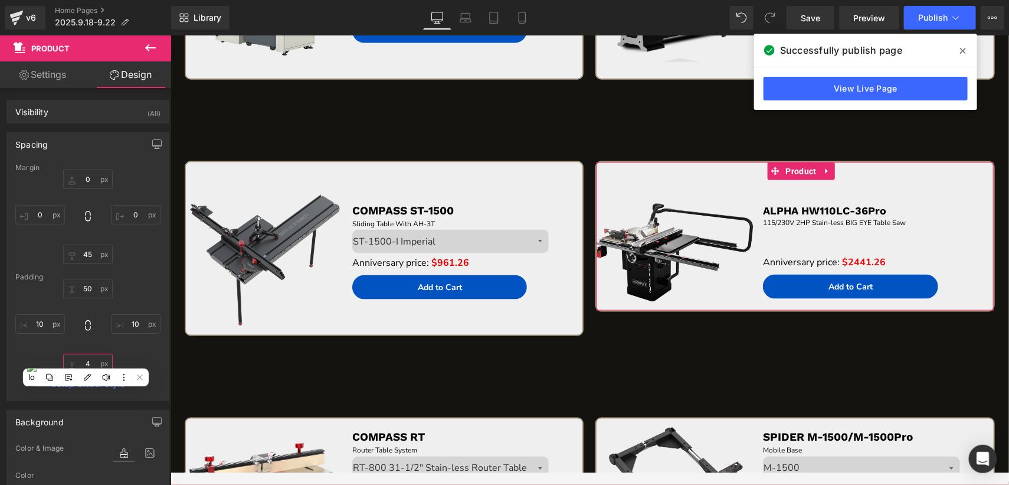
type input "40"
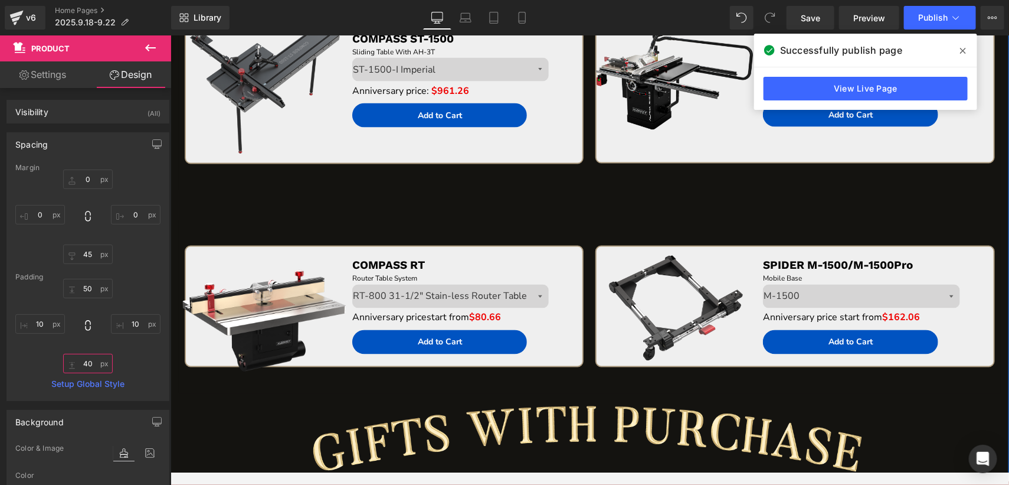
scroll to position [3086, 0]
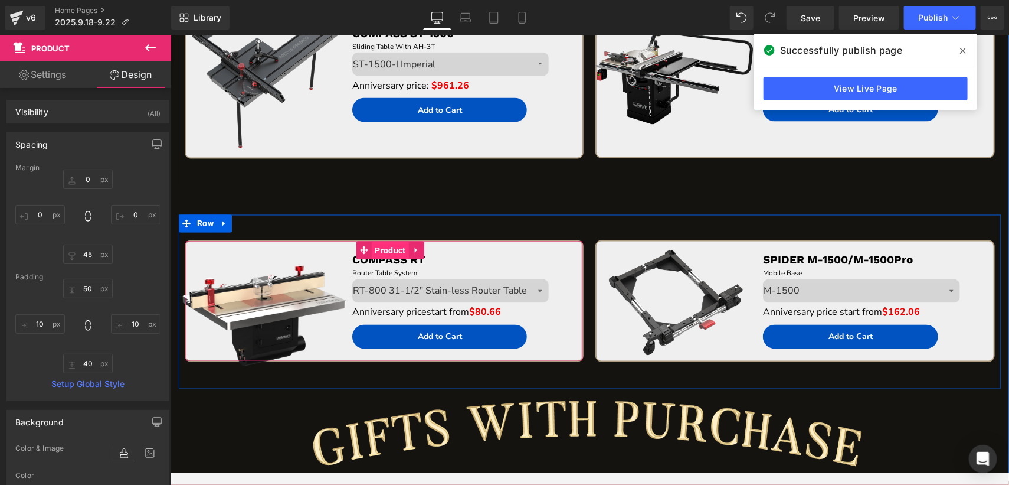
click at [381, 241] on span "Product" at bounding box center [389, 250] width 37 height 18
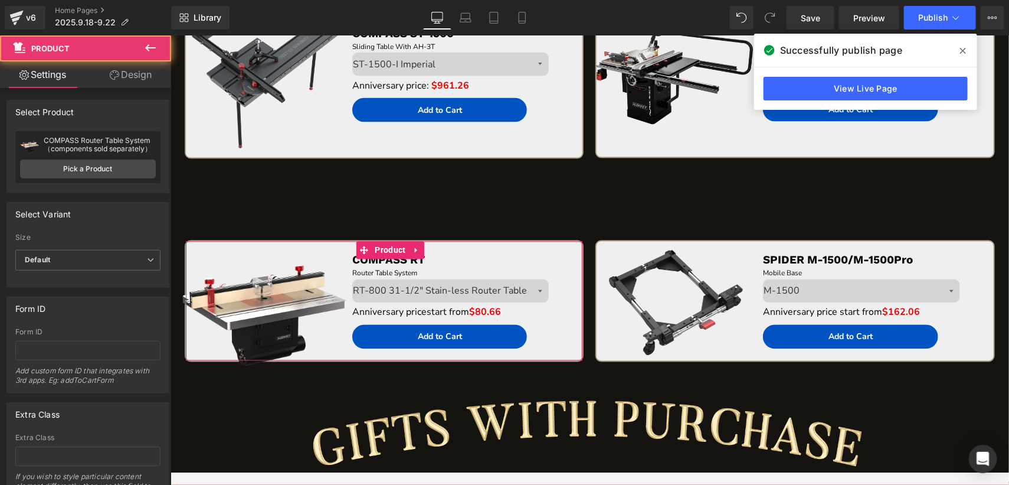
click at [116, 70] on icon at bounding box center [114, 74] width 9 height 9
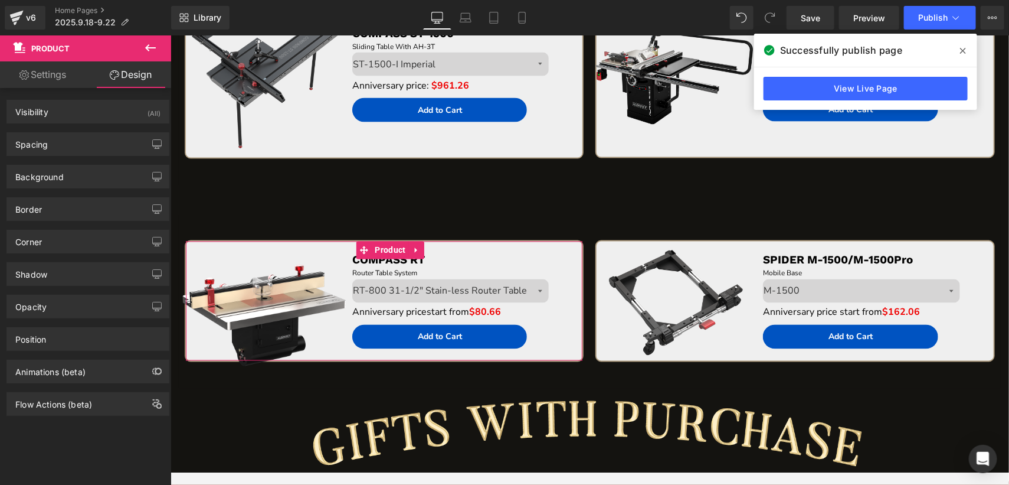
type input "0"
type input "45"
type input "0"
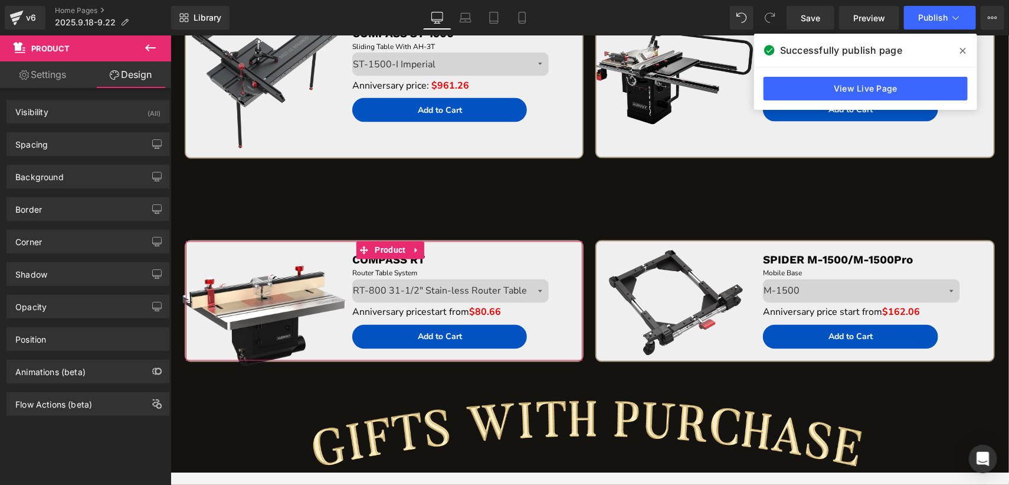
type input "10"
type input "0"
type input "10"
click at [86, 148] on div "Spacing" at bounding box center [88, 144] width 162 height 22
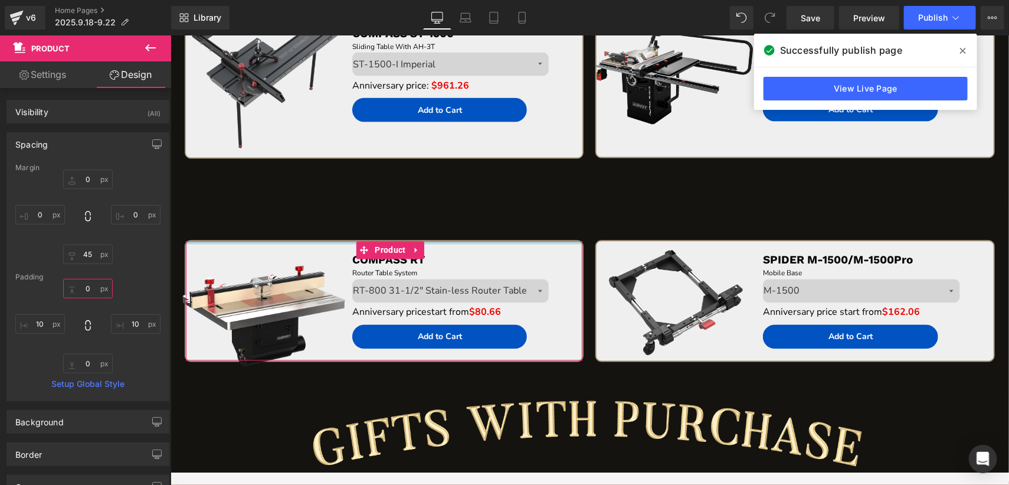
click at [89, 286] on input "0" at bounding box center [88, 288] width 50 height 19
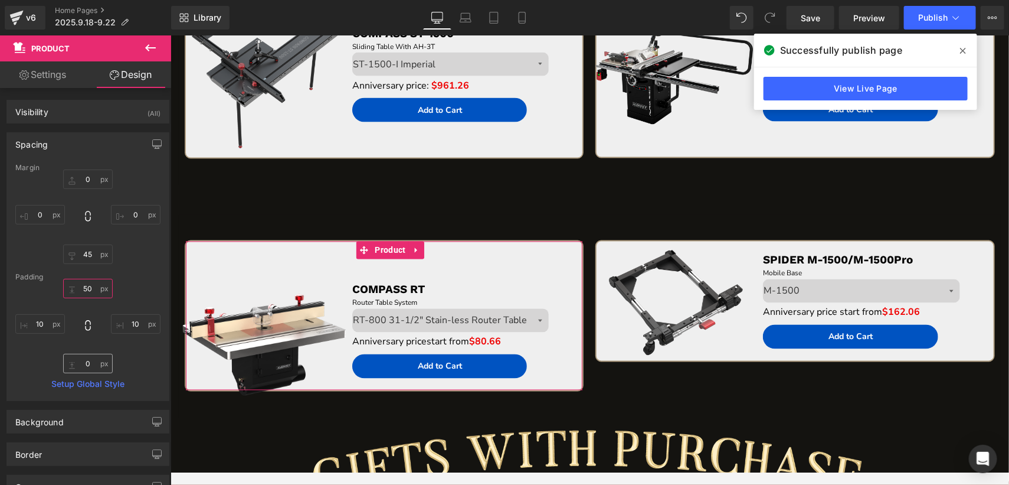
type input "50"
click at [92, 368] on input "0" at bounding box center [88, 363] width 50 height 19
type input "40"
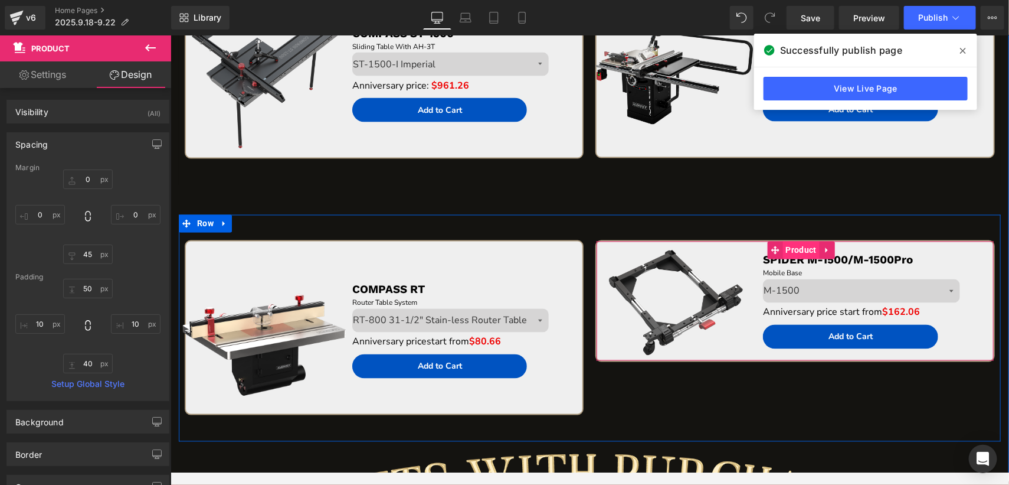
click at [798, 245] on span "Product" at bounding box center [801, 250] width 37 height 18
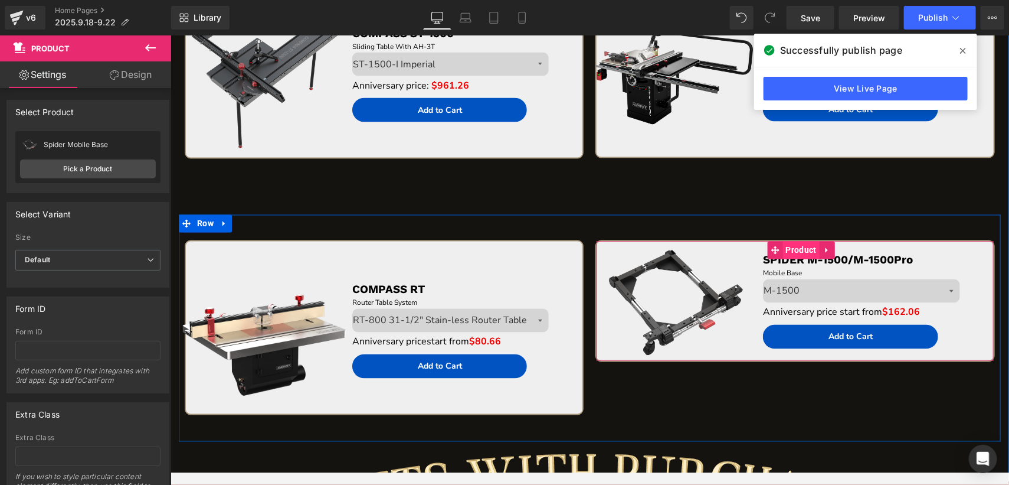
click at [798, 245] on span "Product" at bounding box center [801, 250] width 37 height 18
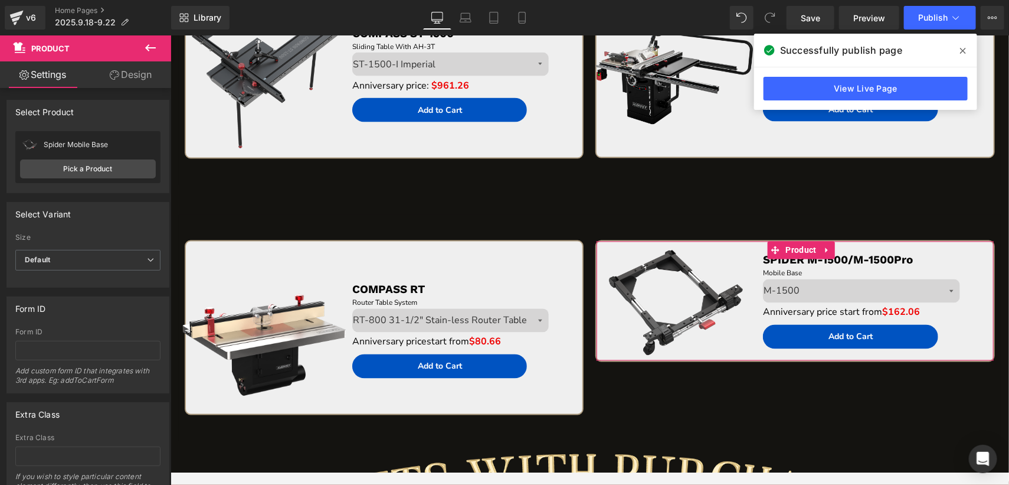
click at [144, 76] on link "Design" at bounding box center [131, 74] width 86 height 27
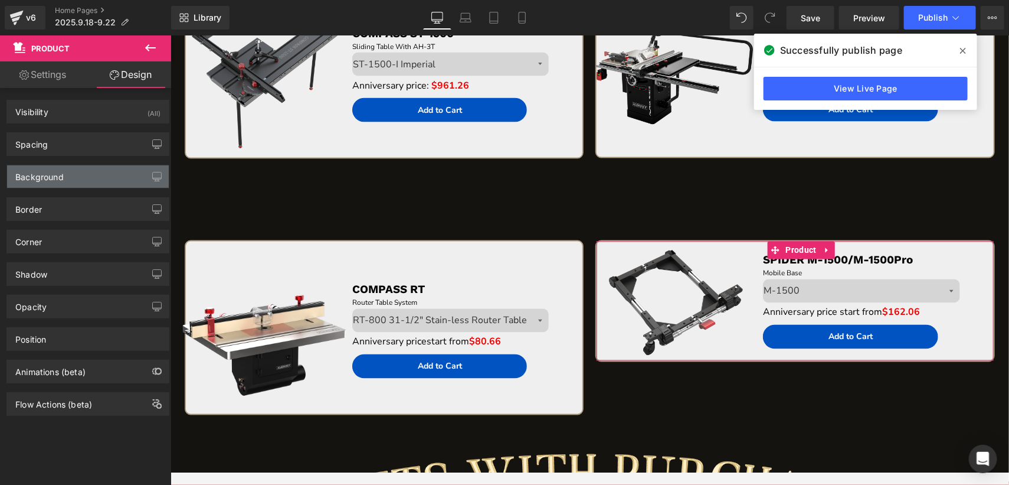
type input "#efefef"
type input "100"
drag, startPoint x: 60, startPoint y: 171, endPoint x: 61, endPoint y: 178, distance: 7.2
click at [60, 171] on div "Background" at bounding box center [39, 173] width 48 height 17
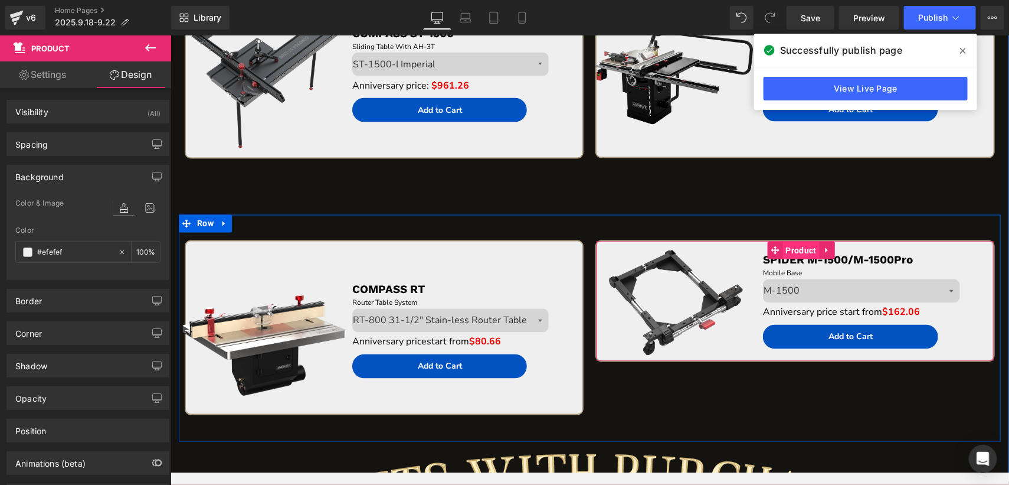
click at [791, 243] on span "Product" at bounding box center [801, 250] width 37 height 18
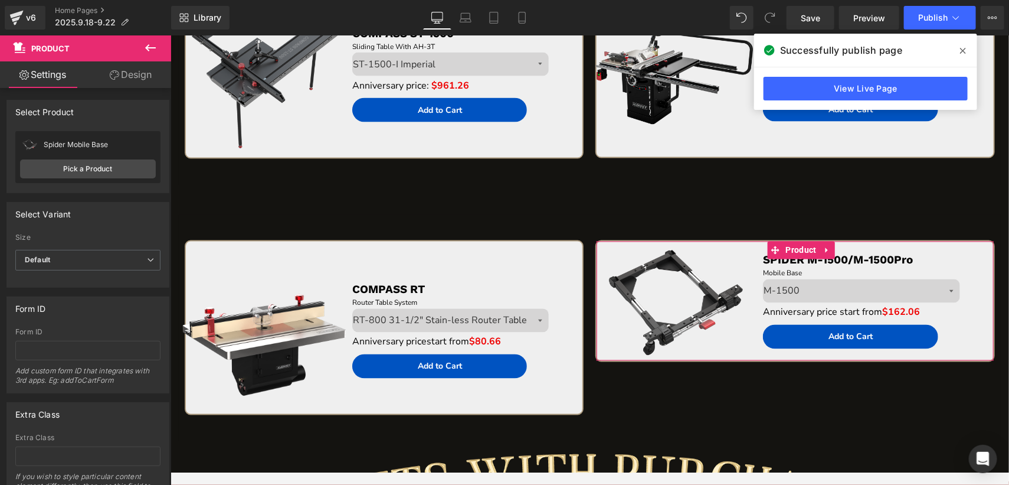
click at [122, 61] on link "Design" at bounding box center [131, 74] width 86 height 27
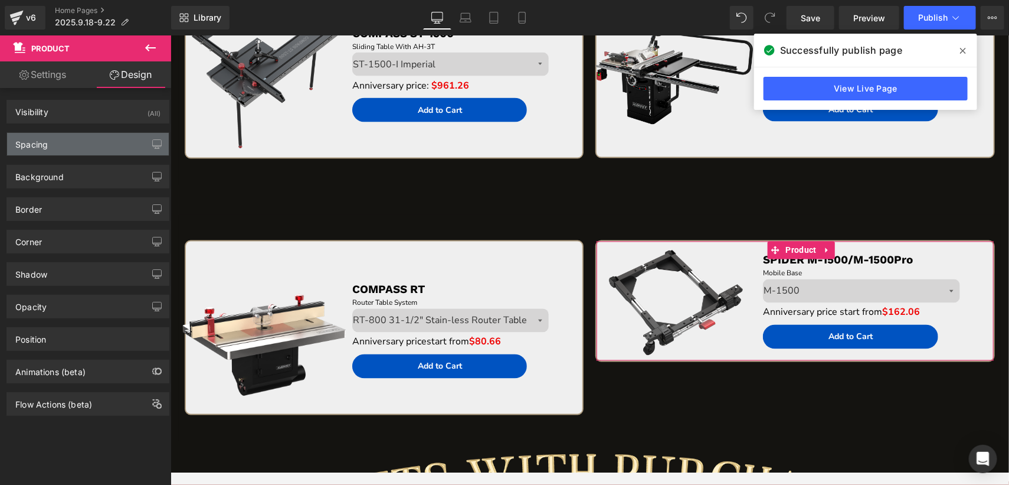
click at [106, 139] on div "Spacing" at bounding box center [88, 144] width 162 height 22
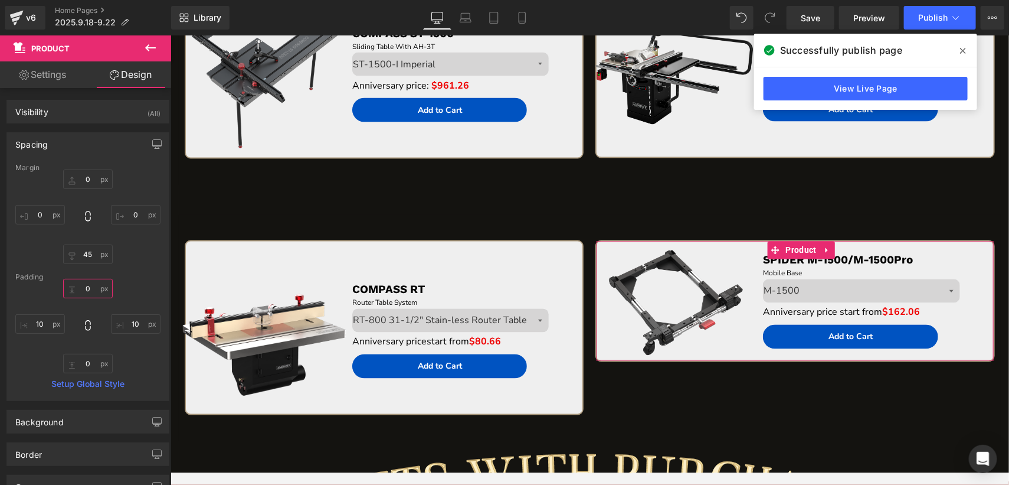
click at [90, 290] on input "0" at bounding box center [88, 288] width 50 height 19
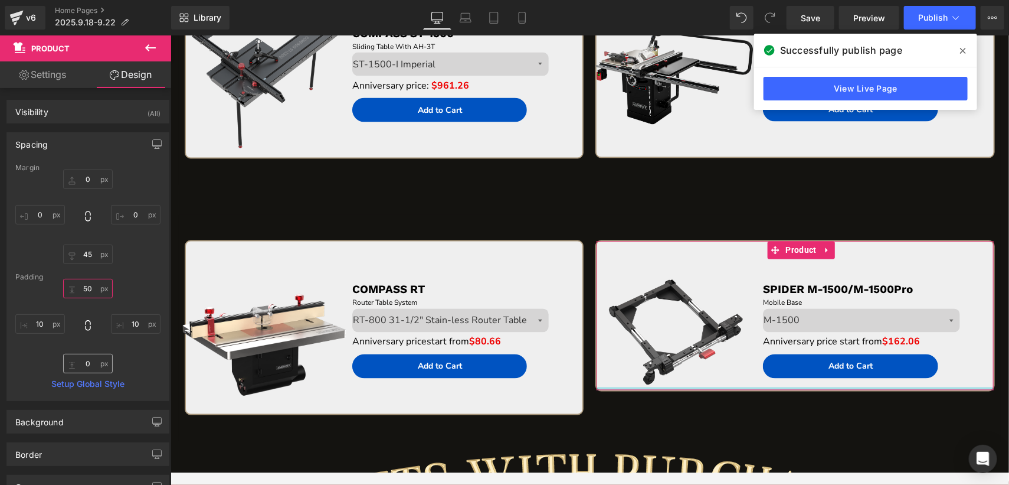
type input "50"
click at [97, 364] on input "0" at bounding box center [88, 363] width 50 height 19
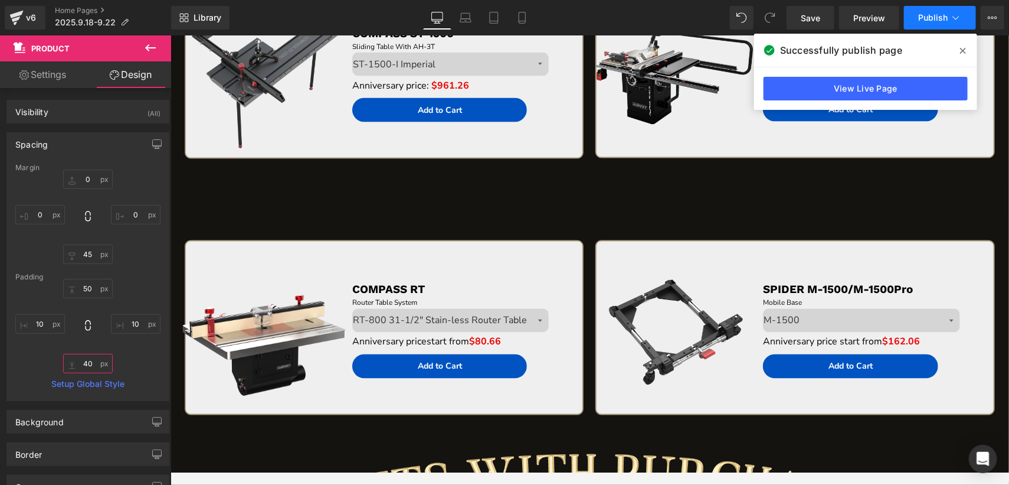
type input "40"
click at [933, 22] on button "Publish" at bounding box center [940, 18] width 72 height 24
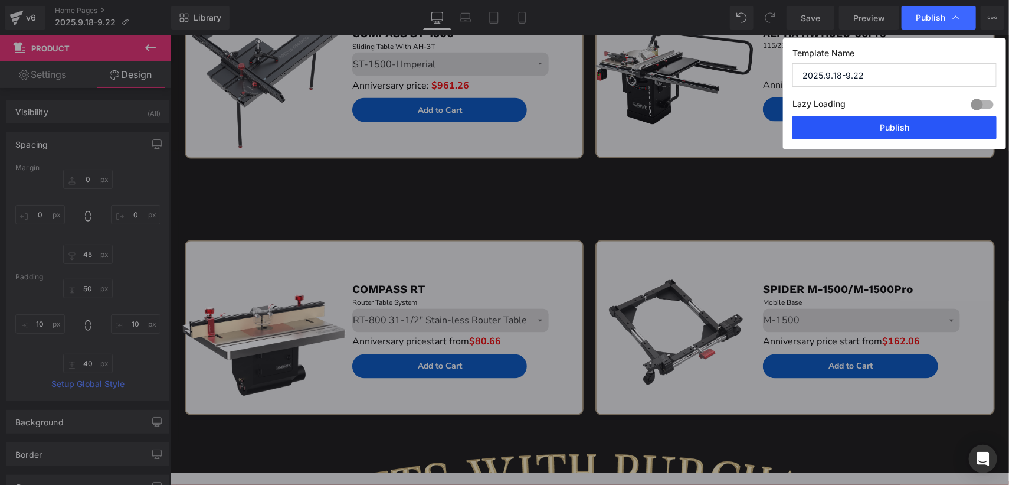
click at [893, 125] on button "Publish" at bounding box center [895, 128] width 204 height 24
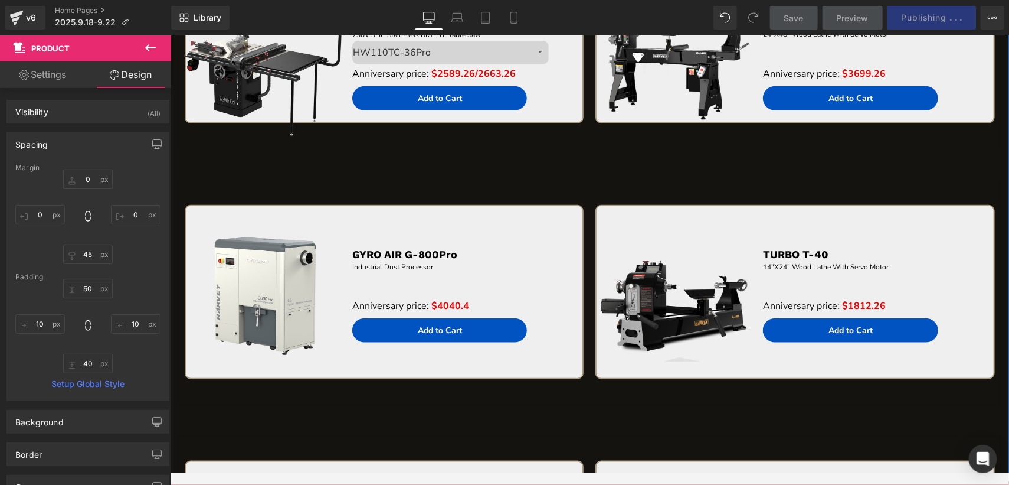
scroll to position [2378, 0]
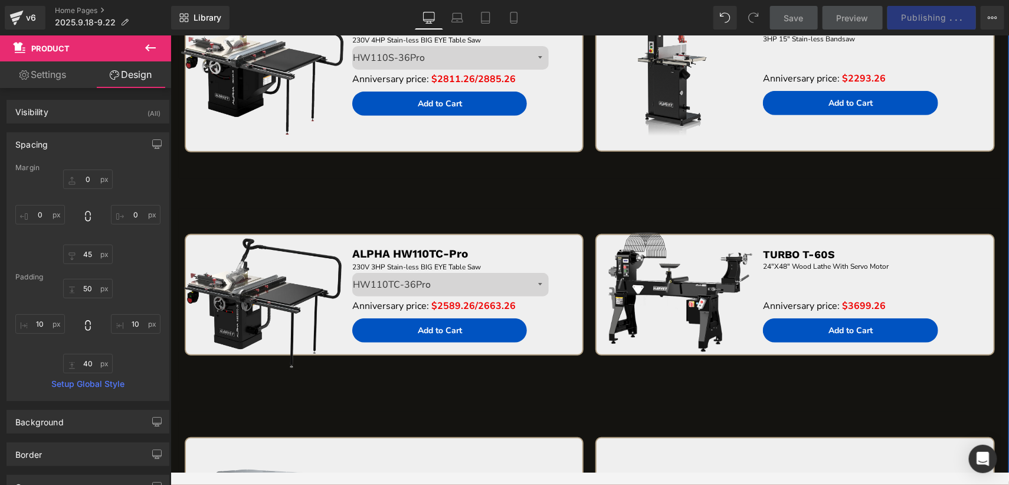
click at [170, 35] on div "43px" at bounding box center [170, 35] width 0 height 0
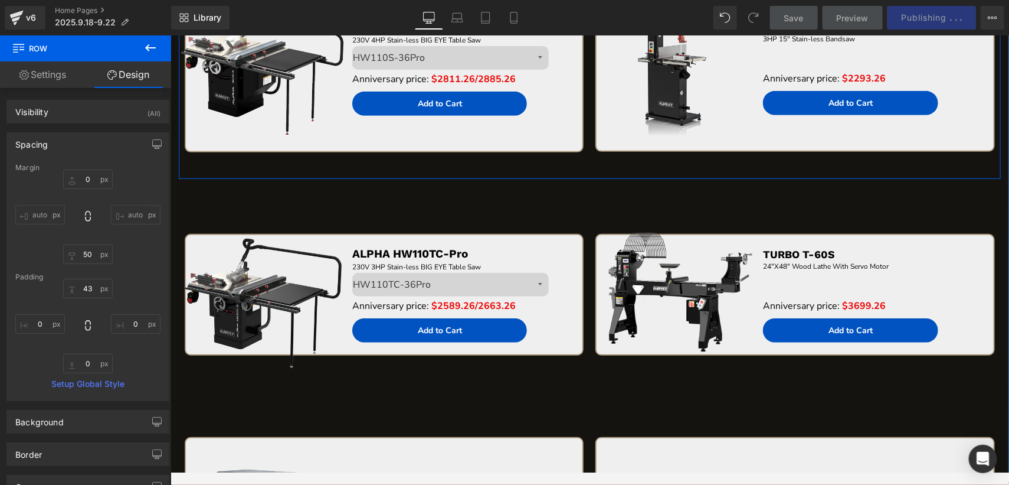
click at [412, 163] on div "Sale Off (P) Image ALPHA HW110S-Pro Text Block 230V 4HP Stain-less BIG EYE Tabl…" at bounding box center [383, 77] width 411 height 201
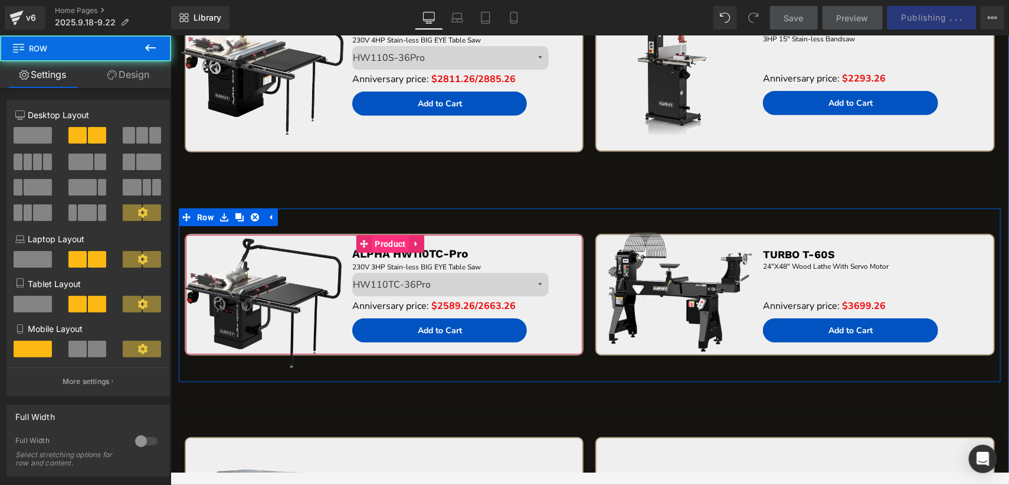
click at [396, 240] on span "Product" at bounding box center [389, 243] width 37 height 18
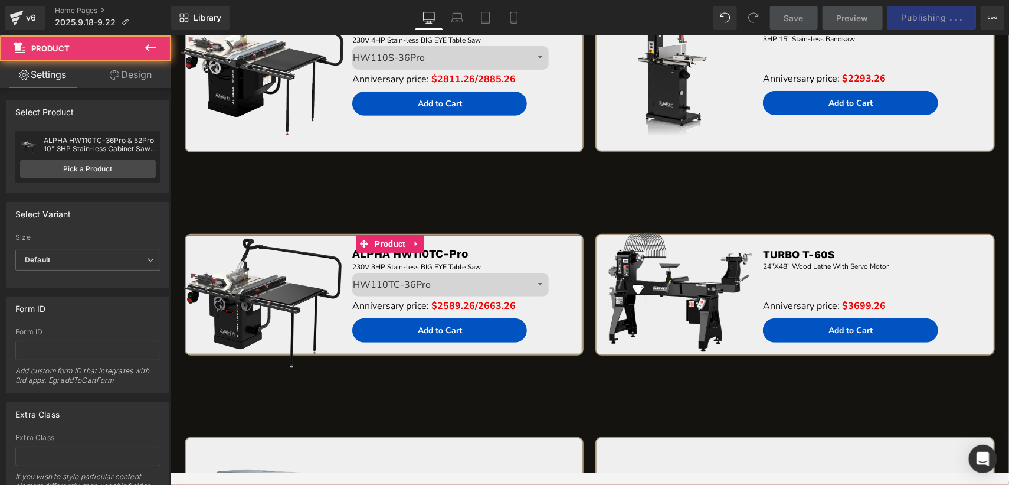
click at [116, 64] on link "Design" at bounding box center [131, 74] width 86 height 27
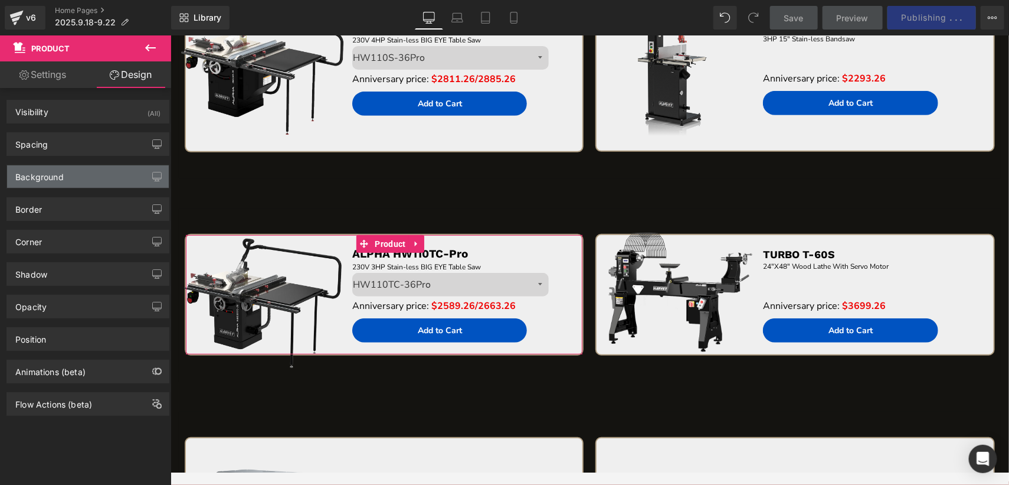
click at [82, 172] on div "Background" at bounding box center [88, 176] width 162 height 22
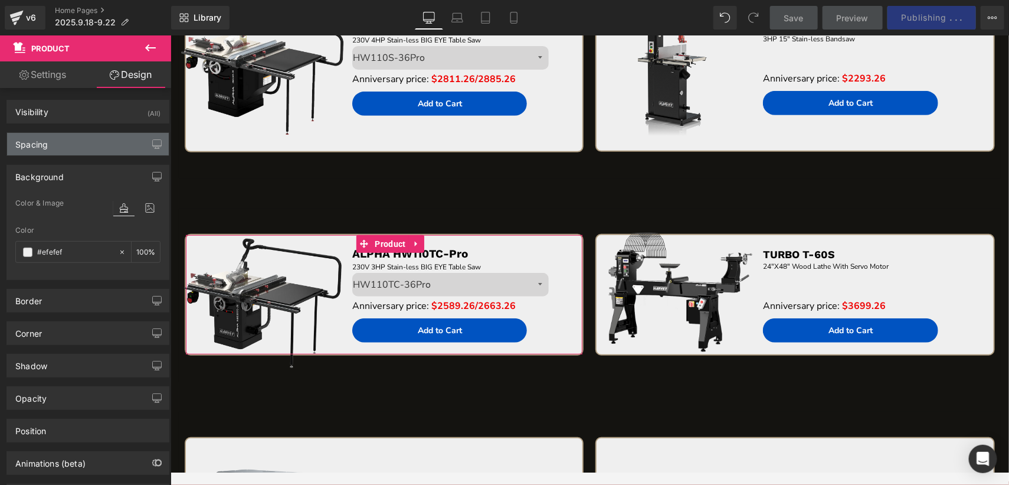
click at [83, 139] on div "Spacing" at bounding box center [88, 144] width 162 height 22
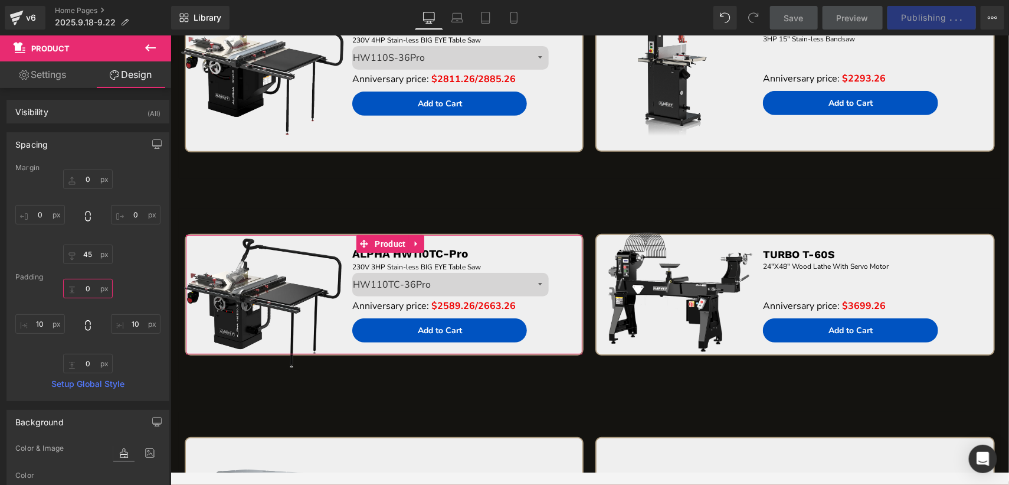
click at [90, 286] on input "0" at bounding box center [88, 288] width 50 height 19
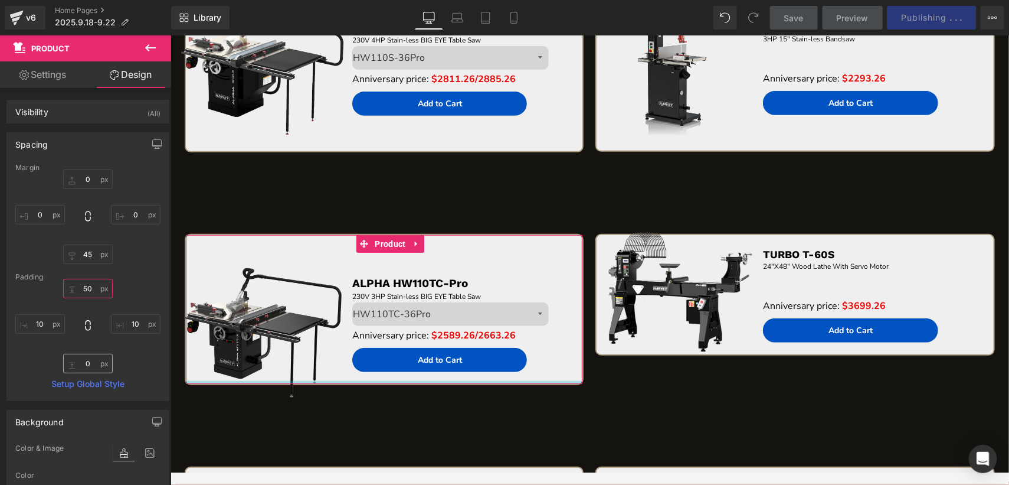
type input "50"
click at [92, 365] on input "0" at bounding box center [88, 363] width 50 height 19
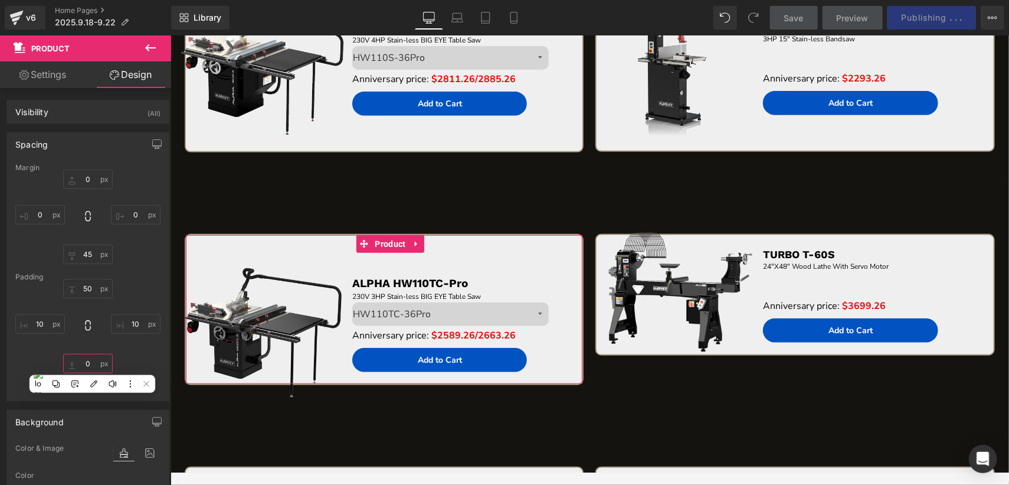
click at [92, 365] on input "0" at bounding box center [88, 363] width 50 height 19
type input "40"
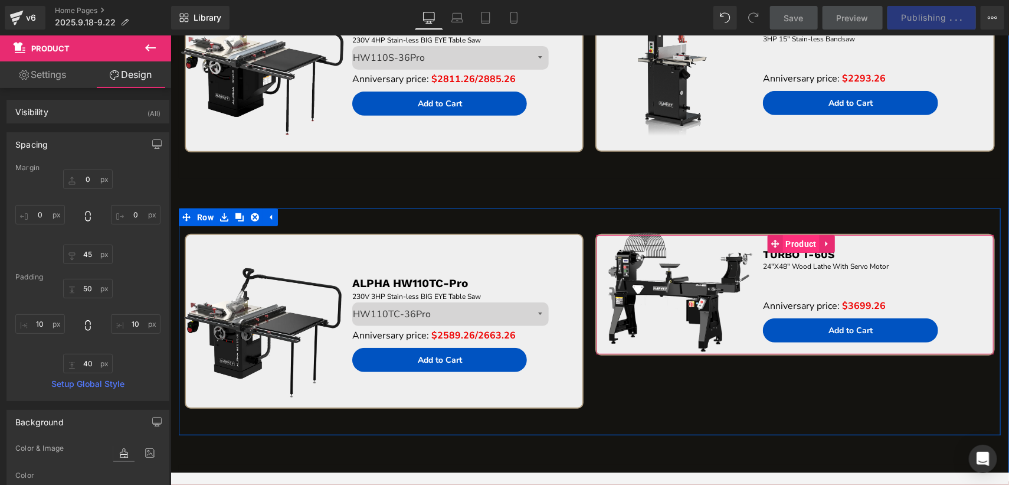
click at [800, 234] on span "Product" at bounding box center [801, 243] width 37 height 18
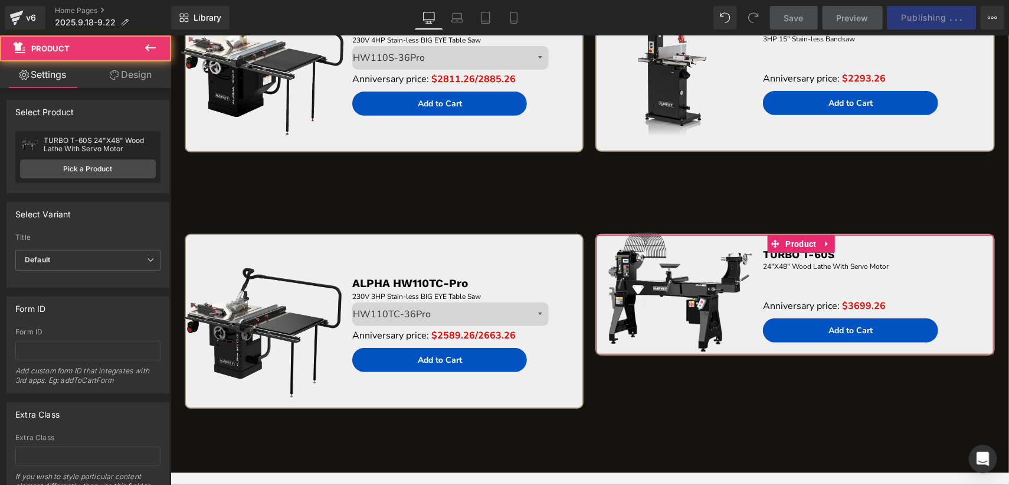
click at [115, 70] on icon at bounding box center [114, 74] width 9 height 9
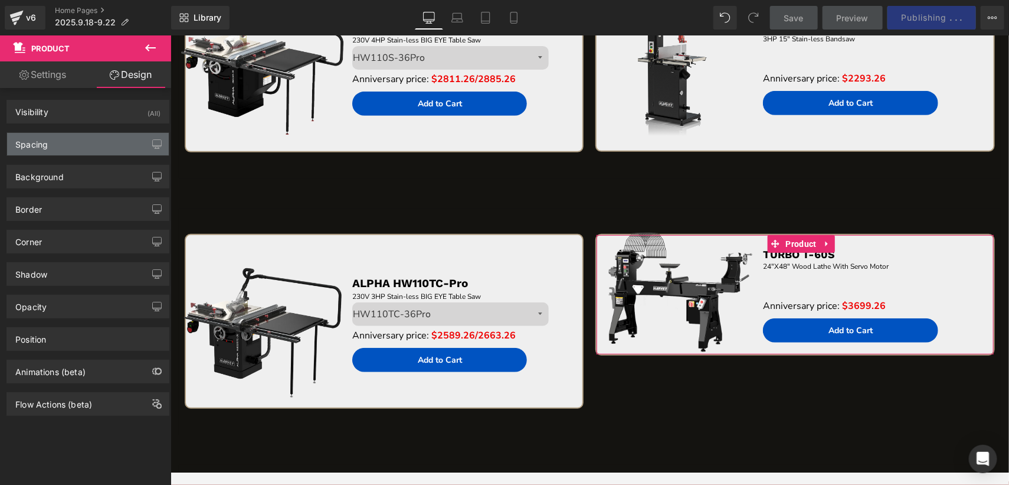
click at [94, 147] on div "Spacing" at bounding box center [88, 144] width 162 height 22
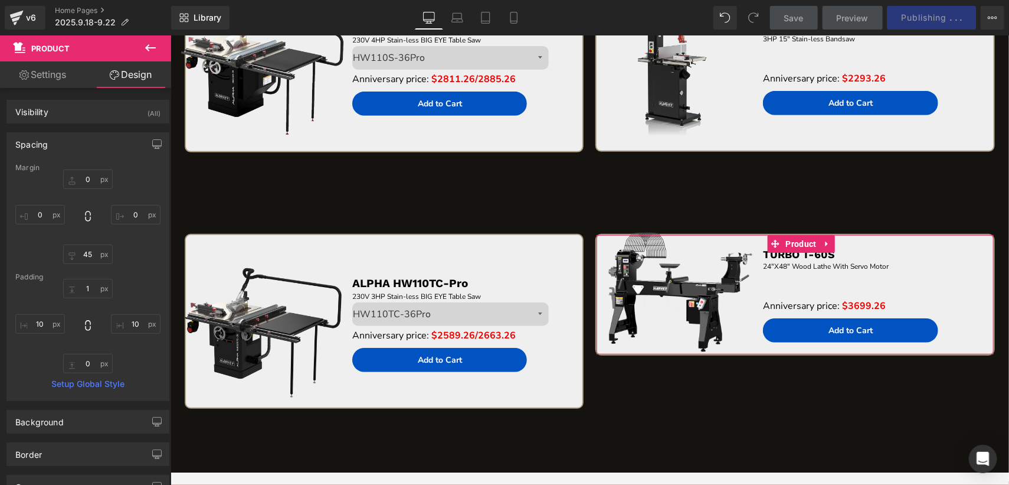
type input "0"
type input "45"
type input "0"
type input "1"
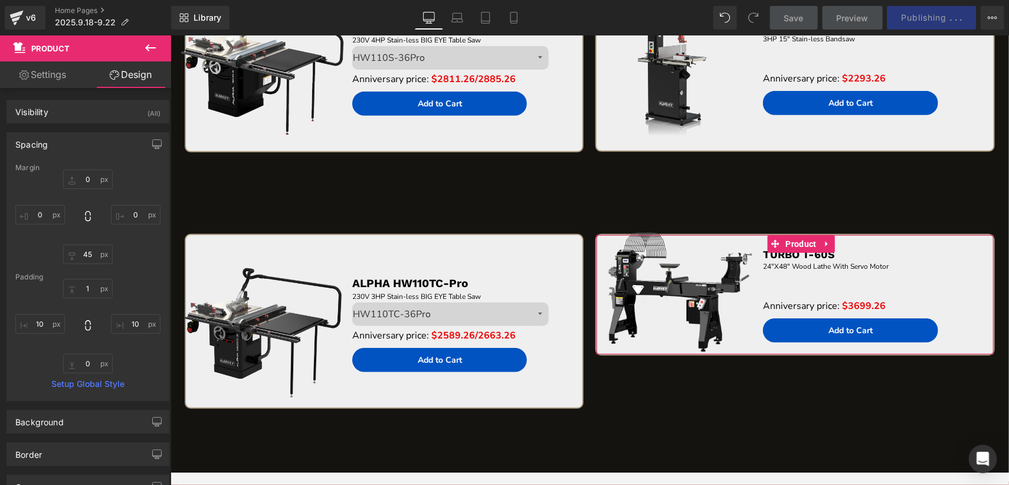
type input "10"
type input "0"
type input "10"
click at [89, 291] on input "1" at bounding box center [88, 288] width 50 height 19
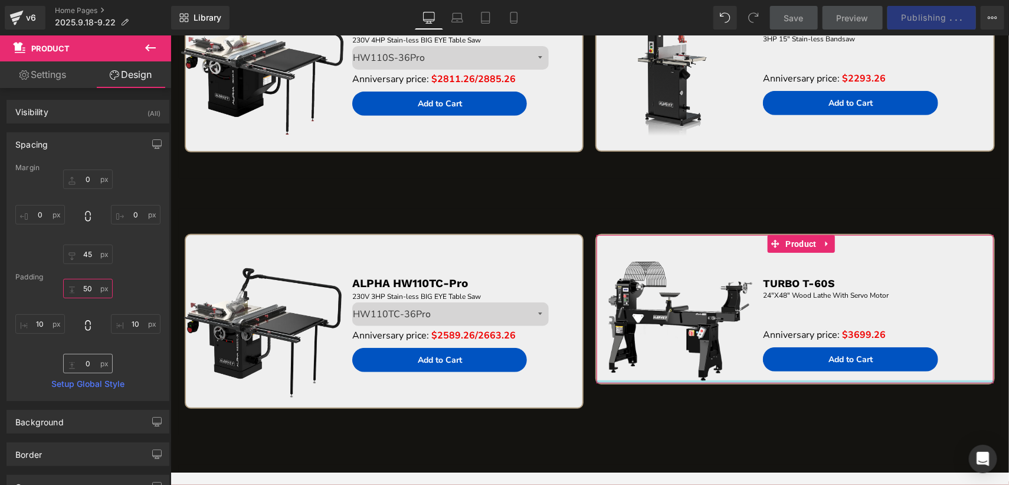
type input "50"
click at [92, 364] on input "0" at bounding box center [88, 363] width 50 height 19
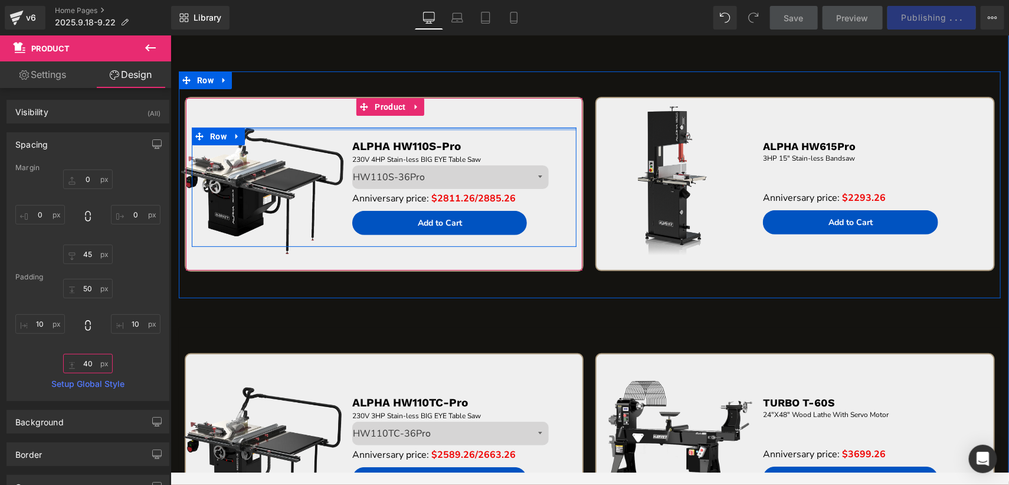
scroll to position [2496, 0]
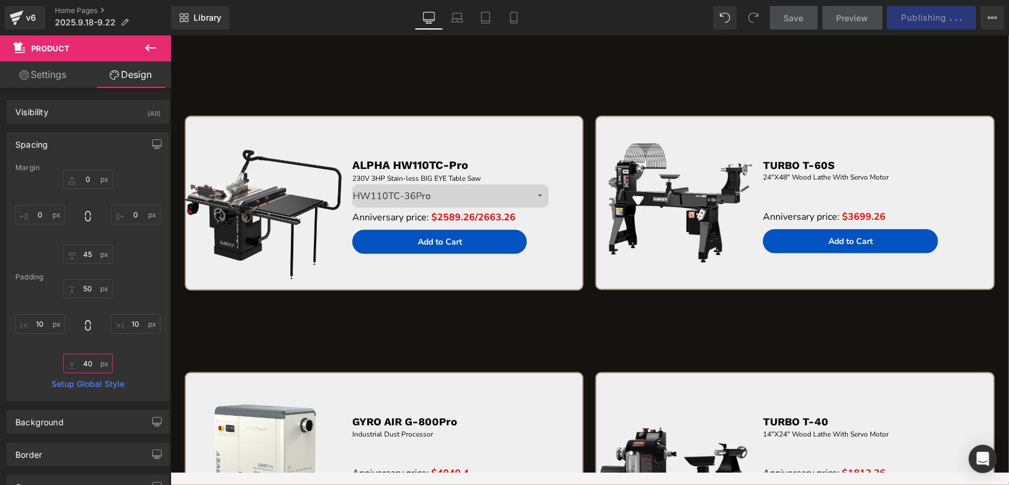
type input "40"
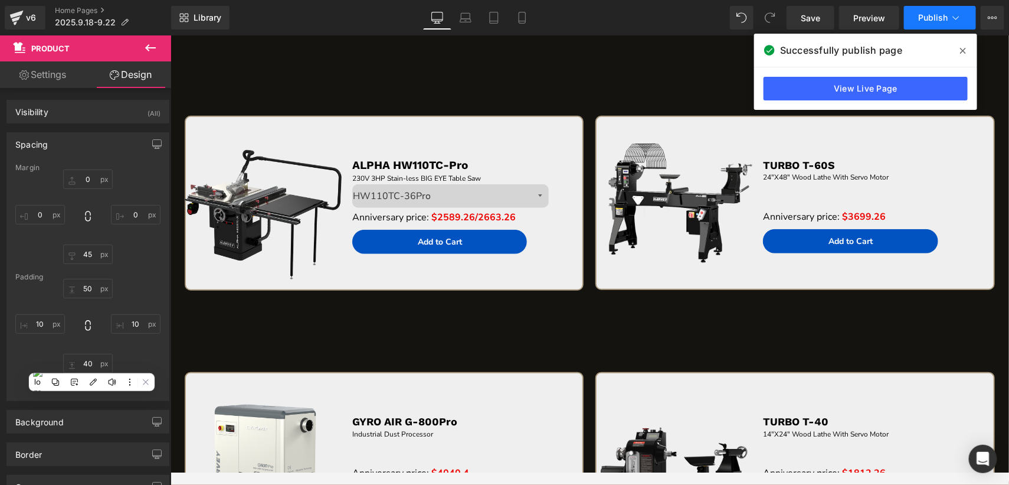
click at [916, 17] on button "Publish" at bounding box center [940, 18] width 72 height 24
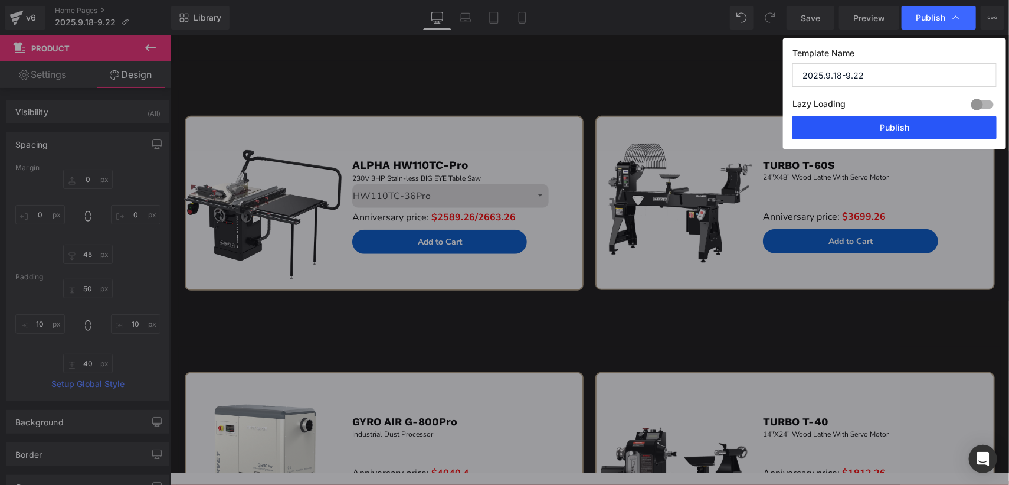
click at [920, 127] on button "Publish" at bounding box center [895, 128] width 204 height 24
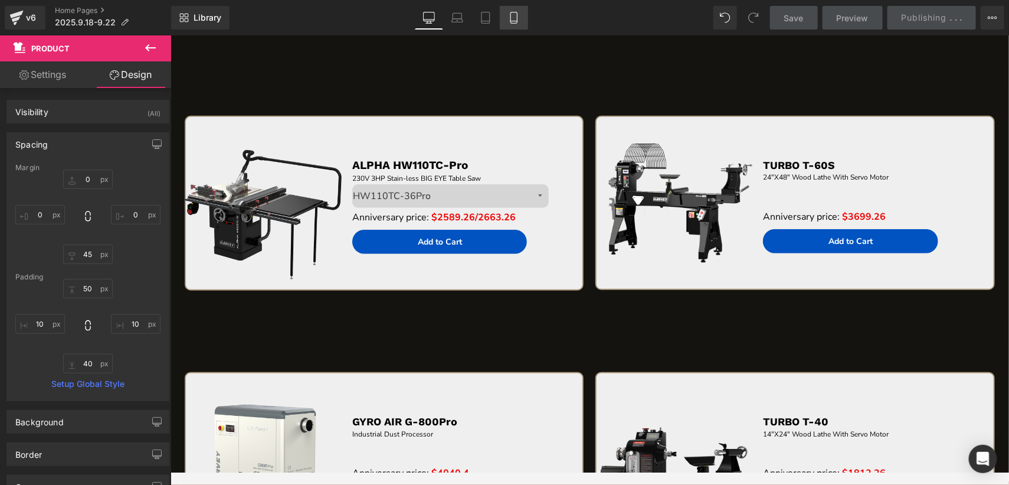
click at [511, 17] on icon at bounding box center [514, 18] width 12 height 12
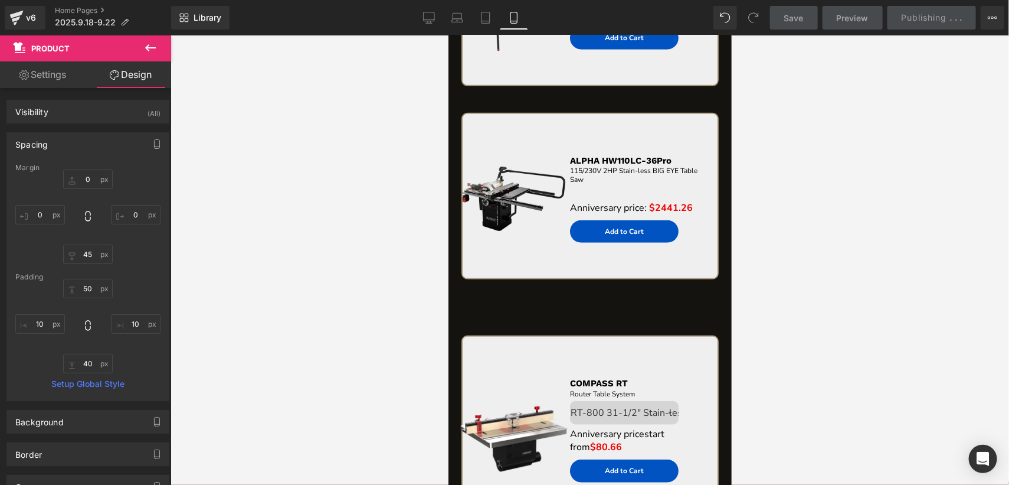
type input "0"
type input "45"
type input "0"
type input "50"
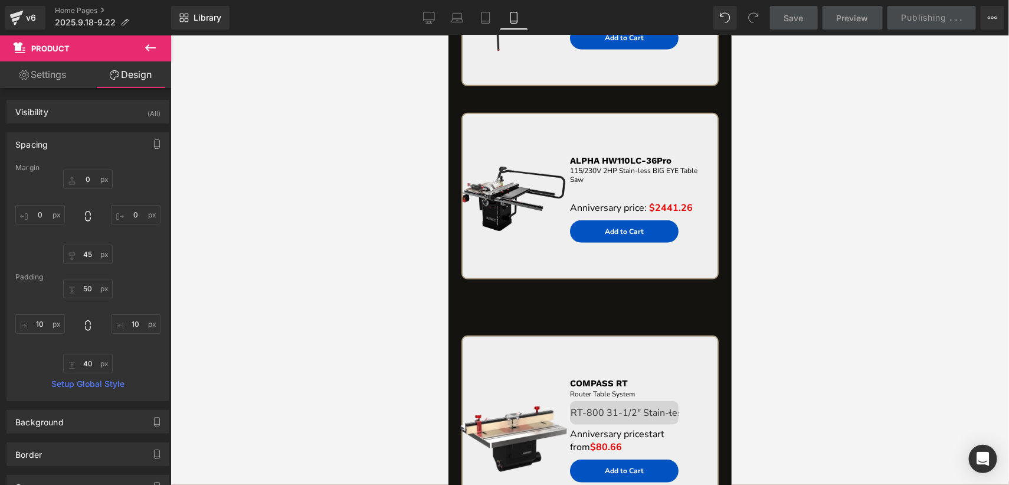
type input "10"
type input "40"
type input "10"
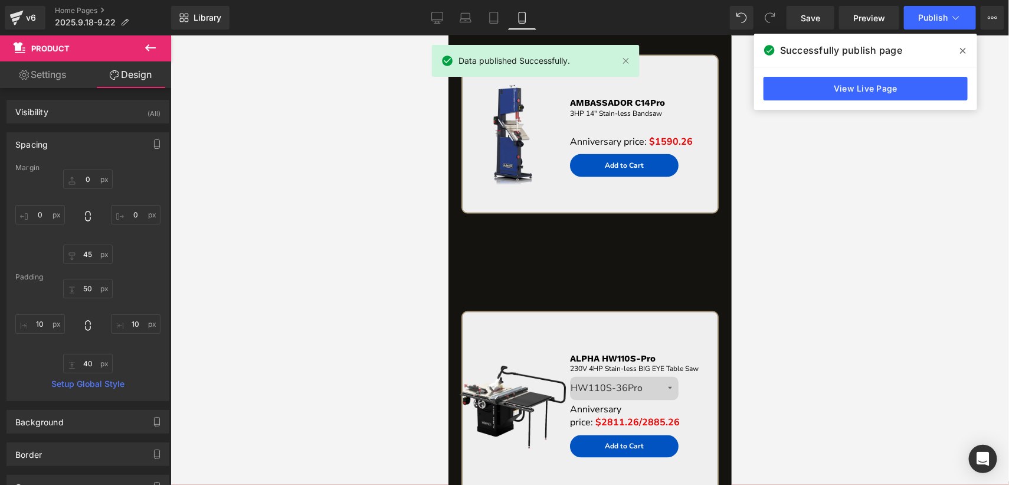
scroll to position [1207, 0]
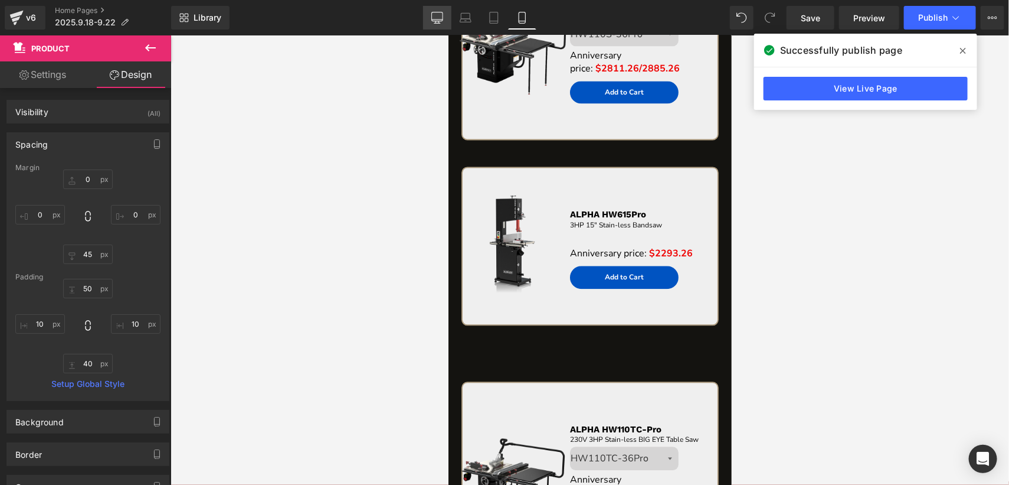
click at [443, 22] on icon at bounding box center [438, 18] width 12 height 12
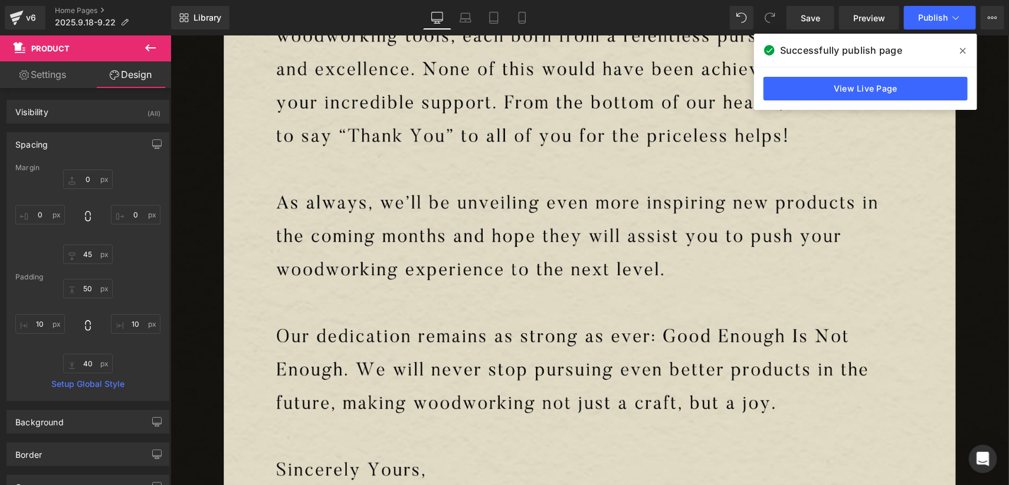
type input "0"
type input "45"
type input "0"
type input "50"
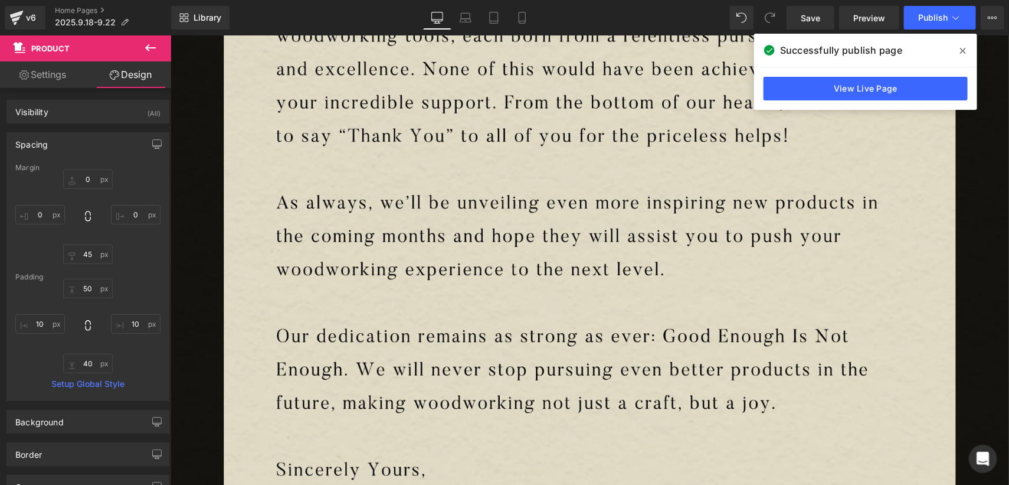
type input "10"
type input "40"
type input "10"
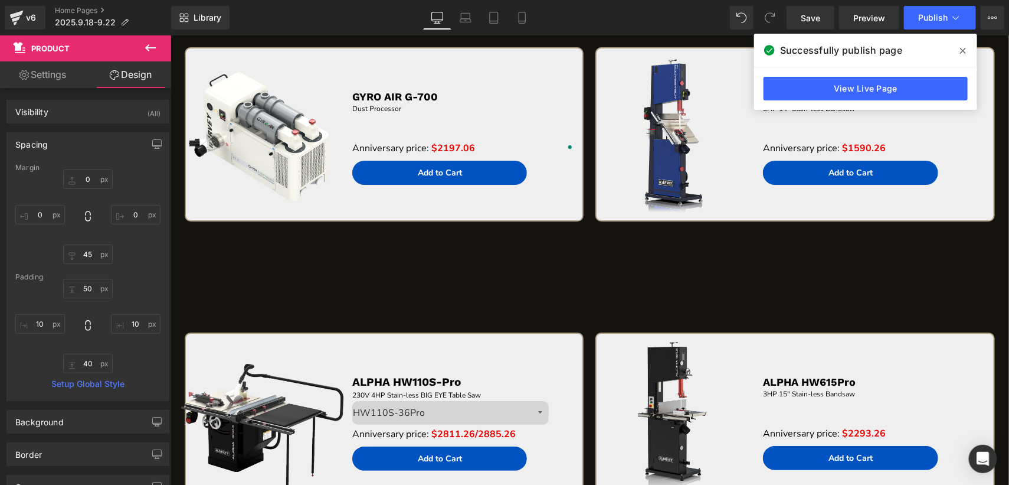
click at [150, 48] on icon at bounding box center [150, 47] width 11 height 7
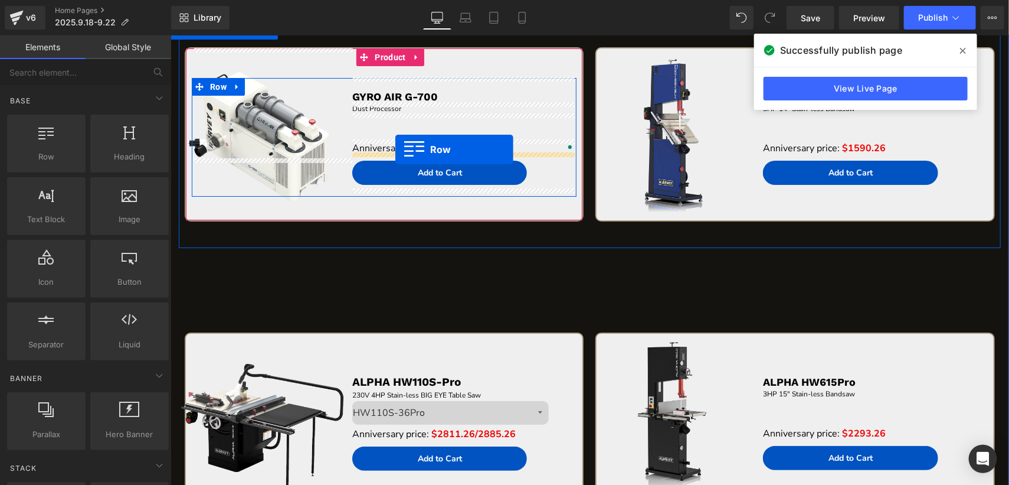
drag, startPoint x: 230, startPoint y: 182, endPoint x: 395, endPoint y: 149, distance: 168.7
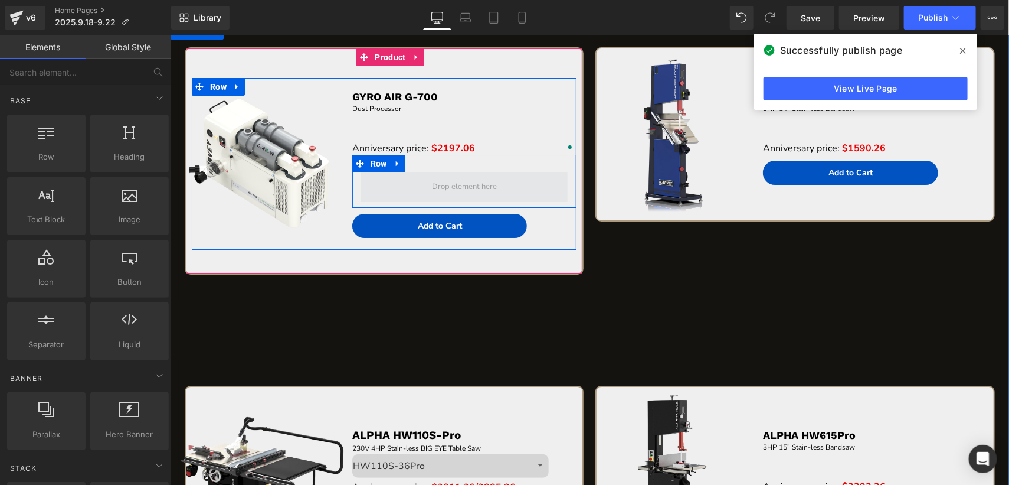
click at [442, 179] on span at bounding box center [463, 186] width 73 height 17
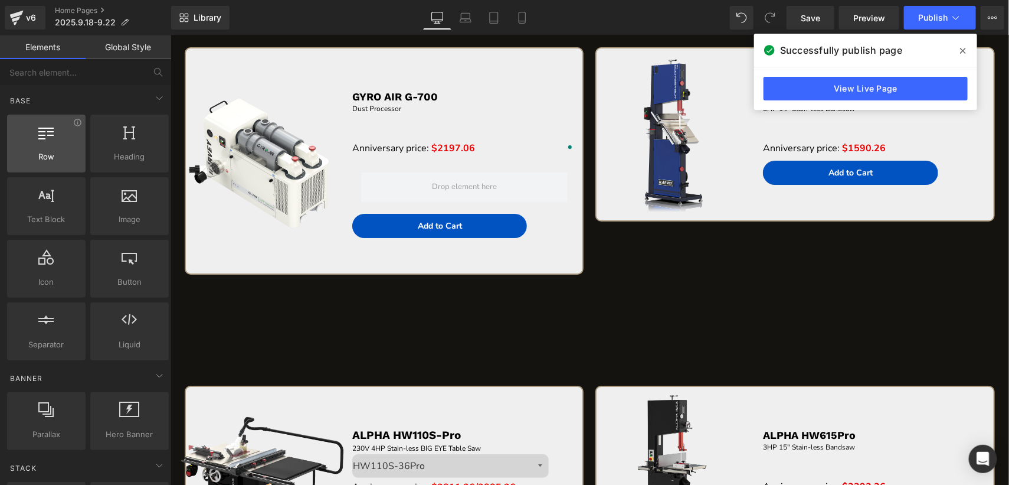
click at [74, 143] on div at bounding box center [46, 137] width 71 height 27
click at [65, 121] on div "Row rows, columns, layouts, div" at bounding box center [46, 144] width 79 height 58
click at [946, 44] on span at bounding box center [963, 50] width 19 height 19
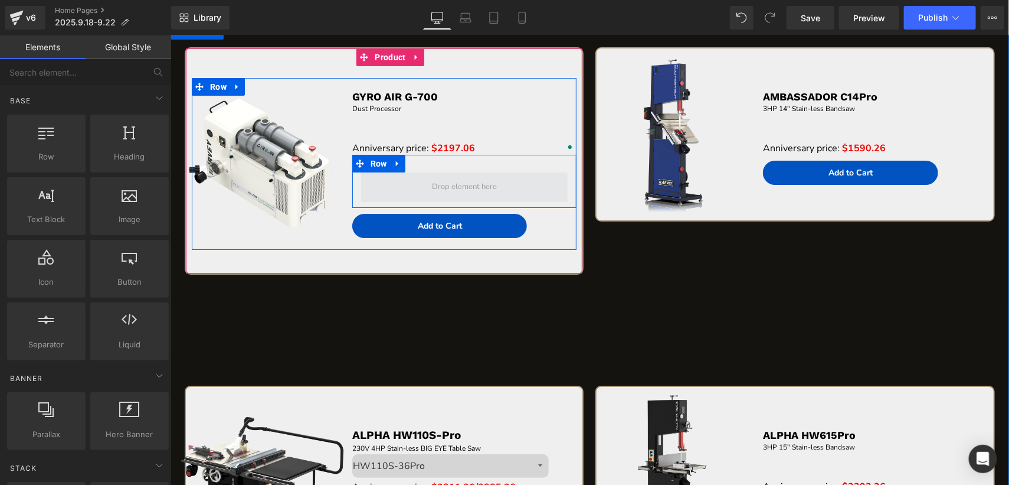
click at [492, 188] on span at bounding box center [463, 186] width 73 height 17
click at [373, 164] on span "Row" at bounding box center [378, 164] width 22 height 18
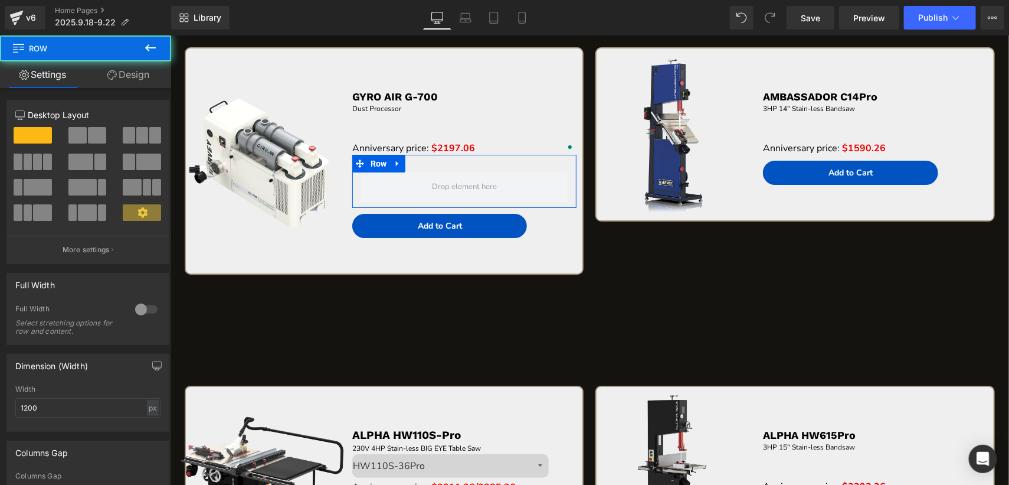
click at [98, 133] on span at bounding box center [97, 135] width 18 height 17
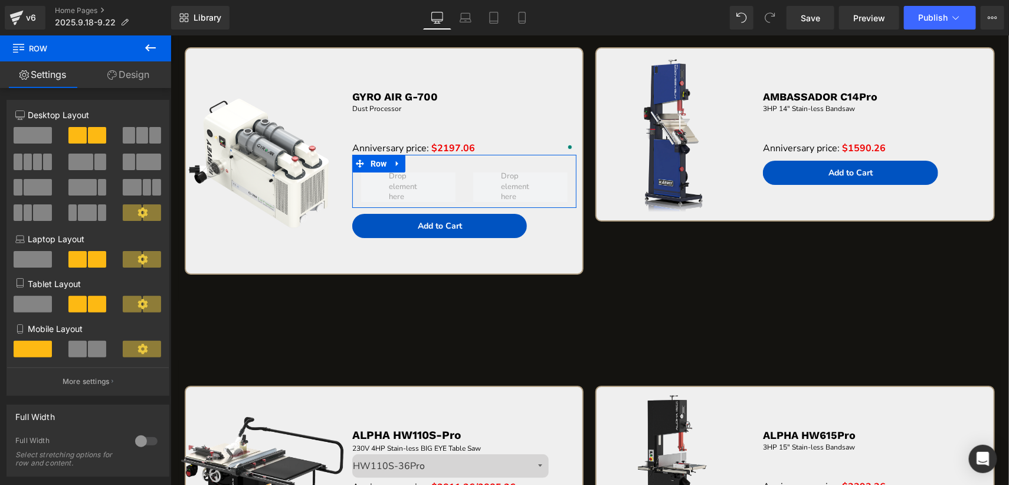
click at [45, 132] on span at bounding box center [33, 135] width 38 height 17
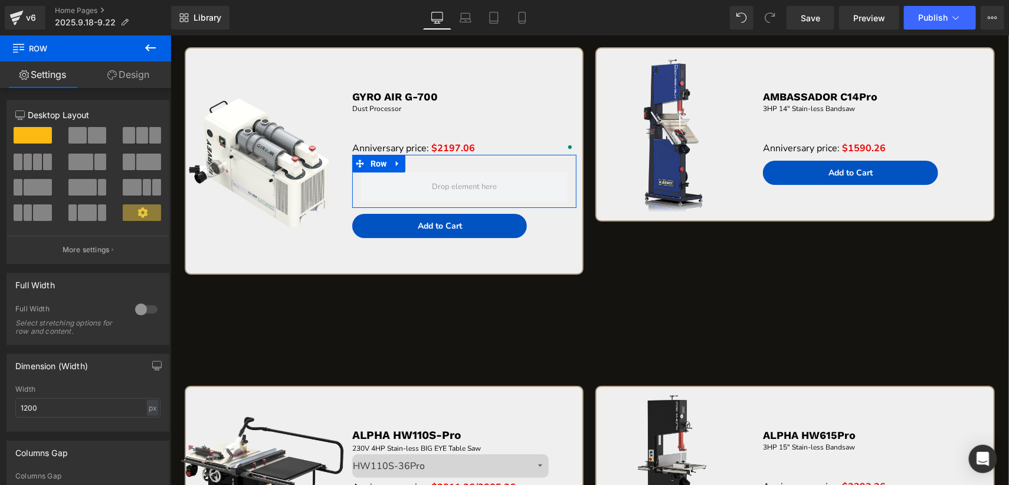
click at [80, 133] on span at bounding box center [77, 135] width 18 height 17
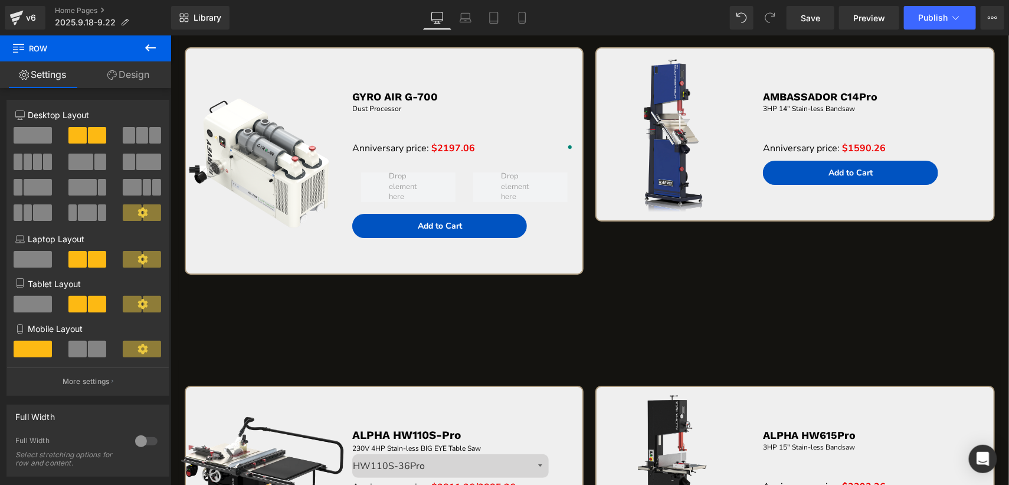
click at [149, 48] on icon at bounding box center [150, 47] width 11 height 7
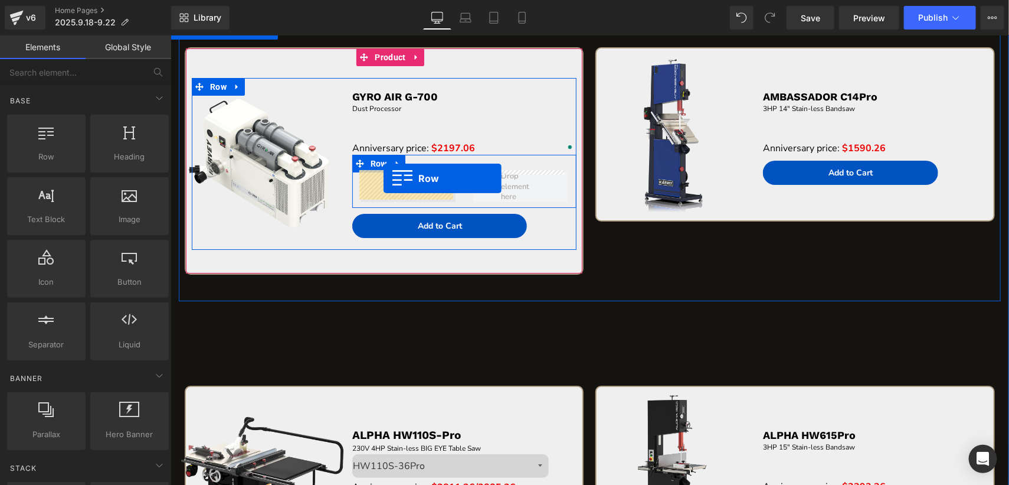
drag, startPoint x: 224, startPoint y: 177, endPoint x: 383, endPoint y: 178, distance: 158.8
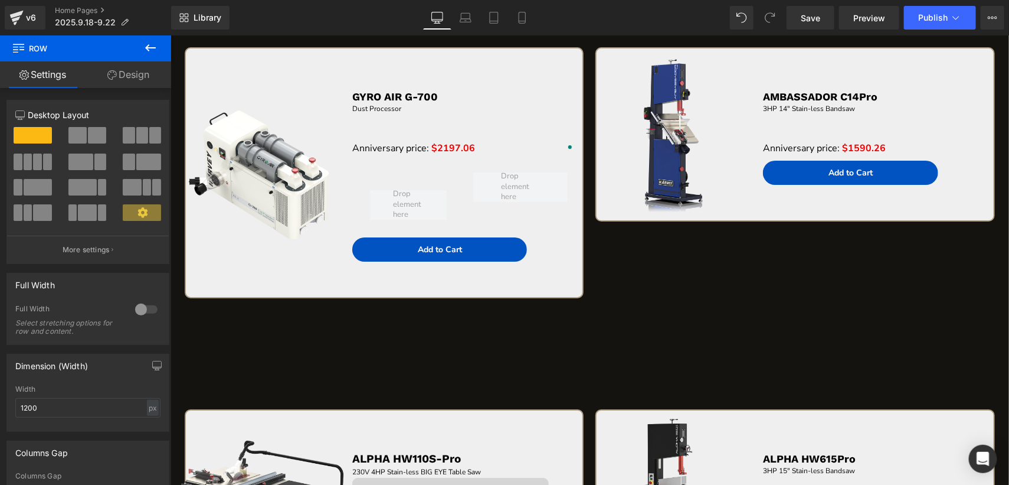
click at [146, 48] on icon at bounding box center [150, 47] width 11 height 7
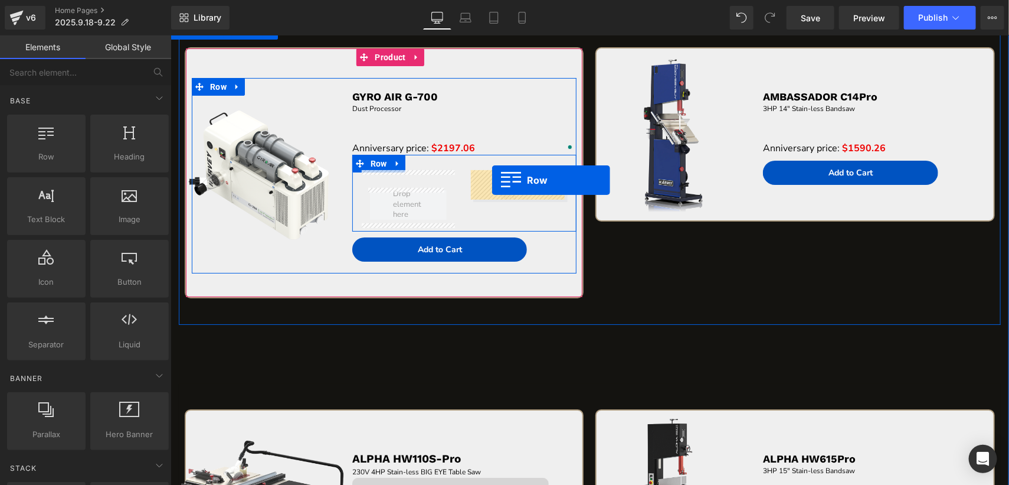
drag, startPoint x: 230, startPoint y: 173, endPoint x: 492, endPoint y: 180, distance: 262.2
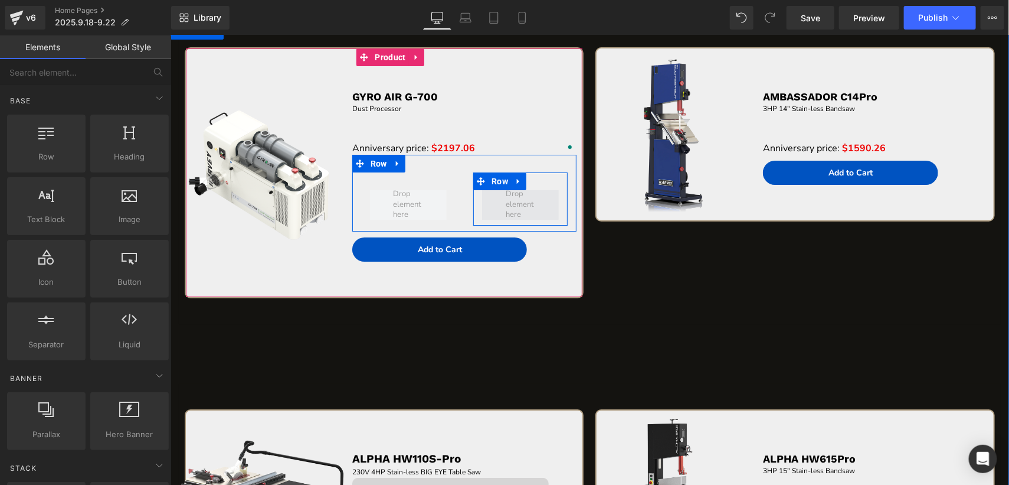
click at [512, 202] on span at bounding box center [520, 204] width 38 height 38
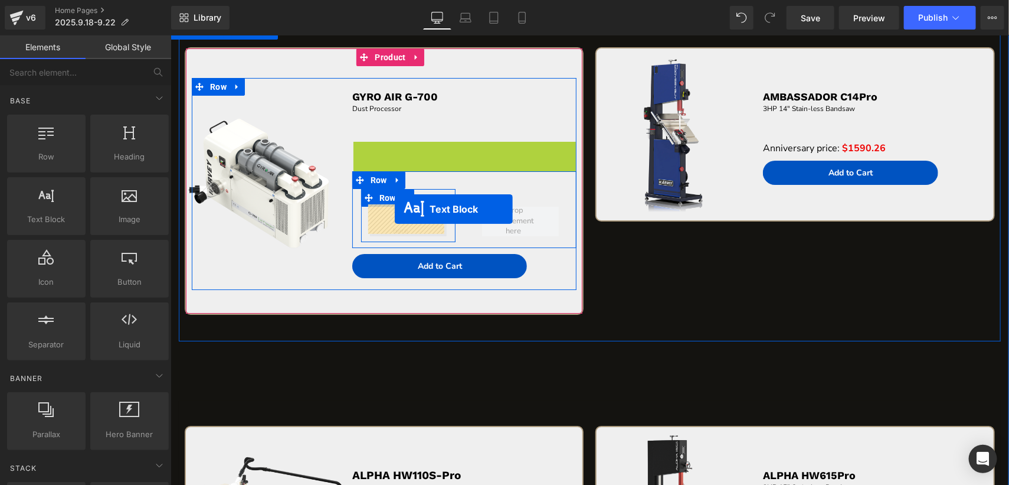
drag, startPoint x: 413, startPoint y: 145, endPoint x: 394, endPoint y: 208, distance: 66.3
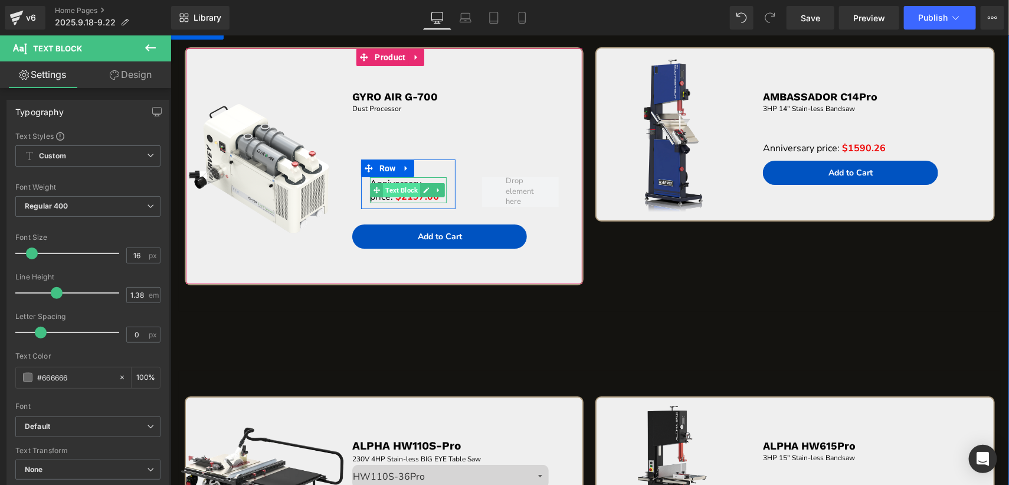
click at [403, 189] on span "Text Block" at bounding box center [401, 189] width 37 height 14
click at [424, 186] on icon at bounding box center [426, 189] width 6 height 7
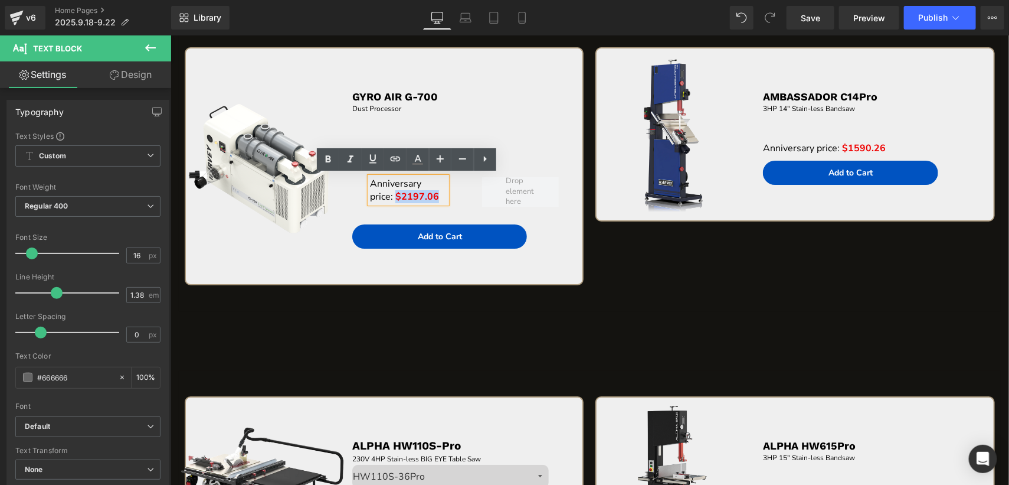
drag, startPoint x: 394, startPoint y: 192, endPoint x: 436, endPoint y: 194, distance: 42.0
click at [436, 194] on p "Anniversary price: $2197.06" at bounding box center [408, 190] width 77 height 26
click at [534, 89] on div at bounding box center [464, 90] width 224 height 3
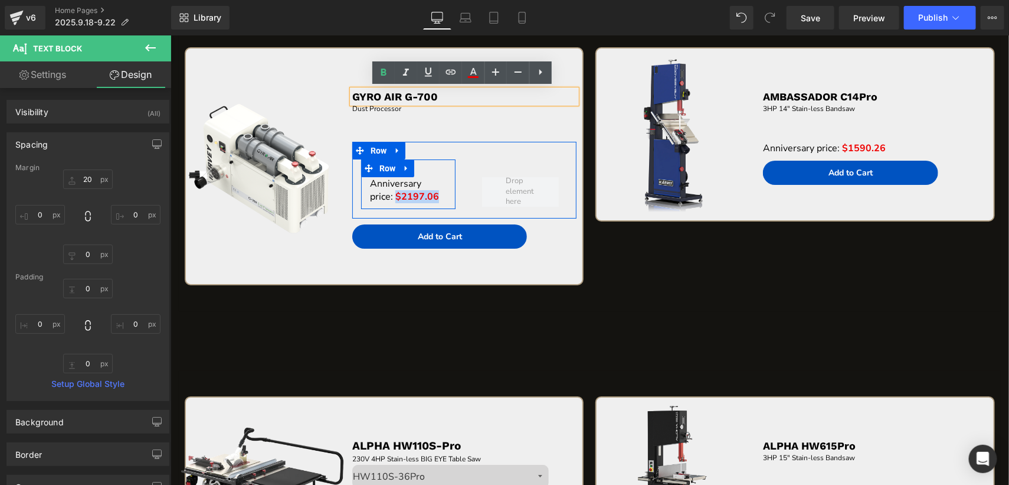
scroll to position [2023, 0]
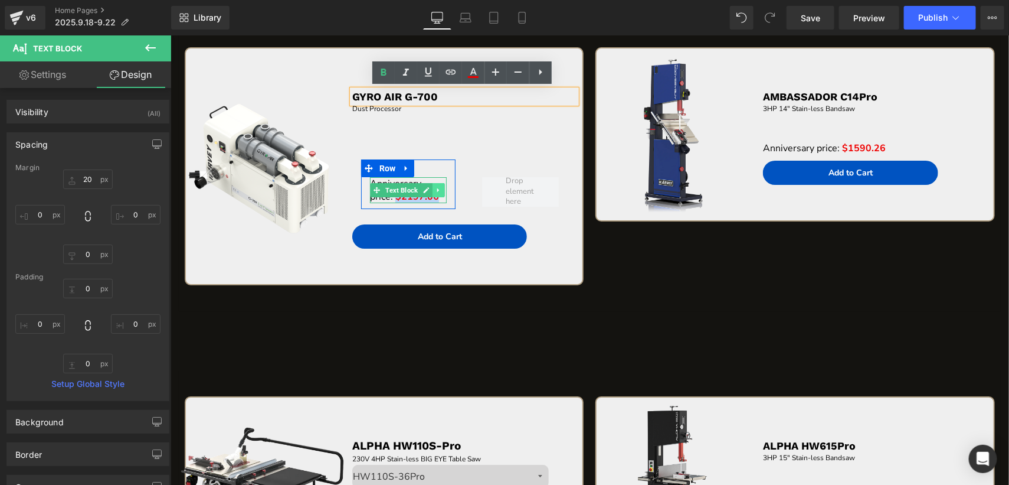
click at [435, 187] on icon at bounding box center [438, 189] width 6 height 7
click at [430, 187] on icon at bounding box center [432, 189] width 6 height 6
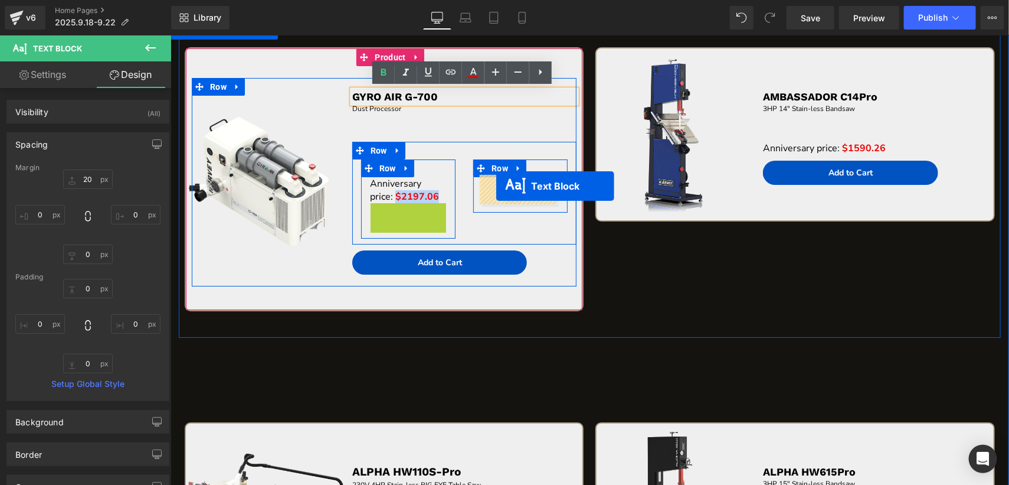
drag, startPoint x: 372, startPoint y: 213, endPoint x: 496, endPoint y: 186, distance: 126.8
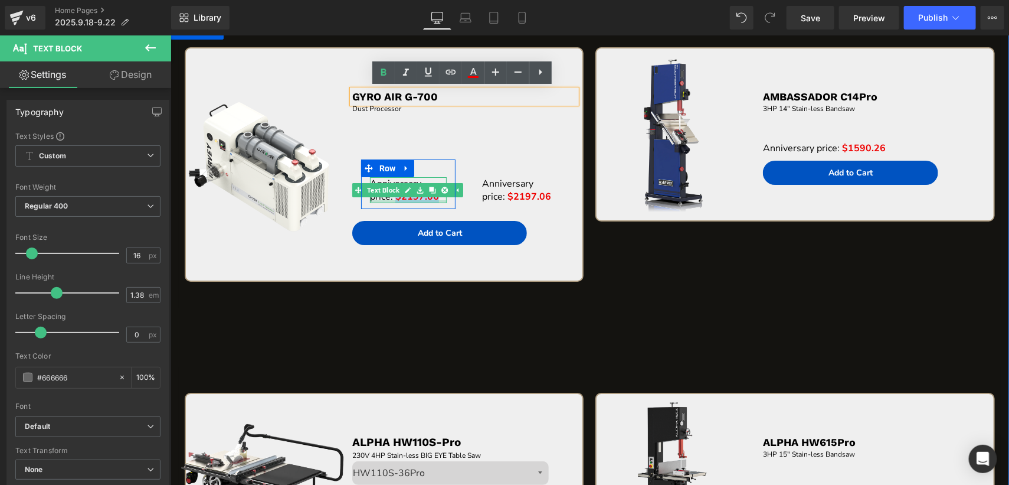
click at [407, 200] on div at bounding box center [408, 201] width 77 height 3
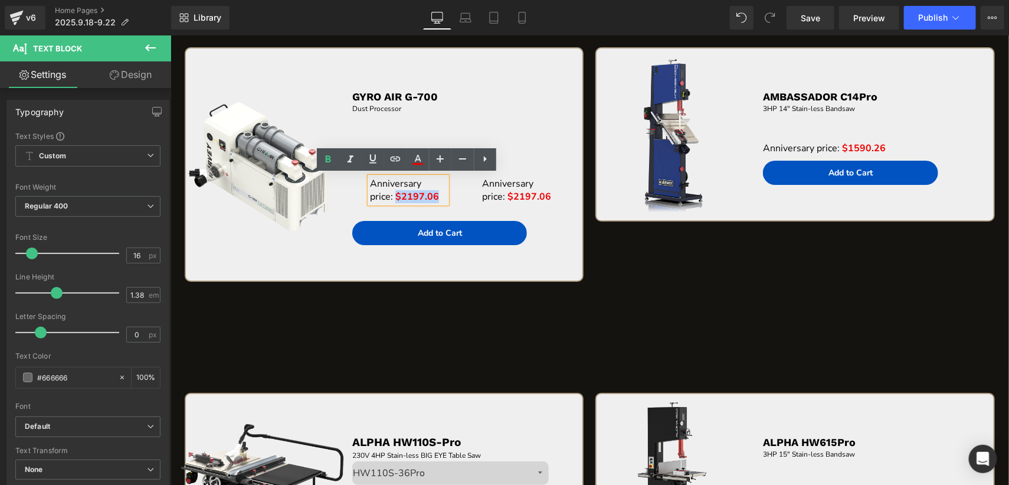
click at [428, 194] on span "$2197.06" at bounding box center [417, 195] width 44 height 13
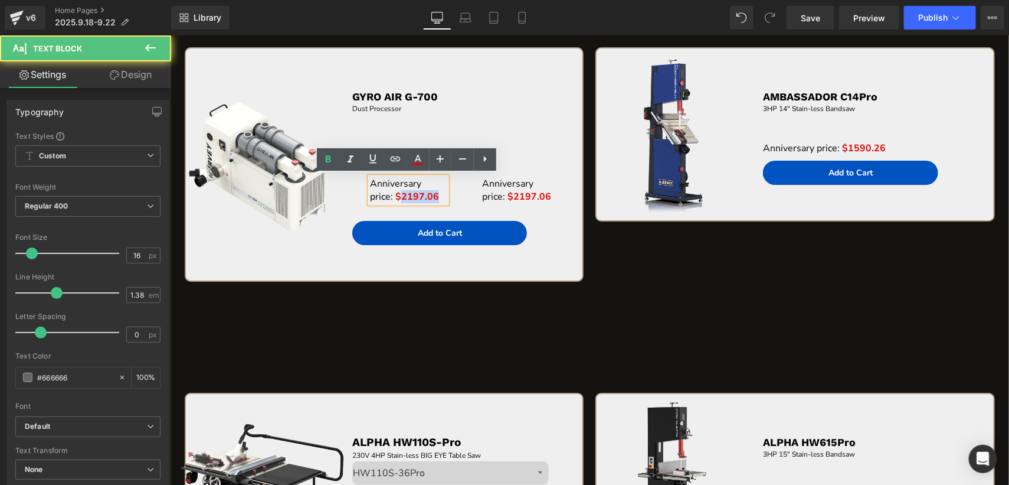
click at [428, 194] on span "$2197.06" at bounding box center [417, 195] width 44 height 13
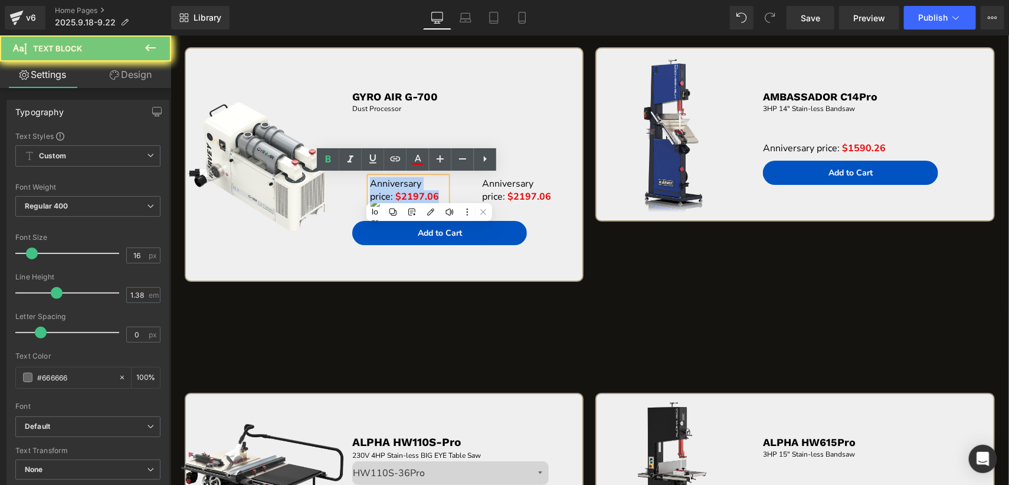
click at [428, 194] on span "$2197.06" at bounding box center [417, 195] width 44 height 13
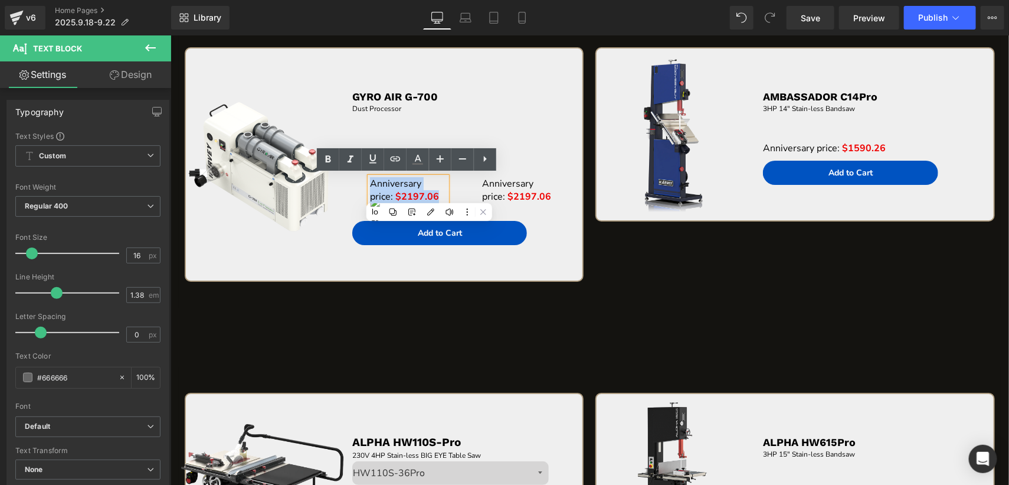
click at [395, 194] on span "$2197.06" at bounding box center [417, 195] width 44 height 13
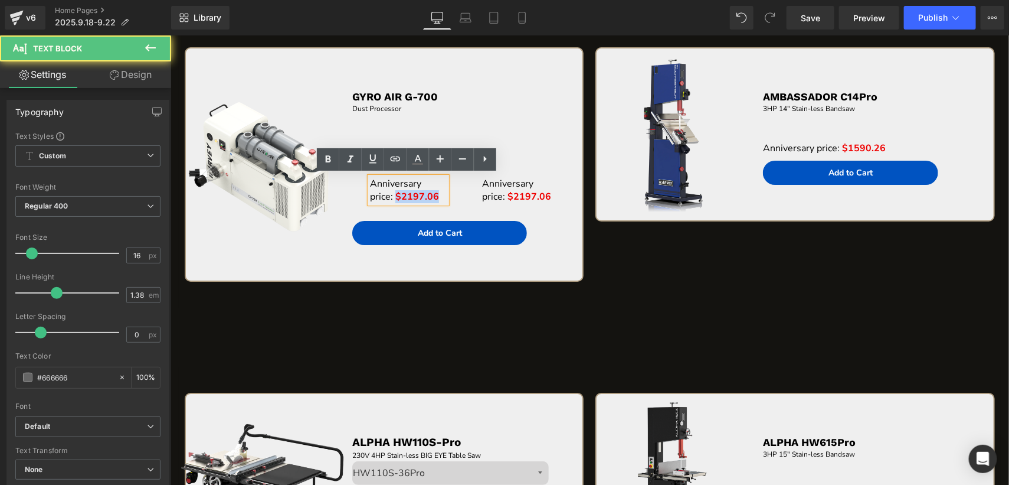
drag, startPoint x: 391, startPoint y: 194, endPoint x: 438, endPoint y: 194, distance: 46.6
click at [438, 194] on p "Anniversary price: $2197.06" at bounding box center [408, 190] width 77 height 26
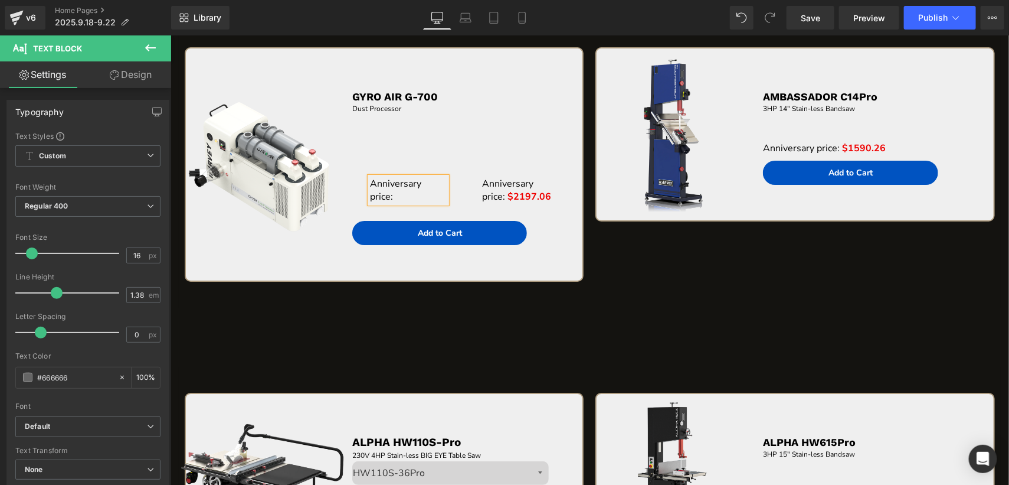
click at [682, 262] on div "Sale Off (P) Image GYRO AIR G-700 Text Block Dust Processor Text Block Separato…" at bounding box center [589, 164] width 822 height 286
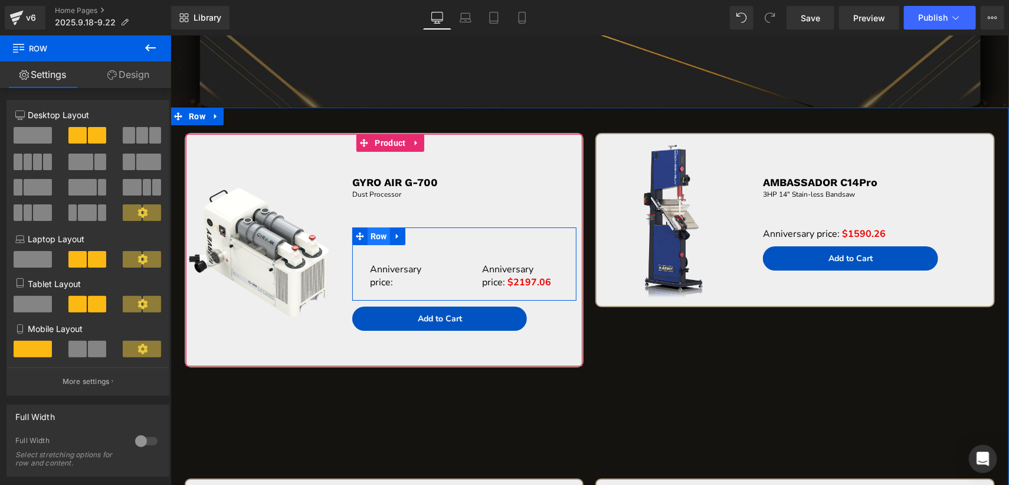
scroll to position [1905, 0]
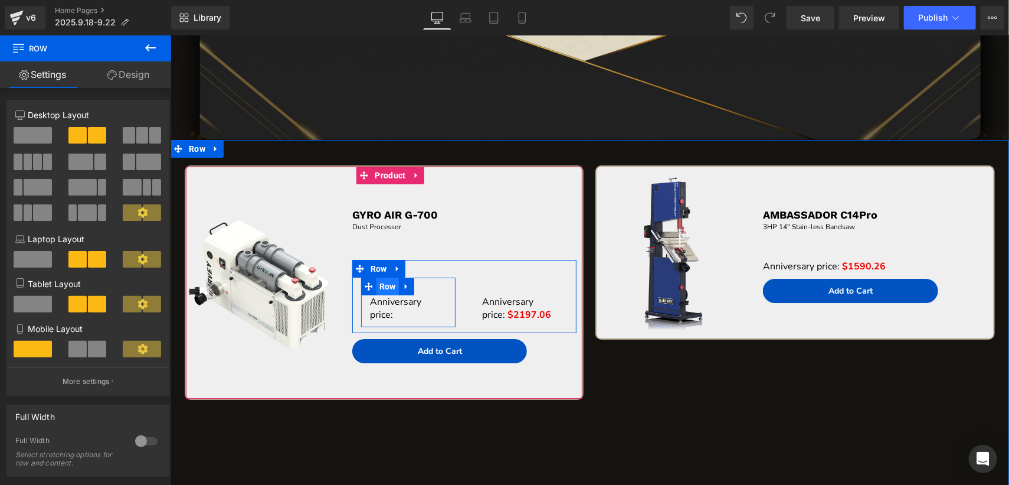
click at [385, 287] on span "Row" at bounding box center [387, 286] width 22 height 18
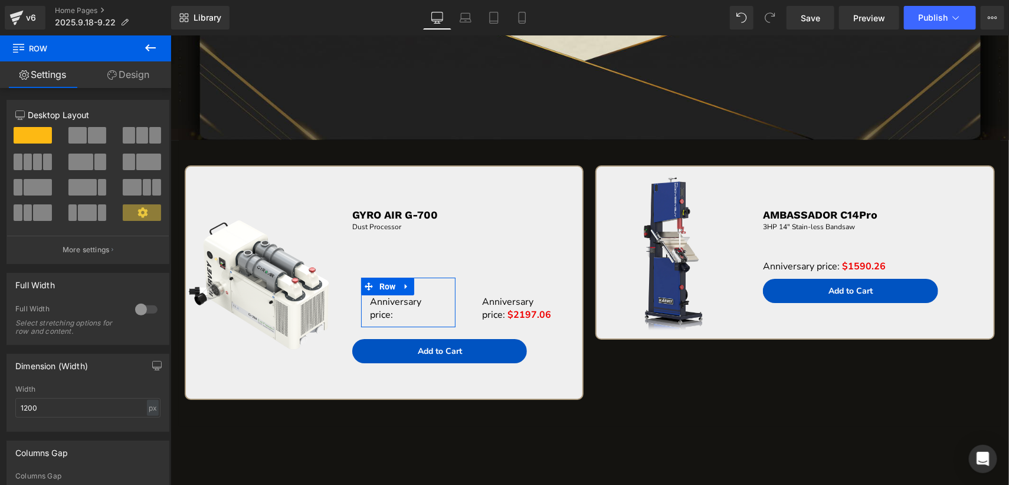
click at [141, 309] on div at bounding box center [146, 309] width 28 height 19
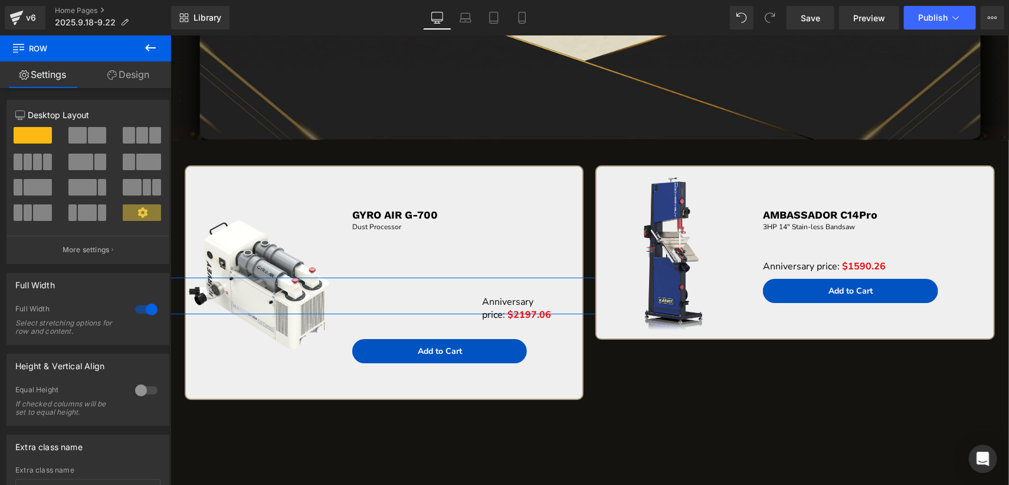
click at [138, 308] on div at bounding box center [146, 309] width 28 height 19
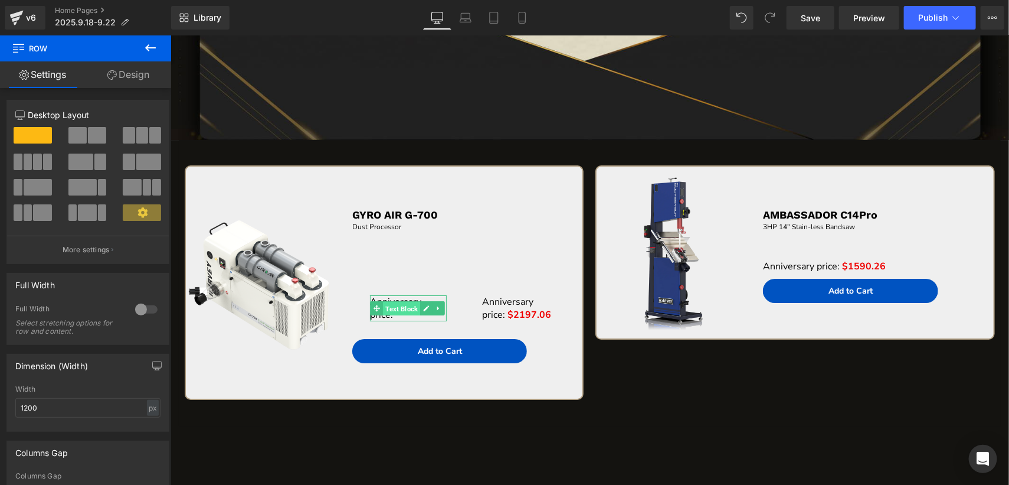
click at [377, 304] on link "Text Block" at bounding box center [395, 307] width 50 height 14
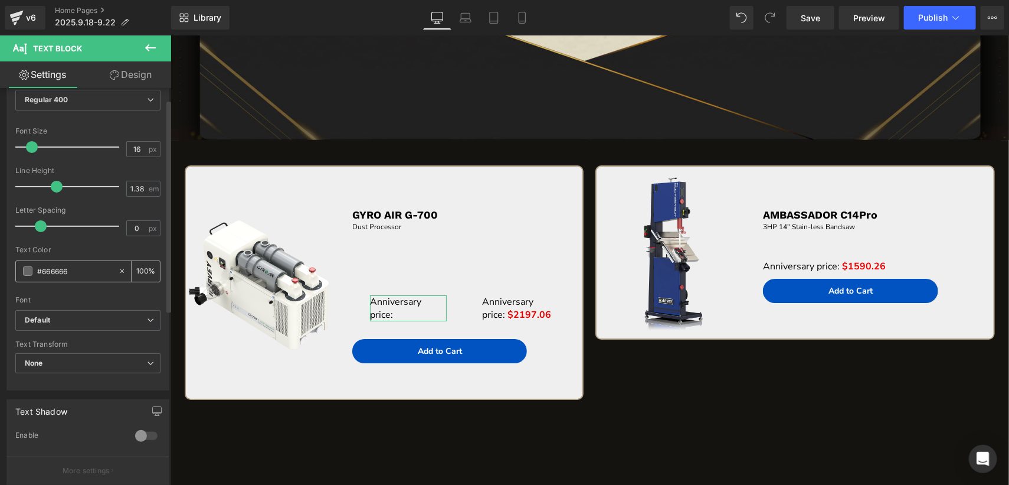
scroll to position [295, 0]
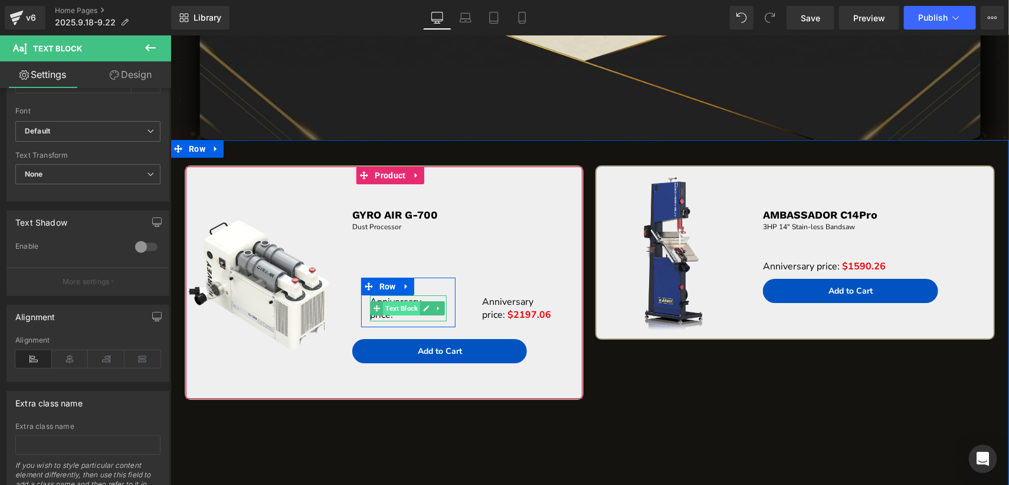
click at [397, 305] on span "Text Block" at bounding box center [401, 307] width 37 height 14
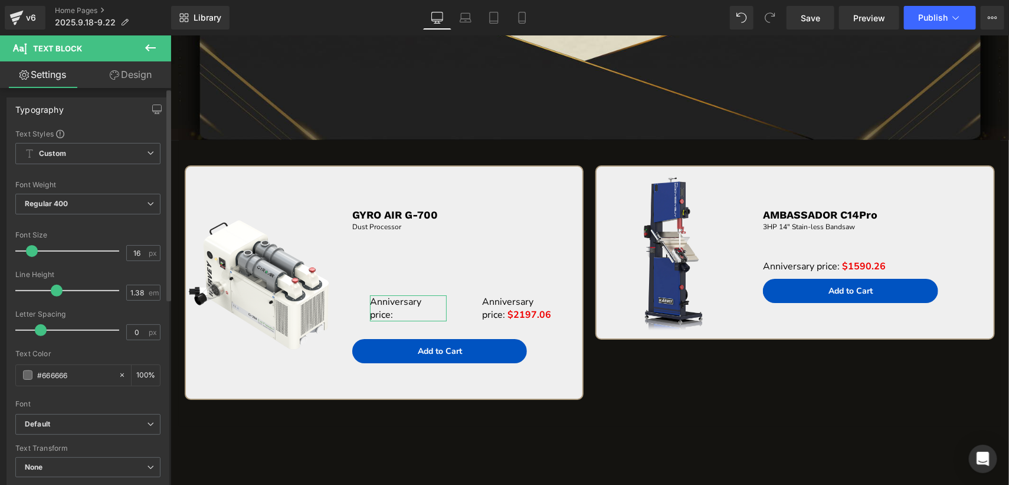
scroll to position [0, 0]
type input "16"
click at [32, 254] on span at bounding box center [32, 253] width 12 height 12
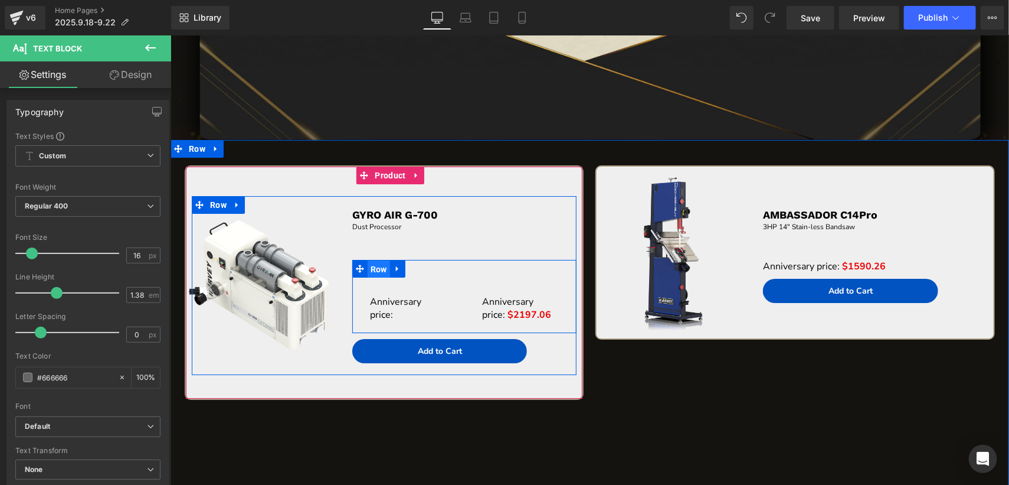
click at [374, 271] on span "Row" at bounding box center [378, 269] width 22 height 18
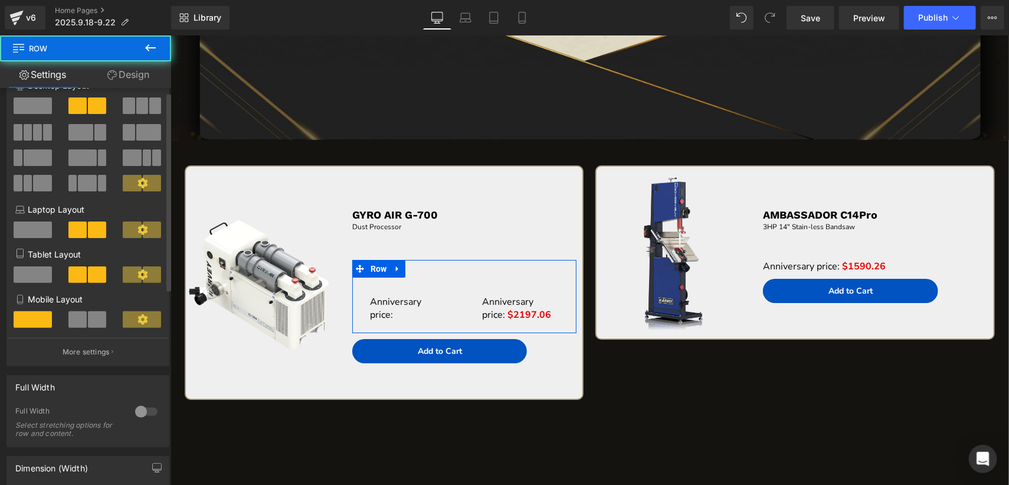
scroll to position [59, 0]
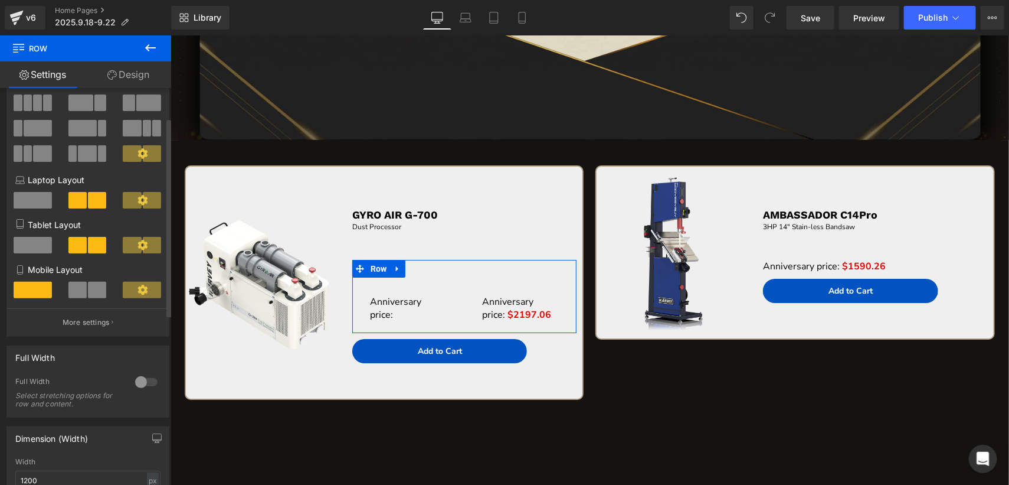
click at [138, 386] on div at bounding box center [146, 382] width 28 height 19
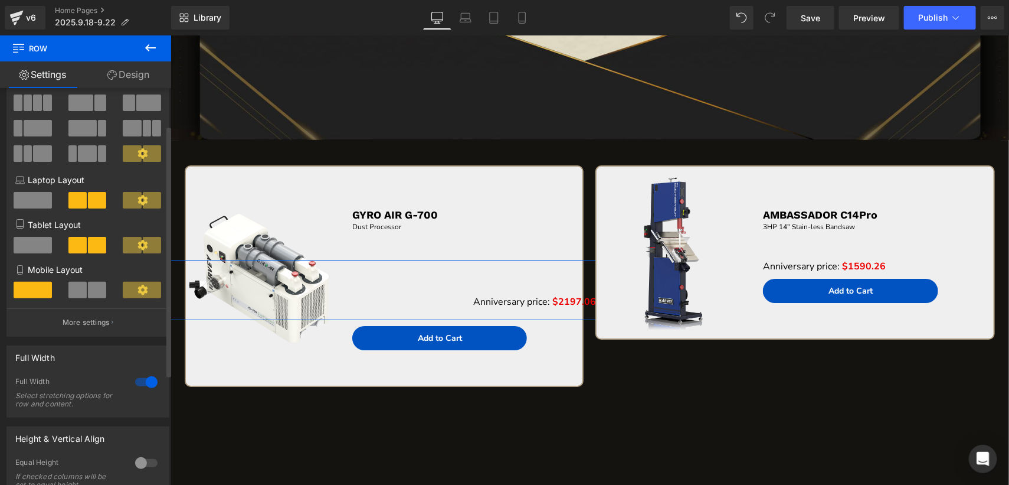
click at [138, 385] on div at bounding box center [146, 382] width 28 height 19
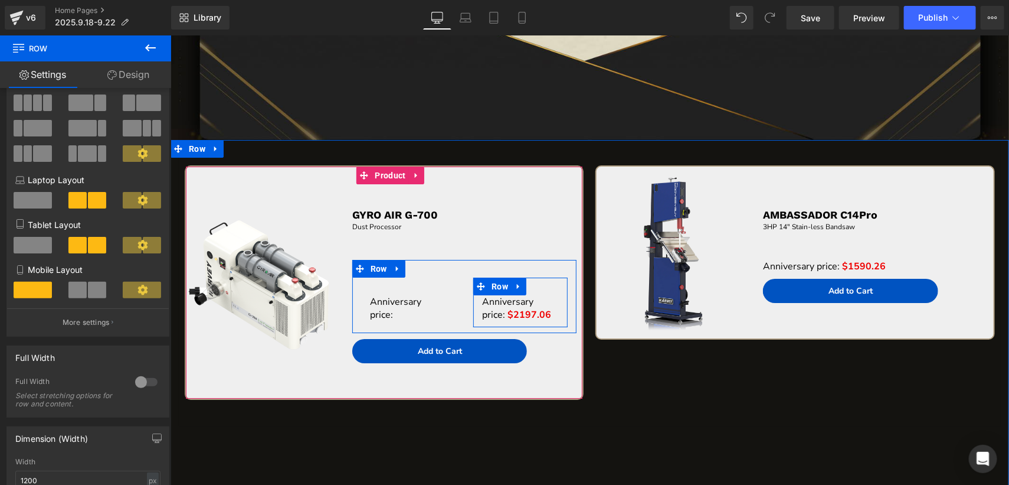
click at [473, 299] on div "Anniversary price: $2197.06 Text Block" at bounding box center [520, 308] width 94 height 26
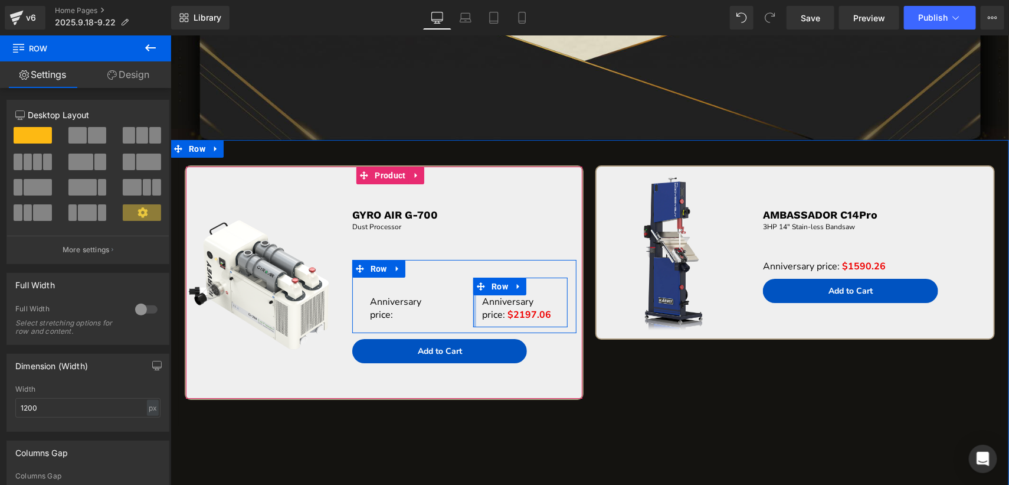
drag, startPoint x: 471, startPoint y: 299, endPoint x: 430, endPoint y: 302, distance: 40.8
click at [453, 299] on div "Anniversary price: Text Block Row Anniversary price: $2197.06 Text [GEOGRAPHIC_…" at bounding box center [464, 295] width 224 height 73
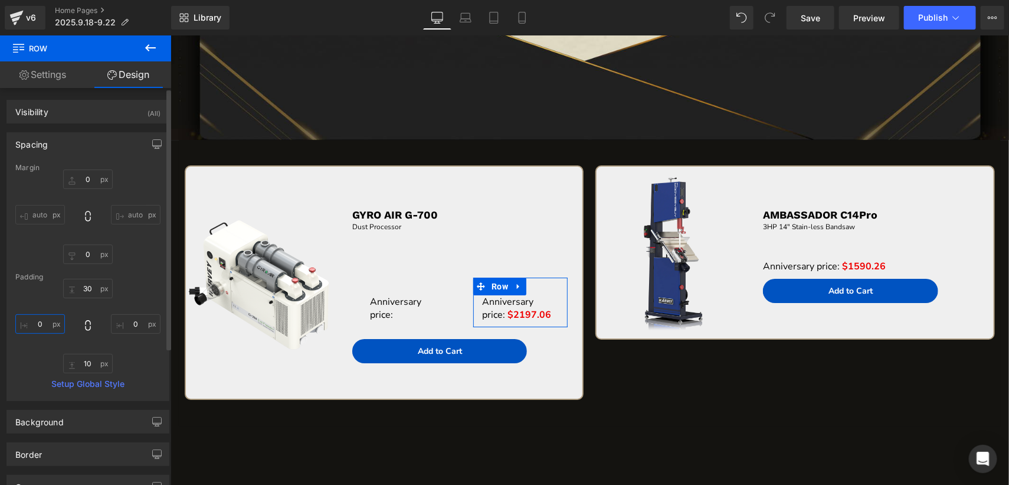
click at [47, 320] on input "0" at bounding box center [40, 323] width 50 height 19
type input "5"
type input "-"
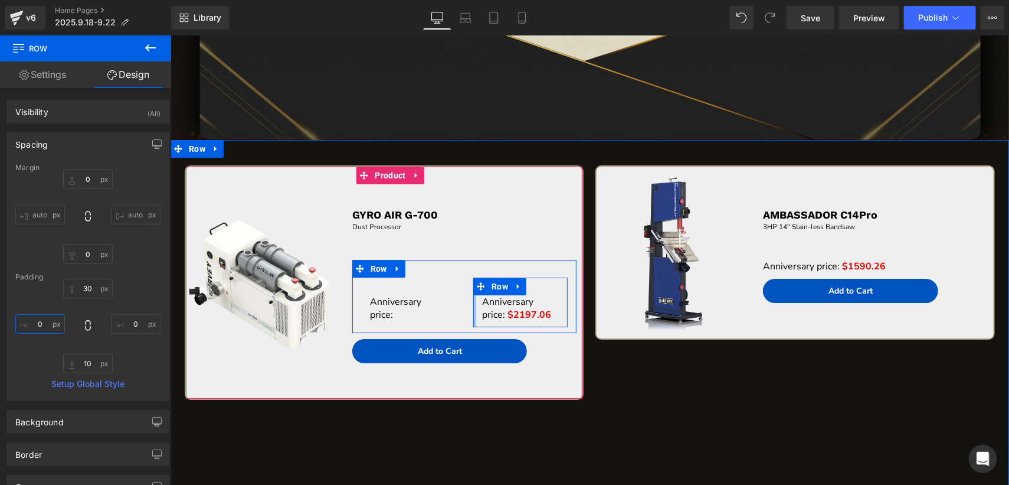
click at [471, 298] on span "NaNpx" at bounding box center [474, 301] width 23 height 10
drag, startPoint x: 471, startPoint y: 298, endPoint x: 446, endPoint y: 297, distance: 25.4
click at [446, 297] on div "Anniversary price: Text Block Row Anniversary price: $2197.06 Text [GEOGRAPHIC_…" at bounding box center [464, 295] width 224 height 73
type input "0px"
click at [406, 285] on icon at bounding box center [406, 285] width 8 height 9
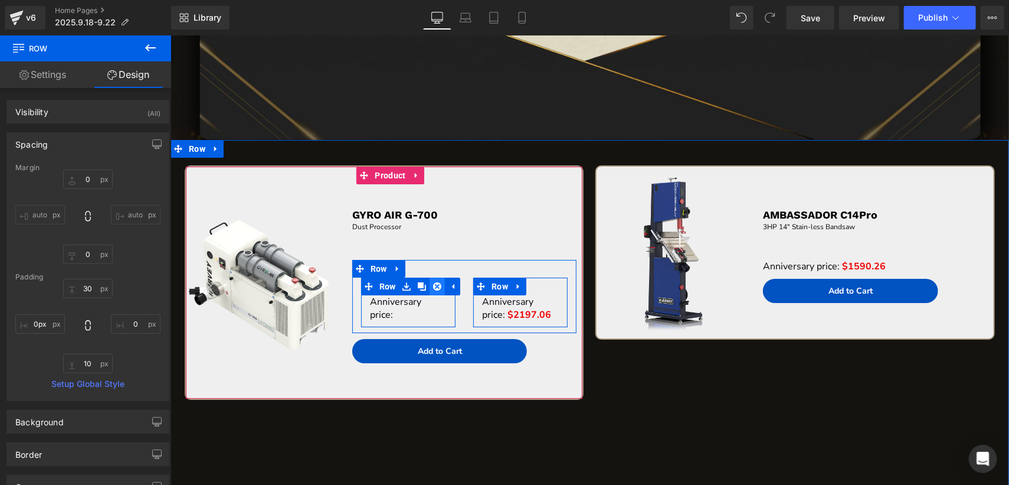
click at [437, 284] on icon at bounding box center [437, 286] width 8 height 8
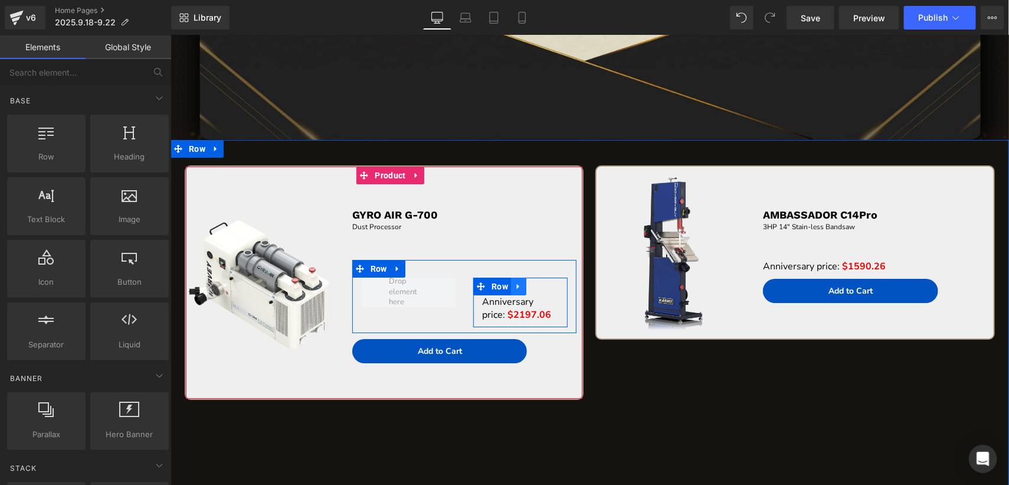
click at [518, 285] on icon at bounding box center [518, 285] width 8 height 9
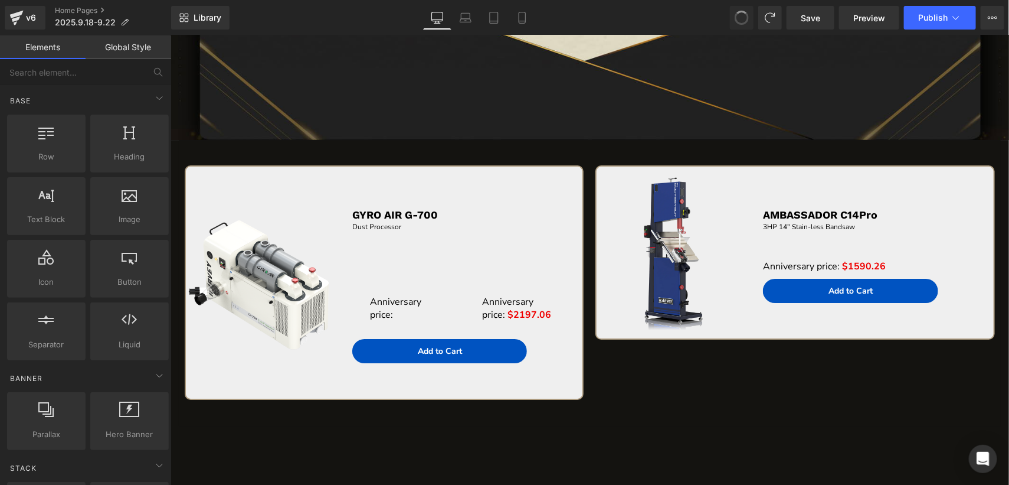
click at [744, 17] on span at bounding box center [742, 18] width 14 height 14
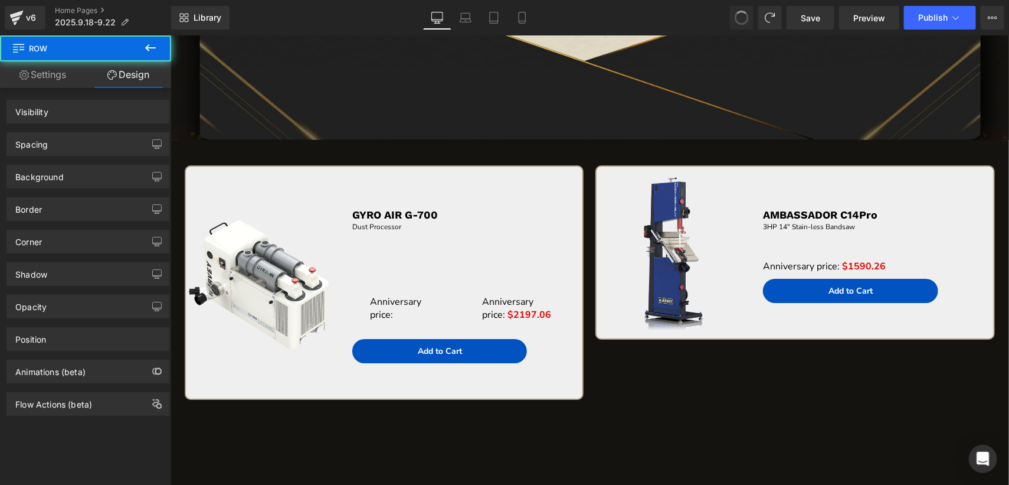
click at [744, 17] on span at bounding box center [741, 17] width 15 height 15
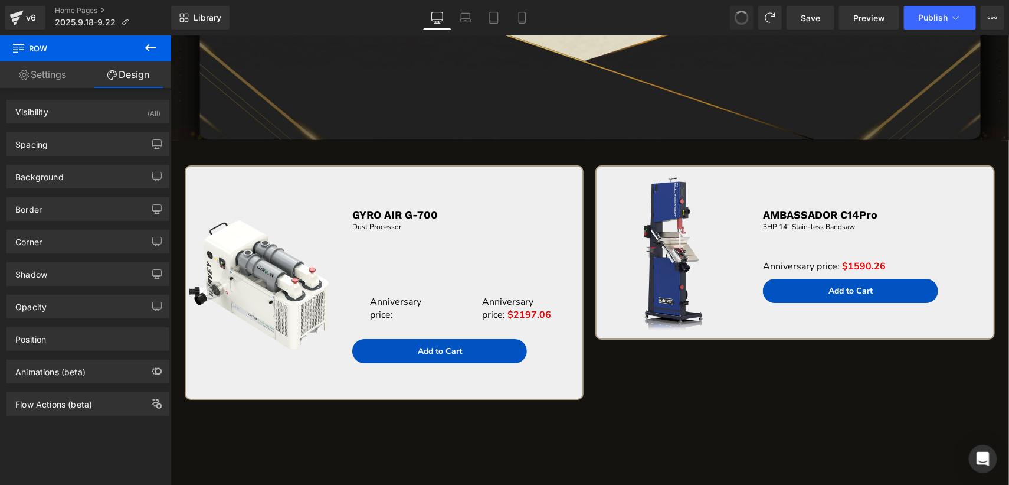
click at [744, 17] on span at bounding box center [742, 18] width 14 height 14
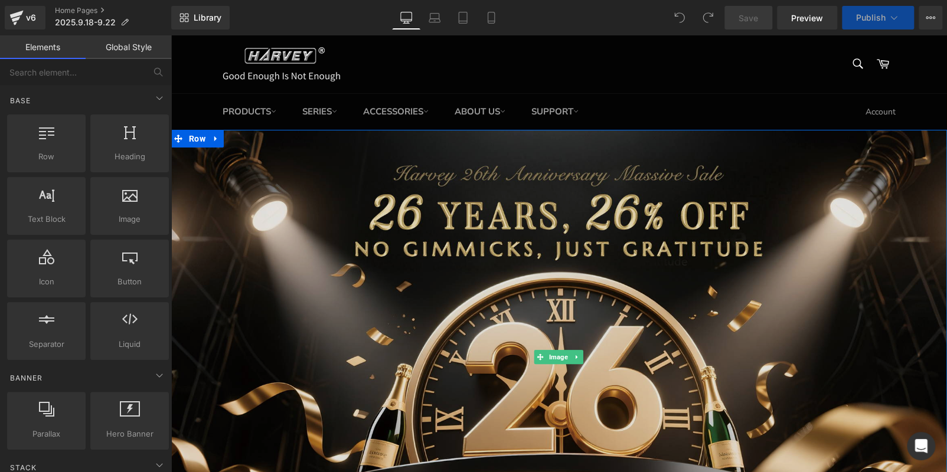
click at [458, 267] on img at bounding box center [559, 357] width 776 height 455
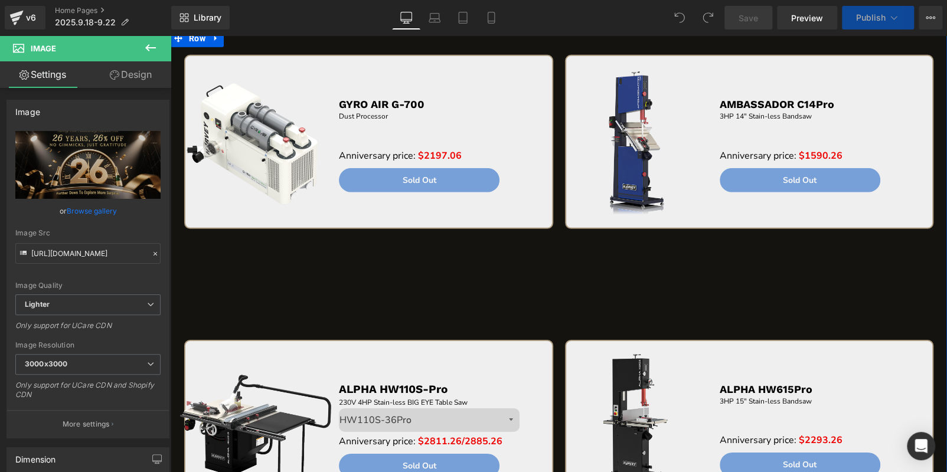
scroll to position [1771, 0]
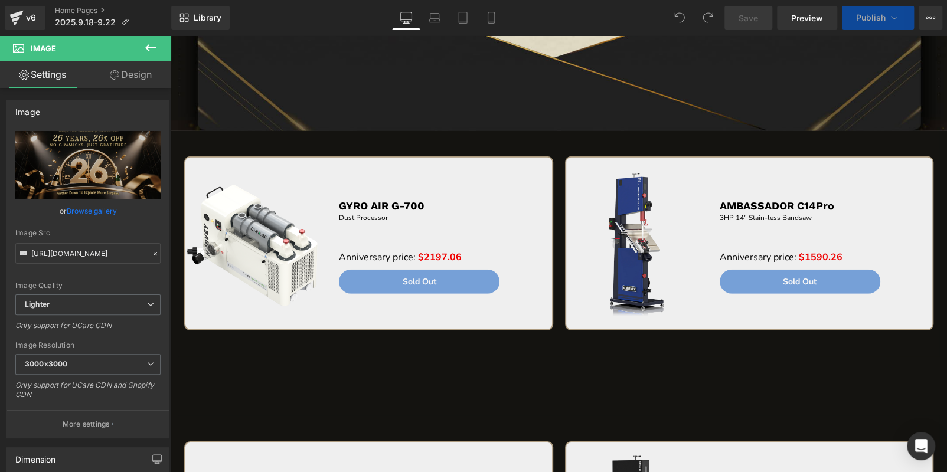
click at [150, 44] on icon at bounding box center [150, 48] width 14 height 14
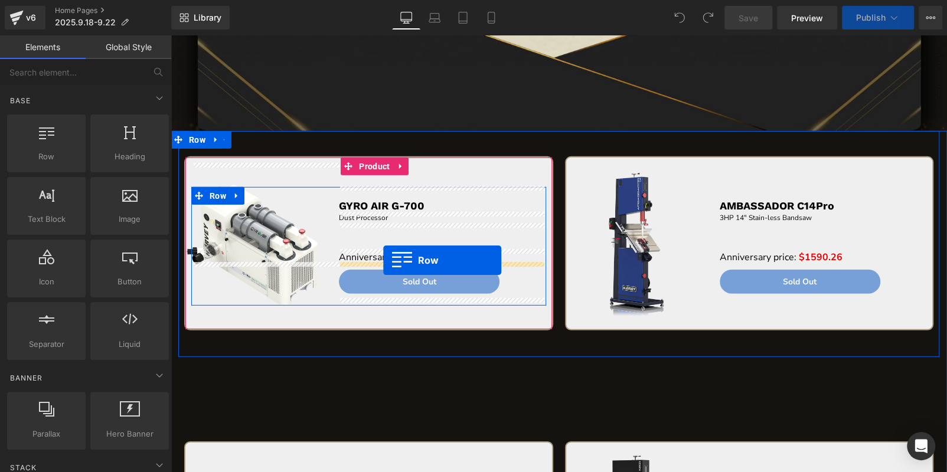
drag, startPoint x: 218, startPoint y: 197, endPoint x: 385, endPoint y: 260, distance: 178.6
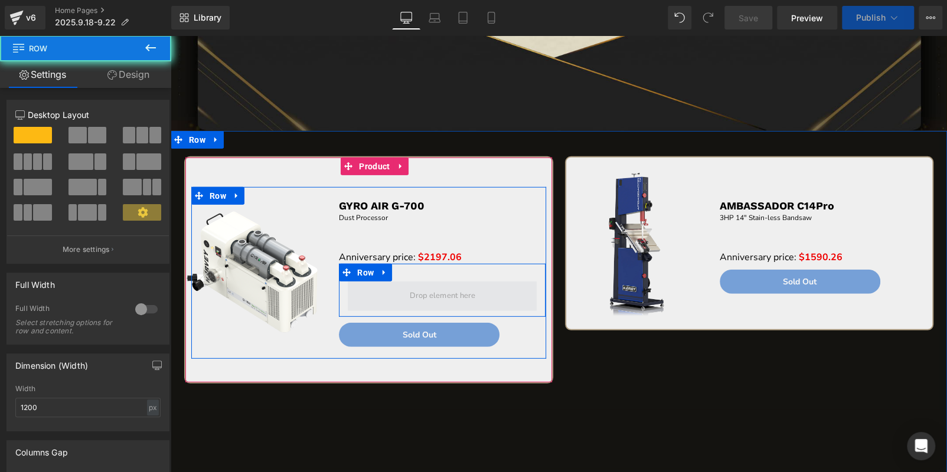
click at [395, 286] on span at bounding box center [442, 297] width 189 height 30
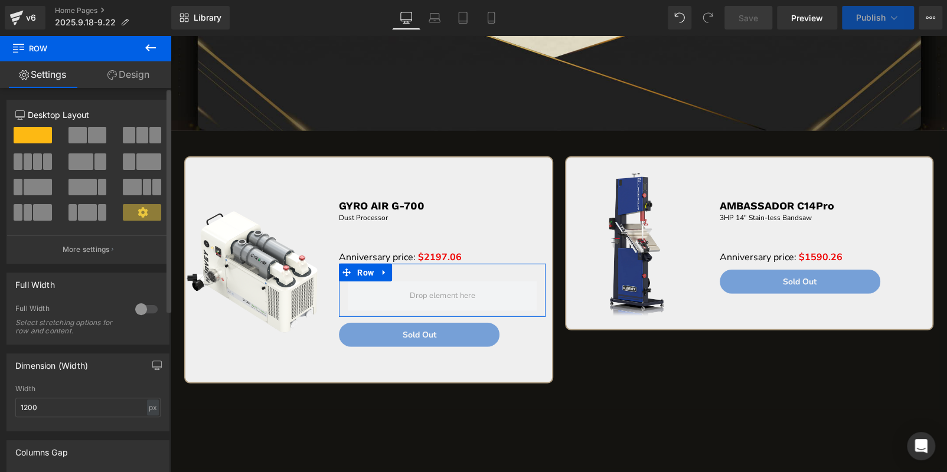
click at [93, 135] on span at bounding box center [97, 135] width 18 height 17
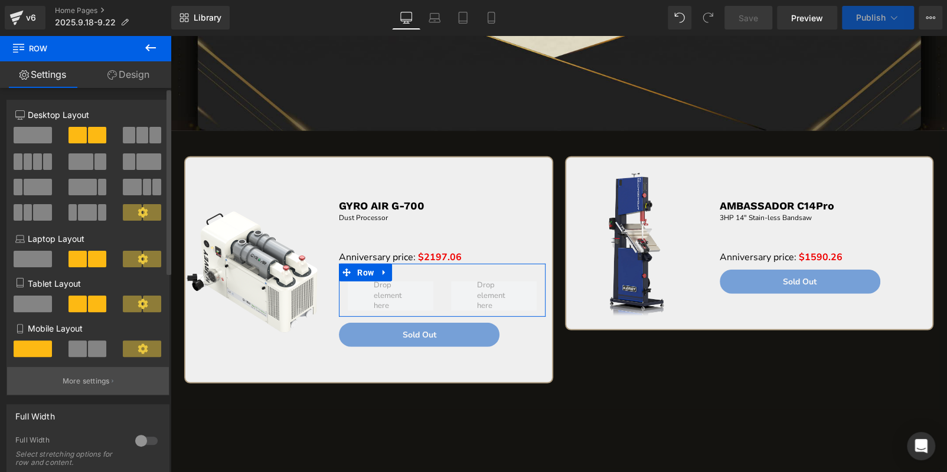
click at [109, 383] on button "More settings" at bounding box center [88, 381] width 162 height 28
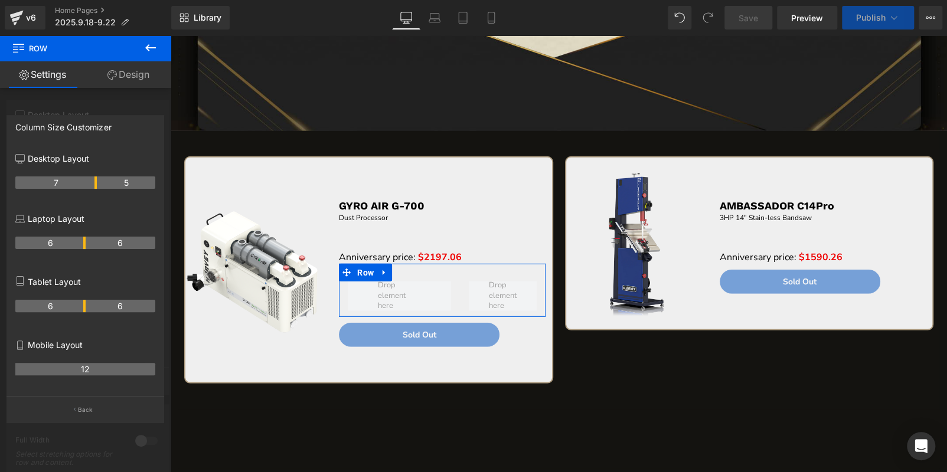
drag, startPoint x: 83, startPoint y: 181, endPoint x: 92, endPoint y: 181, distance: 8.9
click at [84, 371] on th "12" at bounding box center [85, 369] width 140 height 12
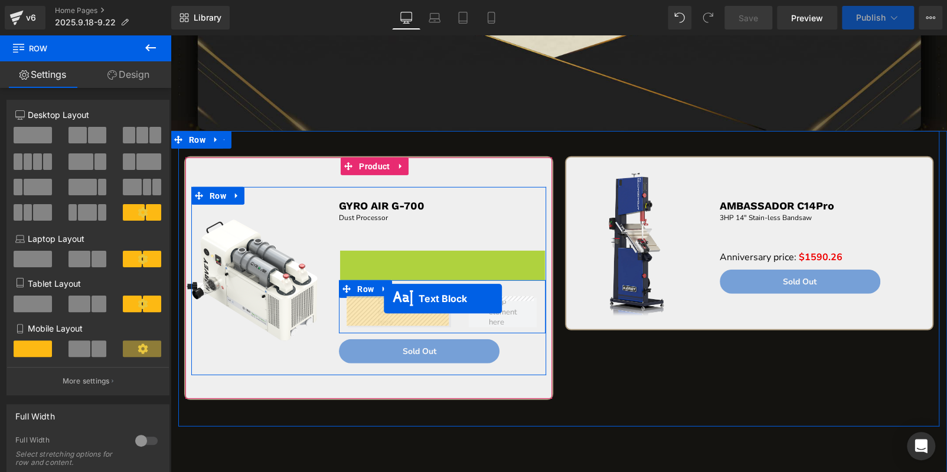
drag, startPoint x: 403, startPoint y: 254, endPoint x: 381, endPoint y: 301, distance: 52.0
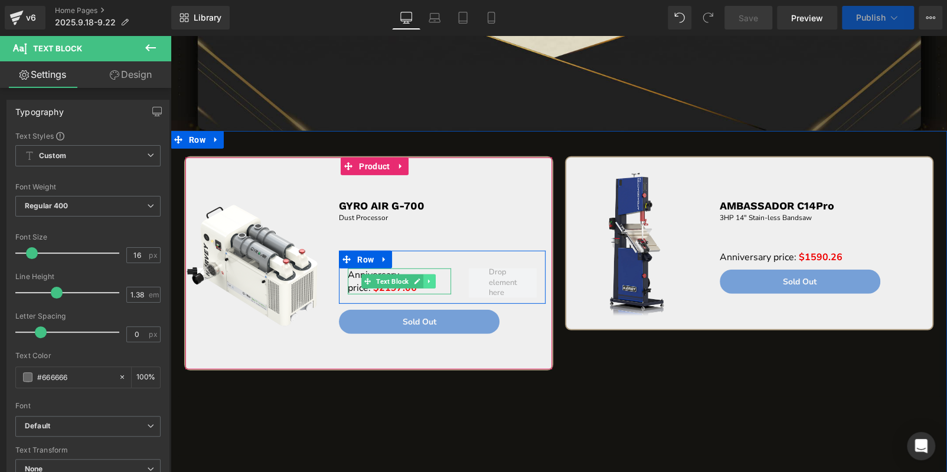
click at [426, 279] on icon at bounding box center [429, 281] width 6 height 7
click at [422, 279] on icon at bounding box center [423, 281] width 6 height 6
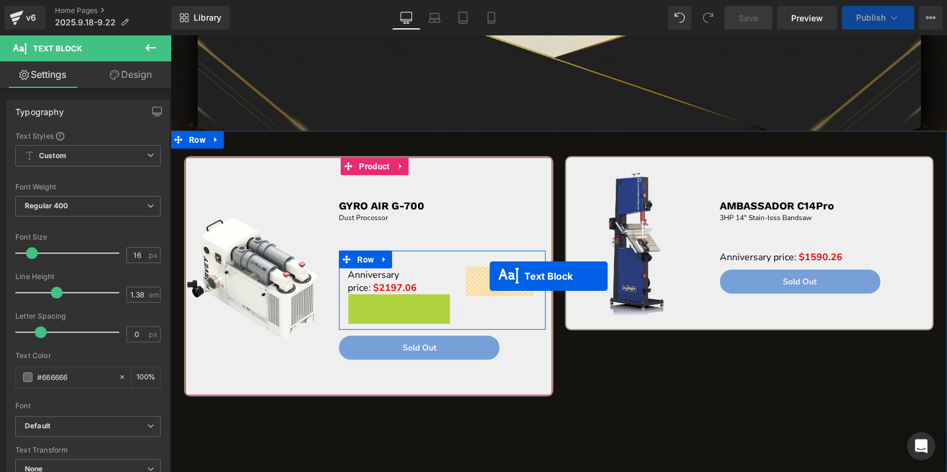
drag, startPoint x: 364, startPoint y: 303, endPoint x: 401, endPoint y: 284, distance: 42.0
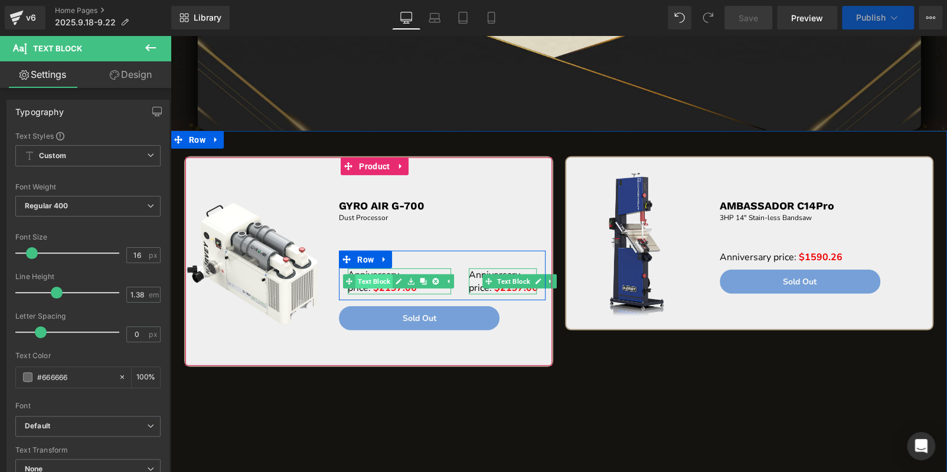
click at [370, 281] on span "Text Block" at bounding box center [373, 282] width 37 height 14
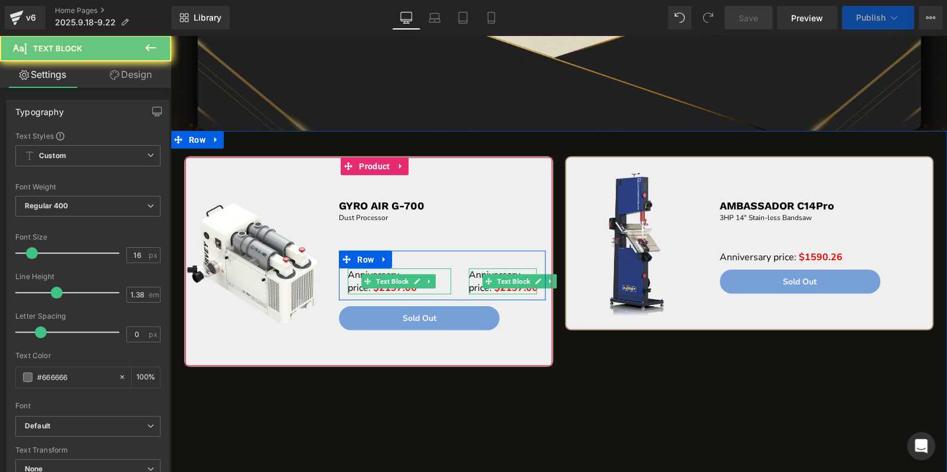
click at [353, 285] on span "Anniversary price:" at bounding box center [373, 282] width 51 height 26
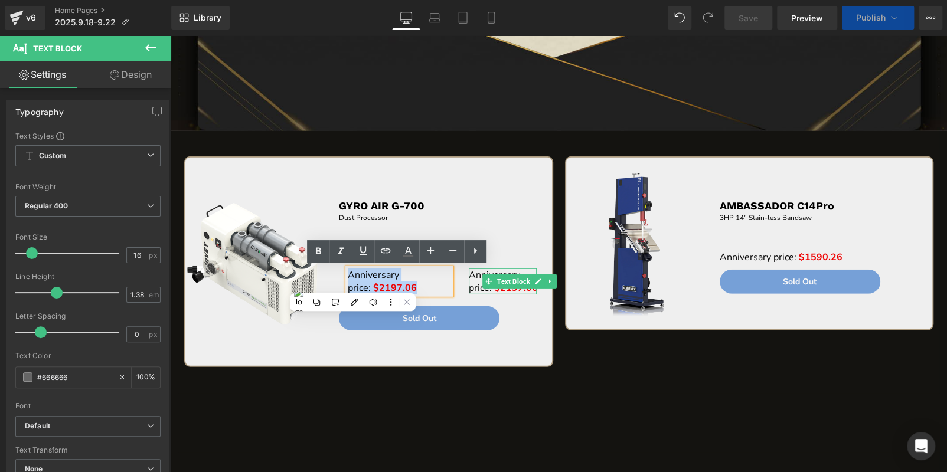
click at [378, 286] on span "$2197.06" at bounding box center [395, 288] width 44 height 13
drag, startPoint x: 417, startPoint y: 288, endPoint x: 375, endPoint y: 288, distance: 41.9
click at [375, 288] on p "Anniversary price: $2197.06" at bounding box center [399, 282] width 103 height 26
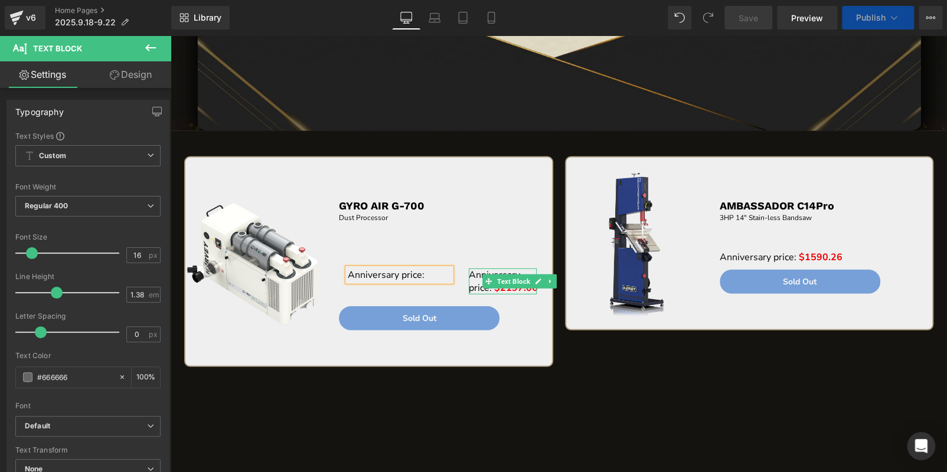
click at [399, 293] on div "Anniversary price: Text Block Anniversary price: $2197.06 Text Block Row" at bounding box center [442, 276] width 207 height 50
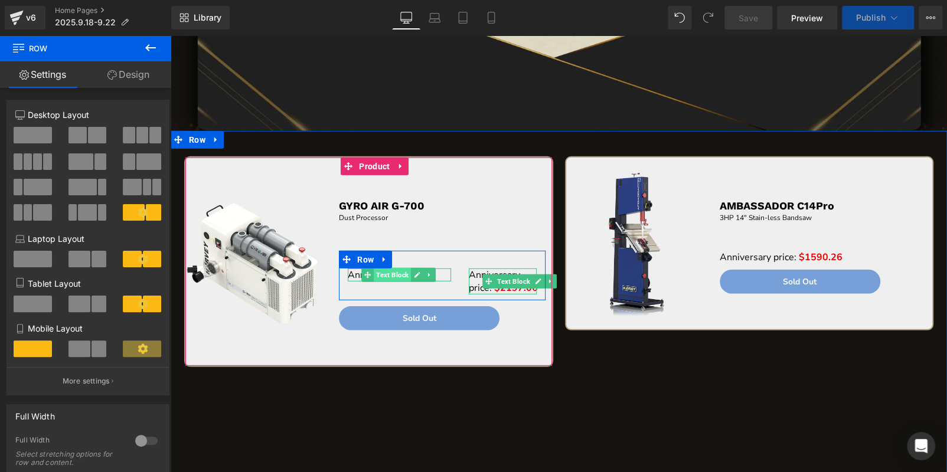
click at [390, 271] on span "Text Block" at bounding box center [392, 275] width 37 height 14
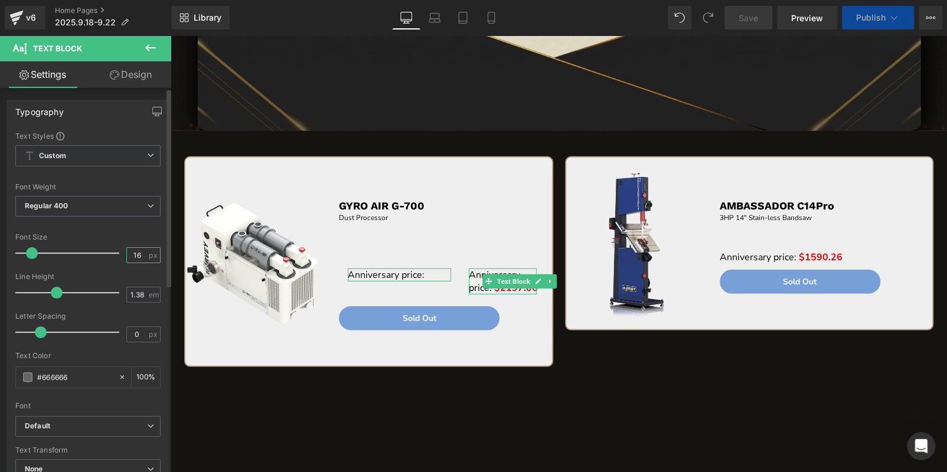
click at [131, 256] on input "16" at bounding box center [137, 255] width 21 height 15
click at [132, 255] on input "16" at bounding box center [137, 255] width 21 height 15
type input "6"
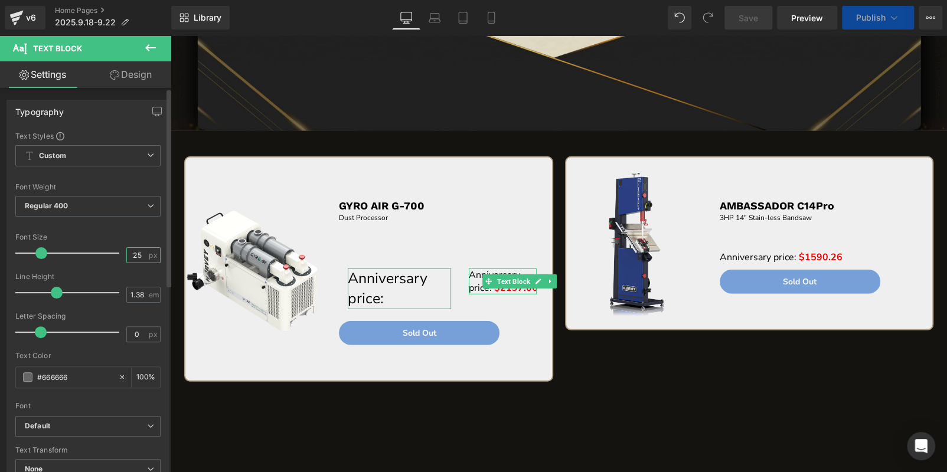
click at [137, 254] on input "25" at bounding box center [137, 255] width 21 height 15
type input "20"
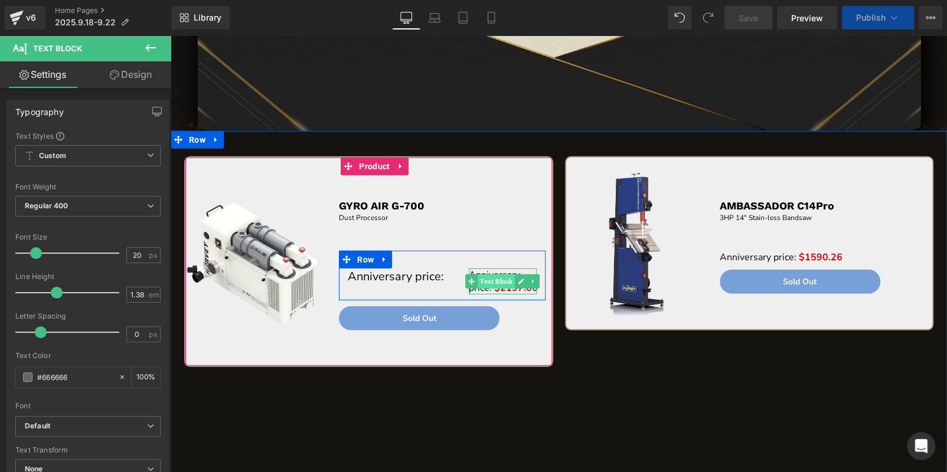
click at [482, 276] on span "Text Block" at bounding box center [496, 282] width 37 height 14
click at [518, 280] on icon at bounding box center [521, 281] width 6 height 7
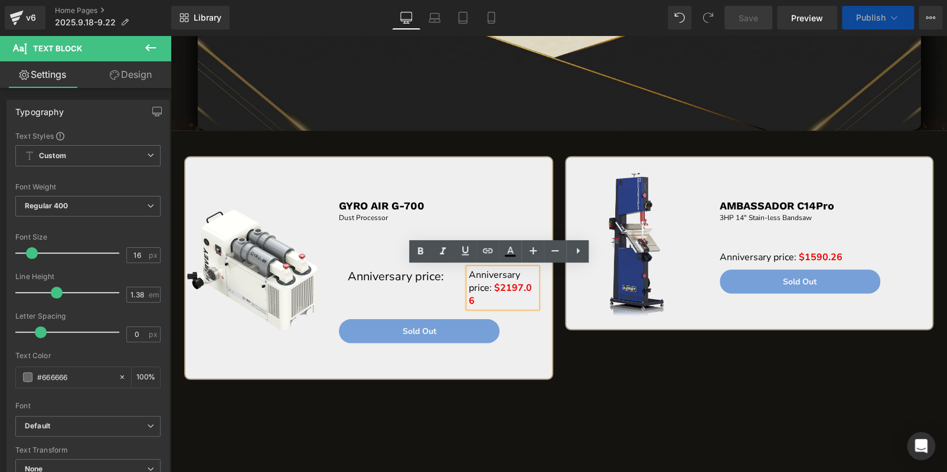
click at [489, 288] on span "$2197.06" at bounding box center [500, 295] width 63 height 26
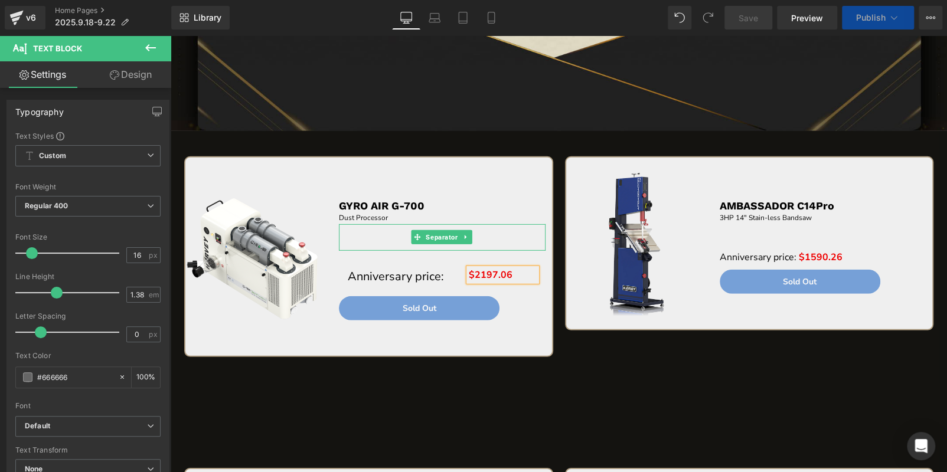
click at [484, 240] on div at bounding box center [442, 237] width 207 height 27
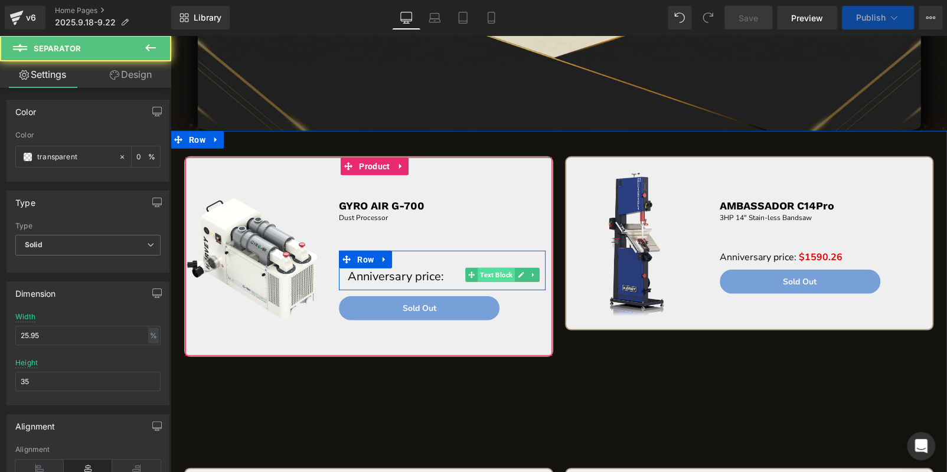
click at [485, 272] on span "Text Block" at bounding box center [496, 275] width 37 height 14
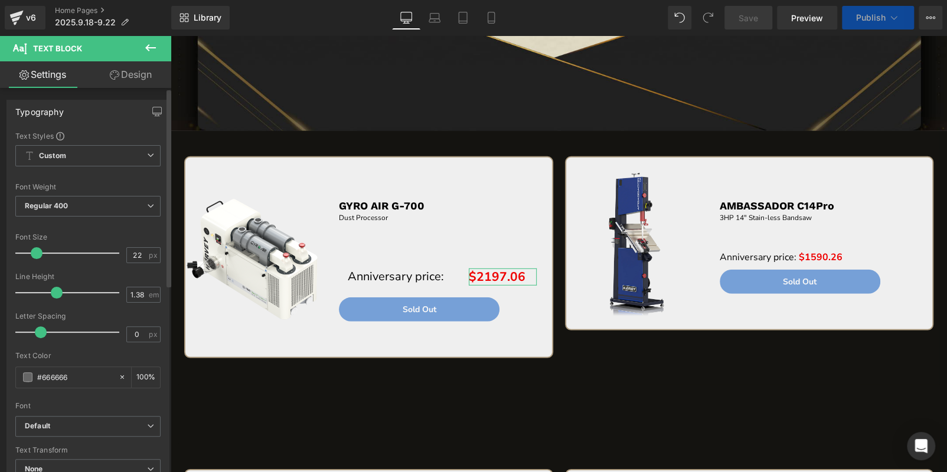
type input "23"
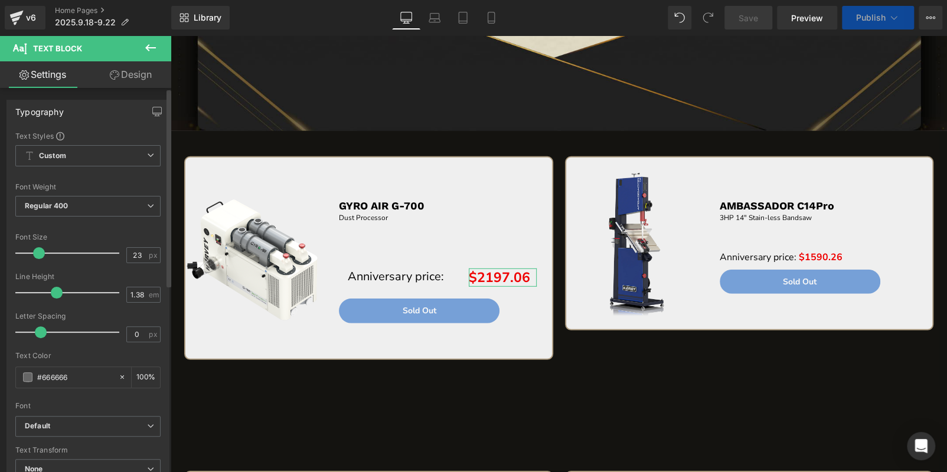
drag, startPoint x: 30, startPoint y: 252, endPoint x: 37, endPoint y: 254, distance: 7.5
click at [37, 254] on span at bounding box center [39, 253] width 12 height 12
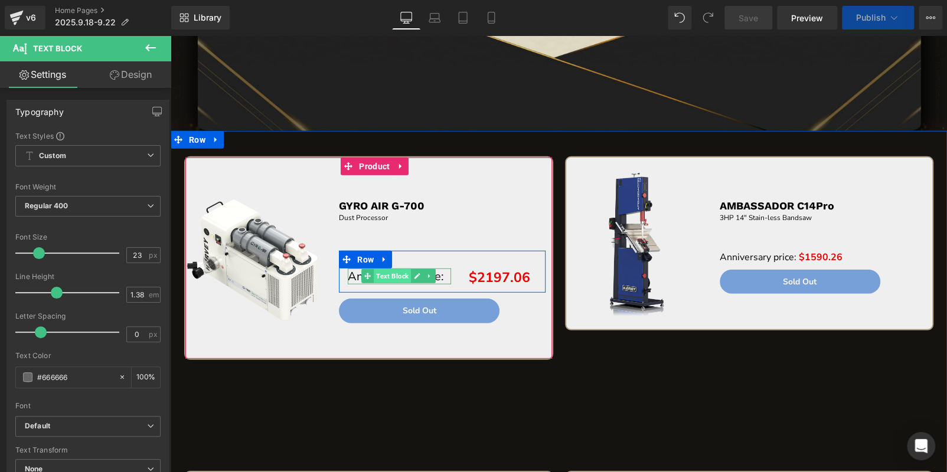
click at [400, 274] on span "Text Block" at bounding box center [392, 276] width 37 height 14
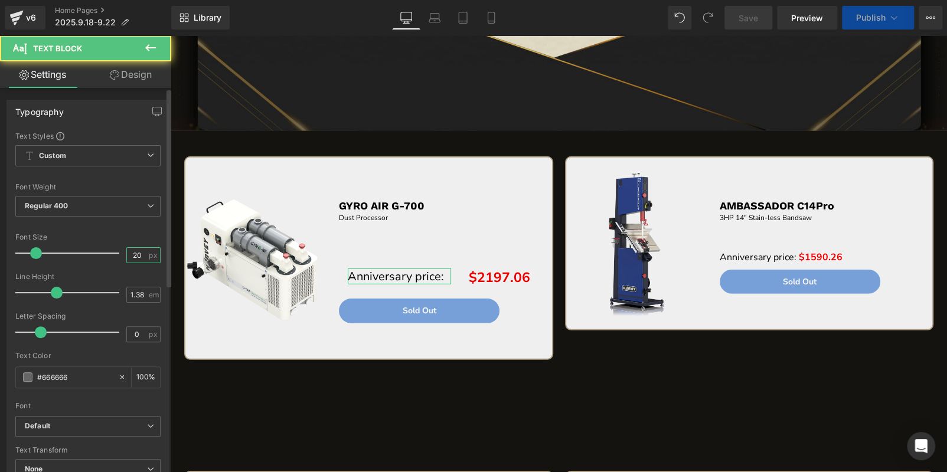
click at [131, 254] on input "20" at bounding box center [137, 255] width 21 height 15
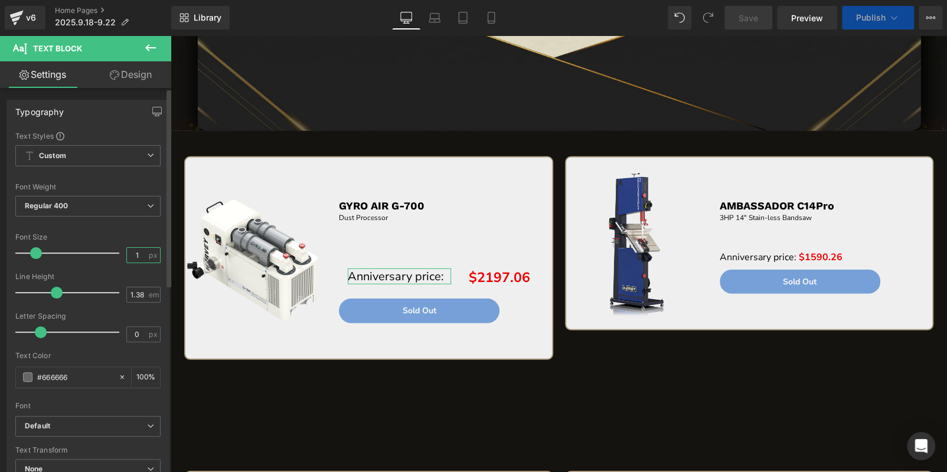
type input "18"
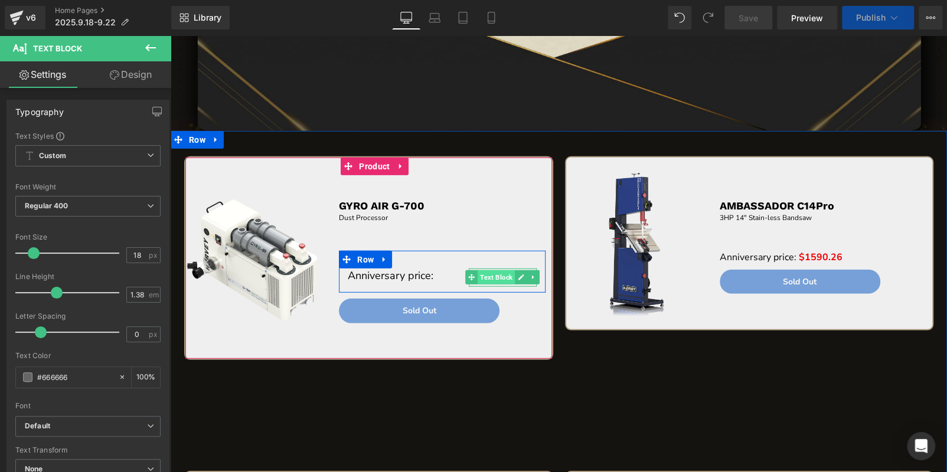
click at [485, 276] on span "Text Block" at bounding box center [496, 277] width 37 height 14
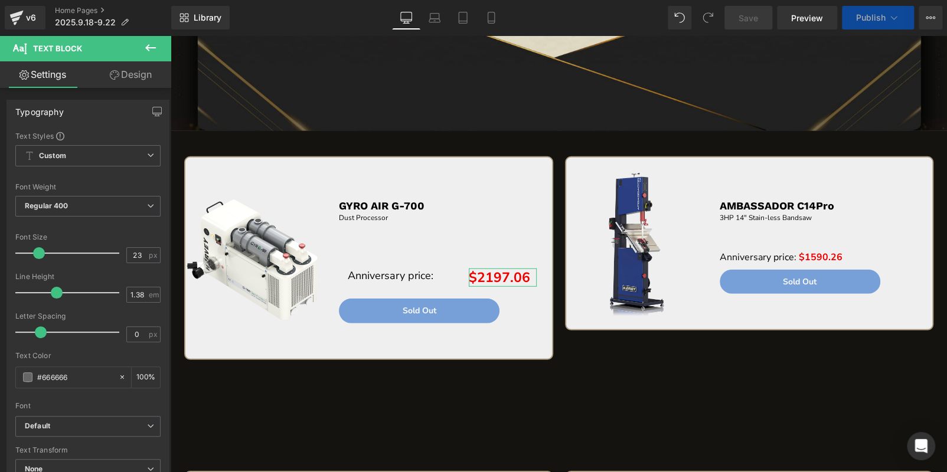
click at [127, 71] on link "Design" at bounding box center [131, 74] width 86 height 27
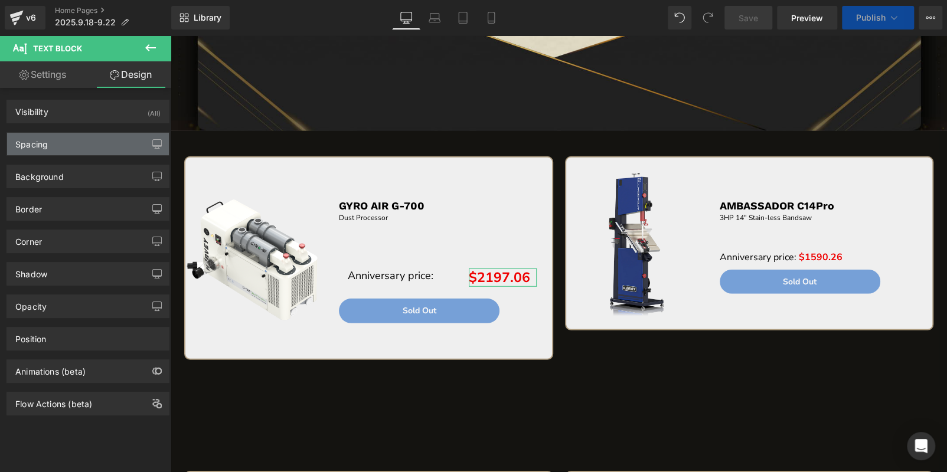
click at [82, 150] on div "Spacing" at bounding box center [88, 144] width 162 height 22
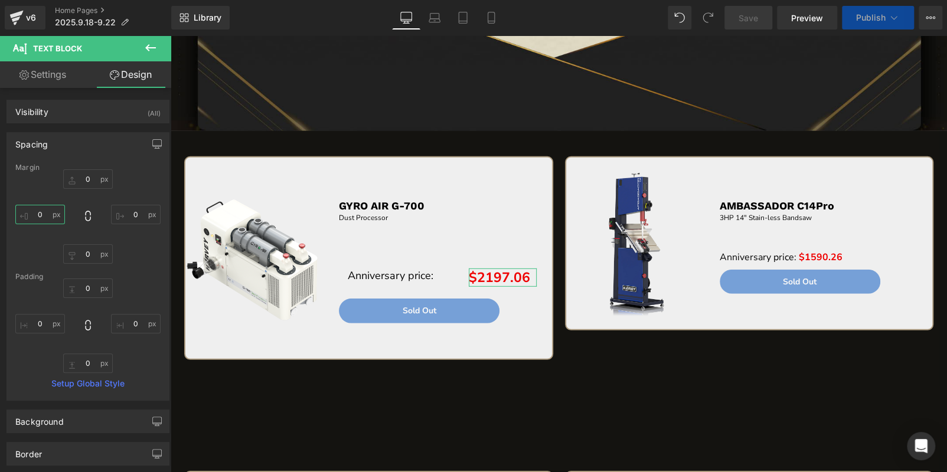
click at [53, 215] on input "0" at bounding box center [40, 214] width 50 height 19
type input "-50"
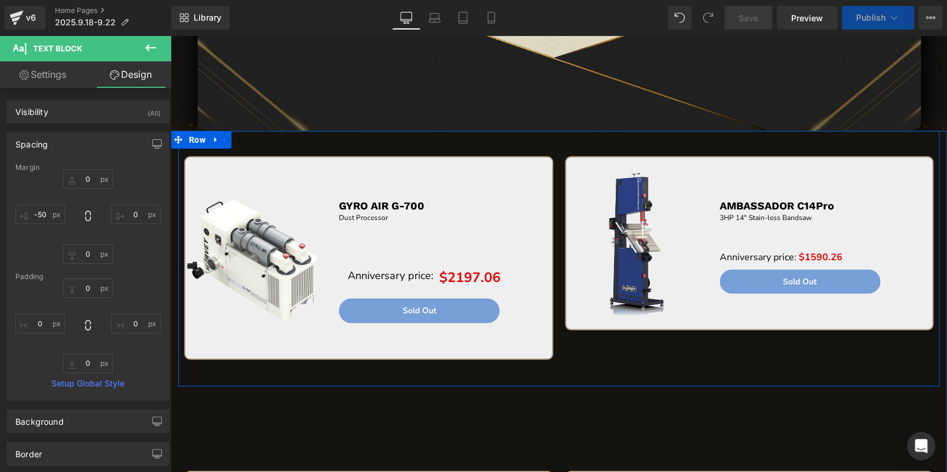
click at [734, 365] on div "Sale Off (P) Image GYRO AIR G-700 Text Block Dust Processor Text Block Separato…" at bounding box center [558, 259] width 761 height 256
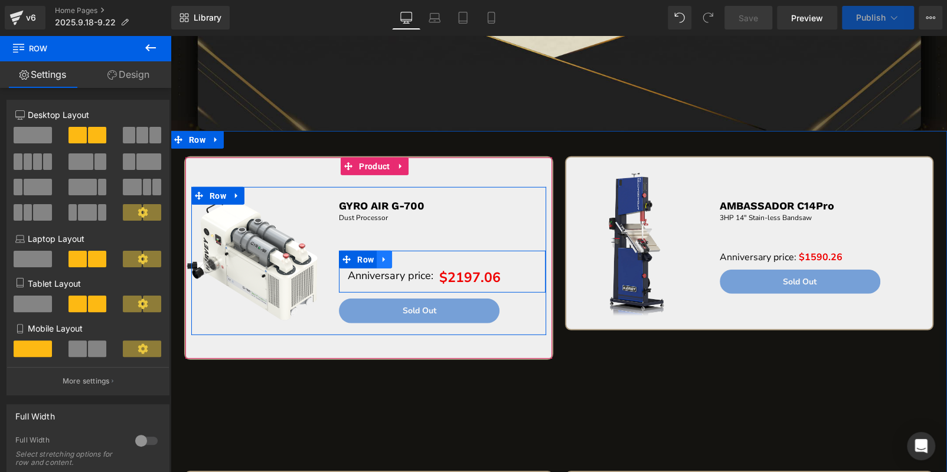
click at [387, 255] on icon at bounding box center [384, 259] width 8 height 9
click at [396, 257] on icon at bounding box center [400, 260] width 8 height 8
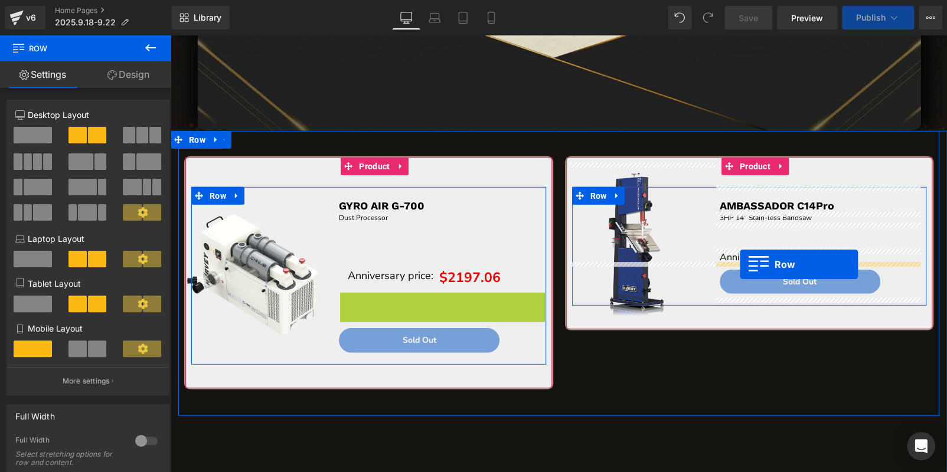
drag, startPoint x: 342, startPoint y: 302, endPoint x: 740, endPoint y: 264, distance: 399.7
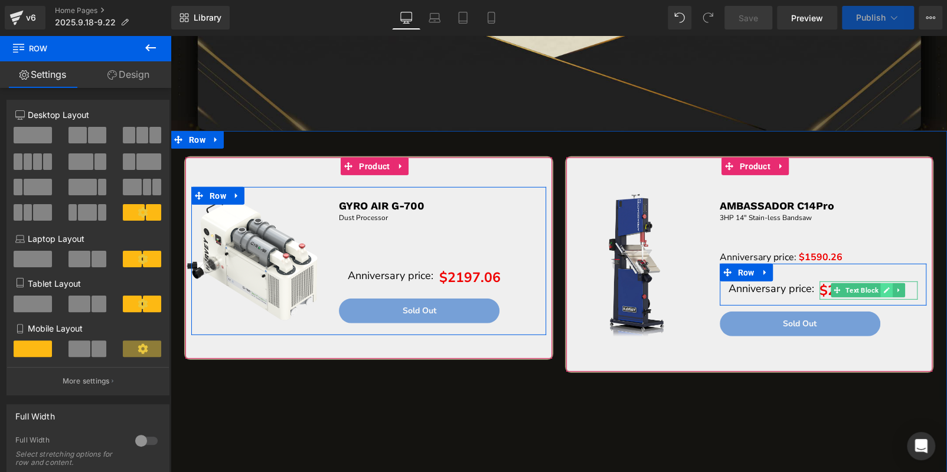
click at [883, 288] on icon at bounding box center [886, 290] width 6 height 7
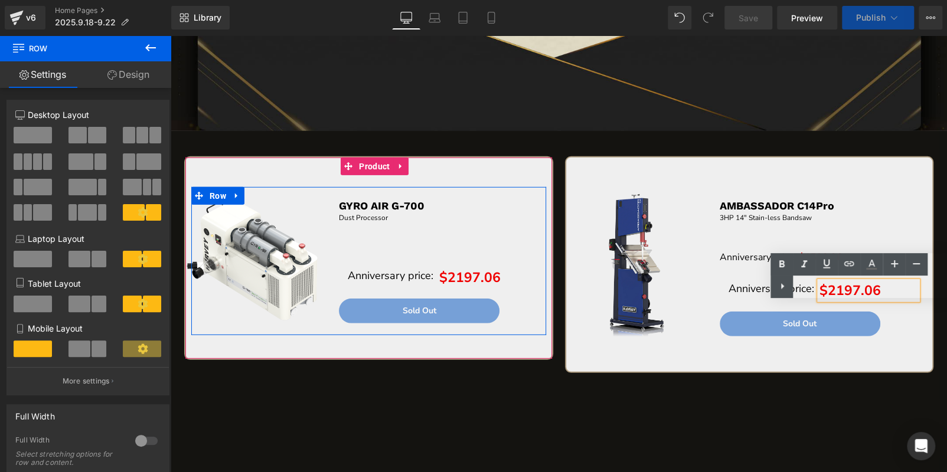
click at [854, 293] on div "Text Color Highlight Color #333333" at bounding box center [858, 275] width 177 height 45
click at [762, 235] on div at bounding box center [823, 237] width 207 height 27
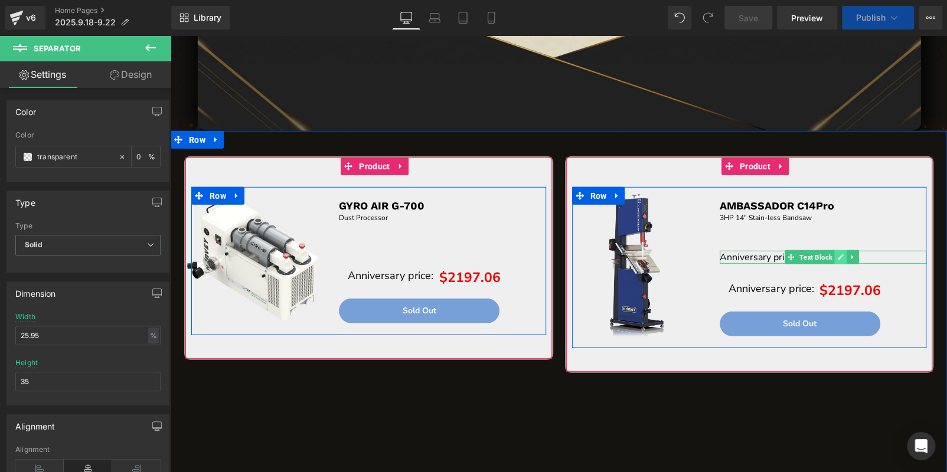
click at [838, 255] on icon at bounding box center [841, 257] width 6 height 6
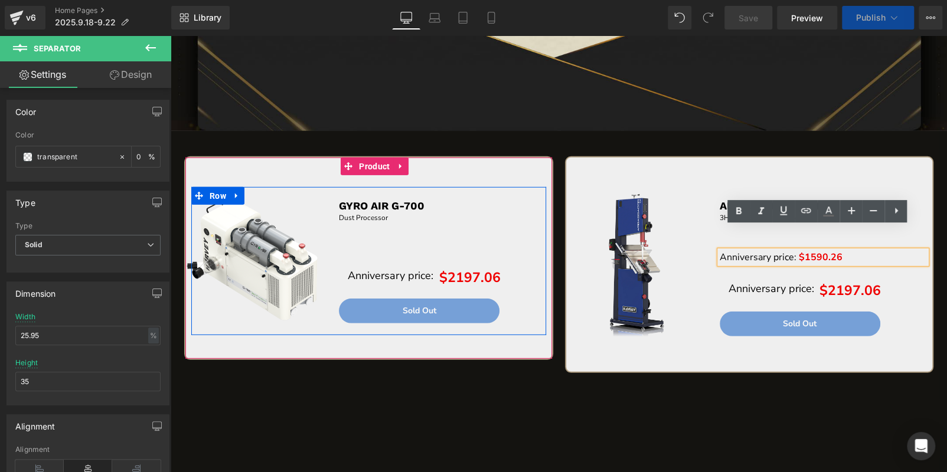
click at [807, 256] on span "$1590.26" at bounding box center [821, 257] width 44 height 13
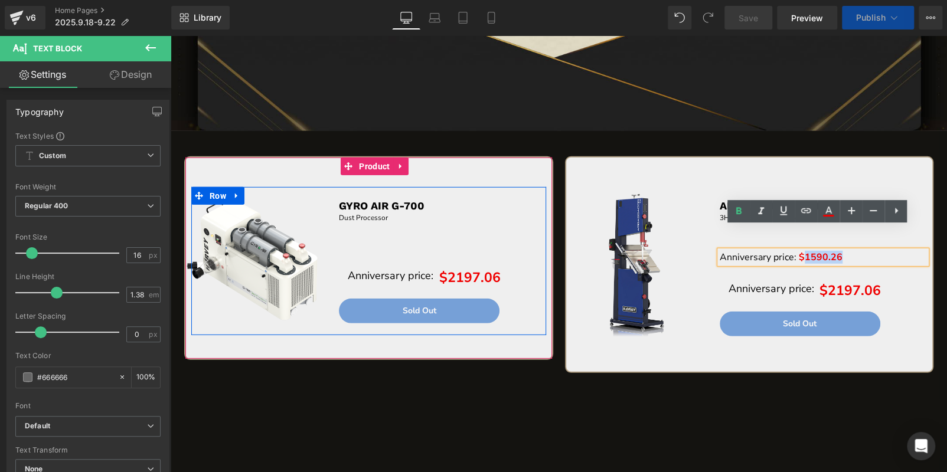
drag, startPoint x: 798, startPoint y: 255, endPoint x: 839, endPoint y: 256, distance: 41.9
click at [839, 256] on p "Anniversary price: $1590.26" at bounding box center [823, 257] width 207 height 13
copy span "1590.26"
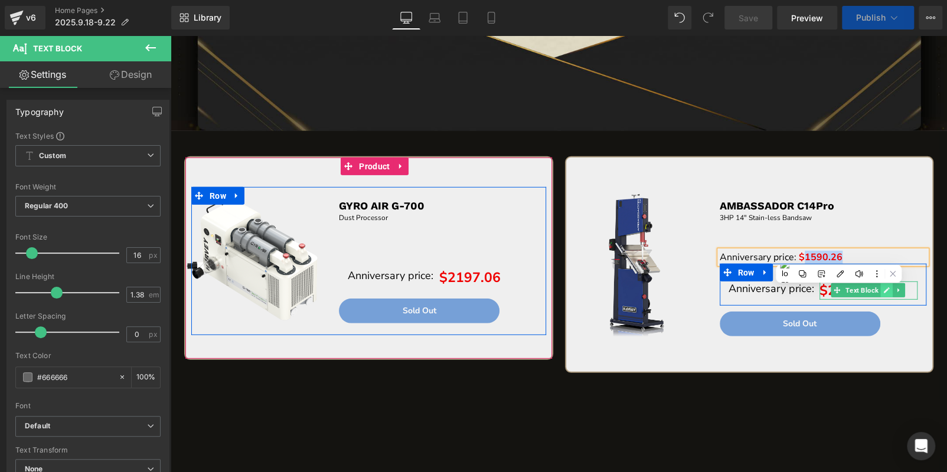
click at [880, 287] on link at bounding box center [886, 290] width 12 height 14
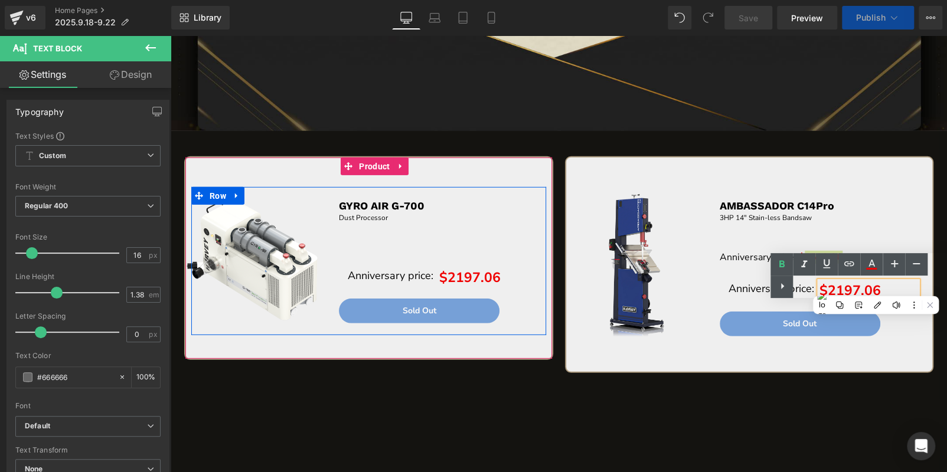
click at [832, 289] on div "Text Color Highlight Color #333333" at bounding box center [858, 275] width 177 height 45
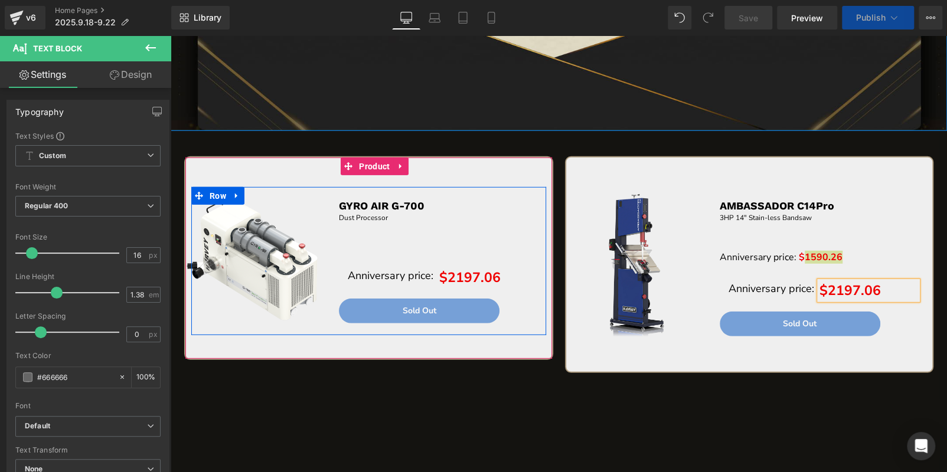
click at [868, 32] on div "Library Desktop Desktop Laptop Tablet Mobile Save Preview Publish Scheduled Vie…" at bounding box center [559, 17] width 776 height 35
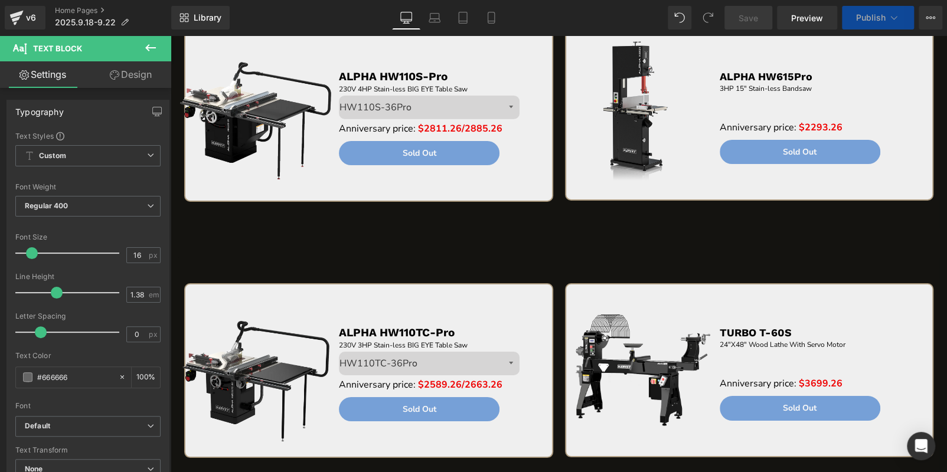
scroll to position [2479, 0]
